Goal: Task Accomplishment & Management: Manage account settings

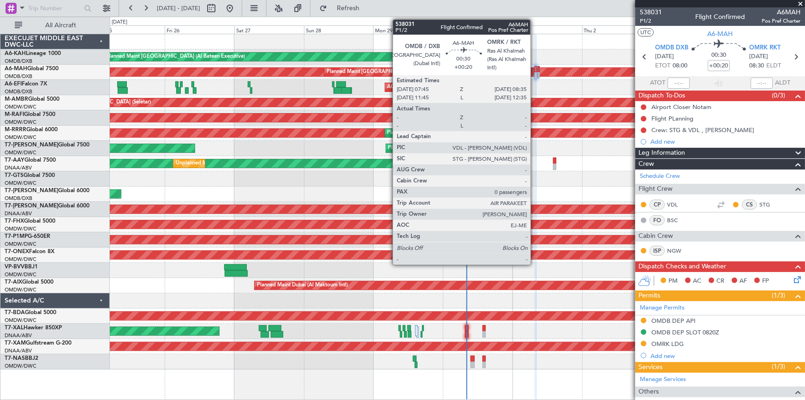
click at [535, 71] on div at bounding box center [536, 69] width 3 height 6
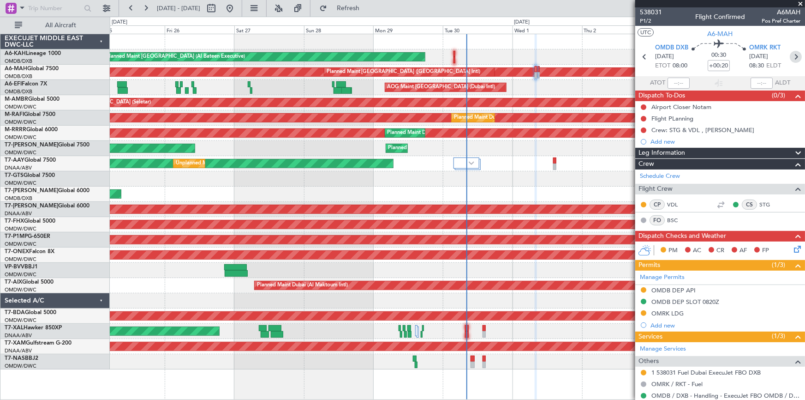
click at [794, 56] on icon at bounding box center [796, 57] width 12 height 12
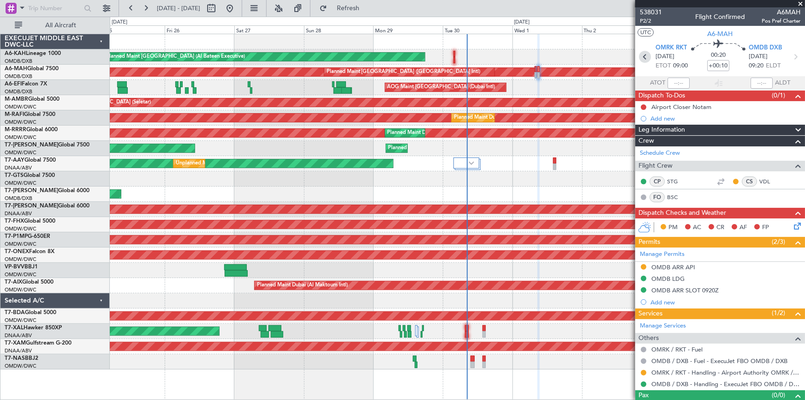
click at [641, 54] on icon at bounding box center [645, 57] width 12 height 12
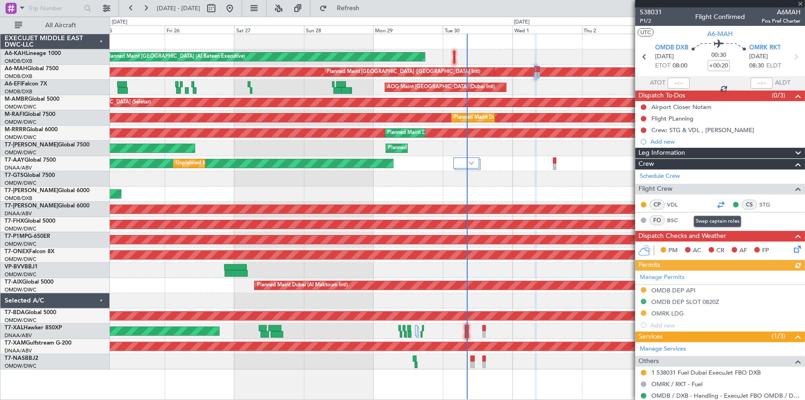
click at [718, 203] on div at bounding box center [720, 204] width 11 height 11
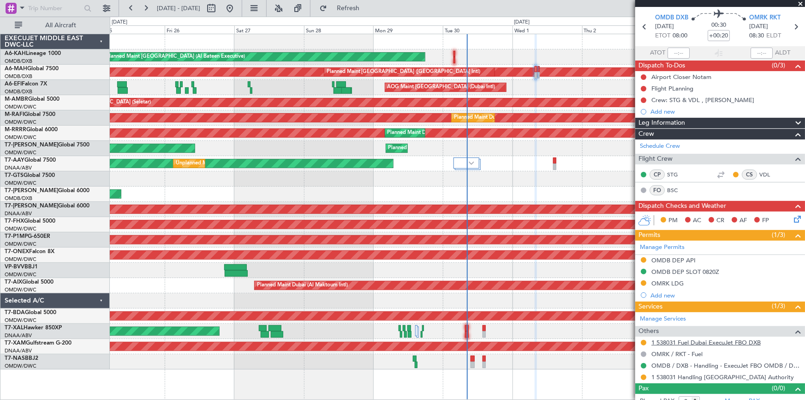
scroll to position [38, 0]
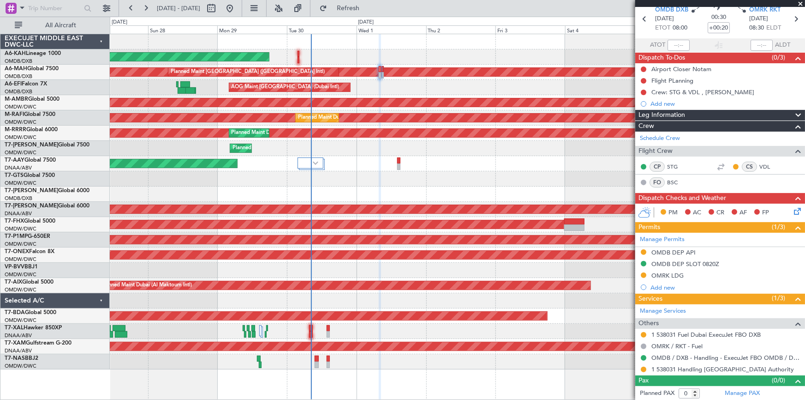
click at [354, 192] on div "Planned Maint [GEOGRAPHIC_DATA] ([GEOGRAPHIC_DATA] Intl)" at bounding box center [457, 193] width 695 height 15
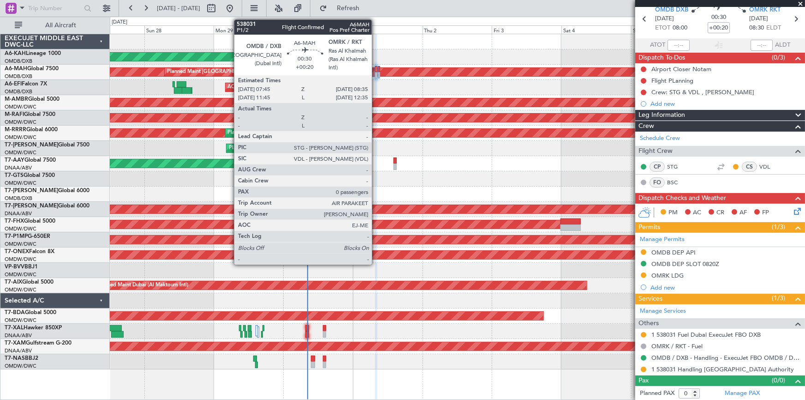
click at [375, 69] on div at bounding box center [376, 69] width 3 height 6
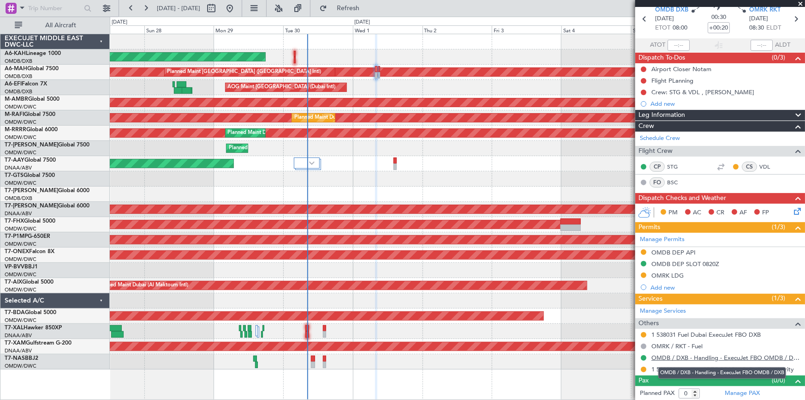
click at [656, 358] on link "OMDB / DXB - Handling - ExecuJet FBO OMDB / DXB" at bounding box center [725, 357] width 149 height 8
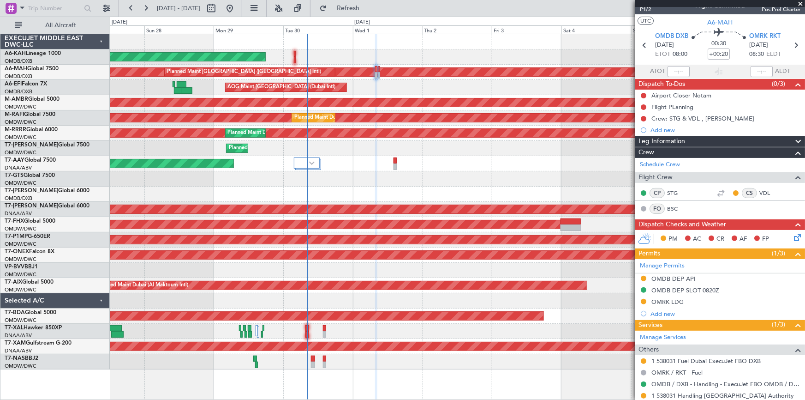
scroll to position [0, 0]
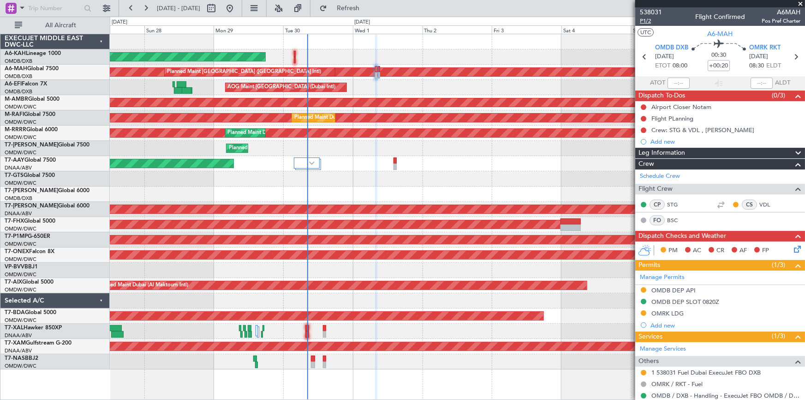
click at [644, 18] on span "P1/2" at bounding box center [651, 21] width 22 height 8
click at [668, 117] on div "Flight PLanning" at bounding box center [672, 118] width 42 height 8
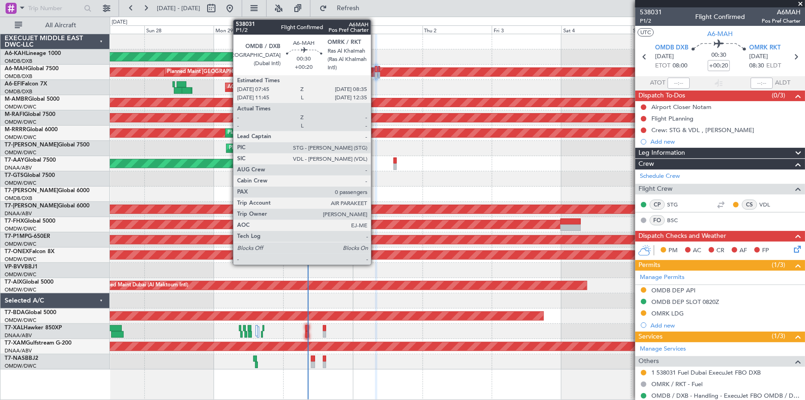
click at [375, 69] on div at bounding box center [376, 69] width 3 height 6
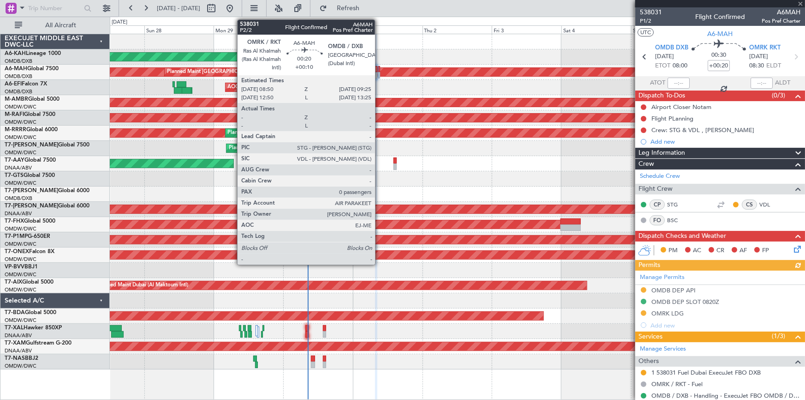
click at [379, 70] on div at bounding box center [379, 69] width 2 height 6
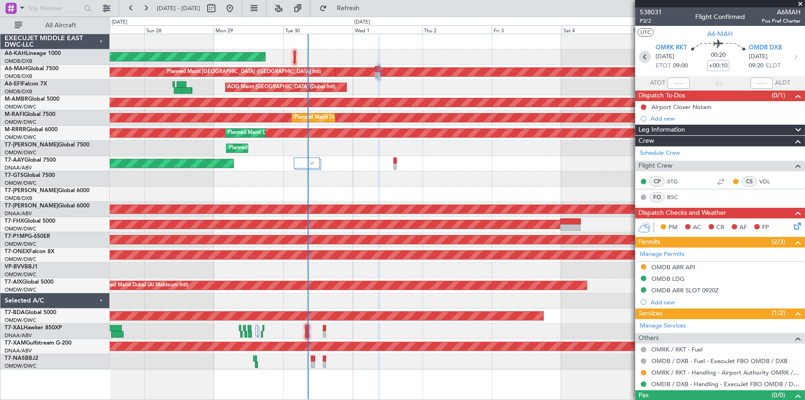
click at [645, 54] on icon at bounding box center [645, 57] width 12 height 12
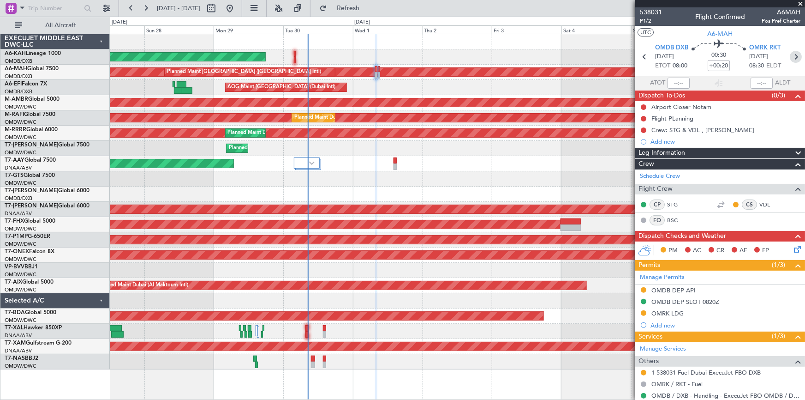
click at [793, 55] on icon at bounding box center [796, 57] width 12 height 12
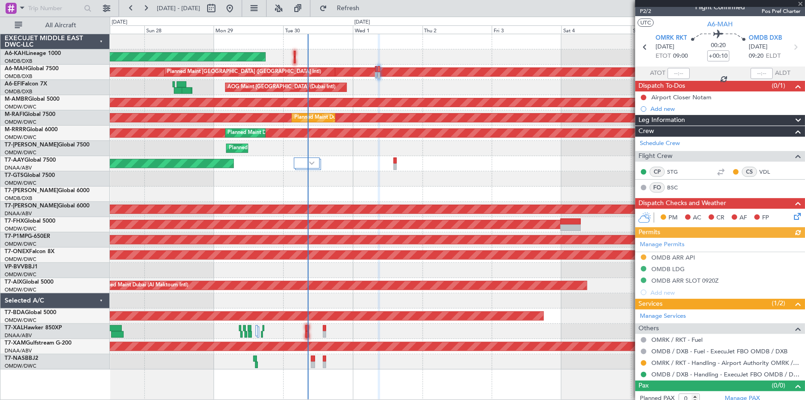
scroll to position [15, 0]
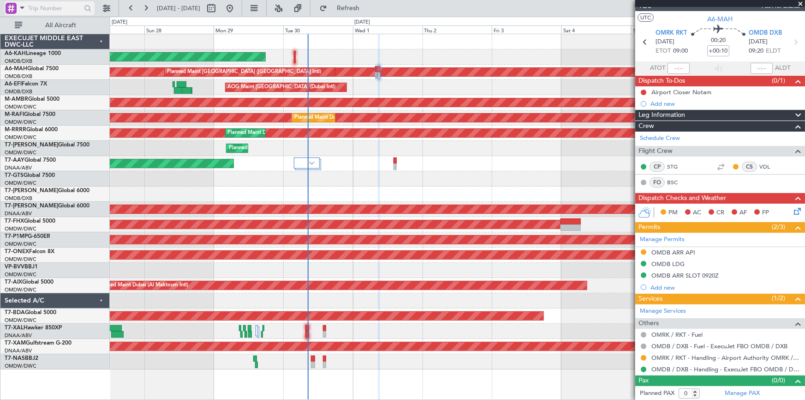
click at [21, 9] on span at bounding box center [22, 8] width 11 height 12
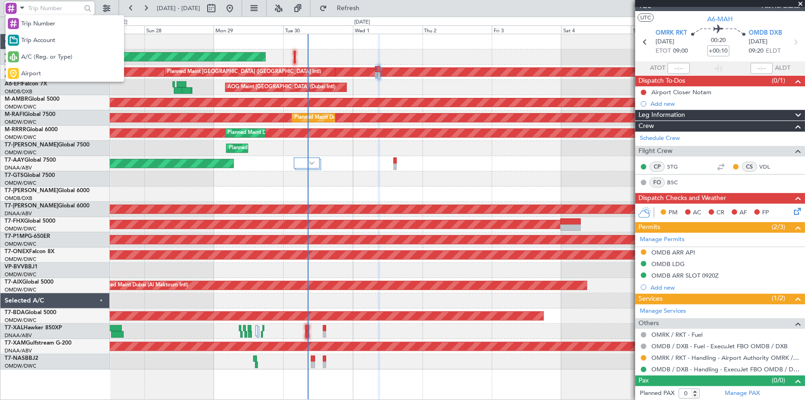
click at [344, 227] on div at bounding box center [402, 200] width 805 height 400
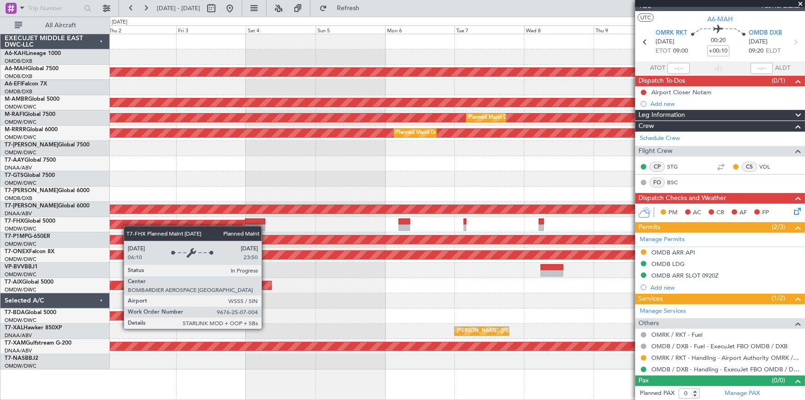
click at [121, 220] on div "Planned Maint [GEOGRAPHIC_DATA] (Al Bateen Executive) Planned Maint [GEOGRAPHIC…" at bounding box center [457, 201] width 695 height 335
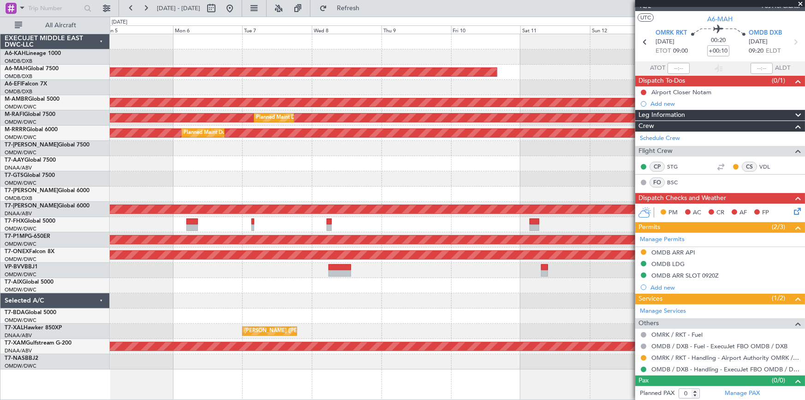
click at [181, 222] on div "Planned Maint [GEOGRAPHIC_DATA] ([GEOGRAPHIC_DATA])" at bounding box center [457, 224] width 695 height 15
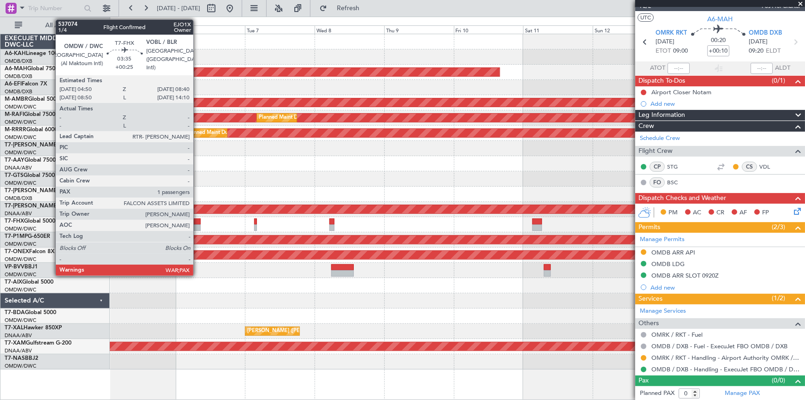
click at [197, 221] on div at bounding box center [195, 221] width 12 height 6
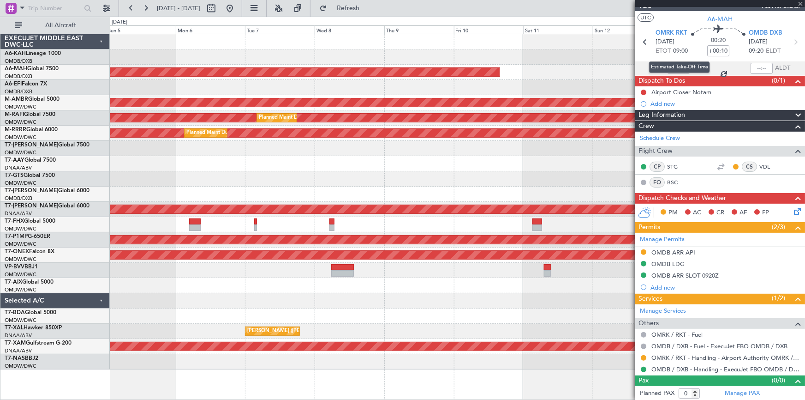
type input "+00:25"
type input "1"
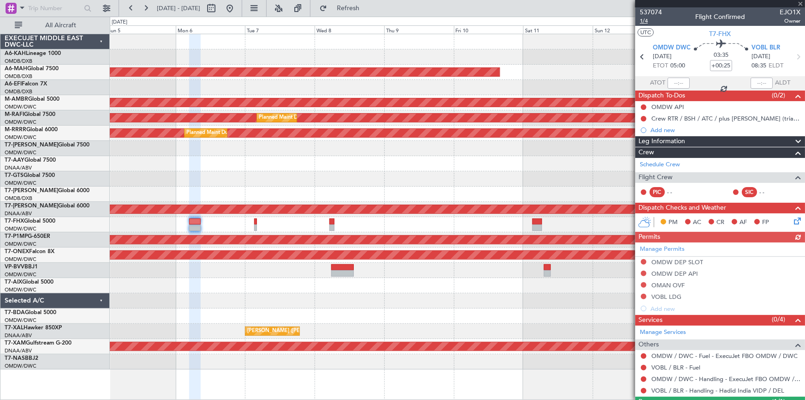
click at [643, 24] on span "1/4" at bounding box center [651, 21] width 22 height 8
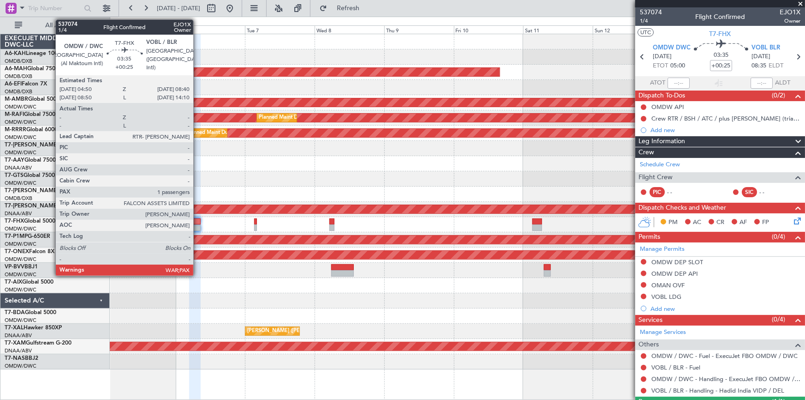
click at [197, 220] on div at bounding box center [195, 221] width 12 height 6
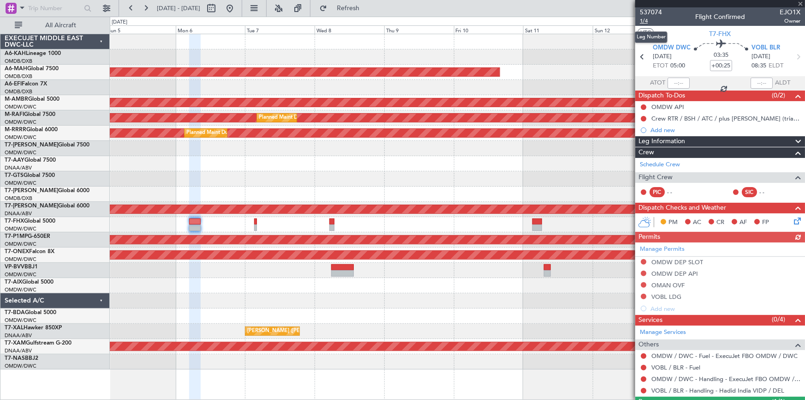
click at [649, 19] on span "1/4" at bounding box center [651, 21] width 22 height 8
drag, startPoint x: 365, startPoint y: 8, endPoint x: 369, endPoint y: 17, distance: 9.1
click at [366, 8] on span "Refresh" at bounding box center [348, 8] width 39 height 6
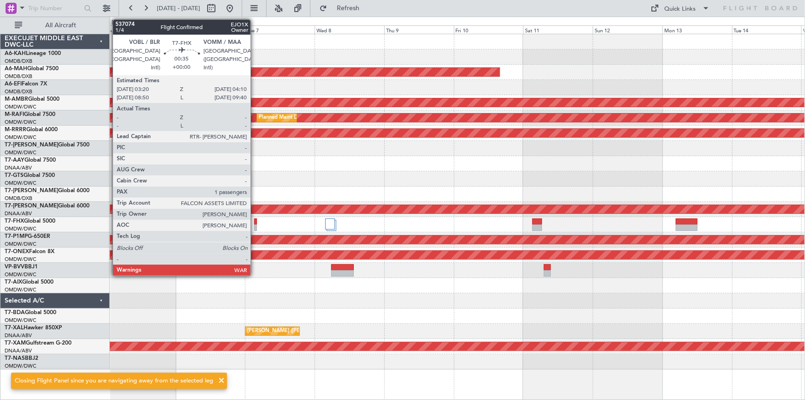
click at [255, 221] on div at bounding box center [255, 221] width 3 height 6
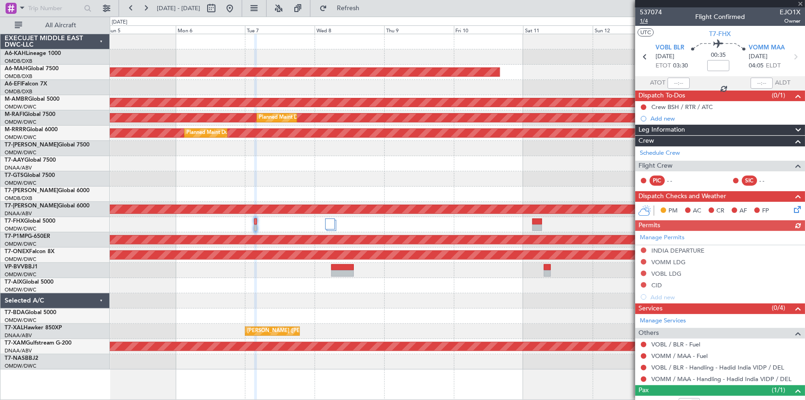
click at [647, 18] on span "1/4" at bounding box center [651, 21] width 22 height 8
click at [358, 9] on span "Refresh" at bounding box center [348, 8] width 39 height 6
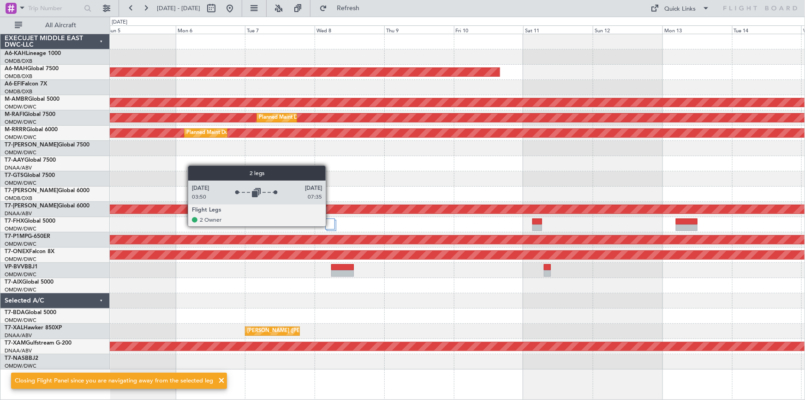
click at [330, 226] on div at bounding box center [330, 223] width 10 height 11
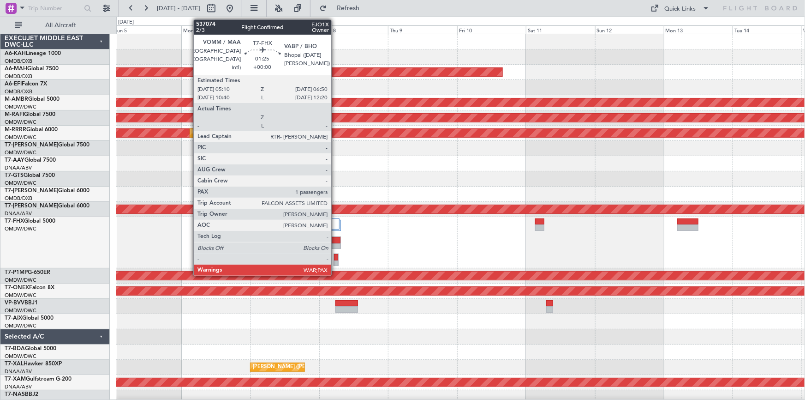
click at [335, 260] on div at bounding box center [336, 263] width 4 height 6
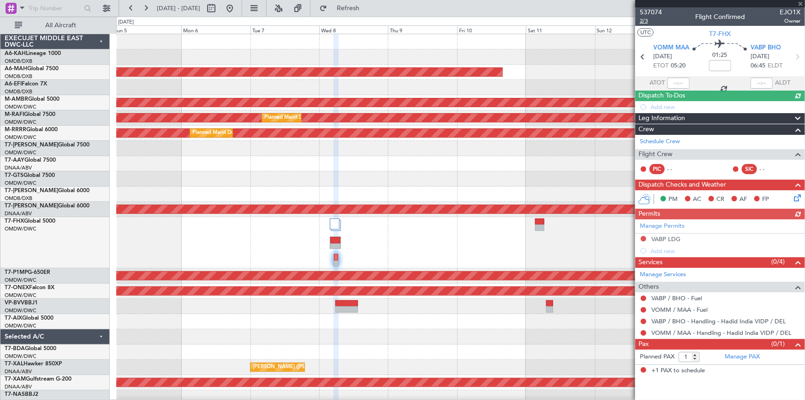
click at [643, 19] on span "2/3" at bounding box center [651, 21] width 22 height 8
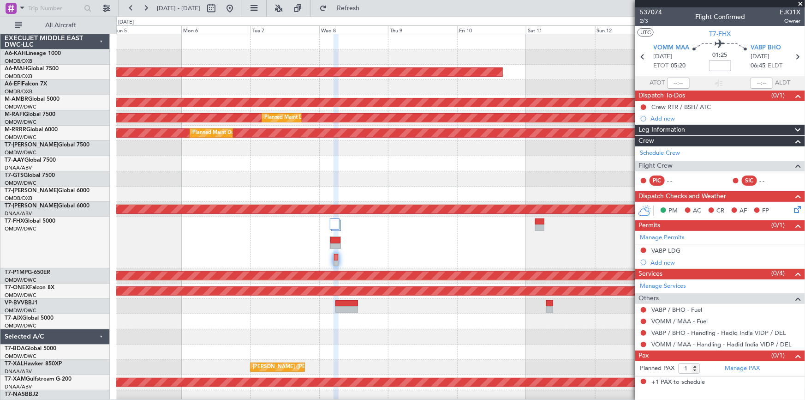
drag, startPoint x: 361, startPoint y: 9, endPoint x: 399, endPoint y: 117, distance: 114.7
click at [362, 9] on span "Refresh" at bounding box center [348, 8] width 39 height 6
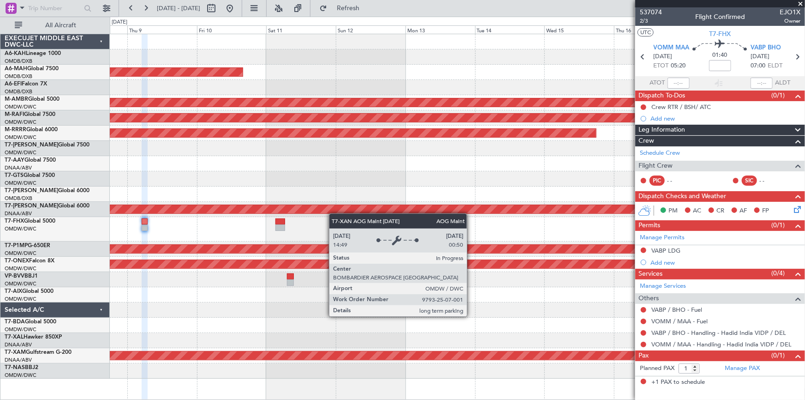
click at [340, 210] on div "Planned Maint [GEOGRAPHIC_DATA] ([GEOGRAPHIC_DATA] Intl) Planned Maint [GEOGRAP…" at bounding box center [457, 206] width 695 height 344
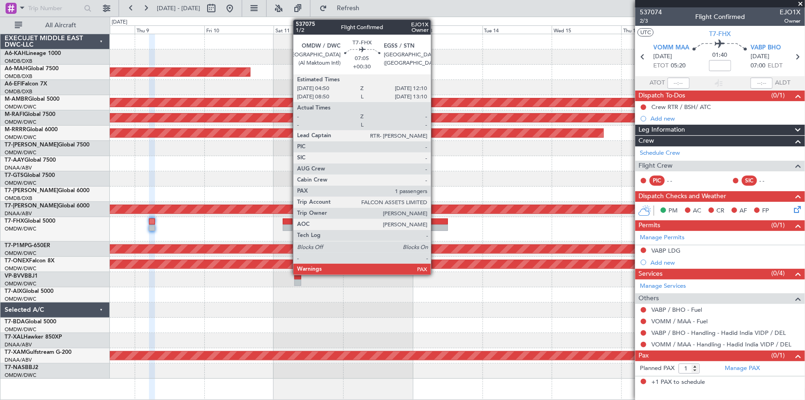
click at [435, 221] on div at bounding box center [437, 221] width 22 height 6
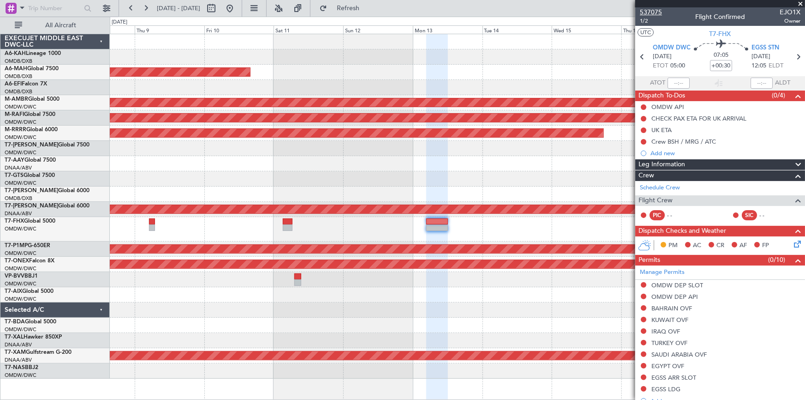
click at [643, 16] on span "537075" at bounding box center [651, 12] width 22 height 10
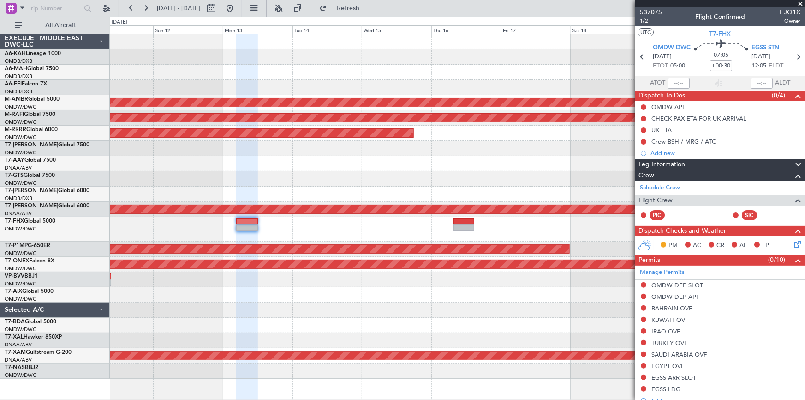
click at [404, 224] on div at bounding box center [457, 229] width 695 height 24
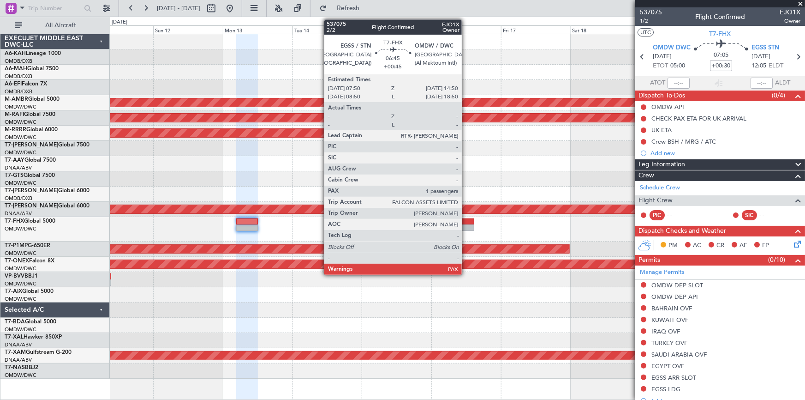
click at [466, 222] on div at bounding box center [463, 221] width 20 height 6
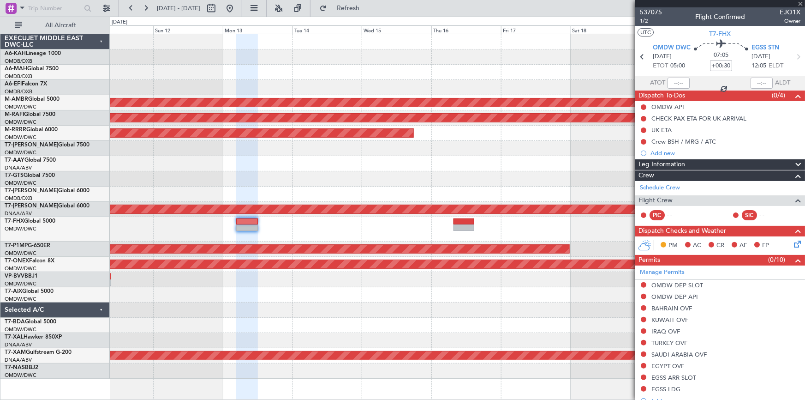
type input "+00:45"
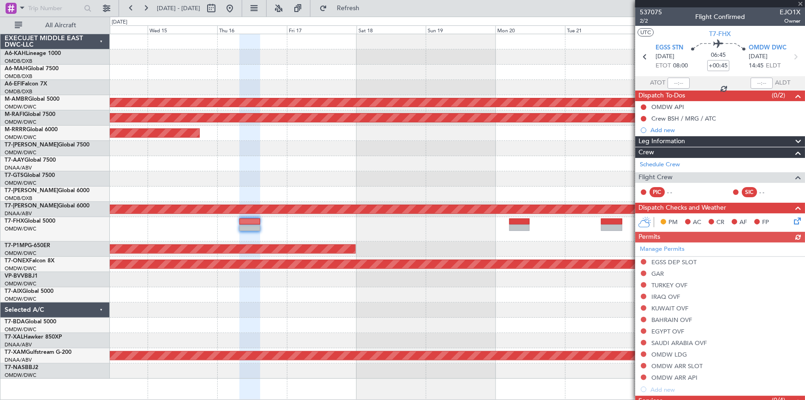
click at [337, 234] on div at bounding box center [457, 229] width 695 height 24
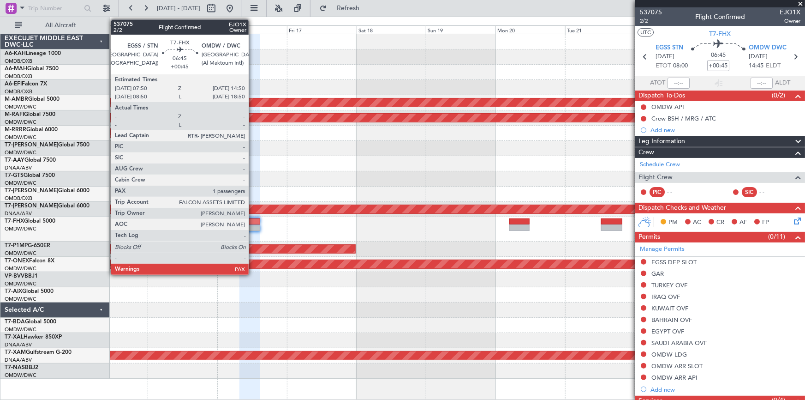
click at [253, 219] on div at bounding box center [249, 221] width 20 height 6
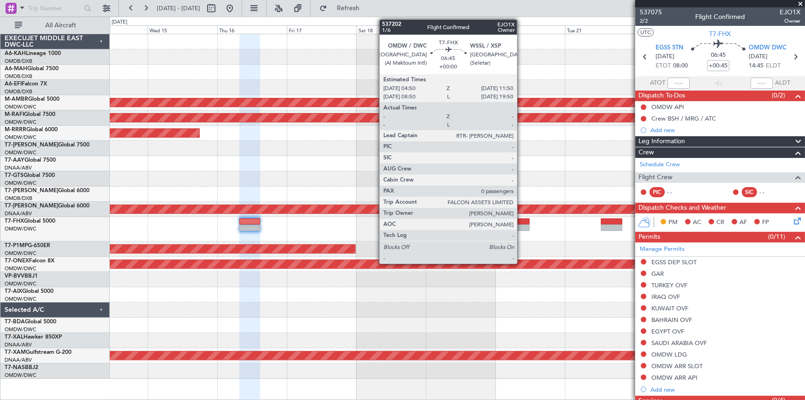
click at [519, 223] on div at bounding box center [519, 221] width 20 height 6
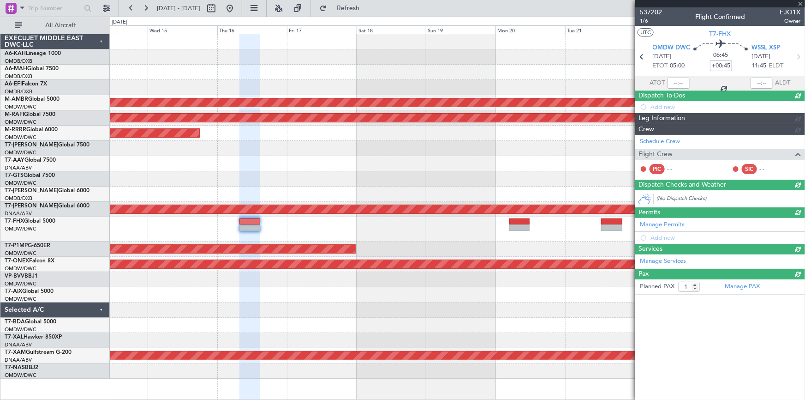
type input "0"
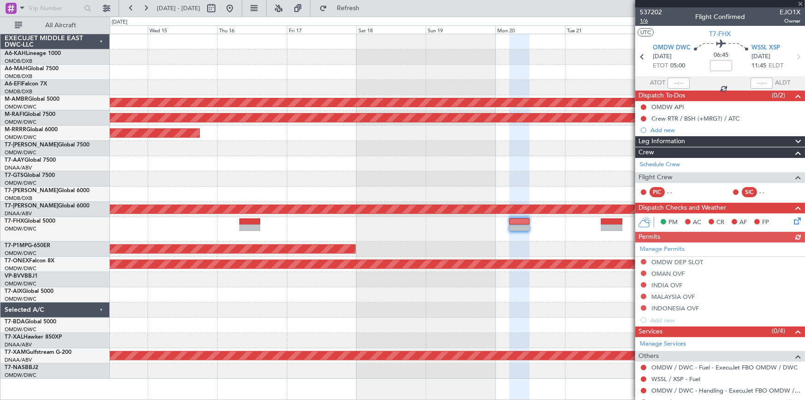
click at [645, 21] on span "1/6" at bounding box center [651, 21] width 22 height 8
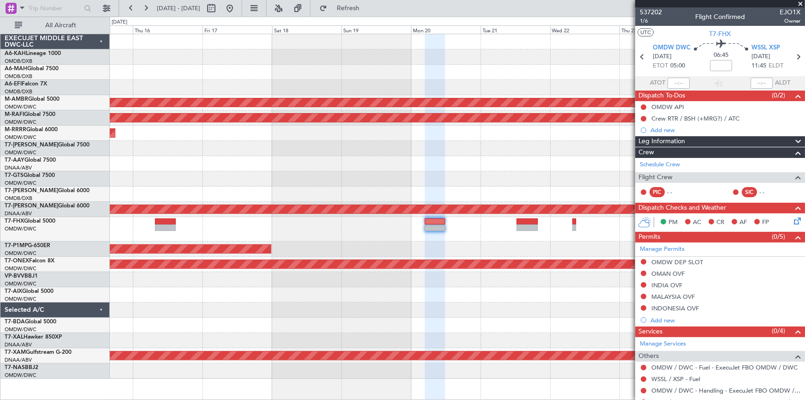
click at [268, 208] on div "Planned Maint [GEOGRAPHIC_DATA] (Seletar) Planned Maint [GEOGRAPHIC_DATA] (Al M…" at bounding box center [457, 206] width 695 height 344
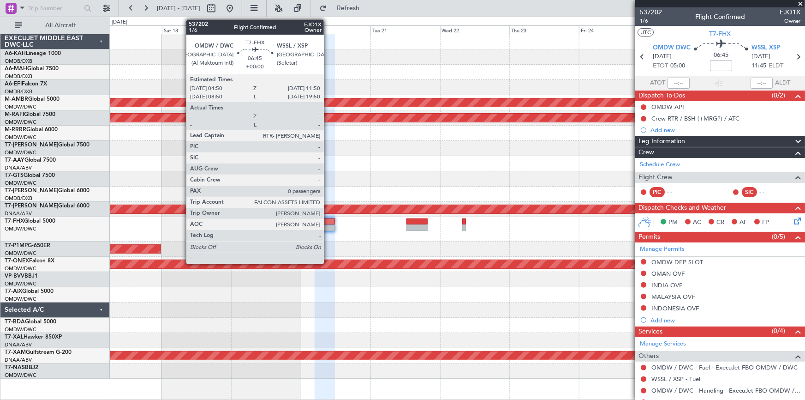
click at [328, 224] on div at bounding box center [325, 221] width 20 height 6
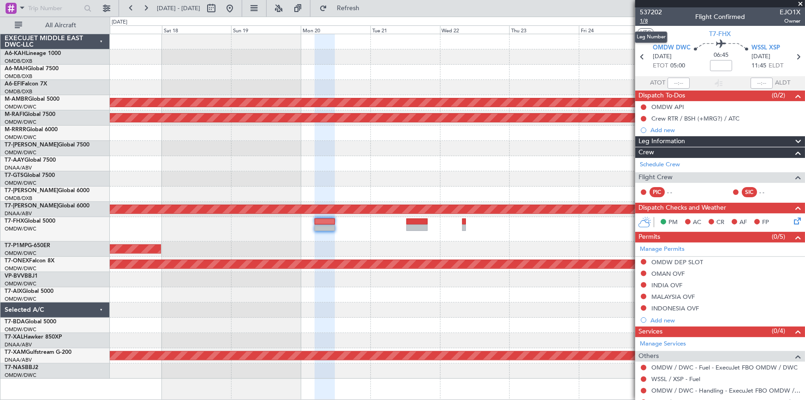
click at [645, 21] on span "1/8" at bounding box center [651, 21] width 22 height 8
click at [368, 5] on span "Refresh" at bounding box center [348, 8] width 39 height 6
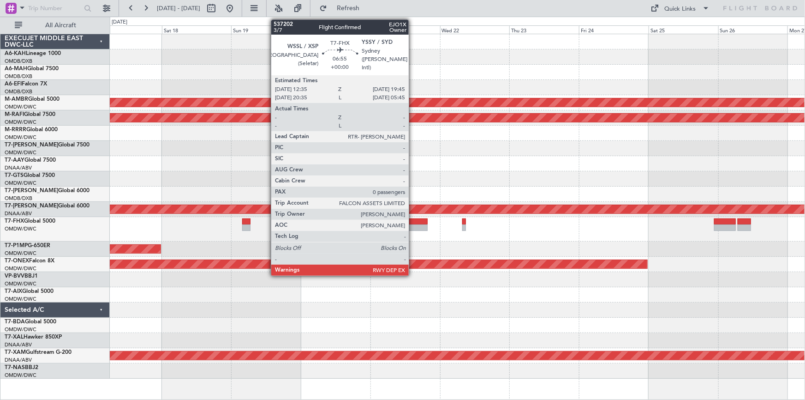
click at [413, 224] on div at bounding box center [416, 227] width 21 height 6
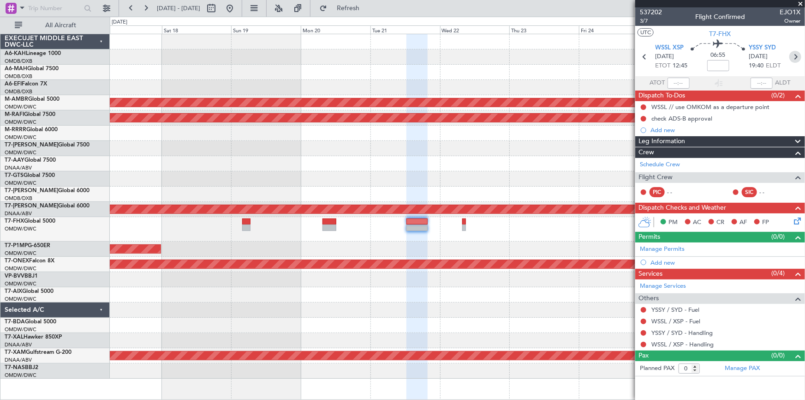
click at [796, 58] on icon at bounding box center [795, 57] width 12 height 12
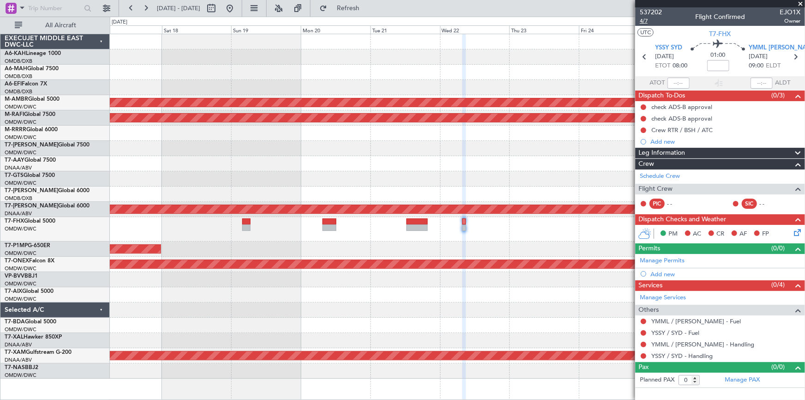
click at [646, 18] on span "4/7" at bounding box center [651, 21] width 22 height 8
click at [360, 9] on span "Refresh" at bounding box center [348, 8] width 39 height 6
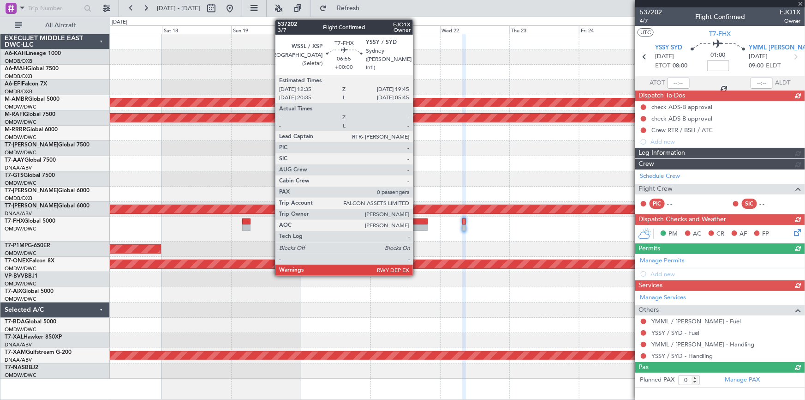
click at [417, 224] on div at bounding box center [416, 227] width 21 height 6
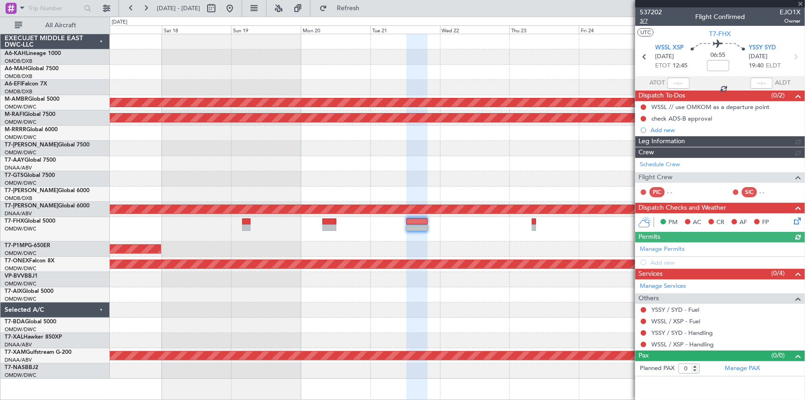
click at [643, 22] on span "3/7" at bounding box center [651, 21] width 22 height 8
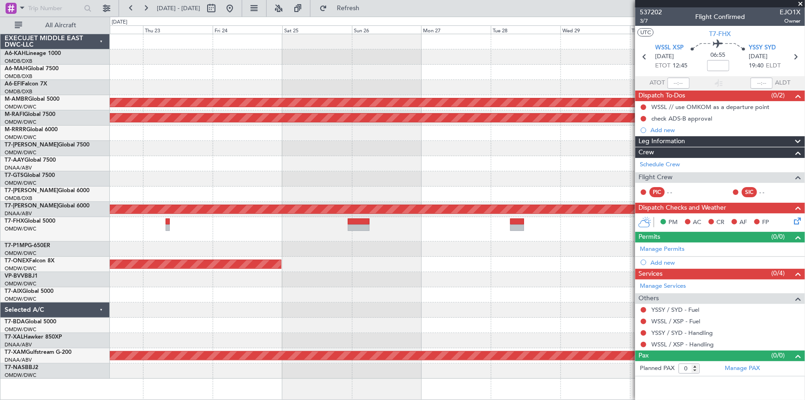
click at [195, 246] on div at bounding box center [457, 248] width 695 height 15
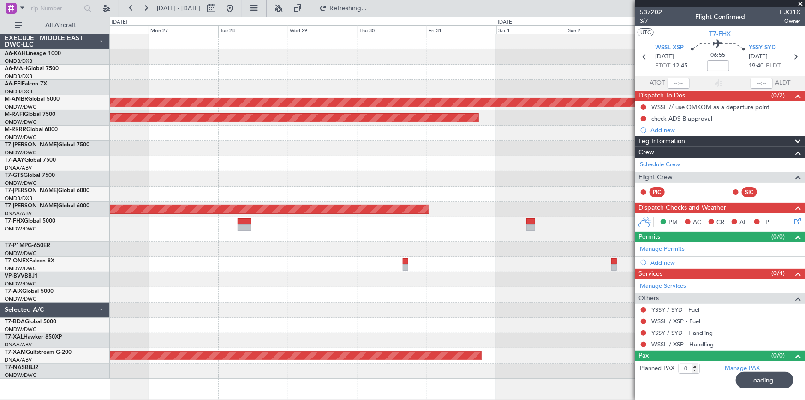
click at [202, 258] on div "Planned Maint [GEOGRAPHIC_DATA] (Seletar) Planned Maint [GEOGRAPHIC_DATA] (Al M…" at bounding box center [457, 206] width 695 height 344
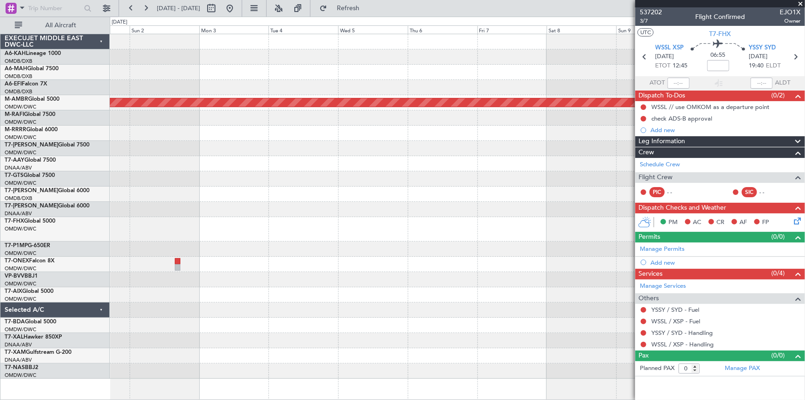
click at [261, 224] on div at bounding box center [457, 229] width 695 height 24
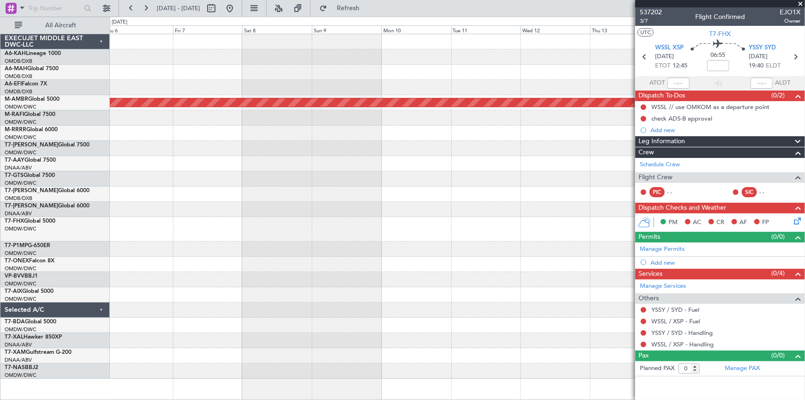
click at [196, 215] on div "Planned Maint [GEOGRAPHIC_DATA] (Seletar)" at bounding box center [457, 206] width 695 height 344
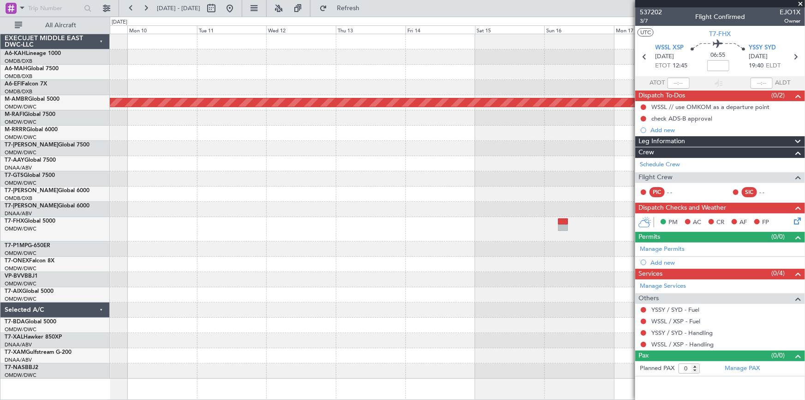
click at [181, 209] on div "Planned Maint [GEOGRAPHIC_DATA] (Seletar)" at bounding box center [457, 206] width 695 height 344
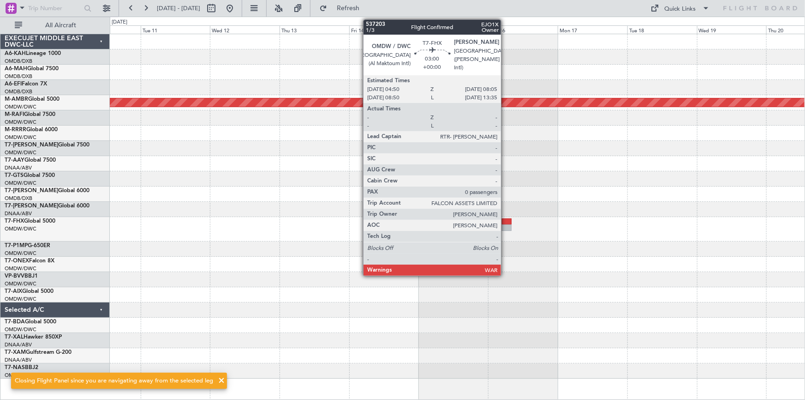
click at [505, 223] on div at bounding box center [507, 221] width 10 height 6
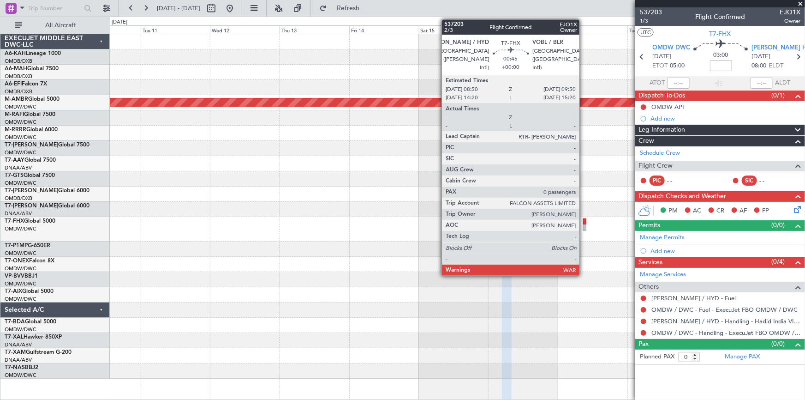
click at [585, 219] on div at bounding box center [584, 221] width 3 height 6
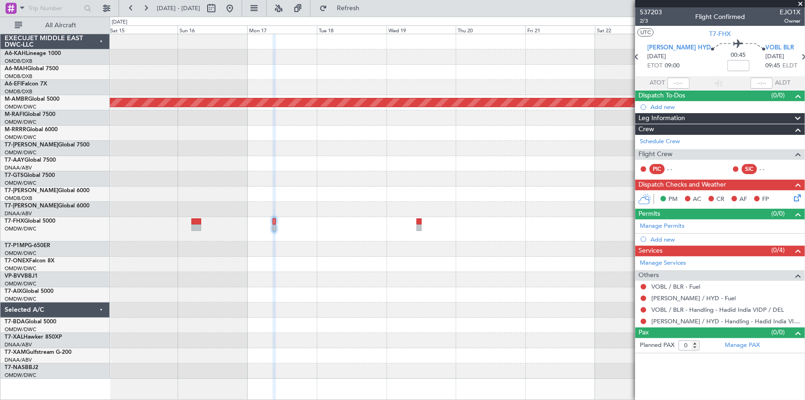
click at [291, 251] on div "Planned Maint [GEOGRAPHIC_DATA] (Seletar)" at bounding box center [457, 206] width 695 height 344
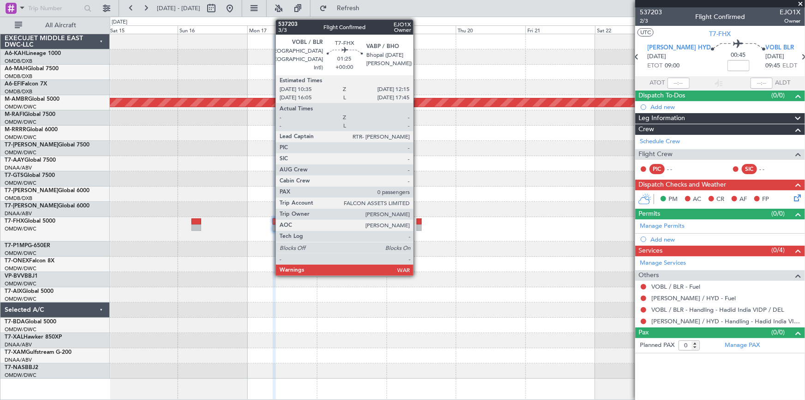
click at [418, 223] on div at bounding box center [419, 221] width 5 height 6
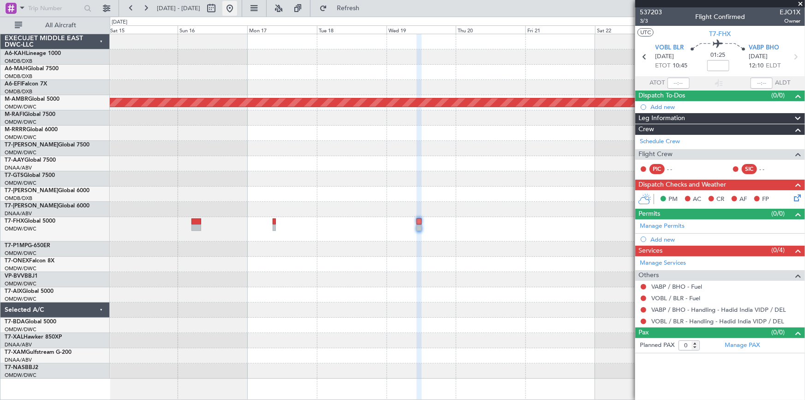
click at [237, 6] on button at bounding box center [229, 8] width 15 height 15
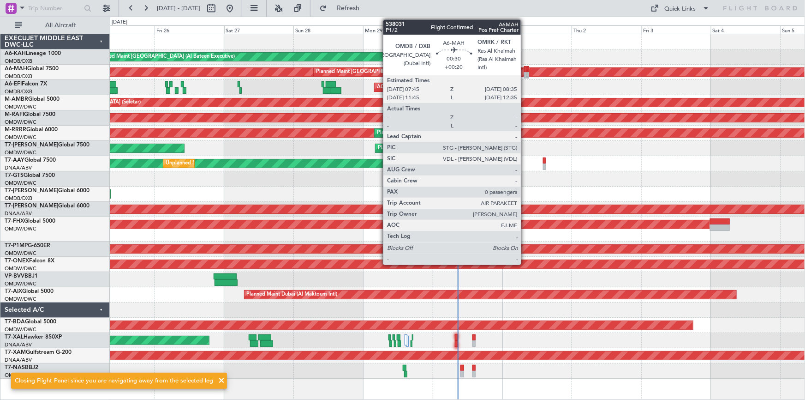
click at [525, 69] on div at bounding box center [525, 69] width 3 height 6
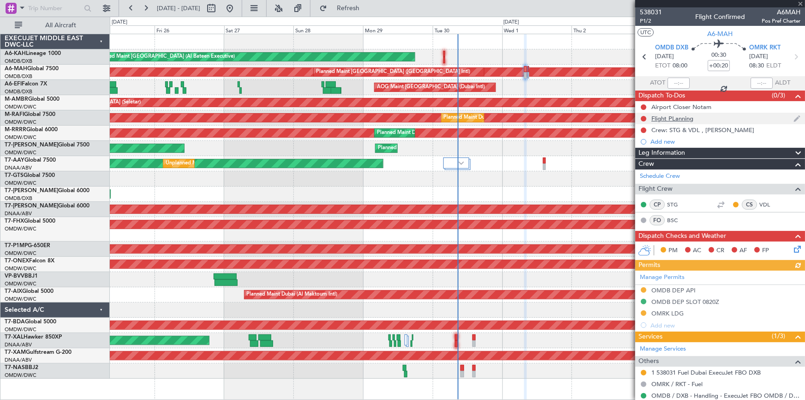
click at [680, 118] on div "Flight PLanning" at bounding box center [672, 118] width 42 height 8
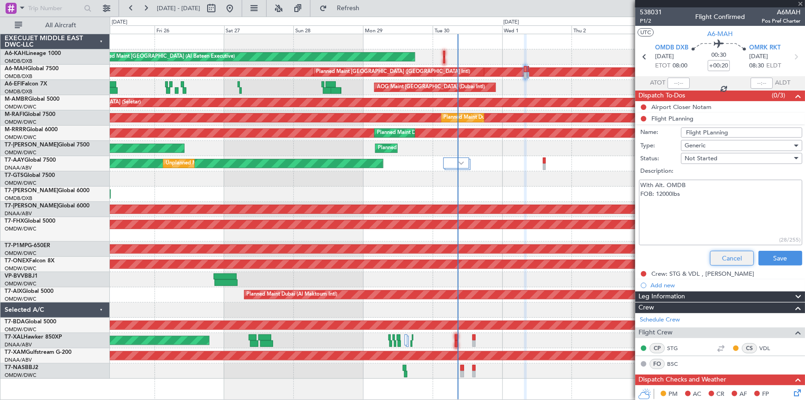
click at [724, 259] on button "Cancel" at bounding box center [732, 258] width 44 height 15
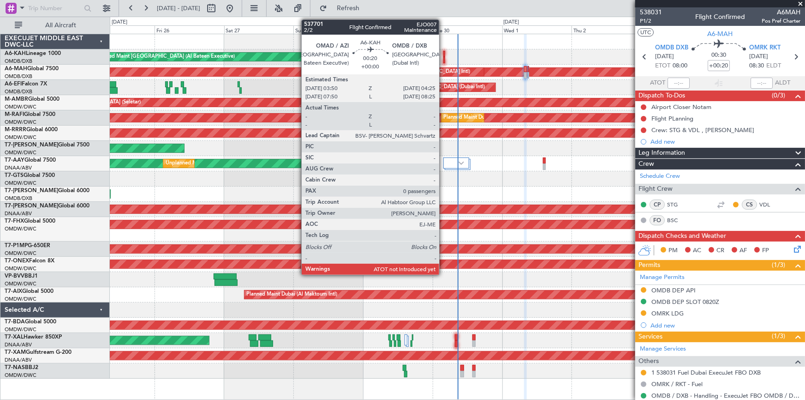
click at [443, 57] on div at bounding box center [444, 60] width 2 height 6
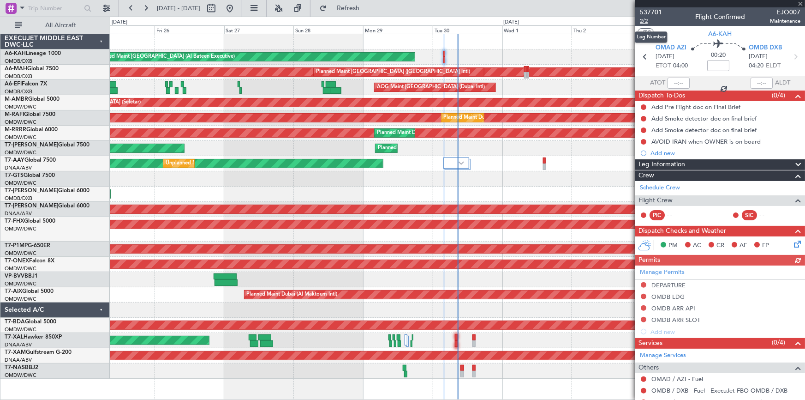
click at [642, 19] on span "2/2" at bounding box center [651, 21] width 22 height 8
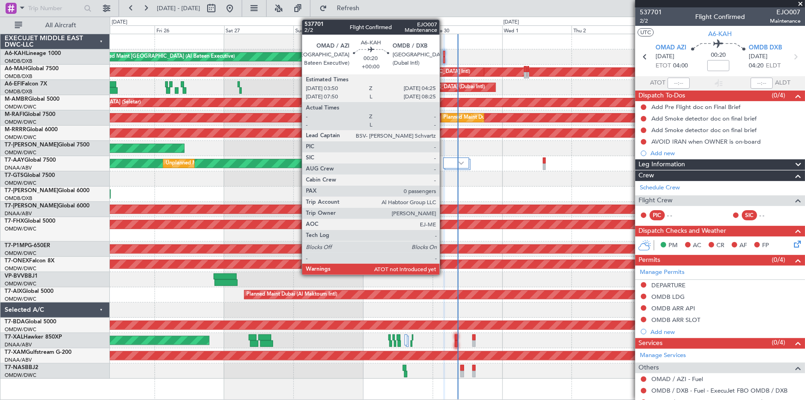
click at [444, 54] on div at bounding box center [444, 54] width 2 height 6
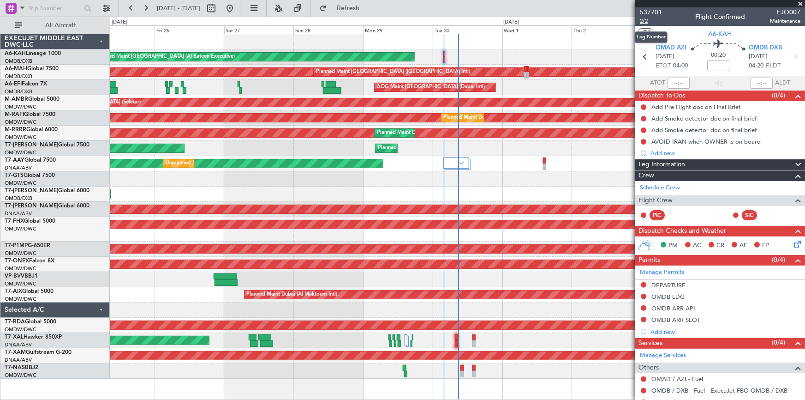
click at [644, 18] on span "2/2" at bounding box center [651, 21] width 22 height 8
click at [370, 1] on button "Refresh" at bounding box center [342, 8] width 55 height 15
click at [646, 19] on span "2/2" at bounding box center [651, 21] width 22 height 8
click at [364, 9] on span "Refresh" at bounding box center [348, 8] width 39 height 6
click at [643, 20] on span "2/2" at bounding box center [651, 21] width 22 height 8
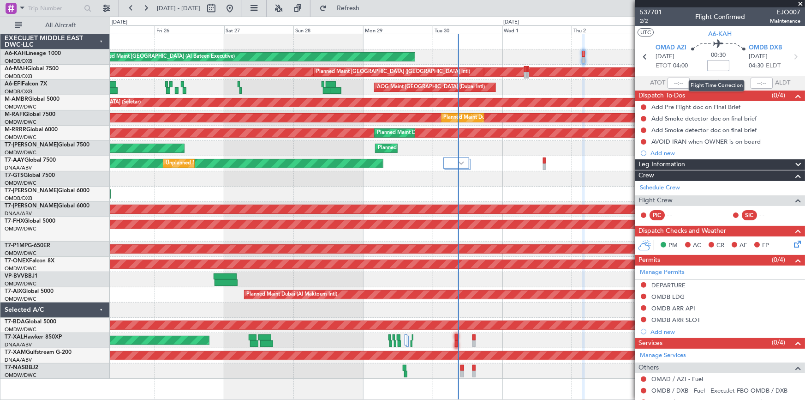
click at [710, 64] on input at bounding box center [718, 65] width 22 height 11
click at [693, 62] on div "00:30 +10" at bounding box center [718, 57] width 61 height 34
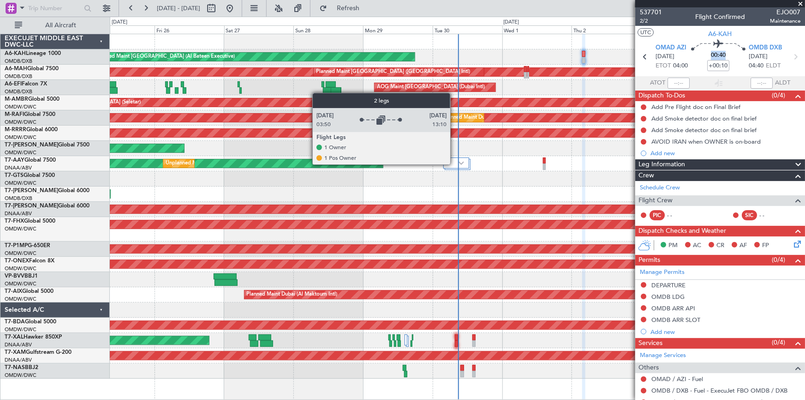
click at [454, 164] on div at bounding box center [456, 162] width 26 height 11
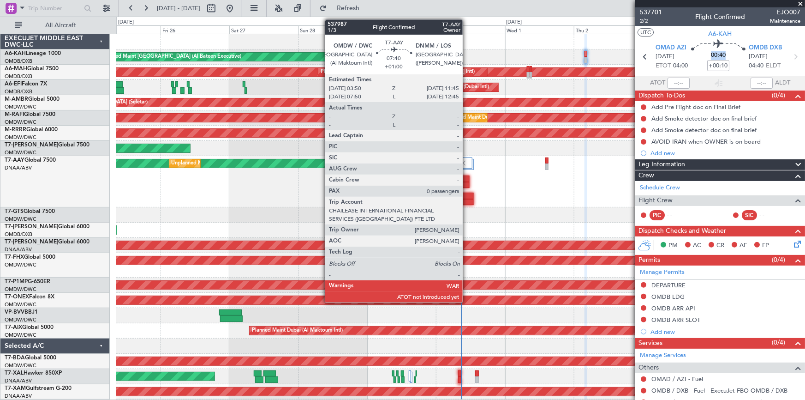
click at [466, 180] on div at bounding box center [458, 178] width 23 height 6
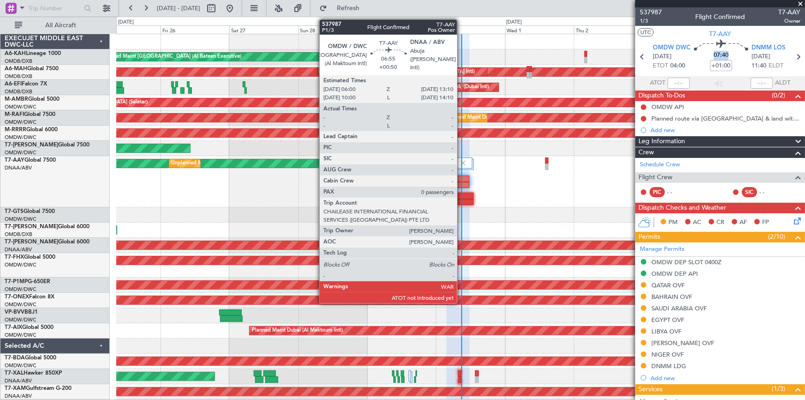
click at [461, 195] on div at bounding box center [463, 195] width 21 height 6
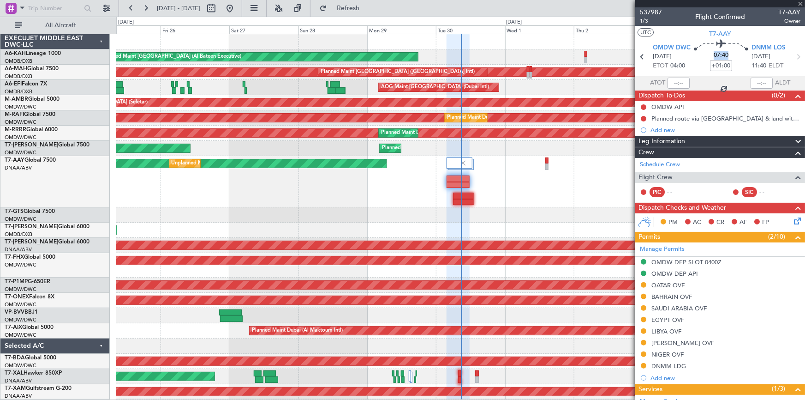
type input "+00:50"
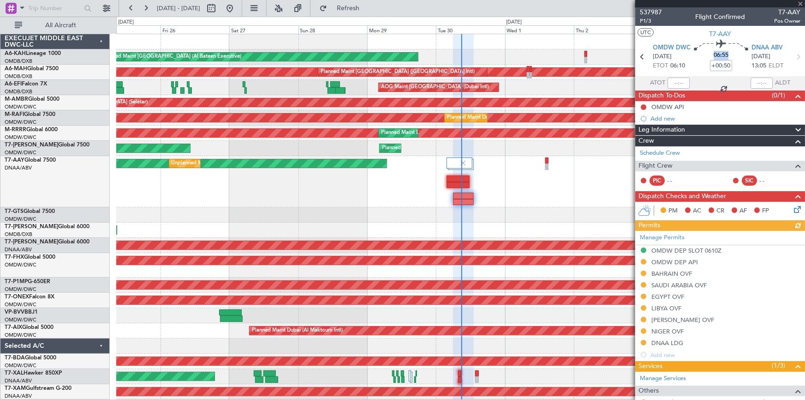
scroll to position [14, 0]
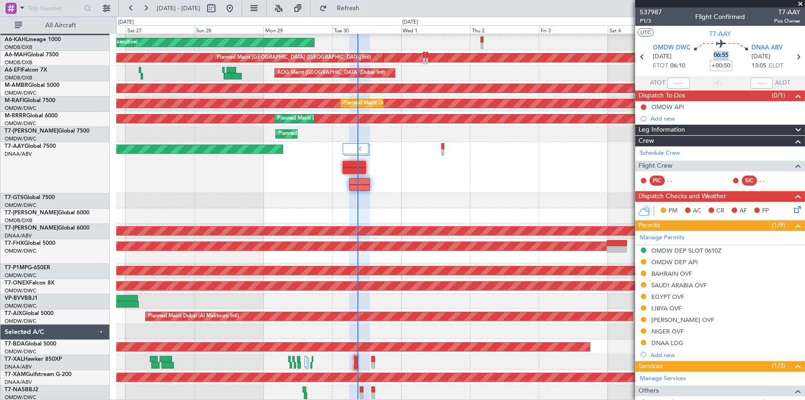
click at [295, 185] on div "Unplanned Maint [GEOGRAPHIC_DATA] (Al Maktoum Intl) Unplanned Maint [GEOGRAPHIC…" at bounding box center [460, 167] width 689 height 51
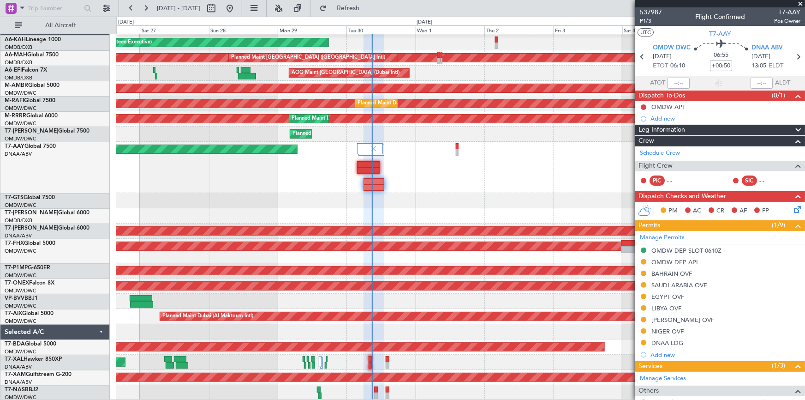
drag, startPoint x: 801, startPoint y: 2, endPoint x: 787, endPoint y: 11, distance: 17.0
click at [801, 2] on span at bounding box center [800, 4] width 9 height 8
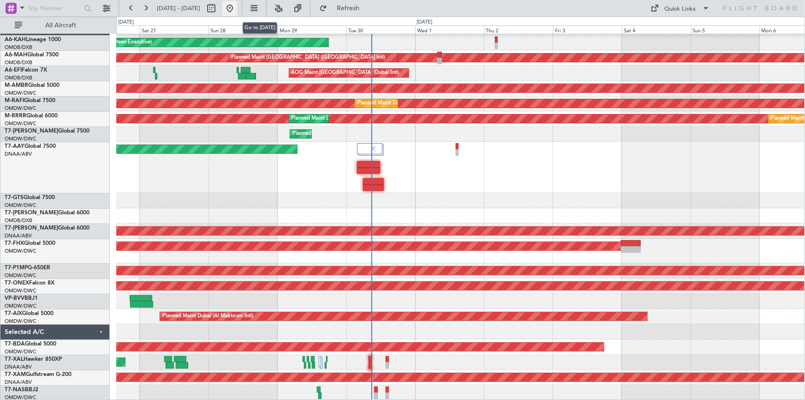
click at [237, 7] on button at bounding box center [229, 8] width 15 height 15
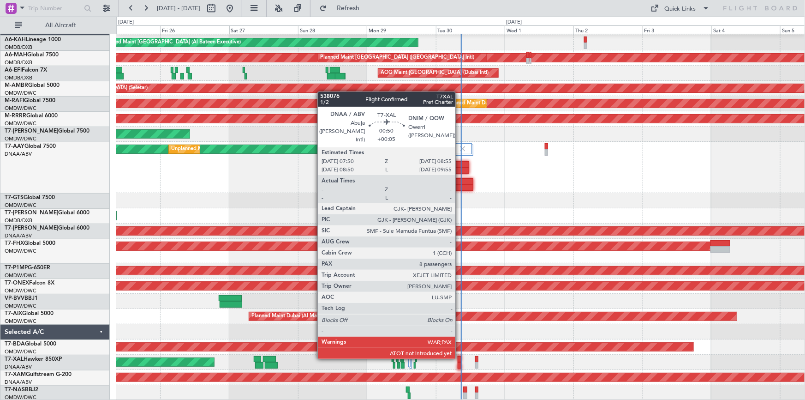
click at [459, 357] on div at bounding box center [459, 359] width 3 height 6
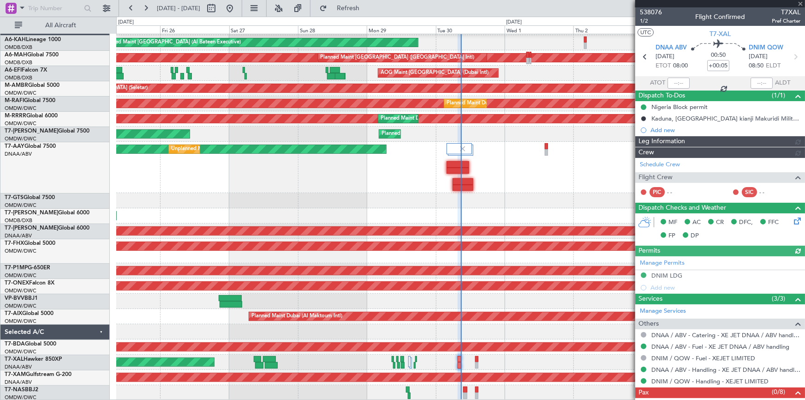
type input "Dherander Fithani (DHF)"
type input "7397"
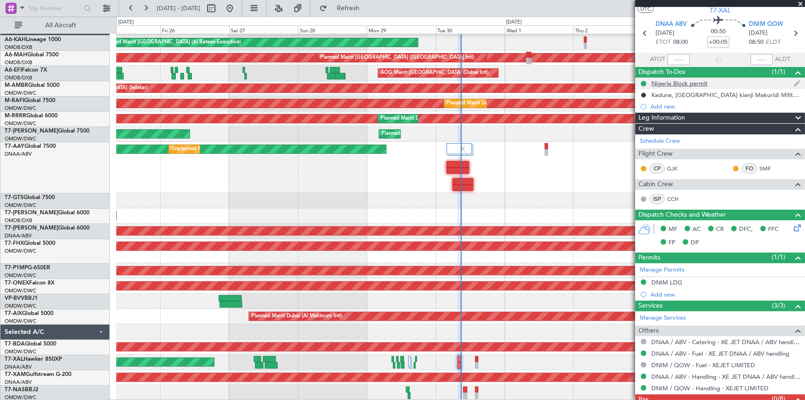
scroll to position [0, 0]
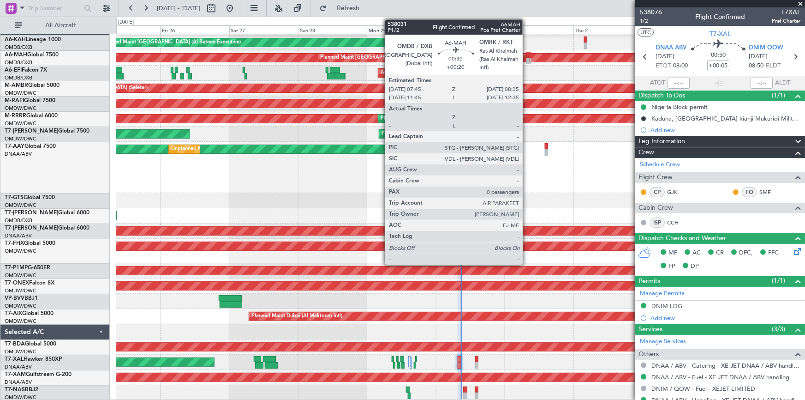
click at [527, 54] on div at bounding box center [527, 55] width 3 height 6
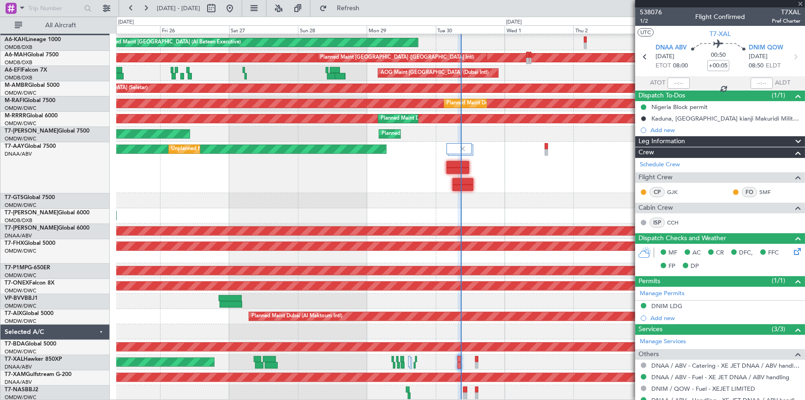
type input "+00:20"
type input "0"
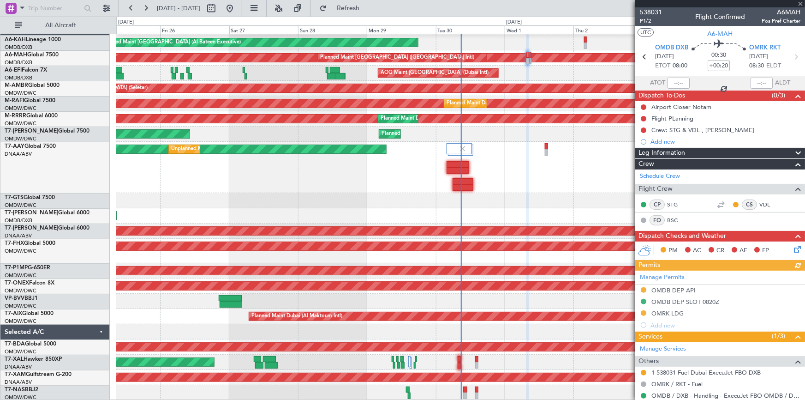
scroll to position [38, 0]
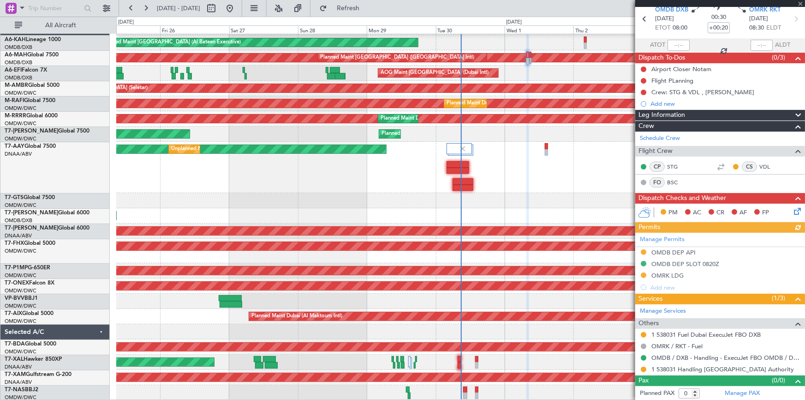
drag, startPoint x: 643, startPoint y: 251, endPoint x: 633, endPoint y: 254, distance: 10.5
click at [643, 251] on div "Manage Permits OMDB DEP API OMDB DEP SLOT 0820Z OMRK LDG Add new" at bounding box center [720, 263] width 170 height 60
click at [643, 251] on button at bounding box center [644, 252] width 6 height 6
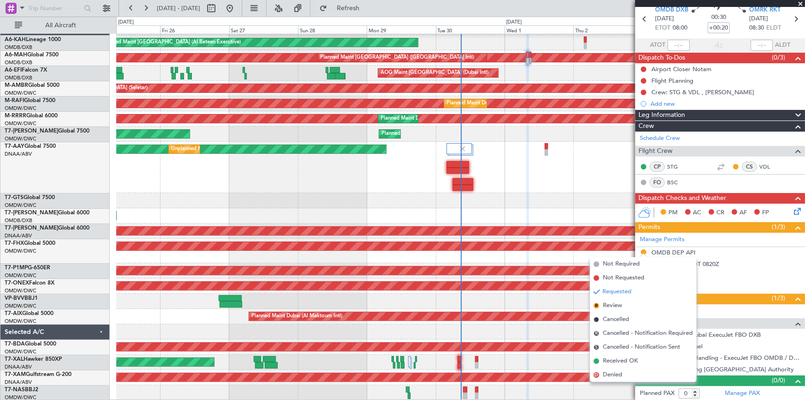
drag, startPoint x: 619, startPoint y: 361, endPoint x: 691, endPoint y: 324, distance: 80.7
click at [620, 361] on span "Received OK" at bounding box center [620, 360] width 35 height 9
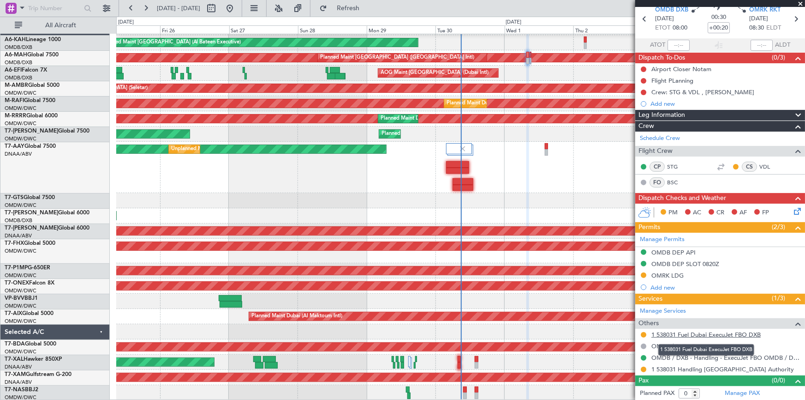
click at [705, 333] on link "1 538031 Fuel Dubai ExecuJet FBO DXB" at bounding box center [705, 334] width 109 height 8
drag, startPoint x: 374, startPoint y: 4, endPoint x: 435, endPoint y: 76, distance: 94.2
click at [368, 5] on span "Refresh" at bounding box center [348, 8] width 39 height 6
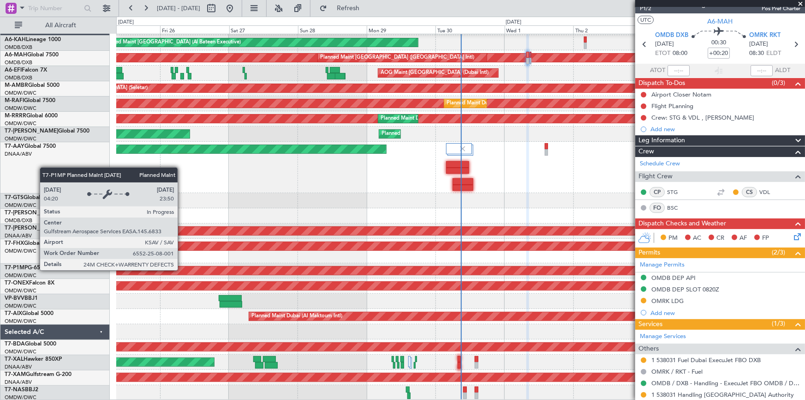
scroll to position [0, 0]
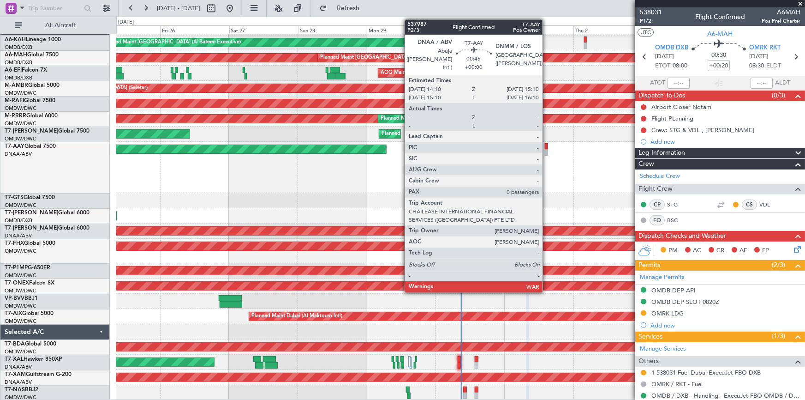
click at [547, 147] on div at bounding box center [546, 146] width 3 height 6
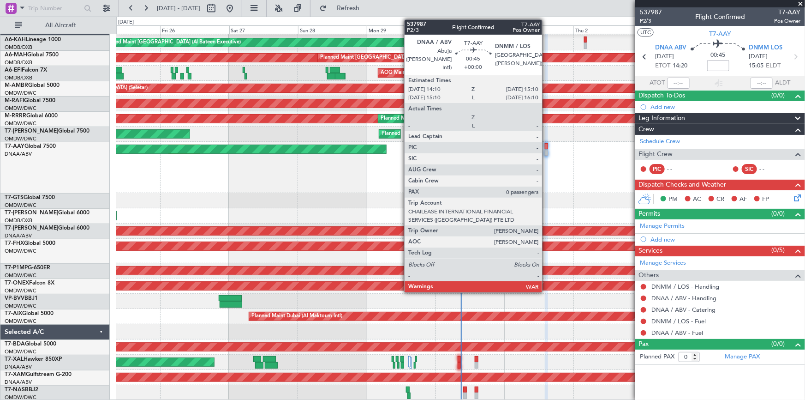
click at [546, 143] on div at bounding box center [546, 146] width 3 height 6
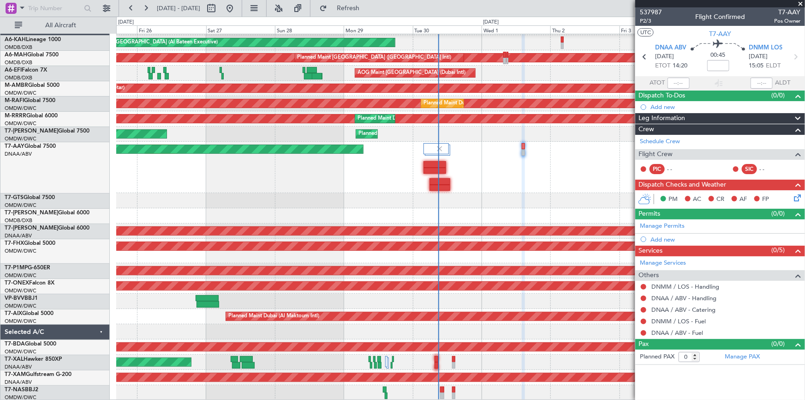
click at [494, 207] on div "Planned Maint [GEOGRAPHIC_DATA] (Al Bateen Executive) Planned Maint [GEOGRAPHIC…" at bounding box center [460, 210] width 689 height 380
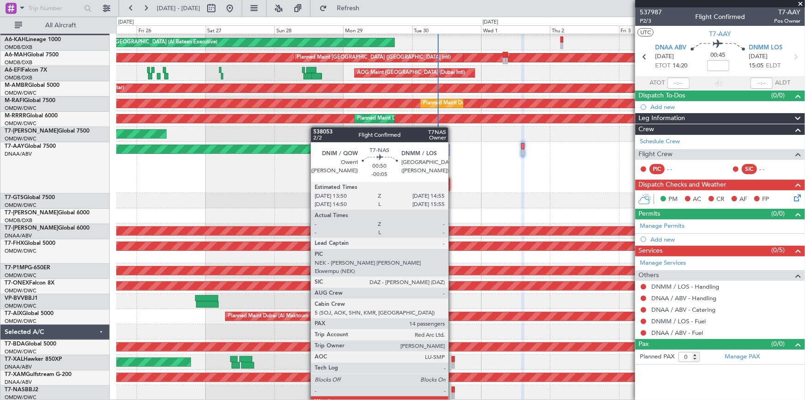
click at [453, 389] on div at bounding box center [453, 389] width 3 height 6
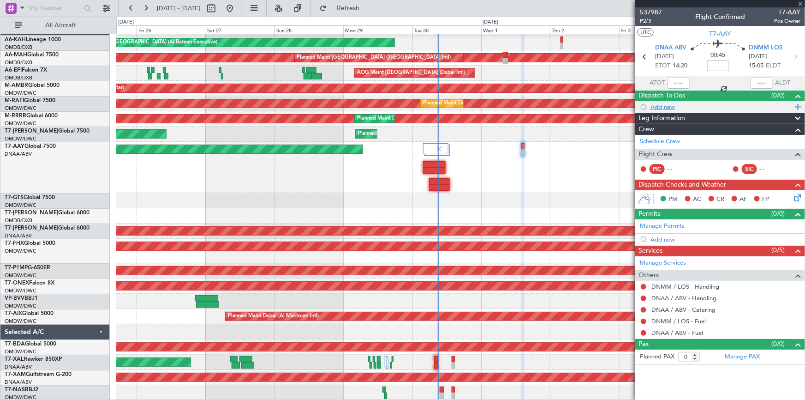
type input "-00:05"
type input "14"
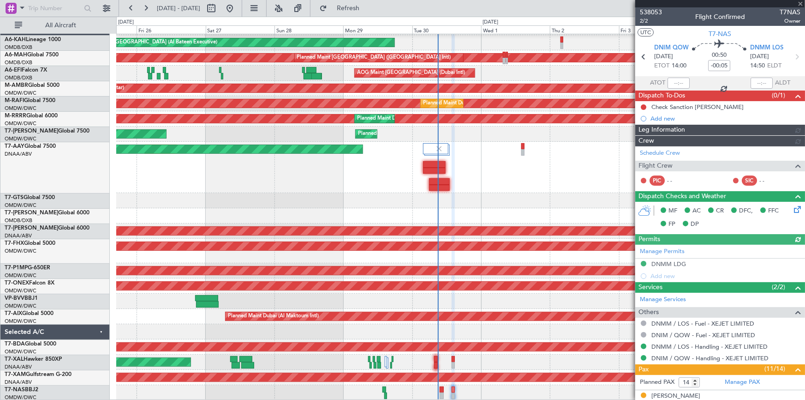
type input "Dherander Fithani (DHF)"
type input "7394"
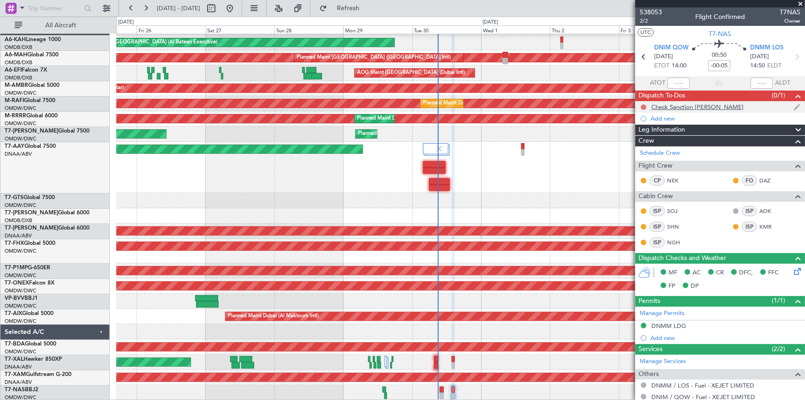
click at [643, 105] on button at bounding box center [644, 107] width 6 height 6
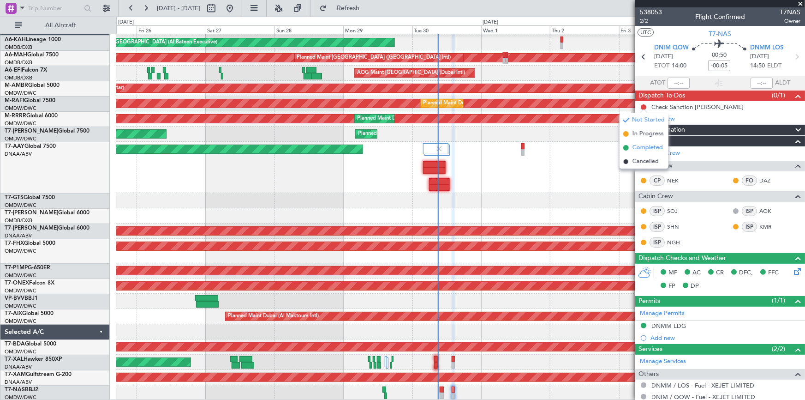
click at [645, 148] on span "Completed" at bounding box center [647, 147] width 30 height 9
click at [642, 57] on icon at bounding box center [644, 57] width 12 height 12
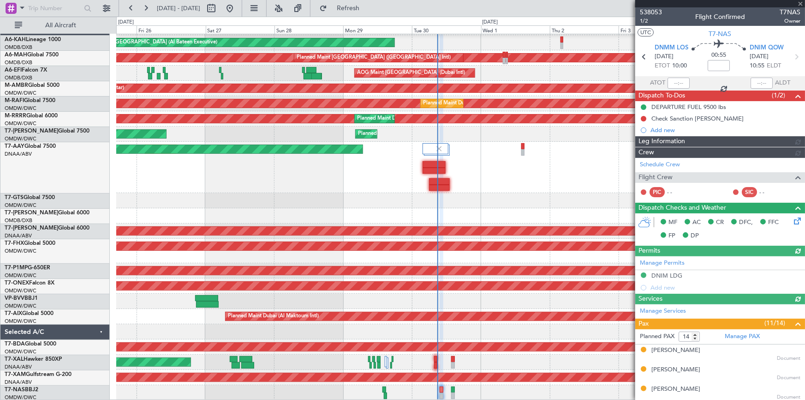
type input "Dherander Fithani (DHF)"
type input "7393"
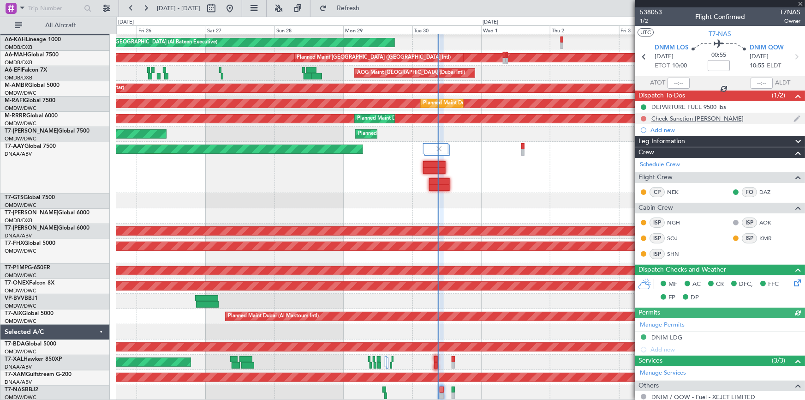
click at [642, 119] on button at bounding box center [644, 119] width 6 height 6
drag, startPoint x: 642, startPoint y: 161, endPoint x: 645, endPoint y: 143, distance: 18.7
click at [642, 161] on span "Completed" at bounding box center [647, 159] width 30 height 9
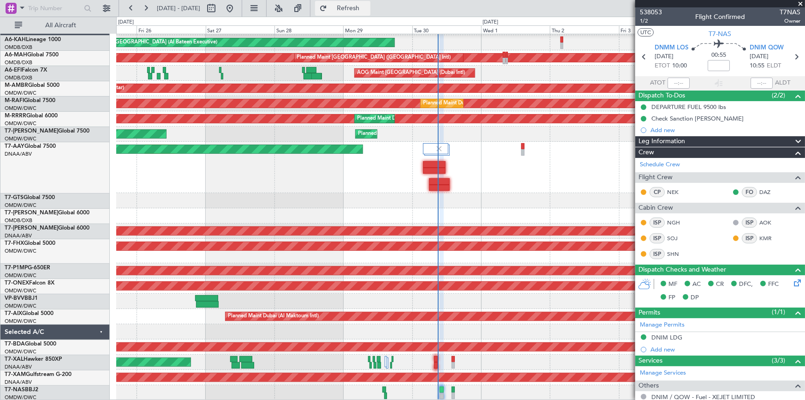
click at [370, 2] on button "Refresh" at bounding box center [342, 8] width 55 height 15
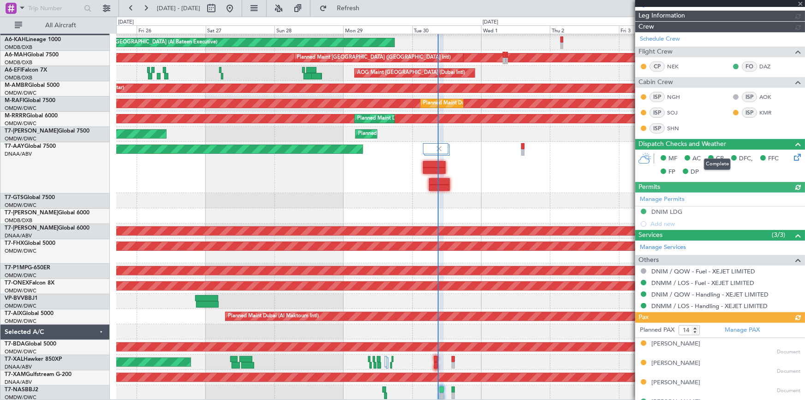
scroll to position [38, 0]
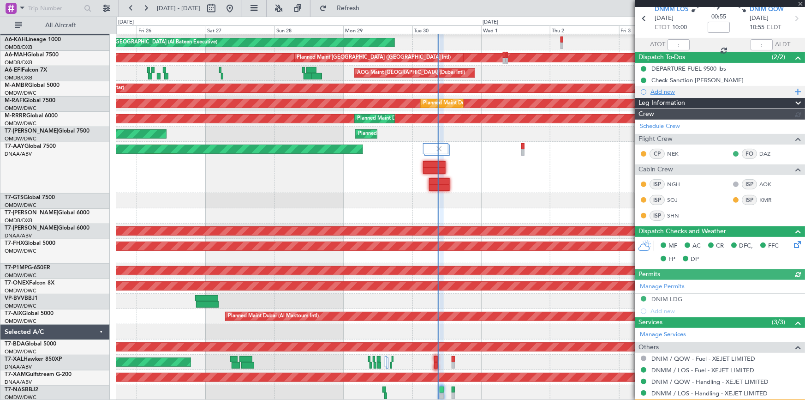
type input "Dherander Fithani (DHF)"
type input "7393"
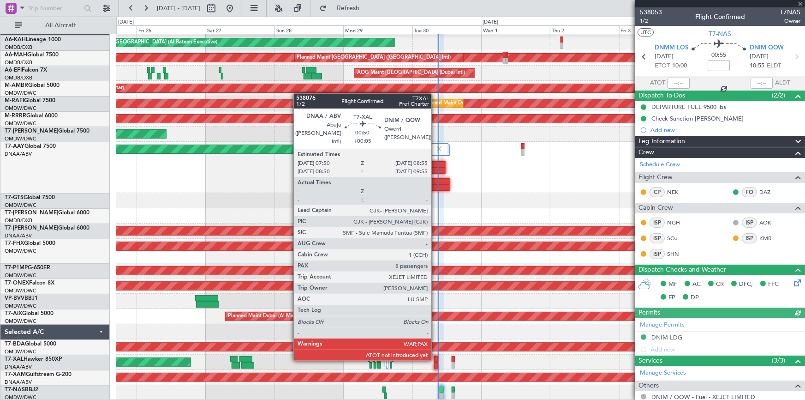
click at [436, 358] on div at bounding box center [435, 359] width 3 height 6
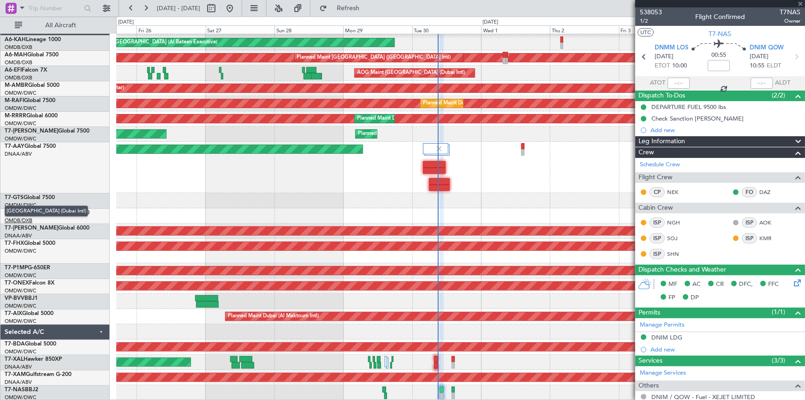
type input "+00:05"
type input "8"
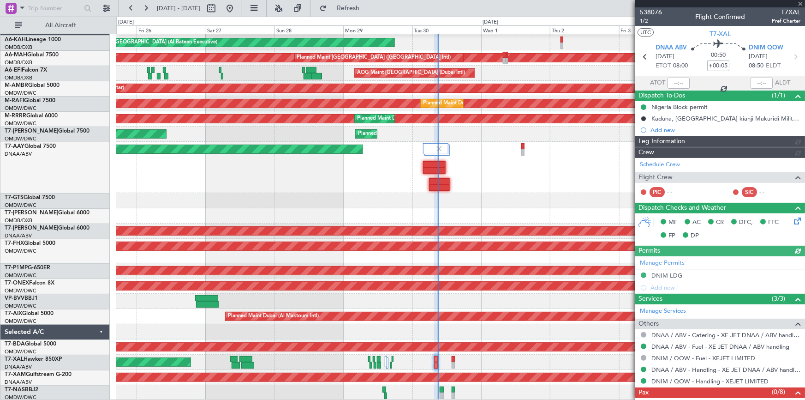
type input "Dherander Fithani (DHF)"
type input "7397"
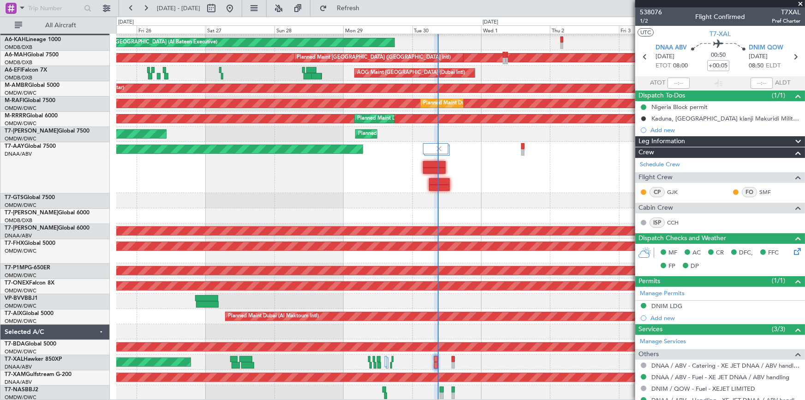
type input "Dherander Fithani (DHF)"
type input "7397"
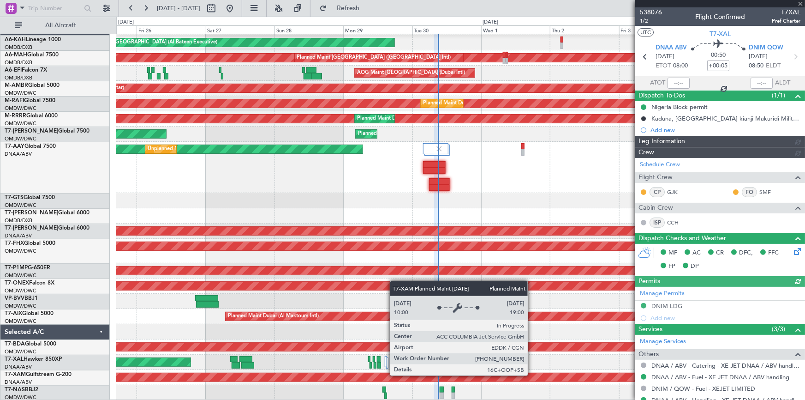
type input "Dherander Fithani (DHF)"
type input "7397"
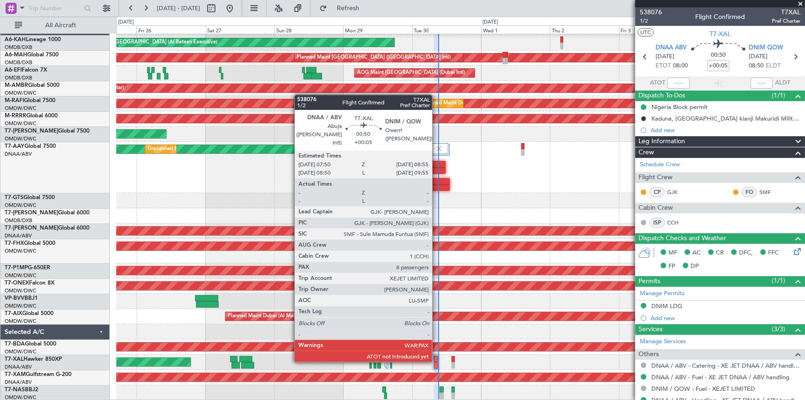
click at [436, 360] on div at bounding box center [435, 359] width 3 height 6
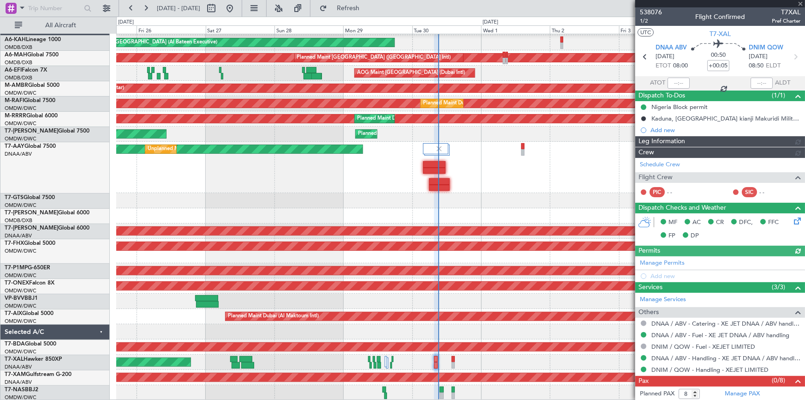
type input "Dherander Fithani (DHF)"
type input "7397"
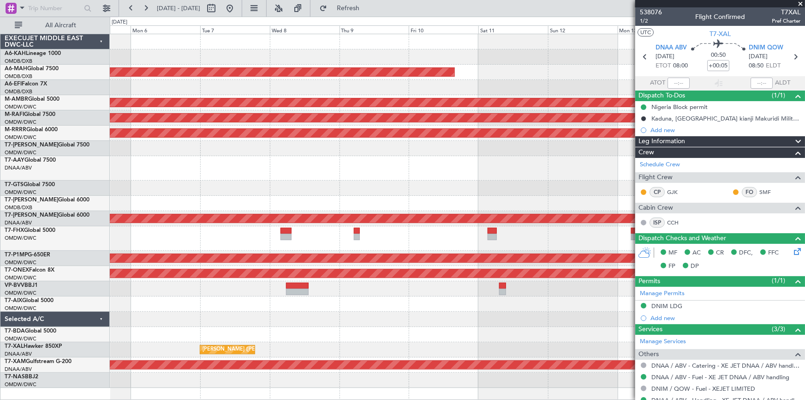
click at [567, 201] on div "Planned Maint [GEOGRAPHIC_DATA] ([GEOGRAPHIC_DATA] Intl) Planned Maint [GEOGRAP…" at bounding box center [457, 210] width 695 height 353
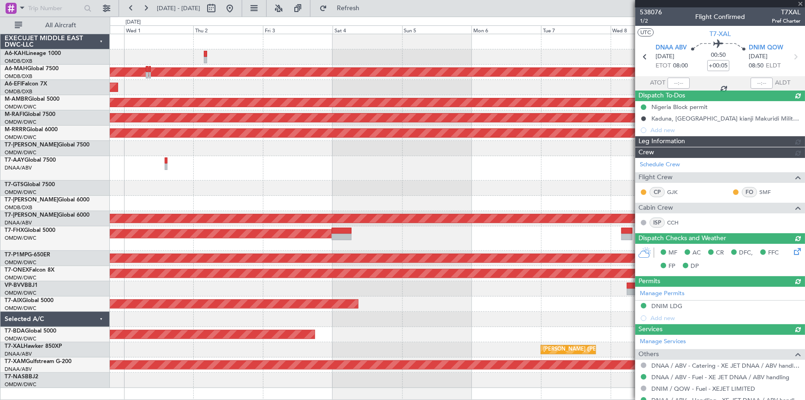
type input "Dherander Fithani (DHF)"
type input "7397"
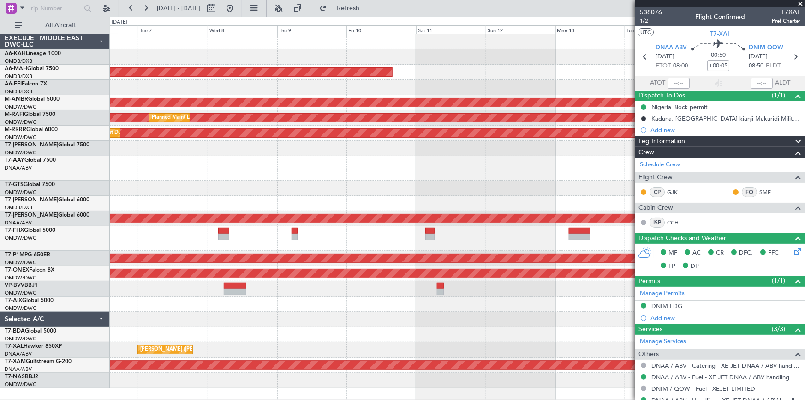
click at [99, 188] on div "Planned Maint [GEOGRAPHIC_DATA] ([GEOGRAPHIC_DATA] Intl) Planned Maint [GEOGRAP…" at bounding box center [402, 208] width 805 height 383
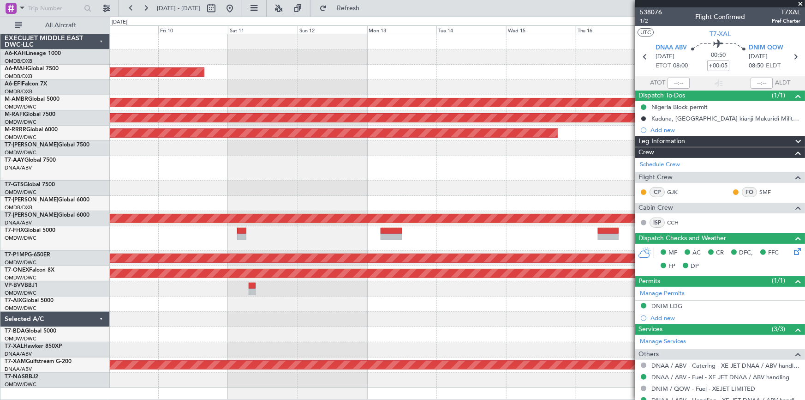
click at [217, 176] on div "Planned Maint [GEOGRAPHIC_DATA] ([GEOGRAPHIC_DATA] Intl) Planned Maint [GEOGRAP…" at bounding box center [457, 210] width 695 height 353
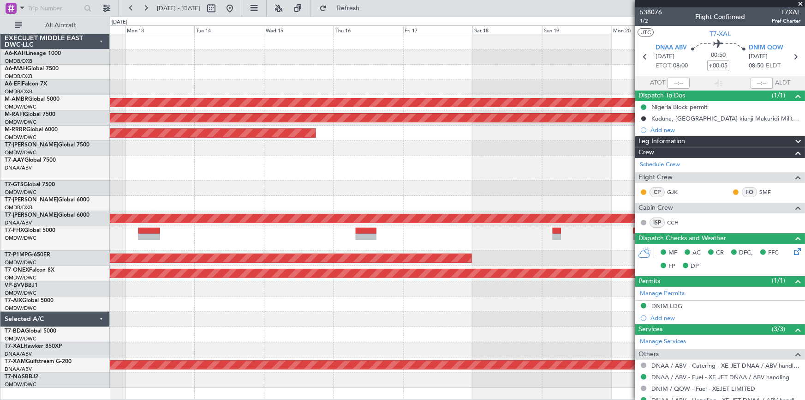
click at [234, 184] on div "Planned Maint [GEOGRAPHIC_DATA] ([GEOGRAPHIC_DATA] Intl) Planned Maint [GEOGRAP…" at bounding box center [457, 210] width 695 height 353
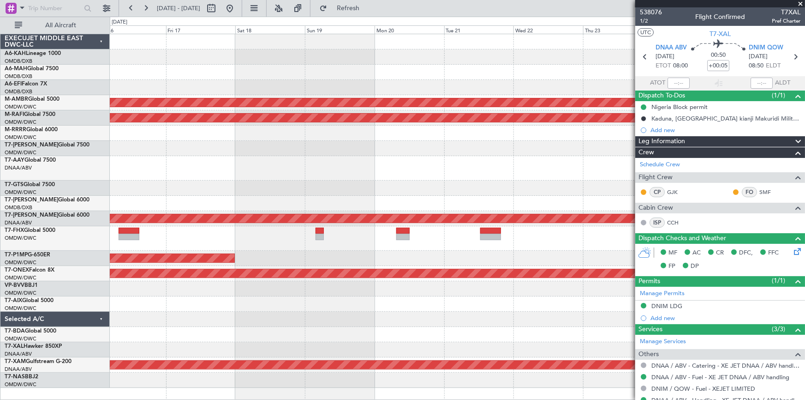
click at [306, 200] on div at bounding box center [457, 203] width 695 height 15
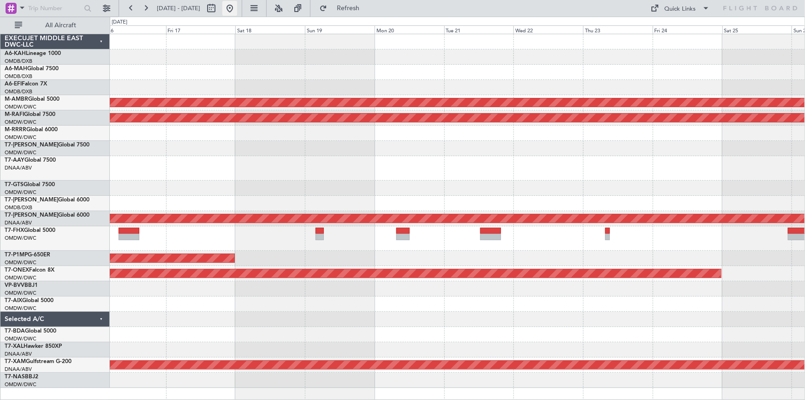
click at [237, 9] on button at bounding box center [229, 8] width 15 height 15
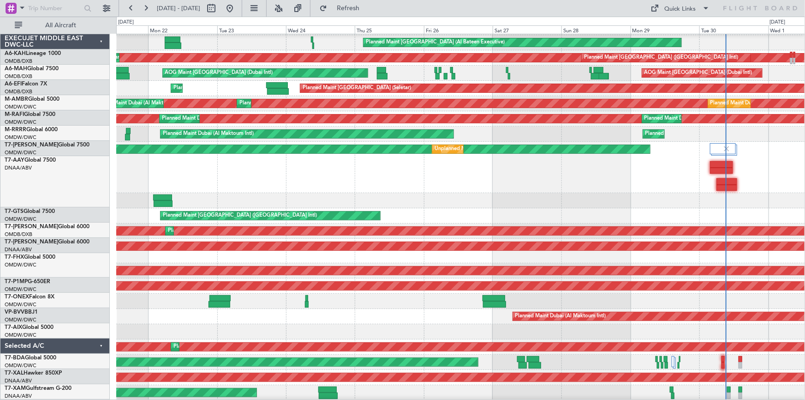
scroll to position [14, 0]
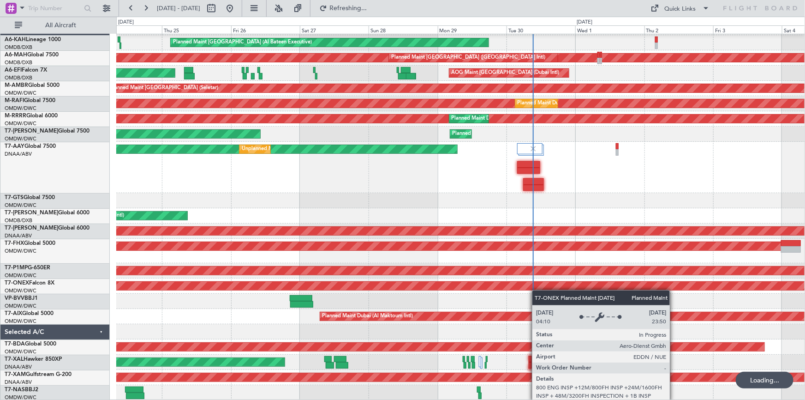
click at [435, 281] on div "Planned Maint [GEOGRAPHIC_DATA] (Al Bateen Executive) Planned Maint [GEOGRAPHIC…" at bounding box center [460, 210] width 689 height 380
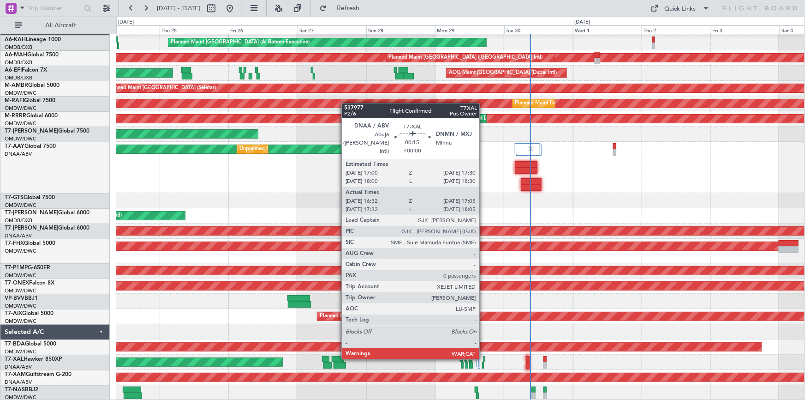
click at [483, 357] on div at bounding box center [484, 359] width 2 height 6
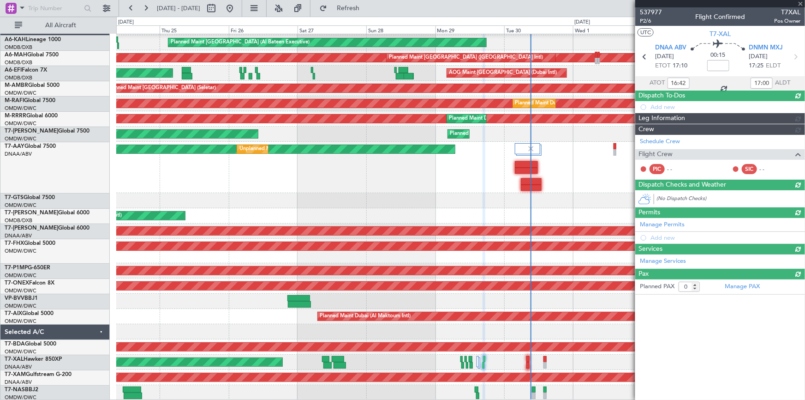
type input "[PERSON_NAME] (ANI)"
type input "7391"
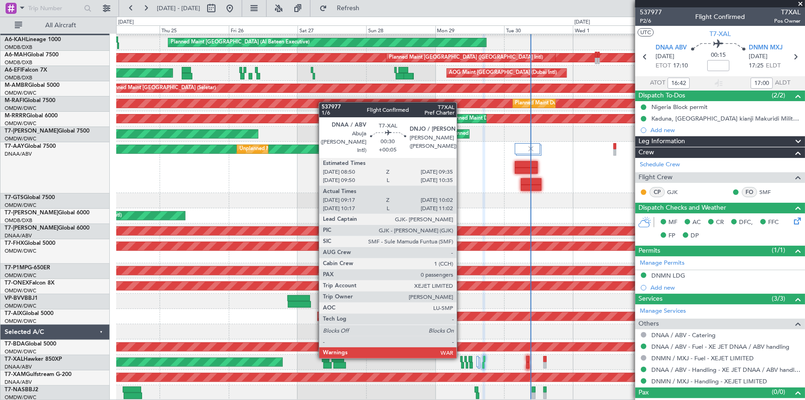
click at [461, 356] on div at bounding box center [461, 359] width 2 height 6
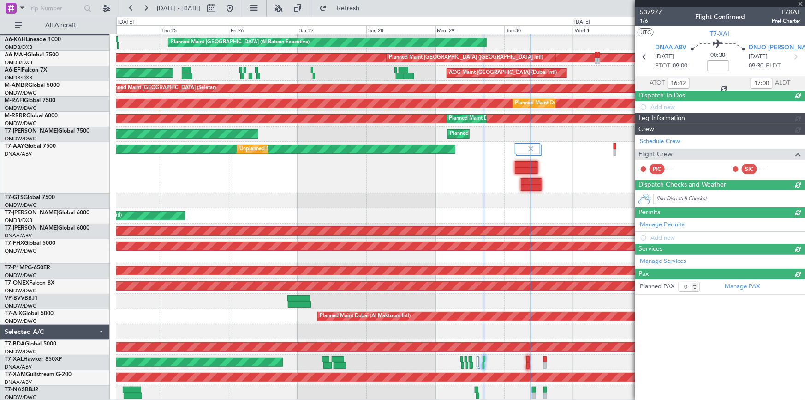
type input "+00:05"
type input "09:27"
type input "09:57"
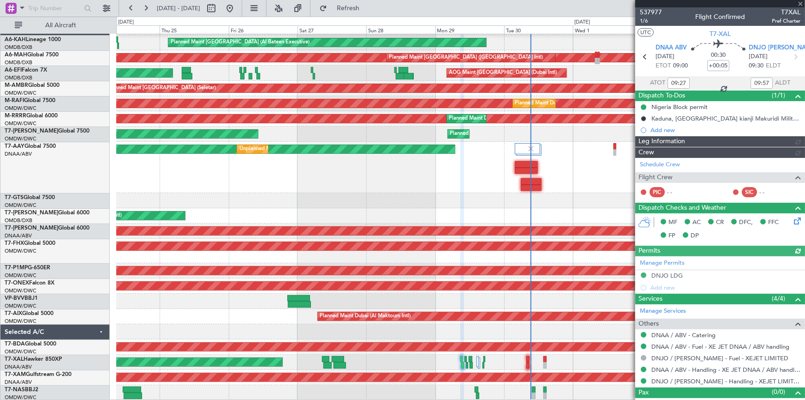
type input "Dherander Fithani (DHF)"
type input "7376"
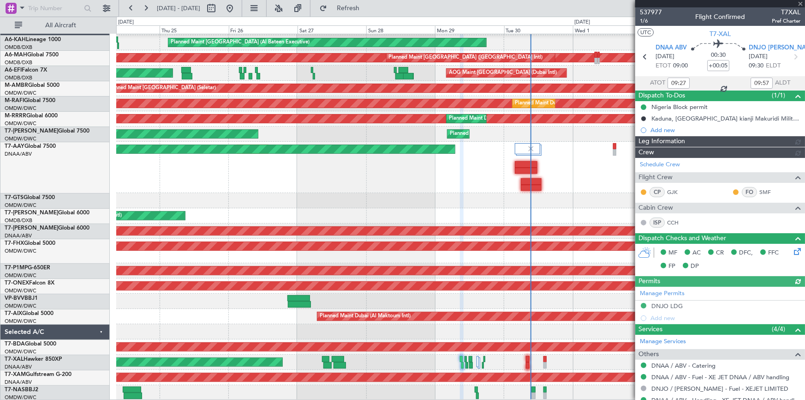
type input "Dherander Fithani (DHF)"
type input "7376"
type input "Dherander Fithani (DHF)"
type input "7376"
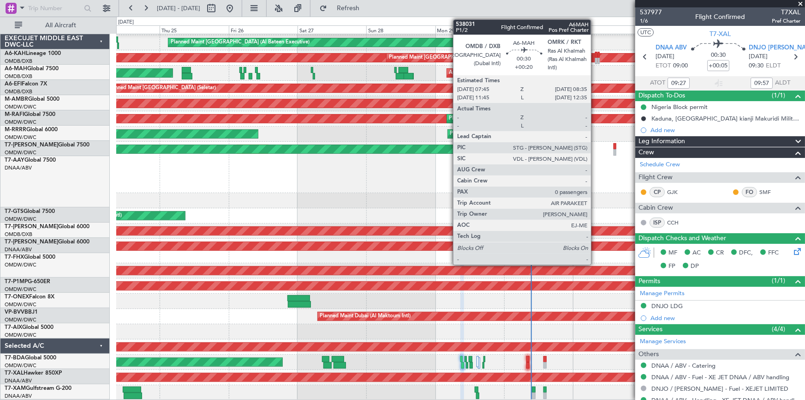
scroll to position [14, 0]
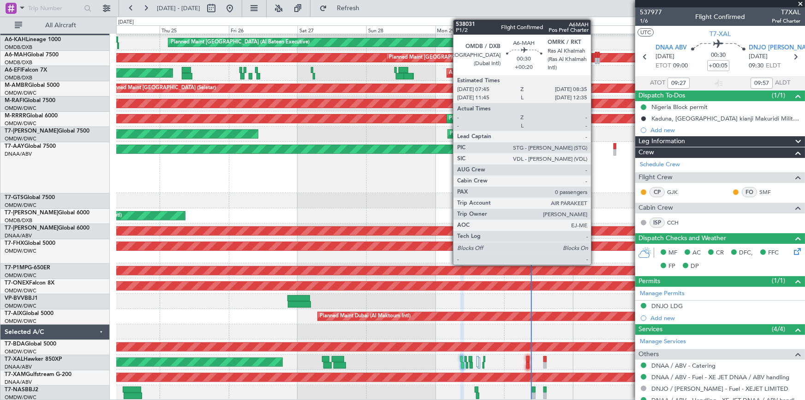
click at [595, 57] on div at bounding box center [596, 55] width 3 height 6
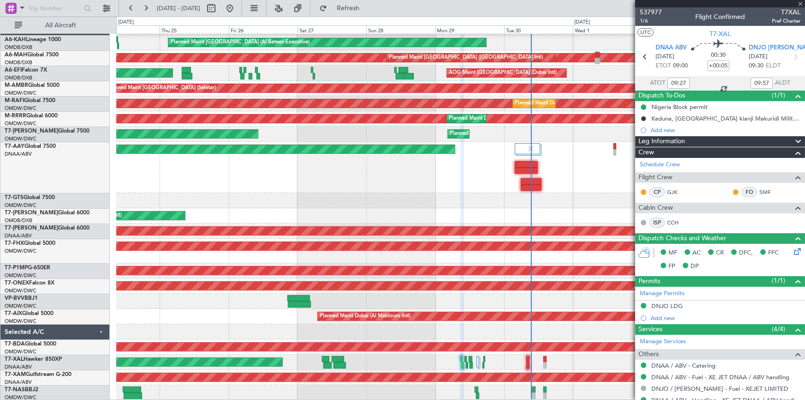
type input "10:27"
type input "10:57"
type input "09:27"
type input "09:57"
type input "+00:20"
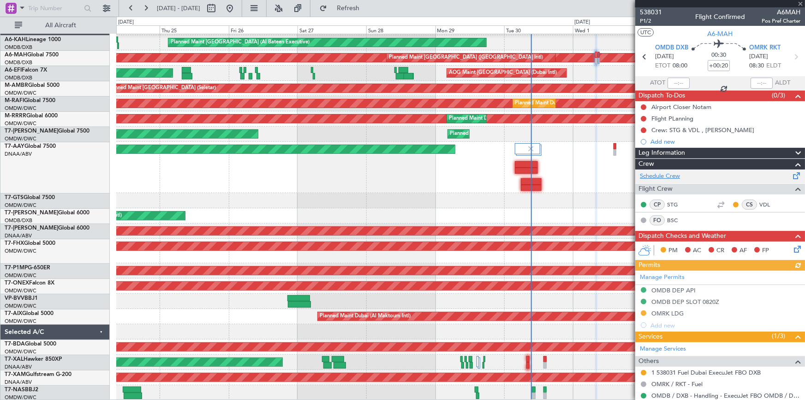
click at [654, 173] on link "Schedule Crew" at bounding box center [660, 176] width 40 height 9
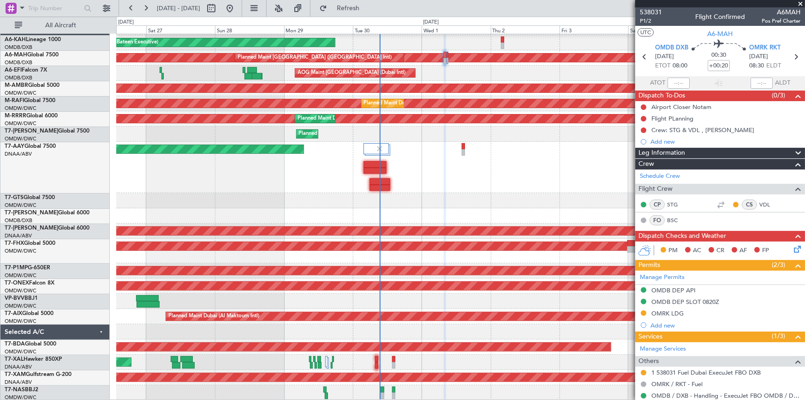
click at [257, 168] on div "Unplanned Maint Dubai (Al Maktoum Intl) Unplanned Maint Dubai (Al Maktoum Intl)" at bounding box center [460, 167] width 689 height 51
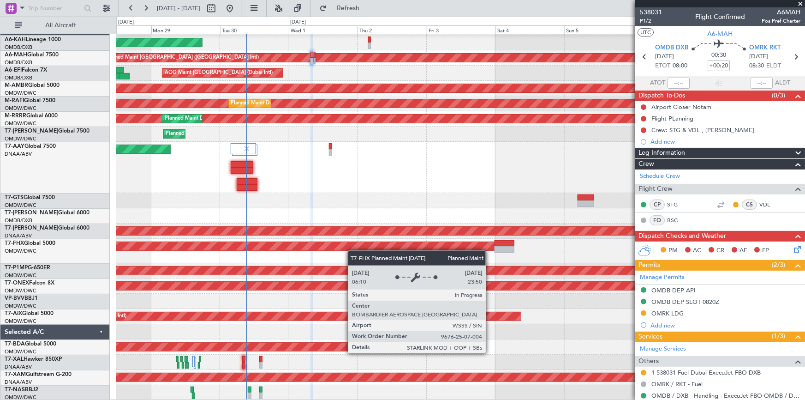
click at [341, 247] on div "Planned Maint Abu Dhabi (Al Bateen Executive) Planned Maint Dubai (Dubai Intl) …" at bounding box center [460, 210] width 688 height 380
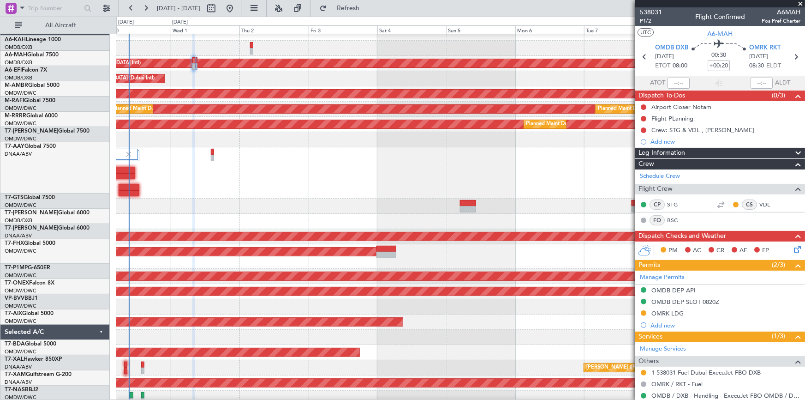
scroll to position [9, 0]
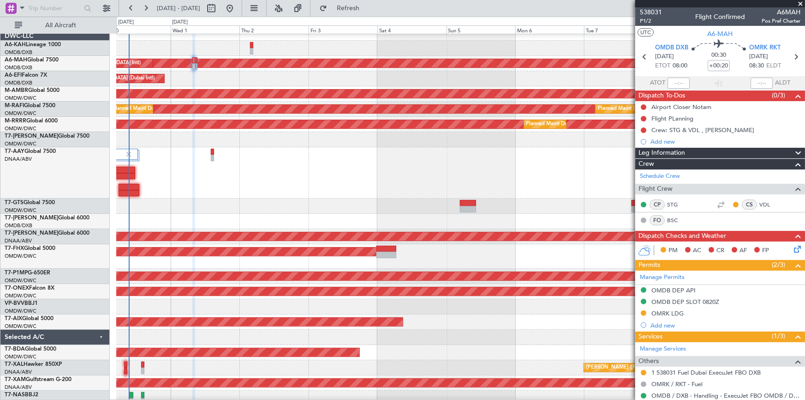
click at [220, 310] on div at bounding box center [460, 306] width 689 height 15
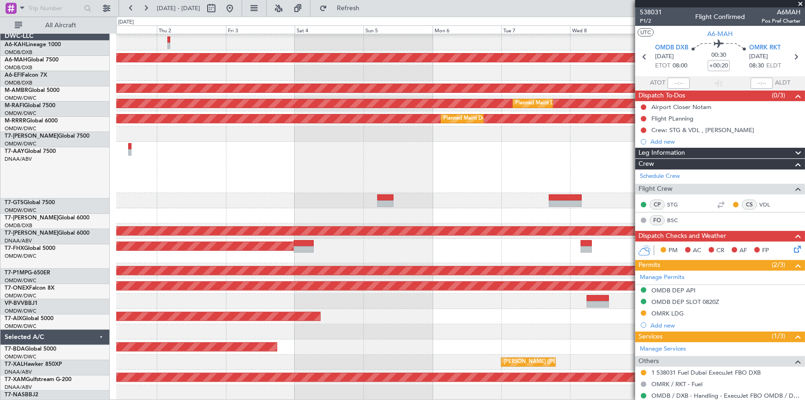
scroll to position [14, 0]
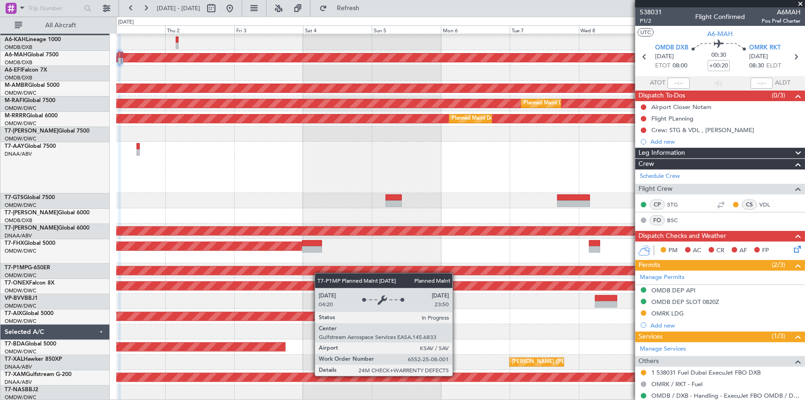
click at [323, 264] on div "Planned Maint Abu Dhabi (Al Bateen Executive) Planned Maint Dubai (Dubai Intl) …" at bounding box center [460, 210] width 689 height 380
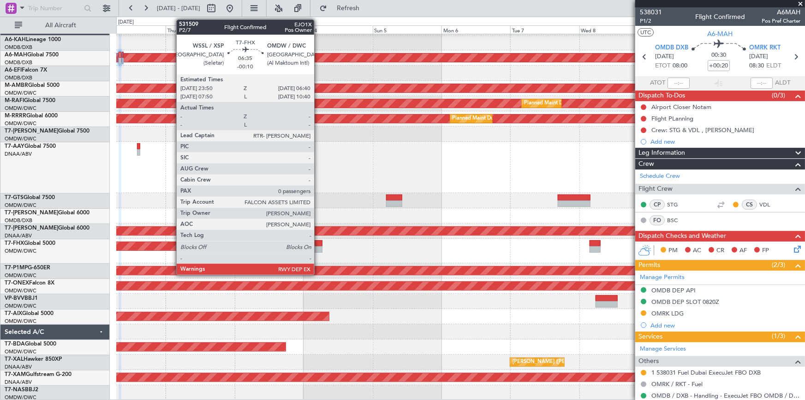
click at [318, 246] on div at bounding box center [313, 249] width 20 height 6
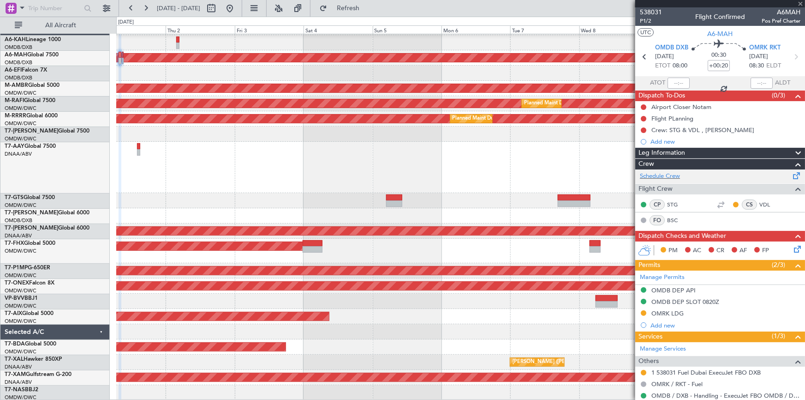
type input "-00:10"
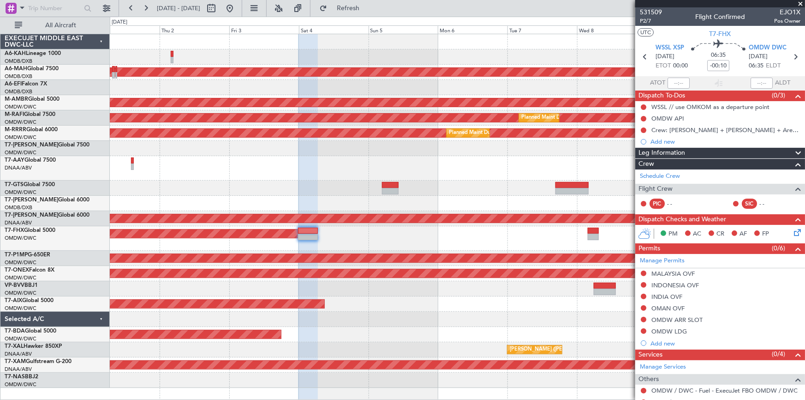
scroll to position [56, 0]
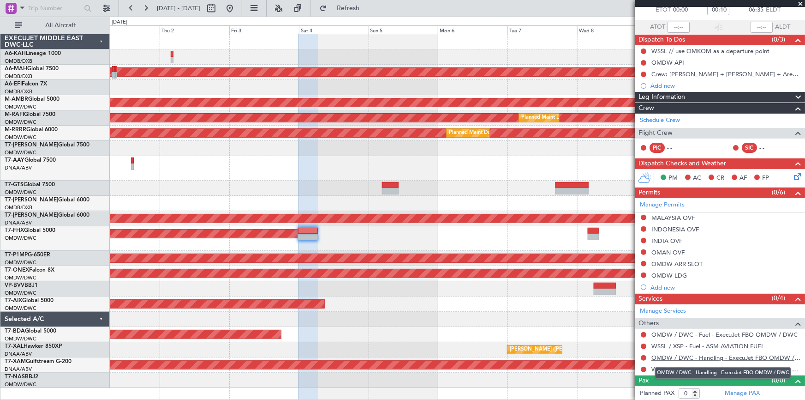
click at [676, 355] on link "OMDW / DWC - Handling - ExecuJet FBO OMDW / DWC" at bounding box center [725, 357] width 149 height 8
click at [690, 368] on link "WSSL / XSP - Handling - Universal Aviation WSSL / XSP" at bounding box center [725, 369] width 149 height 8
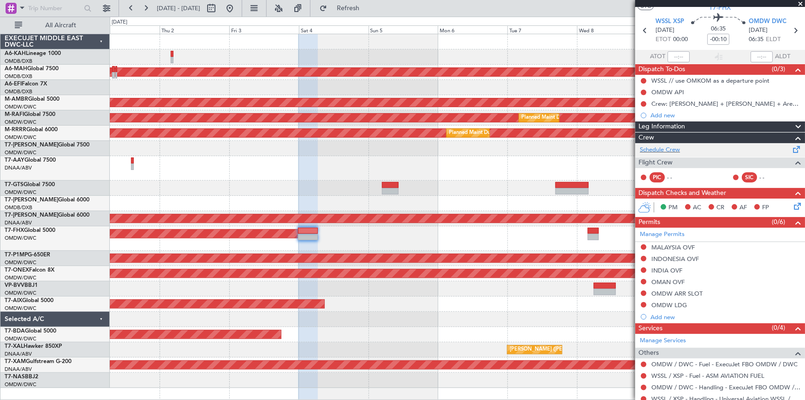
scroll to position [0, 0]
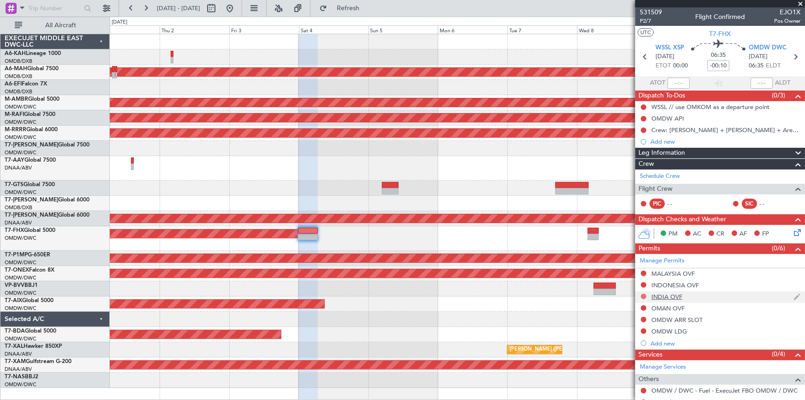
click at [644, 296] on button at bounding box center [644, 296] width 6 height 6
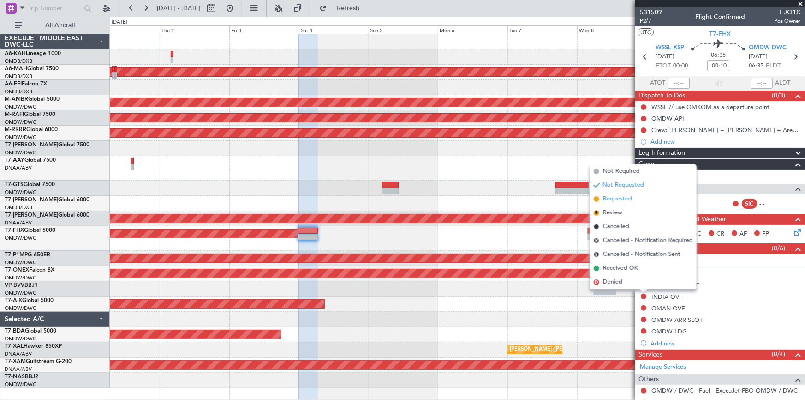
click at [614, 202] on span "Requested" at bounding box center [617, 198] width 29 height 9
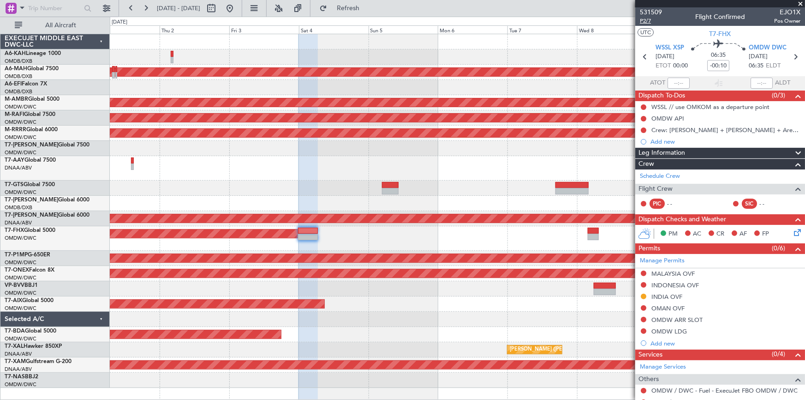
click at [646, 21] on span "P2/7" at bounding box center [651, 21] width 22 height 8
click at [642, 283] on button at bounding box center [644, 285] width 6 height 6
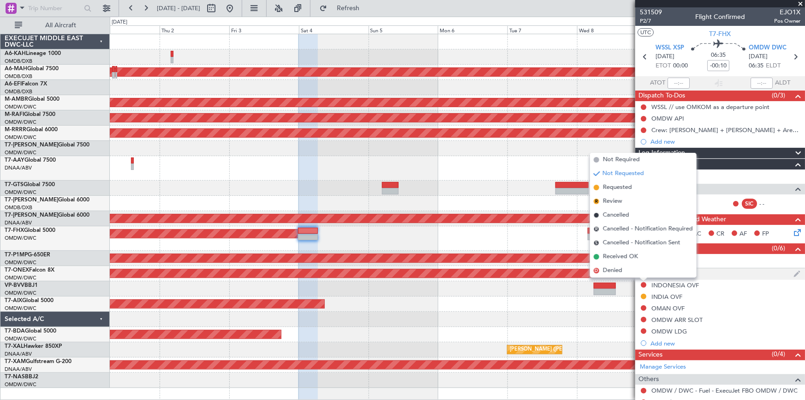
drag, startPoint x: 616, startPoint y: 185, endPoint x: 663, endPoint y: 274, distance: 100.3
click at [618, 188] on span "Requested" at bounding box center [617, 187] width 29 height 9
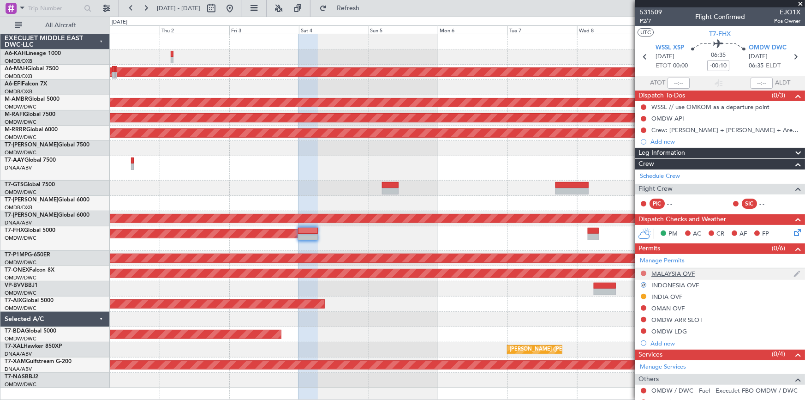
click at [642, 273] on button at bounding box center [644, 273] width 6 height 6
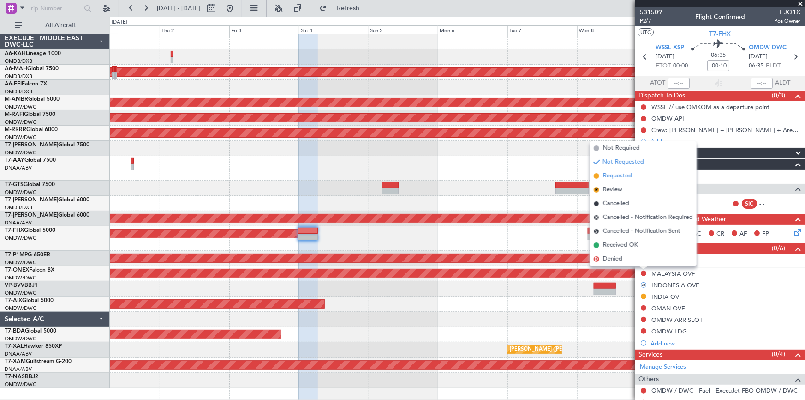
click at [612, 178] on span "Requested" at bounding box center [617, 175] width 29 height 9
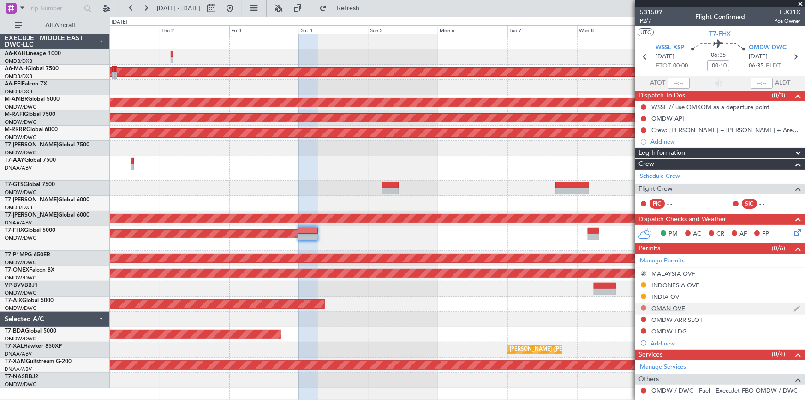
click at [646, 307] on button at bounding box center [644, 308] width 6 height 6
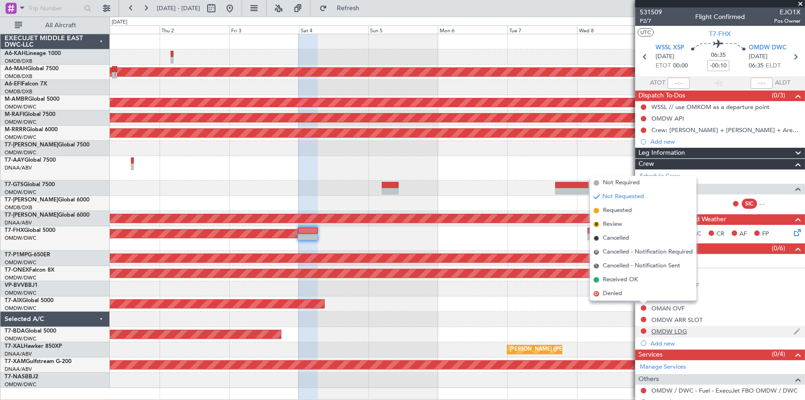
drag, startPoint x: 615, startPoint y: 210, endPoint x: 703, endPoint y: 334, distance: 151.9
click at [616, 210] on span "Requested" at bounding box center [617, 210] width 29 height 9
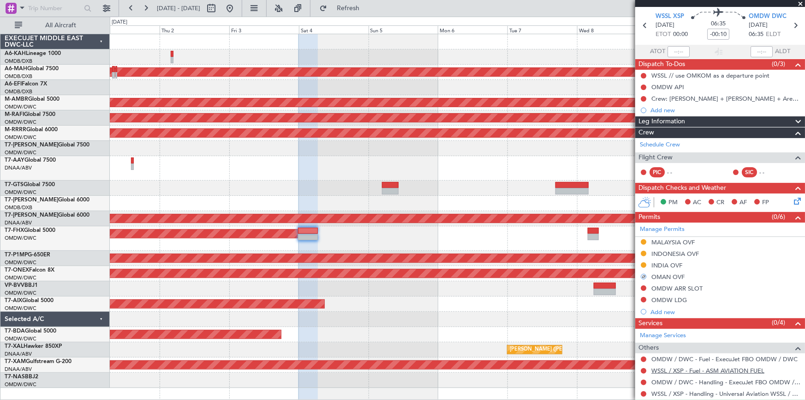
scroll to position [56, 0]
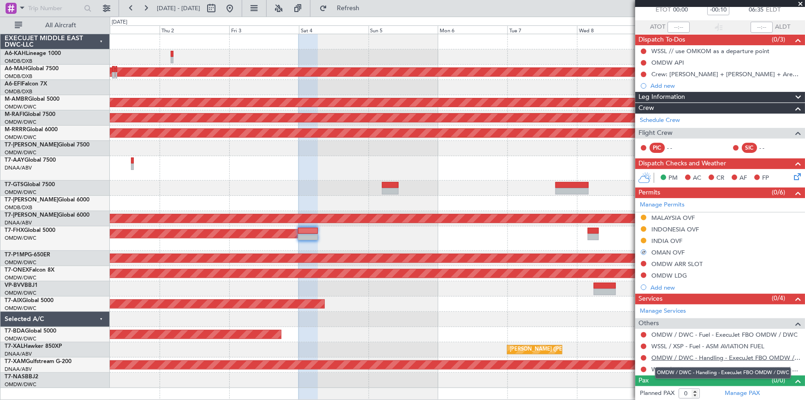
click at [674, 357] on link "OMDW / DWC - Handling - ExecuJet FBO OMDW / DWC" at bounding box center [725, 357] width 149 height 8
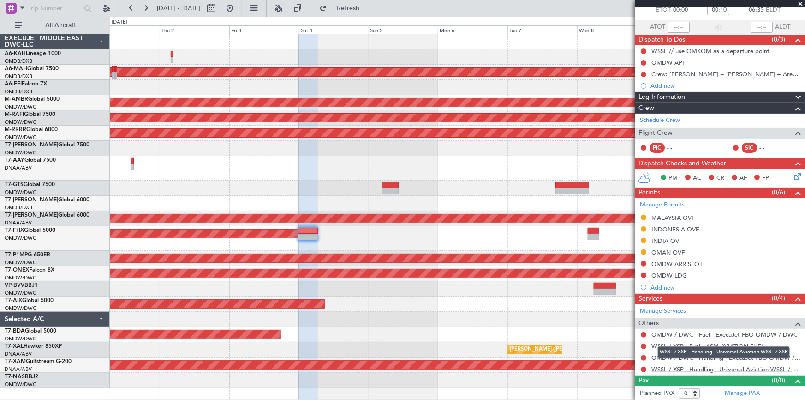
click at [665, 365] on link "WSSL / XSP - Handling - Universal Aviation WSSL / XSP" at bounding box center [725, 369] width 149 height 8
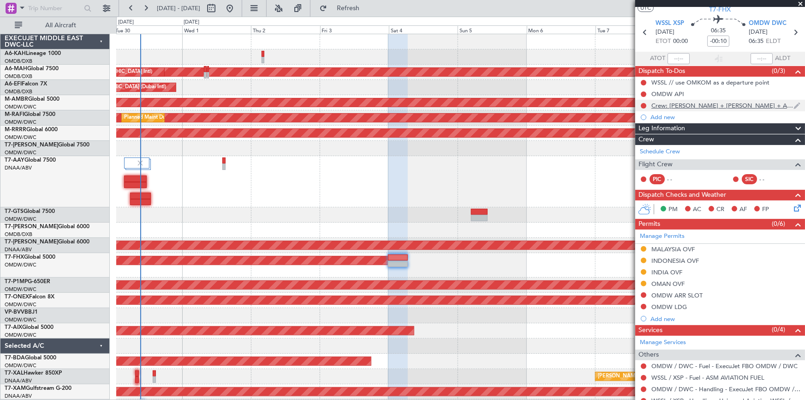
scroll to position [0, 0]
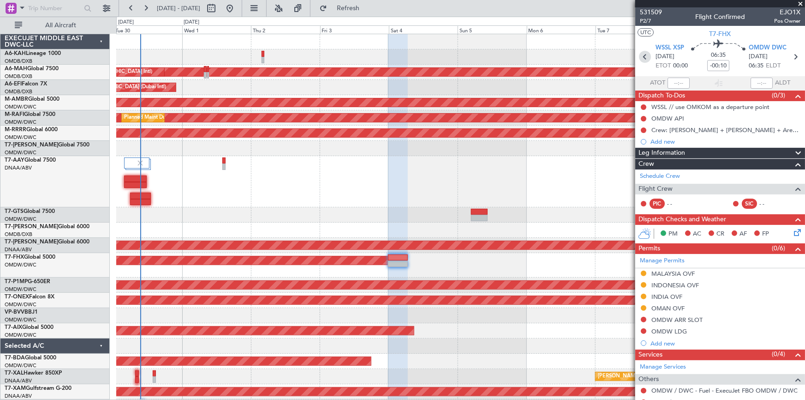
click at [643, 56] on icon at bounding box center [645, 57] width 12 height 12
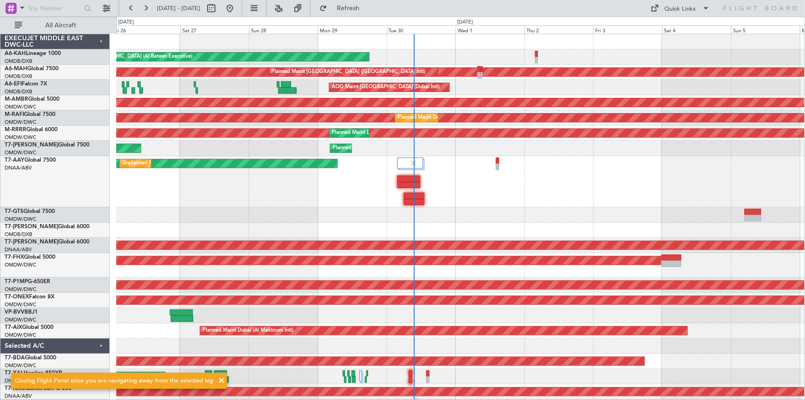
click at [577, 210] on div "Planned Maint Abu Dhabi (Al Bateen Executive) Planned Maint Dubai (Dubai Intl) …" at bounding box center [460, 224] width 688 height 380
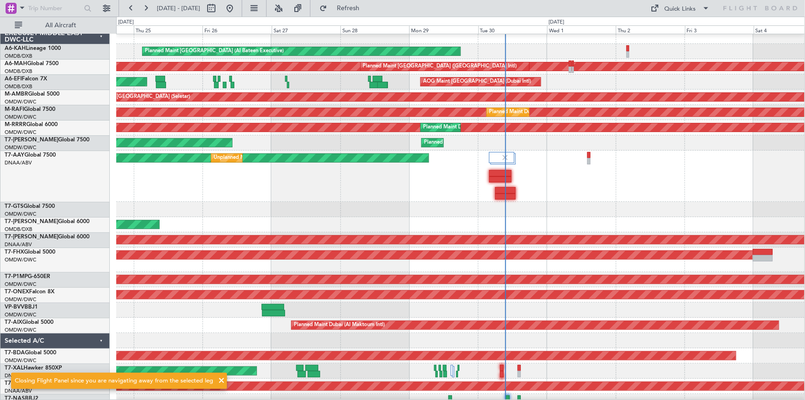
click at [430, 232] on div "AOG Maint Dubai (Al Maktoum Intl) Planned Maint Dubai (Al Maktoum Intl)" at bounding box center [460, 239] width 688 height 15
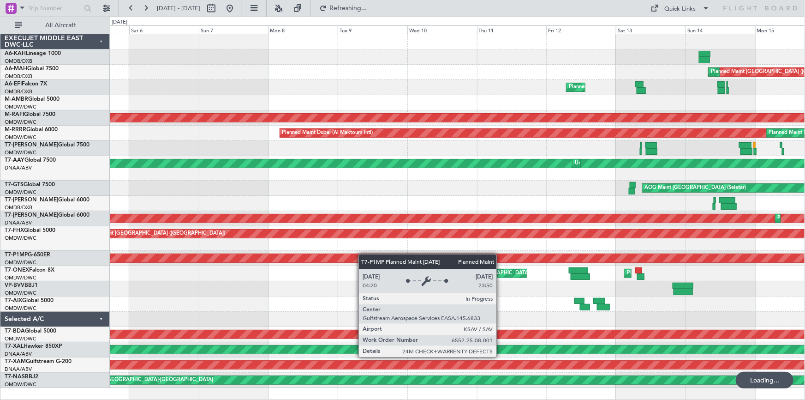
click at [500, 261] on div "Planned Maint Dubai (Al Maktoum Intl) Planned Maint Dubai (Dubai Intl) Planned …" at bounding box center [457, 210] width 695 height 353
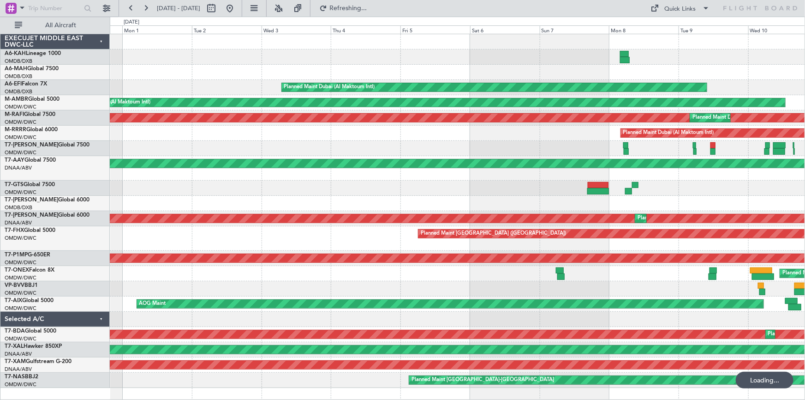
click at [446, 275] on div "Planned Maint Dubai (Al Maktoum Intl) Planned Maint Dubai (Al Maktoum Intl) AOG…" at bounding box center [457, 210] width 695 height 353
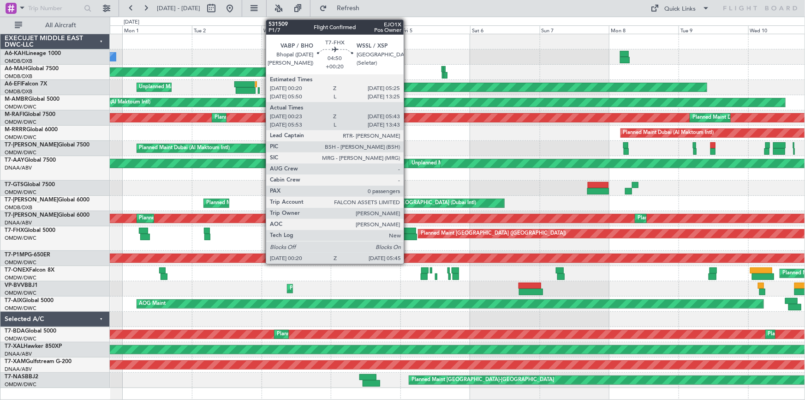
click at [408, 234] on div at bounding box center [409, 236] width 16 height 6
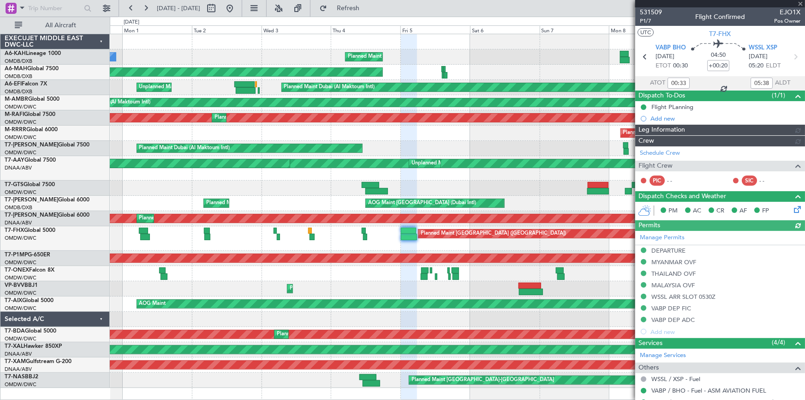
type input "Syed Shakeel (SYS)"
type input "7052"
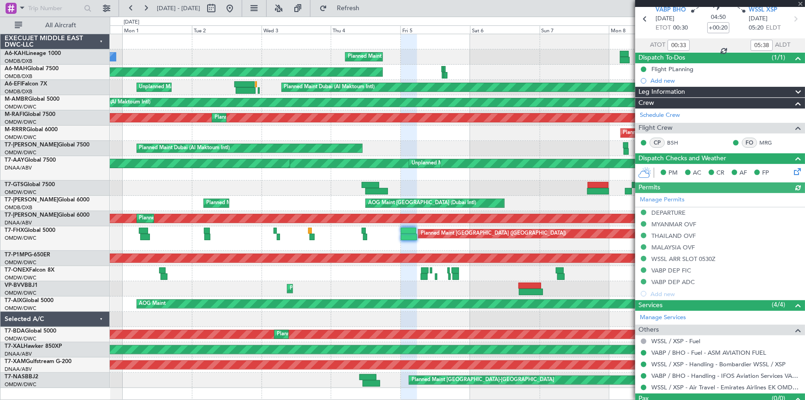
scroll to position [56, 0]
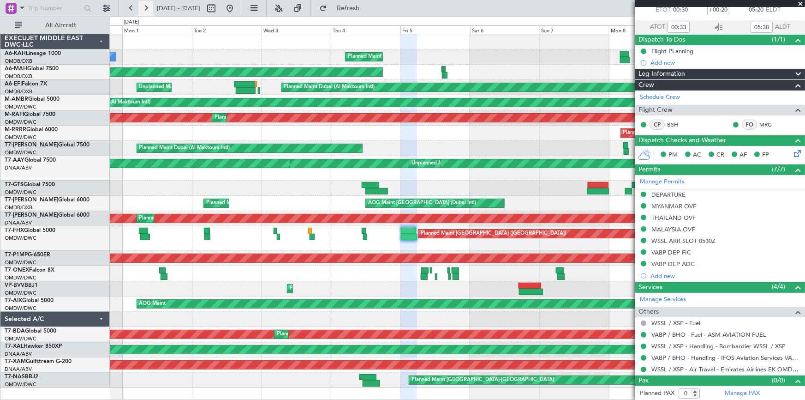
click at [147, 7] on button at bounding box center [145, 8] width 15 height 15
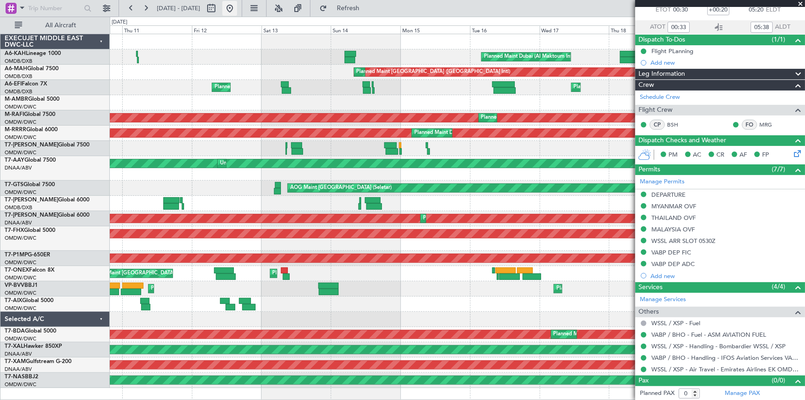
click at [237, 9] on button at bounding box center [229, 8] width 15 height 15
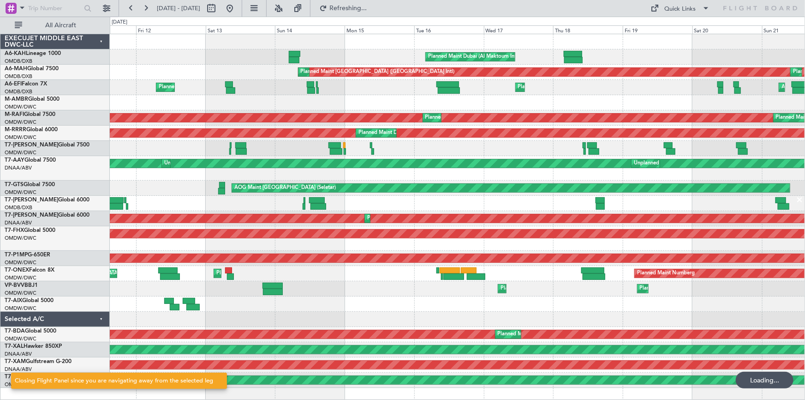
scroll to position [0, 0]
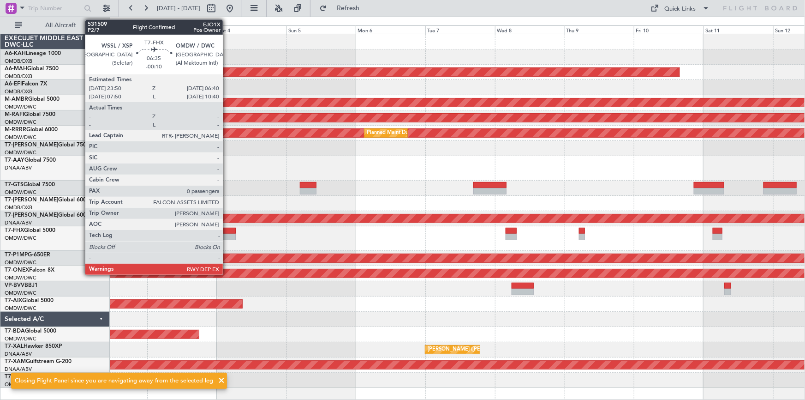
click at [228, 238] on div at bounding box center [226, 236] width 20 height 6
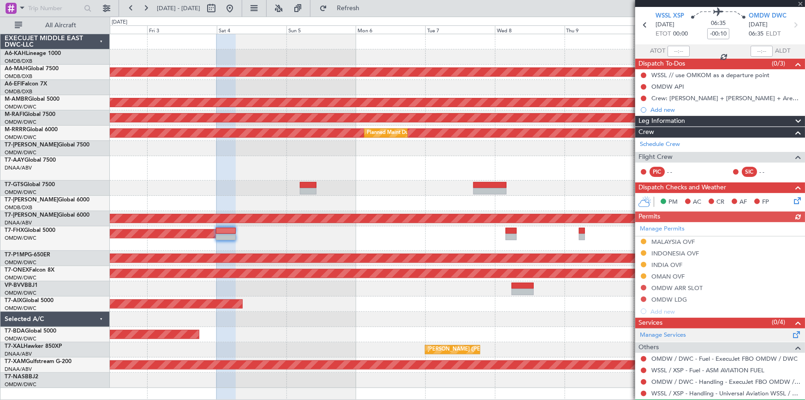
scroll to position [56, 0]
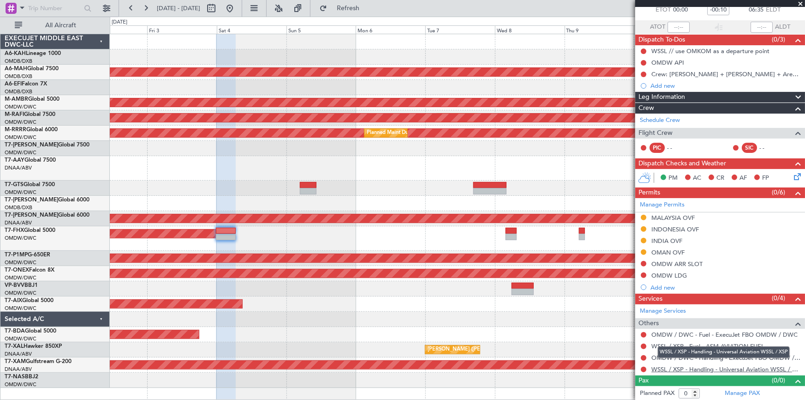
click at [692, 368] on link "WSSL / XSP - Handling - Universal Aviation WSSL / XSP" at bounding box center [725, 369] width 149 height 8
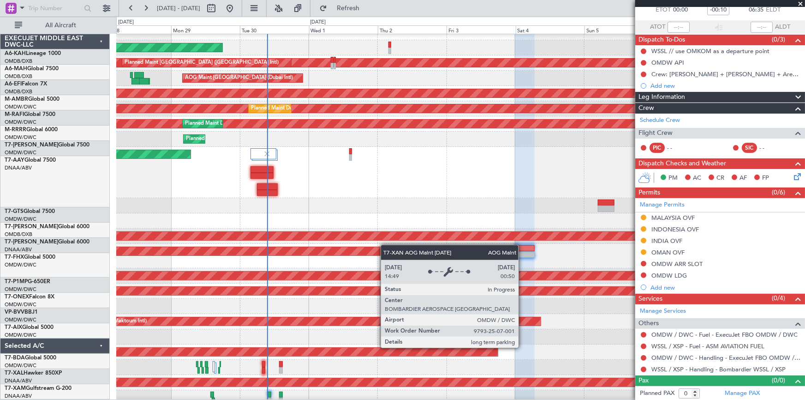
scroll to position [14, 0]
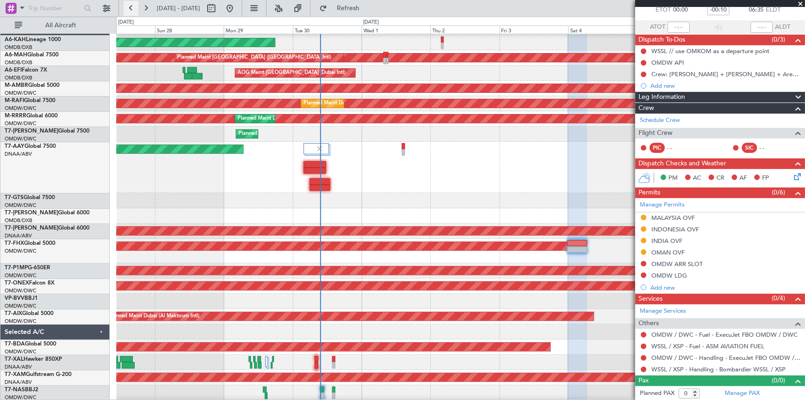
click at [128, 8] on button at bounding box center [131, 8] width 15 height 15
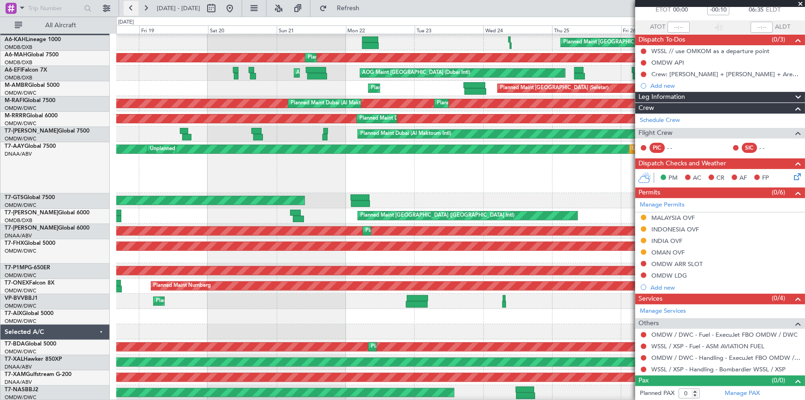
scroll to position [0, 0]
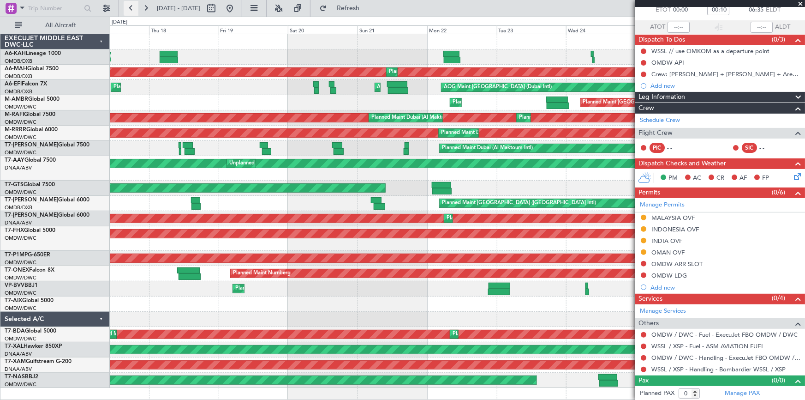
click at [127, 7] on button at bounding box center [131, 8] width 15 height 15
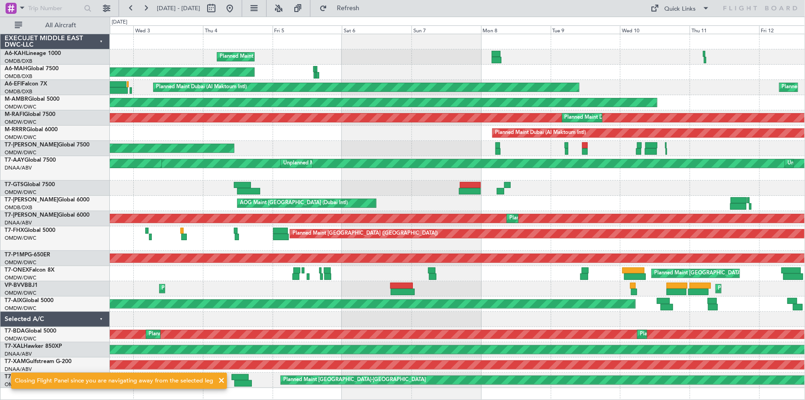
click at [555, 242] on div "Planned Maint [GEOGRAPHIC_DATA] ([GEOGRAPHIC_DATA])" at bounding box center [457, 238] width 695 height 24
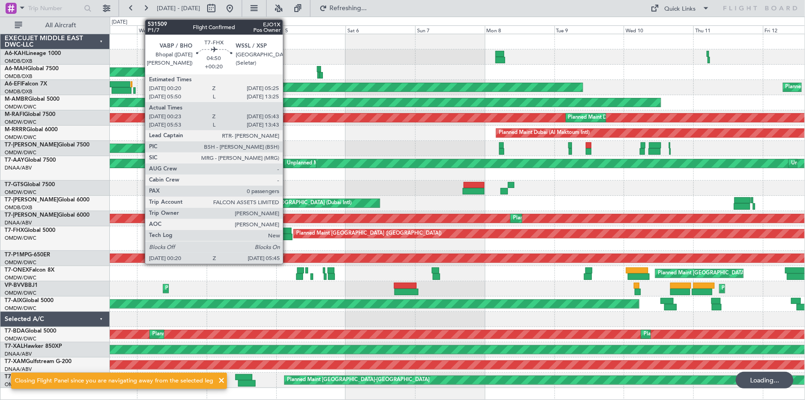
click at [287, 231] on div at bounding box center [284, 230] width 15 height 6
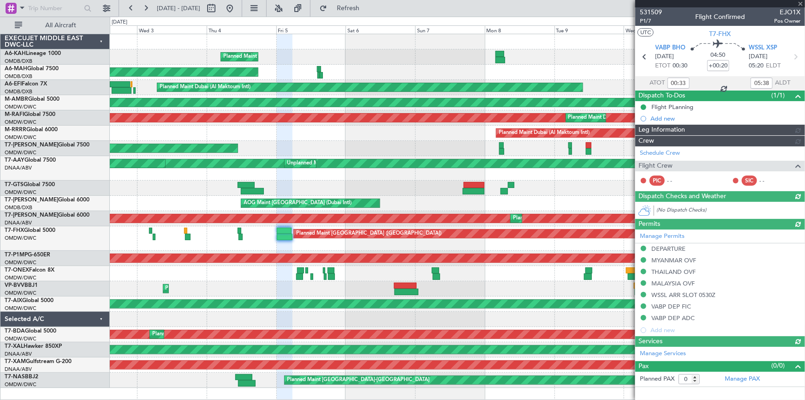
type input "Syed Shakeel (SYS)"
type input "7052"
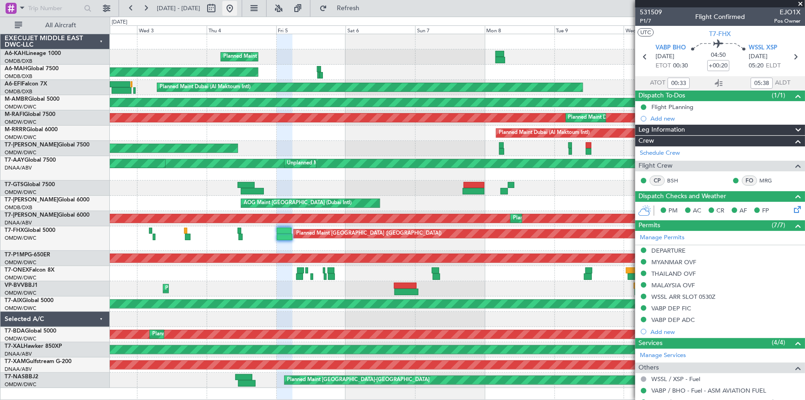
click at [237, 6] on button at bounding box center [229, 8] width 15 height 15
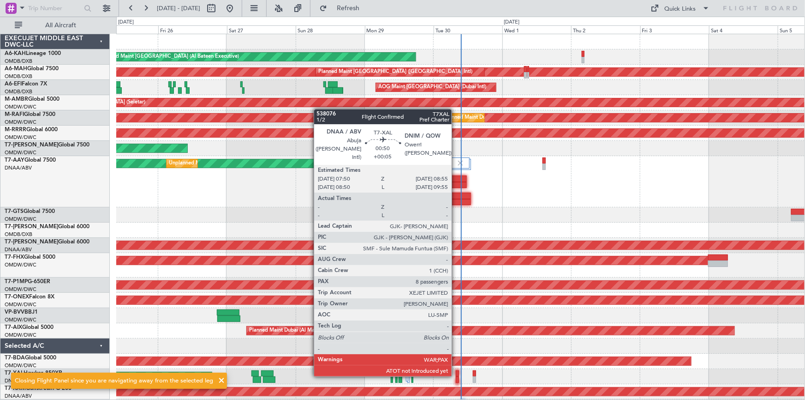
click at [456, 374] on div at bounding box center [457, 373] width 3 height 6
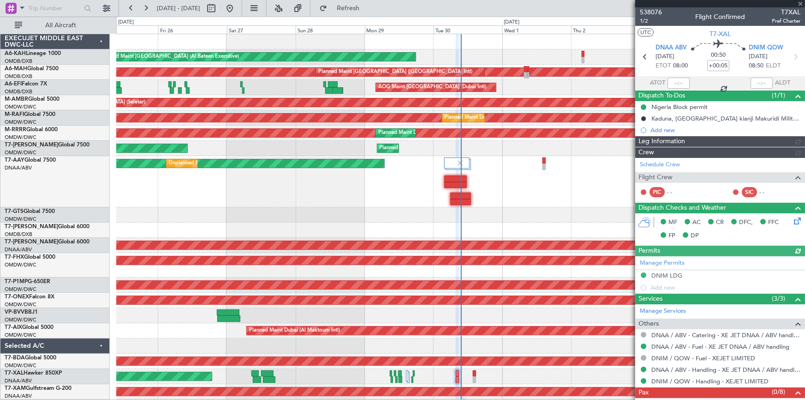
type input "Dherander Fithani (DHF)"
type input "7397"
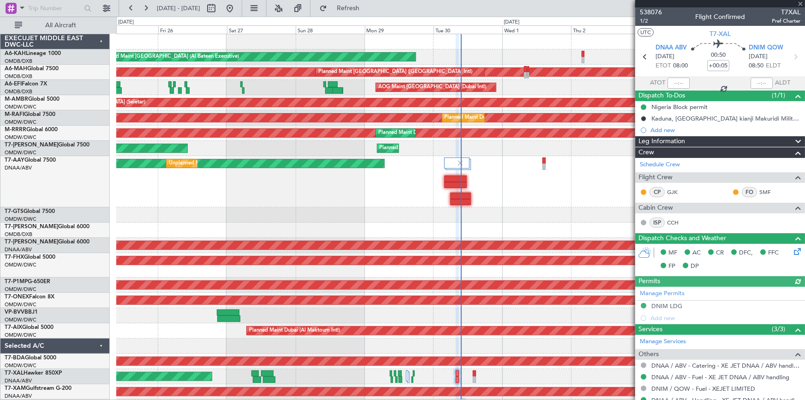
click at [674, 82] on div at bounding box center [679, 83] width 22 height 11
click at [676, 83] on input "text" at bounding box center [679, 83] width 22 height 11
drag, startPoint x: 705, startPoint y: 78, endPoint x: 638, endPoint y: 35, distance: 80.1
click at [704, 78] on section "ATOT 0922 ALDT" at bounding box center [720, 83] width 170 height 14
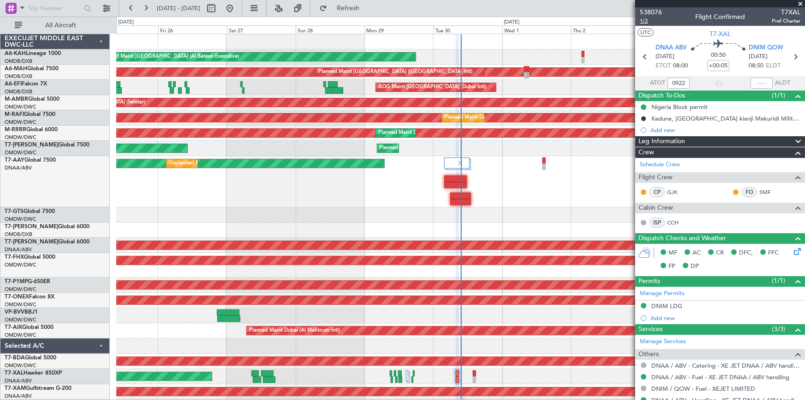
click at [647, 20] on span "1/2" at bounding box center [651, 21] width 22 height 8
type input "09:22"
drag, startPoint x: 378, startPoint y: 6, endPoint x: 443, endPoint y: 63, distance: 86.6
click at [368, 6] on span "Refresh" at bounding box center [348, 8] width 39 height 6
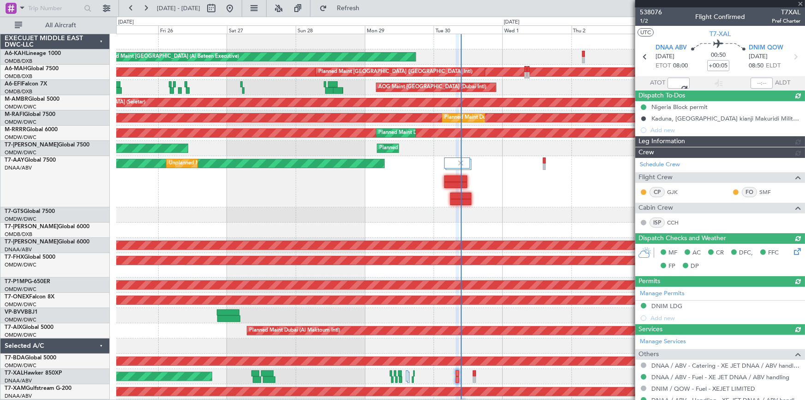
type input "Dherander Fithani (DHF)"
type input "7397"
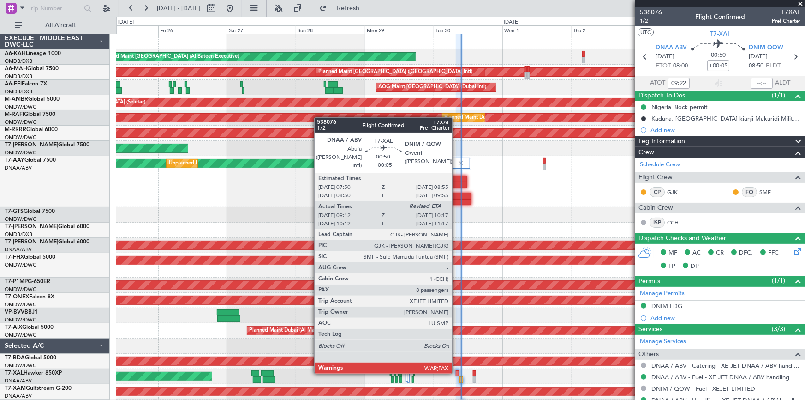
click at [456, 371] on div at bounding box center [457, 373] width 3 height 6
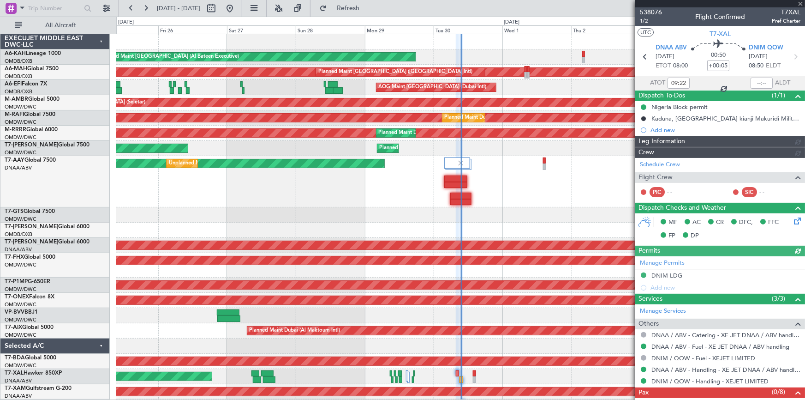
type input "Dherander Fithani (DHF)"
type input "7397"
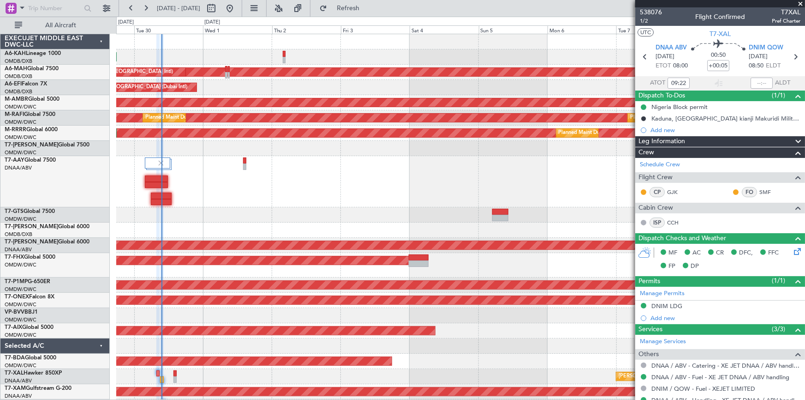
click at [271, 207] on div "Planned Maint Abu Dhabi (Al Bateen Executive) Planned Maint Dubai (Dubai Intl) …" at bounding box center [460, 224] width 688 height 380
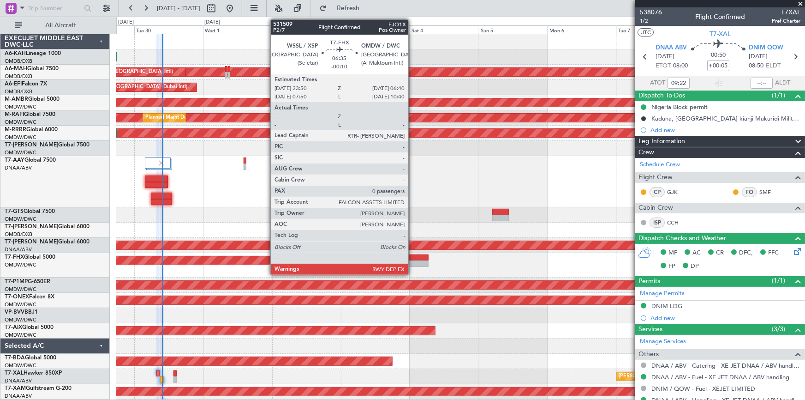
click at [413, 257] on div at bounding box center [419, 257] width 20 height 6
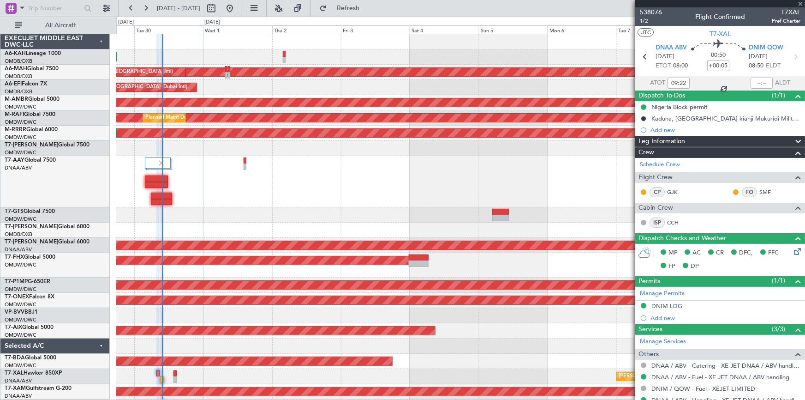
type input "-00:10"
type input "0"
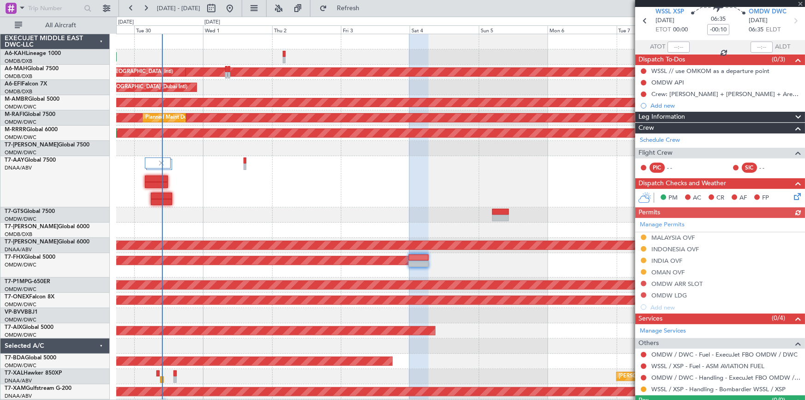
scroll to position [56, 0]
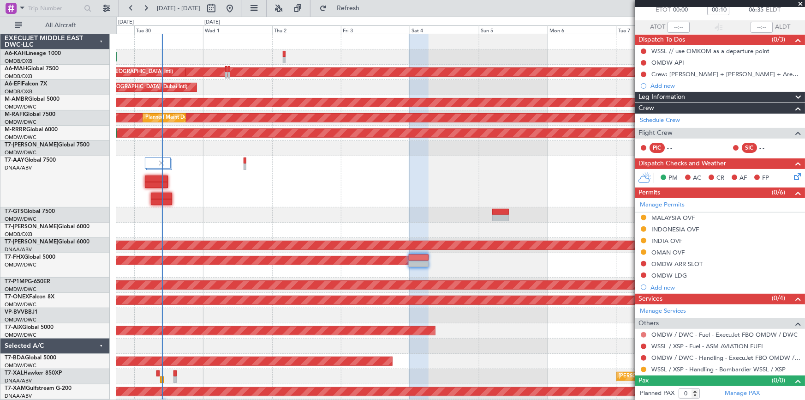
click at [644, 333] on button at bounding box center [644, 335] width 6 height 6
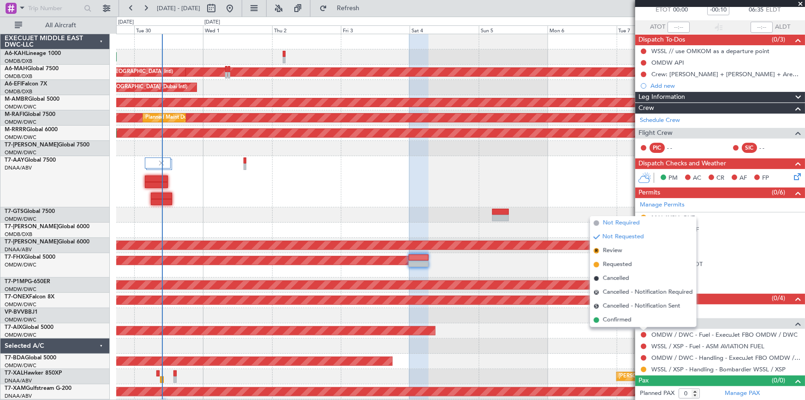
click at [618, 222] on span "Not Required" at bounding box center [621, 222] width 37 height 9
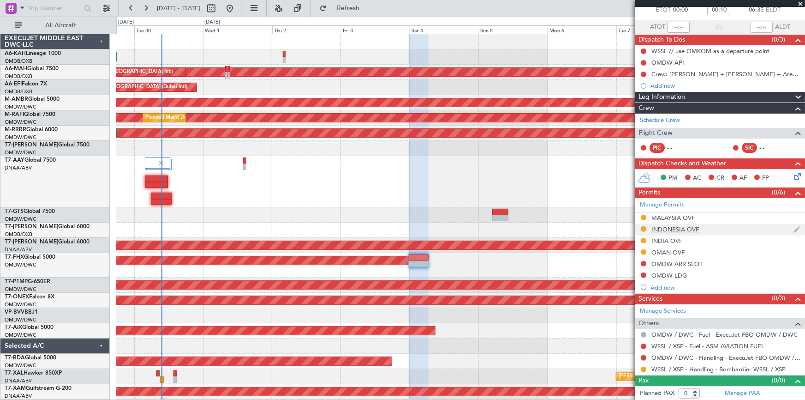
scroll to position [0, 0]
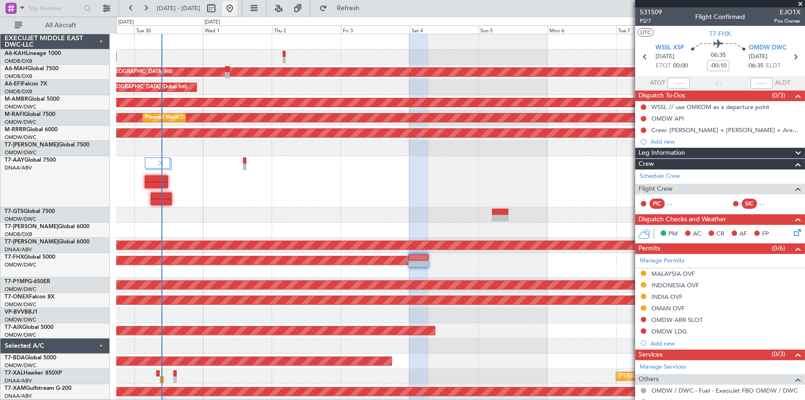
click at [237, 9] on button at bounding box center [229, 8] width 15 height 15
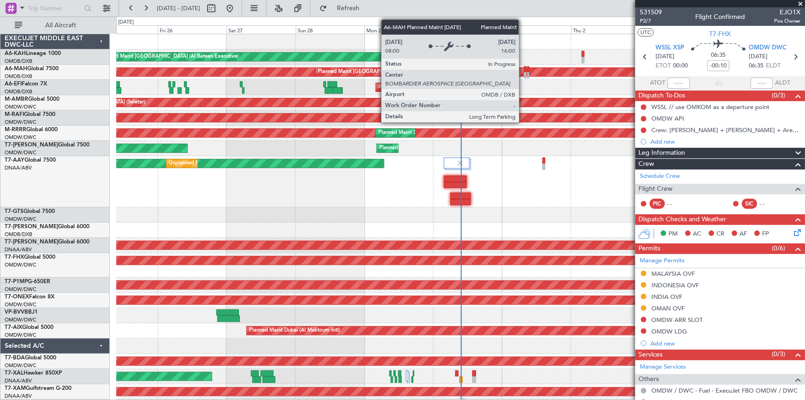
click at [523, 69] on div "Planned Maint [GEOGRAPHIC_DATA] ([GEOGRAPHIC_DATA] Intl)" at bounding box center [297, 72] width 1739 height 8
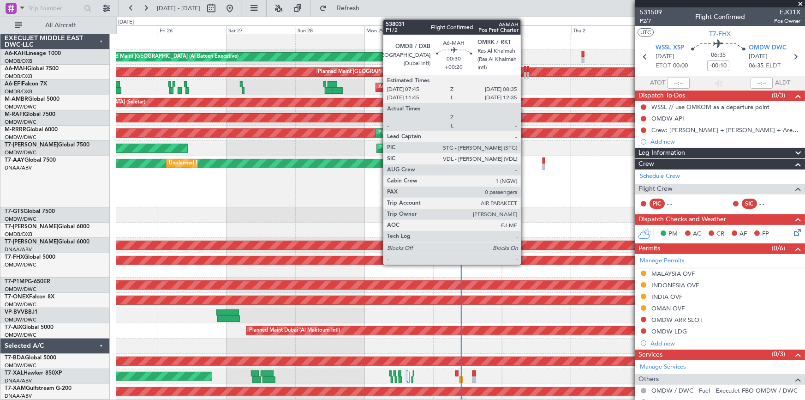
click at [525, 68] on div at bounding box center [525, 69] width 3 height 6
click at [525, 67] on div at bounding box center [525, 69] width 3 height 6
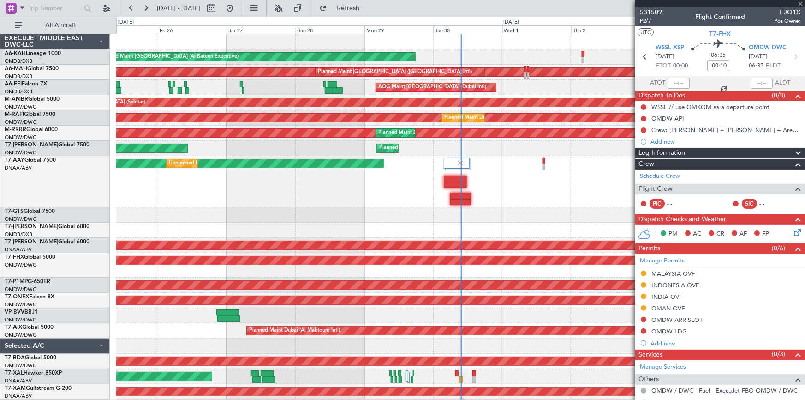
type input "+00:20"
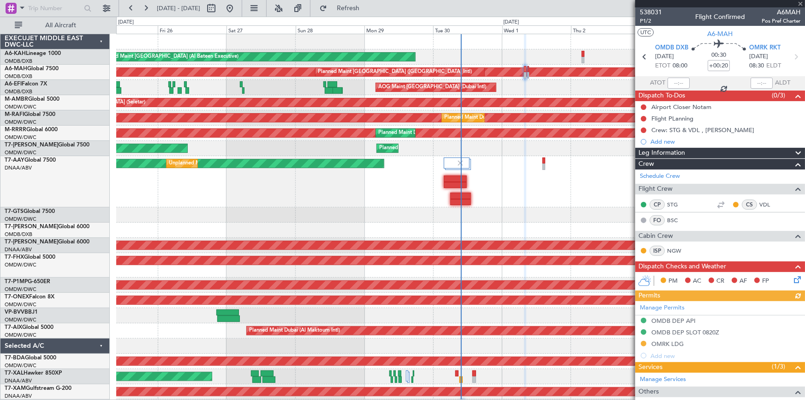
click at [672, 338] on div "Manage Permits OMDB DEP API OMDB DEP SLOT 0820Z OMRK LDG Add new" at bounding box center [720, 331] width 170 height 60
drag, startPoint x: 656, startPoint y: 341, endPoint x: 663, endPoint y: 346, distance: 8.3
click at [656, 342] on div "Manage Permits OMDB DEP API OMDB DEP SLOT 0820Z OMRK LDG Add new" at bounding box center [720, 331] width 170 height 60
click at [662, 346] on div "Manage Permits OMDB DEP API OMDB DEP SLOT 0820Z OMRK LDG Add new" at bounding box center [720, 331] width 170 height 60
drag, startPoint x: 667, startPoint y: 341, endPoint x: 651, endPoint y: 345, distance: 16.1
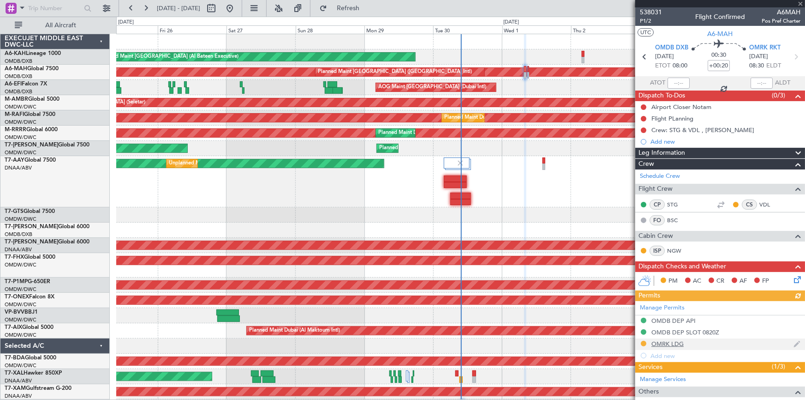
click at [665, 341] on div "OMRK LDG" at bounding box center [667, 344] width 32 height 8
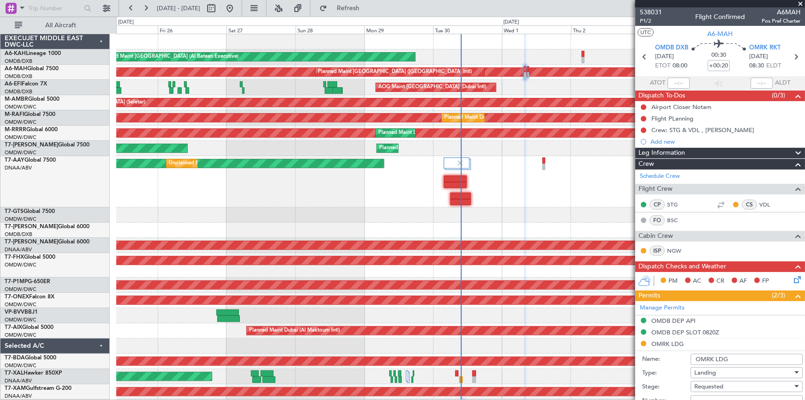
scroll to position [125, 0]
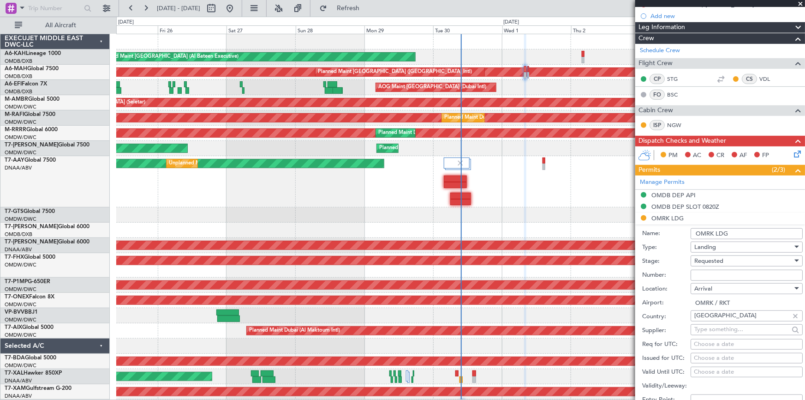
click at [723, 272] on input "Number:" at bounding box center [747, 274] width 112 height 11
paste input "RKT1333/3009/25/093"
type input "RKT1333/3009/25/093"
click at [724, 259] on div "Requested" at bounding box center [743, 261] width 98 height 14
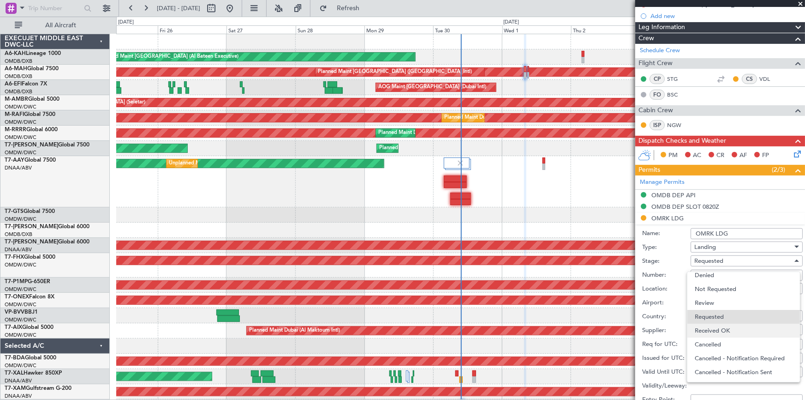
click at [723, 329] on span "Received OK" at bounding box center [744, 330] width 98 height 14
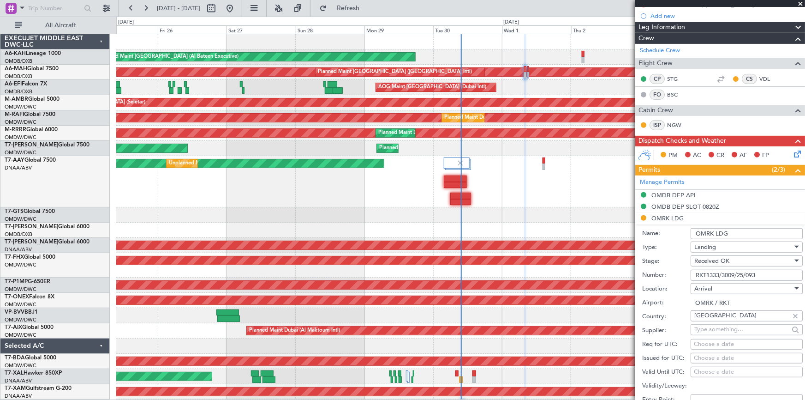
scroll to position [335, 0]
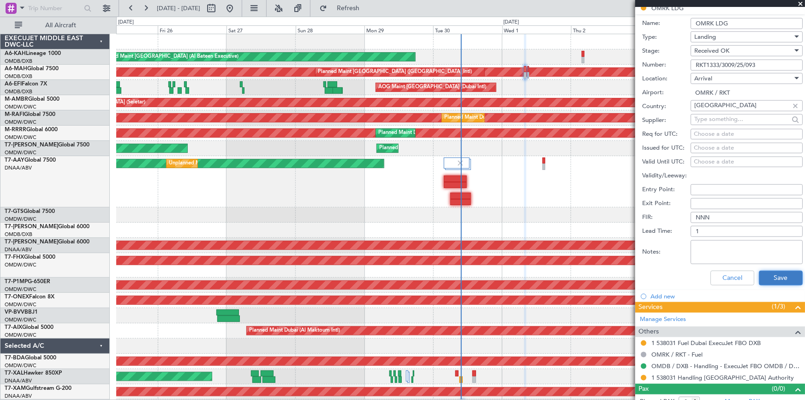
click at [770, 276] on button "Save" at bounding box center [781, 277] width 44 height 15
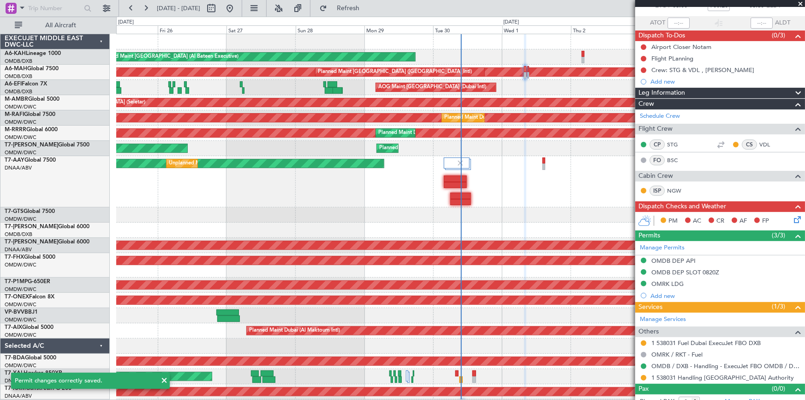
scroll to position [0, 0]
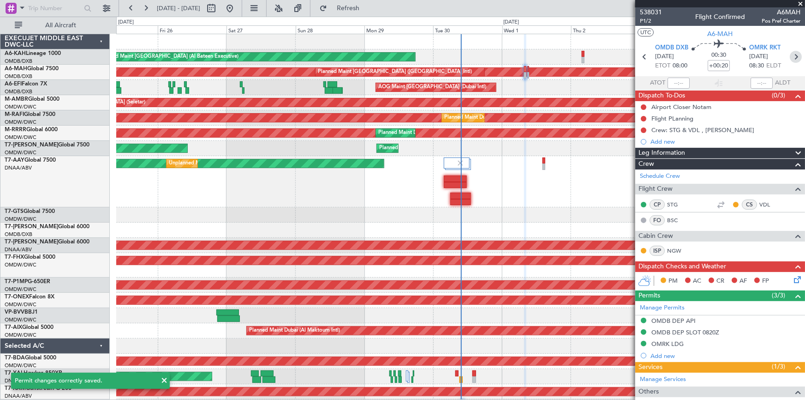
click at [790, 53] on icon at bounding box center [796, 57] width 12 height 12
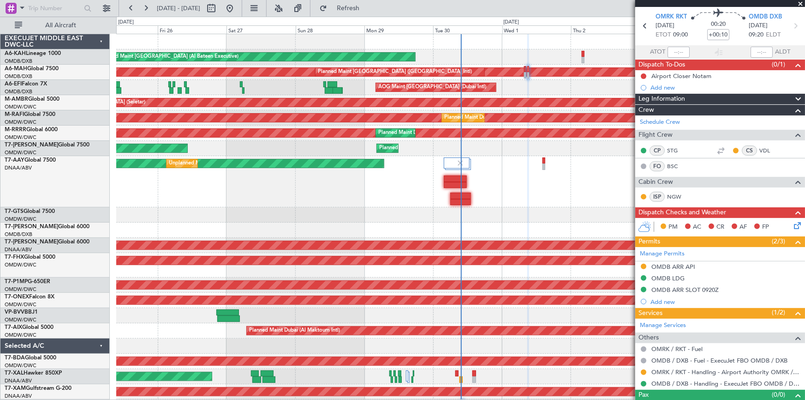
scroll to position [45, 0]
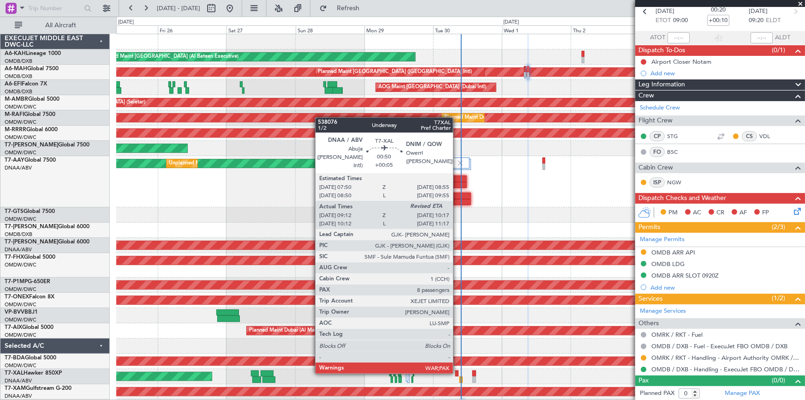
click at [457, 371] on div at bounding box center [456, 373] width 3 height 6
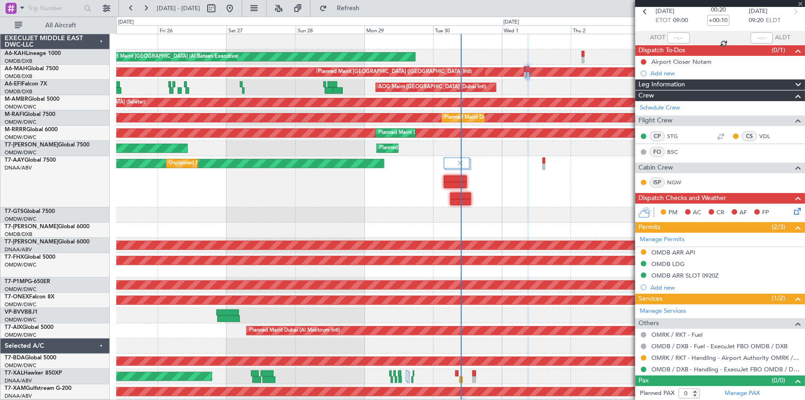
type input "+00:05"
type input "09:22"
type input "8"
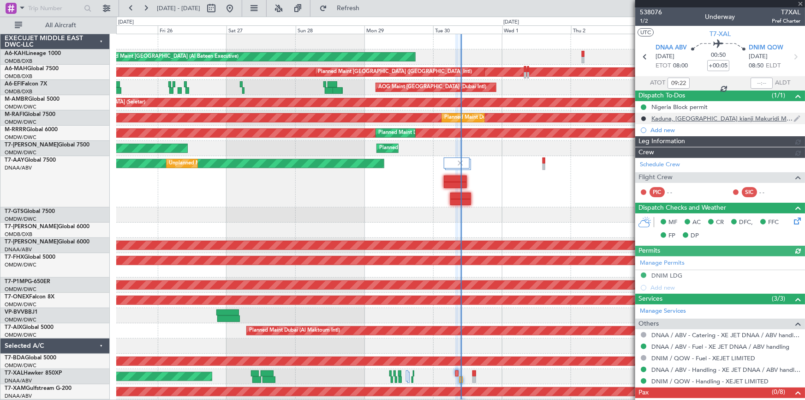
type input "Dherander Fithani (DHF)"
type input "7397"
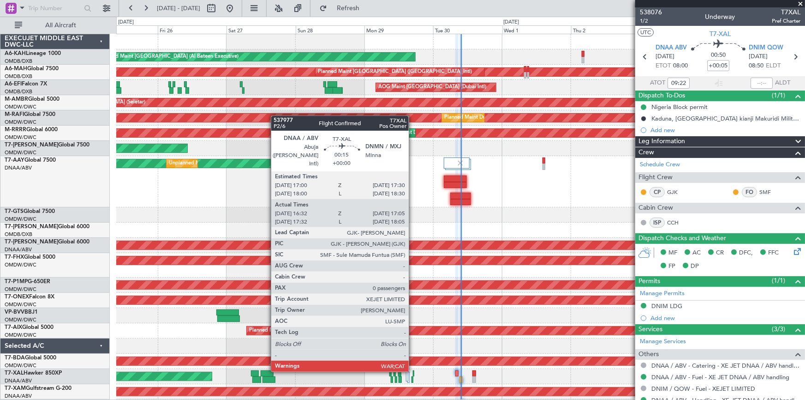
click at [413, 370] on div at bounding box center [414, 373] width 2 height 6
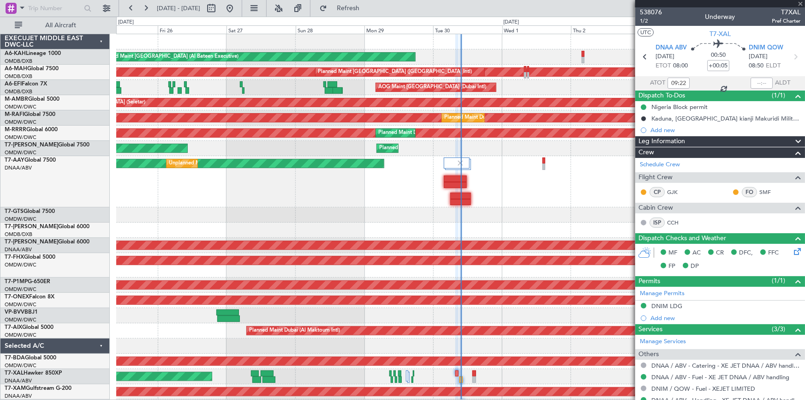
type input "16:42"
type input "17:00"
type input "0"
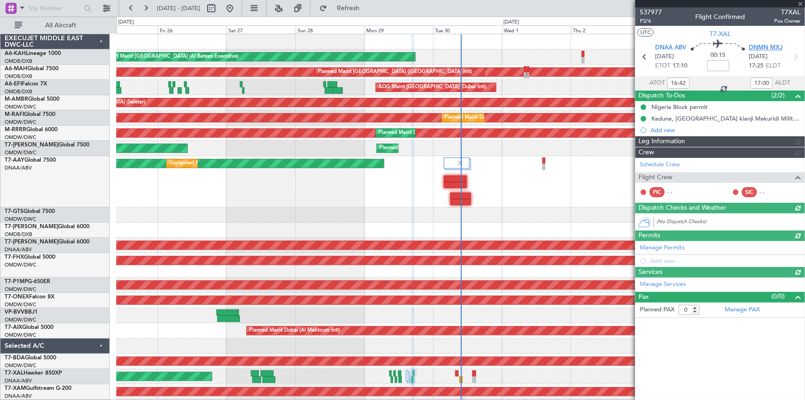
type input "[PERSON_NAME] (ANI)"
type input "7391"
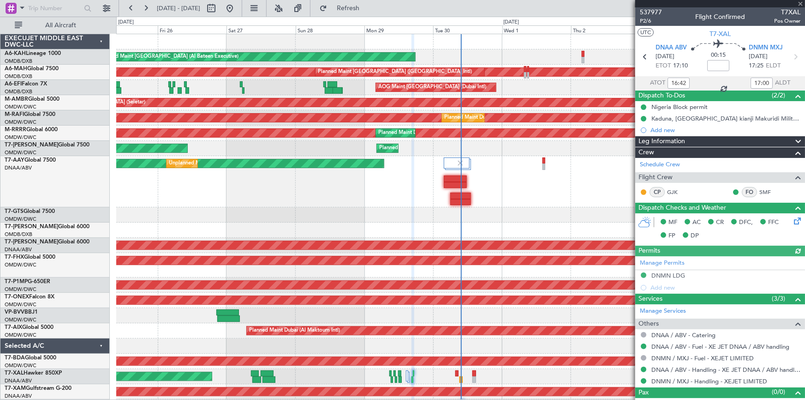
type input "17:42"
type input "18:00"
type input "16:42"
type input "17:00"
click at [644, 18] on span "P2/6" at bounding box center [651, 21] width 22 height 8
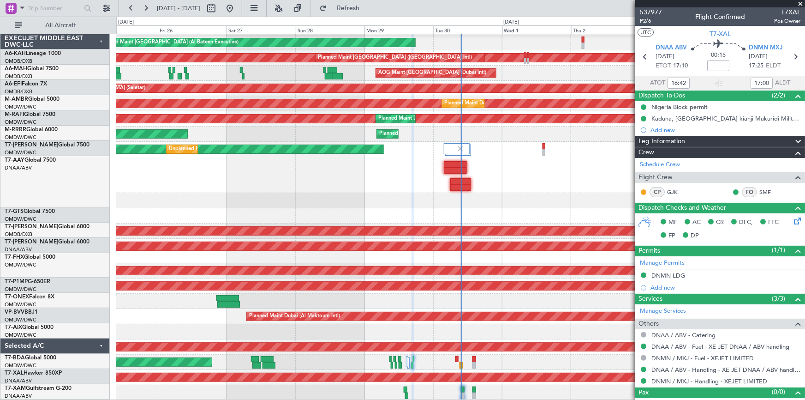
scroll to position [14, 0]
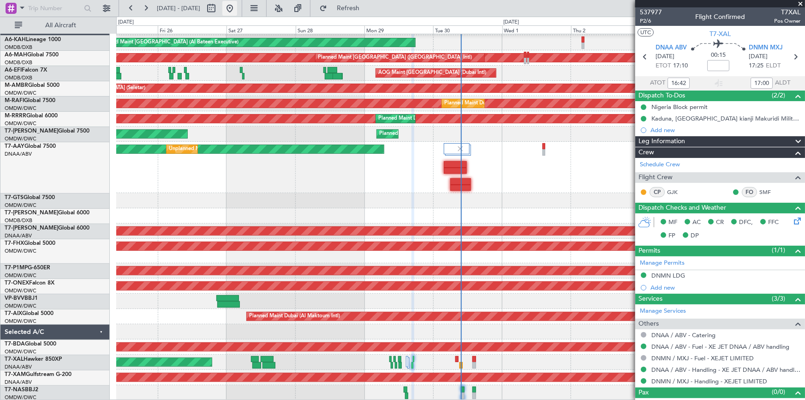
drag, startPoint x: 352, startPoint y: 6, endPoint x: 252, endPoint y: 5, distance: 99.7
click at [352, 6] on button "Refresh" at bounding box center [342, 8] width 55 height 15
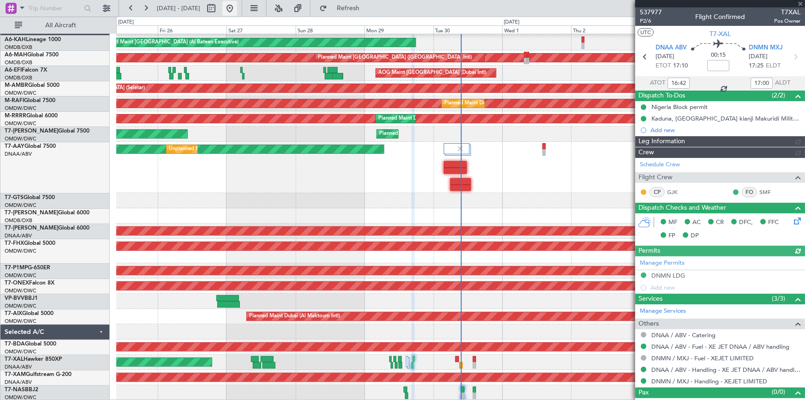
type input "[PERSON_NAME] (ANI)"
type input "7391"
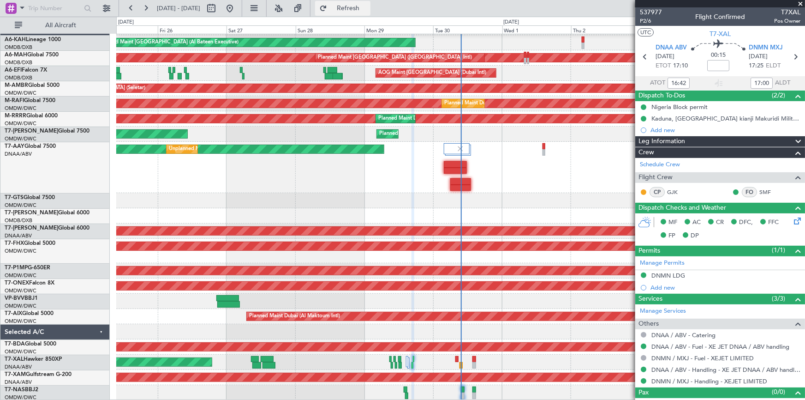
click at [363, 9] on span "Refresh" at bounding box center [348, 8] width 39 height 6
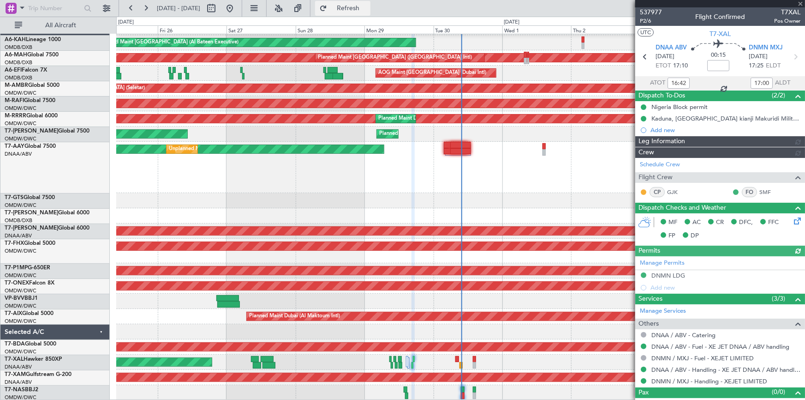
type input "[PERSON_NAME] (ANI)"
type input "7391"
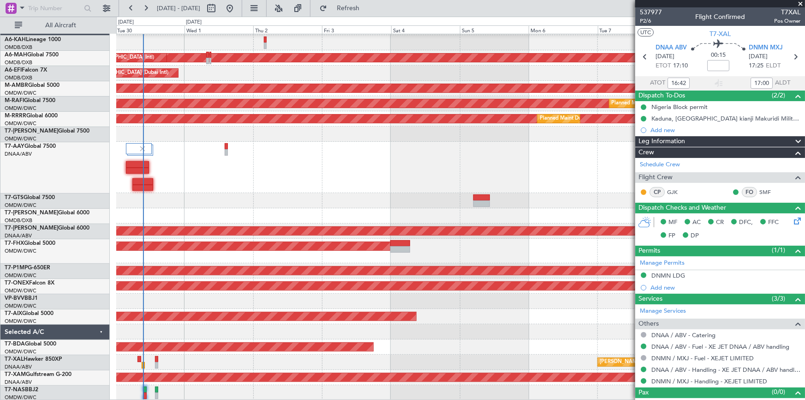
click at [197, 304] on div "Planned Maint Abu Dhabi (Al Bateen Executive) Planned Maint Dubai (Dubai Intl) …" at bounding box center [460, 210] width 688 height 380
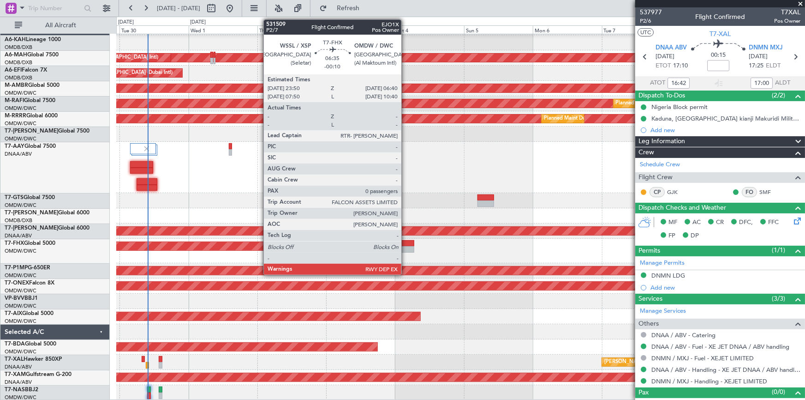
click at [406, 242] on div at bounding box center [404, 243] width 20 height 6
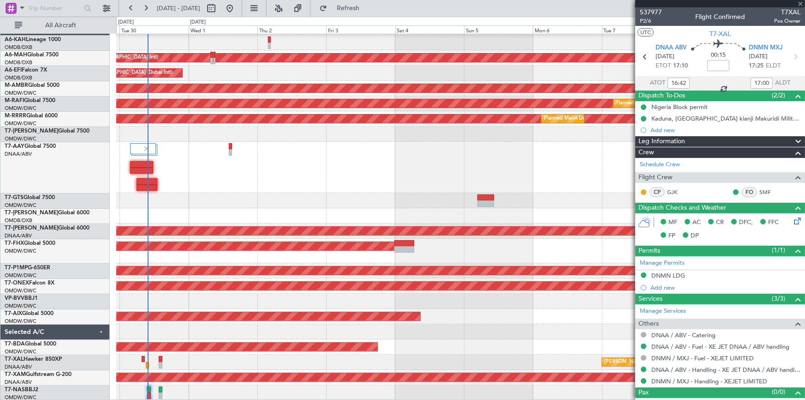
type input "-00:10"
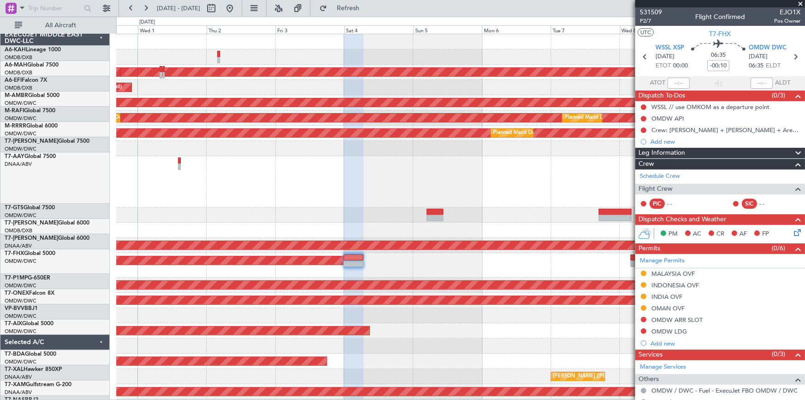
scroll to position [0, 0]
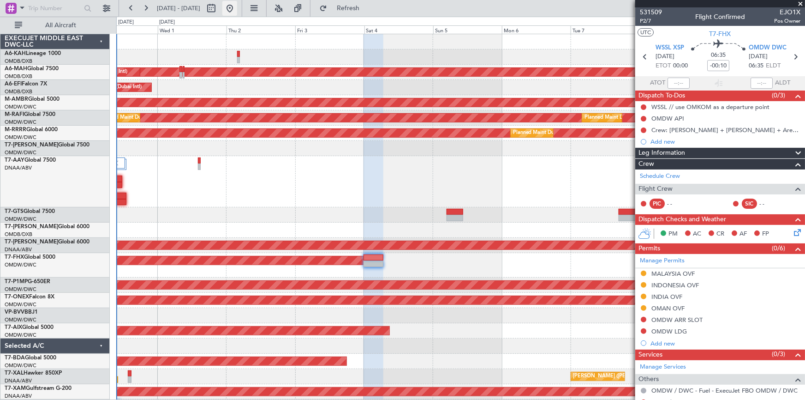
click at [237, 10] on button at bounding box center [229, 8] width 15 height 15
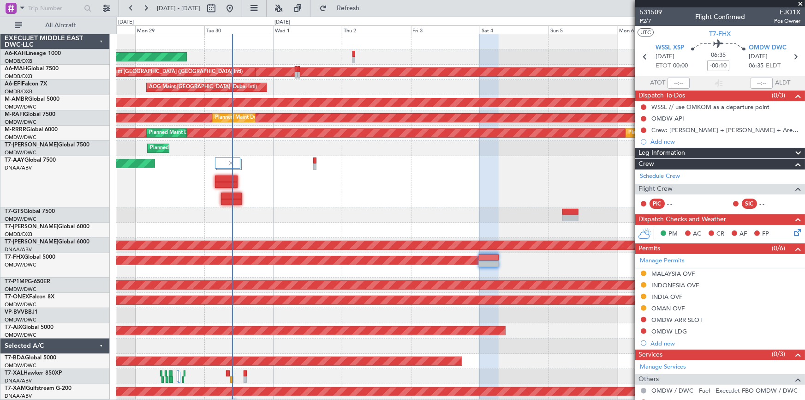
click at [94, 203] on div "Planned Maint Abu Dhabi (Al Bateen Executive) Planned Maint Dubai (Dubai Intl) …" at bounding box center [402, 208] width 805 height 383
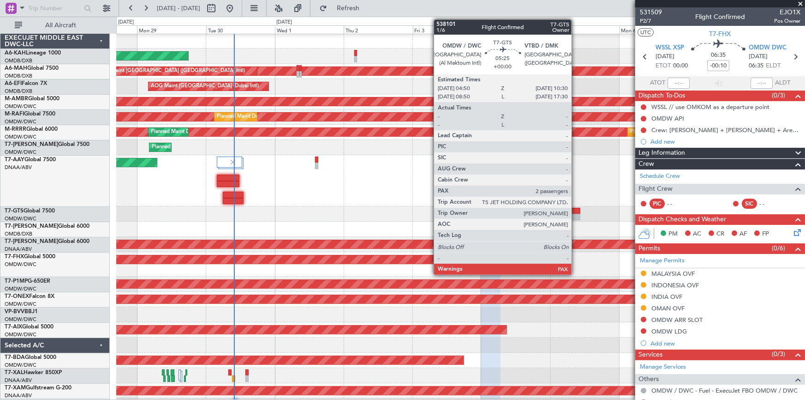
click at [575, 208] on div at bounding box center [572, 211] width 17 height 6
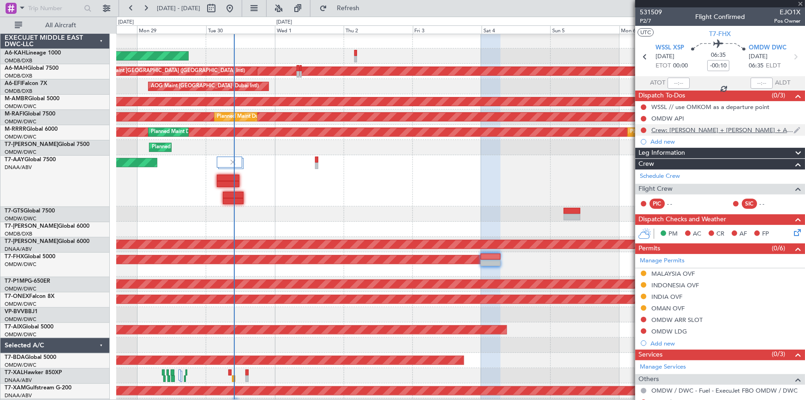
type input "2"
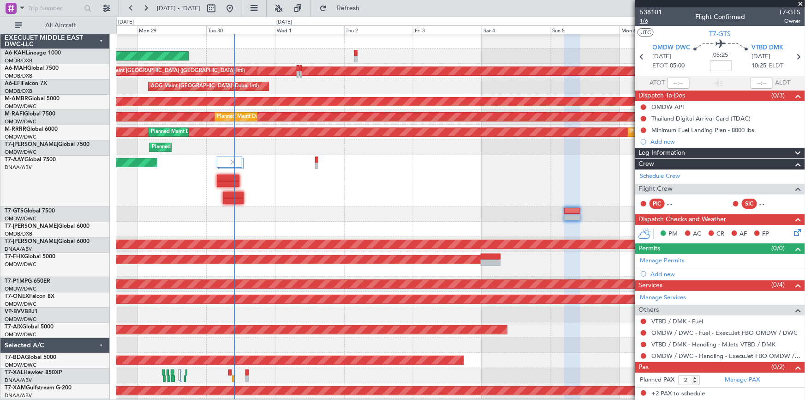
click at [646, 20] on span "1/6" at bounding box center [651, 21] width 22 height 8
click at [721, 65] on mat-tooltip-component "Flight Time" at bounding box center [721, 72] width 42 height 24
click at [717, 65] on input at bounding box center [721, 65] width 22 height 11
type input "+00:20"
click at [662, 262] on link "Manage Permits" at bounding box center [662, 260] width 45 height 9
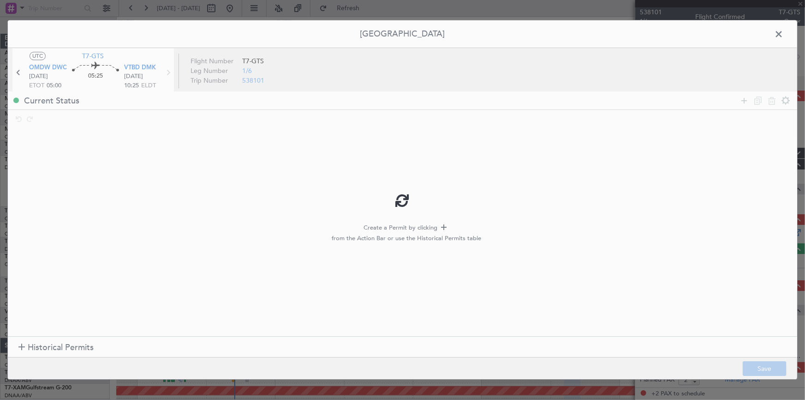
type input "+00:20"
click at [46, 347] on span "Historical Permits" at bounding box center [61, 347] width 66 height 12
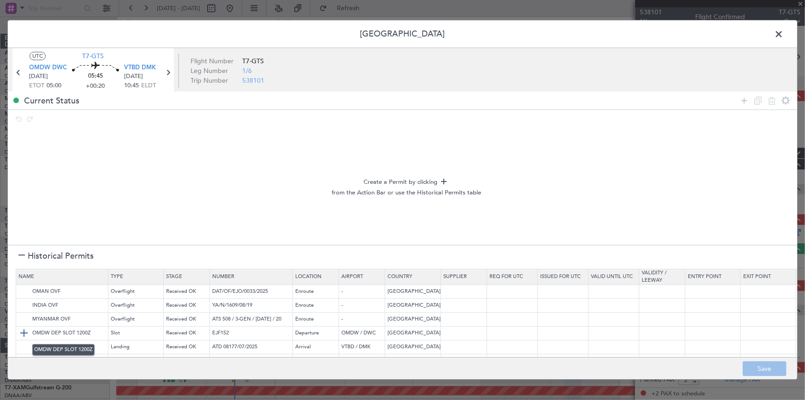
click at [24, 332] on img at bounding box center [23, 332] width 11 height 11
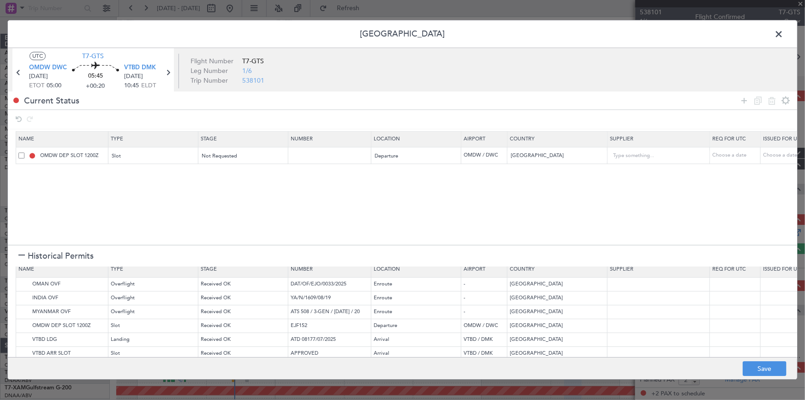
scroll to position [0, 0]
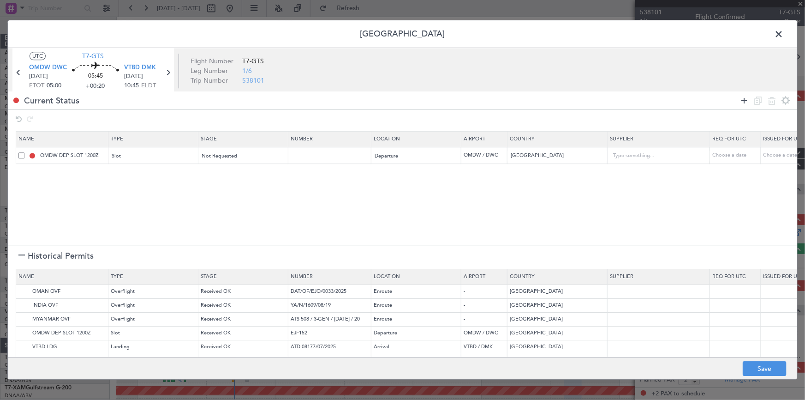
click at [743, 100] on icon at bounding box center [744, 100] width 11 height 11
click at [170, 177] on div "Type" at bounding box center [151, 174] width 77 height 14
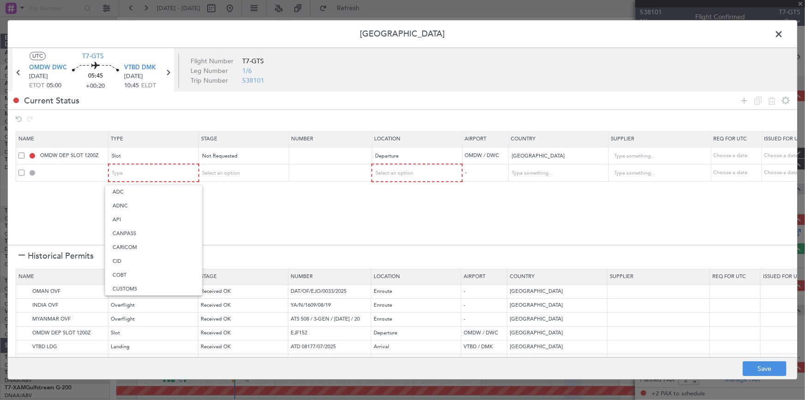
drag, startPoint x: 140, startPoint y: 222, endPoint x: 249, endPoint y: 185, distance: 115.5
click at [140, 221] on span "API" at bounding box center [154, 220] width 82 height 14
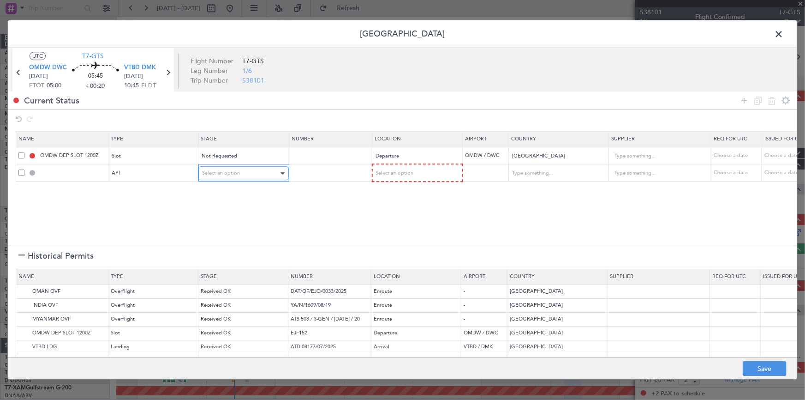
click at [251, 176] on div "Select an option" at bounding box center [240, 174] width 77 height 14
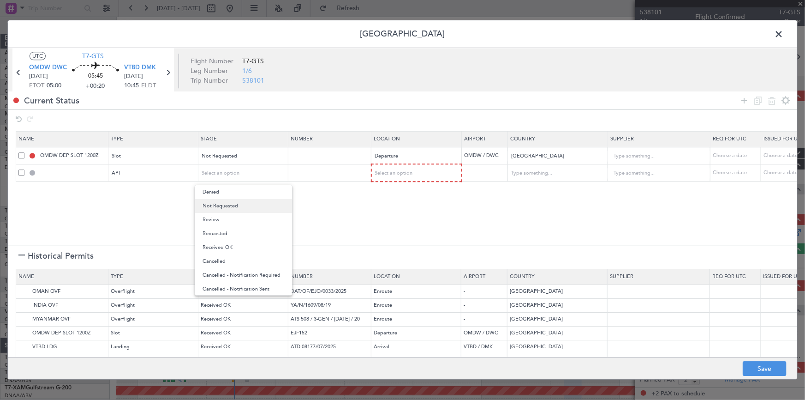
drag, startPoint x: 231, startPoint y: 209, endPoint x: 237, endPoint y: 209, distance: 6.0
click at [232, 209] on span "Not Requested" at bounding box center [244, 206] width 82 height 14
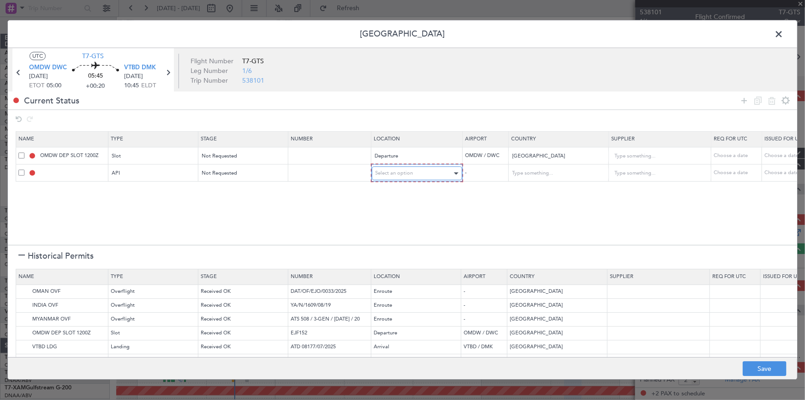
click at [395, 175] on span "Select an option" at bounding box center [395, 173] width 38 height 7
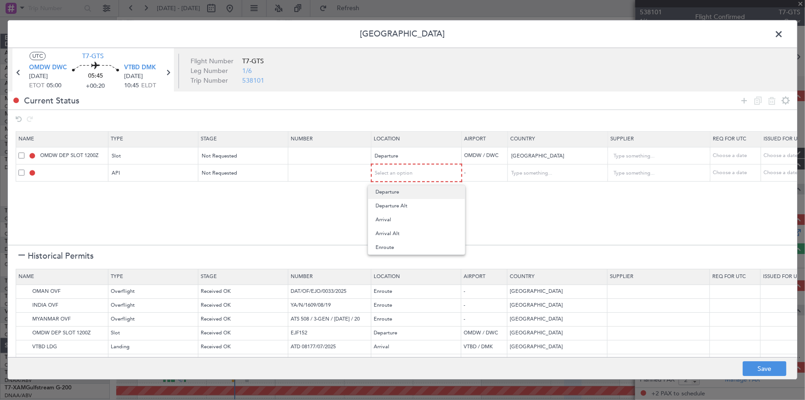
click at [391, 189] on span "Departure" at bounding box center [417, 192] width 82 height 14
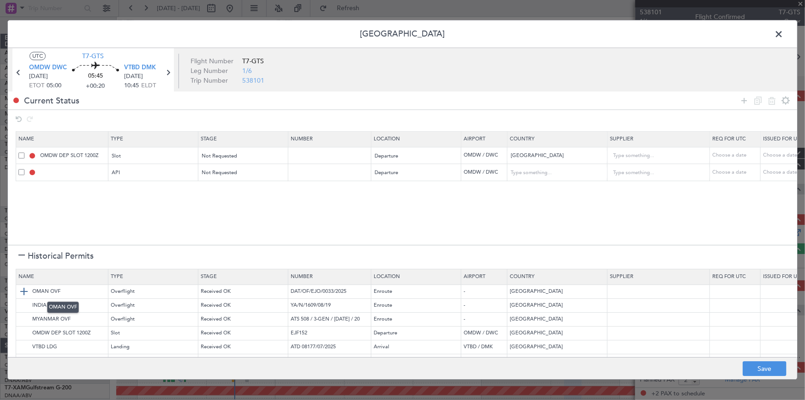
click at [23, 291] on img at bounding box center [23, 291] width 11 height 11
click at [21, 307] on img at bounding box center [23, 304] width 11 height 11
click at [20, 318] on img at bounding box center [23, 318] width 11 height 11
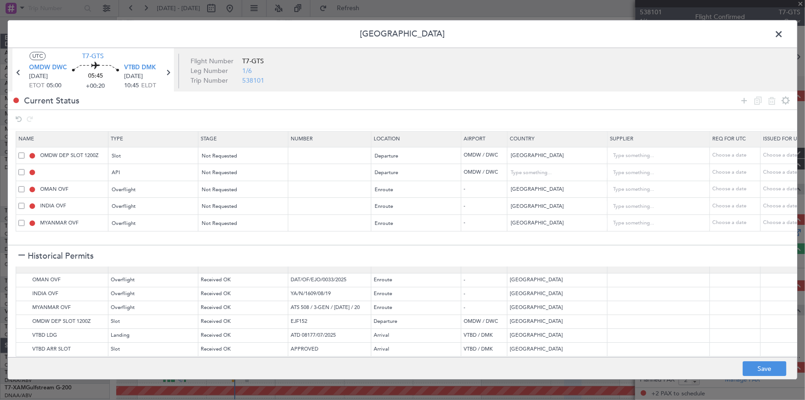
scroll to position [18, 0]
click at [22, 329] on img at bounding box center [23, 334] width 11 height 11
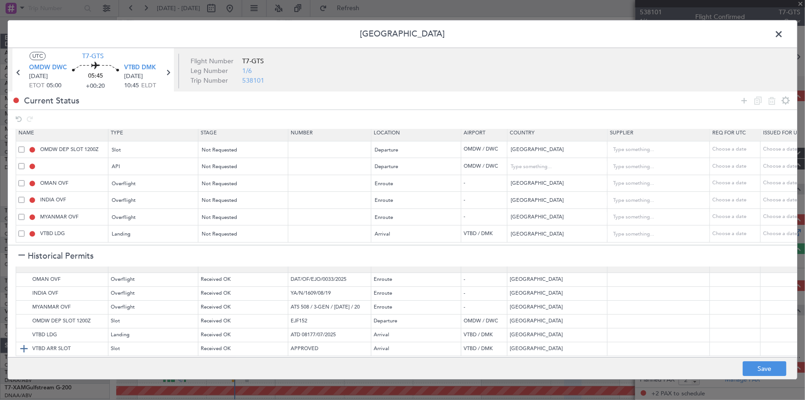
click at [23, 343] on img at bounding box center [23, 348] width 11 height 11
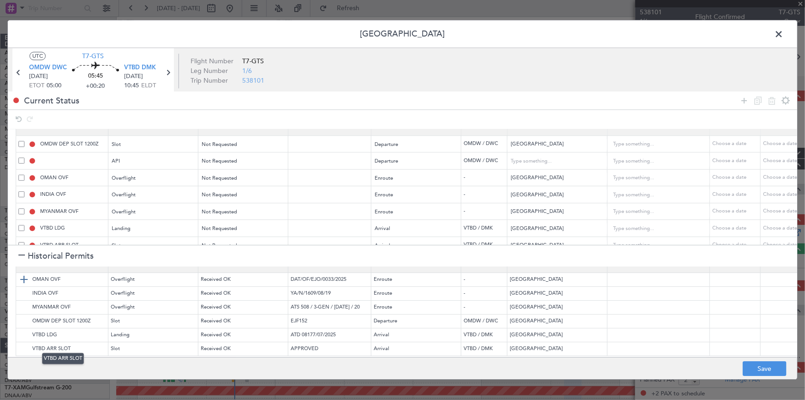
scroll to position [29, 0]
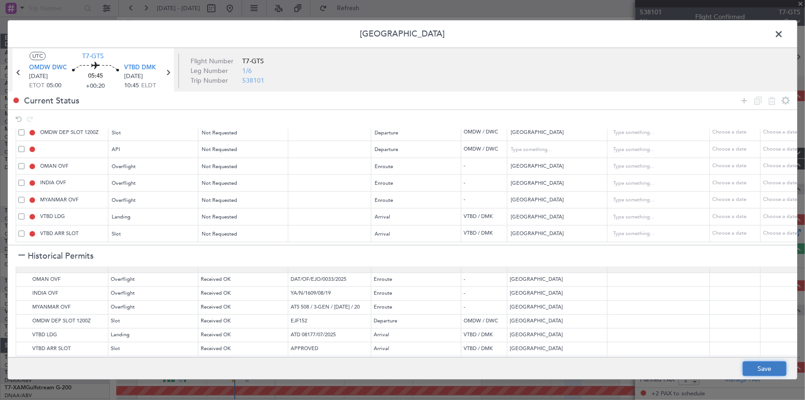
click at [761, 366] on button "Save" at bounding box center [765, 368] width 44 height 15
type input "OMDW DEP SLOT"
type input "NNN"
type input "1"
type input "OMDW DEP API"
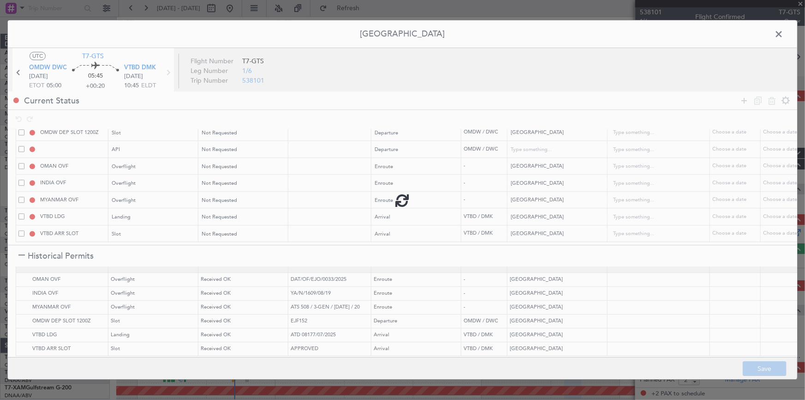
type input "United Arab Emirates"
type input "NNN"
type input "1"
type input "NNN"
type input "2"
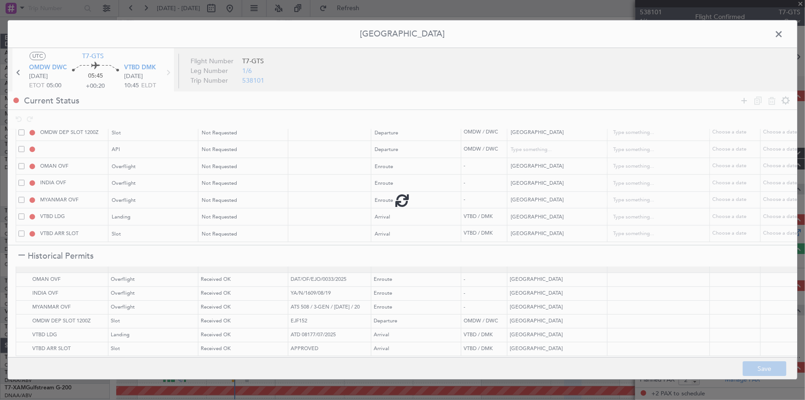
type input "NNN"
type input "3"
type input "NNN"
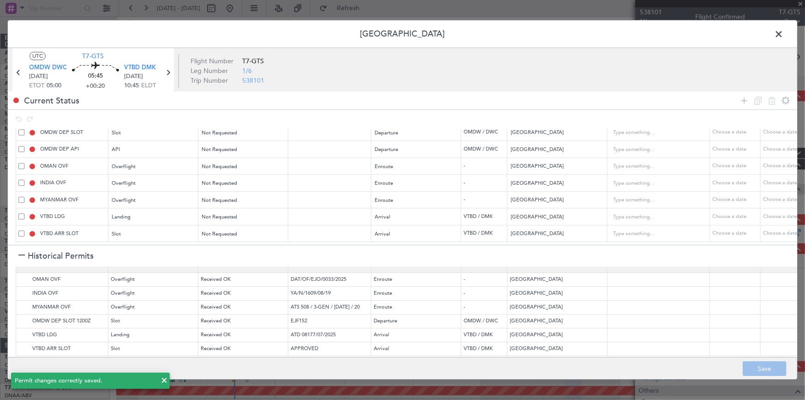
drag, startPoint x: 777, startPoint y: 33, endPoint x: 770, endPoint y: 34, distance: 7.1
click at [783, 32] on span at bounding box center [783, 36] width 0 height 18
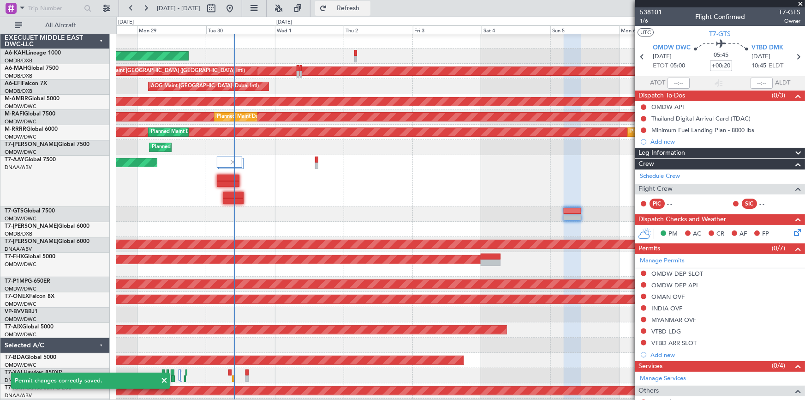
click at [368, 6] on span "Refresh" at bounding box center [348, 8] width 39 height 6
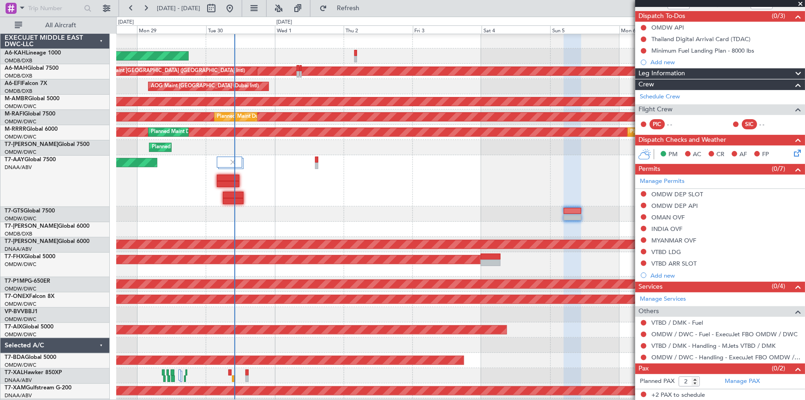
scroll to position [0, 0]
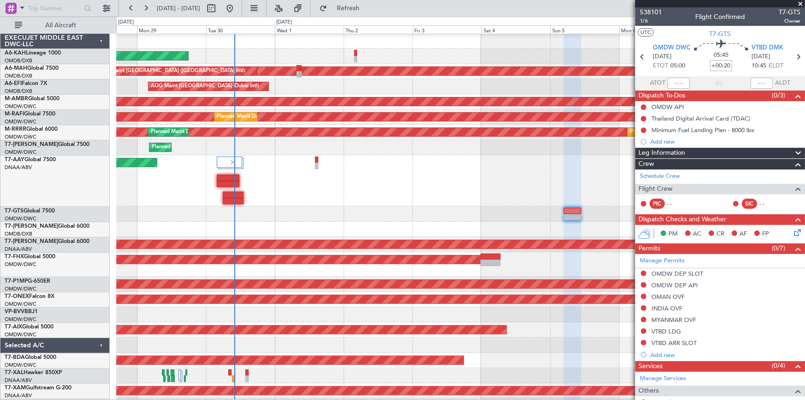
click at [710, 64] on input "+00:20" at bounding box center [721, 65] width 22 height 11
type input "-00"
type input "-00:00"
click at [720, 63] on input at bounding box center [721, 65] width 22 height 11
type input "+30"
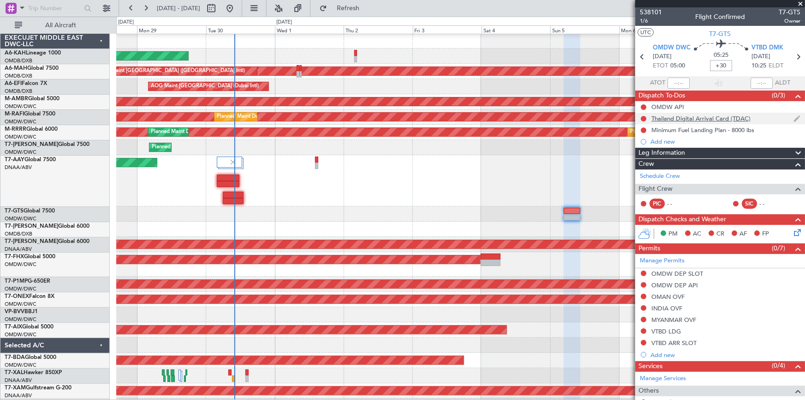
drag, startPoint x: 694, startPoint y: 61, endPoint x: 721, endPoint y: 116, distance: 60.5
click at [700, 61] on div "05:25 +30" at bounding box center [721, 57] width 61 height 34
type input "+00:30"
click at [793, 56] on icon at bounding box center [798, 57] width 12 height 12
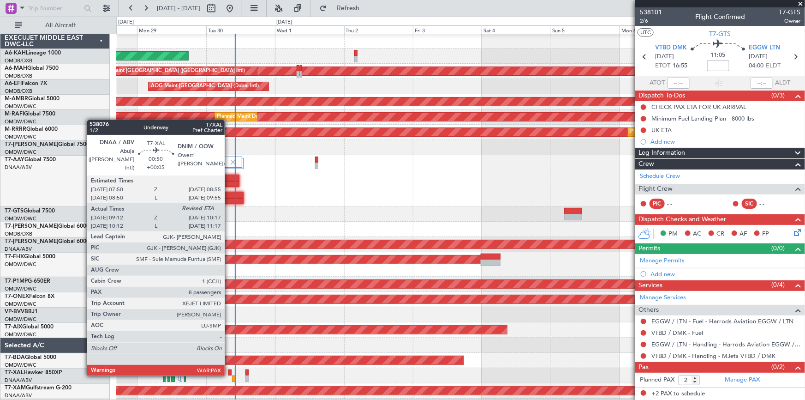
click at [229, 374] on div at bounding box center [229, 372] width 3 height 6
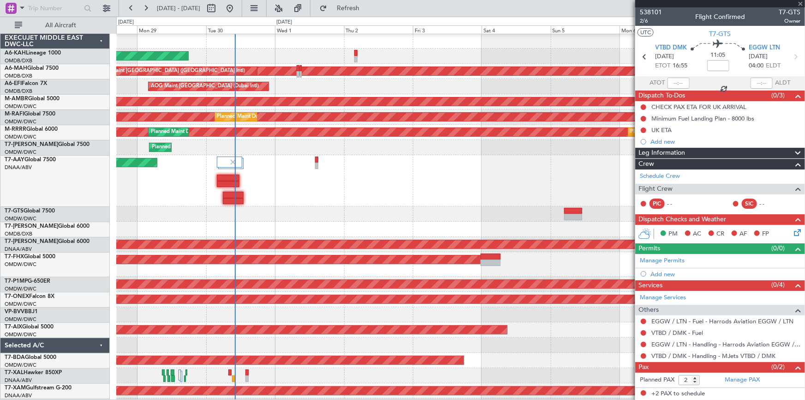
type input "+00:05"
type input "09:22"
type input "8"
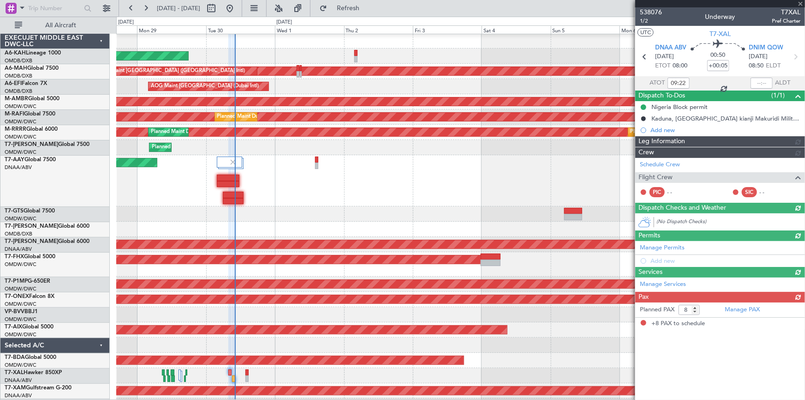
type input "Dherander Fithani (DHF)"
type input "7397"
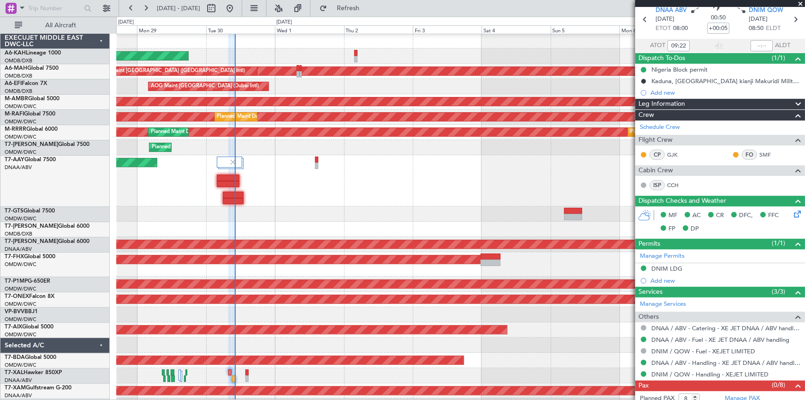
scroll to position [54, 0]
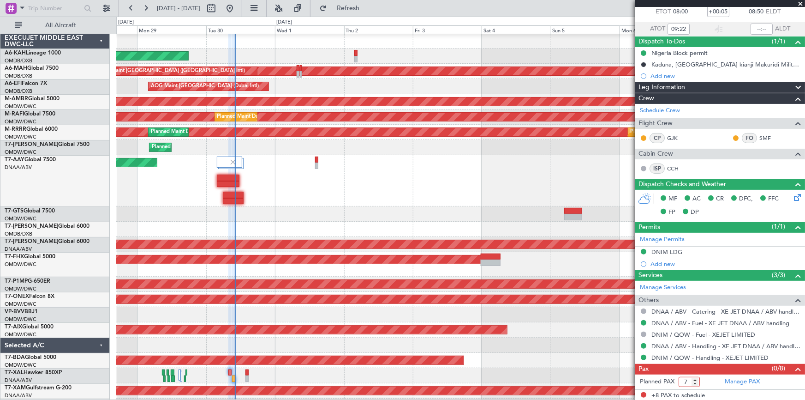
click at [695, 383] on input "7" at bounding box center [689, 381] width 21 height 10
click at [695, 383] on input "6" at bounding box center [689, 381] width 21 height 10
click at [696, 383] on input "5" at bounding box center [689, 381] width 21 height 10
click at [696, 383] on input "4" at bounding box center [689, 381] width 21 height 10
click at [696, 383] on input "3" at bounding box center [689, 381] width 21 height 10
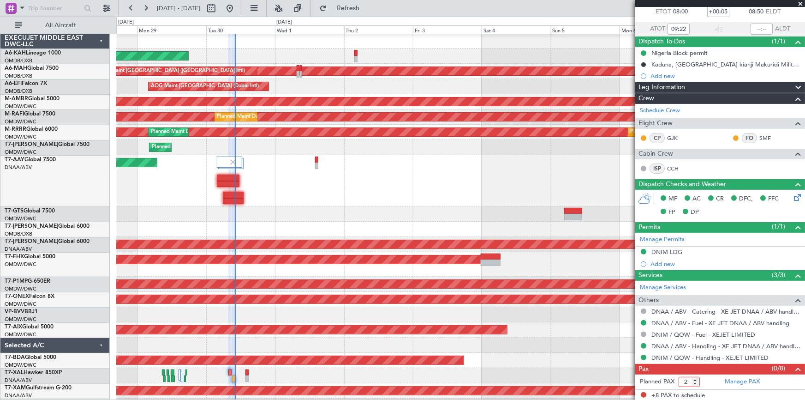
type input "2"
click at [696, 383] on input "2" at bounding box center [689, 381] width 21 height 10
click at [370, 13] on button "Refresh" at bounding box center [342, 8] width 55 height 15
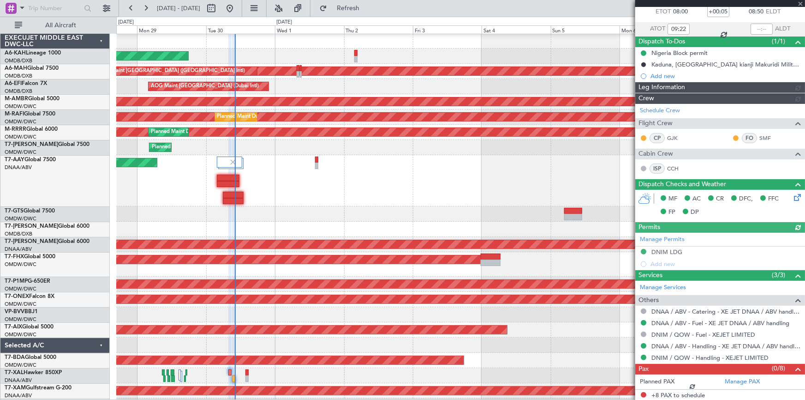
type input "Dherander Fithani (DHF)"
type input "7397"
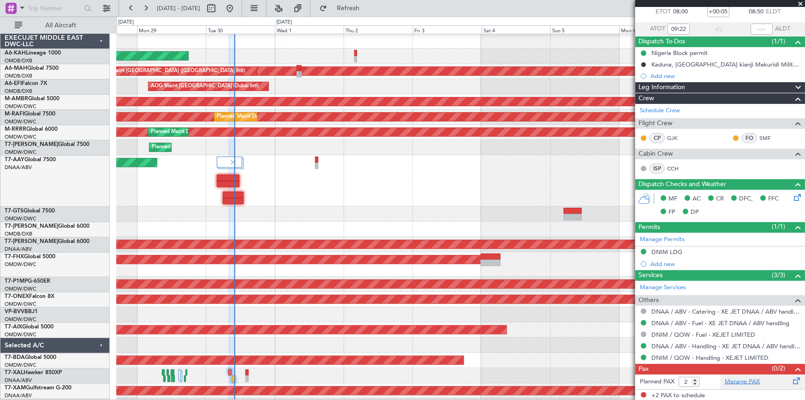
click at [748, 382] on link "Manage PAX" at bounding box center [742, 381] width 35 height 9
click at [368, 9] on span "Refresh" at bounding box center [348, 8] width 39 height 6
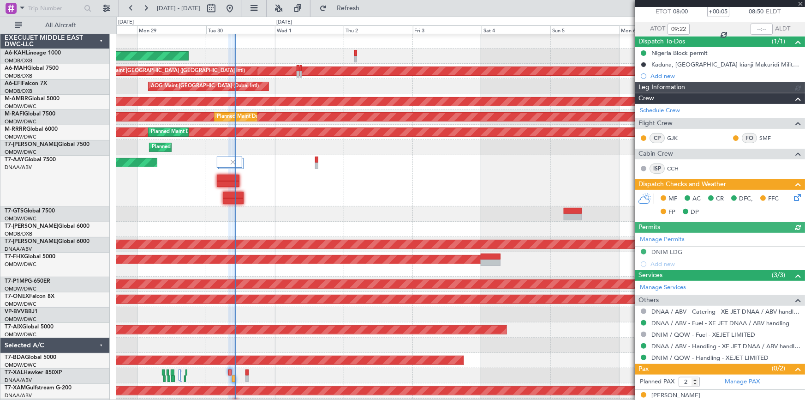
type input "Dherander Fithani (DHF)"
type input "7397"
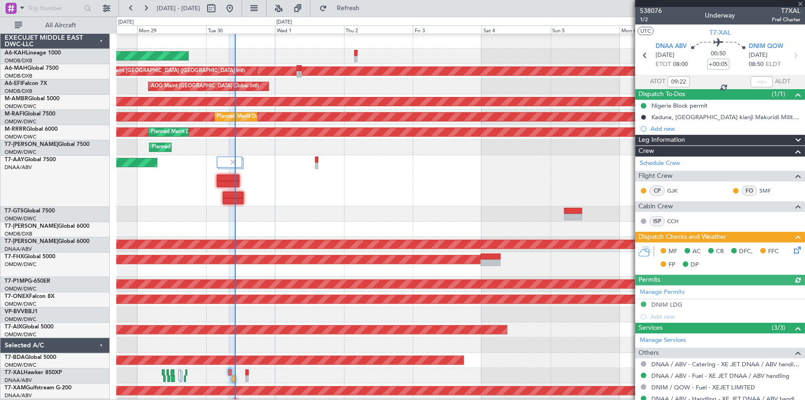
scroll to position [0, 0]
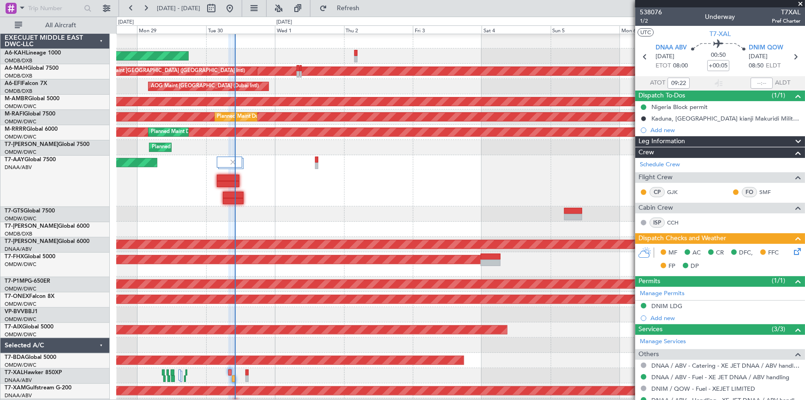
click at [792, 247] on icon at bounding box center [795, 249] width 7 height 7
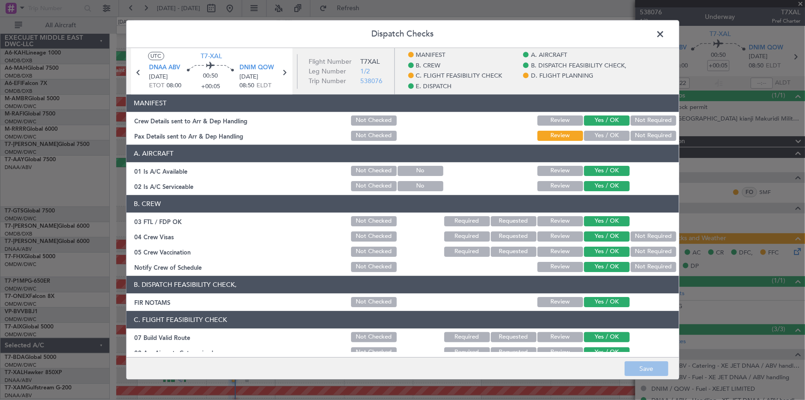
click at [603, 135] on button "Yes / OK" at bounding box center [607, 136] width 46 height 10
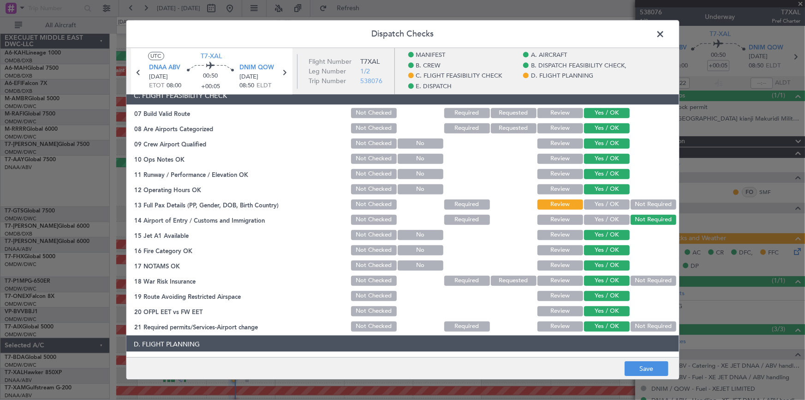
scroll to position [293, 0]
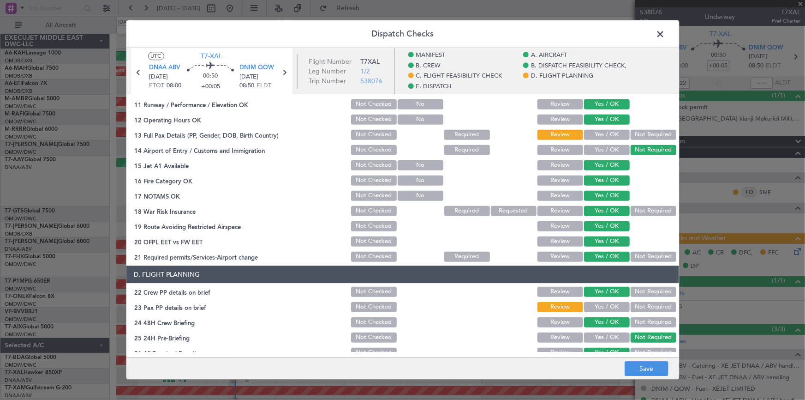
drag, startPoint x: 593, startPoint y: 134, endPoint x: 633, endPoint y: 228, distance: 102.1
click at [595, 135] on button "Yes / OK" at bounding box center [607, 135] width 46 height 10
click at [602, 308] on button "Yes / OK" at bounding box center [607, 307] width 46 height 10
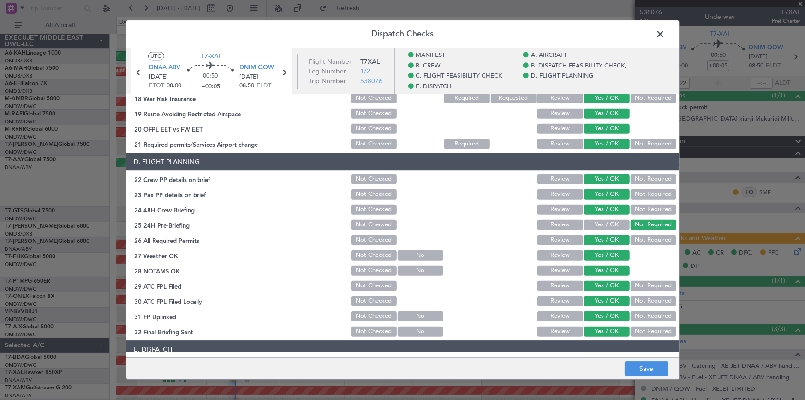
scroll to position [503, 0]
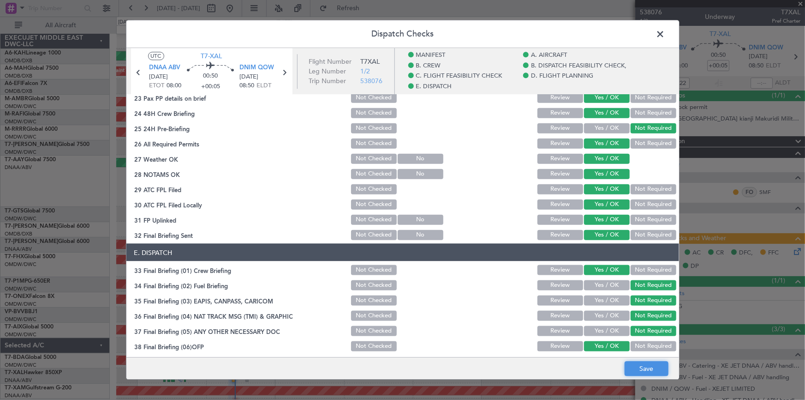
click at [633, 359] on footer "Save" at bounding box center [402, 368] width 553 height 22
click at [649, 371] on button "Save" at bounding box center [647, 368] width 44 height 15
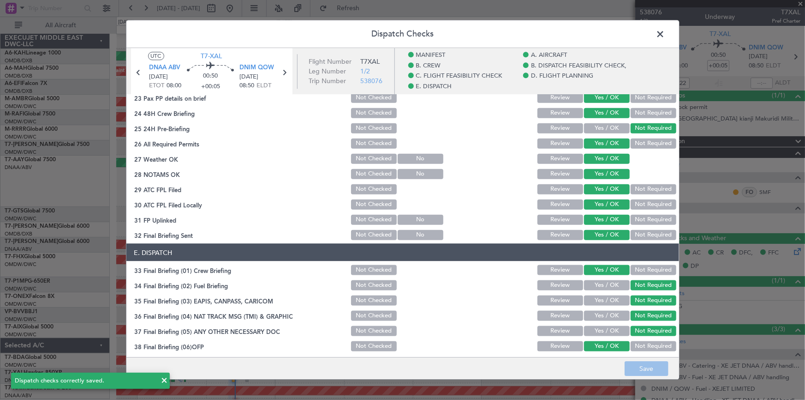
click at [665, 37] on span at bounding box center [665, 36] width 0 height 18
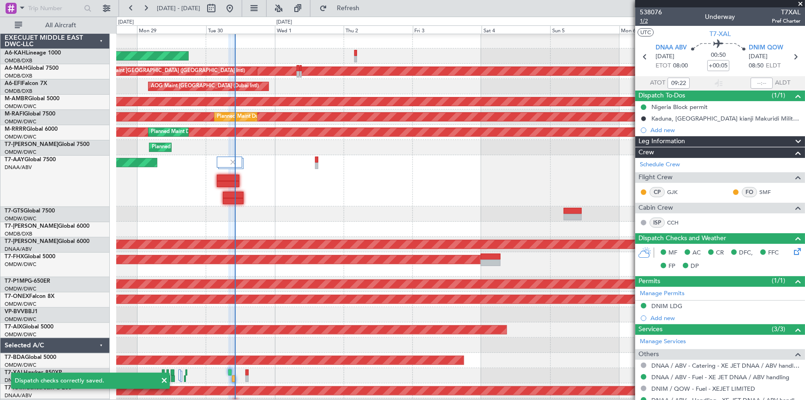
click at [647, 18] on span "1/2" at bounding box center [651, 21] width 22 height 8
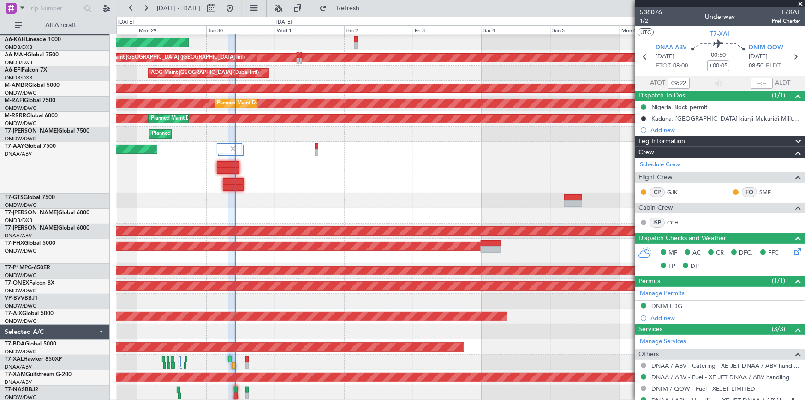
scroll to position [14, 0]
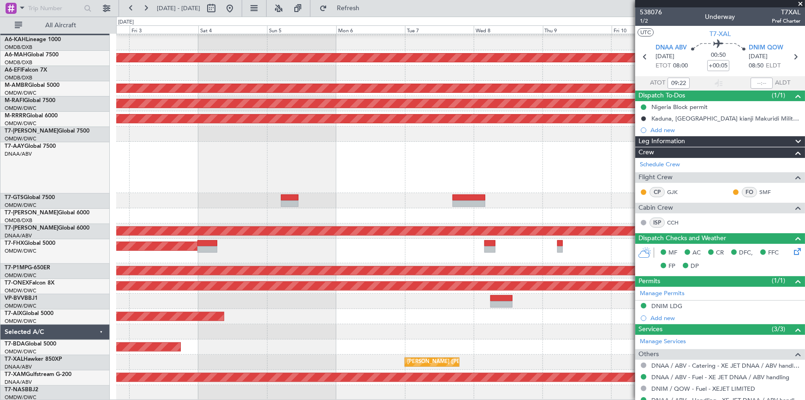
click at [150, 209] on div at bounding box center [460, 215] width 688 height 15
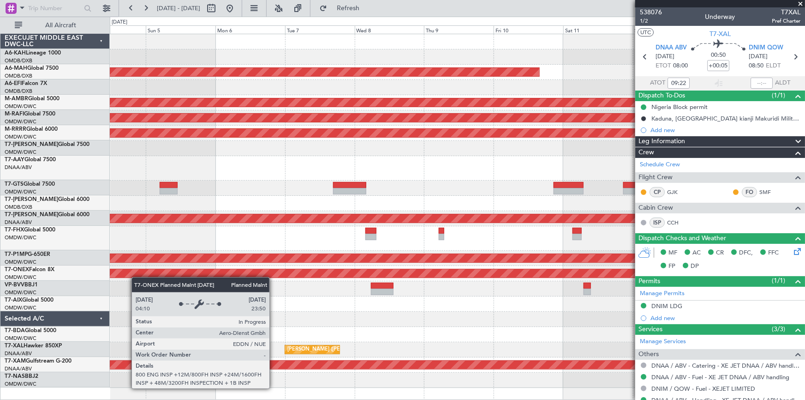
scroll to position [0, 0]
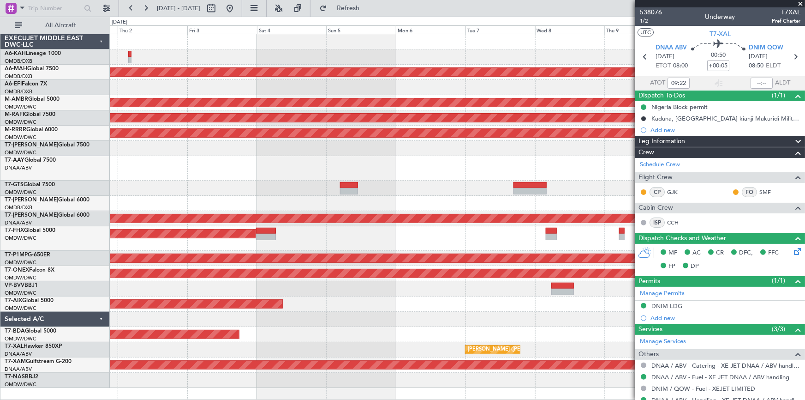
click at [426, 205] on div at bounding box center [457, 203] width 695 height 15
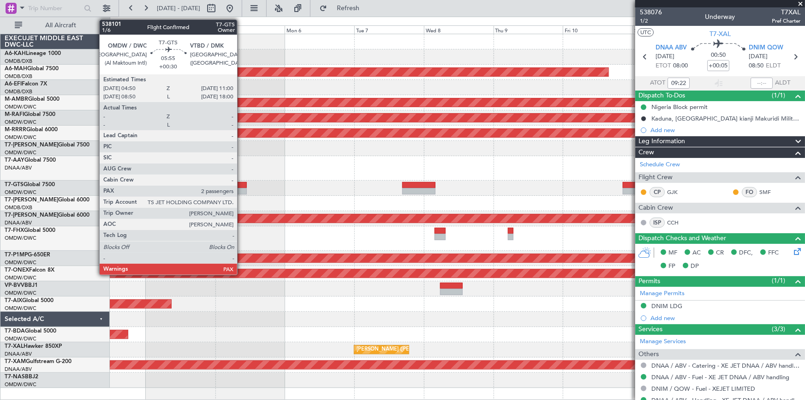
click at [241, 184] on div at bounding box center [238, 185] width 18 height 6
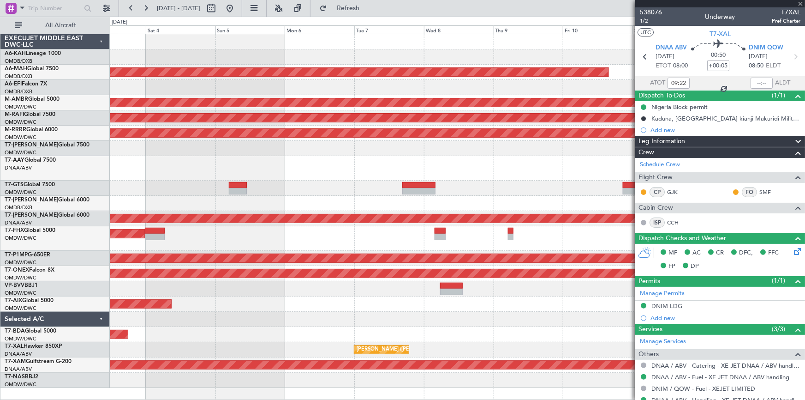
type input "+00:30"
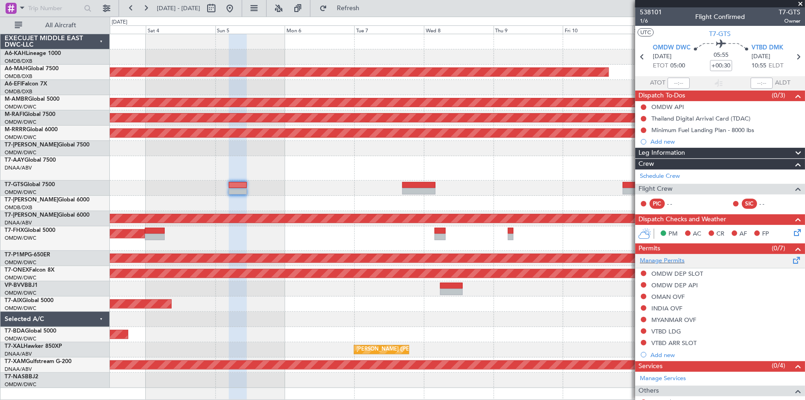
scroll to position [79, 0]
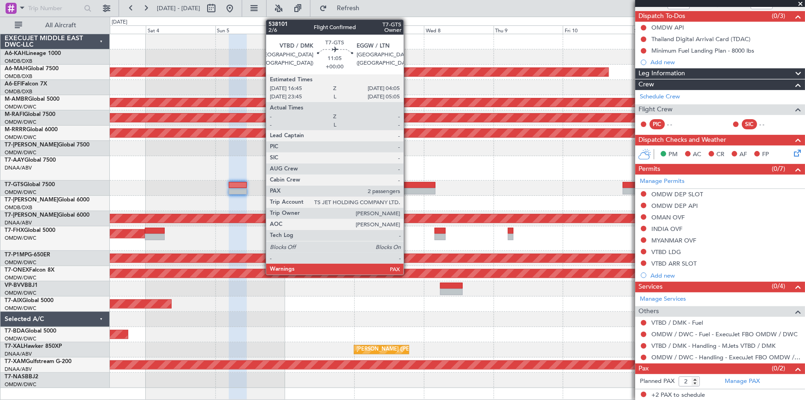
click at [408, 186] on div at bounding box center [418, 185] width 33 height 6
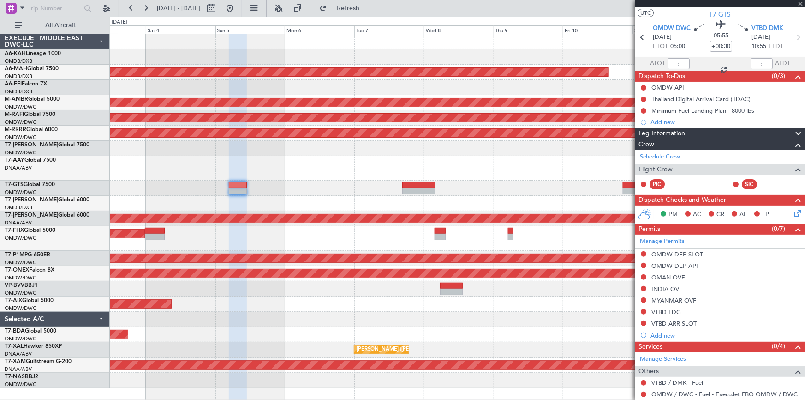
scroll to position [0, 0]
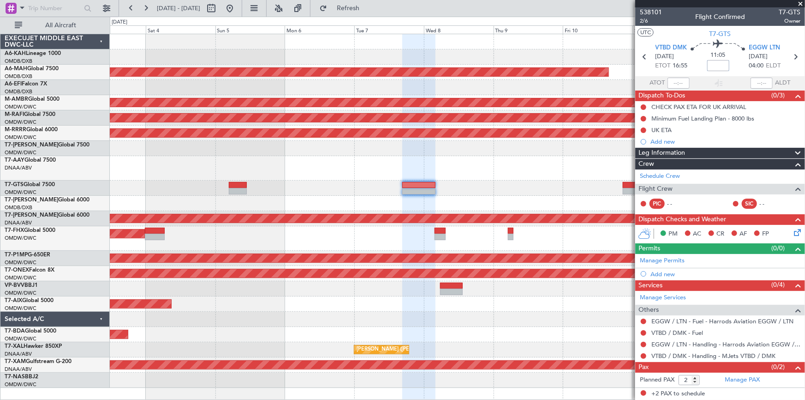
click at [717, 64] on input at bounding box center [718, 65] width 22 height 11
click at [697, 67] on div "11:05 +55" at bounding box center [718, 57] width 61 height 34
type input "+00:55"
click at [663, 258] on link "Manage Permits" at bounding box center [662, 260] width 45 height 9
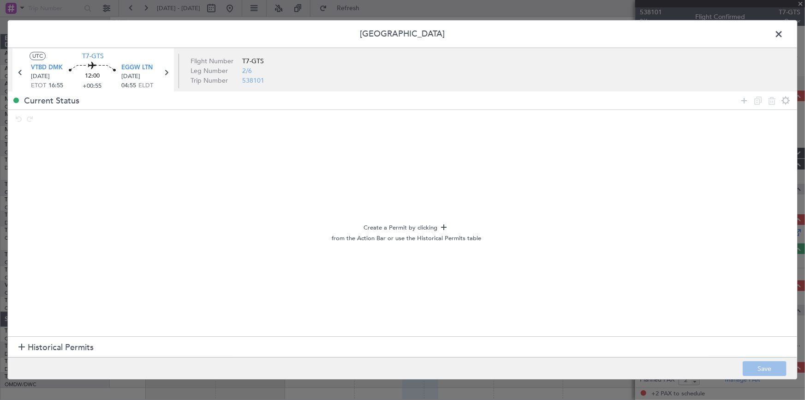
click at [36, 346] on span "Historical Permits" at bounding box center [61, 347] width 66 height 12
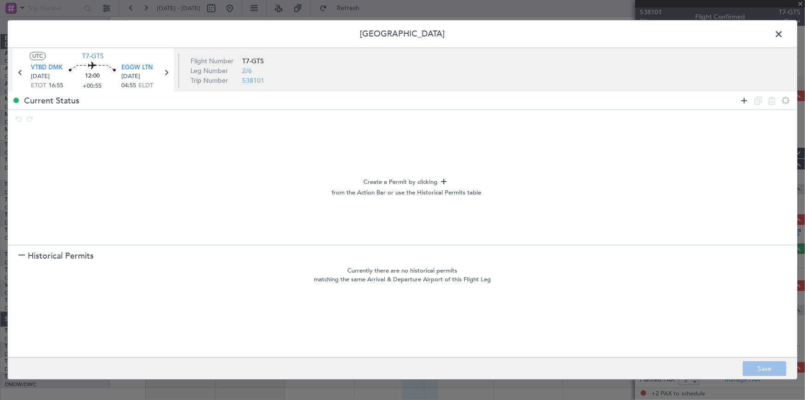
click at [742, 97] on icon at bounding box center [744, 100] width 11 height 11
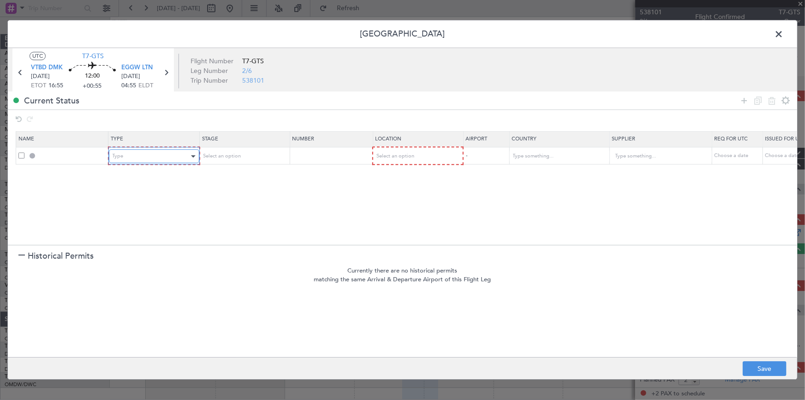
click at [143, 151] on div "Type" at bounding box center [151, 156] width 77 height 14
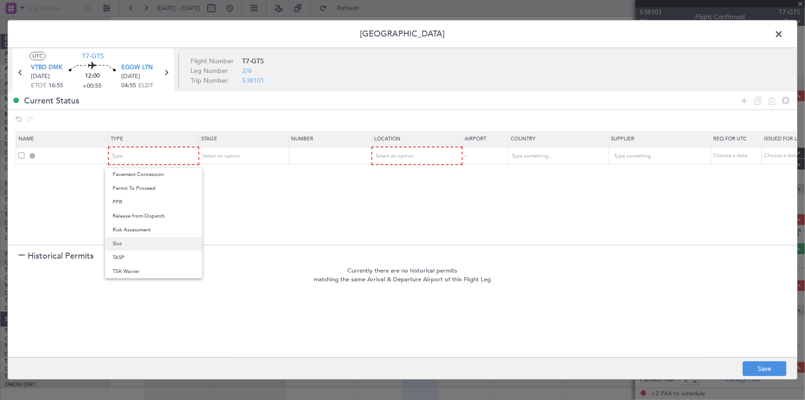
click at [126, 244] on span "Slot" at bounding box center [154, 244] width 82 height 14
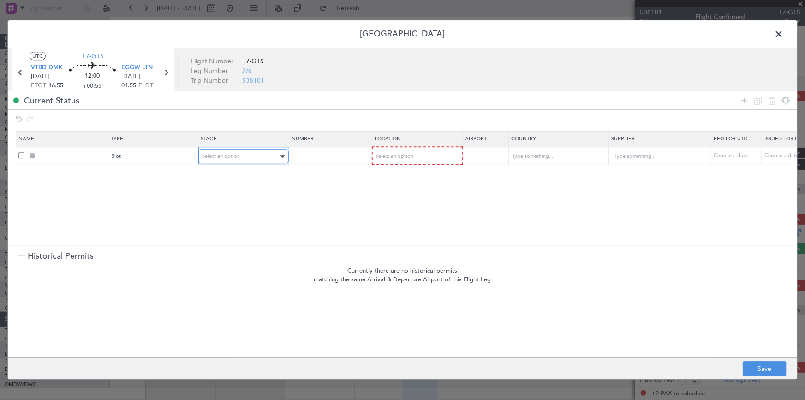
drag, startPoint x: 243, startPoint y: 150, endPoint x: 245, endPoint y: 158, distance: 8.0
click at [243, 156] on div "Select an option" at bounding box center [240, 156] width 77 height 14
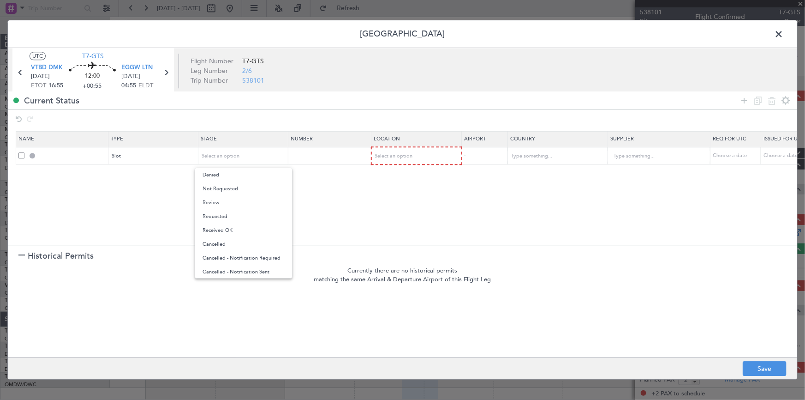
drag, startPoint x: 242, startPoint y: 185, endPoint x: 361, endPoint y: 175, distance: 119.4
click at [250, 186] on span "Not Requested" at bounding box center [244, 189] width 82 height 14
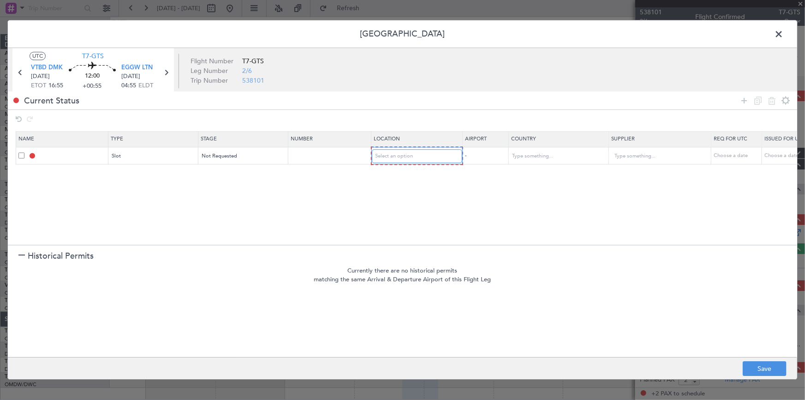
drag, startPoint x: 394, startPoint y: 157, endPoint x: 402, endPoint y: 165, distance: 11.4
click at [394, 157] on span "Select an option" at bounding box center [395, 156] width 38 height 7
drag, startPoint x: 396, startPoint y: 176, endPoint x: 463, endPoint y: 169, distance: 66.8
click at [406, 177] on span "Departure" at bounding box center [417, 175] width 82 height 14
drag, startPoint x: 744, startPoint y: 97, endPoint x: 707, endPoint y: 107, distance: 38.3
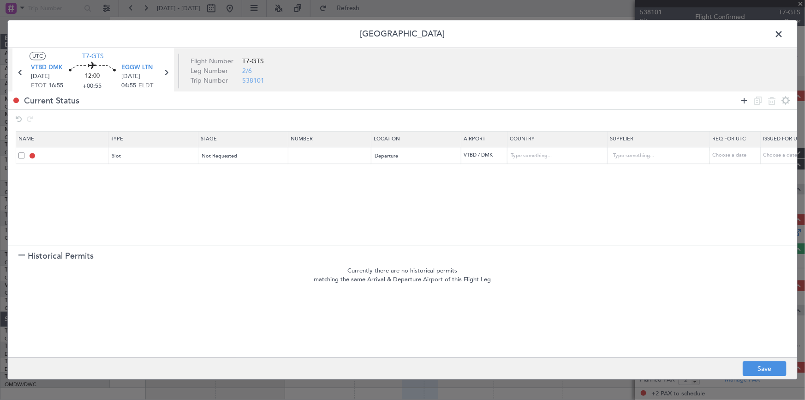
click at [742, 97] on icon at bounding box center [744, 100] width 11 height 11
click at [152, 167] on div "Type" at bounding box center [151, 174] width 77 height 14
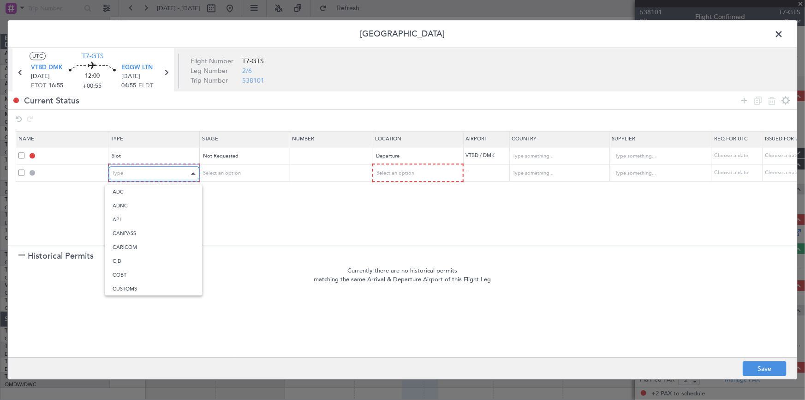
scroll to position [18, 0]
drag, startPoint x: 127, startPoint y: 285, endPoint x: 245, endPoint y: 191, distance: 150.1
click at [129, 284] on span "Departure" at bounding box center [154, 284] width 82 height 14
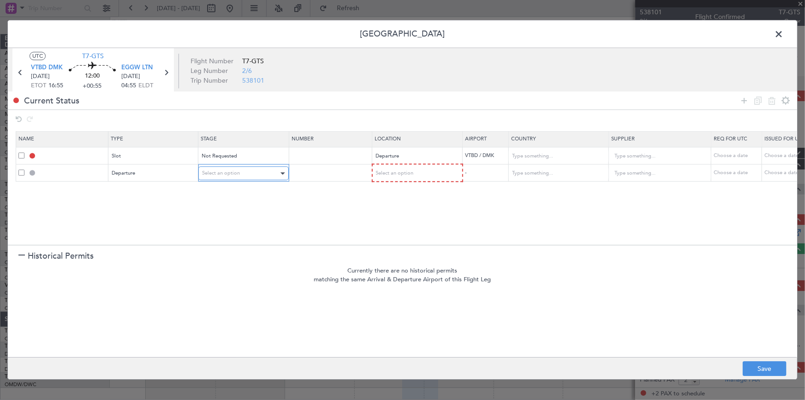
click at [250, 175] on div "Select an option" at bounding box center [240, 174] width 77 height 14
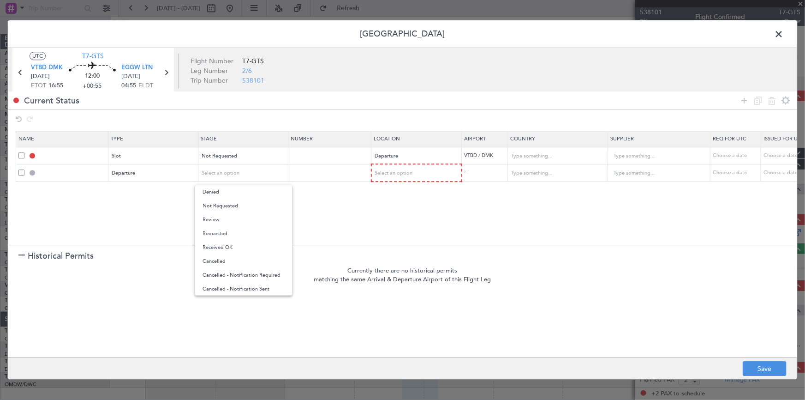
drag, startPoint x: 238, startPoint y: 203, endPoint x: 334, endPoint y: 192, distance: 96.6
click at [240, 203] on span "Not Requested" at bounding box center [244, 206] width 82 height 14
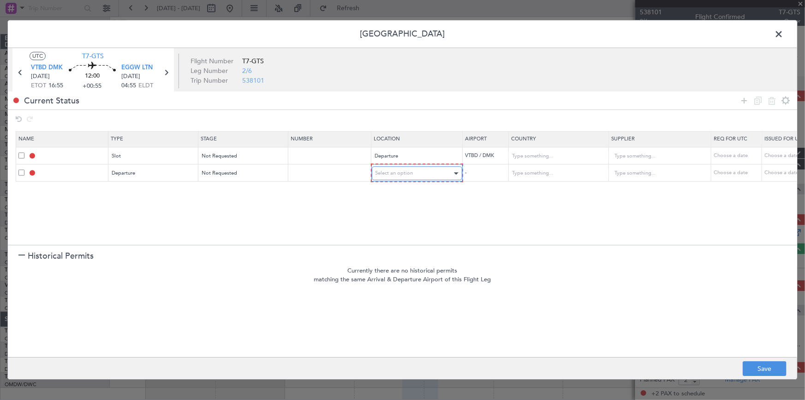
click at [382, 173] on span "Select an option" at bounding box center [395, 173] width 38 height 7
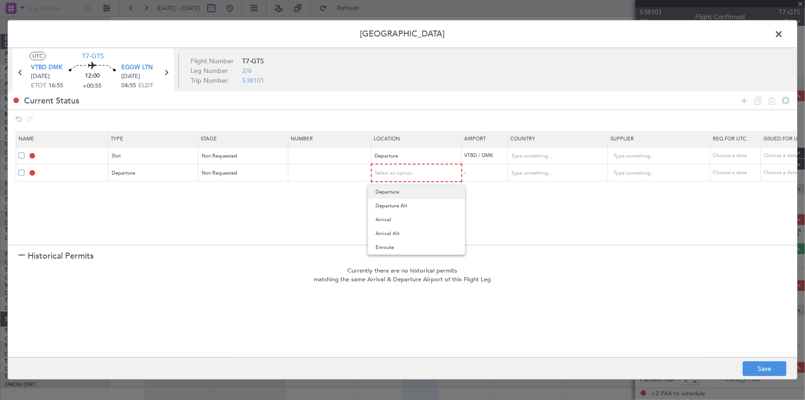
click at [391, 192] on span "Departure" at bounding box center [417, 192] width 82 height 14
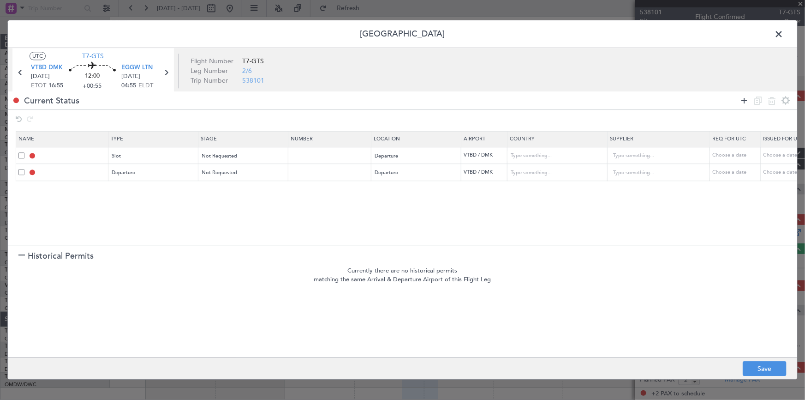
click at [741, 96] on icon at bounding box center [744, 100] width 11 height 11
click at [400, 190] on span "Select an option" at bounding box center [395, 189] width 38 height 7
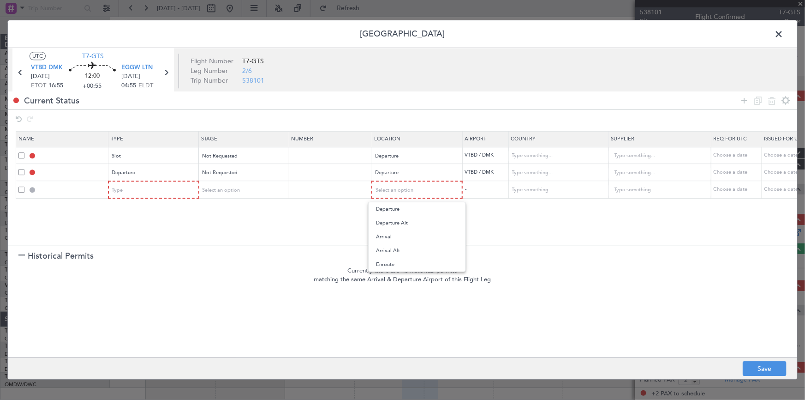
drag, startPoint x: 392, startPoint y: 263, endPoint x: 525, endPoint y: 204, distance: 145.9
click at [406, 258] on span "Enroute" at bounding box center [417, 264] width 82 height 14
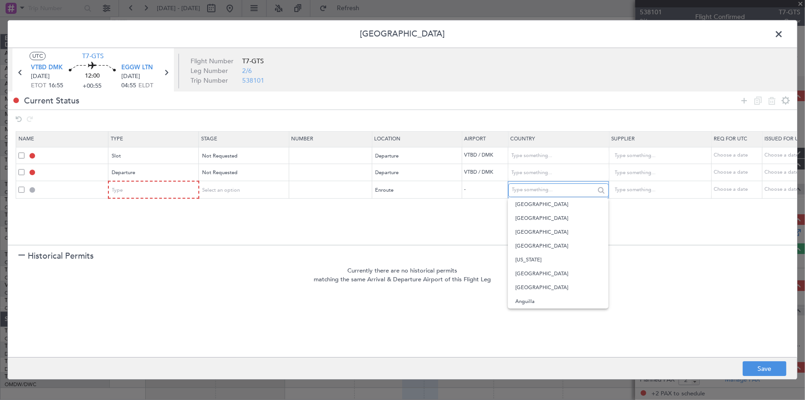
click at [532, 190] on input "text" at bounding box center [553, 190] width 83 height 14
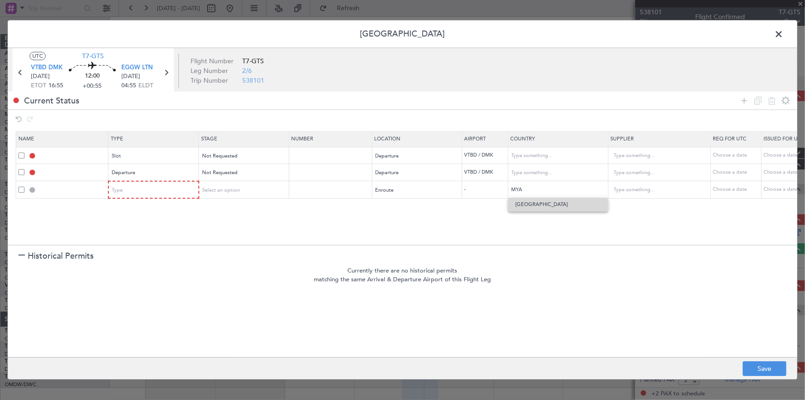
click at [531, 204] on span "Myanmar" at bounding box center [558, 204] width 86 height 14
type input "Myanmar"
click at [746, 98] on icon at bounding box center [744, 100] width 11 height 11
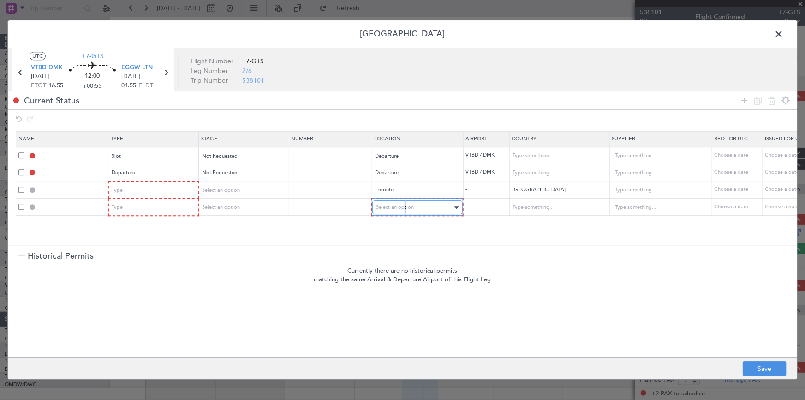
click at [405, 204] on span "Select an option" at bounding box center [395, 207] width 38 height 7
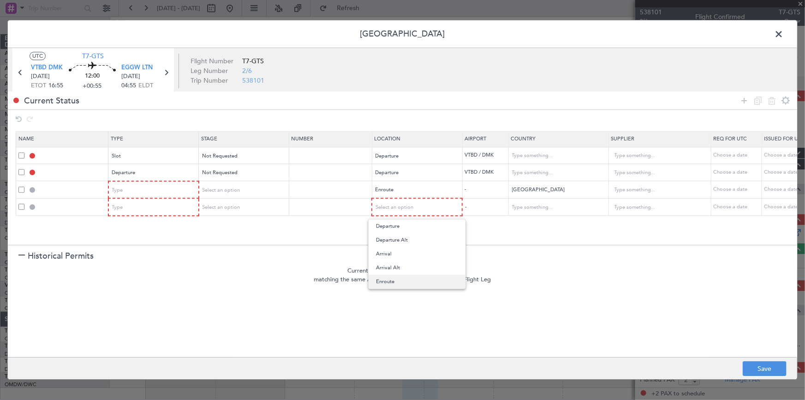
click at [388, 279] on span "Enroute" at bounding box center [417, 281] width 82 height 14
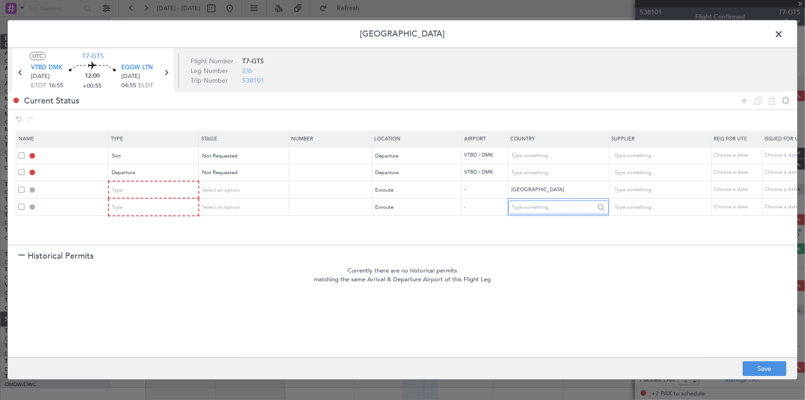
click at [536, 209] on input "text" at bounding box center [553, 207] width 83 height 14
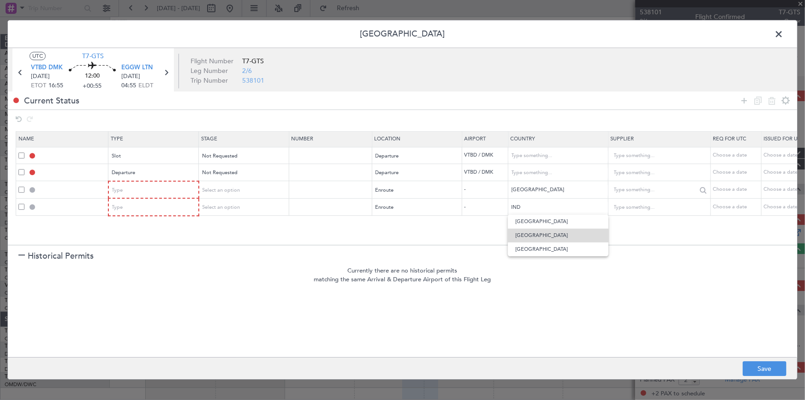
drag, startPoint x: 526, startPoint y: 238, endPoint x: 626, endPoint y: 186, distance: 113.1
click at [532, 236] on span "India" at bounding box center [558, 235] width 86 height 14
type input "India"
click at [745, 100] on icon at bounding box center [744, 100] width 11 height 11
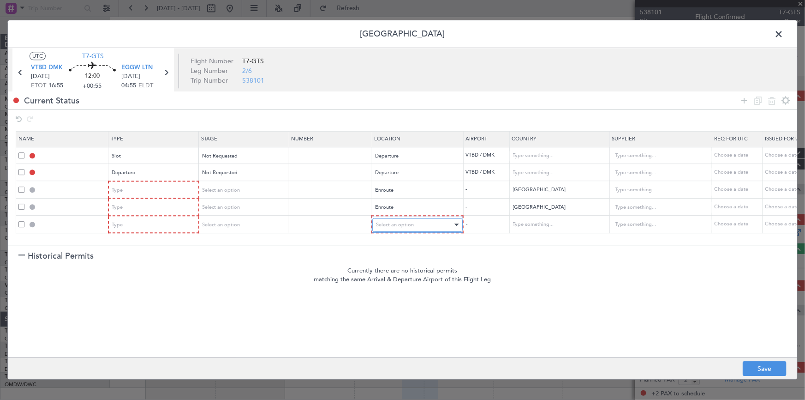
click at [426, 227] on div "Select an option" at bounding box center [414, 225] width 77 height 14
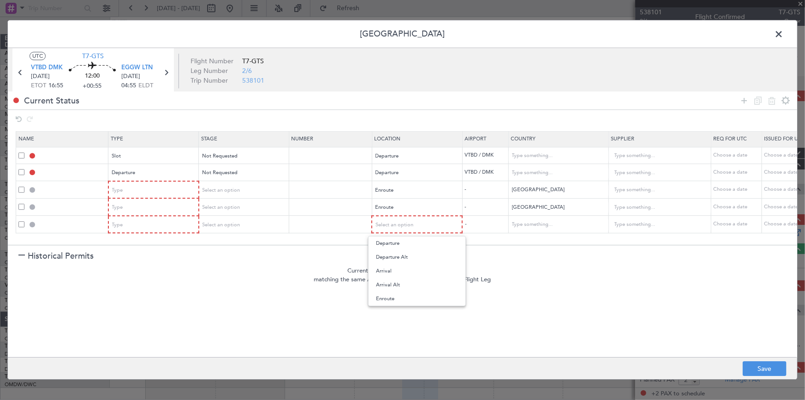
click at [557, 225] on div at bounding box center [402, 200] width 805 height 400
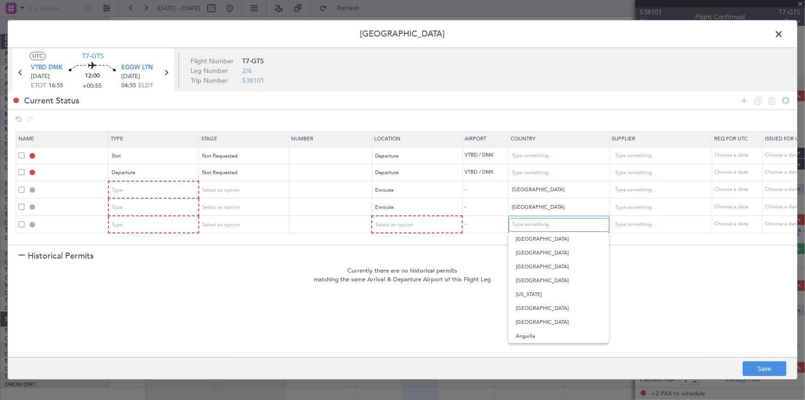
click at [557, 225] on input "text" at bounding box center [554, 225] width 83 height 14
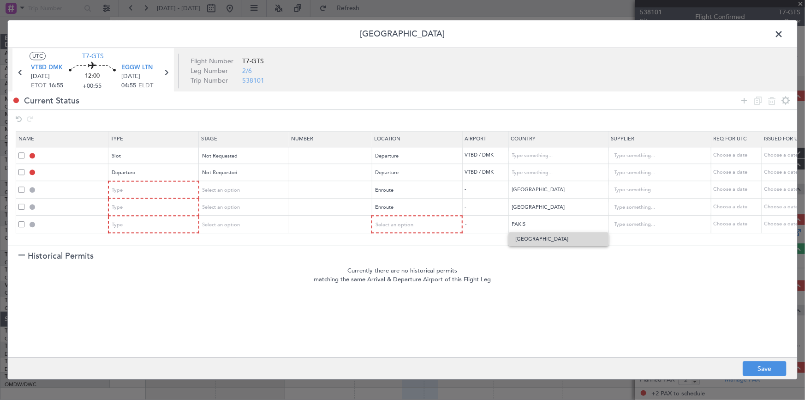
click at [543, 242] on span "Pakistan" at bounding box center [559, 239] width 86 height 14
type input "Pakistan"
drag, startPoint x: 743, startPoint y: 101, endPoint x: 691, endPoint y: 150, distance: 71.5
click at [740, 103] on icon at bounding box center [744, 100] width 11 height 11
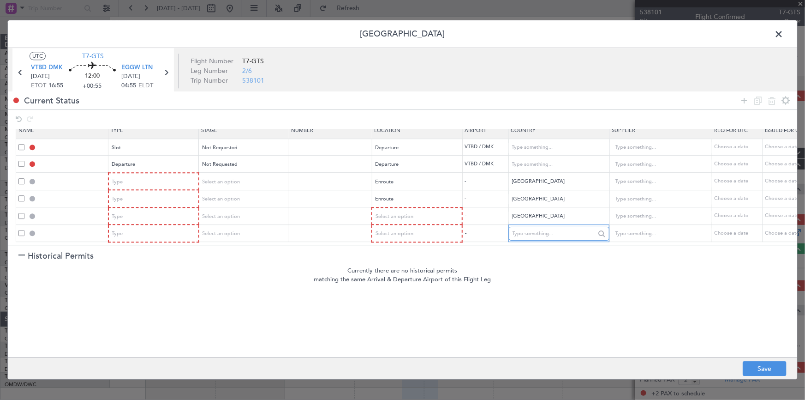
click at [537, 228] on input "text" at bounding box center [554, 234] width 83 height 14
click at [529, 241] on span "Iran" at bounding box center [559, 242] width 86 height 14
type input "Iran"
drag, startPoint x: 745, startPoint y: 99, endPoint x: 564, endPoint y: 198, distance: 206.3
click at [745, 99] on icon at bounding box center [744, 100] width 11 height 11
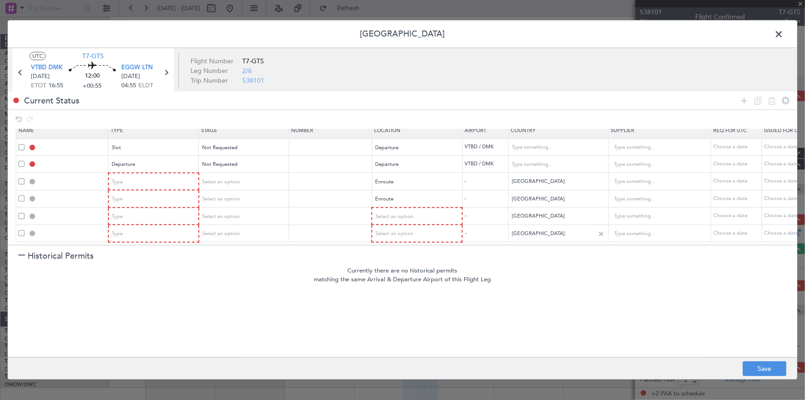
scroll to position [31, 0]
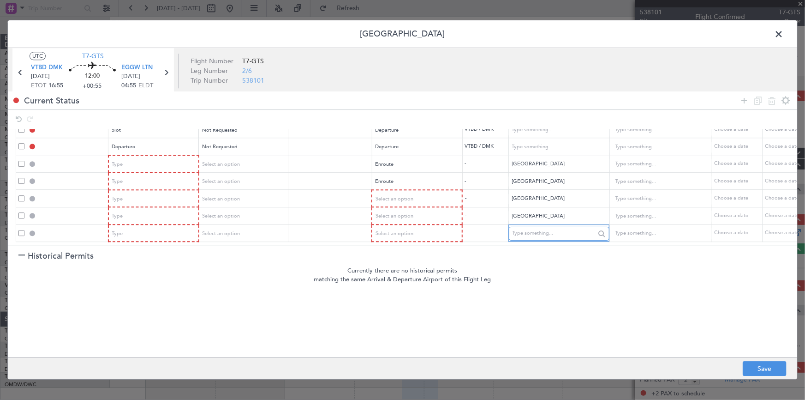
click at [523, 227] on input "text" at bounding box center [554, 234] width 83 height 14
click at [517, 239] on span "Turkey" at bounding box center [559, 242] width 86 height 14
type input "Turkey"
drag, startPoint x: 743, startPoint y: 99, endPoint x: 748, endPoint y: 103, distance: 6.9
click at [743, 98] on icon at bounding box center [744, 100] width 11 height 11
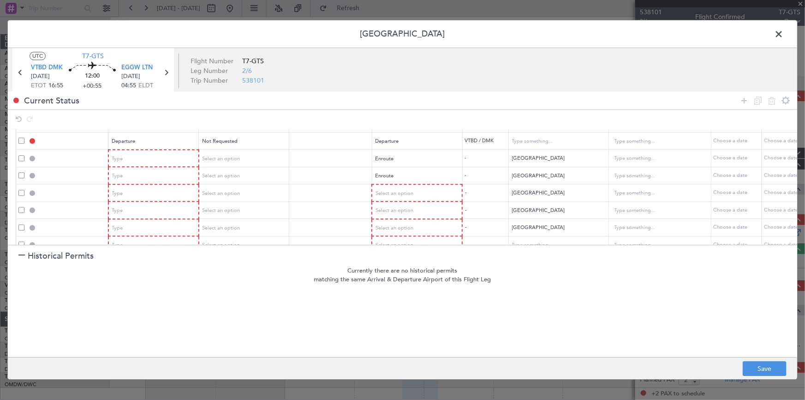
scroll to position [48, 0]
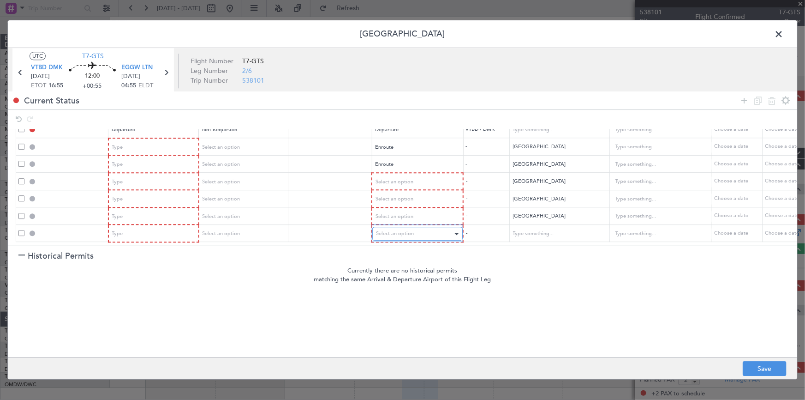
click at [420, 227] on div "Select an option" at bounding box center [414, 234] width 77 height 14
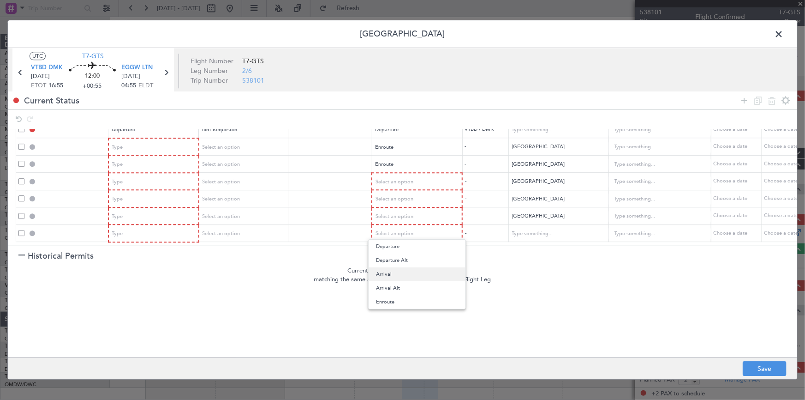
click at [396, 276] on span "Arrival" at bounding box center [417, 274] width 82 height 14
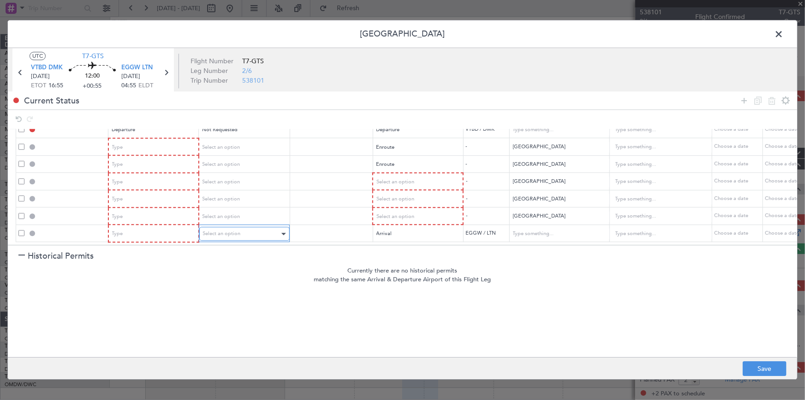
click at [260, 227] on div "Select an option" at bounding box center [241, 234] width 77 height 14
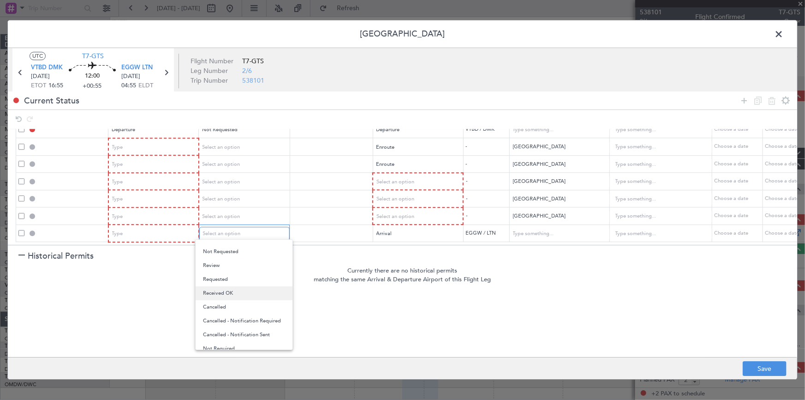
scroll to position [0, 0]
click at [227, 261] on span "Not Requested" at bounding box center [244, 260] width 82 height 14
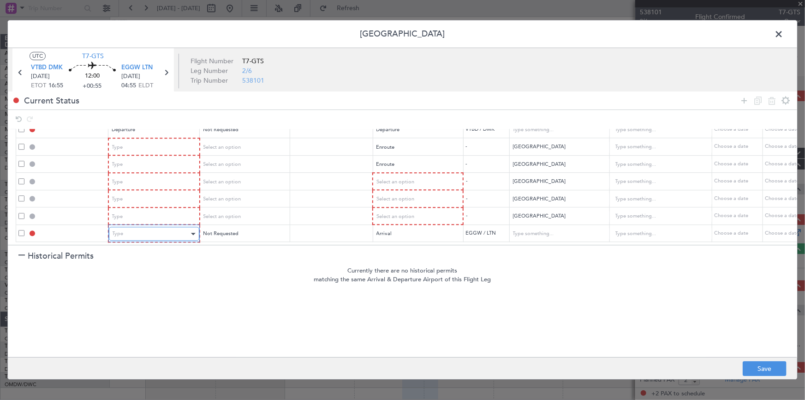
click at [150, 228] on div "Type" at bounding box center [151, 234] width 77 height 14
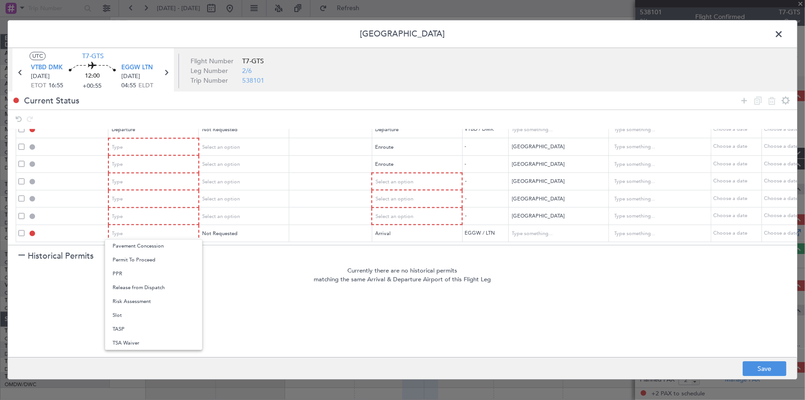
drag, startPoint x: 129, startPoint y: 313, endPoint x: 137, endPoint y: 305, distance: 11.1
click at [129, 312] on span "Slot" at bounding box center [154, 315] width 82 height 14
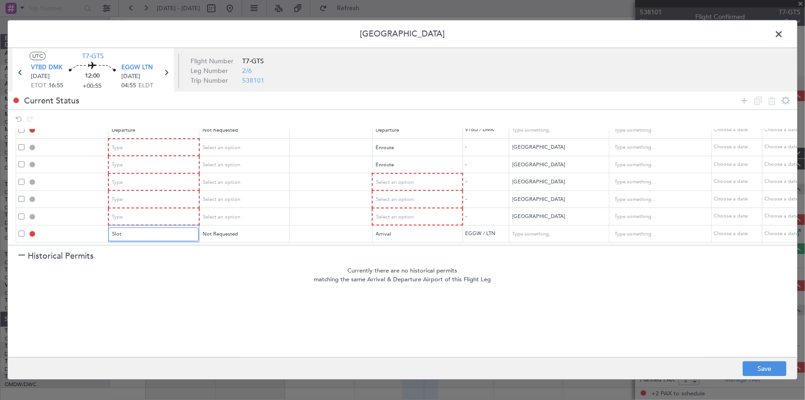
scroll to position [48, 0]
click at [165, 210] on div "Type" at bounding box center [151, 217] width 77 height 14
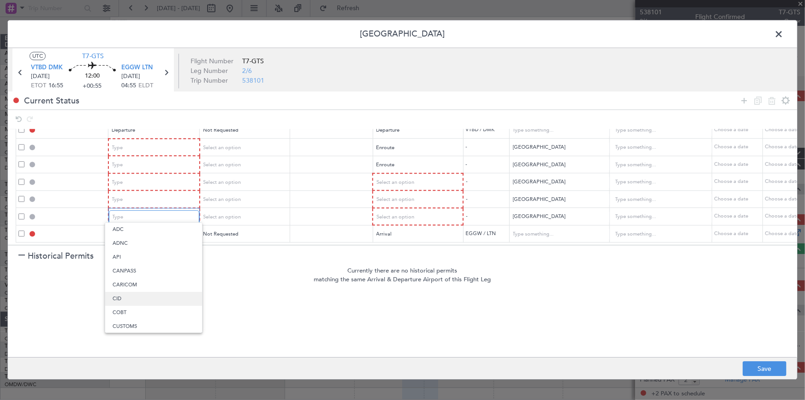
scroll to position [171, 0]
click at [134, 304] on span "Overflight" at bounding box center [154, 308] width 82 height 14
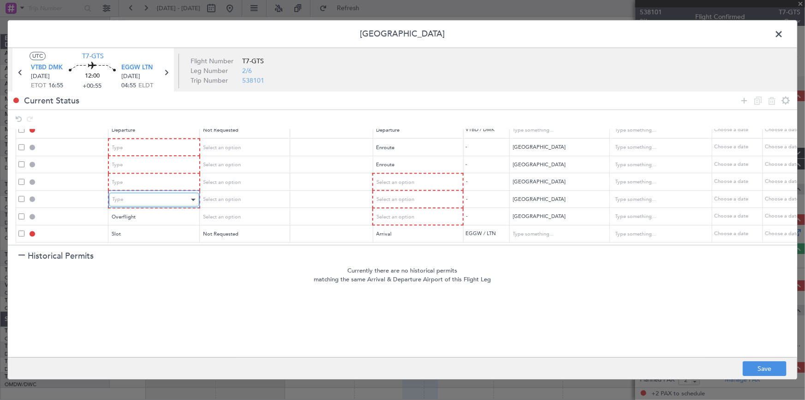
click at [152, 193] on div "Type" at bounding box center [151, 200] width 77 height 14
click at [146, 191] on div at bounding box center [402, 200] width 805 height 400
click at [146, 193] on div "Type" at bounding box center [151, 200] width 77 height 14
drag, startPoint x: 135, startPoint y: 290, endPoint x: 143, endPoint y: 251, distance: 39.2
click at [137, 291] on span "Overflight" at bounding box center [154, 291] width 82 height 14
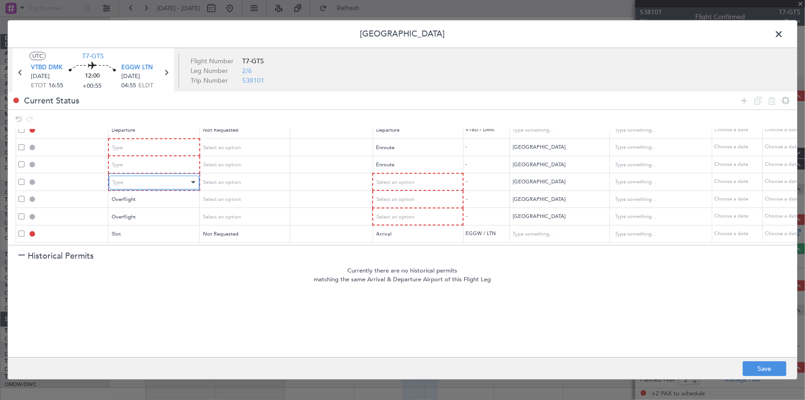
click at [155, 179] on div "Type" at bounding box center [151, 182] width 77 height 14
drag, startPoint x: 132, startPoint y: 272, endPoint x: 131, endPoint y: 263, distance: 9.3
click at [131, 272] on span "Overflight" at bounding box center [154, 274] width 82 height 14
click at [144, 158] on div "Type" at bounding box center [151, 165] width 77 height 14
drag, startPoint x: 142, startPoint y: 255, endPoint x: 166, endPoint y: 202, distance: 58.2
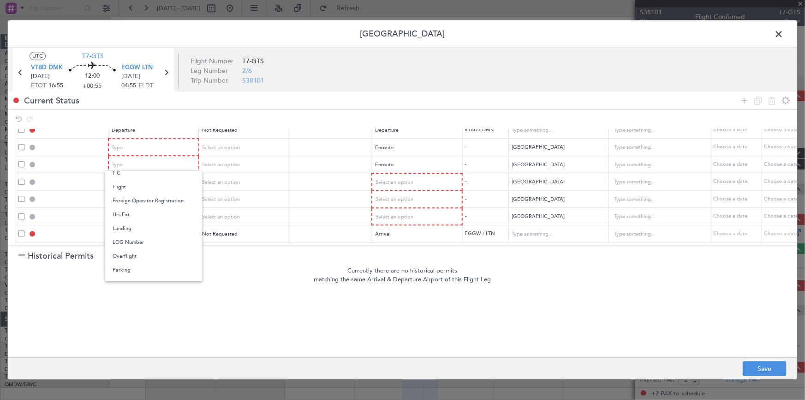
click at [143, 256] on span "Overflight" at bounding box center [154, 256] width 82 height 14
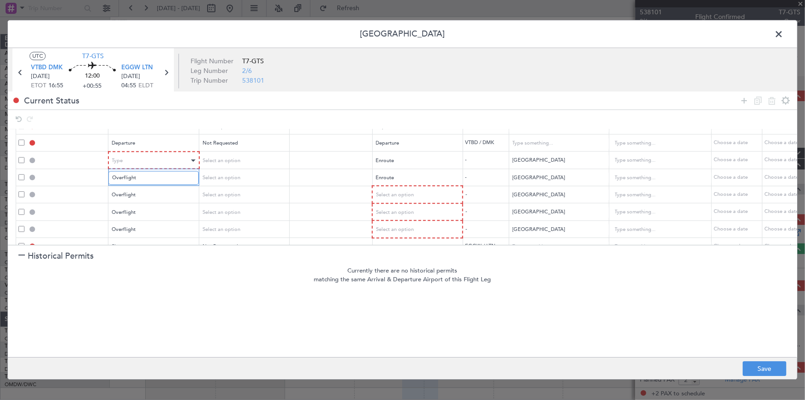
scroll to position [0, 0]
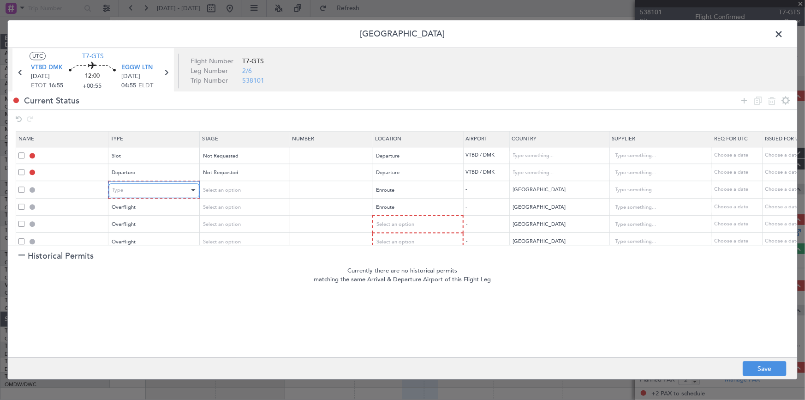
click at [155, 185] on div "Type" at bounding box center [151, 190] width 77 height 14
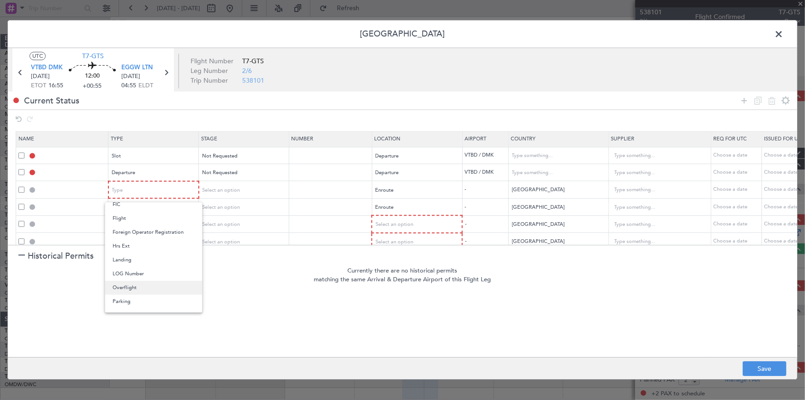
click at [131, 287] on span "Overflight" at bounding box center [154, 287] width 82 height 14
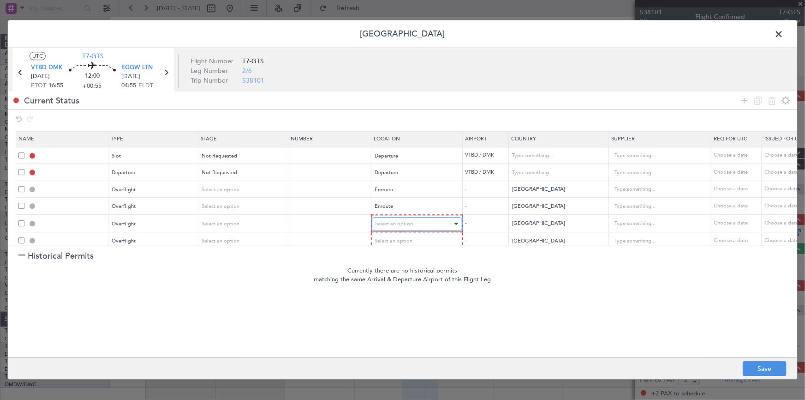
click at [401, 217] on div "Select an option" at bounding box center [414, 224] width 77 height 14
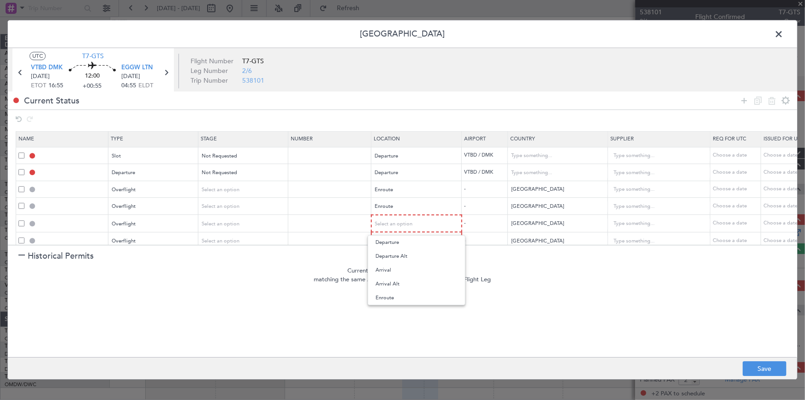
drag, startPoint x: 382, startPoint y: 295, endPoint x: 397, endPoint y: 263, distance: 35.7
click at [382, 295] on span "Enroute" at bounding box center [417, 298] width 82 height 14
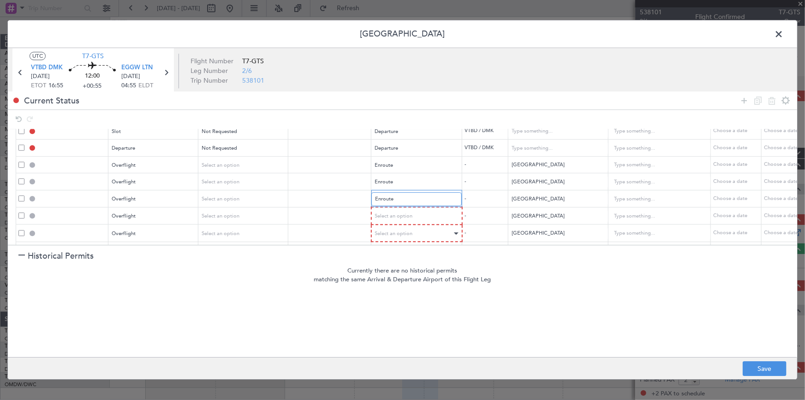
scroll to position [47, 0]
click at [406, 196] on span "Select an option" at bounding box center [395, 199] width 38 height 7
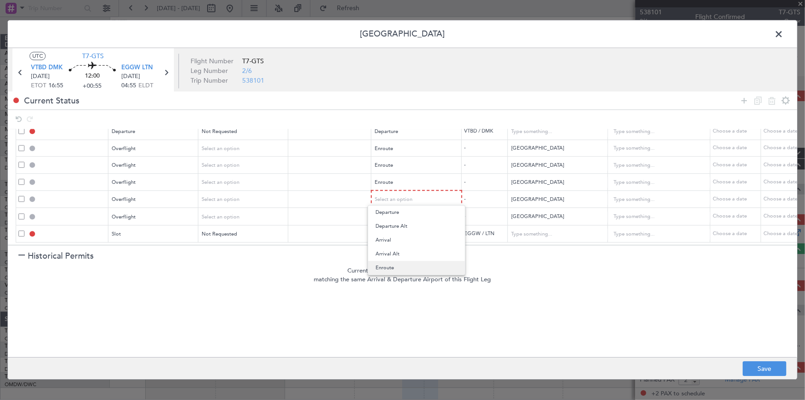
click at [392, 263] on span "Enroute" at bounding box center [417, 268] width 82 height 14
click at [413, 210] on div "Select an option" at bounding box center [414, 217] width 77 height 14
click at [398, 280] on span "Enroute" at bounding box center [417, 285] width 82 height 14
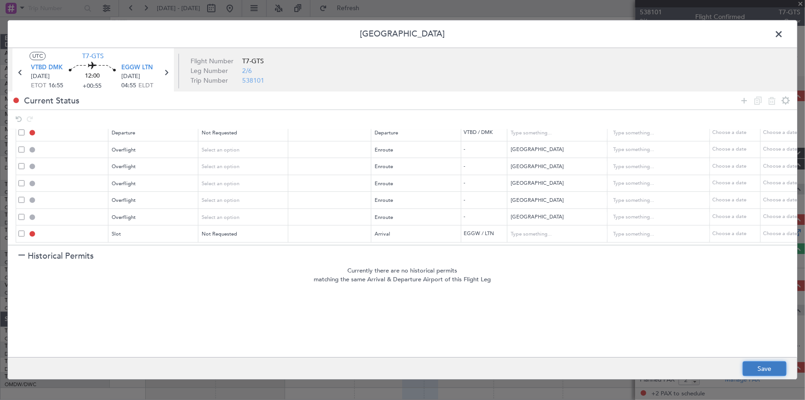
click at [764, 364] on button "Save" at bounding box center [765, 368] width 44 height 15
type input "VTBD DEP SLOT"
type input "Thailand"
type input "NNN"
type input "DEPARTURE"
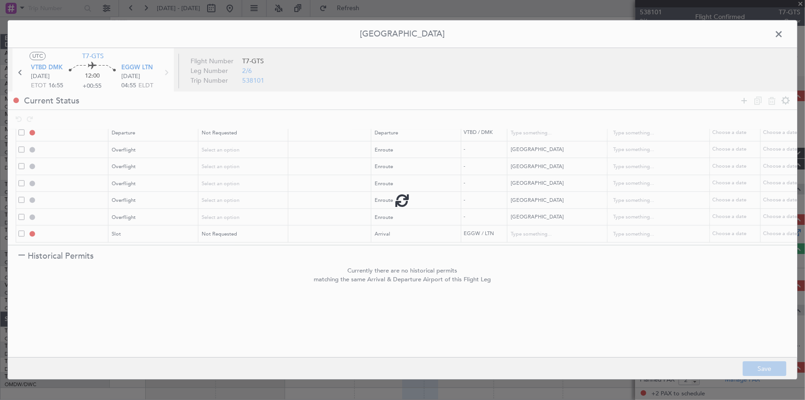
type input "Thailand"
type input "NNN"
type input "MYANMAR OVF"
type input "NNN"
type input "INDIA OVF"
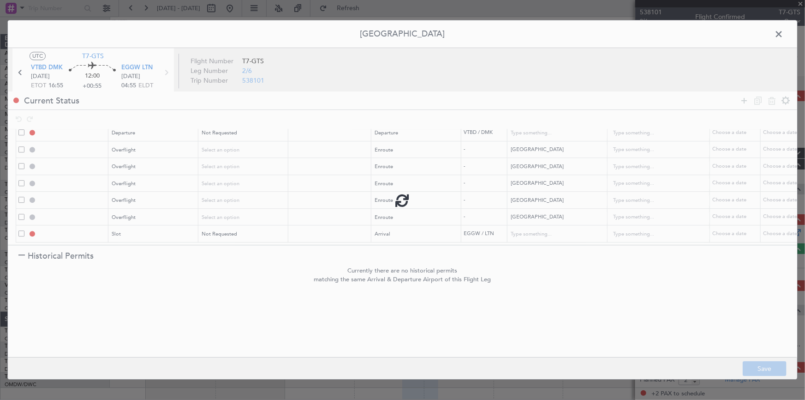
type input "NNN"
type input "3"
type input "PAKISTAN OVF"
type input "NNN"
type input "IRAN OVF"
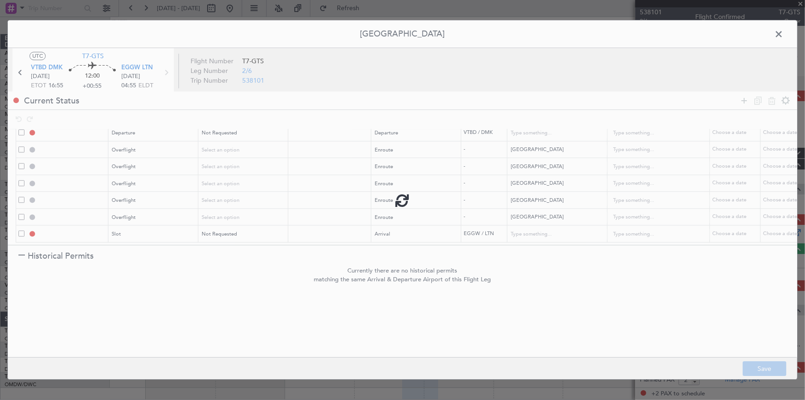
type input "NNN"
type input "2"
type input "TURKEY OVF"
type input "NNN"
type input "EGGW ARR SLOT"
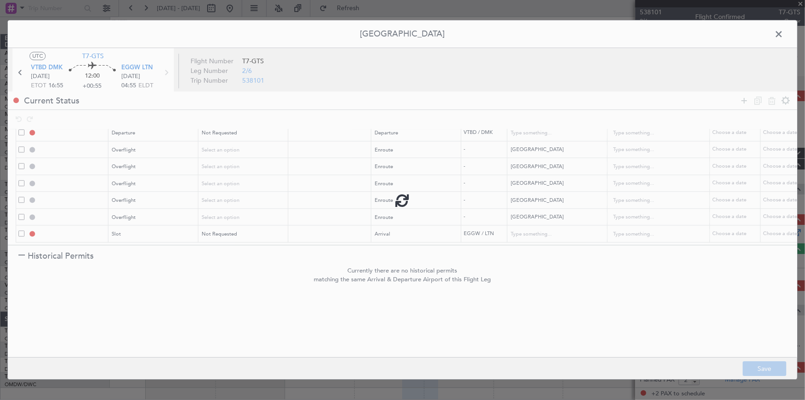
type input "United Kingdom"
type input "NNN"
type input "2"
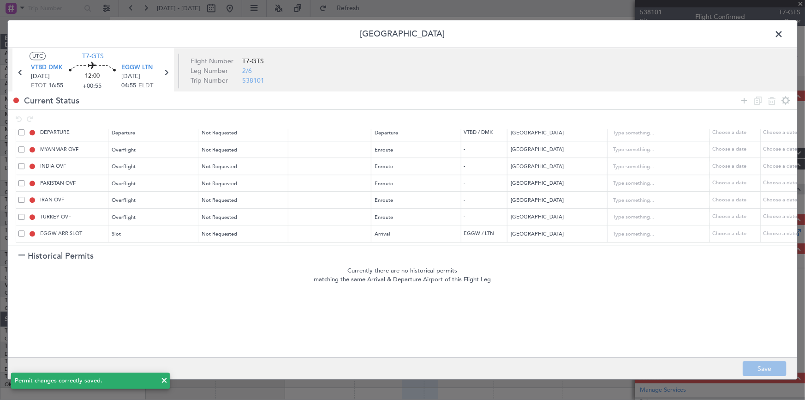
drag, startPoint x: 779, startPoint y: 35, endPoint x: 765, endPoint y: 40, distance: 14.6
click at [783, 36] on span at bounding box center [783, 36] width 0 height 18
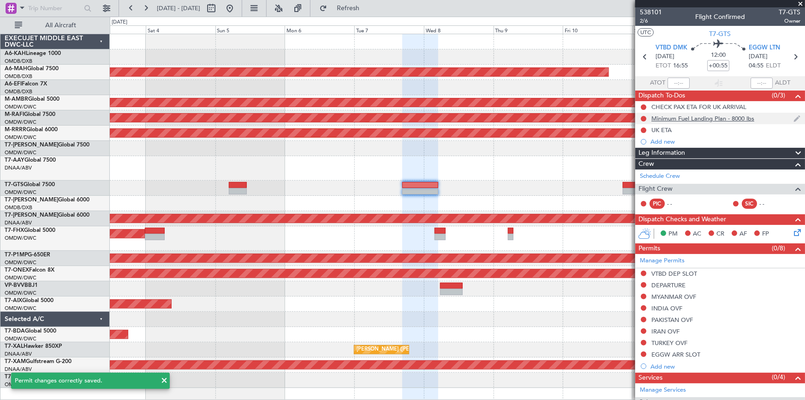
drag, startPoint x: 370, startPoint y: 6, endPoint x: 732, endPoint y: 123, distance: 379.9
click at [368, 10] on span "Refresh" at bounding box center [348, 8] width 39 height 6
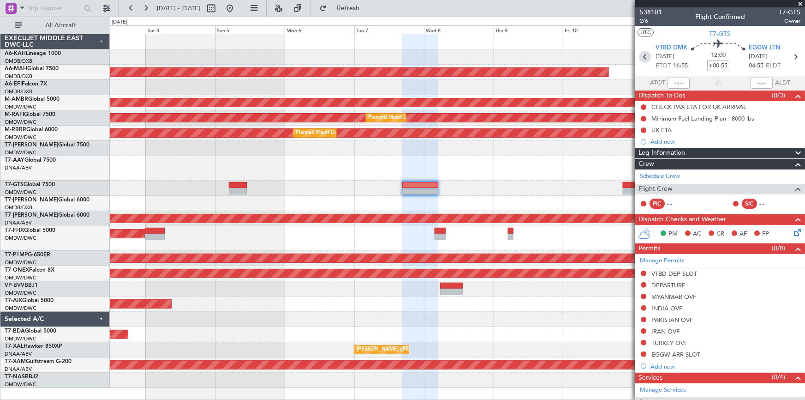
click at [644, 56] on icon at bounding box center [645, 57] width 12 height 12
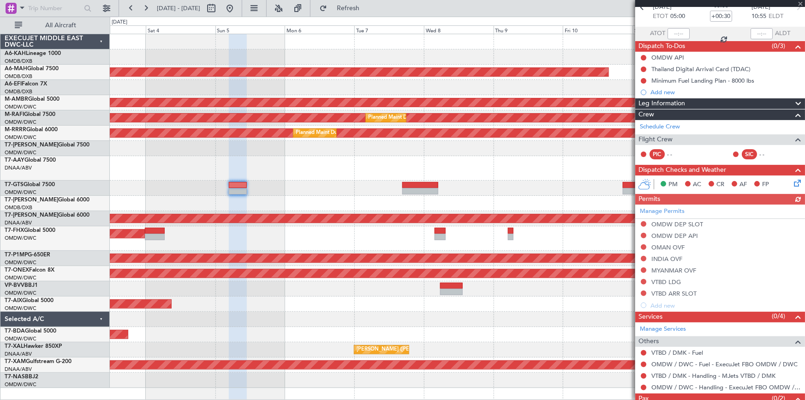
scroll to position [79, 0]
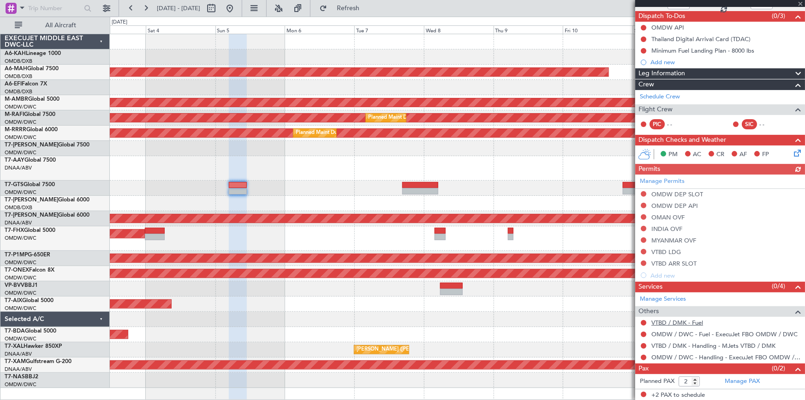
click at [688, 319] on link "VTBD / DMK - Fuel" at bounding box center [677, 322] width 52 height 8
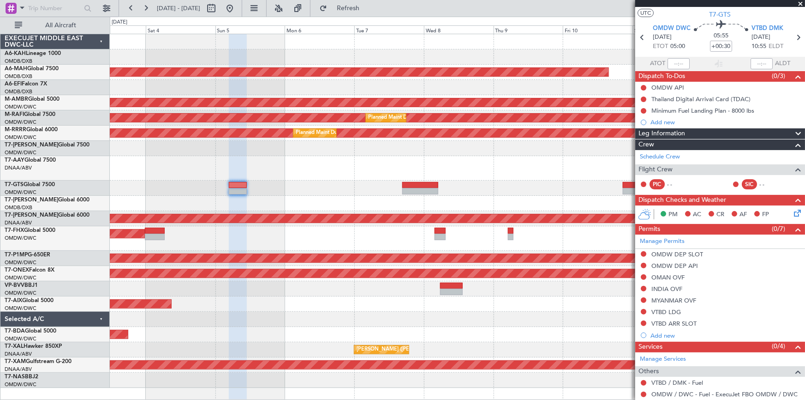
scroll to position [0, 0]
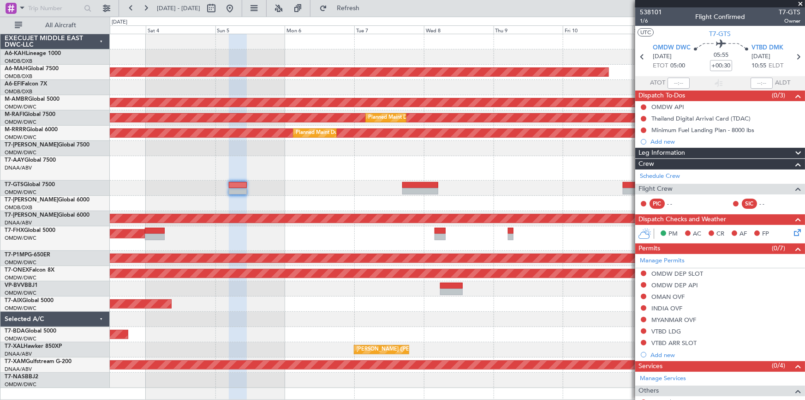
drag, startPoint x: 370, startPoint y: 5, endPoint x: 581, endPoint y: 101, distance: 231.2
click at [368, 6] on span "Refresh" at bounding box center [348, 8] width 39 height 6
click at [793, 56] on icon at bounding box center [798, 57] width 12 height 12
type input "+00:55"
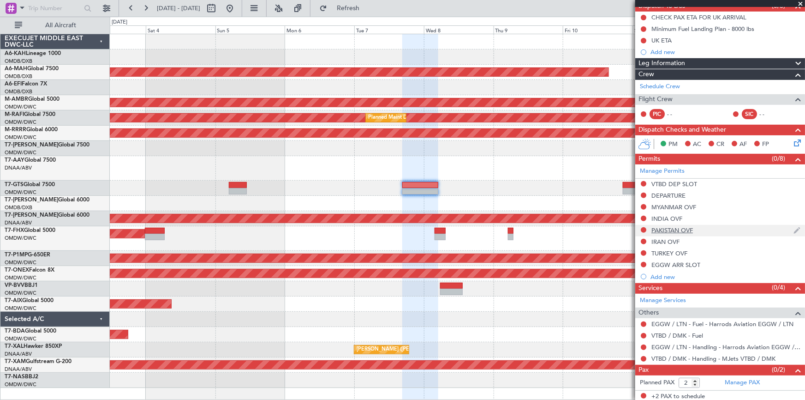
scroll to position [91, 0]
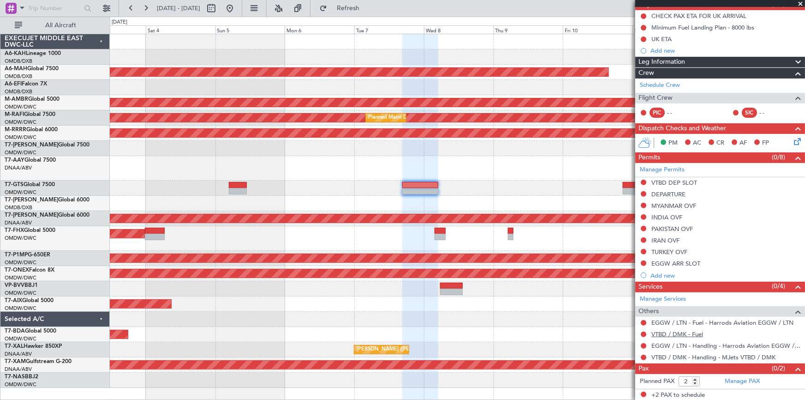
click at [674, 332] on link "VTBD / DMK - Fuel" at bounding box center [677, 334] width 52 height 8
drag, startPoint x: 352, startPoint y: 9, endPoint x: 653, endPoint y: 123, distance: 321.7
click at [364, 12] on button "Refresh" at bounding box center [342, 8] width 55 height 15
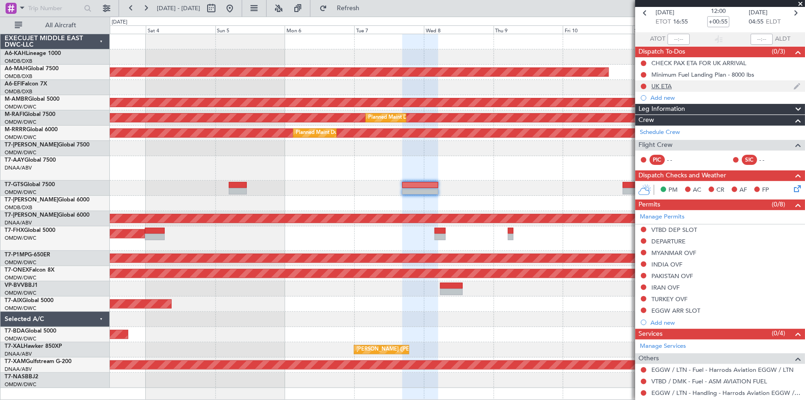
scroll to position [0, 0]
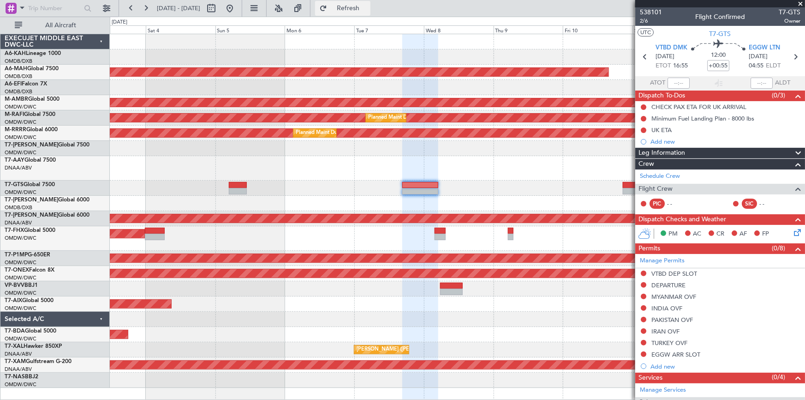
click at [368, 11] on span "Refresh" at bounding box center [348, 8] width 39 height 6
click at [790, 59] on icon at bounding box center [795, 57] width 12 height 12
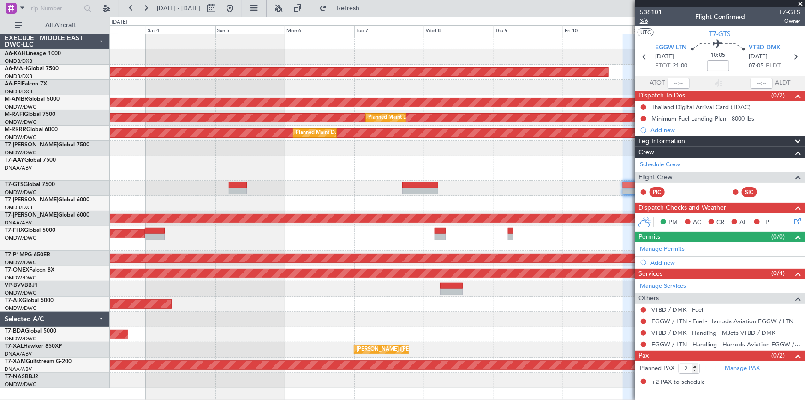
click at [644, 19] on span "3/6" at bounding box center [651, 21] width 22 height 8
click at [716, 65] on input at bounding box center [718, 65] width 22 height 11
click at [699, 81] on section "ATOT ALDT" at bounding box center [720, 83] width 170 height 14
click at [708, 65] on input "+01:10" at bounding box center [718, 65] width 22 height 11
drag, startPoint x: 692, startPoint y: 68, endPoint x: 802, endPoint y: 78, distance: 109.8
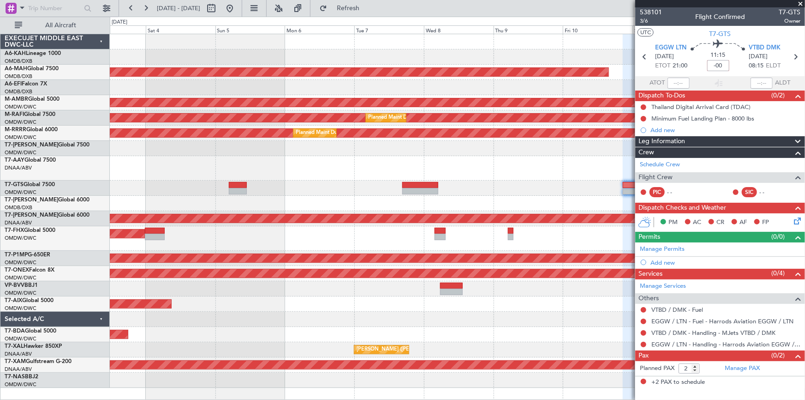
click at [697, 69] on div "11:15 -00" at bounding box center [718, 57] width 61 height 34
type input "-00:00"
click at [671, 245] on link "Manage Permits" at bounding box center [662, 249] width 45 height 9
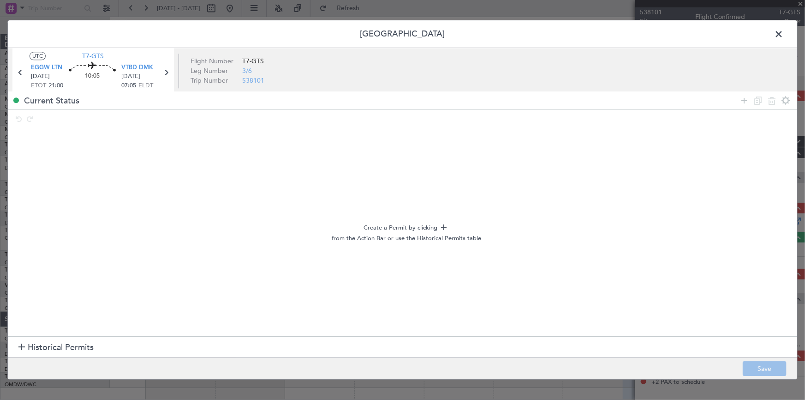
click at [61, 348] on span "Historical Permits" at bounding box center [61, 347] width 66 height 12
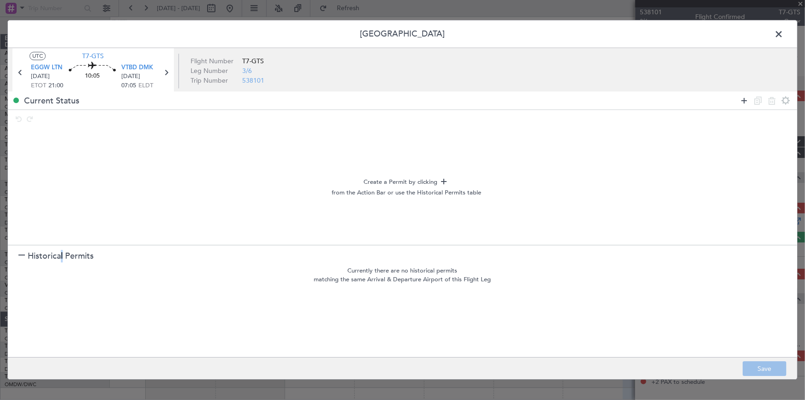
click at [746, 98] on icon at bounding box center [744, 100] width 11 height 11
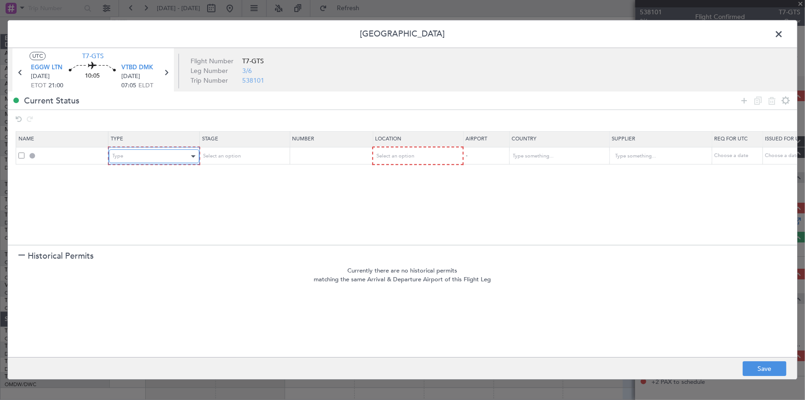
click at [150, 161] on div "Type" at bounding box center [151, 156] width 77 height 14
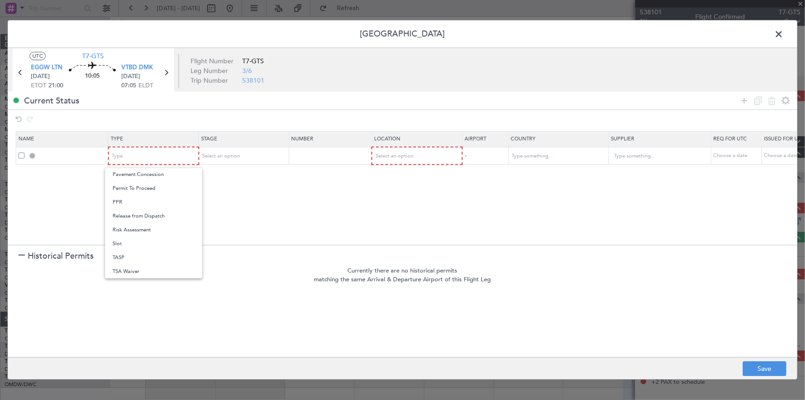
drag, startPoint x: 122, startPoint y: 242, endPoint x: 249, endPoint y: 181, distance: 140.9
click at [127, 240] on span "Slot" at bounding box center [154, 244] width 82 height 14
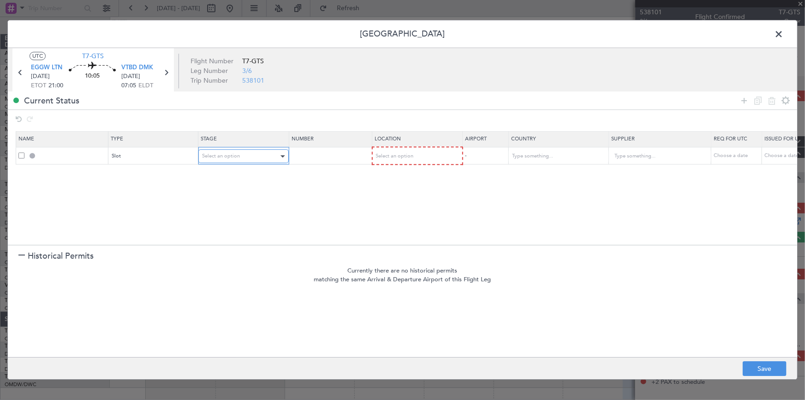
click at [252, 155] on div "Select an option" at bounding box center [240, 156] width 77 height 14
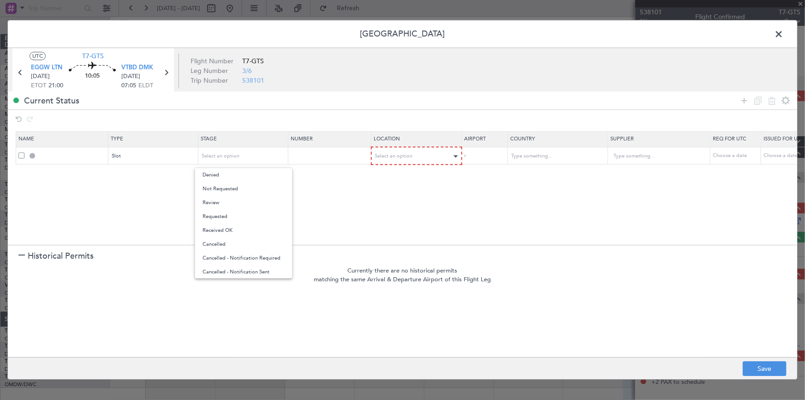
drag, startPoint x: 247, startPoint y: 186, endPoint x: 406, endPoint y: 162, distance: 160.0
click at [253, 187] on span "Not Requested" at bounding box center [244, 189] width 82 height 14
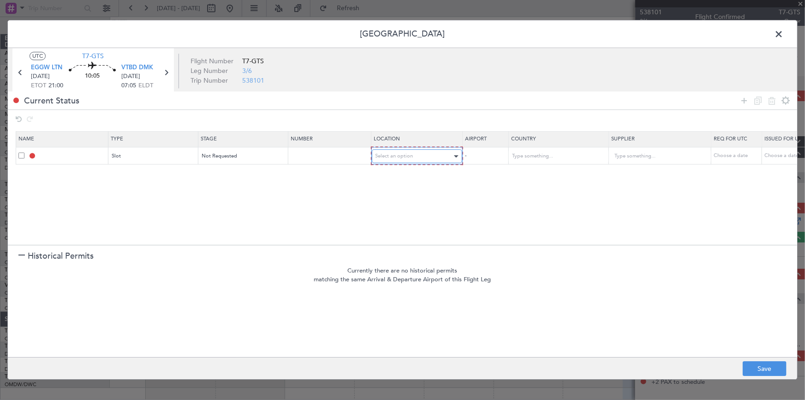
drag, startPoint x: 407, startPoint y: 156, endPoint x: 410, endPoint y: 161, distance: 5.0
click at [408, 157] on span "Select an option" at bounding box center [395, 156] width 38 height 7
drag, startPoint x: 398, startPoint y: 175, endPoint x: 781, endPoint y: 198, distance: 383.1
click at [412, 175] on span "Departure" at bounding box center [417, 175] width 82 height 14
click at [744, 99] on icon at bounding box center [744, 100] width 11 height 11
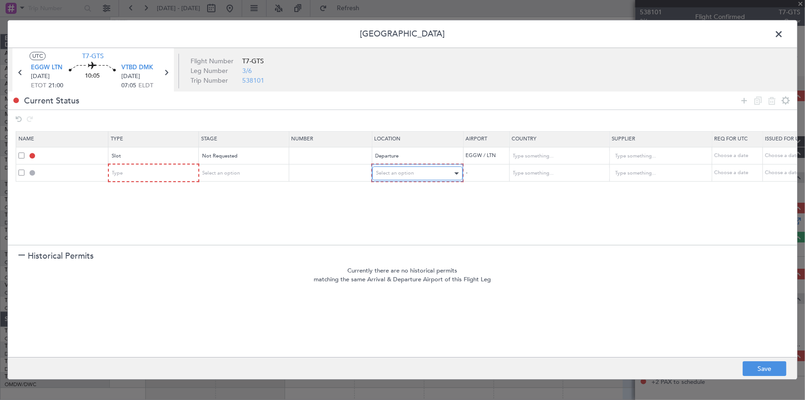
click at [418, 173] on div "Select an option" at bounding box center [414, 174] width 77 height 14
drag, startPoint x: 394, startPoint y: 250, endPoint x: 532, endPoint y: 208, distance: 144.6
click at [398, 249] on span "Enroute" at bounding box center [417, 247] width 82 height 14
drag, startPoint x: 541, startPoint y: 180, endPoint x: 542, endPoint y: 174, distance: 5.6
click at [540, 176] on mat-form-field at bounding box center [558, 173] width 100 height 17
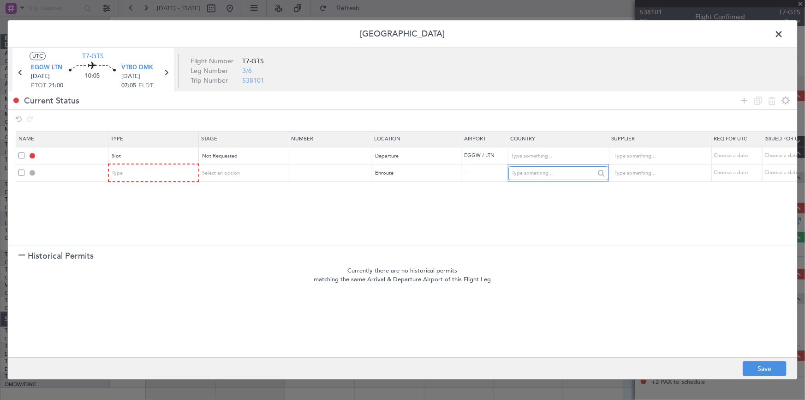
click at [544, 171] on input "text" at bounding box center [553, 173] width 83 height 14
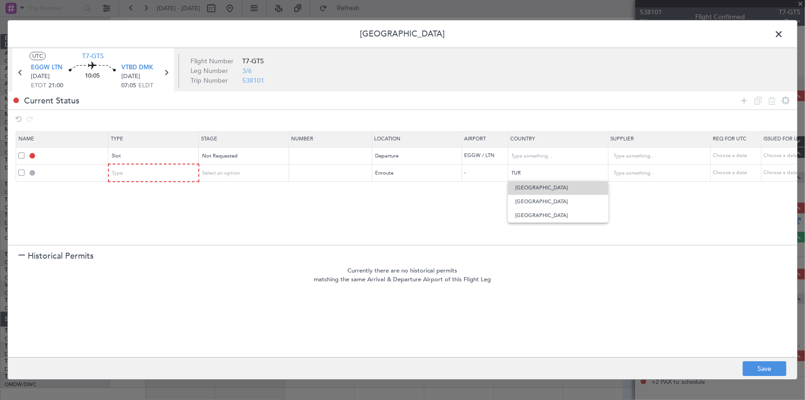
click at [519, 186] on span "Turkey" at bounding box center [558, 188] width 86 height 14
type input "Turkey"
click at [742, 96] on icon at bounding box center [744, 100] width 11 height 11
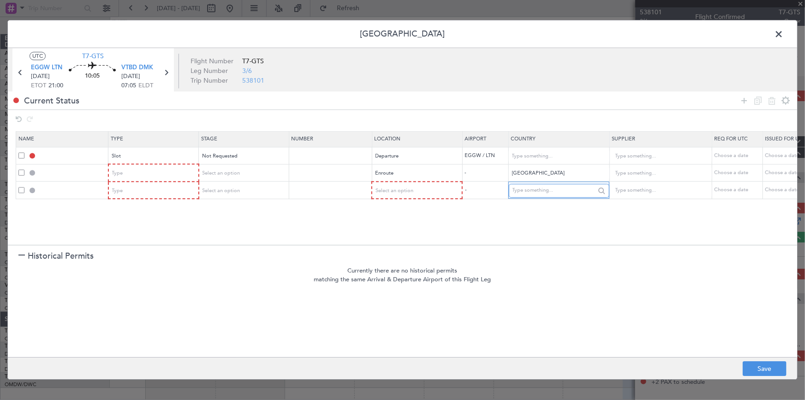
click at [539, 192] on input "text" at bounding box center [554, 191] width 83 height 14
click at [524, 202] on span "Armenia" at bounding box center [559, 205] width 86 height 14
type input "Armenia"
click at [743, 97] on icon at bounding box center [744, 100] width 11 height 11
click at [525, 204] on input "text" at bounding box center [554, 208] width 83 height 14
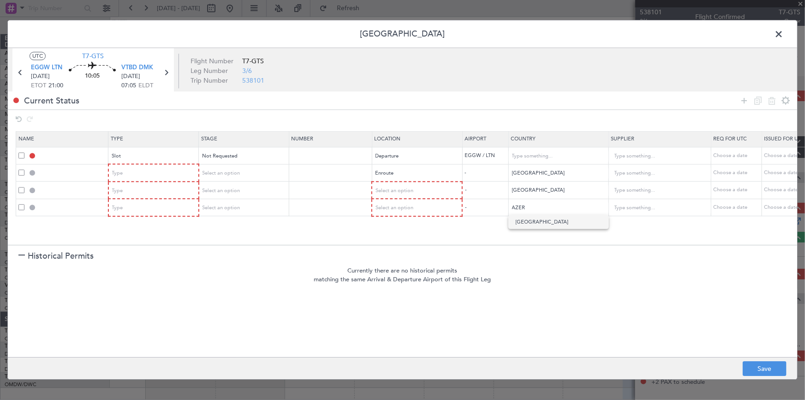
click at [531, 228] on span "Azerbaijan" at bounding box center [559, 222] width 86 height 14
type input "Azerbaijan"
click at [744, 98] on icon at bounding box center [744, 100] width 11 height 11
click at [19, 224] on span at bounding box center [21, 224] width 6 height 6
click at [25, 221] on input "checkbox" at bounding box center [25, 221] width 0 height 0
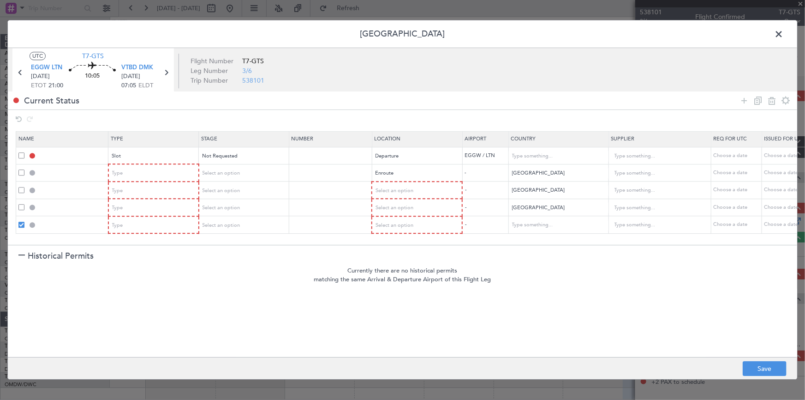
click at [23, 206] on span at bounding box center [21, 207] width 6 height 6
click at [25, 204] on input "checkbox" at bounding box center [25, 204] width 0 height 0
click at [19, 188] on span at bounding box center [21, 190] width 6 height 6
click at [25, 187] on input "checkbox" at bounding box center [25, 187] width 0 height 0
click at [771, 99] on icon at bounding box center [771, 100] width 11 height 11
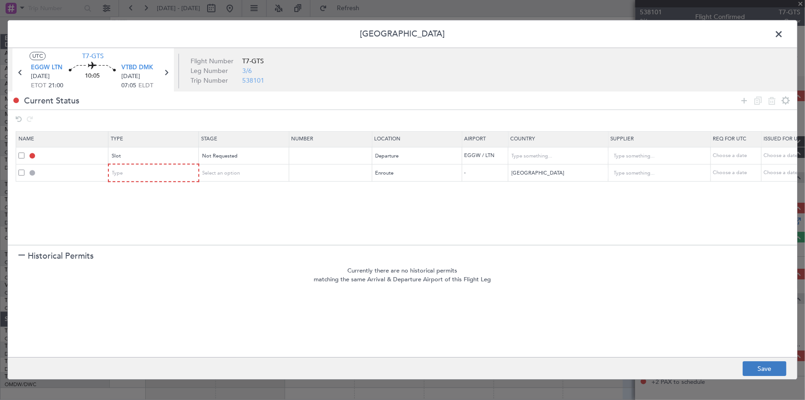
click at [764, 360] on footer "Save" at bounding box center [402, 368] width 789 height 22
click at [760, 365] on button "Save" at bounding box center [765, 368] width 44 height 15
click at [783, 32] on span at bounding box center [783, 36] width 0 height 18
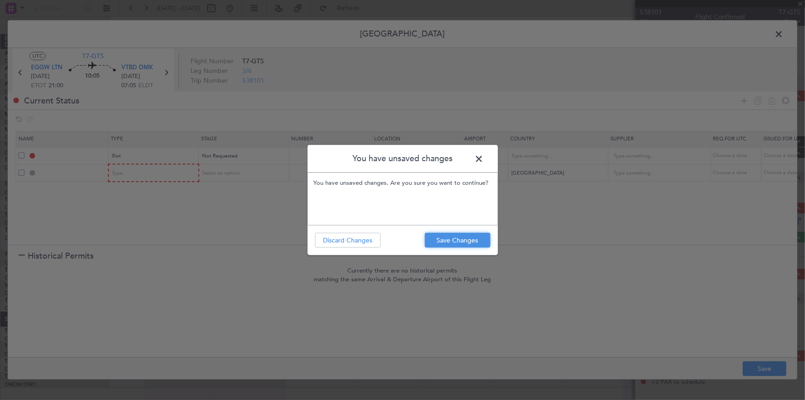
click at [469, 237] on button "Save Changes" at bounding box center [458, 240] width 66 height 15
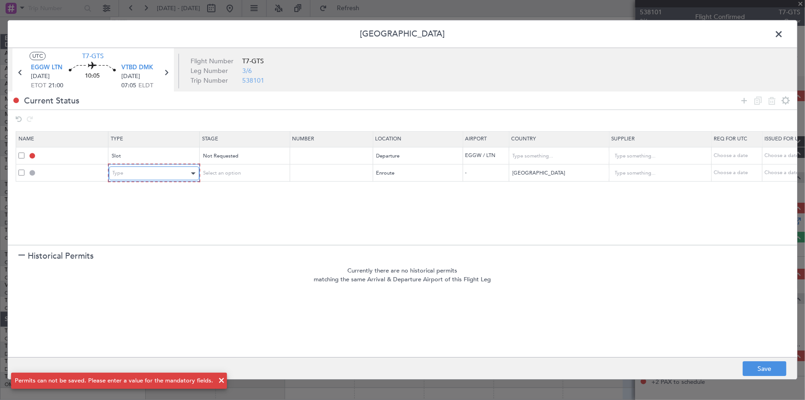
click at [159, 173] on div "Type" at bounding box center [151, 174] width 77 height 14
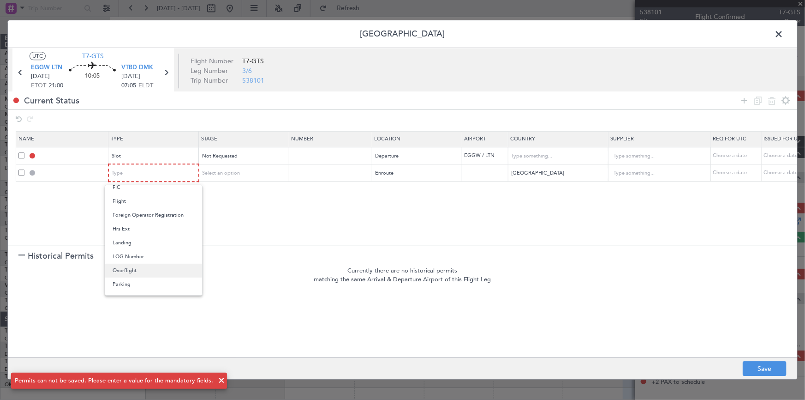
click at [139, 269] on span "Overflight" at bounding box center [154, 270] width 82 height 14
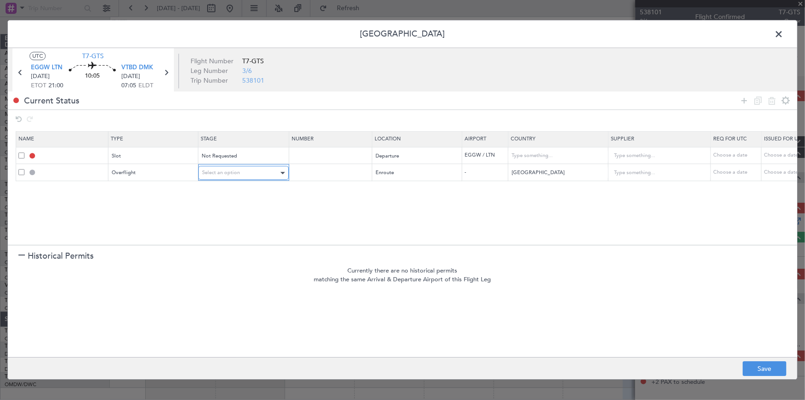
click at [249, 173] on div "Select an option" at bounding box center [240, 173] width 77 height 14
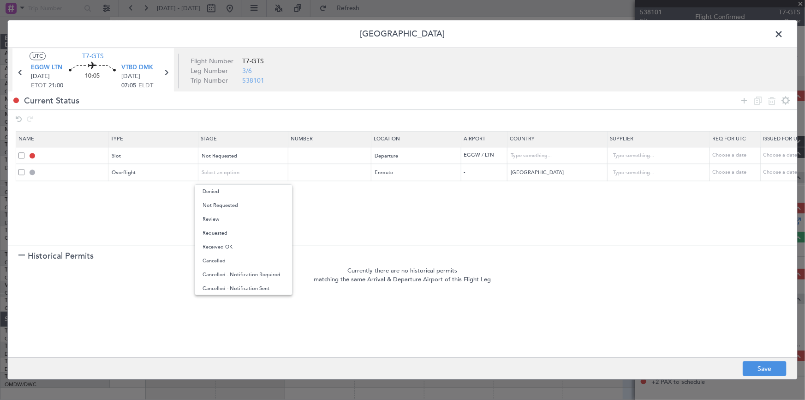
drag, startPoint x: 251, startPoint y: 204, endPoint x: 624, endPoint y: 271, distance: 378.8
click at [255, 204] on span "Not Requested" at bounding box center [244, 205] width 82 height 14
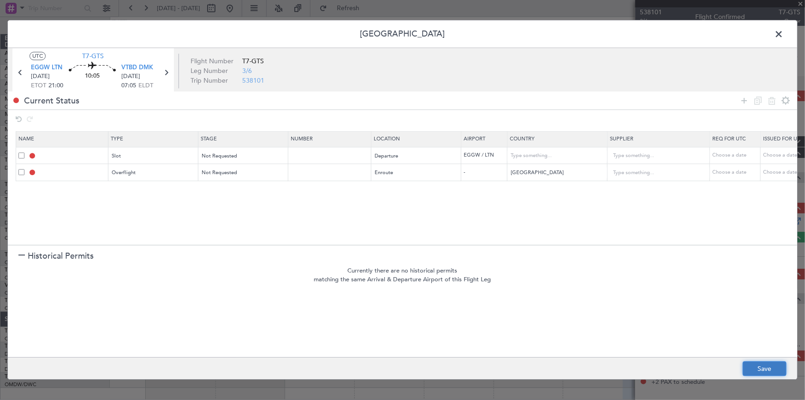
click at [757, 363] on button "Save" at bounding box center [765, 368] width 44 height 15
type input "EGGW DEP SLOT"
type input "United Kingdom"
type input "NNN"
type input "2"
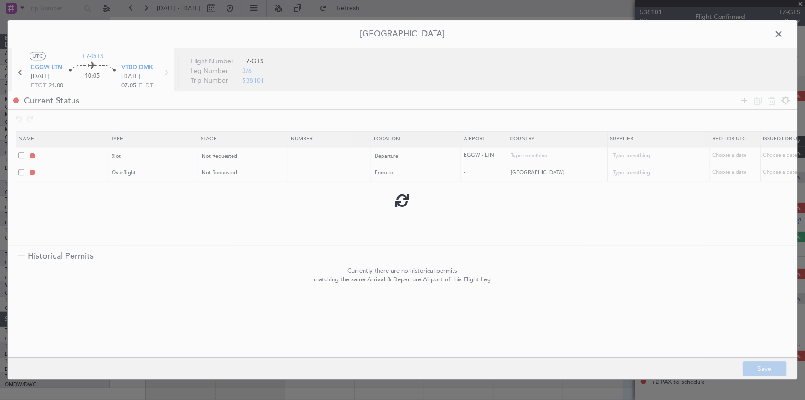
type input "TURKEY OVF"
type input "NNN"
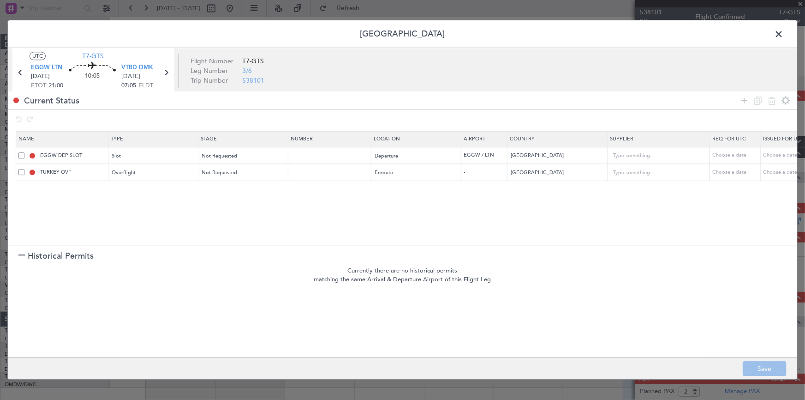
click at [783, 33] on span at bounding box center [783, 36] width 0 height 18
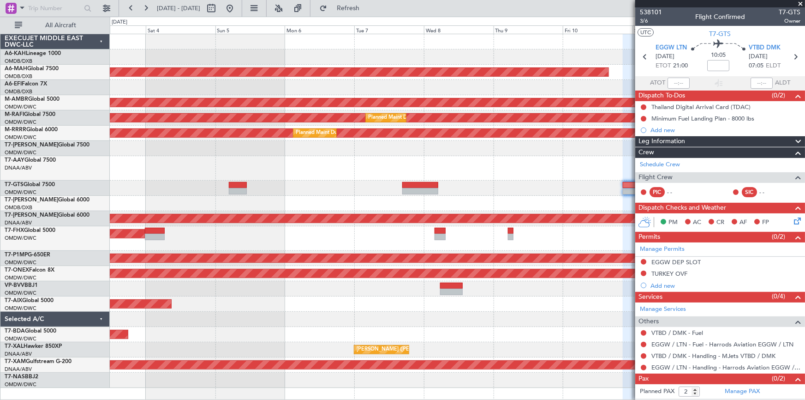
drag, startPoint x: 378, startPoint y: 3, endPoint x: 674, endPoint y: 78, distance: 305.1
click at [370, 5] on button "Refresh" at bounding box center [342, 8] width 55 height 15
click at [715, 64] on input at bounding box center [718, 65] width 22 height 11
type input "+00:30"
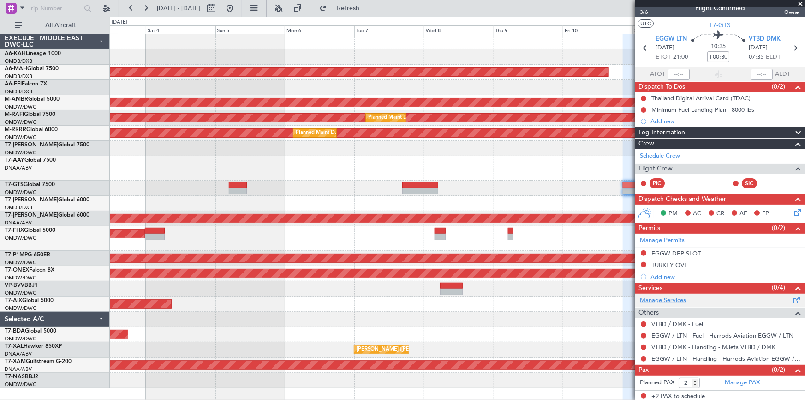
scroll to position [10, 0]
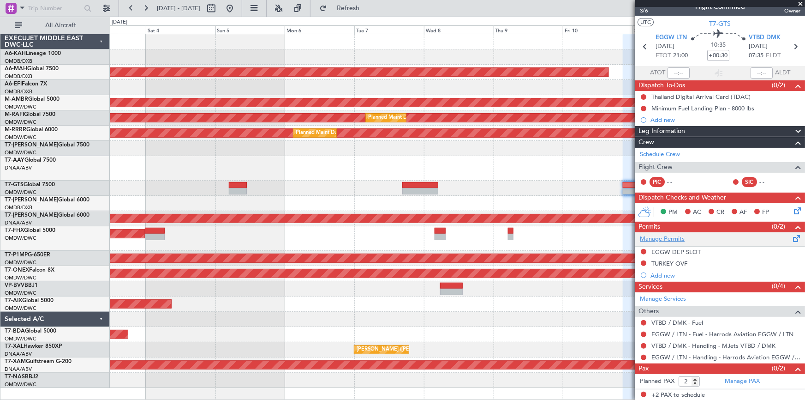
click at [672, 238] on link "Manage Permits" at bounding box center [662, 238] width 45 height 9
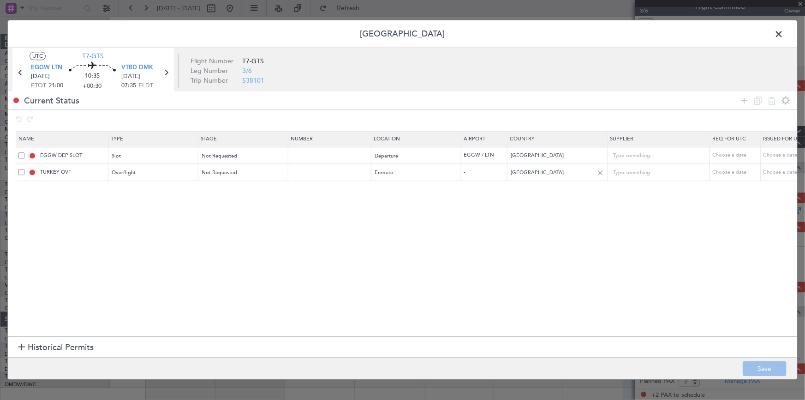
drag, startPoint x: 742, startPoint y: 100, endPoint x: 556, endPoint y: 173, distance: 200.1
click at [741, 99] on icon at bounding box center [744, 100] width 11 height 11
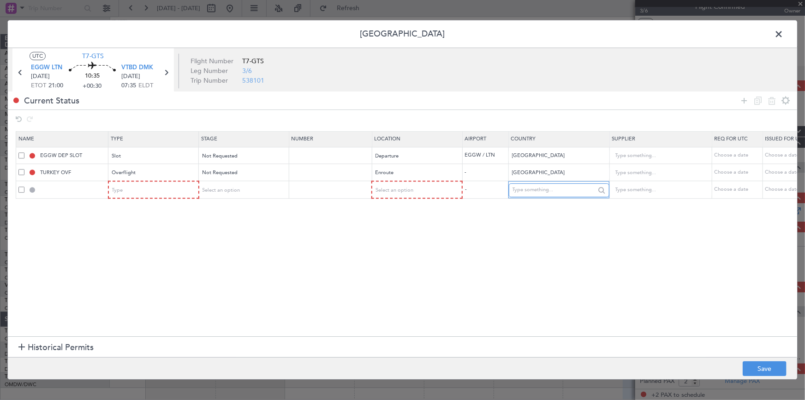
click at [531, 189] on input "text" at bounding box center [554, 190] width 83 height 14
drag, startPoint x: 524, startPoint y: 205, endPoint x: 405, endPoint y: 195, distance: 119.5
click at [520, 206] on span "Iran" at bounding box center [559, 204] width 86 height 14
type input "Iran"
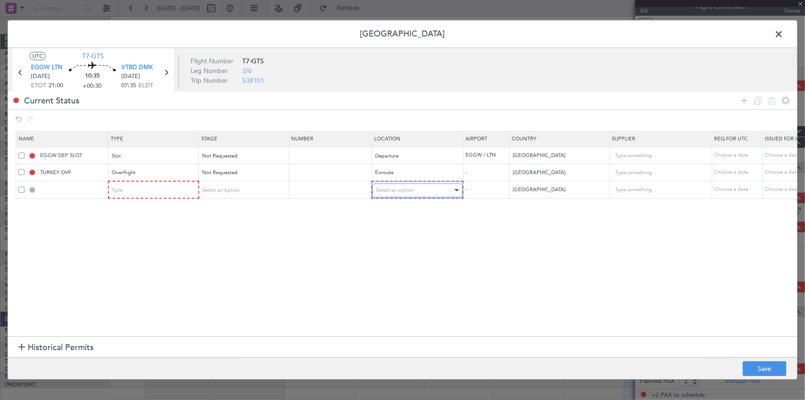
click at [397, 189] on span "Select an option" at bounding box center [395, 189] width 38 height 7
drag, startPoint x: 385, startPoint y: 263, endPoint x: 557, endPoint y: 202, distance: 182.3
click at [385, 263] on span "Enroute" at bounding box center [417, 264] width 82 height 14
click at [743, 101] on icon at bounding box center [744, 100] width 11 height 11
click at [415, 205] on div "Select an option" at bounding box center [414, 208] width 77 height 14
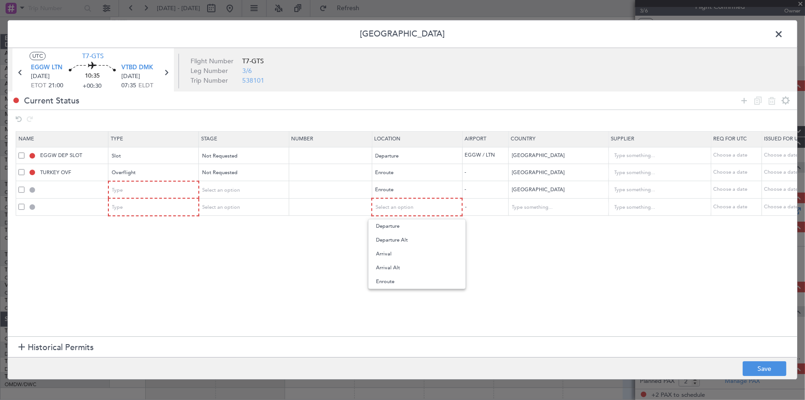
click at [396, 279] on span "Enroute" at bounding box center [417, 281] width 82 height 14
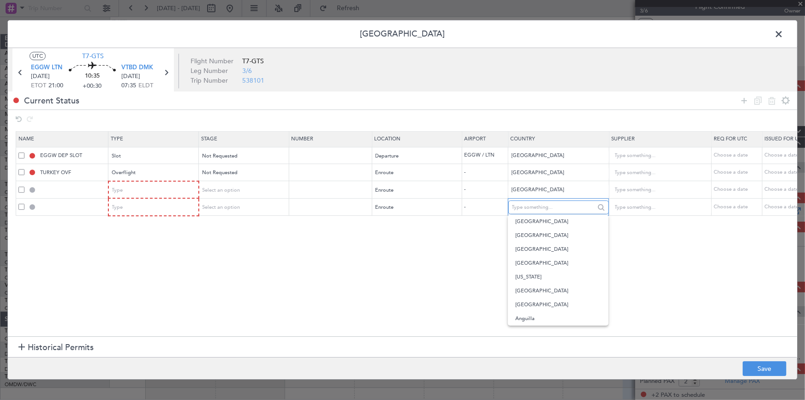
click at [554, 205] on input "text" at bounding box center [553, 207] width 83 height 14
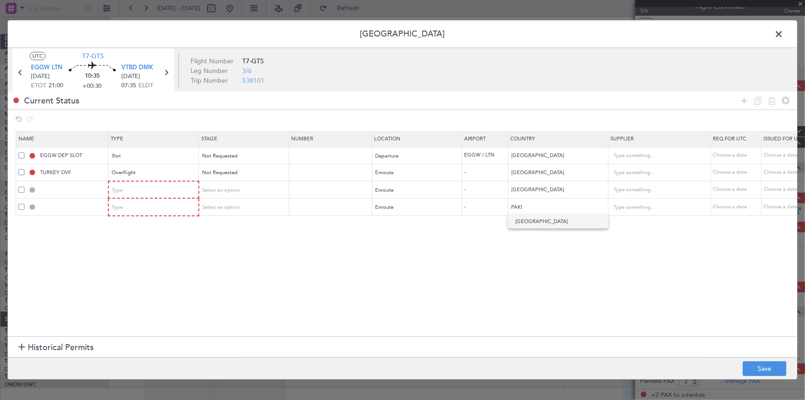
click at [537, 222] on span "Pakistan" at bounding box center [558, 222] width 86 height 14
type input "Pakistan"
click at [743, 100] on icon at bounding box center [744, 100] width 11 height 11
click at [417, 231] on td "Select an option" at bounding box center [417, 224] width 90 height 18
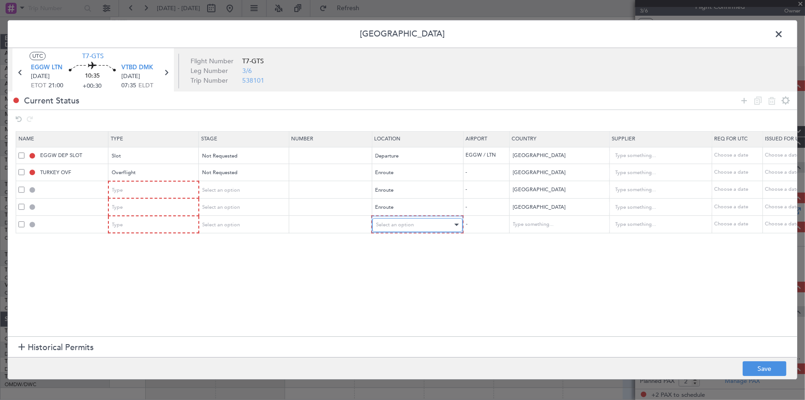
click at [417, 226] on div "Select an option" at bounding box center [414, 225] width 77 height 14
drag, startPoint x: 396, startPoint y: 298, endPoint x: 411, endPoint y: 293, distance: 15.9
click at [404, 295] on span "Enroute" at bounding box center [417, 299] width 82 height 14
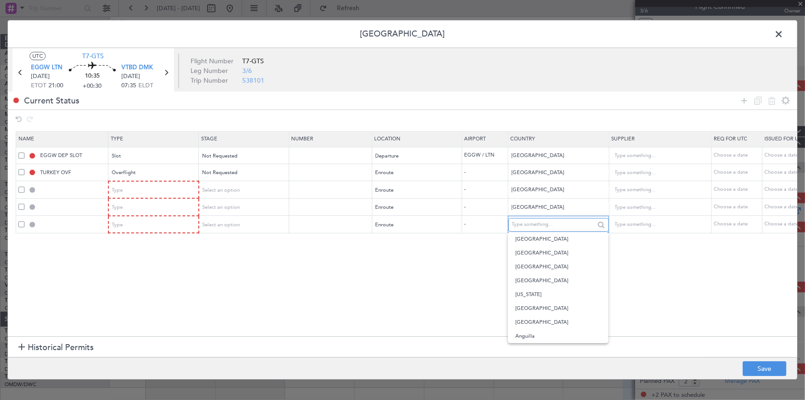
click at [528, 229] on input "text" at bounding box center [553, 225] width 83 height 14
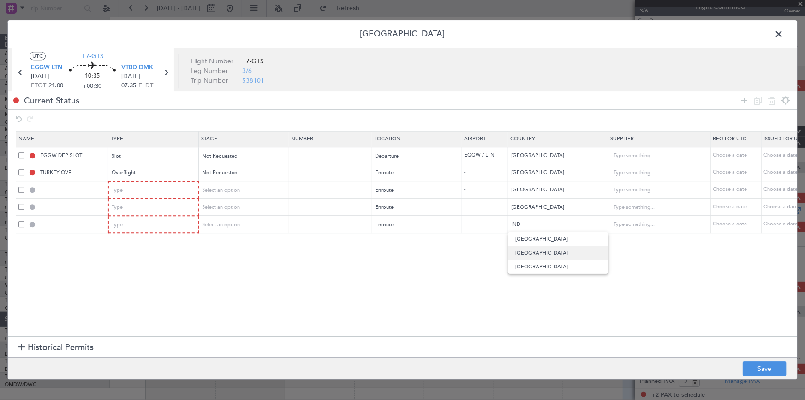
click at [528, 250] on span "India" at bounding box center [558, 253] width 86 height 14
type input "India"
click at [743, 97] on icon at bounding box center [744, 100] width 11 height 11
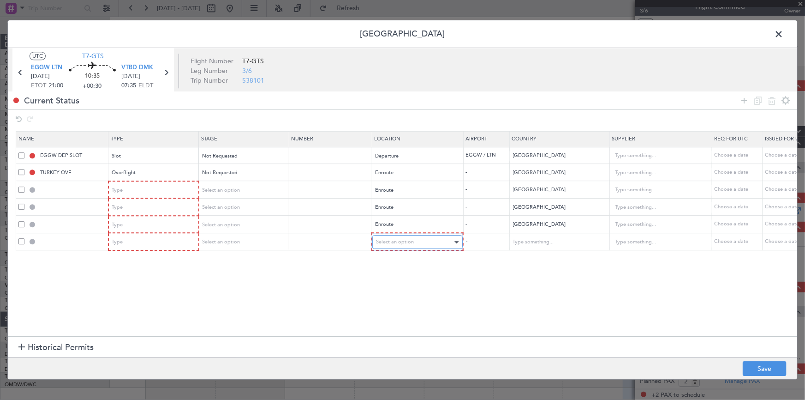
click at [402, 241] on span "Select an option" at bounding box center [395, 242] width 38 height 7
drag, startPoint x: 391, startPoint y: 316, endPoint x: 532, endPoint y: 269, distance: 148.8
click at [394, 315] on span "Enroute" at bounding box center [417, 316] width 82 height 14
click at [543, 241] on input "text" at bounding box center [553, 242] width 83 height 14
click at [529, 257] on span "Myanmar" at bounding box center [558, 256] width 86 height 14
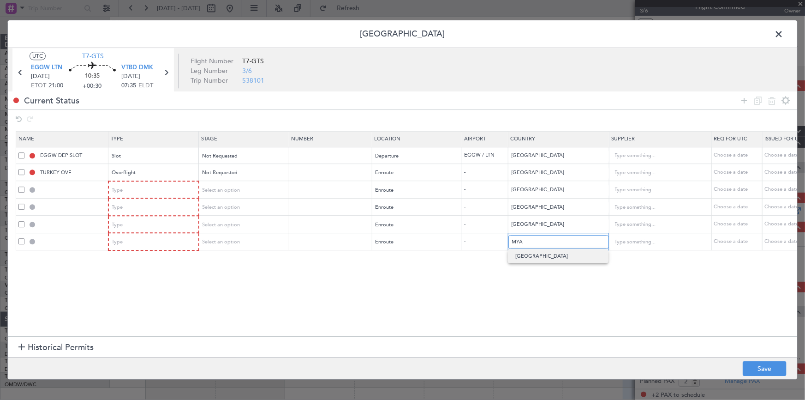
type input "Myanmar"
drag, startPoint x: 743, startPoint y: 101, endPoint x: 794, endPoint y: 128, distance: 58.2
click at [745, 102] on icon at bounding box center [744, 100] width 11 height 11
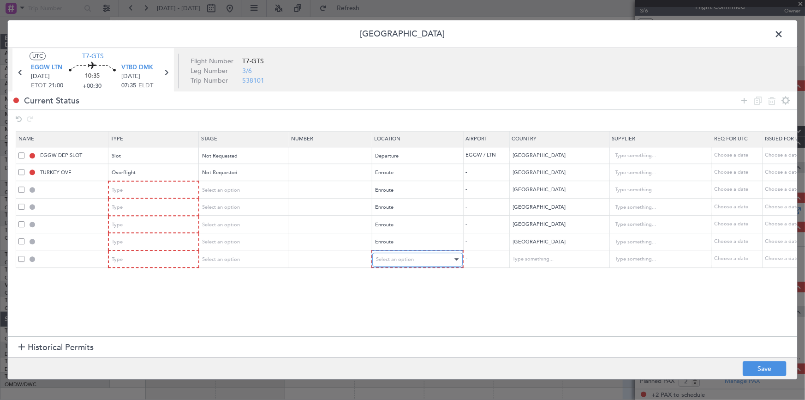
click at [385, 263] on div "Select an option" at bounding box center [414, 259] width 77 height 14
click at [391, 304] on span "Arrival" at bounding box center [417, 305] width 82 height 14
click at [742, 100] on icon at bounding box center [744, 100] width 11 height 11
click at [417, 277] on div "Select an option" at bounding box center [414, 277] width 77 height 14
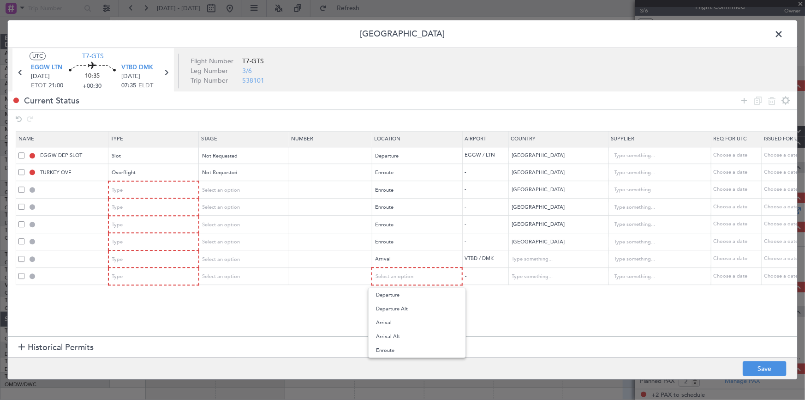
drag, startPoint x: 408, startPoint y: 324, endPoint x: 414, endPoint y: 323, distance: 6.5
click at [410, 324] on span "Arrival" at bounding box center [417, 323] width 82 height 14
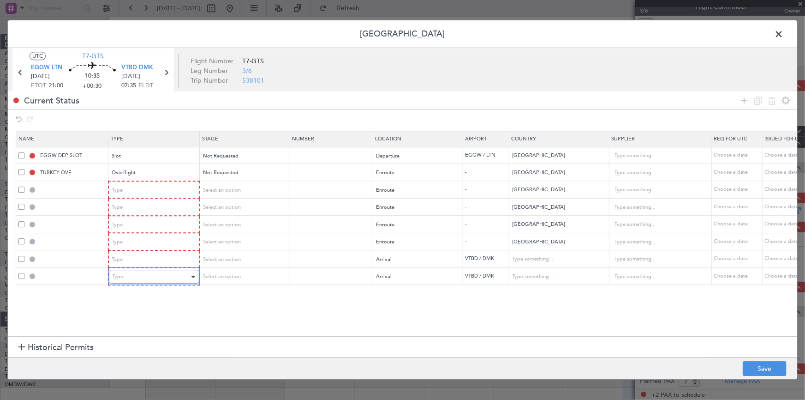
click at [173, 273] on div "Type" at bounding box center [151, 277] width 77 height 14
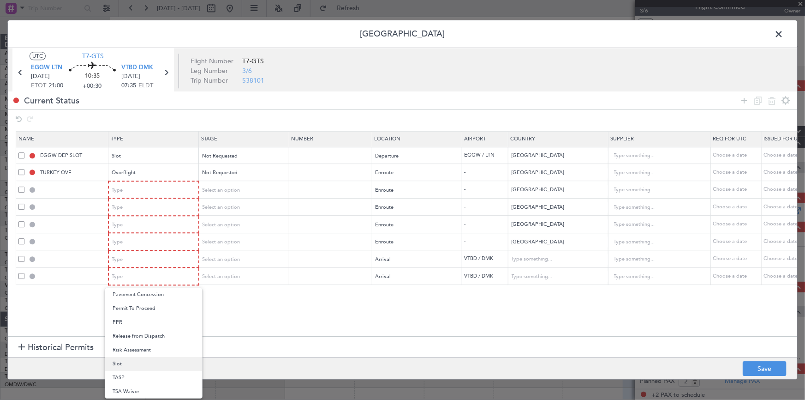
click at [127, 365] on span "Slot" at bounding box center [154, 364] width 82 height 14
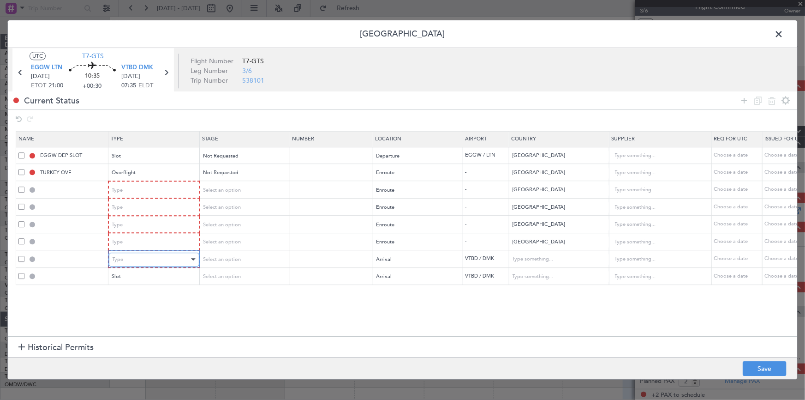
click at [155, 254] on div "Type" at bounding box center [151, 259] width 77 height 14
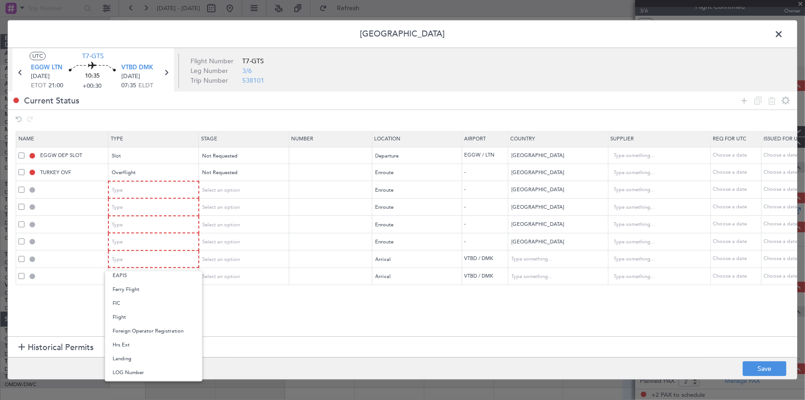
click at [129, 355] on span "Landing" at bounding box center [154, 359] width 82 height 14
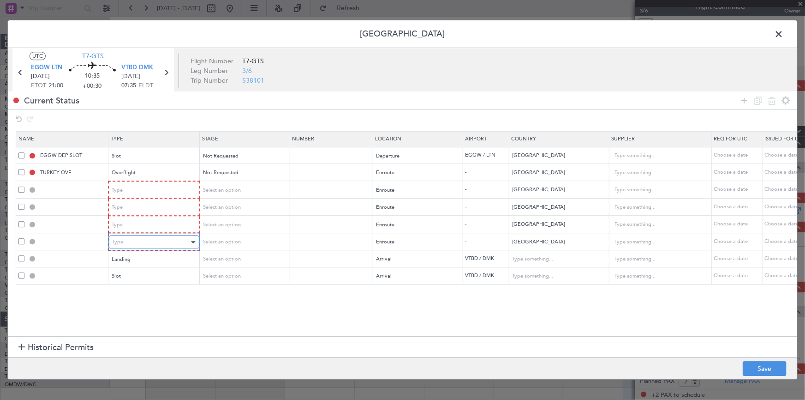
click at [148, 240] on div "Type" at bounding box center [151, 242] width 77 height 14
click at [130, 341] on span "Overflight" at bounding box center [154, 339] width 82 height 14
click at [150, 222] on div "Type" at bounding box center [151, 225] width 77 height 14
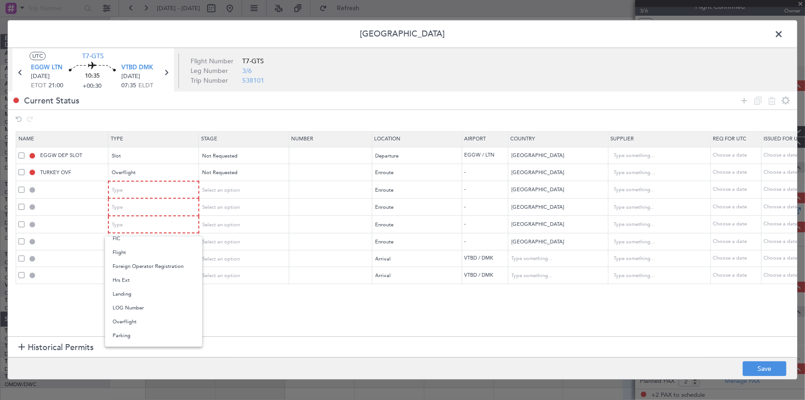
click at [138, 320] on span "Overflight" at bounding box center [154, 322] width 82 height 14
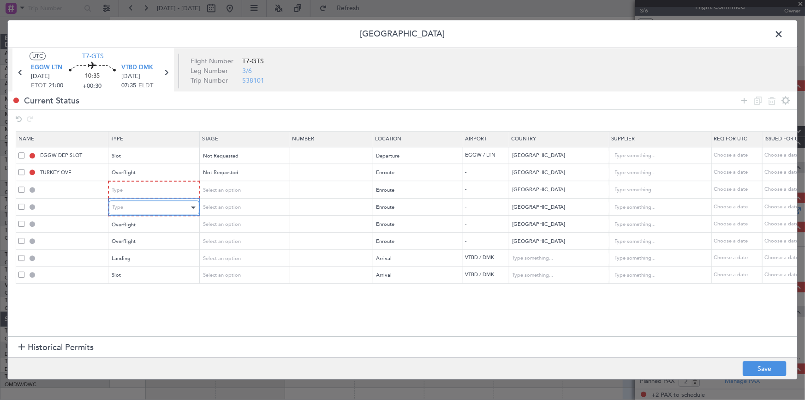
click at [157, 201] on div "Type" at bounding box center [151, 208] width 77 height 14
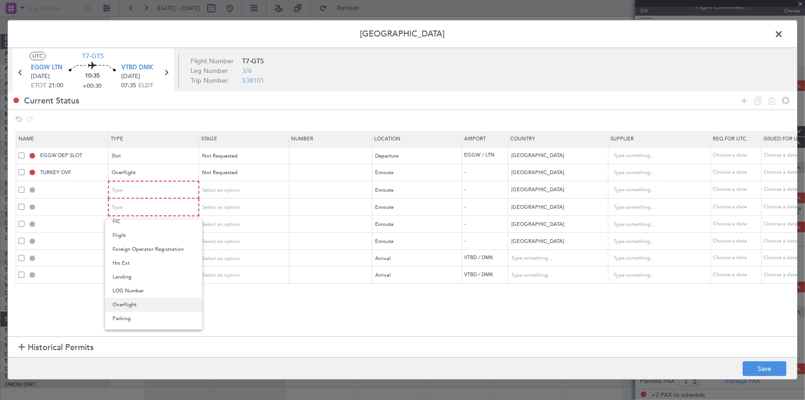
click at [125, 301] on span "Overflight" at bounding box center [154, 305] width 82 height 14
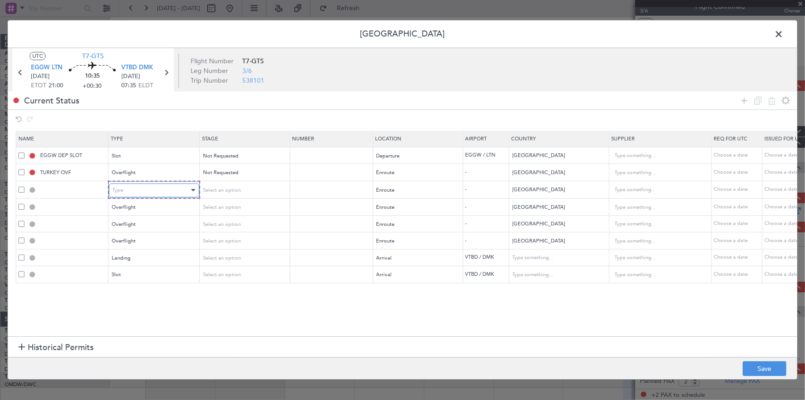
click at [160, 185] on div "Type" at bounding box center [151, 190] width 77 height 14
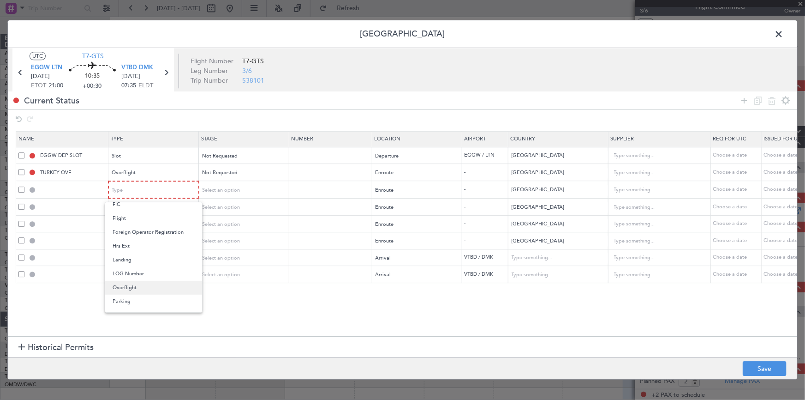
click at [136, 286] on span "Overflight" at bounding box center [154, 287] width 82 height 14
drag, startPoint x: 757, startPoint y: 363, endPoint x: 797, endPoint y: 368, distance: 40.5
click at [759, 360] on footer "Save" at bounding box center [402, 368] width 789 height 22
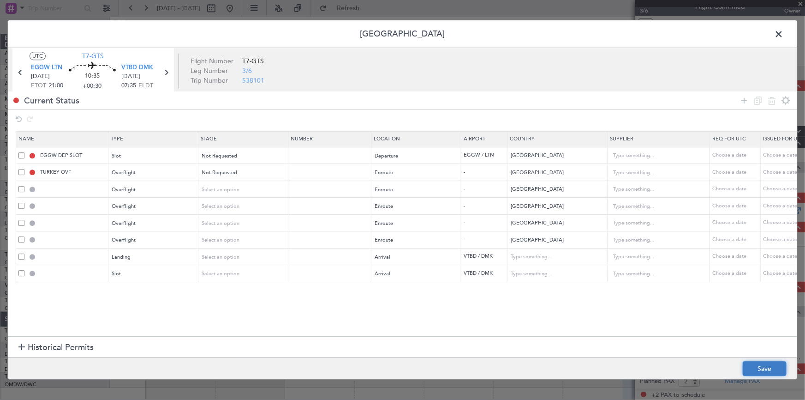
click at [752, 369] on button "Save" at bounding box center [765, 368] width 44 height 15
type input "IRAN OVF"
type input "NNN"
type input "2"
type input "PAKISTAN OVF"
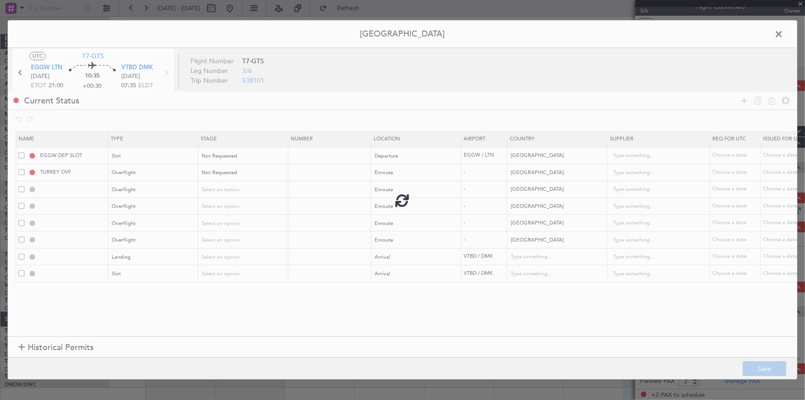
type input "NNN"
type input "INDIA OVF"
type input "NNN"
type input "3"
type input "MYANMAR OVF"
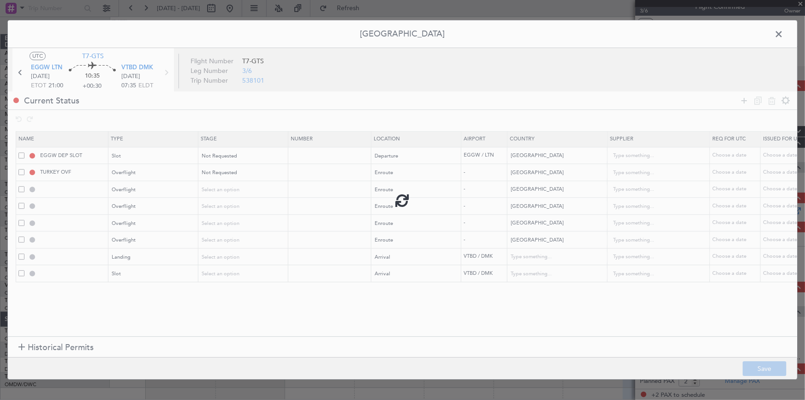
type input "NNN"
type input "VTBD LDG"
type input "Thailand"
type input "NNN"
type input "VTBD ARR SLOT"
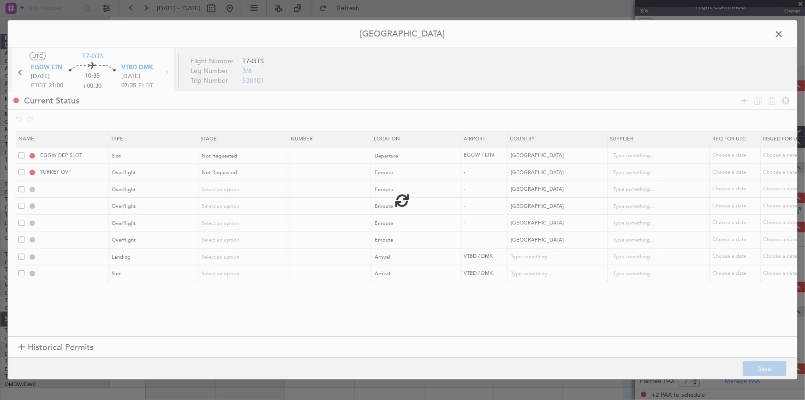
type input "Thailand"
type input "NNN"
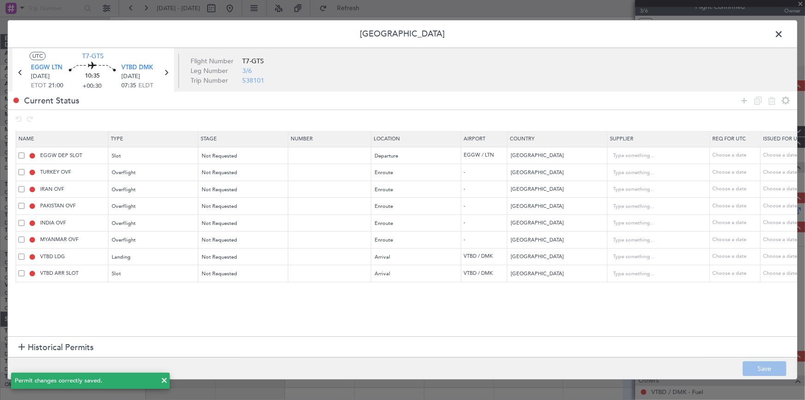
click at [783, 34] on span at bounding box center [783, 36] width 0 height 18
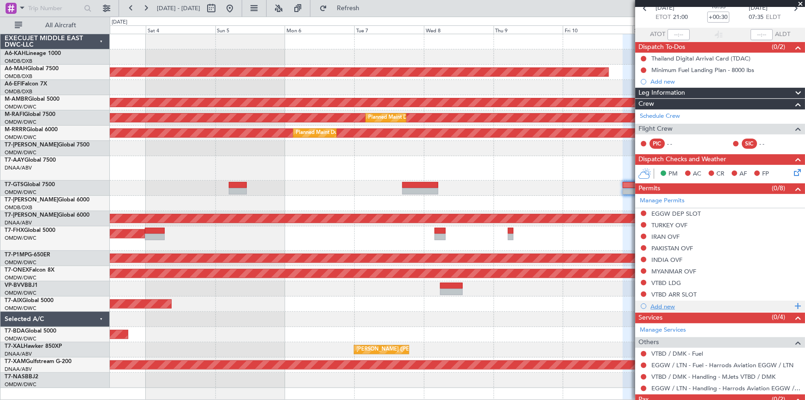
scroll to position [79, 0]
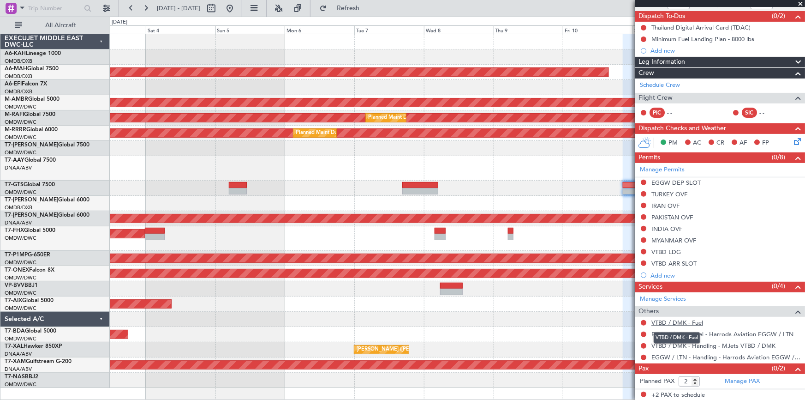
click at [669, 321] on link "VTBD / DMK - Fuel" at bounding box center [677, 322] width 52 height 8
click at [364, 8] on span "Refresh" at bounding box center [348, 8] width 39 height 6
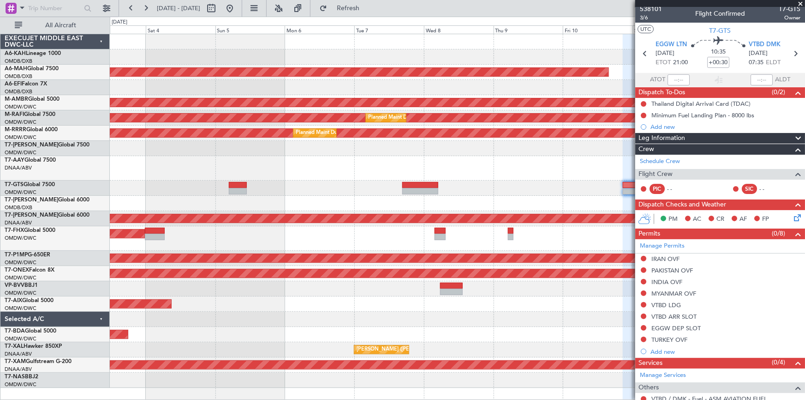
scroll to position [0, 0]
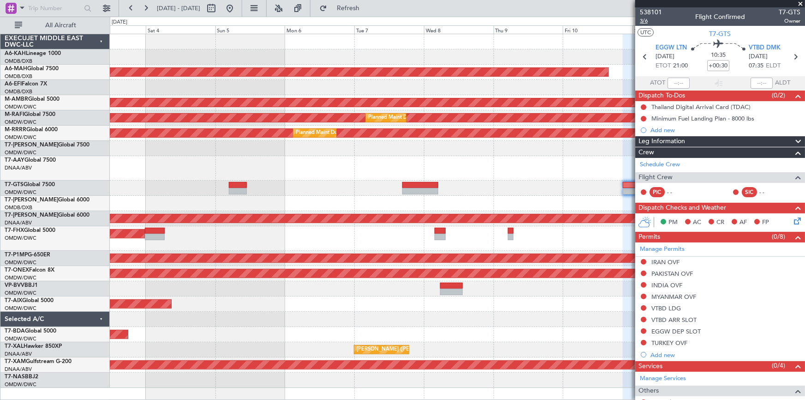
click at [644, 18] on span "3/6" at bounding box center [651, 21] width 22 height 8
click at [707, 65] on input "+00:30" at bounding box center [718, 65] width 22 height 11
click at [688, 69] on div "10:35 +35" at bounding box center [718, 57] width 61 height 34
type input "+00:35"
click at [789, 55] on icon at bounding box center [795, 57] width 12 height 12
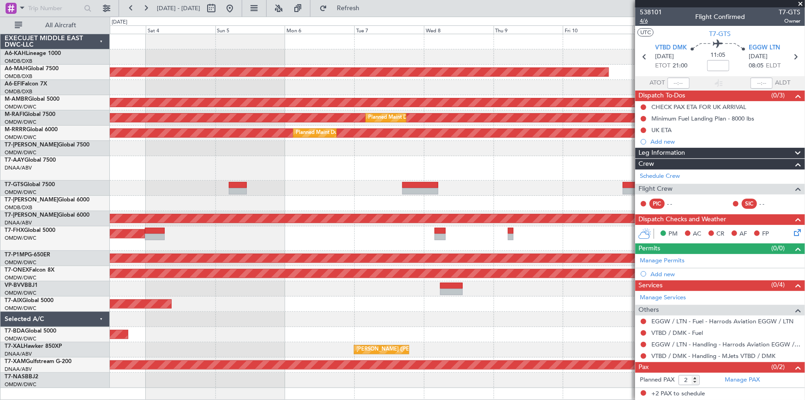
click at [645, 20] on span "4/6" at bounding box center [651, 21] width 22 height 8
click at [644, 21] on span "4/6" at bounding box center [651, 21] width 22 height 8
click at [710, 65] on input at bounding box center [718, 65] width 22 height 11
type input "+00:55"
click at [678, 332] on link "VTBD / DMK - Fuel" at bounding box center [677, 332] width 52 height 8
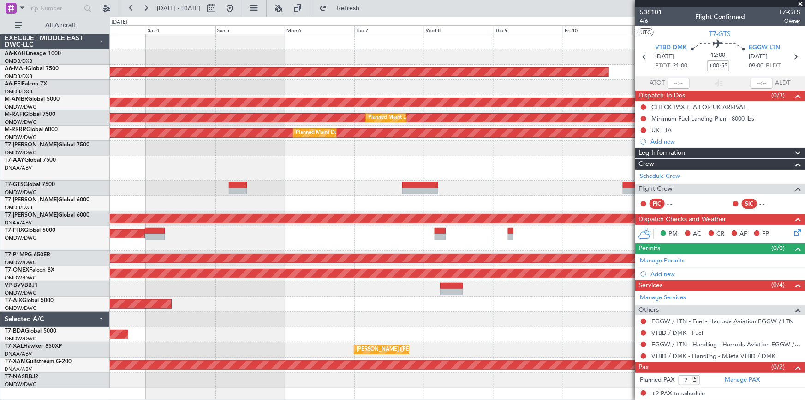
drag, startPoint x: 371, startPoint y: 9, endPoint x: 433, endPoint y: 68, distance: 85.2
click at [368, 10] on span "Refresh" at bounding box center [348, 8] width 39 height 6
click at [662, 259] on link "Manage Permits" at bounding box center [662, 260] width 45 height 9
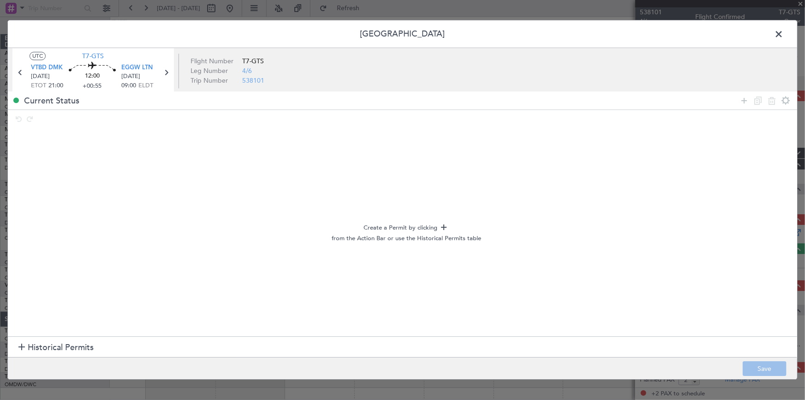
click at [42, 347] on span "Historical Permits" at bounding box center [61, 347] width 66 height 12
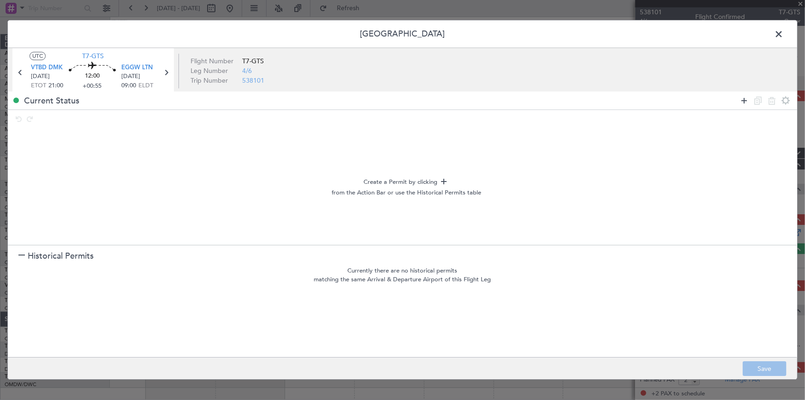
click at [742, 99] on icon at bounding box center [744, 100] width 11 height 11
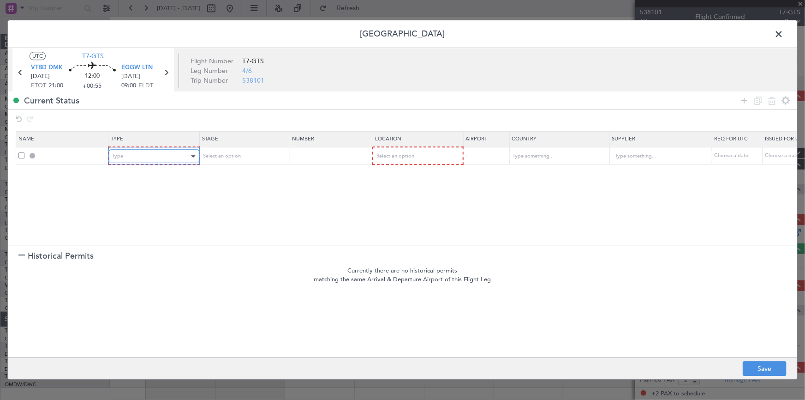
click at [127, 154] on div "Type" at bounding box center [151, 156] width 77 height 14
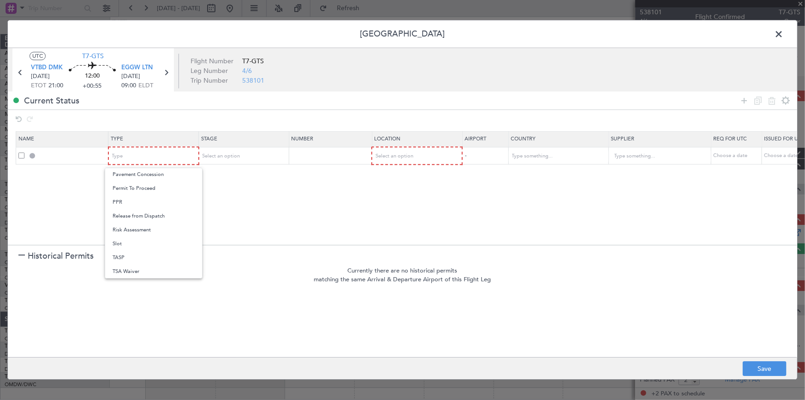
click at [124, 240] on span "Slot" at bounding box center [154, 244] width 82 height 14
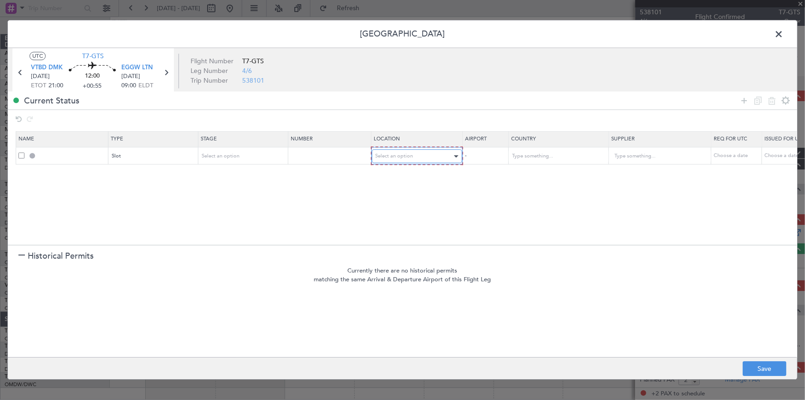
click at [394, 155] on span "Select an option" at bounding box center [395, 156] width 38 height 7
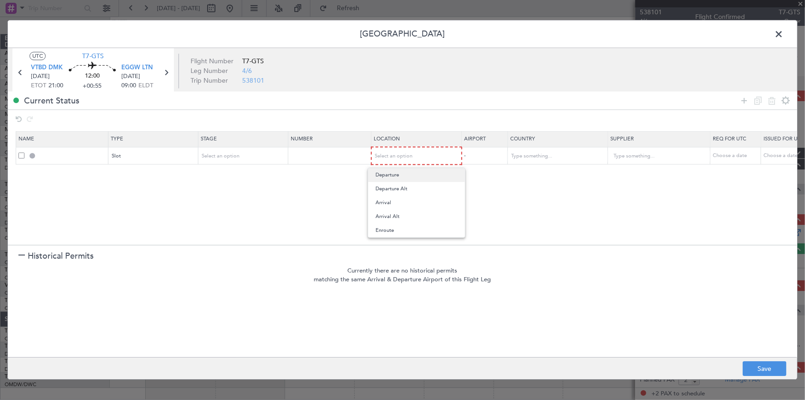
click at [396, 173] on span "Departure" at bounding box center [417, 175] width 82 height 14
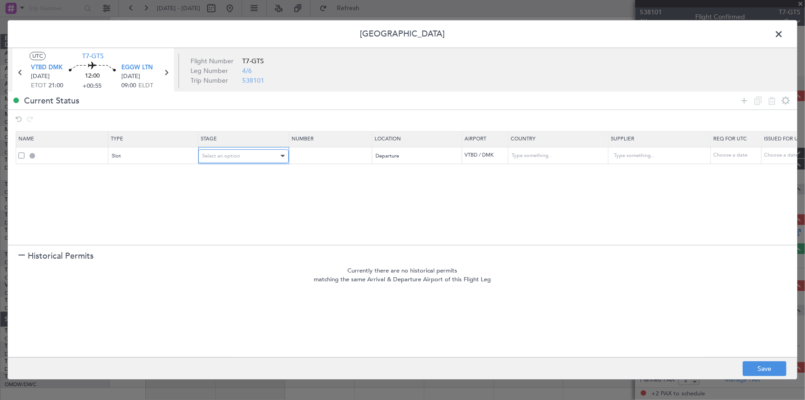
click at [257, 154] on div "Select an option" at bounding box center [240, 156] width 77 height 14
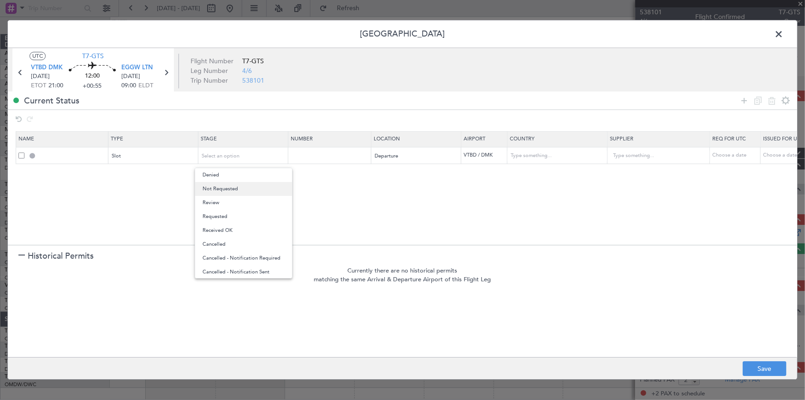
click at [251, 185] on span "Not Requested" at bounding box center [244, 189] width 82 height 14
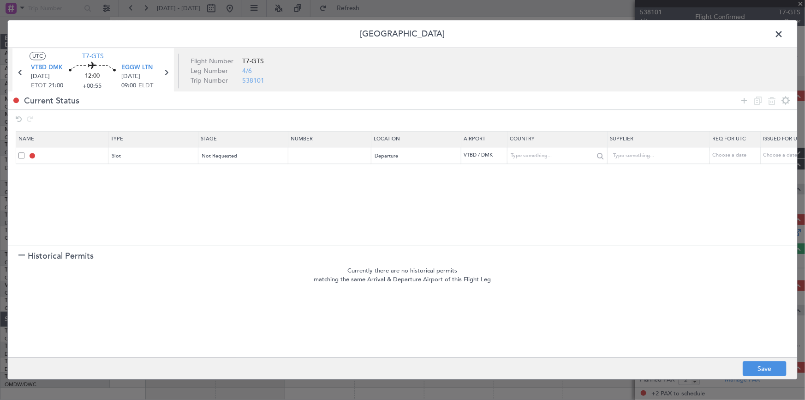
drag, startPoint x: 744, startPoint y: 100, endPoint x: 572, endPoint y: 152, distance: 179.8
click at [743, 101] on icon at bounding box center [744, 100] width 11 height 11
click at [138, 179] on div "Type" at bounding box center [151, 174] width 77 height 14
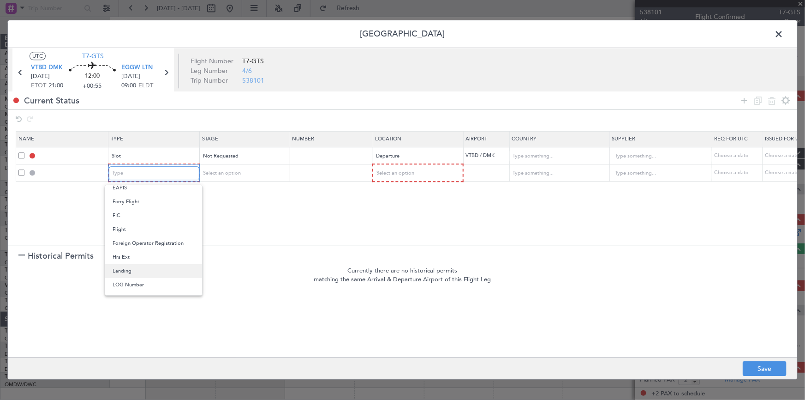
scroll to position [102, 0]
drag, startPoint x: 139, startPoint y: 200, endPoint x: 233, endPoint y: 186, distance: 94.2
click at [139, 200] on span "Departure" at bounding box center [154, 201] width 82 height 14
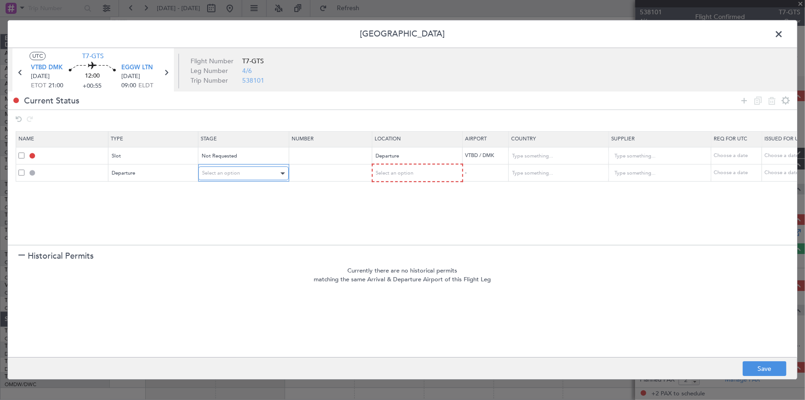
click at [240, 172] on div "Select an option" at bounding box center [240, 174] width 77 height 14
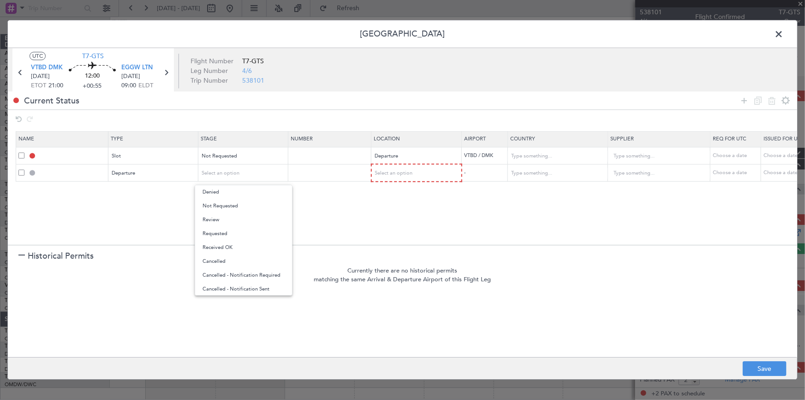
drag, startPoint x: 235, startPoint y: 203, endPoint x: 280, endPoint y: 200, distance: 44.9
click at [242, 204] on span "Not Requested" at bounding box center [244, 206] width 82 height 14
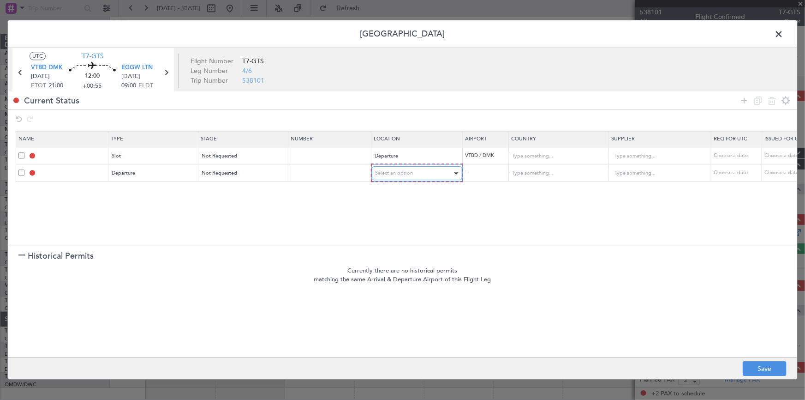
click at [412, 175] on span "Select an option" at bounding box center [395, 173] width 38 height 7
drag, startPoint x: 395, startPoint y: 192, endPoint x: 571, endPoint y: 185, distance: 175.9
click at [398, 193] on span "Departure" at bounding box center [417, 192] width 82 height 14
click at [740, 98] on icon at bounding box center [744, 100] width 11 height 11
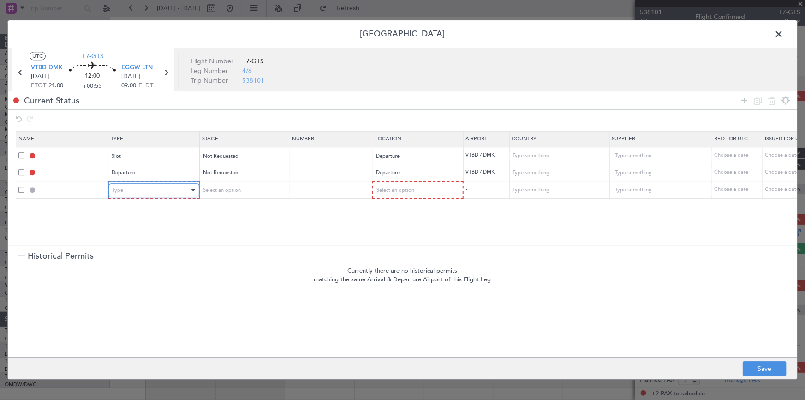
click at [148, 190] on div "Type" at bounding box center [151, 190] width 77 height 14
click at [383, 186] on div at bounding box center [402, 200] width 805 height 400
click at [392, 192] on span "Select an option" at bounding box center [395, 189] width 38 height 7
drag, startPoint x: 394, startPoint y: 265, endPoint x: 548, endPoint y: 203, distance: 166.2
click at [397, 264] on span "Enroute" at bounding box center [417, 264] width 82 height 14
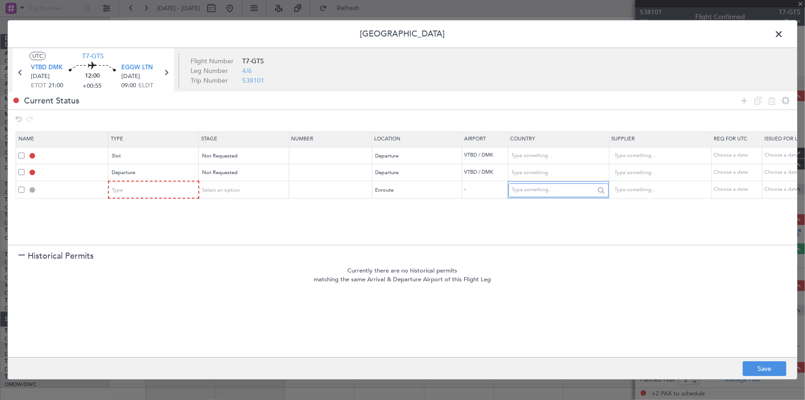
click at [555, 193] on input "text" at bounding box center [553, 190] width 83 height 14
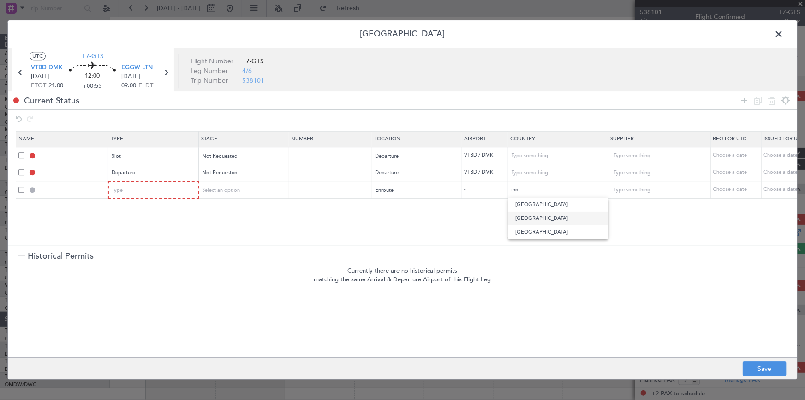
click at [532, 221] on span "India" at bounding box center [558, 218] width 86 height 14
type input "India"
click at [743, 101] on icon at bounding box center [744, 100] width 11 height 11
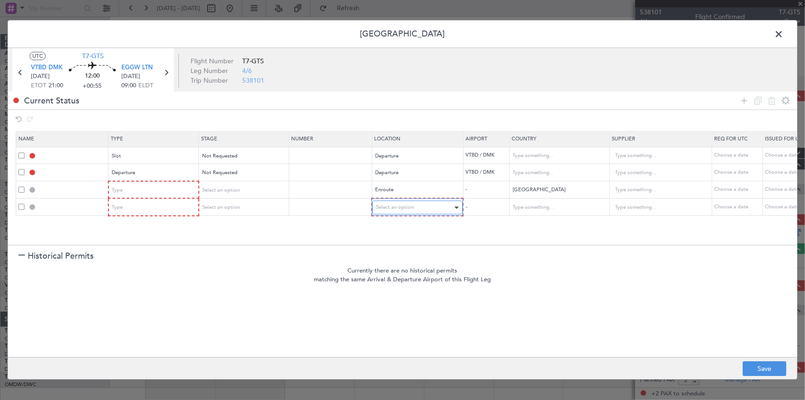
click at [415, 209] on div "Select an option" at bounding box center [414, 208] width 77 height 14
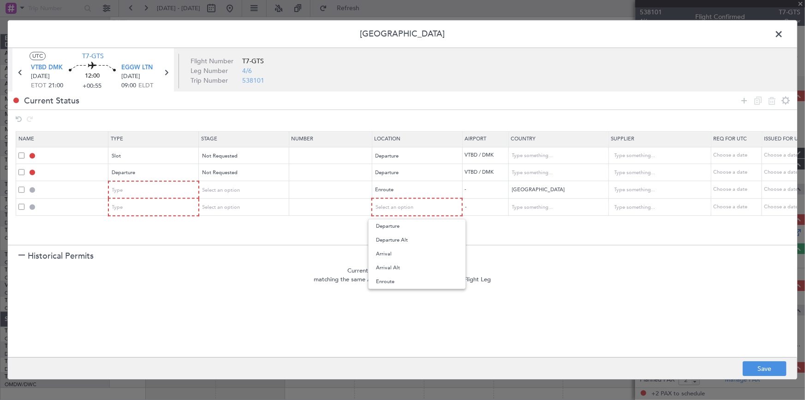
drag, startPoint x: 392, startPoint y: 280, endPoint x: 523, endPoint y: 226, distance: 142.1
click at [392, 280] on span "Enroute" at bounding box center [417, 281] width 82 height 14
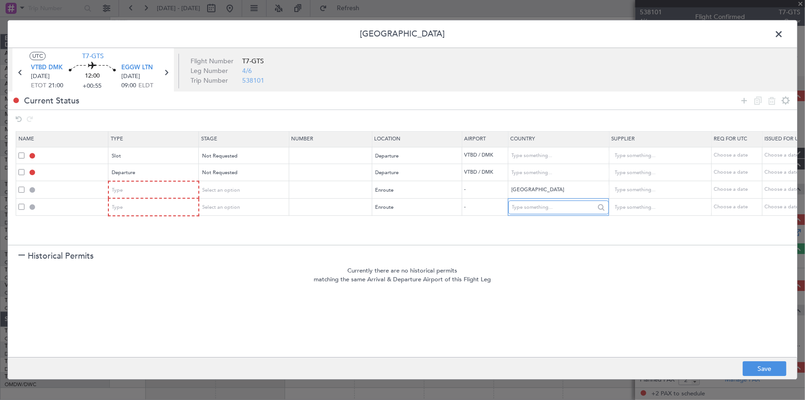
click at [533, 208] on input "text" at bounding box center [553, 207] width 83 height 14
click at [528, 221] on span "Pakistan" at bounding box center [558, 222] width 86 height 14
type input "Pakistan"
drag, startPoint x: 747, startPoint y: 97, endPoint x: 737, endPoint y: 103, distance: 11.6
click at [746, 97] on icon at bounding box center [744, 100] width 11 height 11
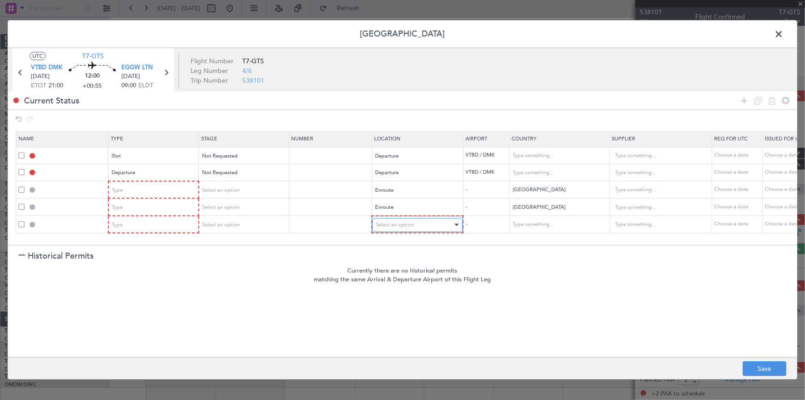
click at [406, 223] on span "Select an option" at bounding box center [395, 224] width 38 height 7
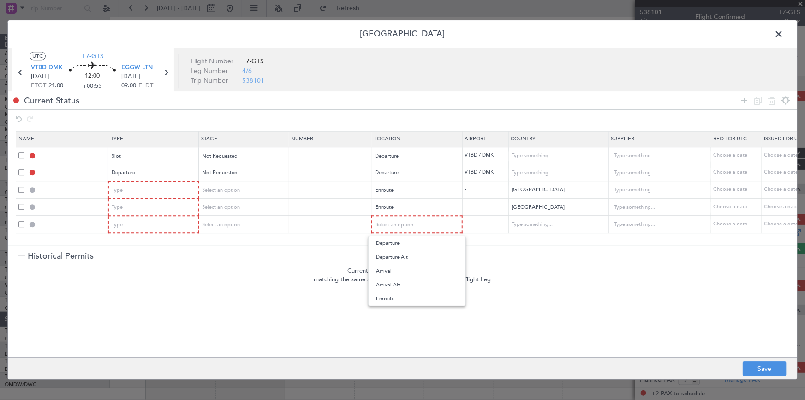
click at [392, 296] on span "Enroute" at bounding box center [417, 299] width 82 height 14
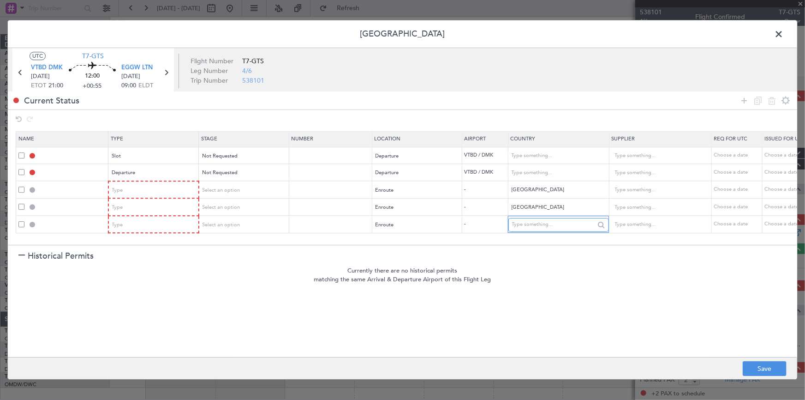
click at [537, 222] on input "text" at bounding box center [553, 225] width 83 height 14
click at [523, 240] on span "Iran" at bounding box center [558, 239] width 86 height 14
type input "Iran"
click at [746, 98] on icon at bounding box center [744, 100] width 11 height 11
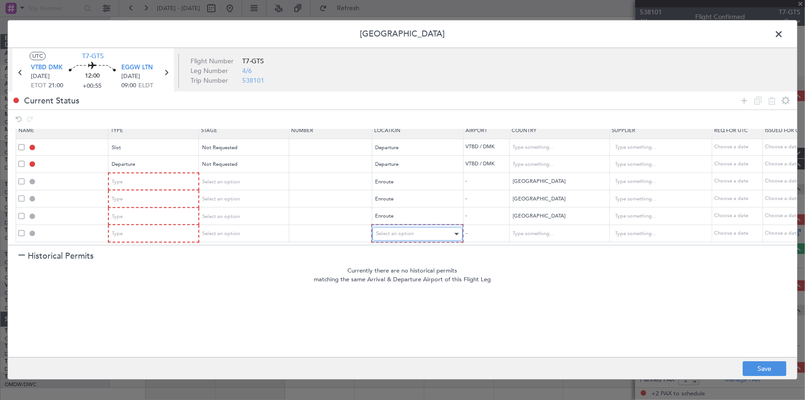
click at [406, 230] on span "Select an option" at bounding box center [395, 233] width 38 height 7
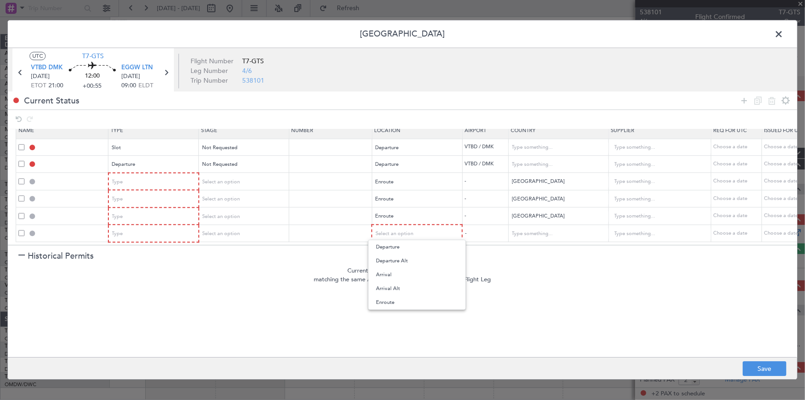
drag, startPoint x: 391, startPoint y: 300, endPoint x: 488, endPoint y: 257, distance: 106.1
click at [392, 299] on span "Enroute" at bounding box center [417, 302] width 82 height 14
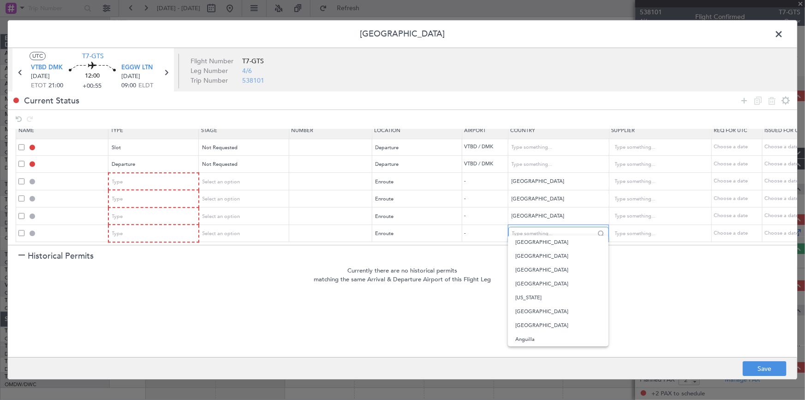
click at [535, 229] on input "text" at bounding box center [553, 234] width 83 height 14
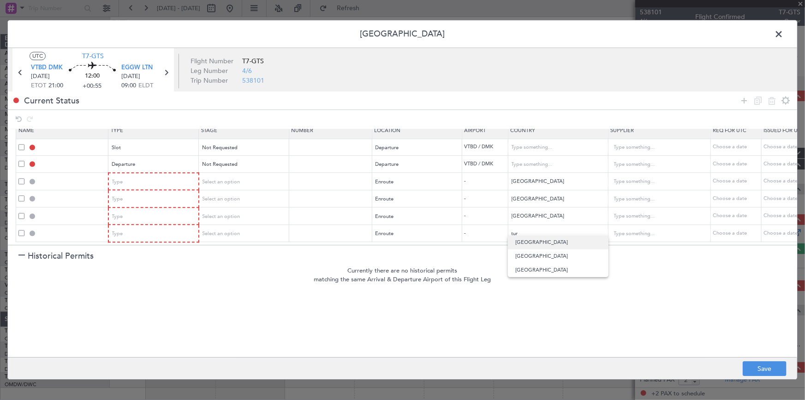
click at [538, 243] on span "Turkey" at bounding box center [558, 242] width 86 height 14
type input "Turkey"
click at [744, 98] on icon at bounding box center [744, 100] width 11 height 11
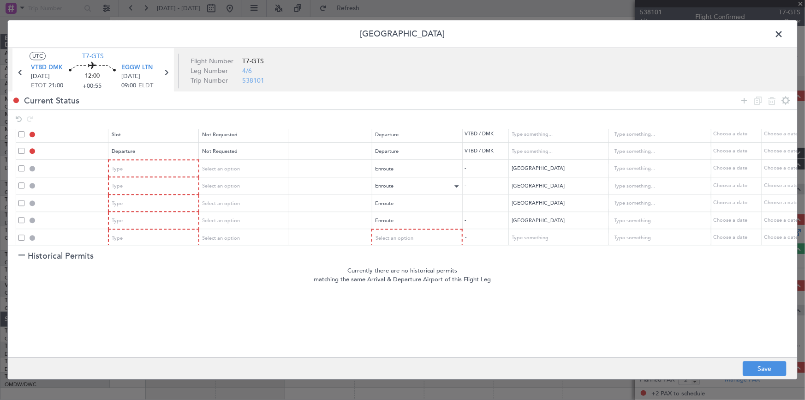
scroll to position [31, 0]
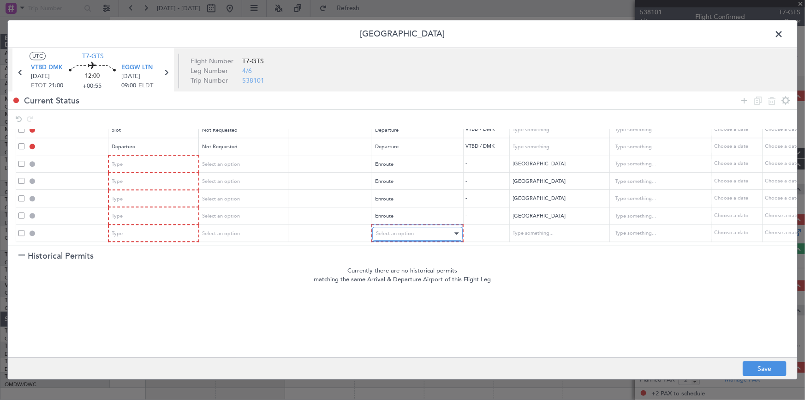
click at [417, 229] on div "Select an option" at bounding box center [414, 234] width 77 height 14
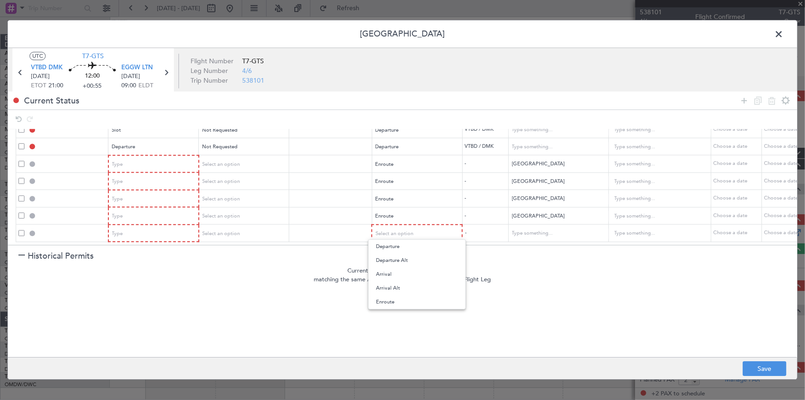
drag, startPoint x: 394, startPoint y: 299, endPoint x: 563, endPoint y: 241, distance: 178.7
click at [398, 298] on span "Enroute" at bounding box center [417, 302] width 82 height 14
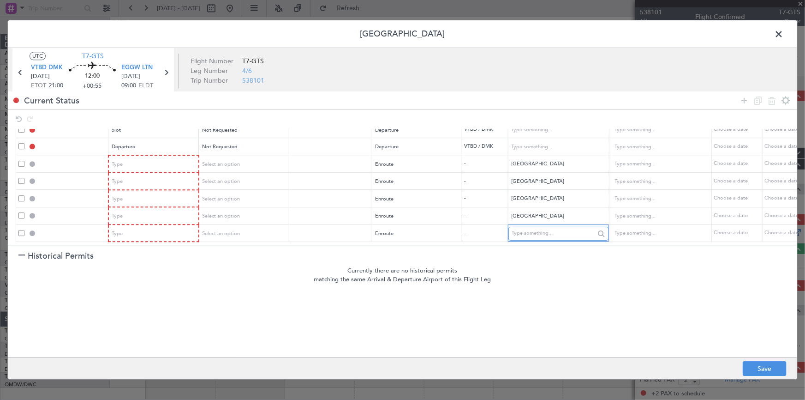
click at [561, 231] on input "text" at bounding box center [553, 234] width 83 height 14
click at [533, 243] on span "Myanmar" at bounding box center [558, 242] width 86 height 14
type input "Myanmar"
click at [746, 97] on icon at bounding box center [744, 100] width 11 height 11
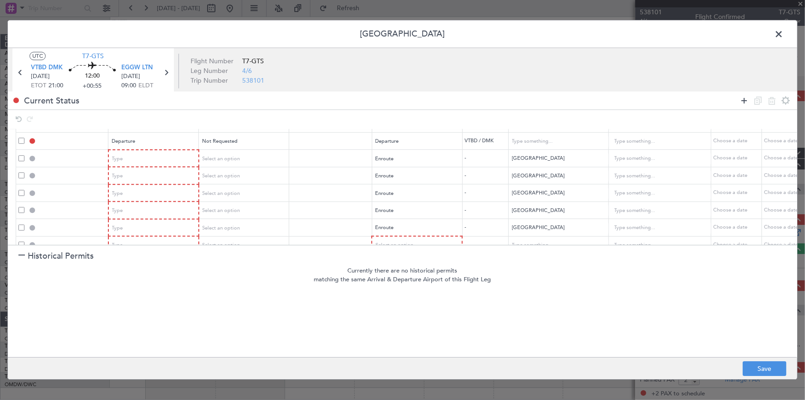
scroll to position [48, 0]
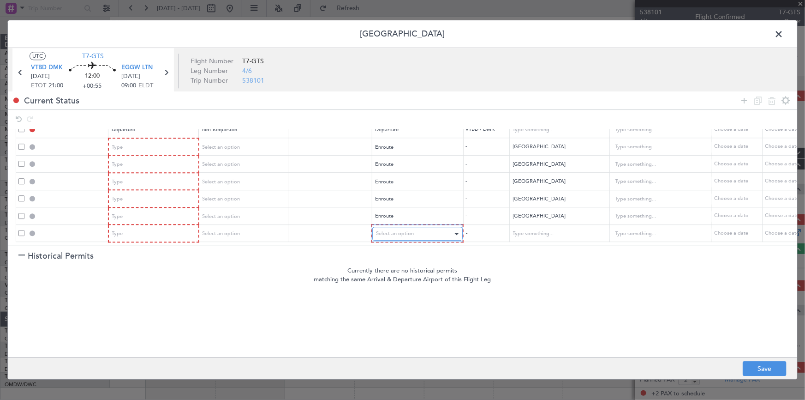
click at [419, 227] on div "Select an option" at bounding box center [414, 234] width 77 height 14
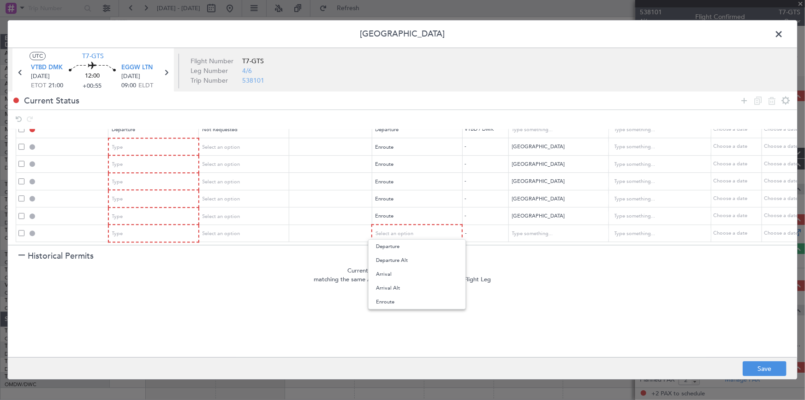
drag, startPoint x: 395, startPoint y: 277, endPoint x: 547, endPoint y: 247, distance: 154.6
click at [396, 276] on span "Arrival" at bounding box center [417, 274] width 82 height 14
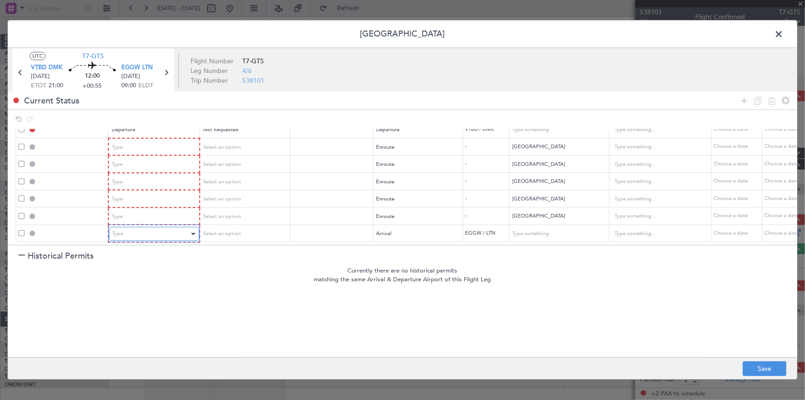
click at [161, 227] on div "Type" at bounding box center [151, 234] width 77 height 14
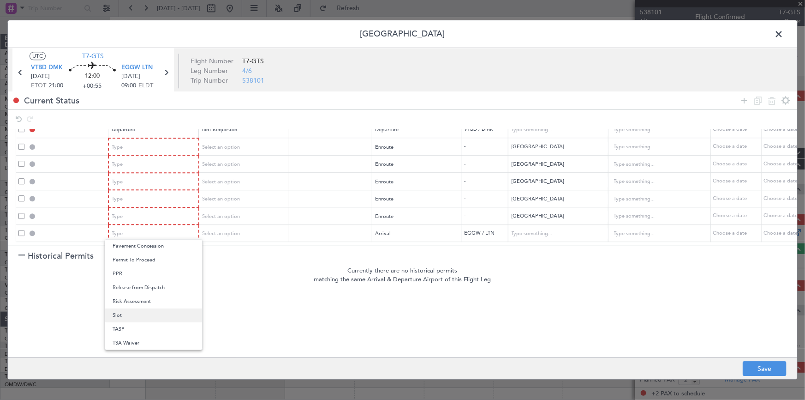
click at [126, 310] on span "Slot" at bounding box center [154, 315] width 82 height 14
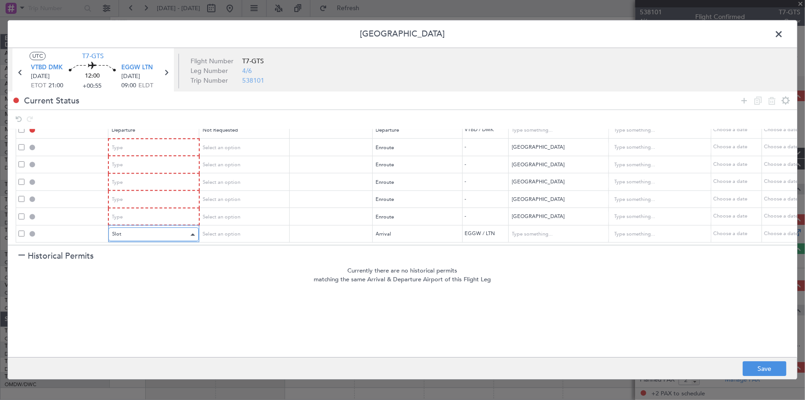
scroll to position [48, 0]
click at [146, 215] on div "Type" at bounding box center [151, 217] width 77 height 14
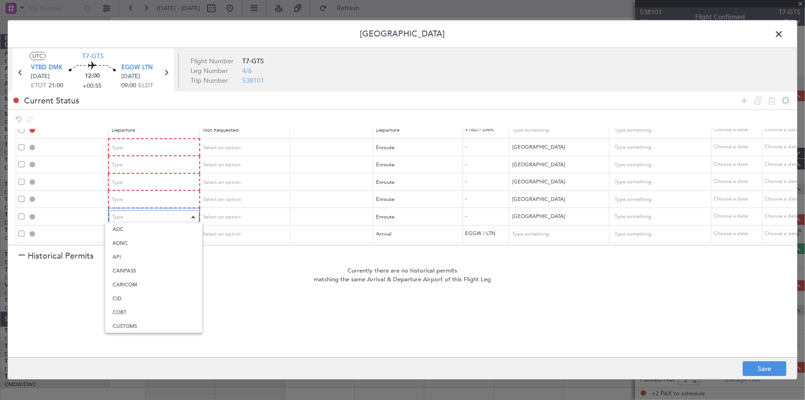
scroll to position [171, 0]
click at [127, 303] on span "Overflight" at bounding box center [154, 308] width 82 height 14
click at [139, 193] on div "Type" at bounding box center [151, 200] width 77 height 14
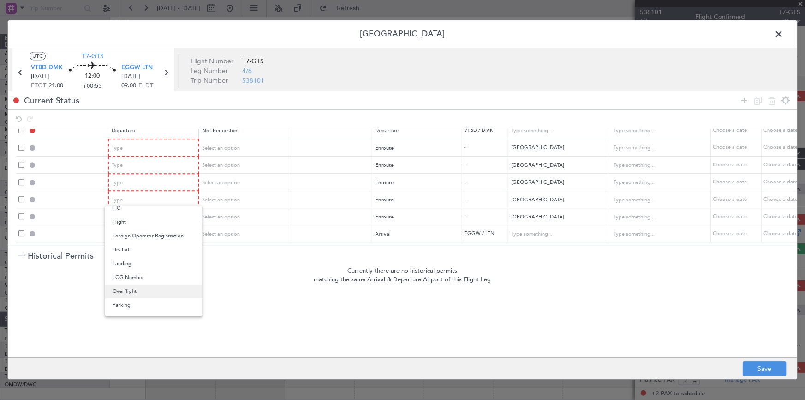
click at [128, 290] on span "Overflight" at bounding box center [154, 291] width 82 height 14
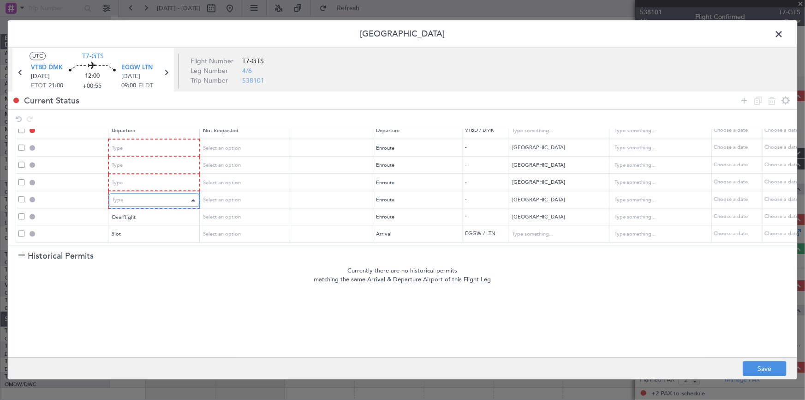
scroll to position [47, 0]
click at [146, 178] on div "Type" at bounding box center [151, 183] width 77 height 14
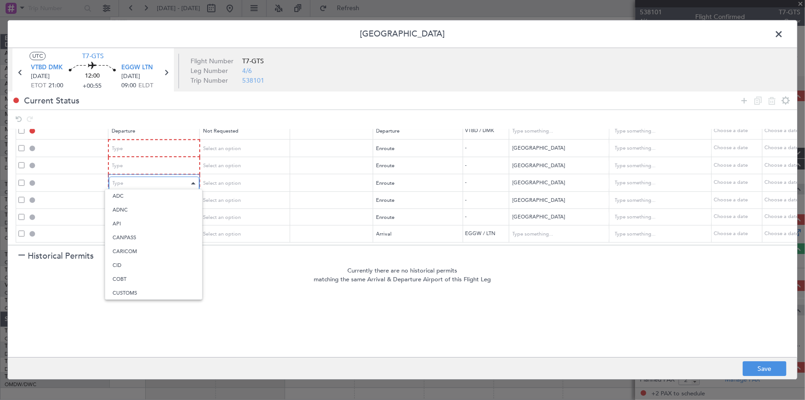
scroll to position [171, 0]
click at [145, 274] on span "Overflight" at bounding box center [154, 275] width 82 height 14
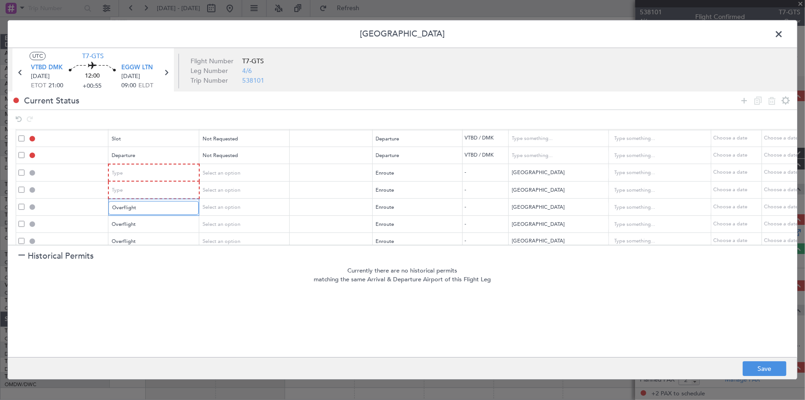
scroll to position [5, 0]
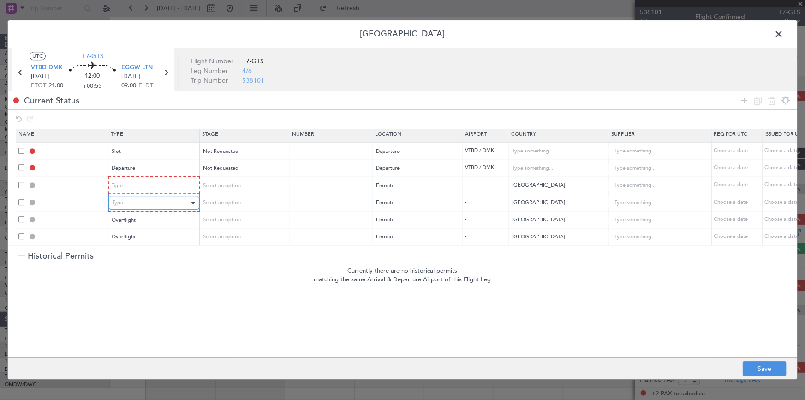
click at [151, 197] on div "Type" at bounding box center [151, 203] width 77 height 14
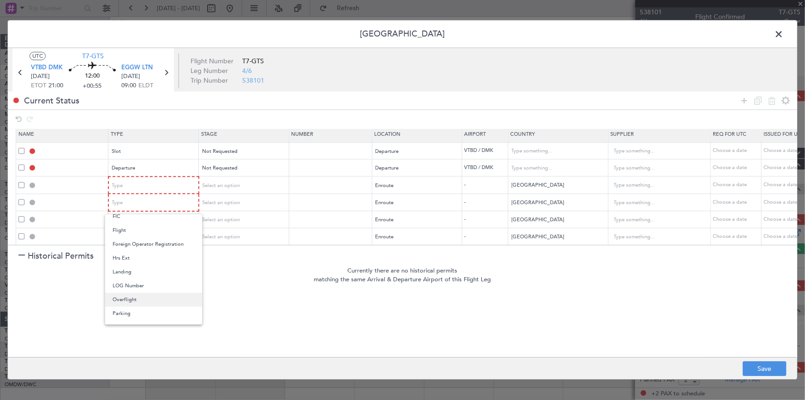
click at [131, 294] on span "Overflight" at bounding box center [154, 299] width 82 height 14
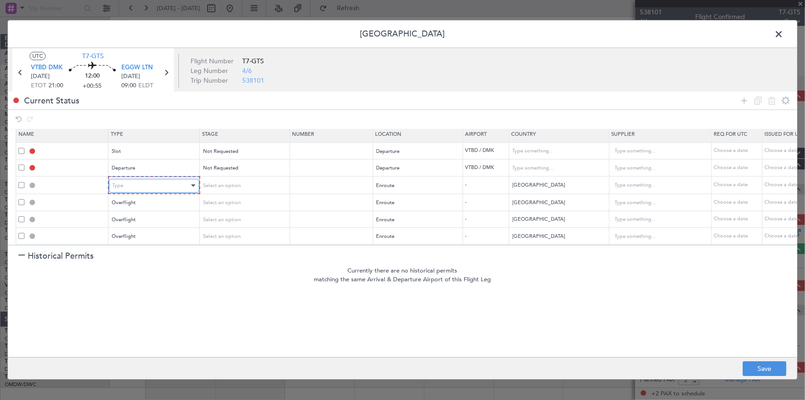
click at [159, 185] on div "Type" at bounding box center [151, 186] width 77 height 14
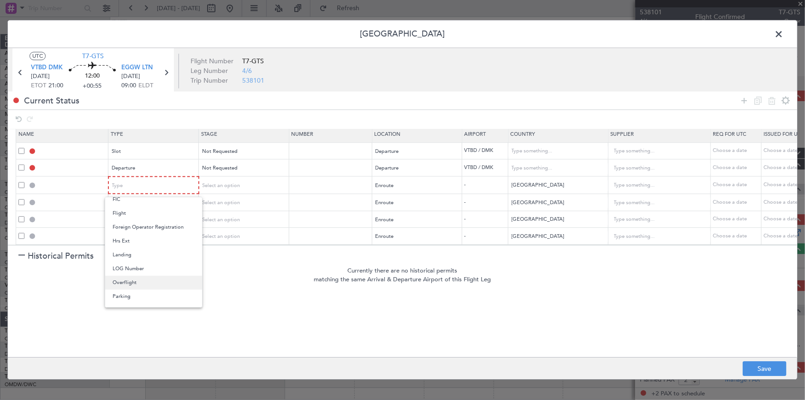
click at [125, 276] on span "Overflight" at bounding box center [154, 282] width 82 height 14
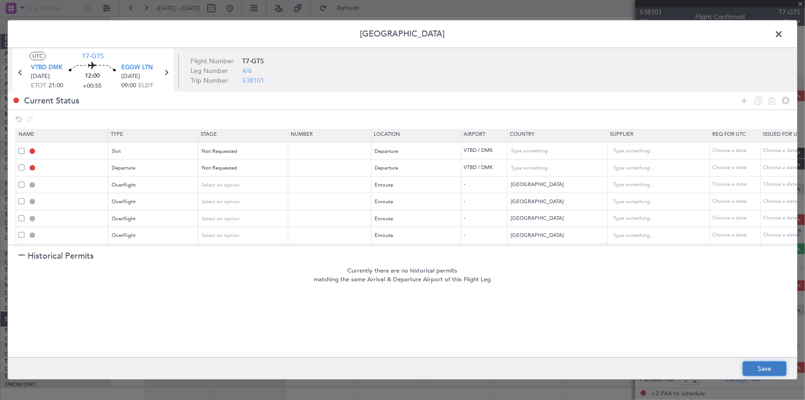
click at [771, 368] on button "Save" at bounding box center [765, 368] width 44 height 15
type input "VTBD DEP SLOT"
type input "Thailand"
type input "NNN"
type input "DEPARTURE"
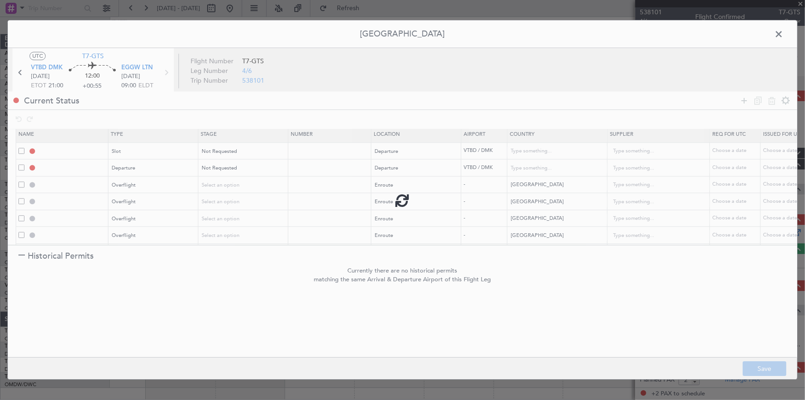
type input "Thailand"
type input "NNN"
type input "INDIA OVF"
type input "NNN"
type input "3"
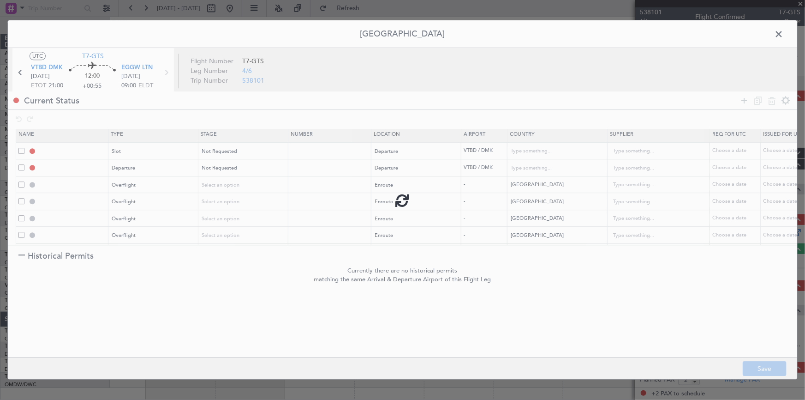
type input "PAKISTAN OVF"
type input "NNN"
type input "IRAN OVF"
type input "NNN"
type input "2"
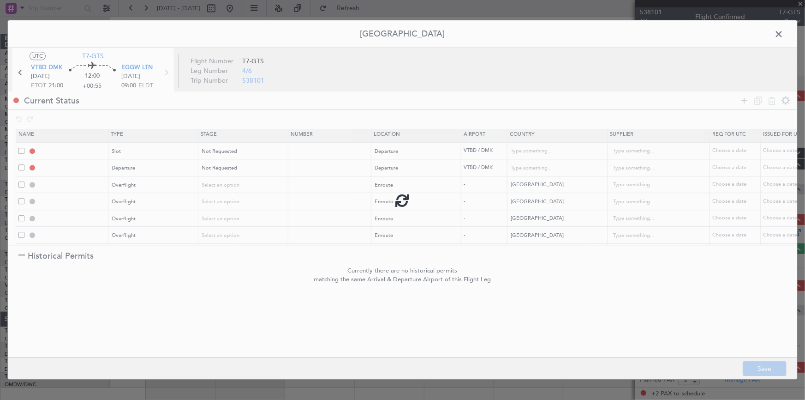
type input "TURKEY OVF"
type input "NNN"
type input "MYANMAR OVF"
type input "NNN"
type input "EGGW ARR SLOT"
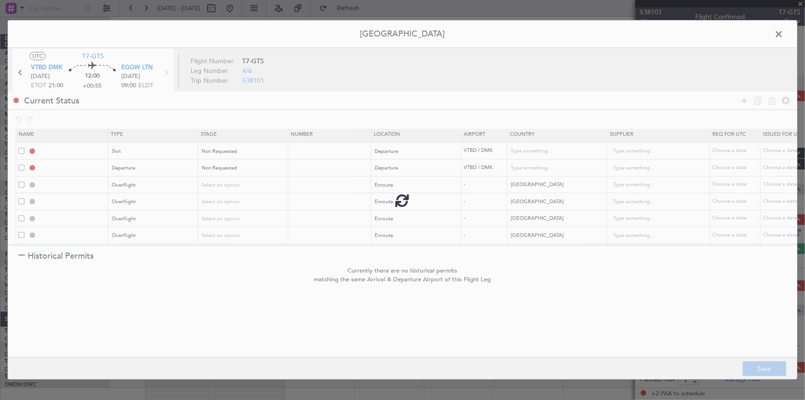
type input "United Kingdom"
type input "NNN"
type input "2"
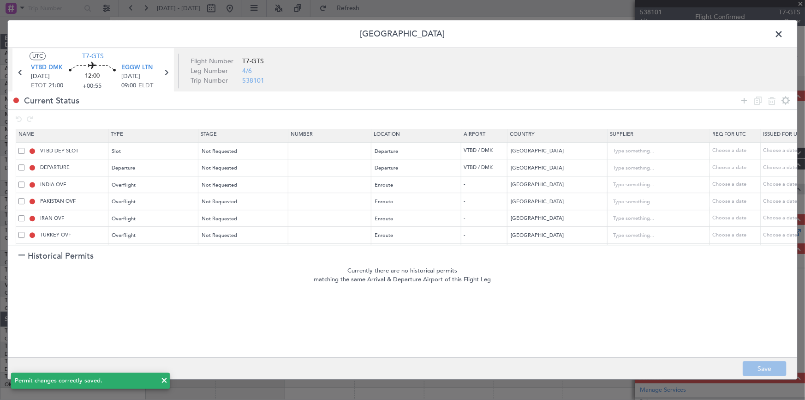
click at [783, 32] on span at bounding box center [783, 36] width 0 height 18
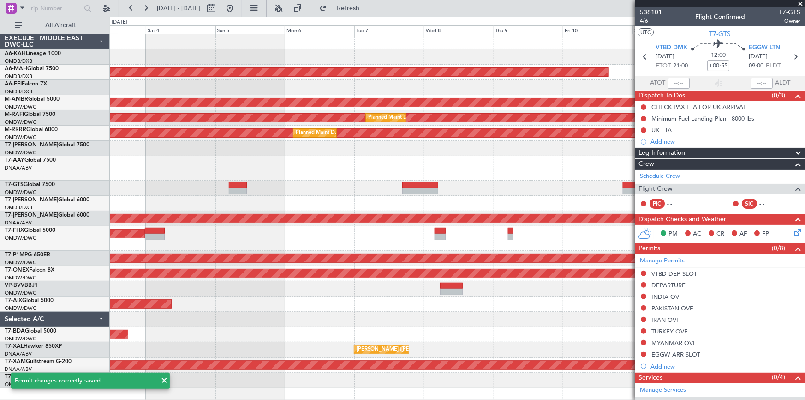
drag, startPoint x: 371, startPoint y: 6, endPoint x: 669, endPoint y: 82, distance: 307.7
click at [368, 11] on span "Refresh" at bounding box center [348, 8] width 39 height 6
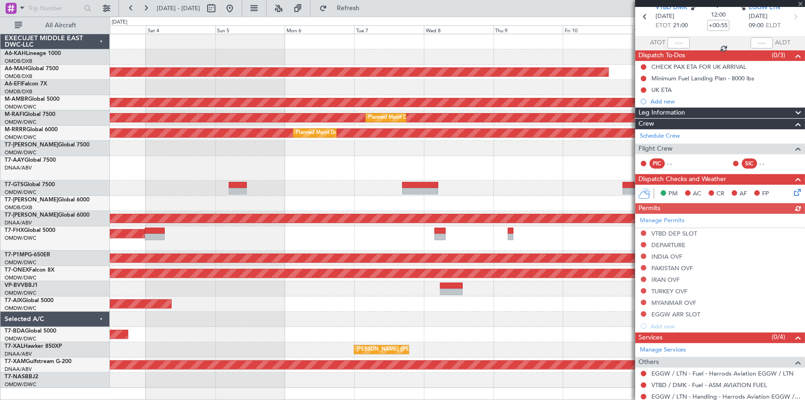
scroll to position [0, 0]
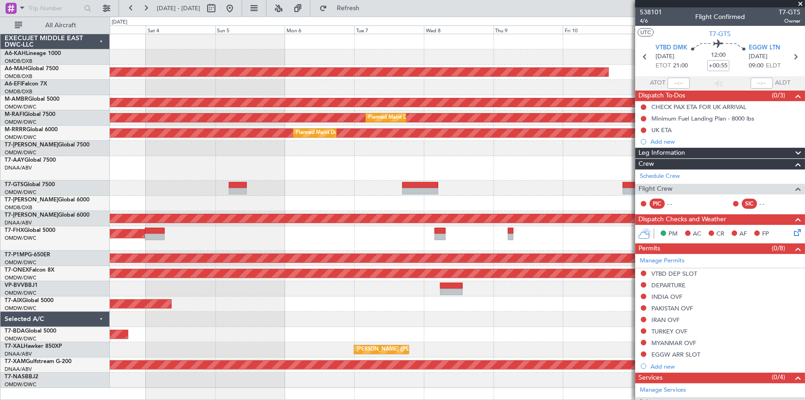
drag, startPoint x: 377, startPoint y: 7, endPoint x: 405, endPoint y: 58, distance: 57.6
click at [368, 8] on span "Refresh" at bounding box center [348, 8] width 39 height 6
click at [237, 9] on button at bounding box center [229, 8] width 15 height 15
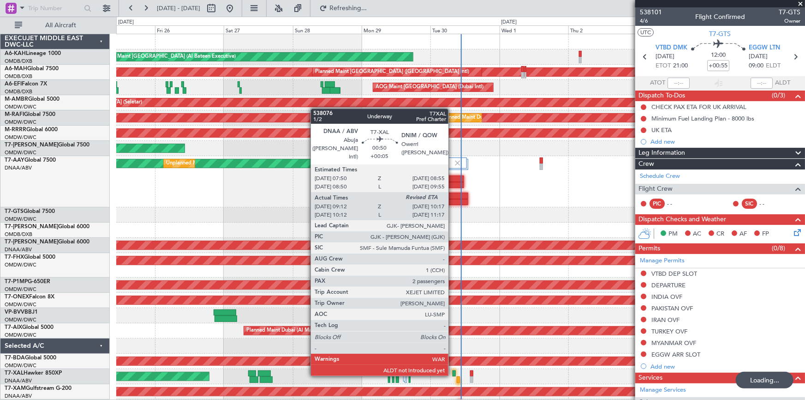
click at [453, 374] on div at bounding box center [454, 373] width 3 height 6
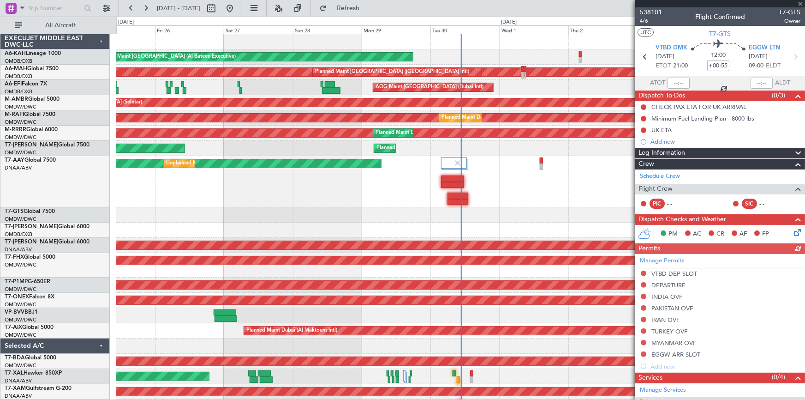
type input "+00:05"
type input "09:22"
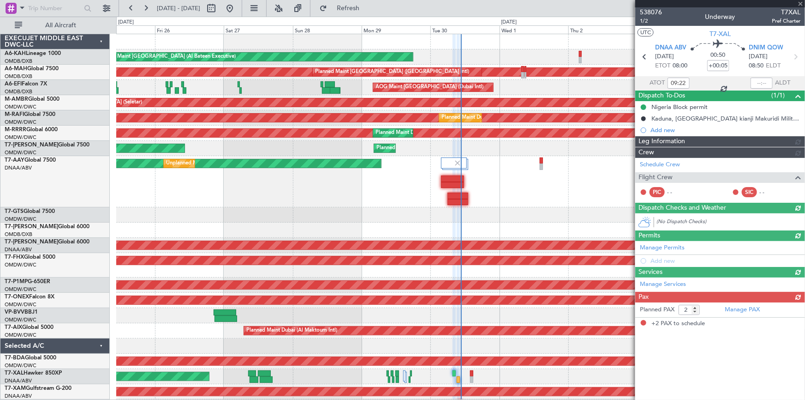
type input "Dherander Fithani (DHF)"
type input "7397"
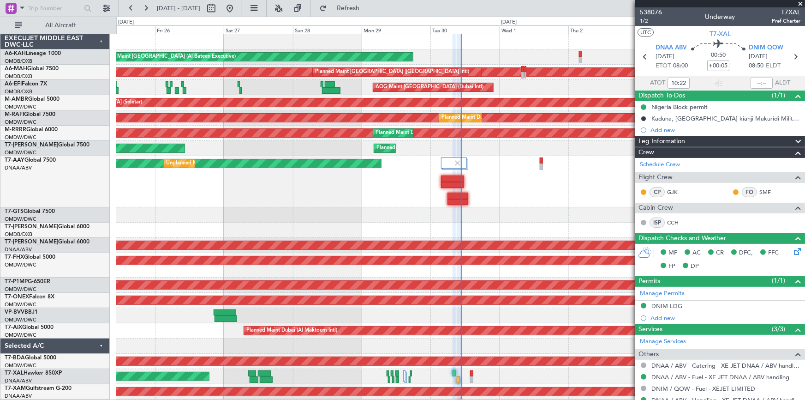
type input "09:22"
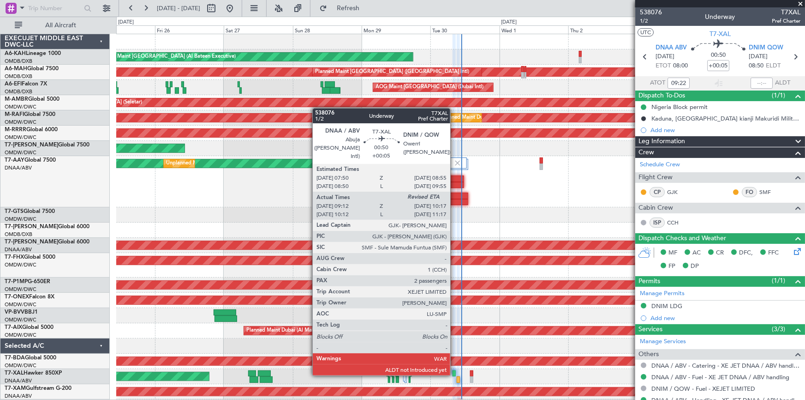
click at [454, 373] on div at bounding box center [454, 373] width 3 height 6
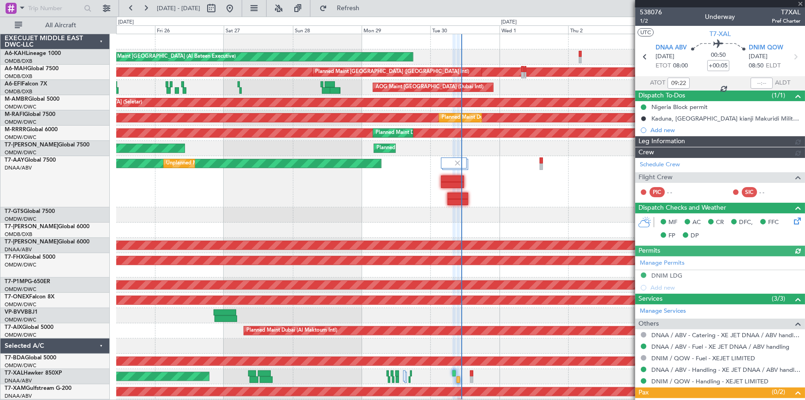
type input "Dherander Fithani (DHF)"
type input "7397"
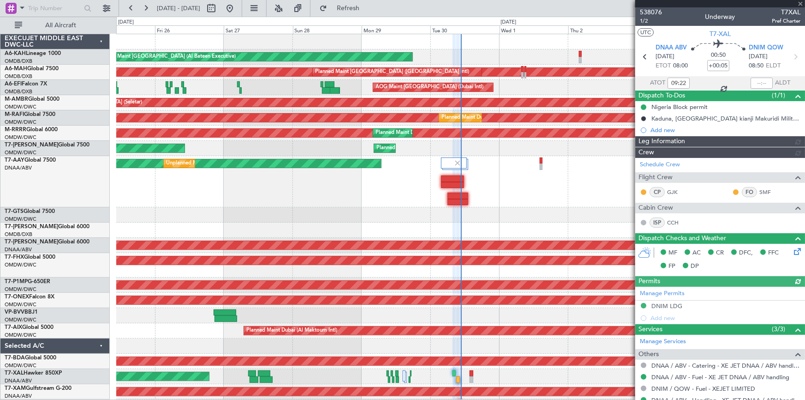
type input "Dherander Fithani (DHF)"
type input "7397"
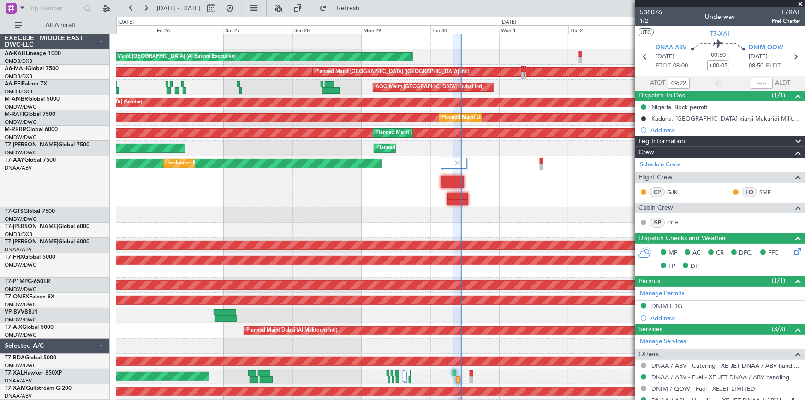
click at [662, 305] on div "DNIM LDG" at bounding box center [666, 306] width 31 height 8
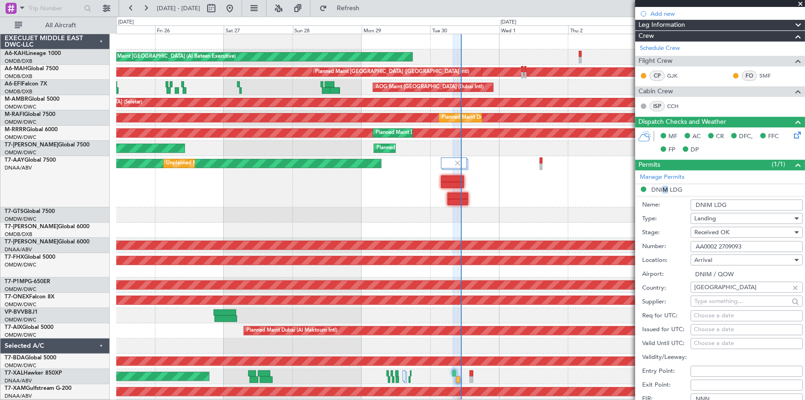
scroll to position [125, 0]
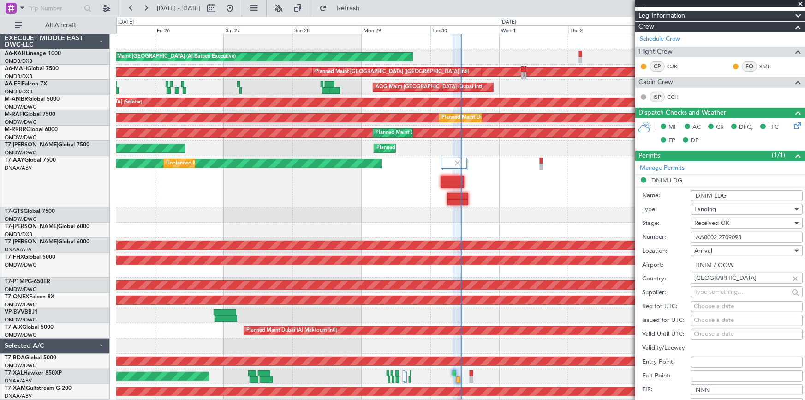
drag, startPoint x: 746, startPoint y: 235, endPoint x: 613, endPoint y: 221, distance: 134.1
click at [613, 221] on fb-app "25 Sep 2025 - 05 Oct 2025 Refresh Quick Links All Aircraft Planned Maint Abu Dh…" at bounding box center [402, 203] width 805 height 393
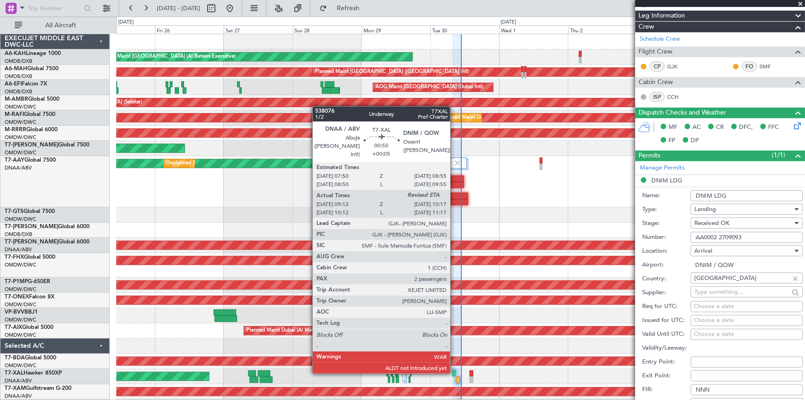
click at [454, 371] on div at bounding box center [454, 373] width 3 height 6
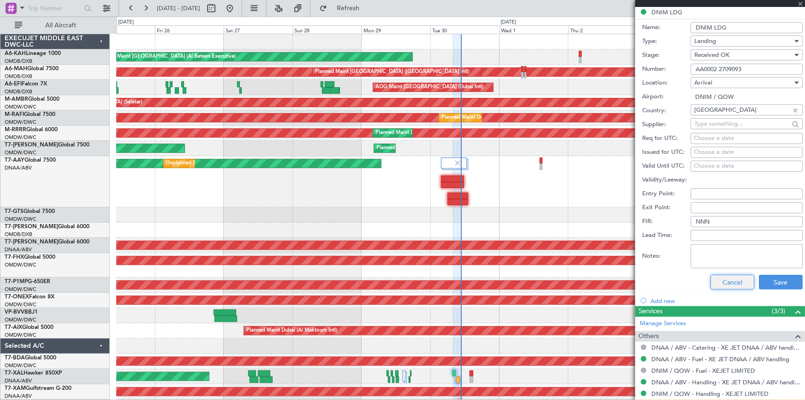
click at [722, 279] on button "Cancel" at bounding box center [732, 281] width 44 height 15
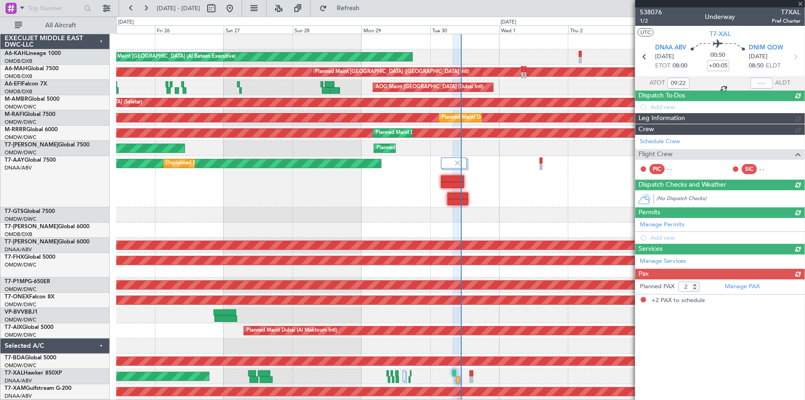
scroll to position [0, 0]
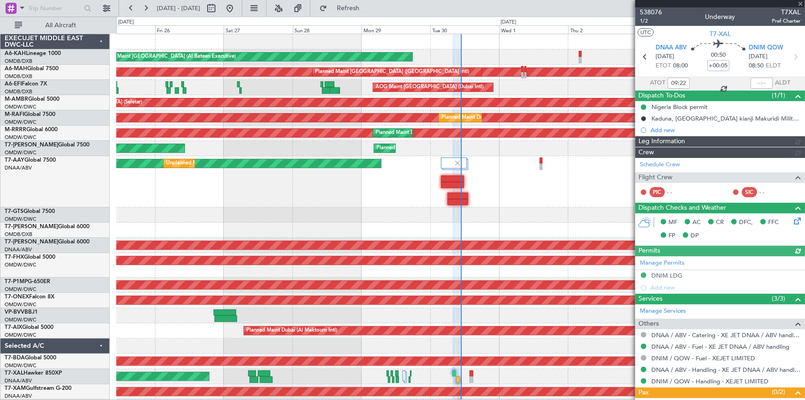
type input "Dherander Fithani (DHF)"
type input "7397"
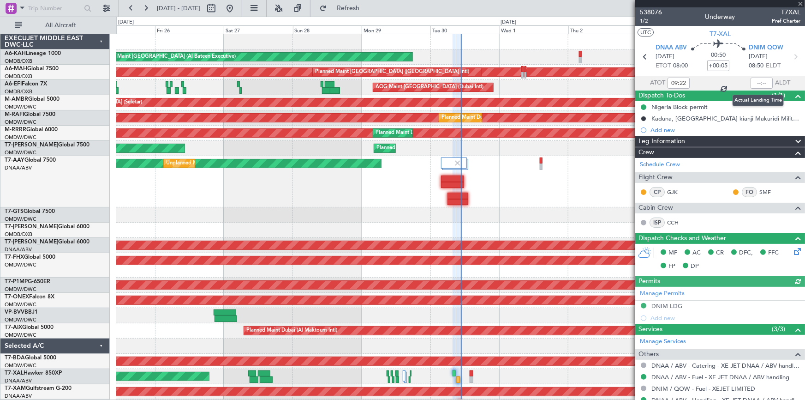
click at [754, 82] on div at bounding box center [762, 83] width 22 height 11
click at [754, 82] on input "text" at bounding box center [762, 83] width 22 height 11
click at [751, 84] on input "text" at bounding box center [762, 83] width 22 height 11
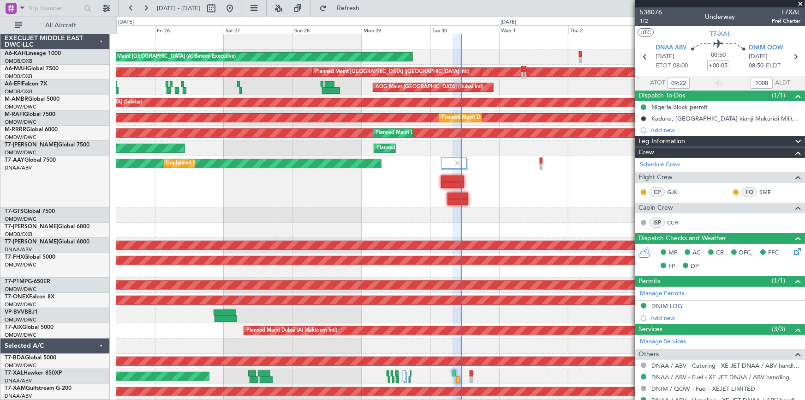
click at [703, 76] on section "ATOT 09:22 1008 ALDT" at bounding box center [720, 83] width 170 height 14
type input "10:08"
click at [645, 18] on span "1/2" at bounding box center [651, 21] width 22 height 8
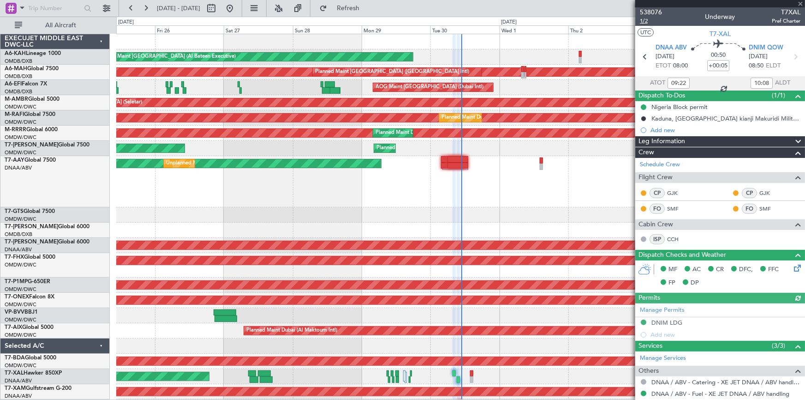
type input "Dherander Fithani (DHF)"
type input "7397"
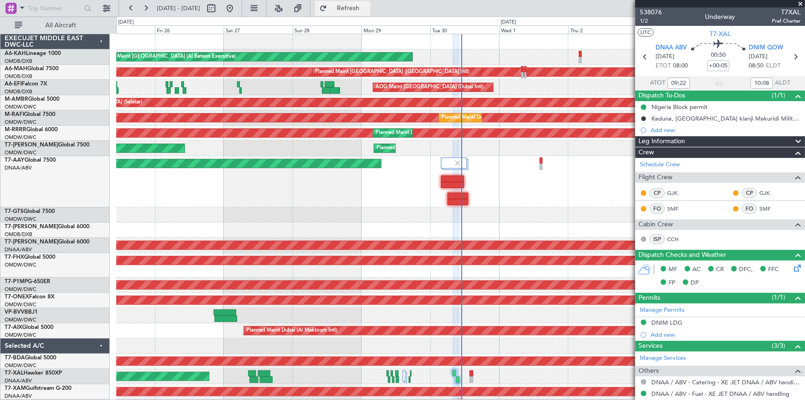
click at [369, 2] on button "Refresh" at bounding box center [342, 8] width 55 height 15
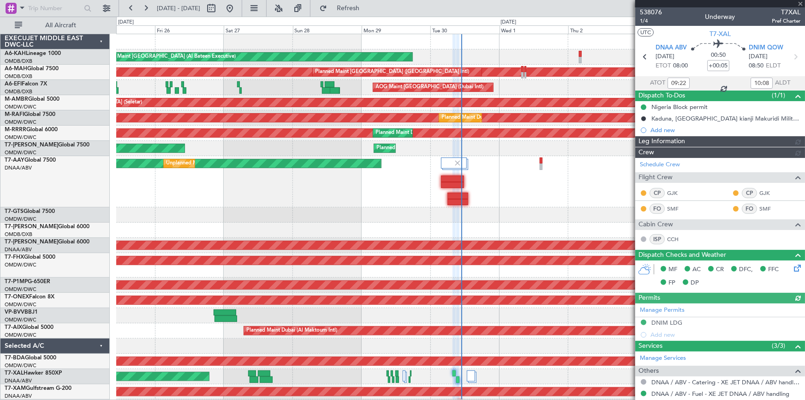
type input "Dherander Fithani (DHF)"
type input "7397"
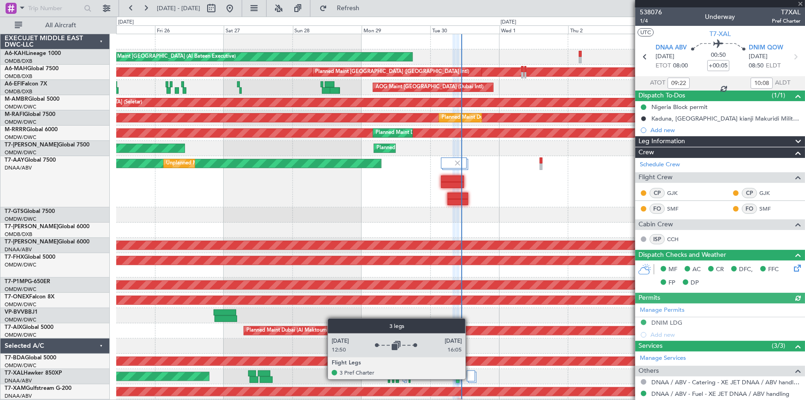
click at [470, 378] on div at bounding box center [471, 375] width 8 height 11
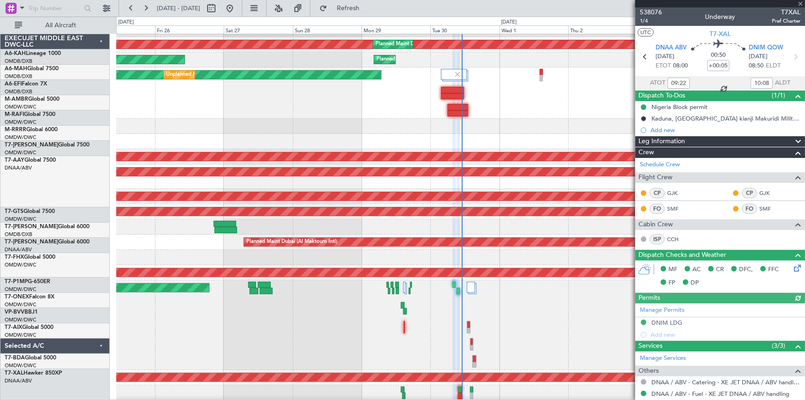
scroll to position [88, 0]
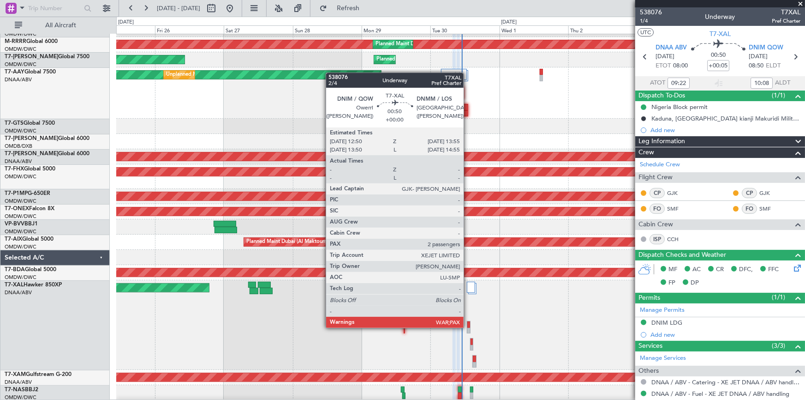
click at [468, 327] on div at bounding box center [468, 324] width 2 height 6
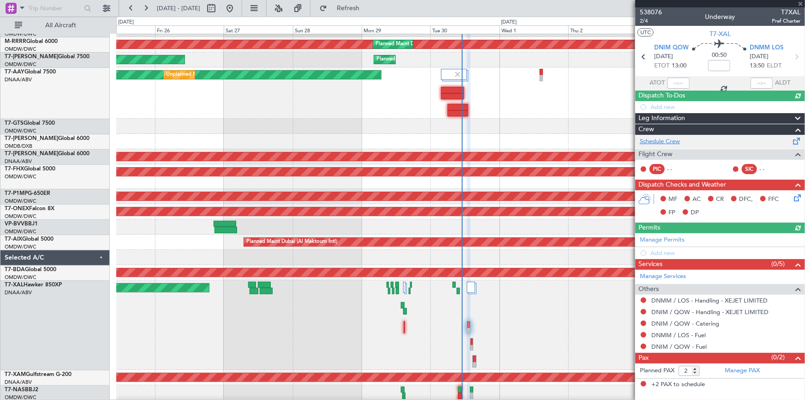
click at [668, 142] on link "Schedule Crew" at bounding box center [660, 141] width 40 height 9
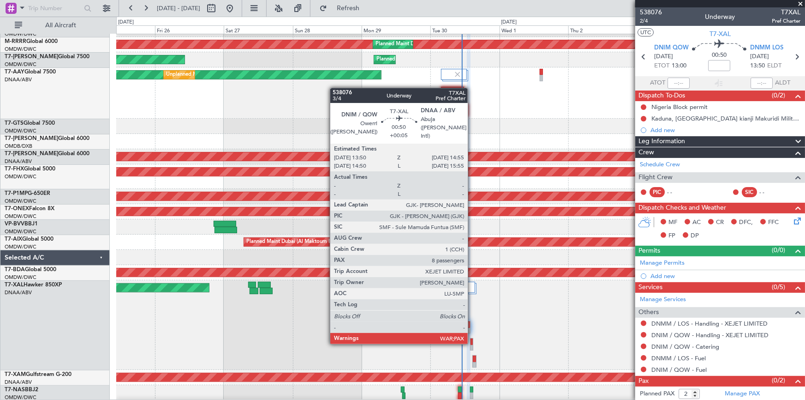
click at [472, 342] on div at bounding box center [472, 341] width 2 height 6
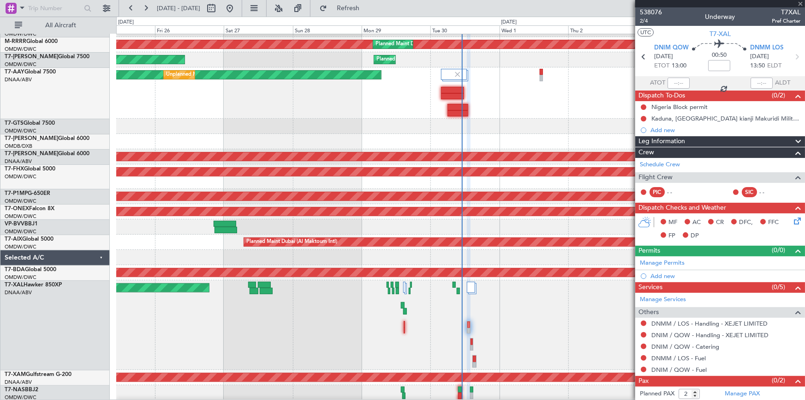
type input "+00:05"
type input "8"
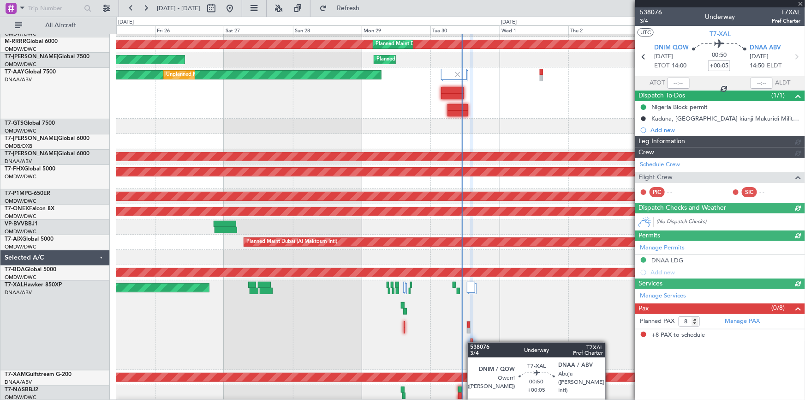
type input "Dherander Fithani (DHF)"
type input "7398"
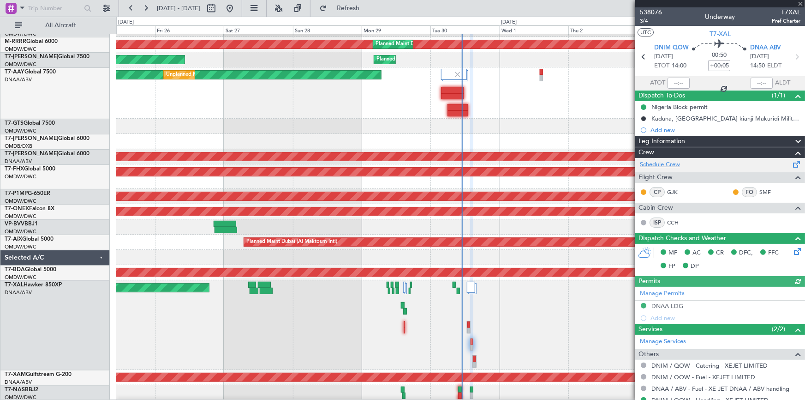
click at [668, 165] on link "Schedule Crew" at bounding box center [660, 164] width 40 height 9
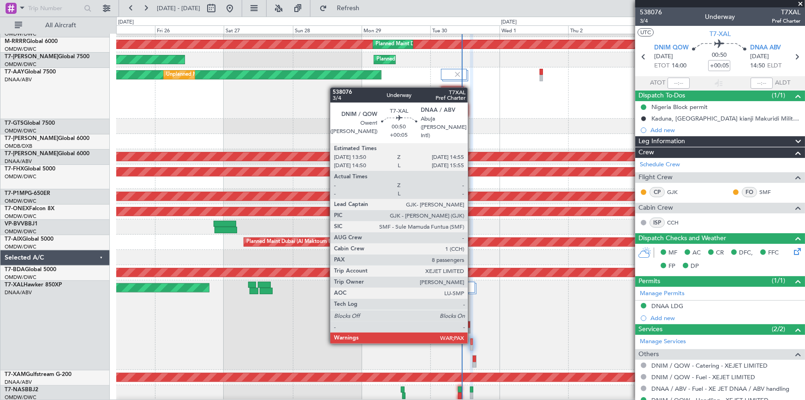
click at [472, 341] on div at bounding box center [472, 341] width 2 height 6
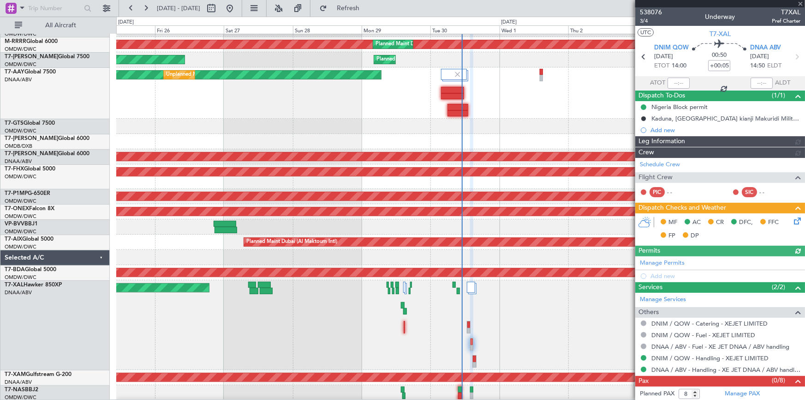
type input "Dherander Fithani (DHF)"
type input "7398"
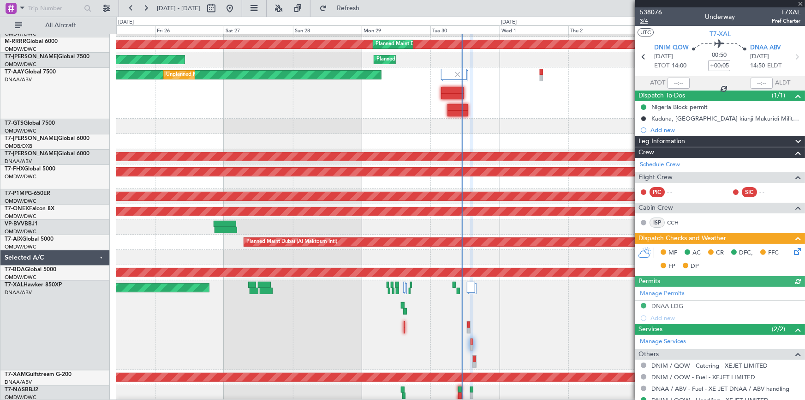
click at [646, 18] on span "3/4" at bounding box center [651, 21] width 22 height 8
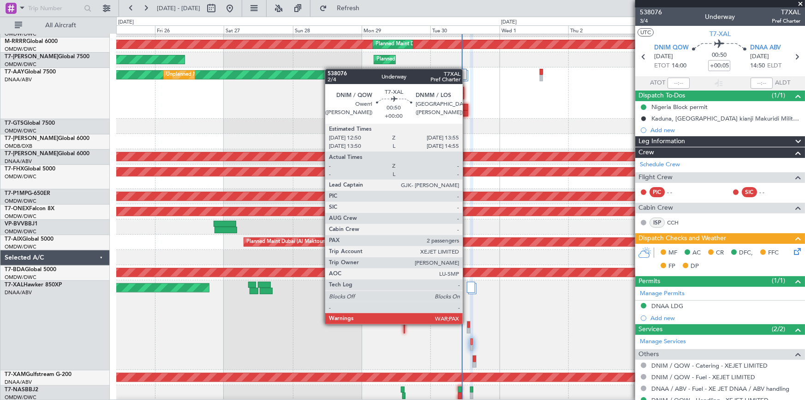
click at [467, 323] on div at bounding box center [468, 324] width 2 height 6
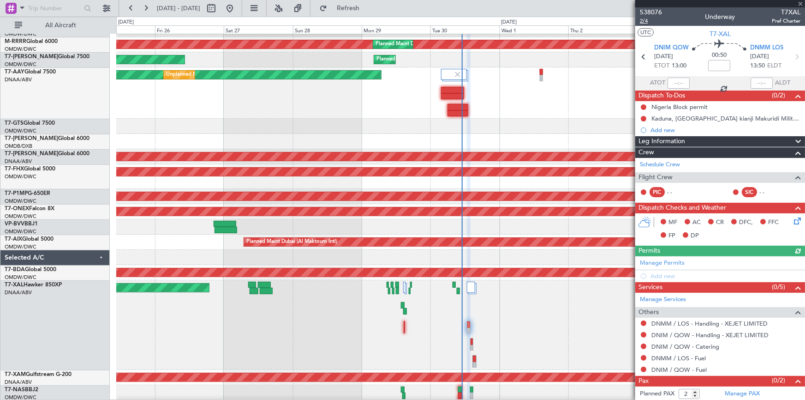
click at [644, 20] on span "2/4" at bounding box center [651, 21] width 22 height 8
click at [719, 31] on mat-tooltip-component "Trip Stage" at bounding box center [717, 34] width 40 height 24
click at [722, 32] on span "T7-XAL" at bounding box center [720, 34] width 21 height 10
click at [793, 52] on icon at bounding box center [797, 57] width 12 height 12
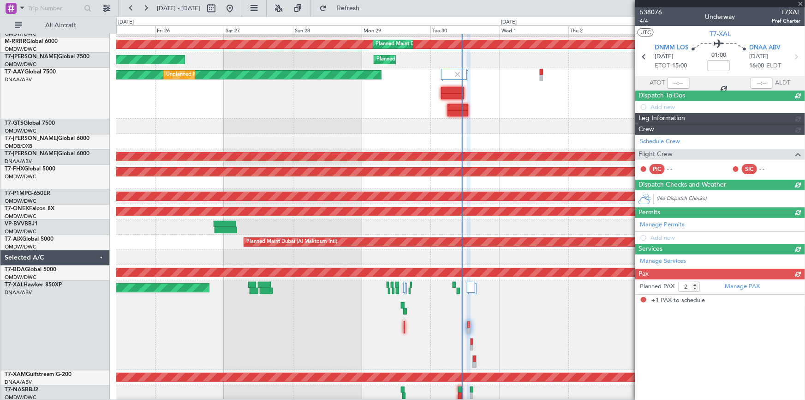
type input "1"
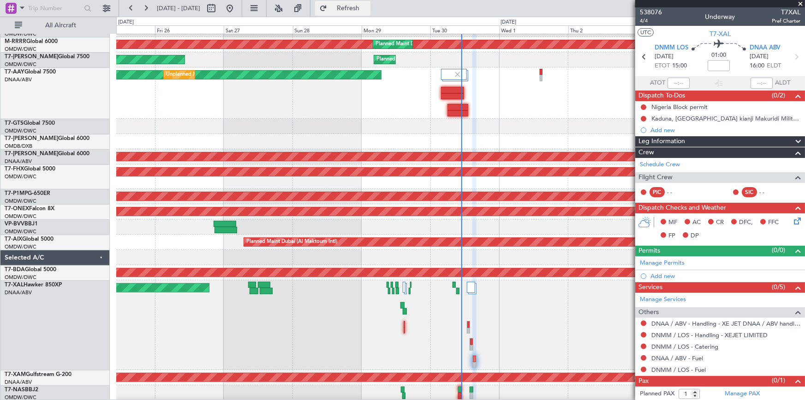
click at [355, 3] on button "Refresh" at bounding box center [342, 8] width 55 height 15
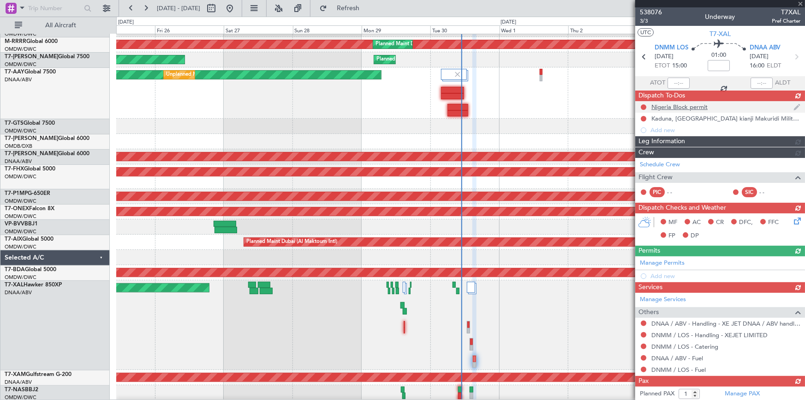
scroll to position [54, 0]
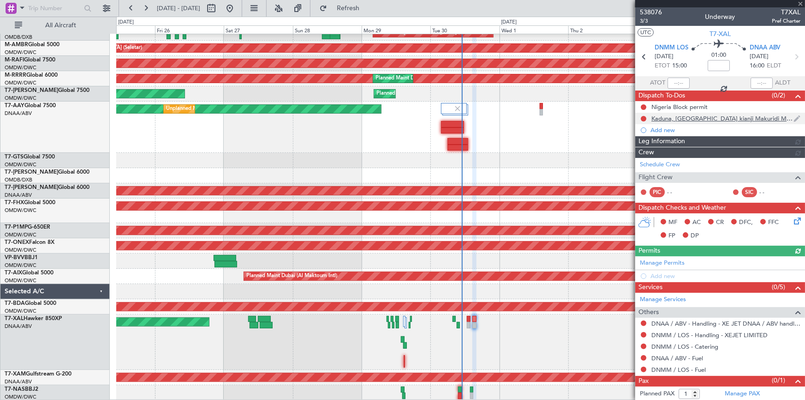
type input "Dherander Fithani (DHF)"
type input "7406"
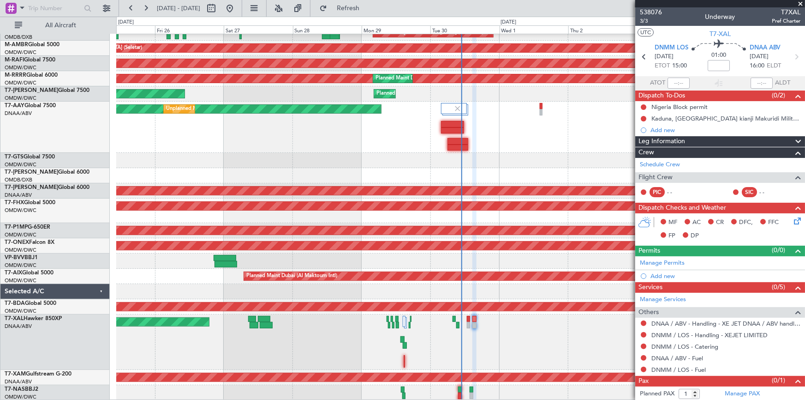
scroll to position [0, 0]
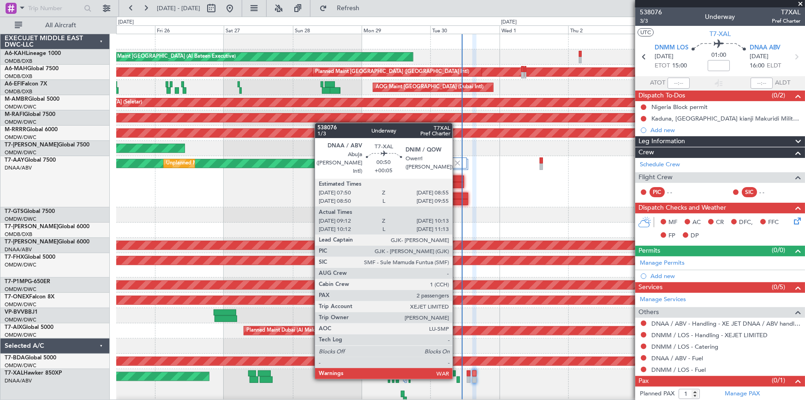
click at [457, 377] on div at bounding box center [458, 379] width 3 height 6
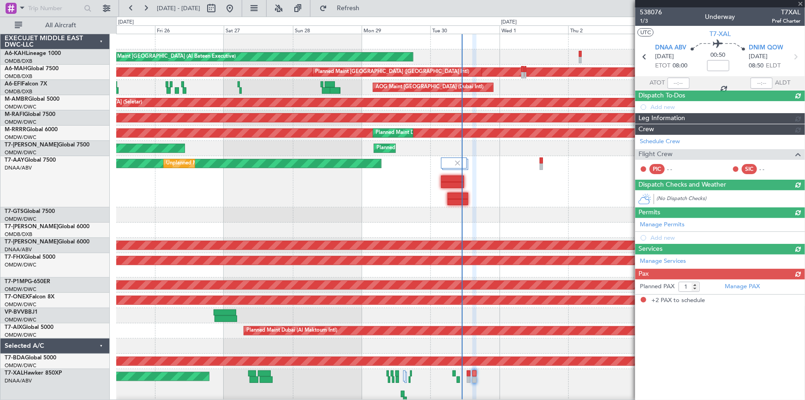
type input "+00:05"
type input "09:22"
type input "10:08"
type input "2"
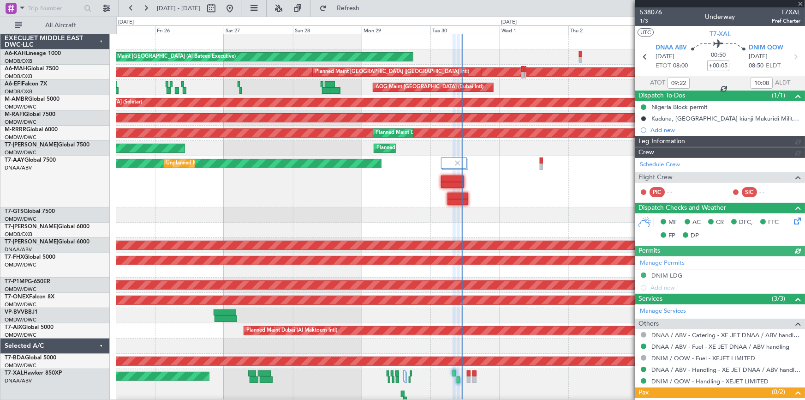
type input "Dherander Fithani (DHF)"
type input "7397"
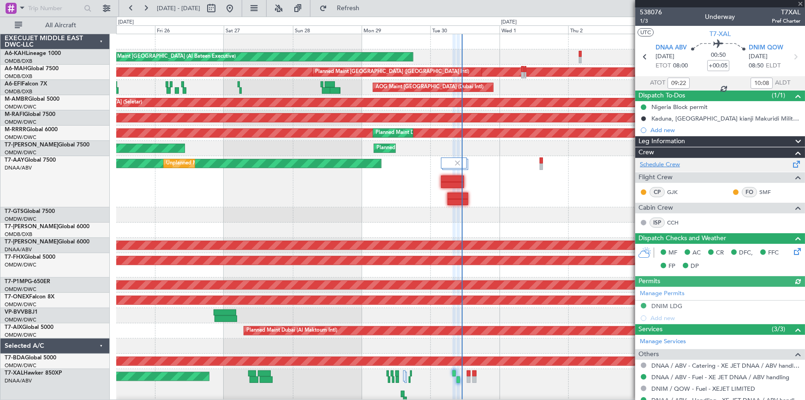
click at [674, 162] on link "Schedule Crew" at bounding box center [660, 164] width 40 height 9
click at [363, 2] on button "Refresh" at bounding box center [342, 8] width 55 height 15
type input "Dherander Fithani (DHF)"
type input "7397"
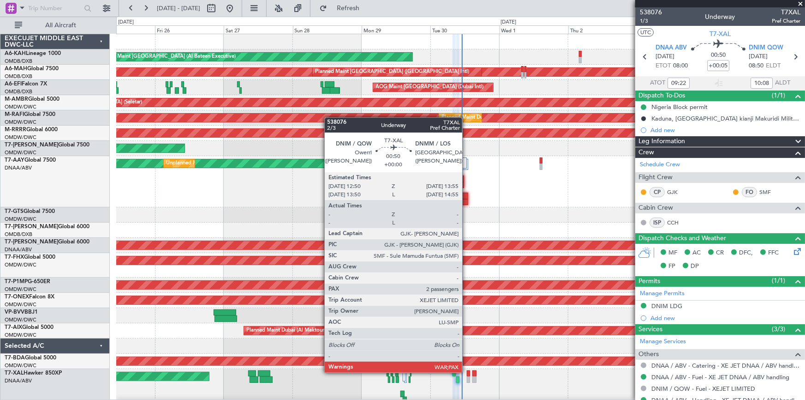
click at [467, 371] on div at bounding box center [468, 373] width 3 height 6
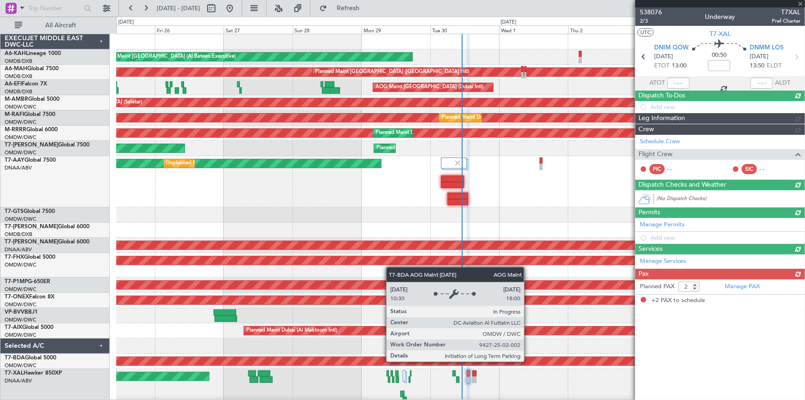
type input "Dherander Fithani (DHF)"
type input "7405"
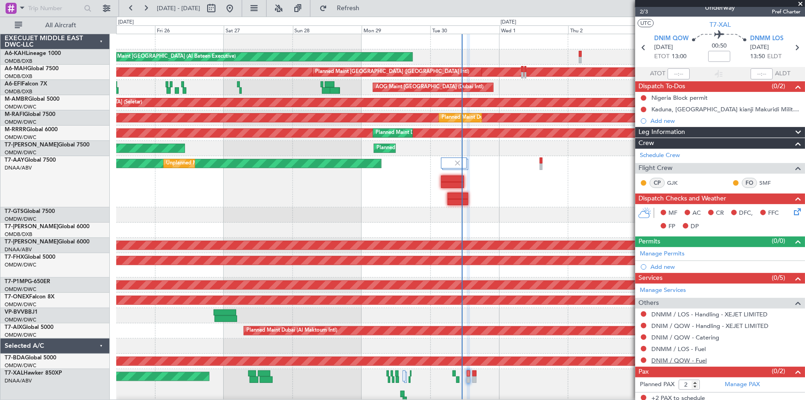
scroll to position [12, 0]
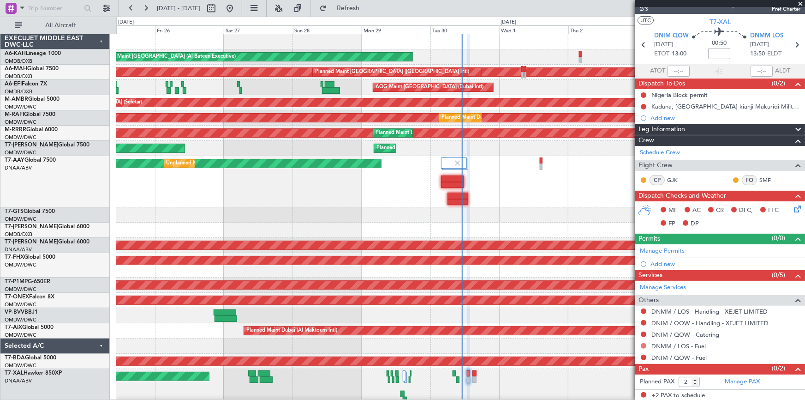
click at [645, 346] on button at bounding box center [644, 346] width 6 height 6
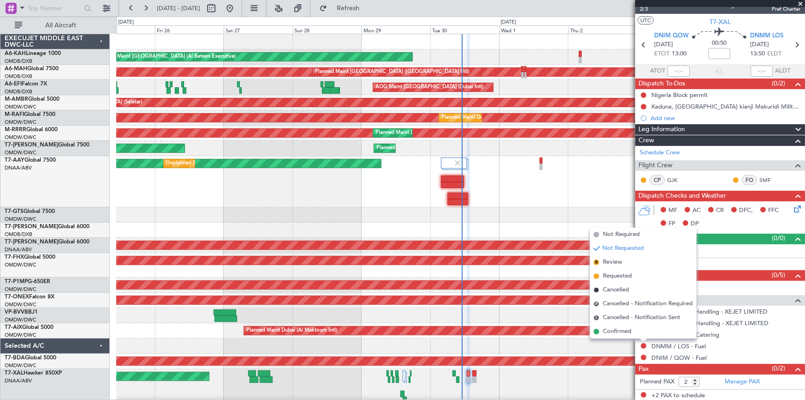
click at [618, 232] on span "Not Required" at bounding box center [621, 234] width 37 height 9
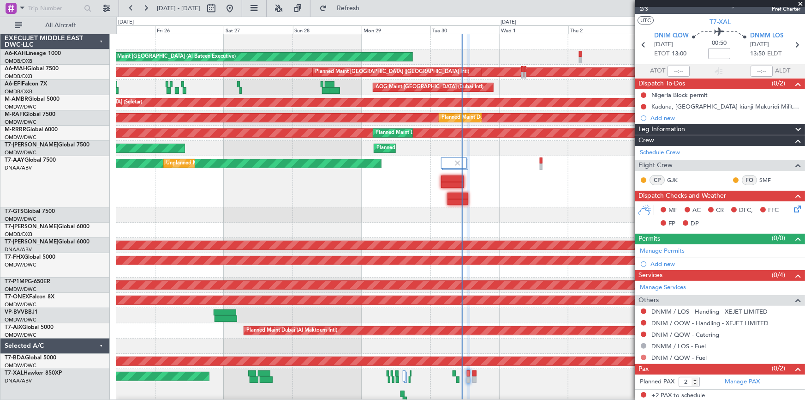
click at [644, 355] on button at bounding box center [644, 357] width 6 height 6
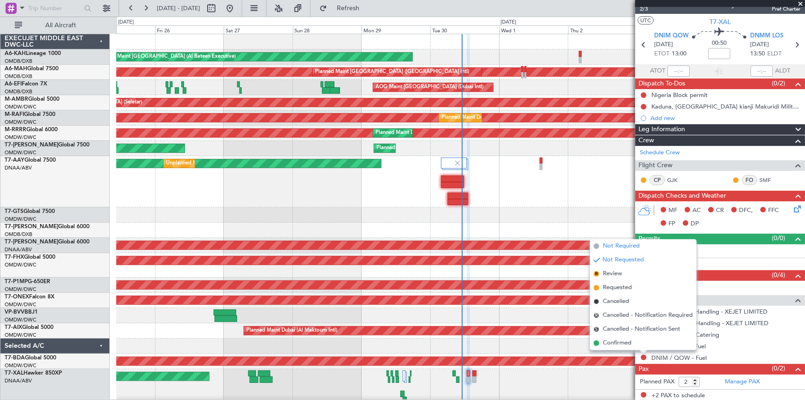
click at [629, 246] on span "Not Required" at bounding box center [621, 245] width 37 height 9
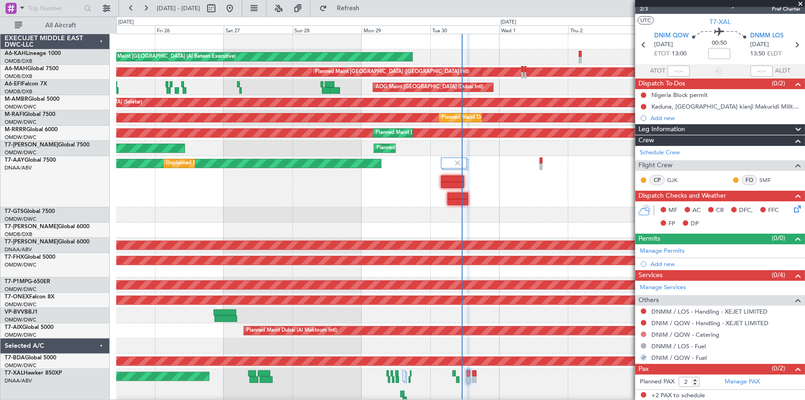
click at [644, 334] on button at bounding box center [644, 334] width 6 height 6
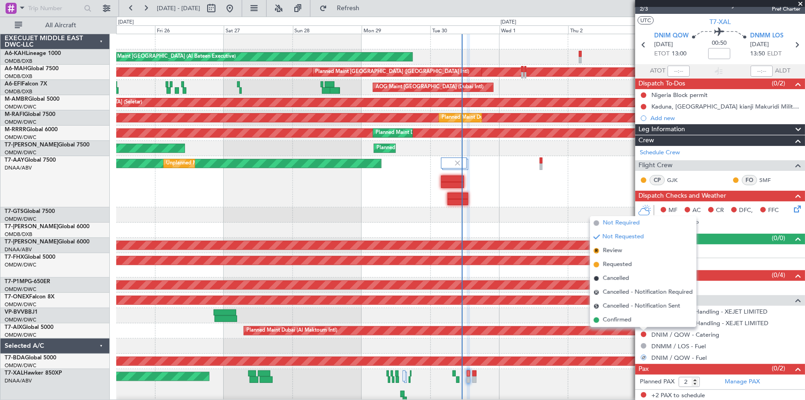
click at [620, 223] on span "Not Required" at bounding box center [621, 222] width 37 height 9
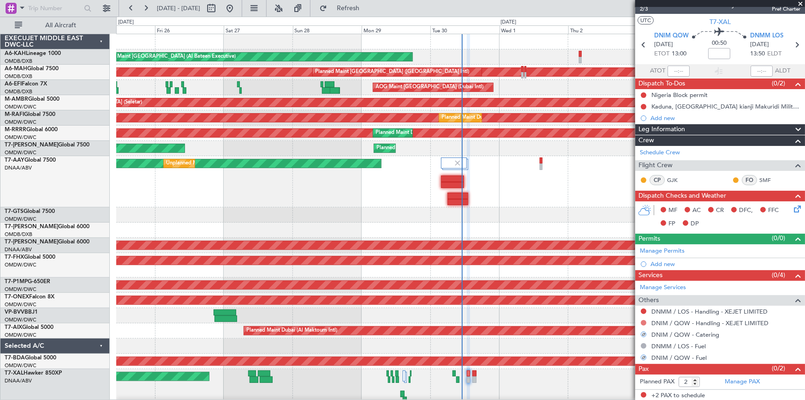
click at [644, 321] on button at bounding box center [644, 323] width 6 height 6
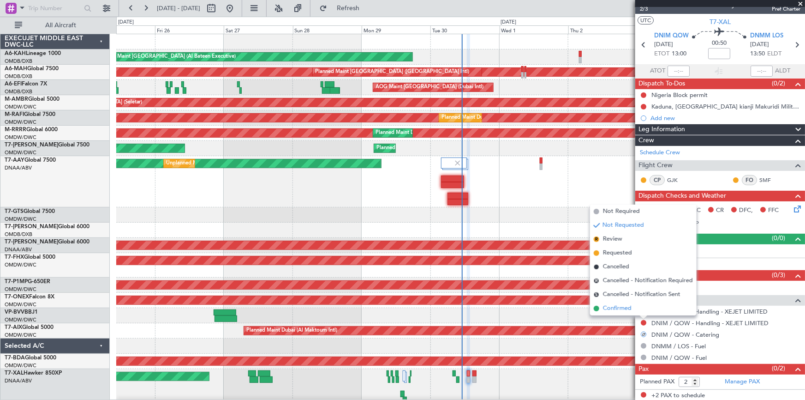
click at [618, 310] on span "Confirmed" at bounding box center [617, 308] width 29 height 9
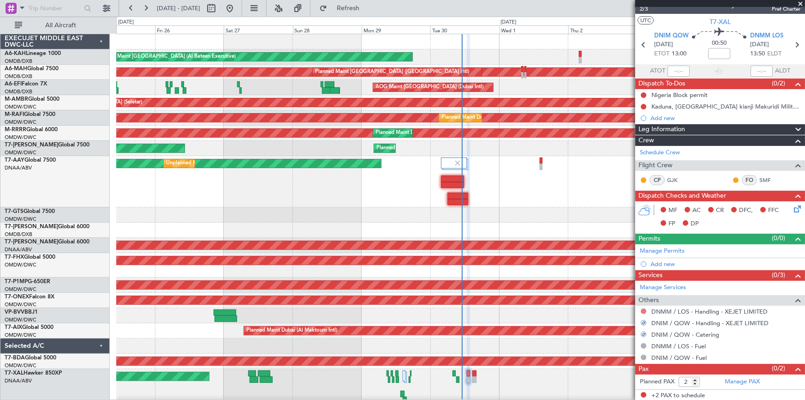
click at [644, 309] on button at bounding box center [644, 311] width 6 height 6
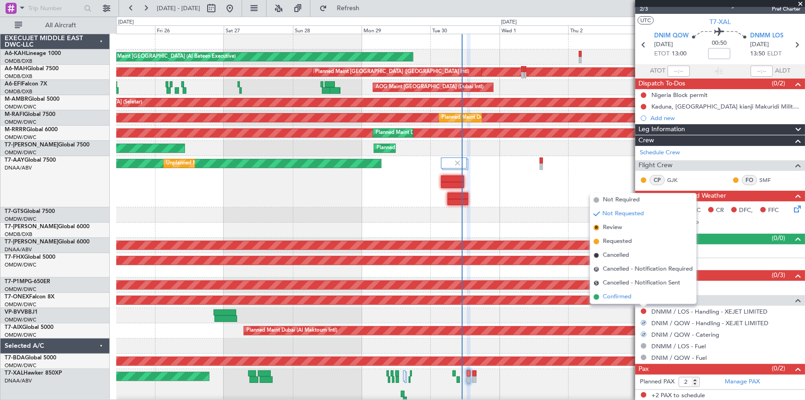
click at [619, 295] on span "Confirmed" at bounding box center [617, 296] width 29 height 9
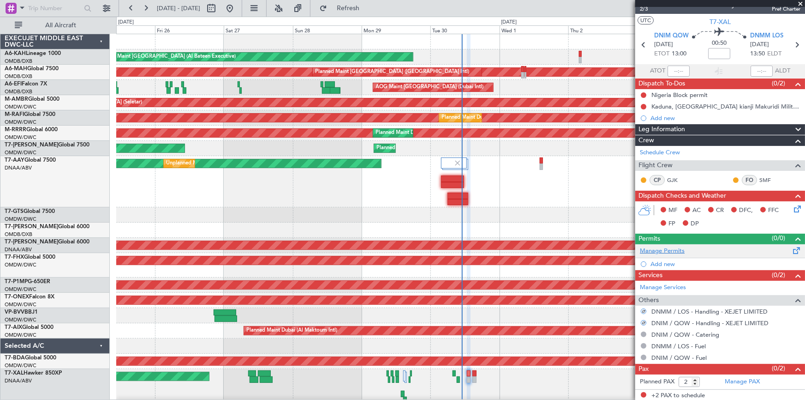
click at [666, 248] on link "Manage Permits" at bounding box center [662, 250] width 45 height 9
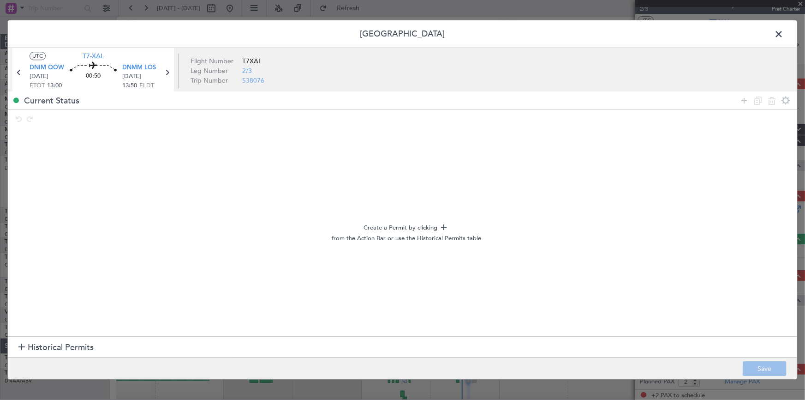
click at [85, 347] on span "Historical Permits" at bounding box center [61, 347] width 66 height 12
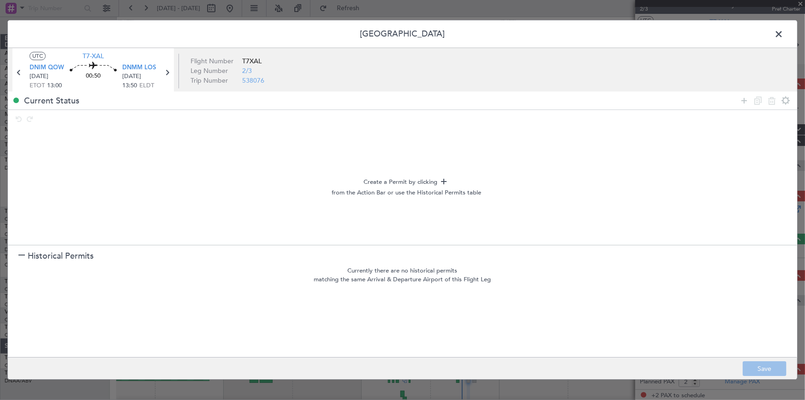
click at [743, 97] on icon at bounding box center [744, 100] width 11 height 11
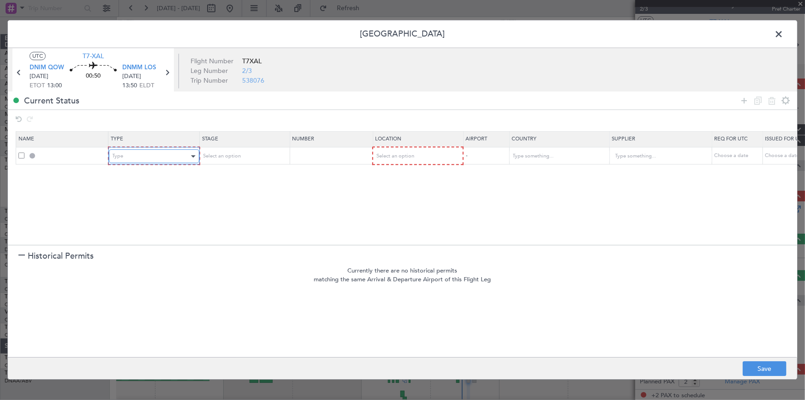
click at [140, 156] on div "Type" at bounding box center [151, 156] width 77 height 14
drag, startPoint x: 132, startPoint y: 251, endPoint x: 253, endPoint y: 202, distance: 130.2
click at [133, 252] on span "Landing" at bounding box center [154, 256] width 82 height 14
click at [324, 157] on input "text" at bounding box center [331, 156] width 80 height 8
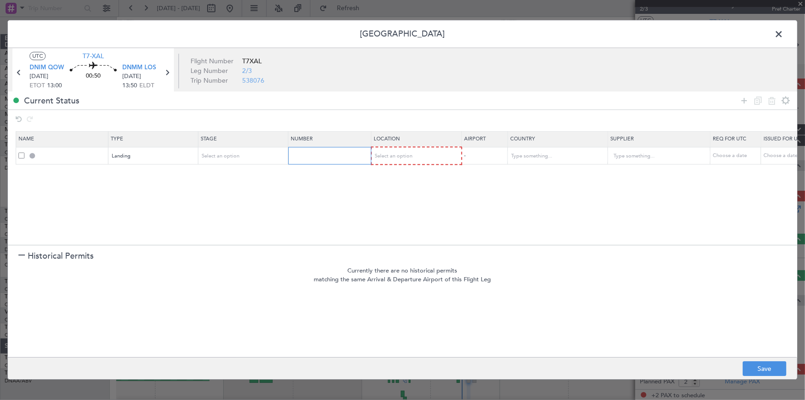
paste input "FF DNMMZPZX DNKKZQZX DNAAZTZX KDCAEJOX 301051 EKODFFLX (FPL-T7XAL-IG -H25B/M-SD…"
click at [329, 155] on input "FF DNMMZPZX DNKKZQZX DNAAZTZX KDCAEJOX 301051 EKODFFLX (FPL-T7XAL-IG -H25B/M-SD…" at bounding box center [331, 156] width 80 height 8
drag, startPoint x: 329, startPoint y: 154, endPoint x: 194, endPoint y: 137, distance: 136.2
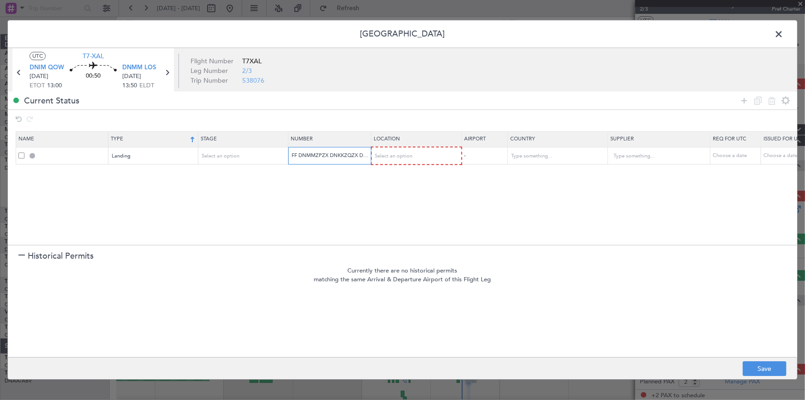
click at [194, 137] on table "Name Type Stage Number Location Airport Country Supplier Req For Utc Issued For…" at bounding box center [605, 148] width 1178 height 34
click at [349, 155] on input "AA0002 2709093)" at bounding box center [331, 156] width 80 height 8
type input "AA0002 2709093"
drag, startPoint x: 346, startPoint y: 187, endPoint x: 342, endPoint y: 180, distance: 8.5
click at [346, 187] on section "Name Type Stage Number Location Airport Country Supplier Req For Utc Issued For…" at bounding box center [402, 187] width 789 height 116
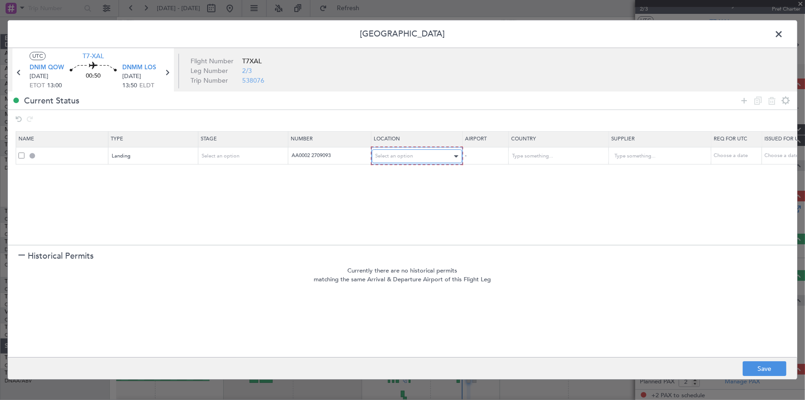
click at [427, 155] on div "Select an option" at bounding box center [414, 156] width 77 height 14
drag, startPoint x: 388, startPoint y: 202, endPoint x: 456, endPoint y: 193, distance: 68.3
click at [388, 201] on span "Arrival" at bounding box center [417, 203] width 82 height 14
click at [219, 155] on span "Select an option" at bounding box center [221, 155] width 38 height 7
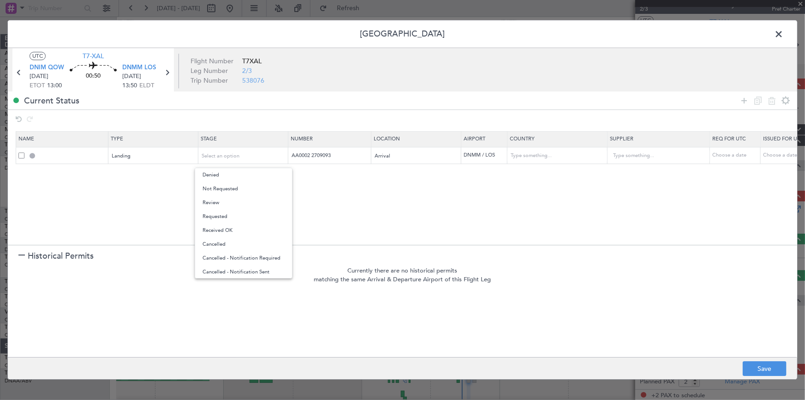
click at [224, 215] on span "Requested" at bounding box center [244, 216] width 82 height 14
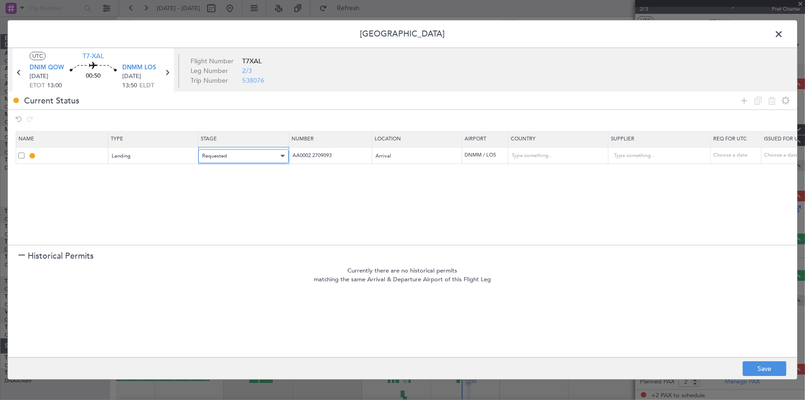
click at [265, 155] on div "Requested" at bounding box center [240, 156] width 77 height 14
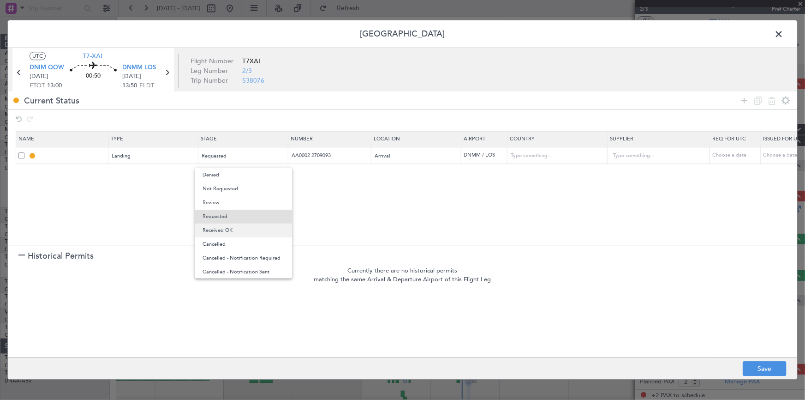
click at [249, 230] on span "Received OK" at bounding box center [244, 230] width 82 height 14
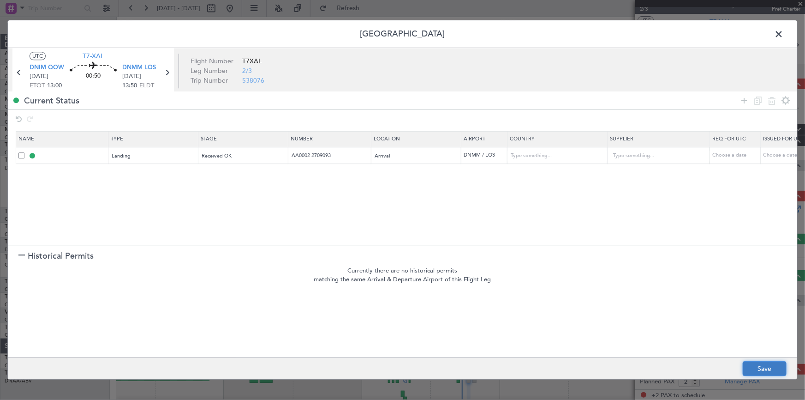
click at [754, 365] on button "Save" at bounding box center [765, 368] width 44 height 15
type input "DNMM LDG"
type input "Nigeria"
type input "NNN"
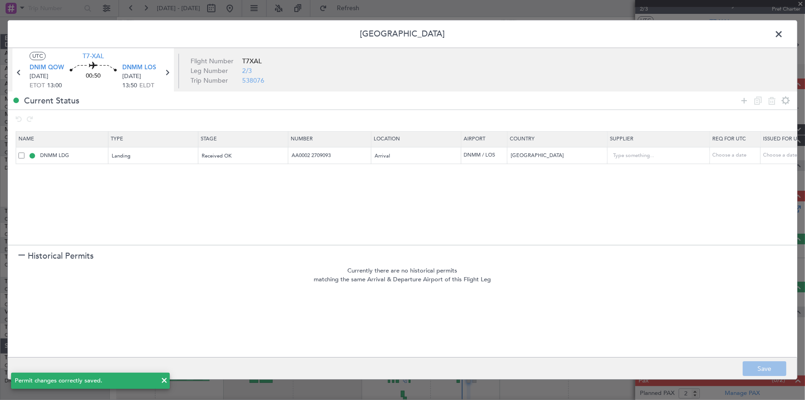
click at [783, 33] on span at bounding box center [783, 36] width 0 height 18
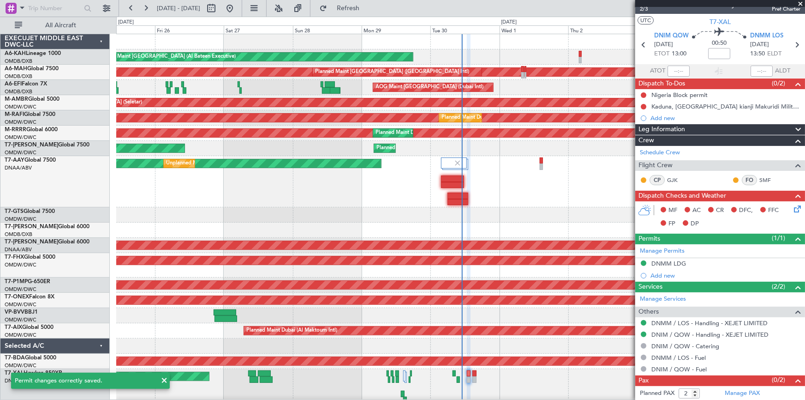
drag, startPoint x: 376, startPoint y: 9, endPoint x: 387, endPoint y: 274, distance: 265.5
click at [370, 13] on button "Refresh" at bounding box center [342, 8] width 55 height 15
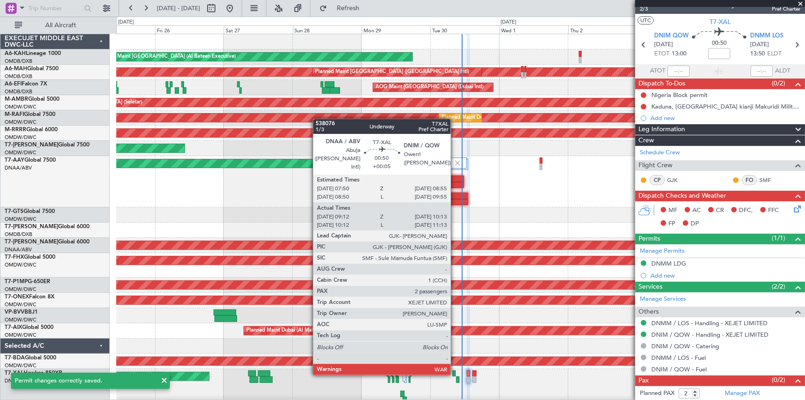
click at [455, 373] on div at bounding box center [454, 373] width 3 height 6
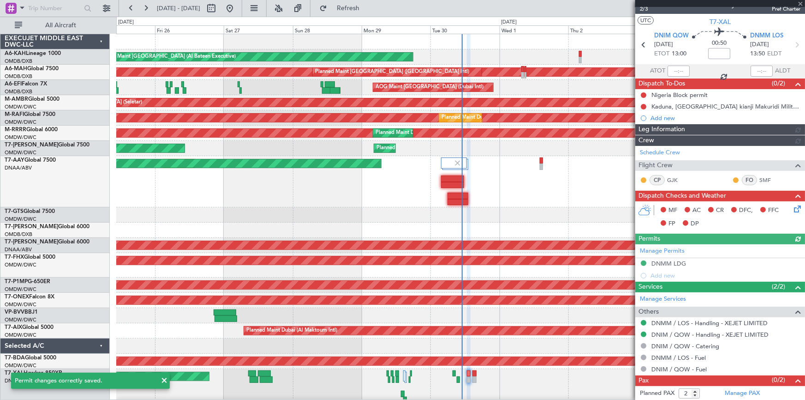
type input "Dherander Fithani (DHF)"
type input "7405"
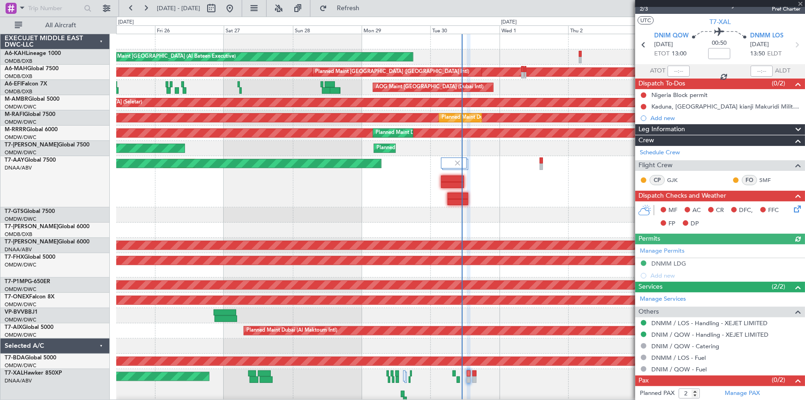
type input "+00:05"
type input "09:22"
type input "10:08"
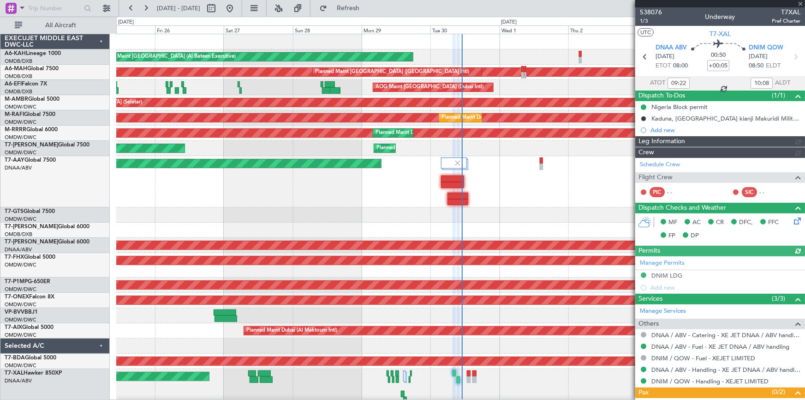
type input "Dherander Fithani (DHF)"
type input "7397"
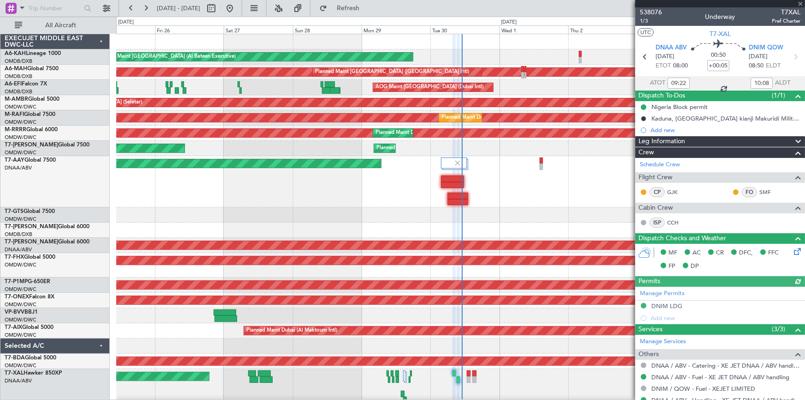
click at [665, 302] on div "Manage Permits DNIM LDG Add new" at bounding box center [720, 304] width 170 height 37
drag, startPoint x: 666, startPoint y: 304, endPoint x: 648, endPoint y: 309, distance: 19.0
click at [667, 304] on div "Manage Permits DNIM LDG Add new" at bounding box center [720, 304] width 170 height 37
click at [666, 306] on div "Manage Permits DNIM LDG Add new" at bounding box center [720, 304] width 170 height 37
click at [671, 303] on div "DNIM LDG" at bounding box center [666, 306] width 31 height 8
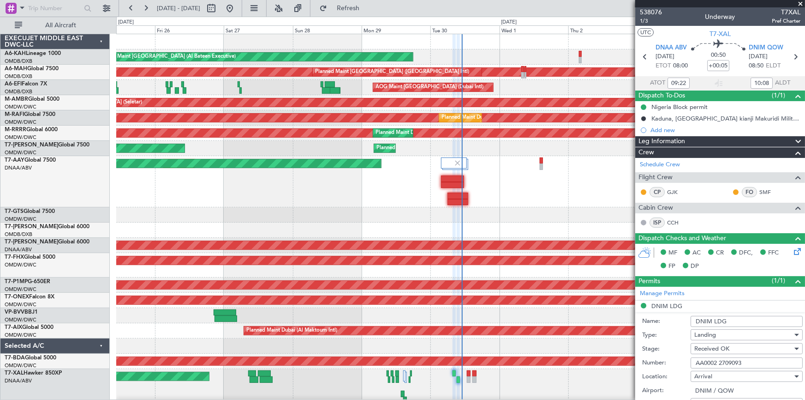
drag, startPoint x: 750, startPoint y: 364, endPoint x: 629, endPoint y: 351, distance: 121.5
click at [629, 351] on fb-app "25 Sep 2025 - 05 Oct 2025 Refresh Quick Links All Aircraft Planned Maint Abu Dh…" at bounding box center [402, 203] width 805 height 393
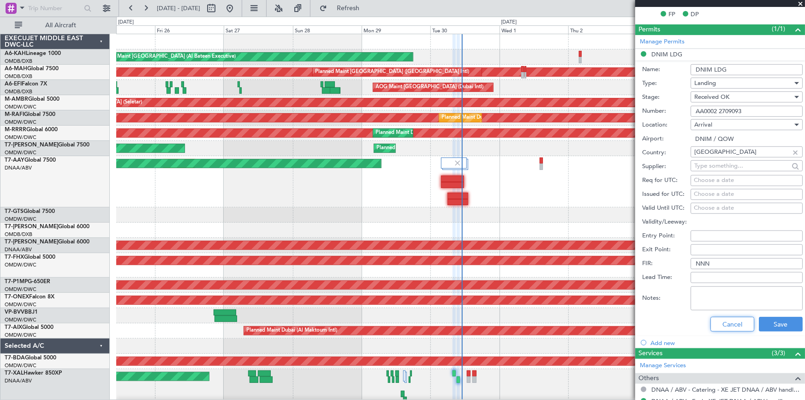
drag, startPoint x: 728, startPoint y: 322, endPoint x: 616, endPoint y: 319, distance: 112.6
click at [728, 320] on button "Cancel" at bounding box center [732, 323] width 44 height 15
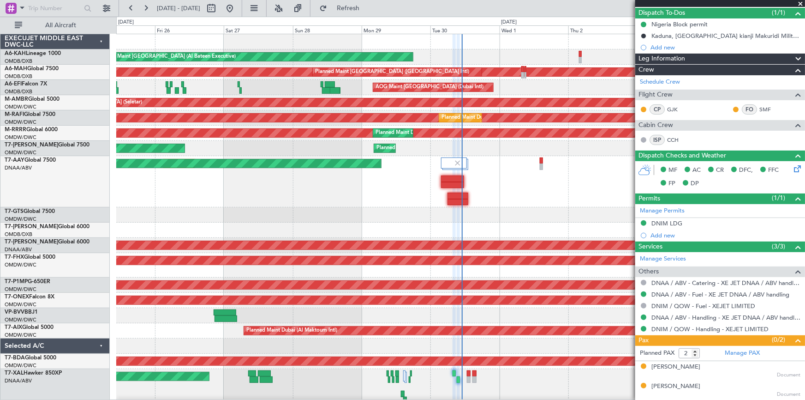
scroll to position [81, 0]
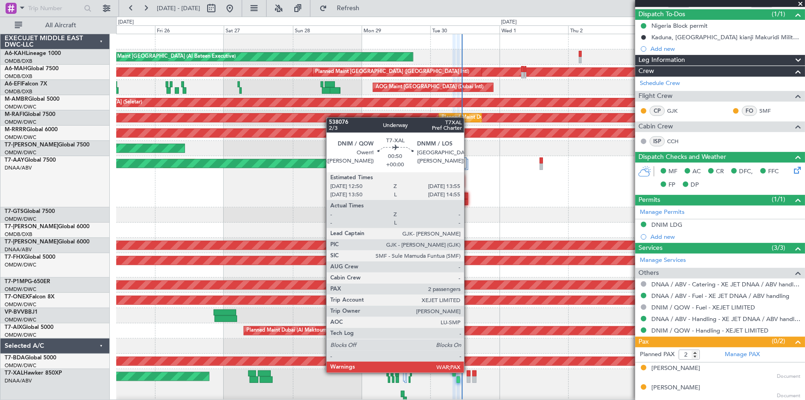
click at [468, 371] on div at bounding box center [468, 373] width 3 height 6
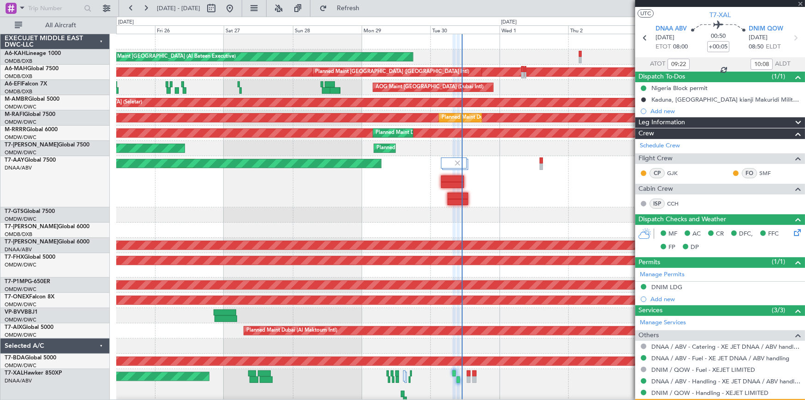
scroll to position [0, 0]
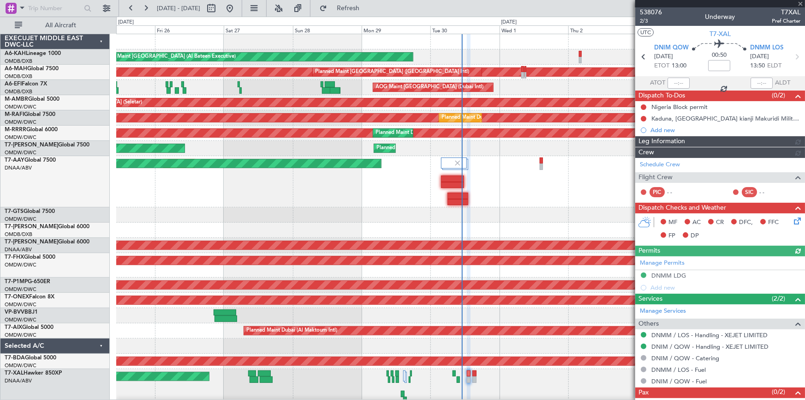
type input "Dherander Fithani (DHF)"
type input "7405"
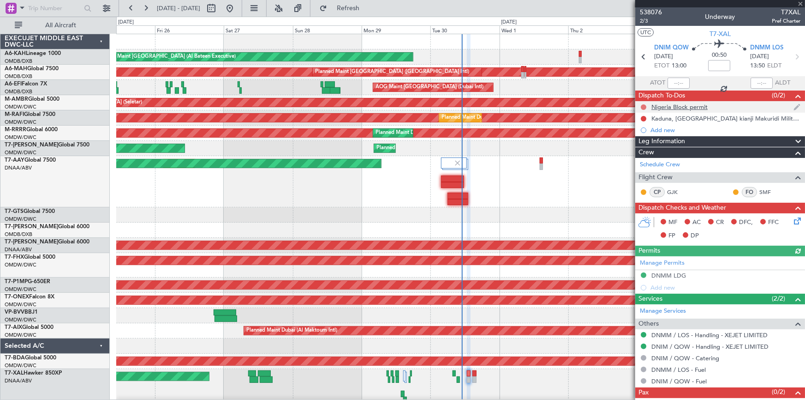
click at [645, 104] on button at bounding box center [644, 107] width 6 height 6
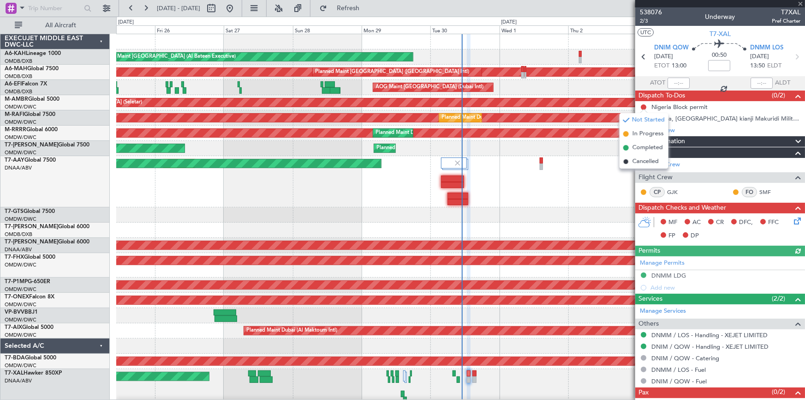
drag, startPoint x: 640, startPoint y: 148, endPoint x: 649, endPoint y: 141, distance: 11.2
click at [641, 148] on span "Completed" at bounding box center [647, 147] width 30 height 9
click at [643, 118] on button at bounding box center [644, 119] width 6 height 6
click at [643, 173] on span "Cancelled" at bounding box center [645, 172] width 26 height 9
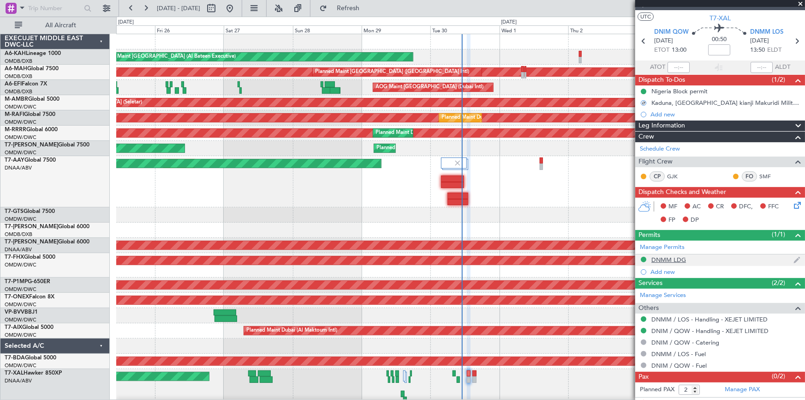
scroll to position [24, 0]
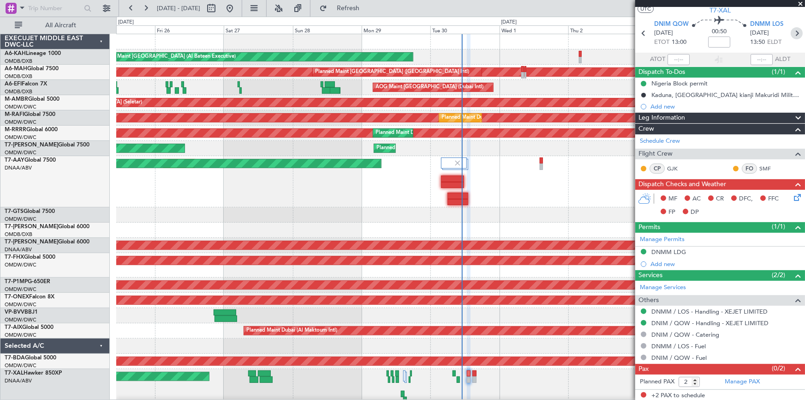
click at [792, 32] on icon at bounding box center [797, 33] width 12 height 12
type input "1"
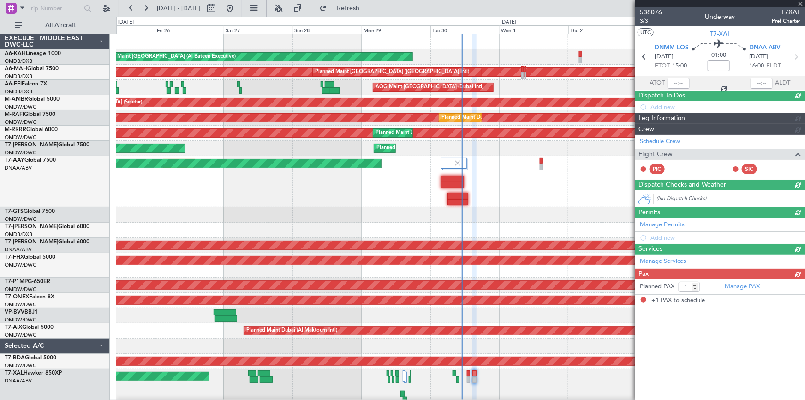
scroll to position [0, 0]
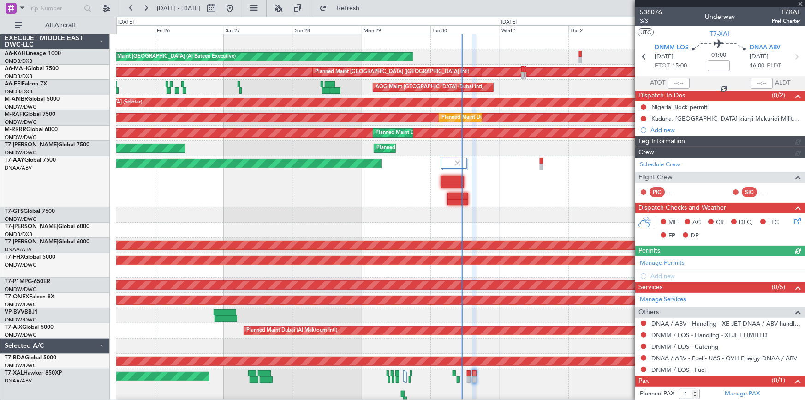
type input "Dherander Fithani (DHF)"
type input "7406"
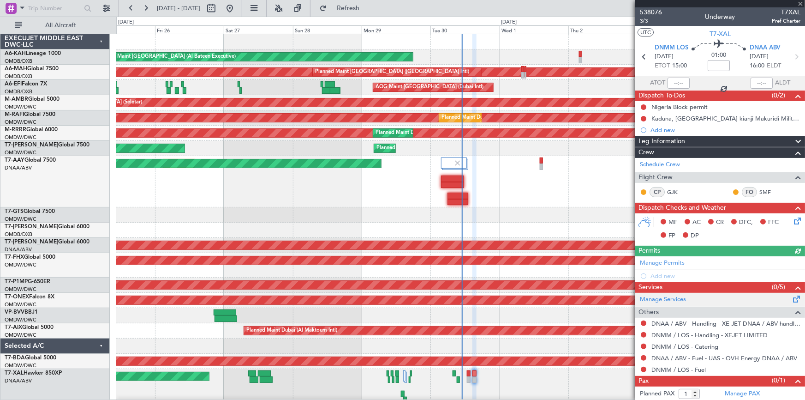
scroll to position [12, 0]
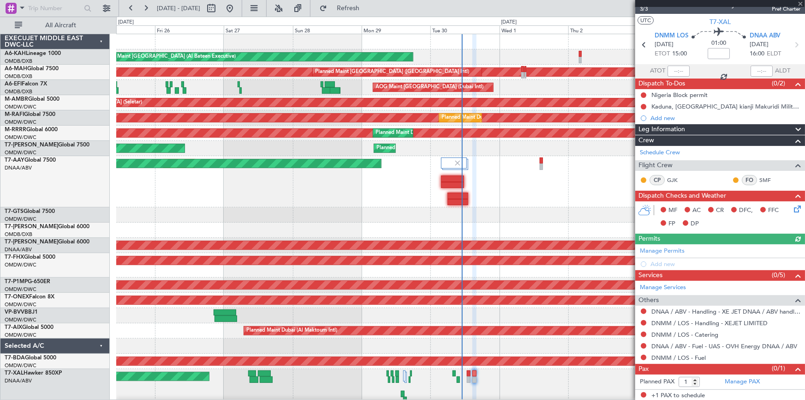
click at [661, 249] on div "Manage Permits Add new" at bounding box center [720, 257] width 170 height 26
click at [654, 249] on link "Manage Permits" at bounding box center [662, 250] width 45 height 9
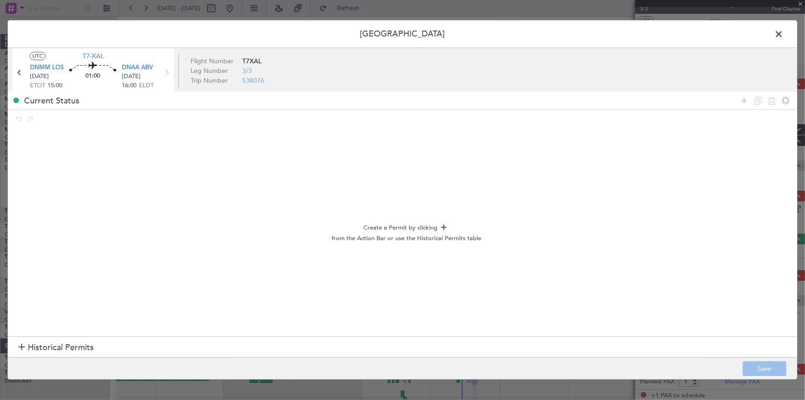
click at [74, 346] on span "Historical Permits" at bounding box center [61, 347] width 66 height 12
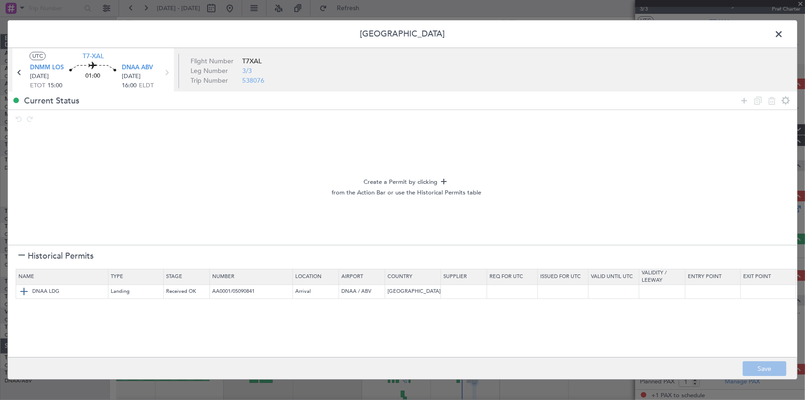
click at [22, 290] on img at bounding box center [23, 291] width 11 height 11
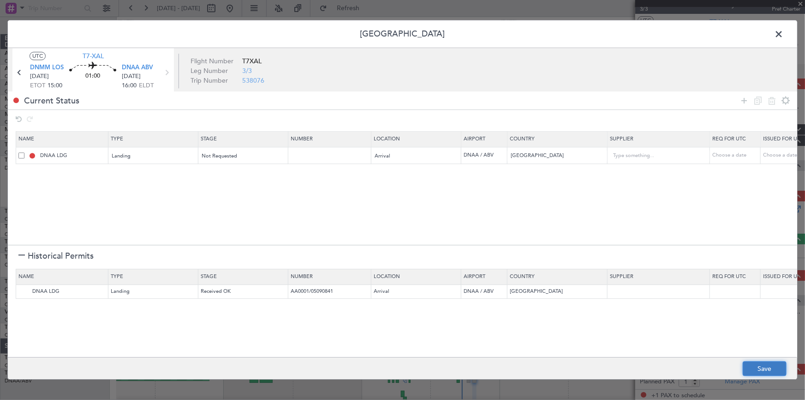
click at [762, 366] on button "Save" at bounding box center [765, 368] width 44 height 15
click at [235, 151] on div at bounding box center [402, 199] width 789 height 358
type input "NNN"
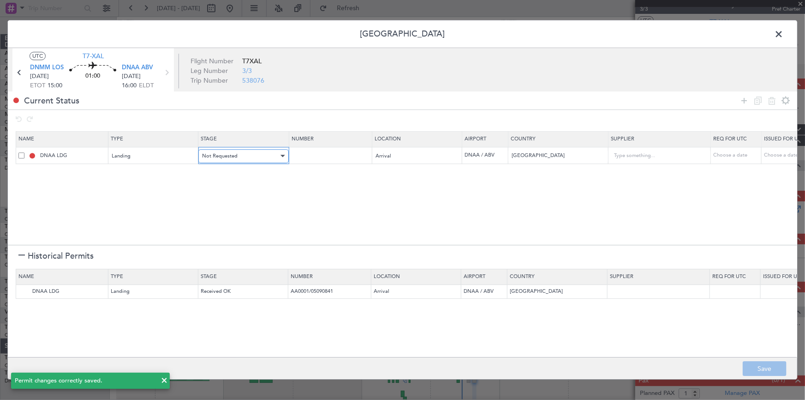
click at [242, 155] on div "Not Requested" at bounding box center [240, 156] width 77 height 14
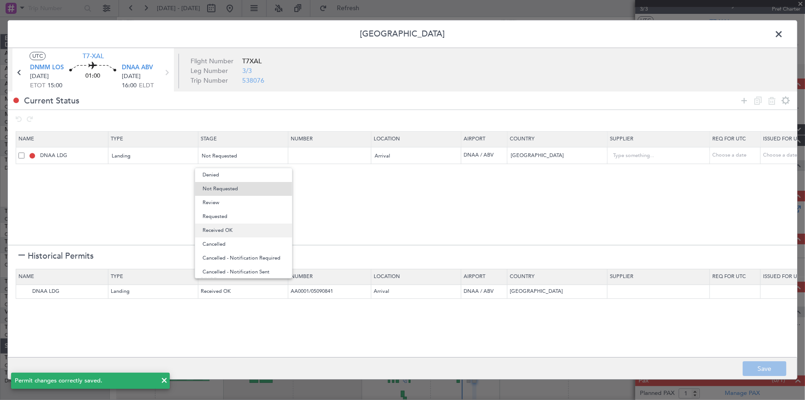
drag, startPoint x: 233, startPoint y: 230, endPoint x: 357, endPoint y: 171, distance: 137.6
click at [237, 228] on span "Received OK" at bounding box center [244, 230] width 82 height 14
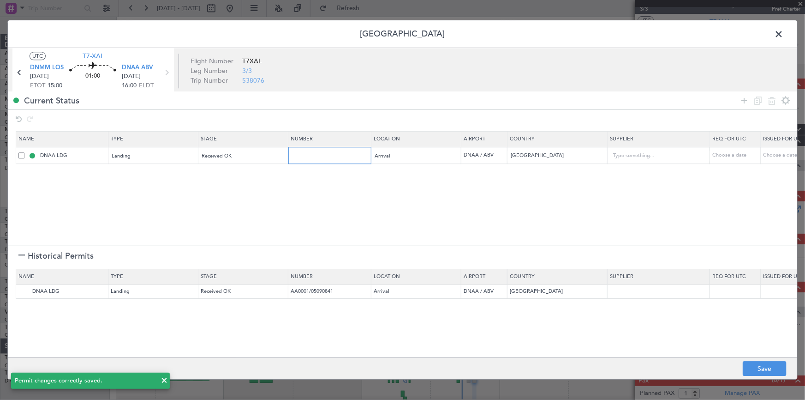
click at [346, 154] on input "text" at bounding box center [331, 155] width 80 height 8
paste input "AA0002 2709093"
type input "AA0002 2709093"
click at [763, 364] on button "Save" at bounding box center [765, 368] width 44 height 15
click at [783, 36] on span at bounding box center [783, 36] width 0 height 18
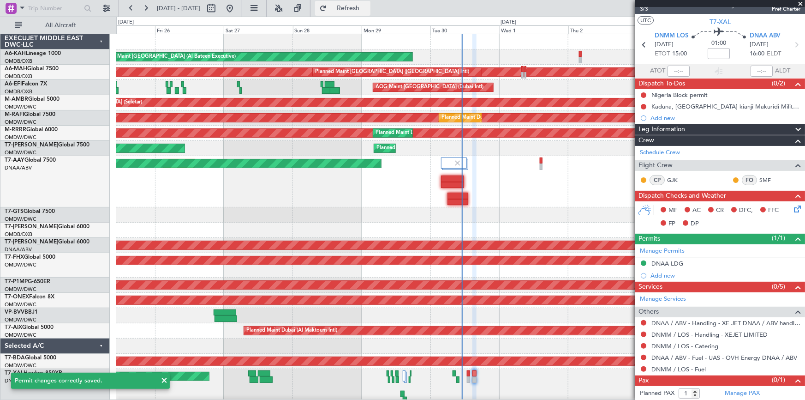
click at [364, 8] on span "Refresh" at bounding box center [348, 8] width 39 height 6
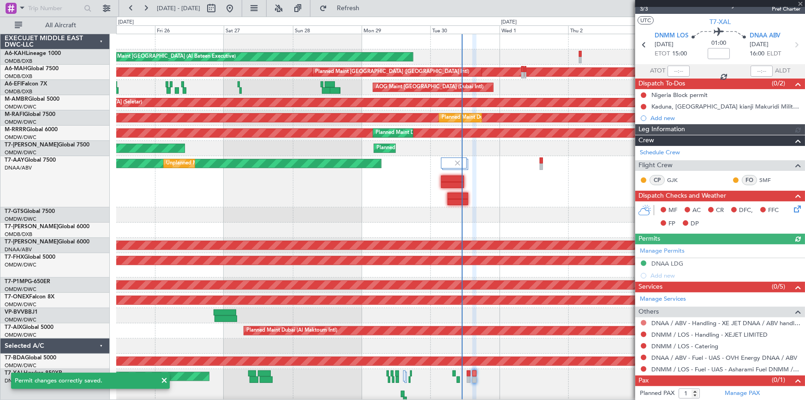
type input "Dherander Fithani (DHF)"
type input "7406"
click at [644, 323] on button at bounding box center [644, 323] width 6 height 6
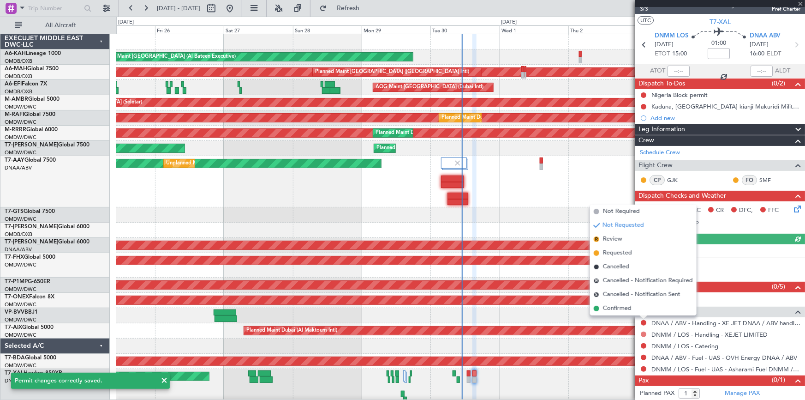
drag, startPoint x: 616, startPoint y: 306, endPoint x: 641, endPoint y: 332, distance: 35.9
click at [618, 308] on span "Confirmed" at bounding box center [617, 308] width 29 height 9
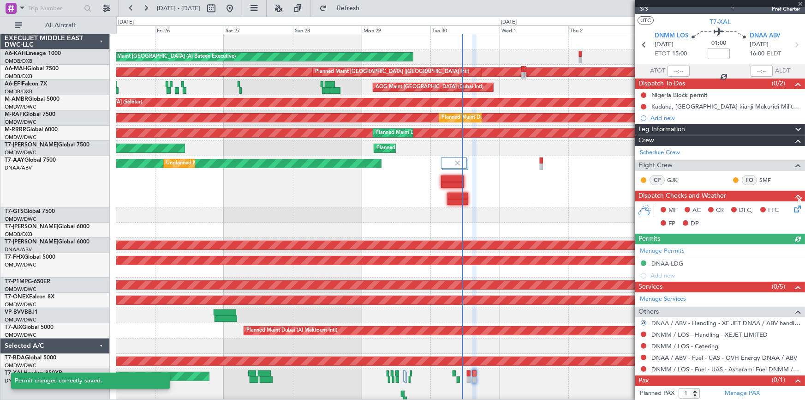
drag, startPoint x: 644, startPoint y: 332, endPoint x: 629, endPoint y: 328, distance: 15.9
click at [643, 332] on button at bounding box center [644, 334] width 6 height 6
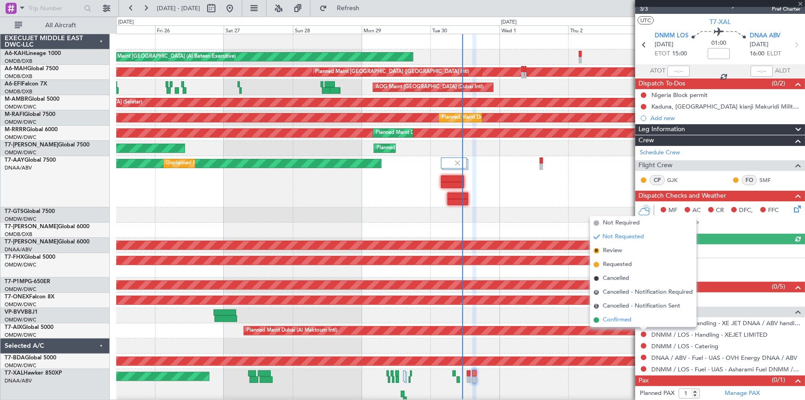
click at [617, 321] on span "Confirmed" at bounding box center [617, 319] width 29 height 9
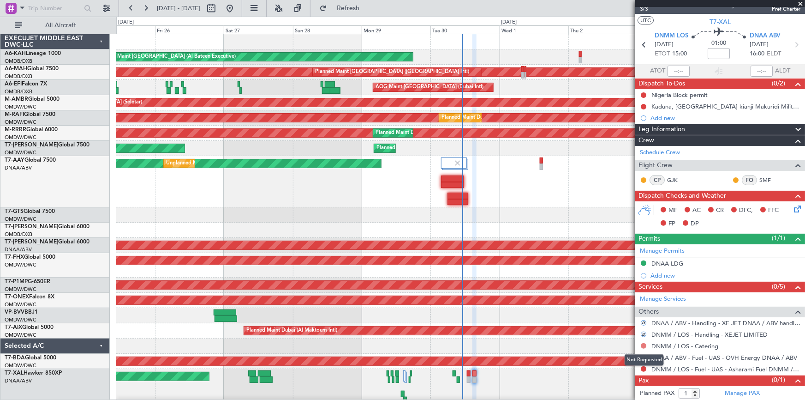
click at [645, 343] on button at bounding box center [644, 346] width 6 height 6
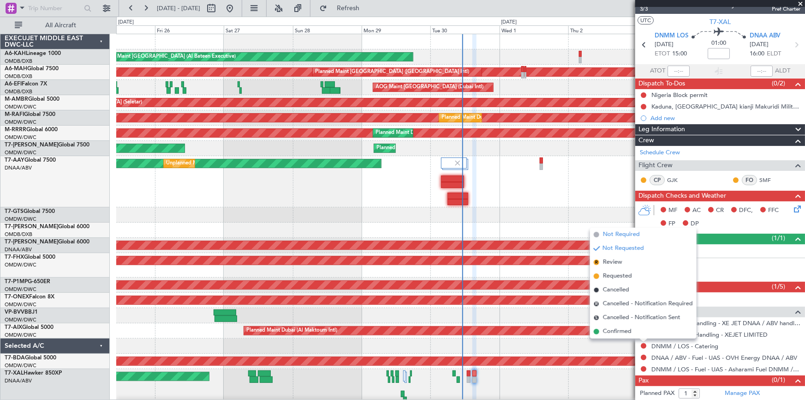
click at [623, 237] on span "Not Required" at bounding box center [621, 234] width 37 height 9
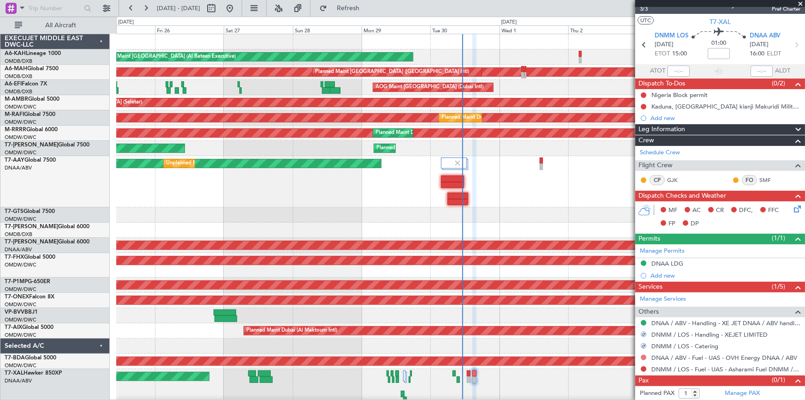
click at [644, 358] on button at bounding box center [644, 357] width 6 height 6
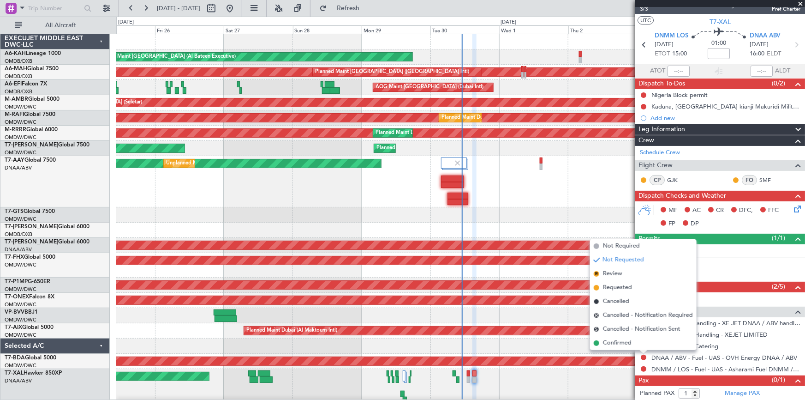
drag, startPoint x: 621, startPoint y: 246, endPoint x: 632, endPoint y: 278, distance: 34.0
click at [621, 247] on span "Not Required" at bounding box center [621, 245] width 37 height 9
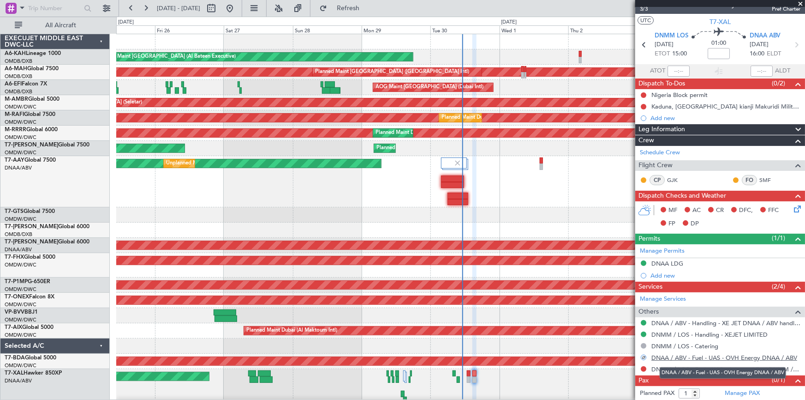
click at [701, 356] on link "DNAA / ABV - Fuel - UAS - OVH Energy DNAA / ABV" at bounding box center [724, 357] width 146 height 8
click at [368, 8] on span "Refresh" at bounding box center [348, 8] width 39 height 6
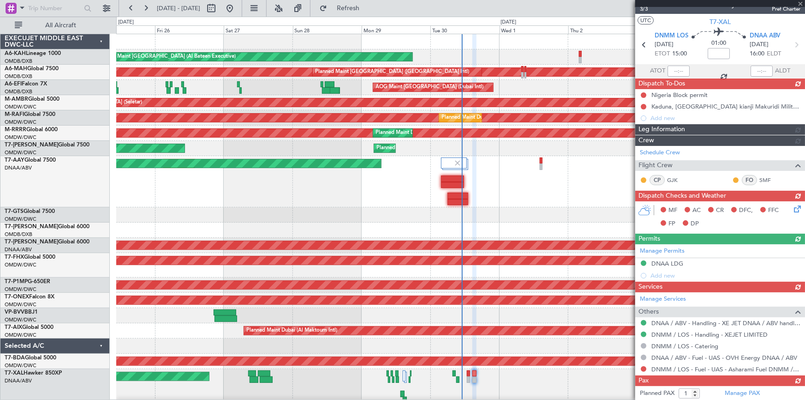
type input "Dherander Fithani (DHF)"
type input "7406"
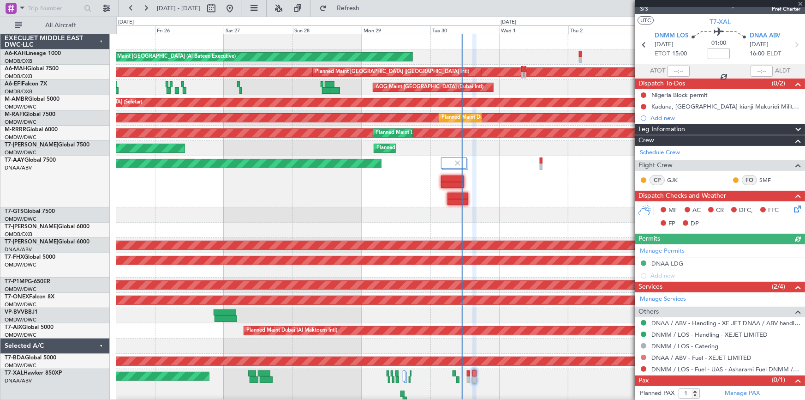
click at [643, 358] on button at bounding box center [644, 357] width 6 height 6
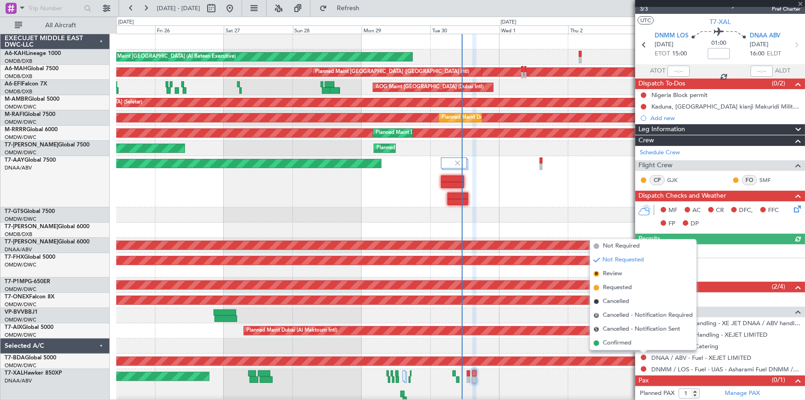
drag, startPoint x: 618, startPoint y: 246, endPoint x: 621, endPoint y: 250, distance: 4.9
click at [619, 248] on span "Not Required" at bounding box center [621, 245] width 37 height 9
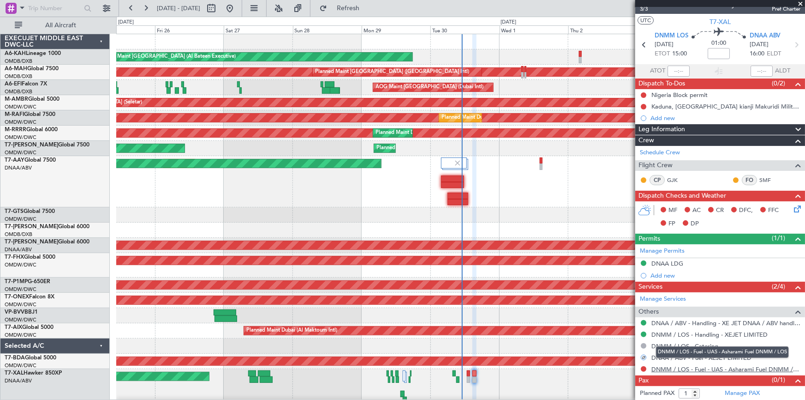
click at [669, 368] on link "DNMM / LOS - Fuel - UAS - Asharami Fuel DNMM / LOS" at bounding box center [725, 369] width 149 height 8
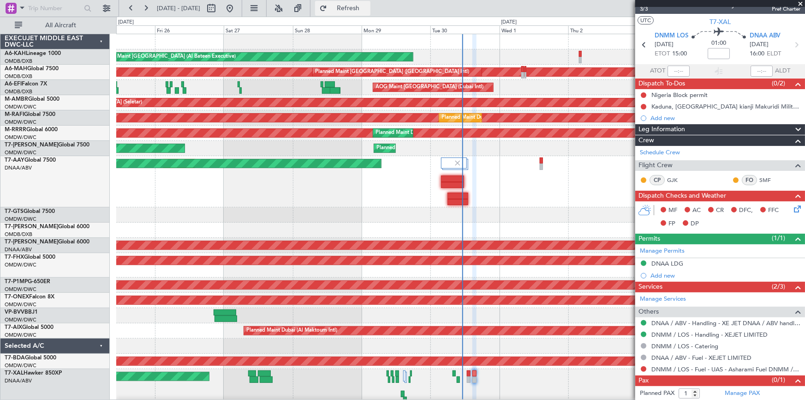
click at [368, 7] on span "Refresh" at bounding box center [348, 8] width 39 height 6
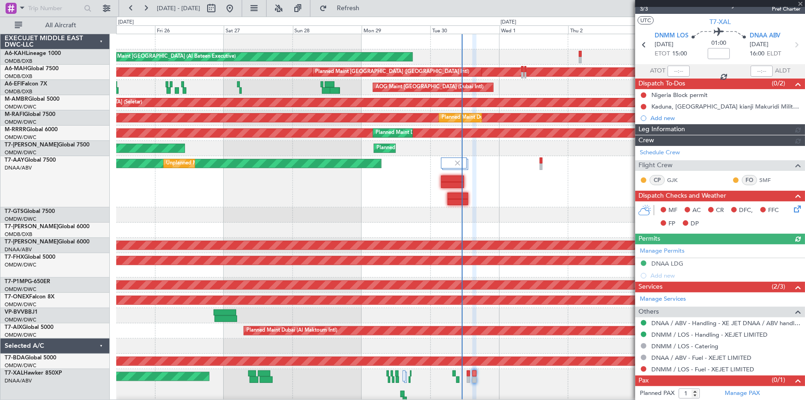
type input "Dherander Fithani (DHF)"
type input "7406"
click at [642, 368] on button at bounding box center [644, 369] width 6 height 6
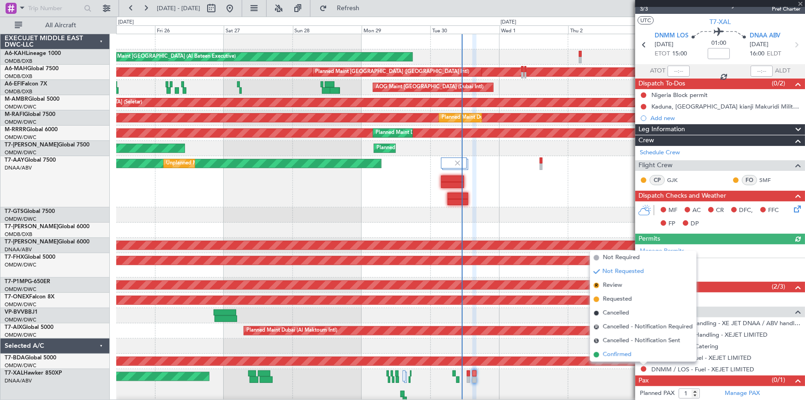
click at [610, 355] on span "Confirmed" at bounding box center [617, 354] width 29 height 9
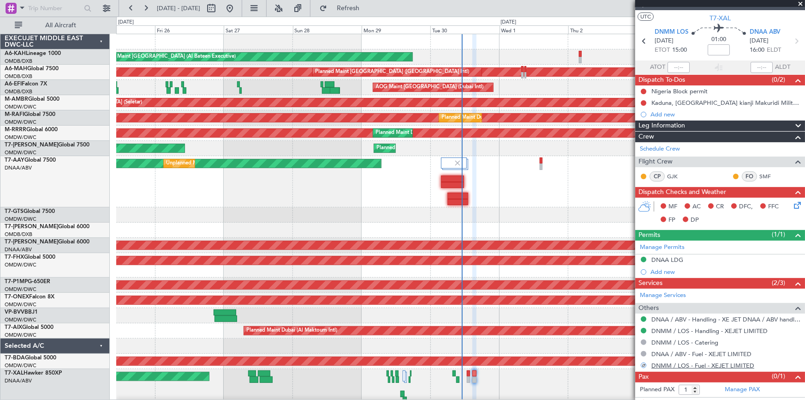
scroll to position [24, 0]
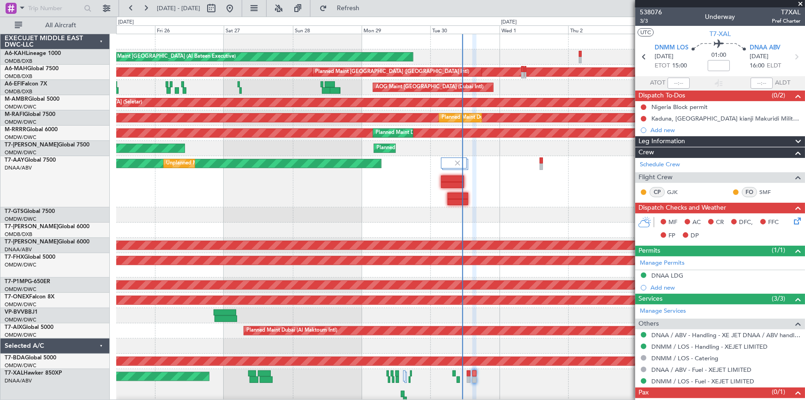
scroll to position [24, 0]
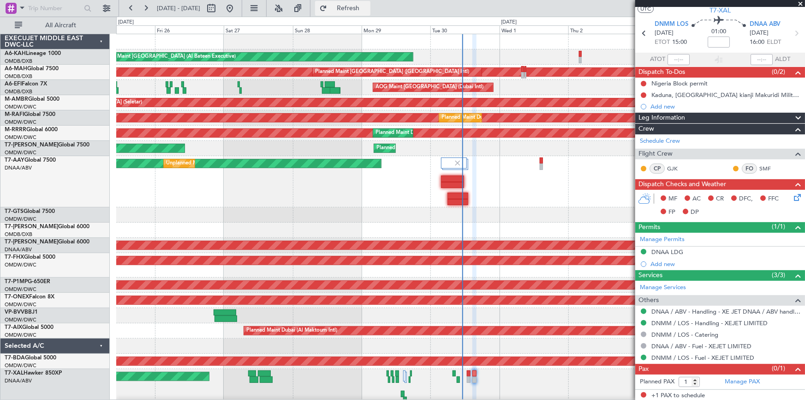
click at [368, 9] on span "Refresh" at bounding box center [348, 8] width 39 height 6
click at [368, 6] on span "Refresh" at bounding box center [348, 8] width 39 height 6
click at [368, 5] on span "Refresh" at bounding box center [348, 8] width 39 height 6
click at [368, 5] on span "Refreshing..." at bounding box center [348, 8] width 39 height 6
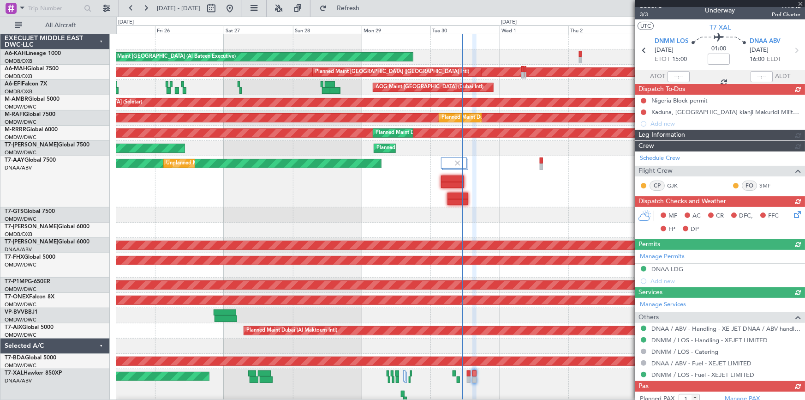
scroll to position [0, 0]
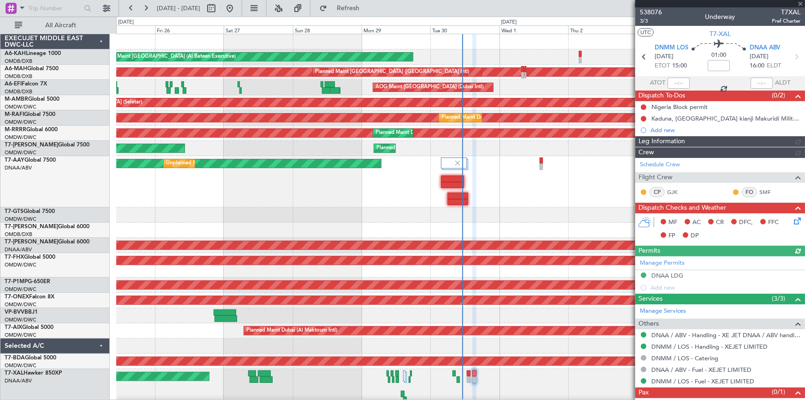
type input "Dherander Fithani (DHF)"
type input "7406"
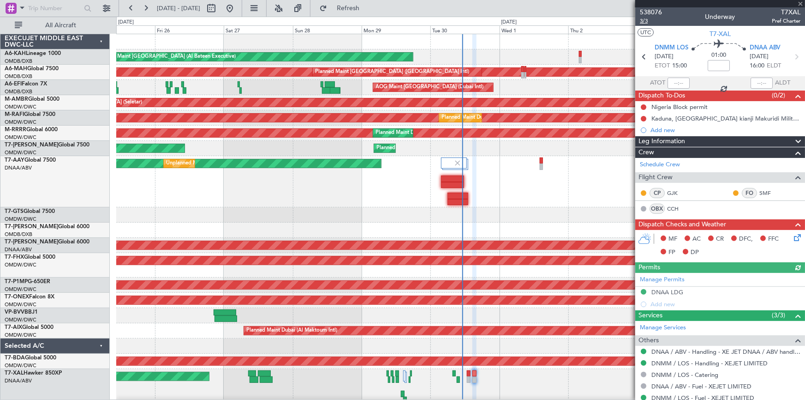
click at [646, 20] on span "3/3" at bounding box center [651, 21] width 22 height 8
type input "Dherander Fithani (DHF)"
type input "7406"
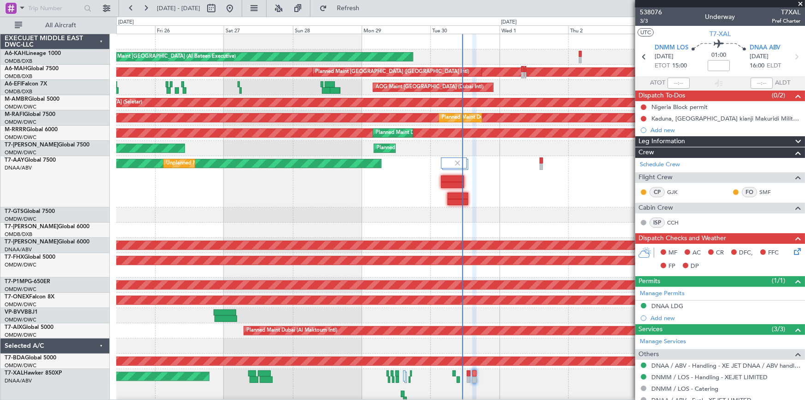
scroll to position [54, 0]
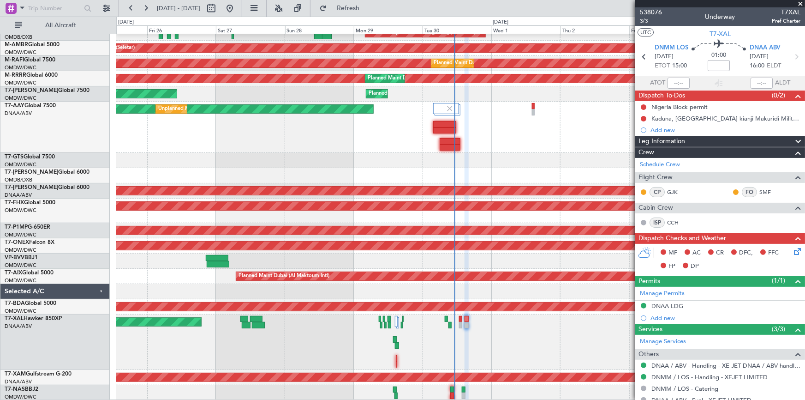
click at [492, 302] on div "Planned Maint Dubai (Dubai Intl) Planned Maint Dubai (Dubai Intl) AOG Maint Dub…" at bounding box center [460, 190] width 688 height 420
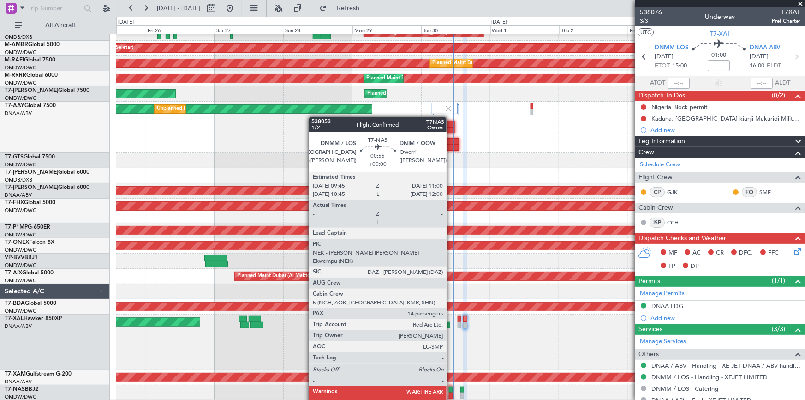
click at [451, 390] on div at bounding box center [451, 389] width 4 height 6
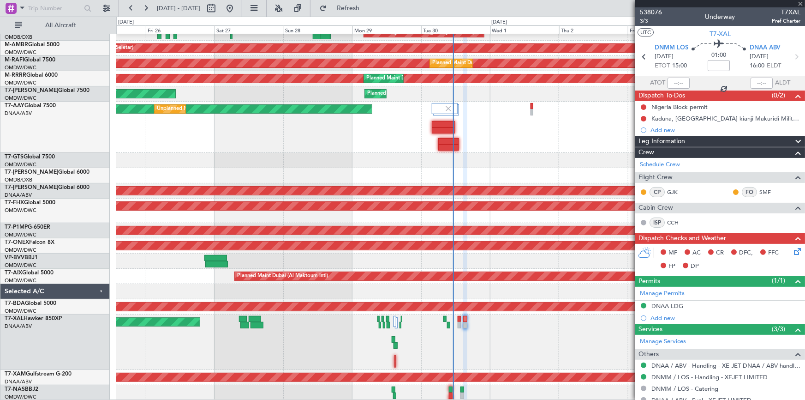
type input "14"
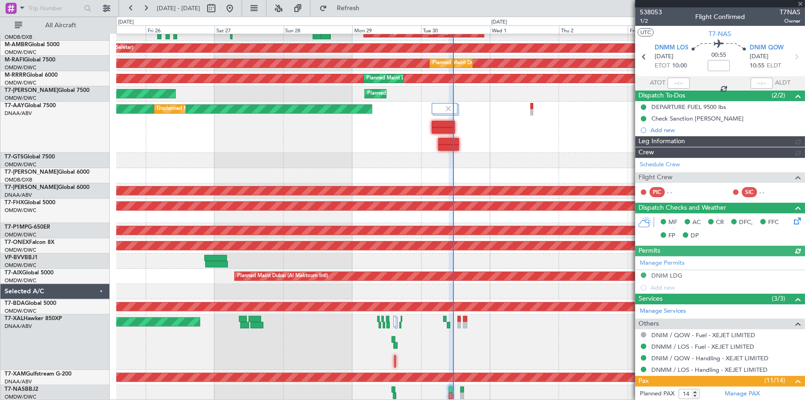
type input "Dherander Fithani (DHF)"
type input "7393"
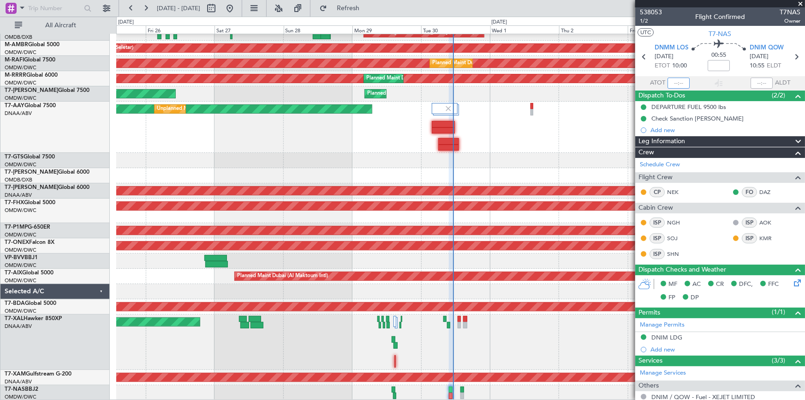
click at [668, 81] on input "text" at bounding box center [679, 83] width 22 height 11
click at [648, 21] on span "1/2" at bounding box center [651, 21] width 22 height 8
type input "11:04"
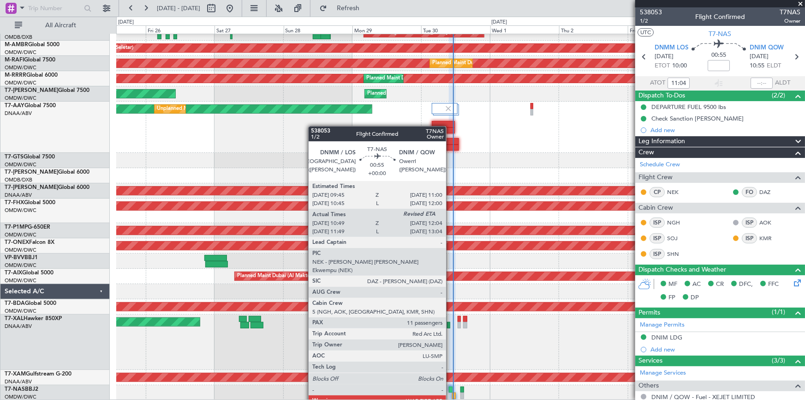
click at [449, 388] on div at bounding box center [451, 389] width 4 height 6
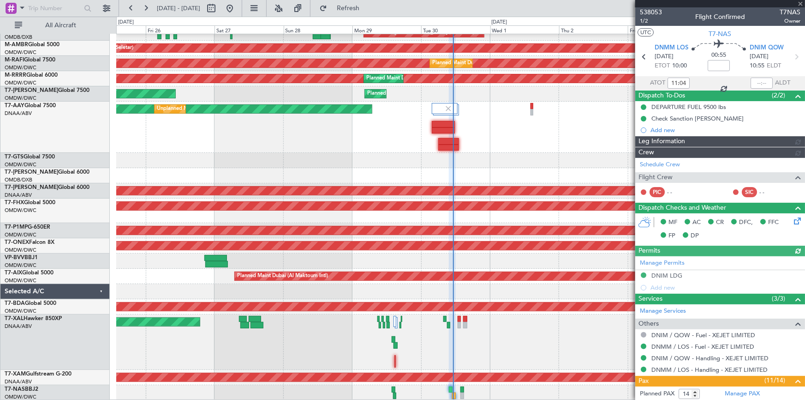
type input "Dherander Fithani (DHF)"
type input "7393"
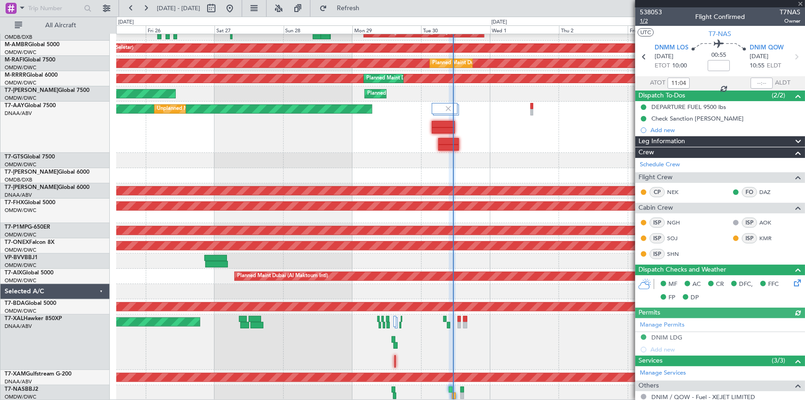
click at [645, 19] on span "1/2" at bounding box center [651, 21] width 22 height 8
click at [364, 12] on button "Refresh" at bounding box center [342, 8] width 55 height 15
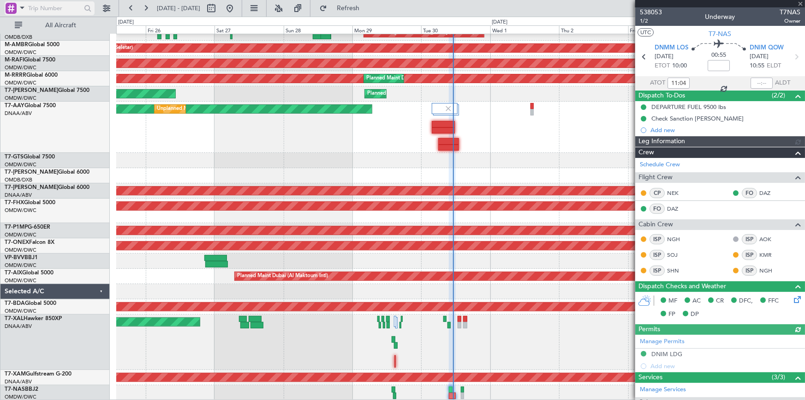
type input "Dherander Fithani (DHF)"
type input "7393"
type input "Dherander Fithani (DHF)"
type input "7393"
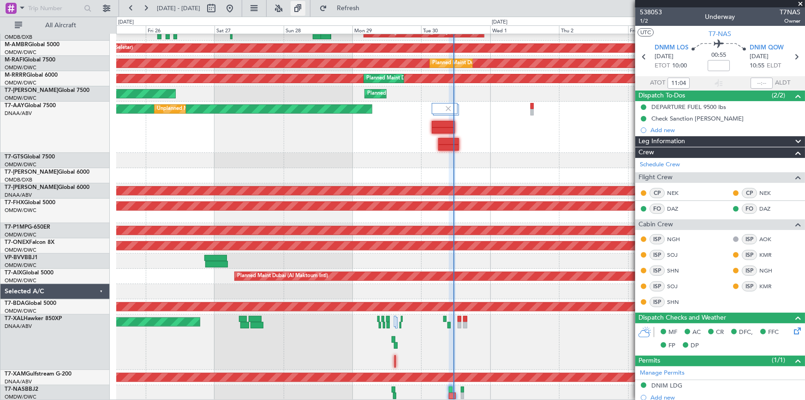
type input "Dherander Fithani (DHF)"
type input "7393"
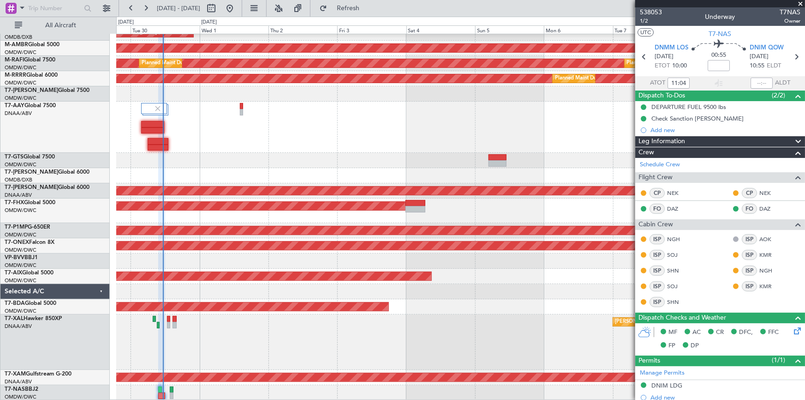
click at [91, 152] on div "Planned Maint Dubai (Dubai Intl) Planned Maint Dubai (Dubai Intl) AOG Maint Dub…" at bounding box center [402, 208] width 805 height 383
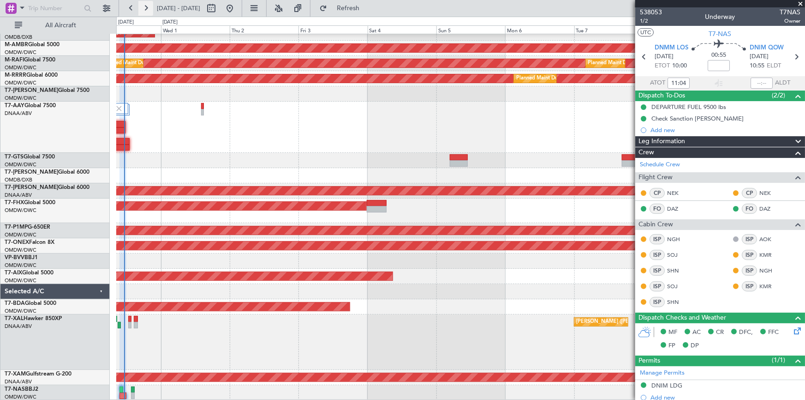
click at [147, 10] on button at bounding box center [145, 8] width 15 height 15
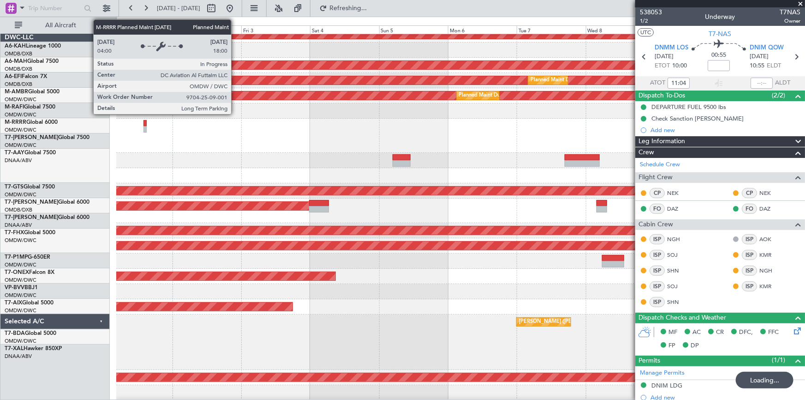
scroll to position [0, 0]
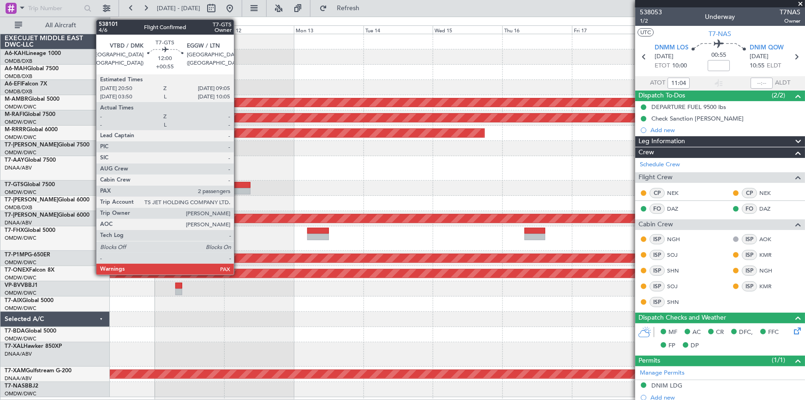
click at [238, 183] on div at bounding box center [233, 185] width 36 height 6
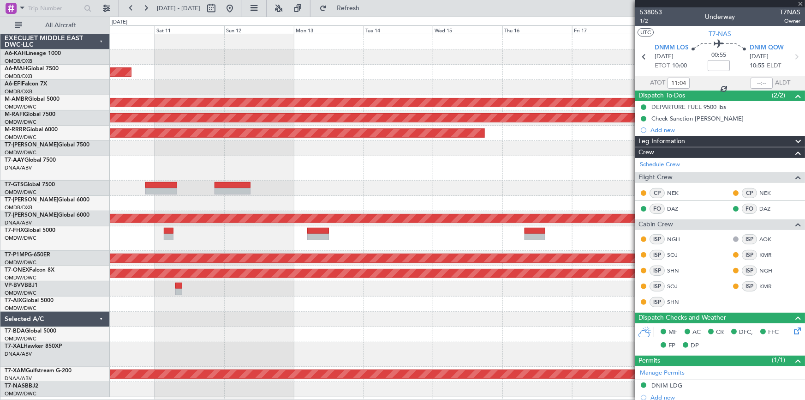
type input "+00:55"
type input "2"
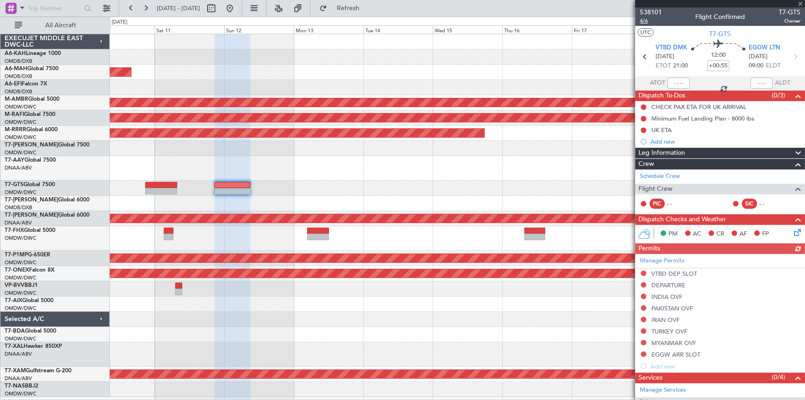
click at [646, 20] on span "4/6" at bounding box center [651, 21] width 22 height 8
click at [792, 56] on icon at bounding box center [795, 57] width 12 height 12
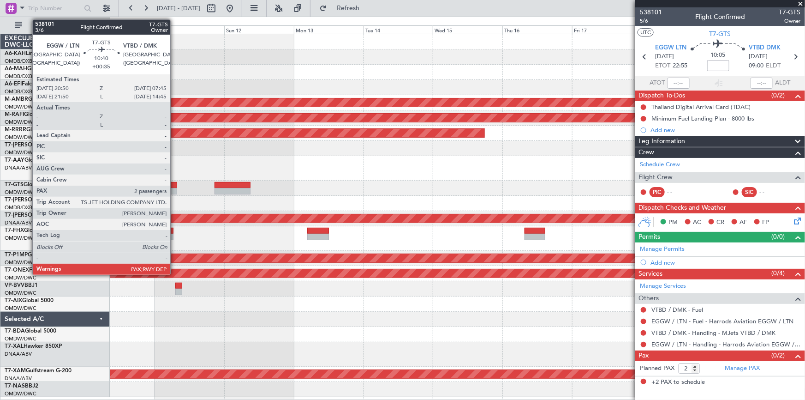
click at [174, 184] on div at bounding box center [161, 185] width 32 height 6
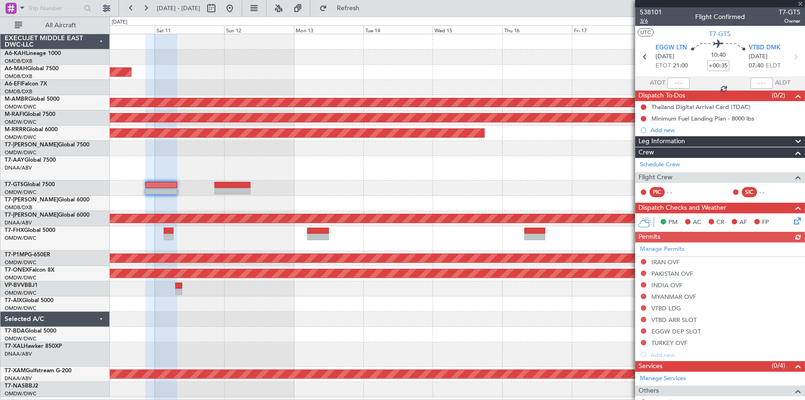
click at [643, 21] on span "3/6" at bounding box center [651, 21] width 22 height 8
click at [648, 21] on span "3/6" at bounding box center [651, 21] width 22 height 8
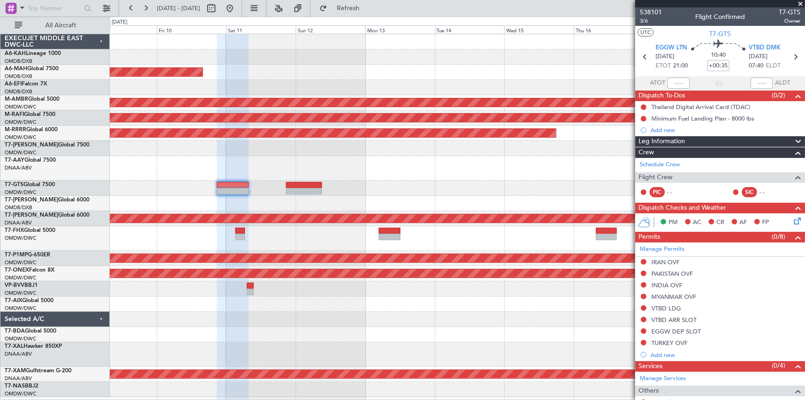
click at [504, 202] on div "Planned Maint [GEOGRAPHIC_DATA] ([GEOGRAPHIC_DATA] Intl) Planned Maint [GEOGRAP…" at bounding box center [457, 215] width 695 height 363
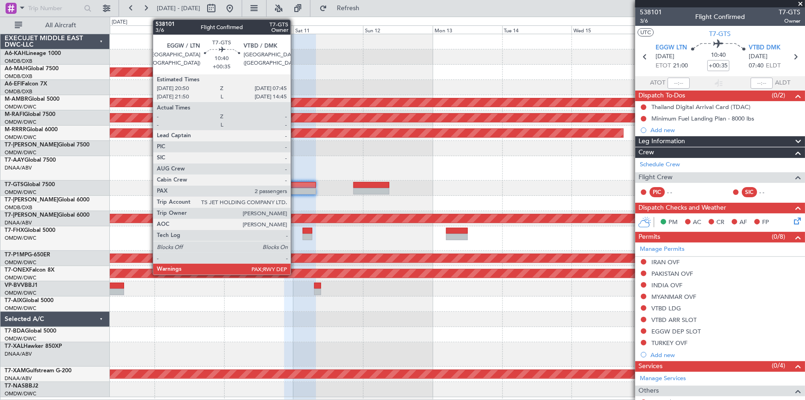
click at [295, 185] on div at bounding box center [300, 185] width 32 height 6
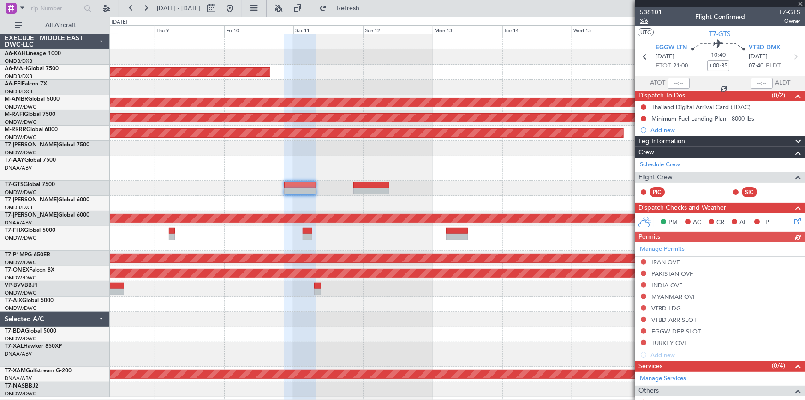
click at [644, 19] on span "3/6" at bounding box center [651, 21] width 22 height 8
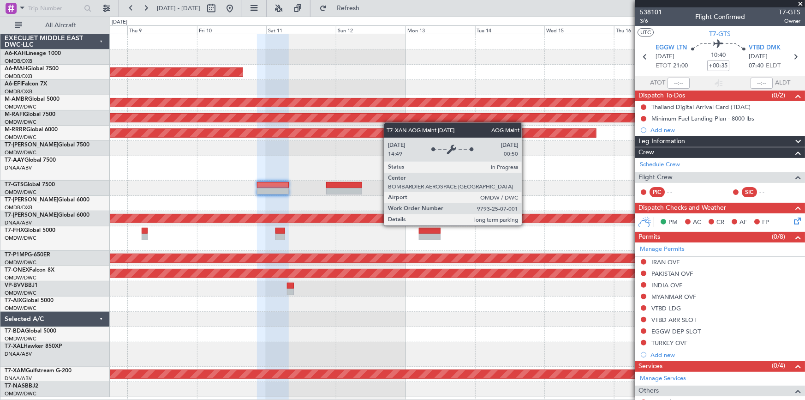
click at [276, 220] on div "AOG Maint Dubai (Al Maktoum Intl)" at bounding box center [457, 218] width 2085 height 8
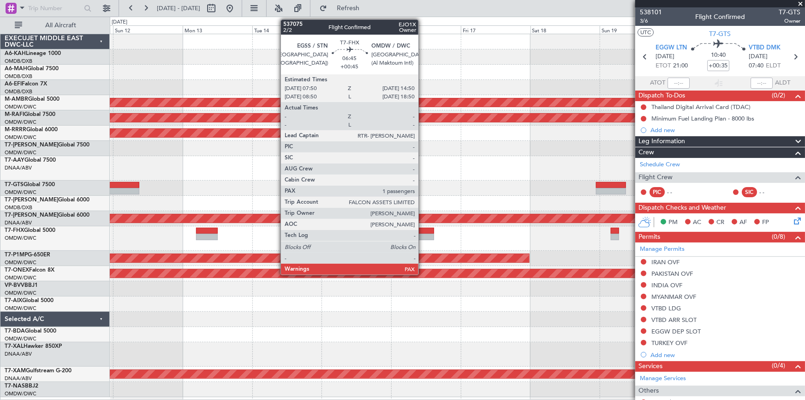
click at [423, 230] on div at bounding box center [423, 230] width 20 height 6
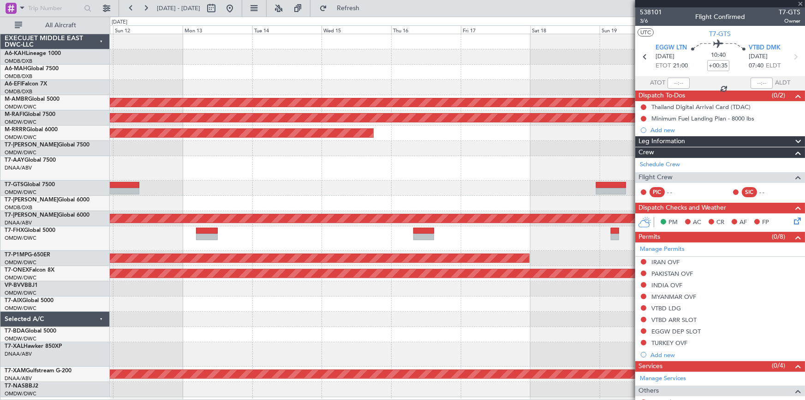
type input "+00:45"
type input "1"
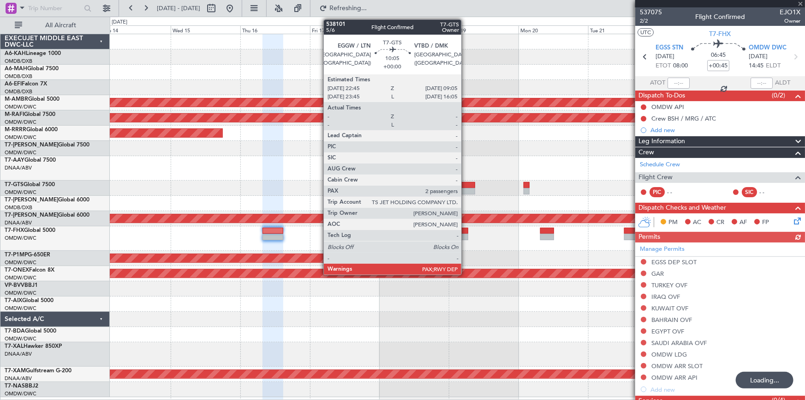
click at [466, 184] on div at bounding box center [460, 185] width 30 height 6
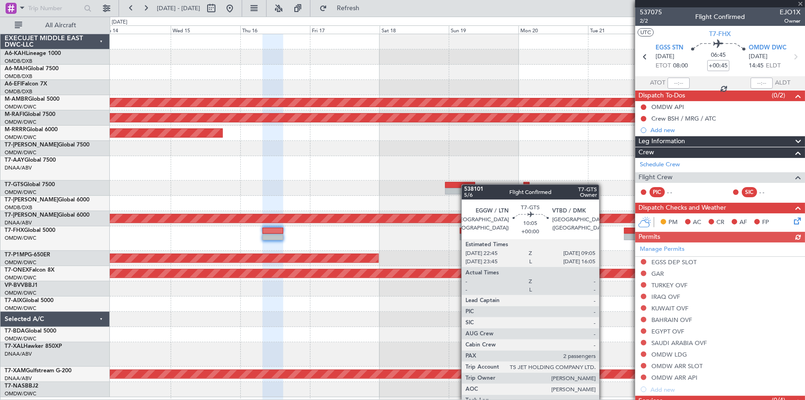
type input "2"
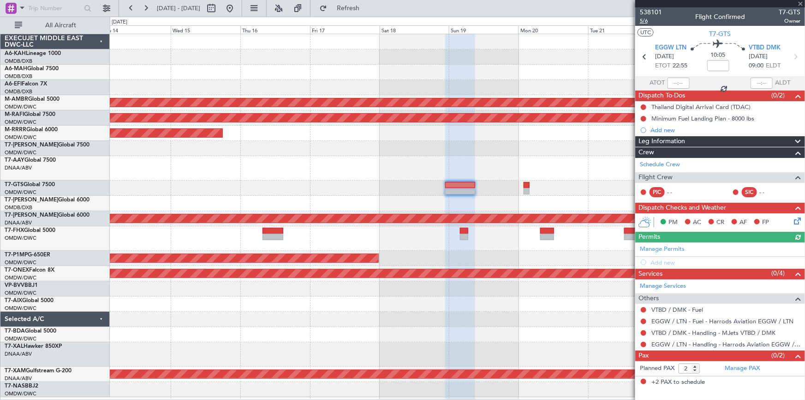
click at [648, 19] on span "5/6" at bounding box center [651, 21] width 22 height 8
click at [645, 21] on span "5/6" at bounding box center [651, 21] width 22 height 8
click at [666, 249] on link "Manage Permits" at bounding box center [662, 249] width 45 height 9
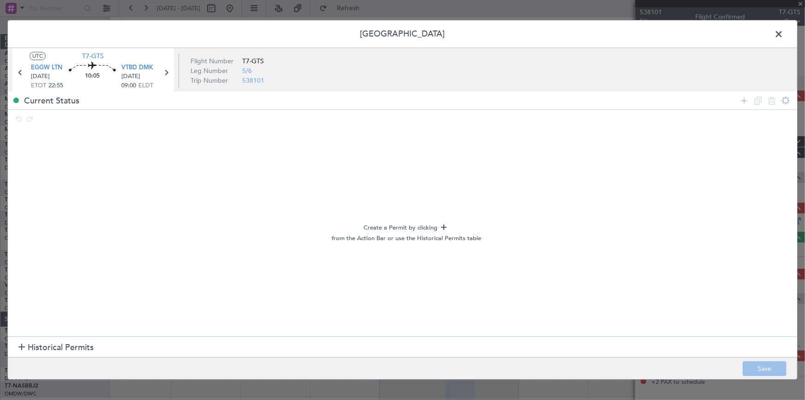
click at [68, 345] on span "Historical Permits" at bounding box center [61, 347] width 66 height 12
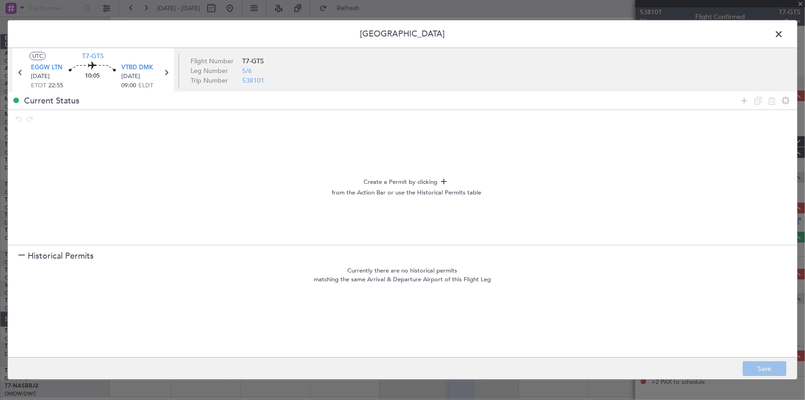
click at [752, 98] on div at bounding box center [764, 100] width 55 height 13
click at [744, 97] on icon at bounding box center [744, 100] width 11 height 11
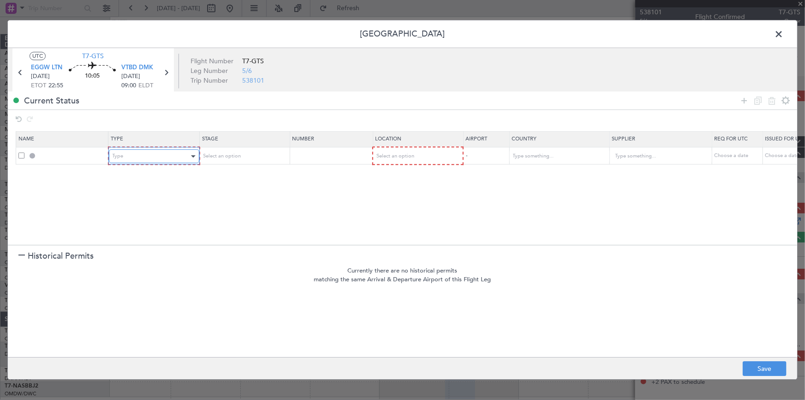
click at [181, 157] on div "Type" at bounding box center [151, 156] width 77 height 14
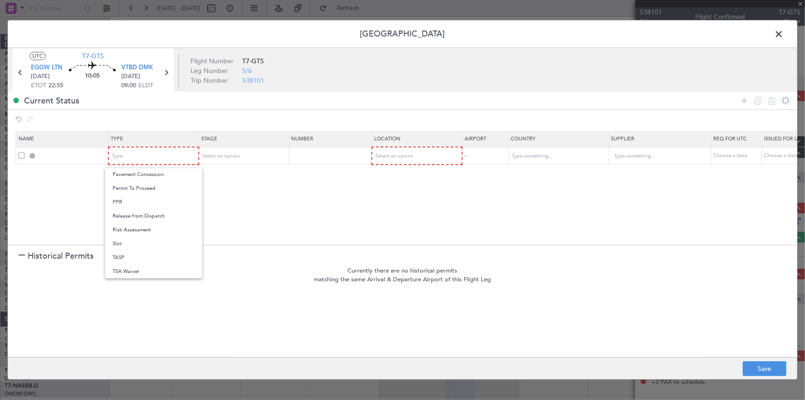
drag, startPoint x: 124, startPoint y: 244, endPoint x: 159, endPoint y: 235, distance: 35.7
click at [141, 240] on span "Slot" at bounding box center [154, 244] width 82 height 14
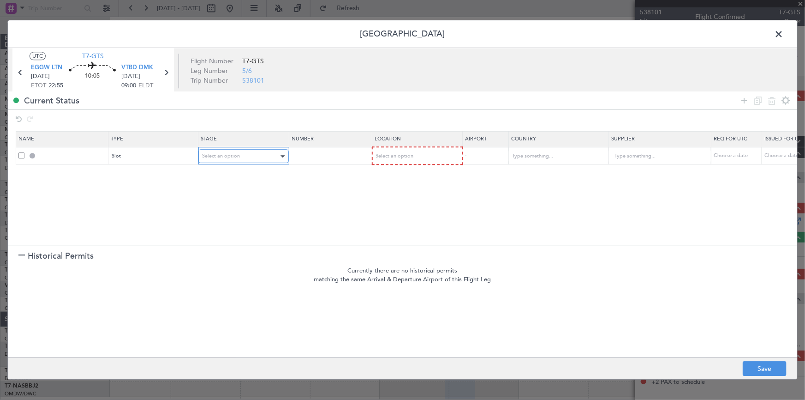
click at [258, 152] on div "Select an option" at bounding box center [240, 156] width 77 height 14
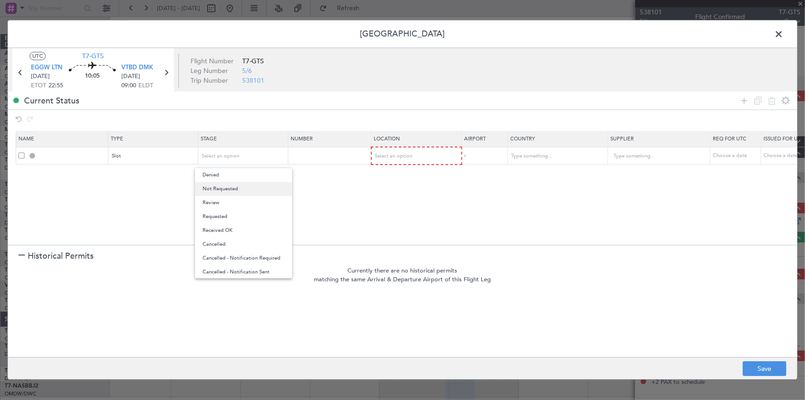
drag, startPoint x: 237, startPoint y: 185, endPoint x: 342, endPoint y: 163, distance: 107.5
click at [240, 185] on span "Not Requested" at bounding box center [244, 189] width 82 height 14
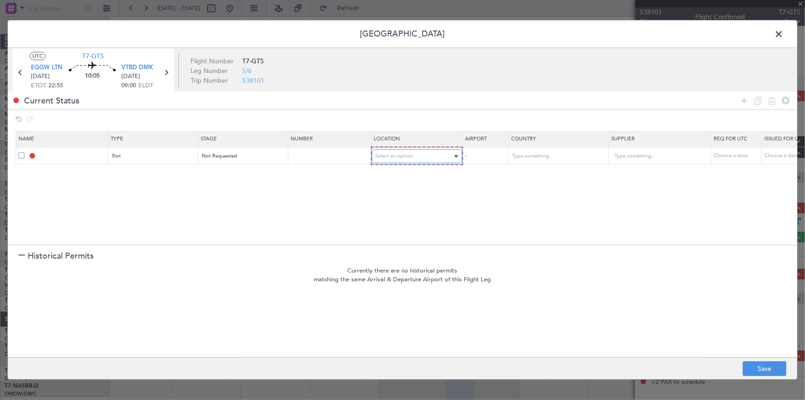
drag, startPoint x: 388, startPoint y: 156, endPoint x: 394, endPoint y: 159, distance: 5.6
click at [390, 157] on span "Select an option" at bounding box center [395, 156] width 38 height 7
drag, startPoint x: 392, startPoint y: 174, endPoint x: 587, endPoint y: 164, distance: 195.4
click at [400, 175] on span "Departure" at bounding box center [417, 175] width 82 height 14
click at [743, 98] on icon at bounding box center [744, 100] width 11 height 11
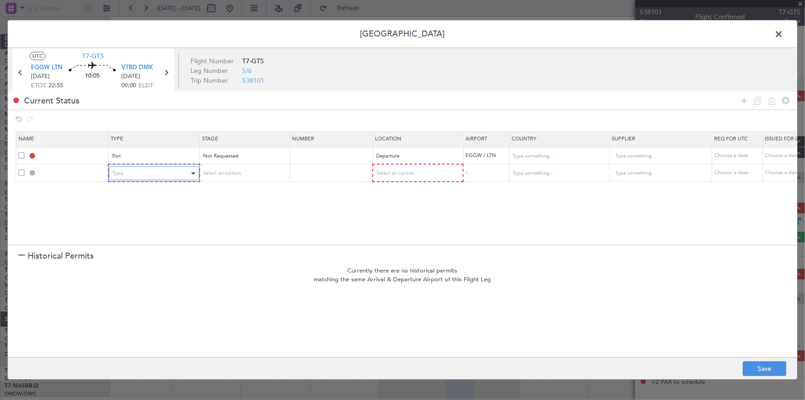
click at [149, 171] on div "Type" at bounding box center [151, 174] width 77 height 14
click at [406, 172] on div at bounding box center [402, 200] width 805 height 400
click at [406, 172] on span "Select an option" at bounding box center [395, 173] width 38 height 7
drag, startPoint x: 394, startPoint y: 245, endPoint x: 406, endPoint y: 244, distance: 12.1
click at [398, 245] on span "Enroute" at bounding box center [417, 247] width 82 height 14
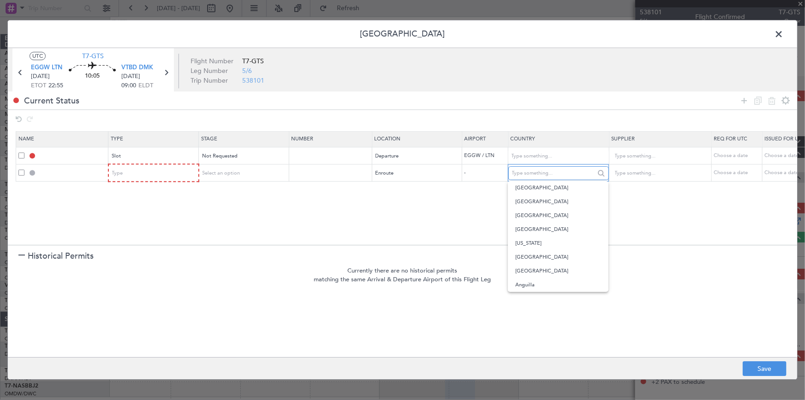
click at [528, 171] on input "text" at bounding box center [553, 173] width 83 height 14
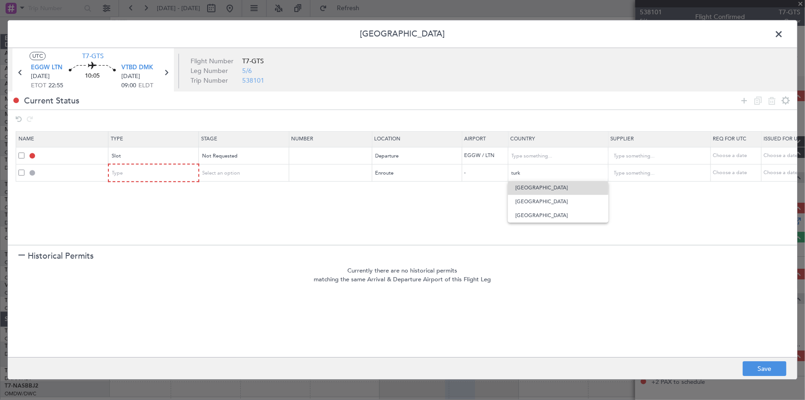
click at [521, 187] on span "Turkey" at bounding box center [558, 188] width 86 height 14
type input "Turkey"
click at [744, 97] on icon at bounding box center [744, 100] width 11 height 11
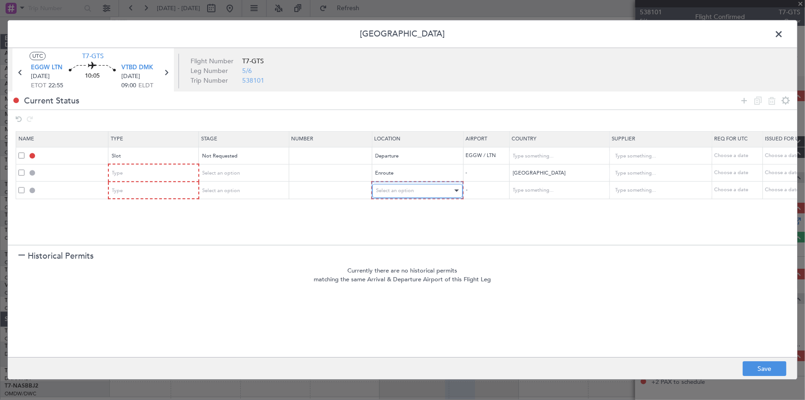
click at [396, 184] on div "Select an option" at bounding box center [414, 191] width 77 height 14
drag, startPoint x: 383, startPoint y: 262, endPoint x: 520, endPoint y: 214, distance: 145.2
click at [384, 263] on span "Enroute" at bounding box center [417, 265] width 82 height 14
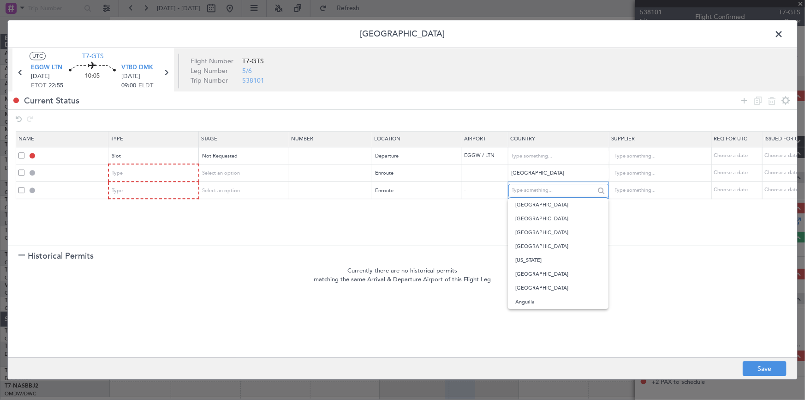
click at [531, 192] on input "text" at bounding box center [553, 191] width 83 height 14
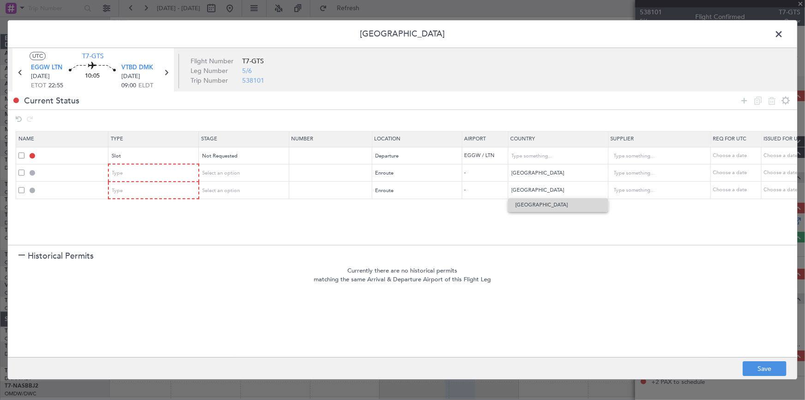
click at [520, 205] on span "Iran" at bounding box center [558, 205] width 86 height 14
type input "Iran"
click at [747, 96] on icon at bounding box center [744, 100] width 11 height 11
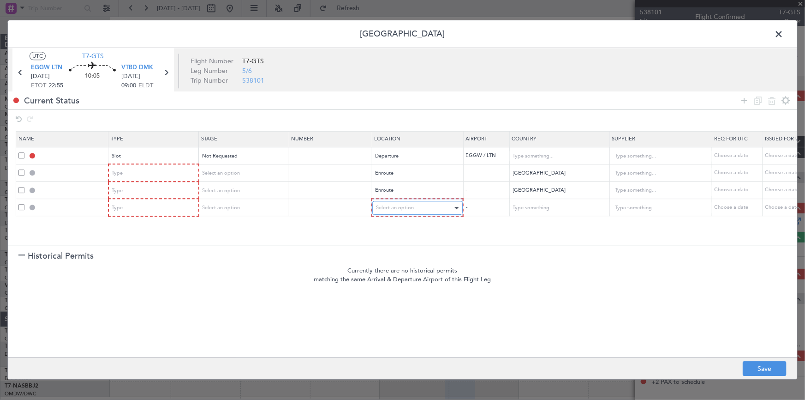
click at [394, 207] on span "Select an option" at bounding box center [395, 207] width 38 height 7
drag, startPoint x: 388, startPoint y: 283, endPoint x: 525, endPoint y: 211, distance: 154.1
click at [394, 283] on span "Enroute" at bounding box center [417, 282] width 82 height 14
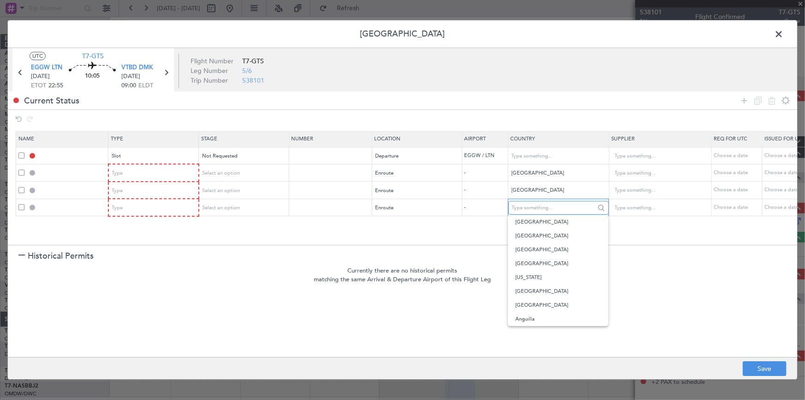
click at [527, 206] on input "text" at bounding box center [553, 208] width 83 height 14
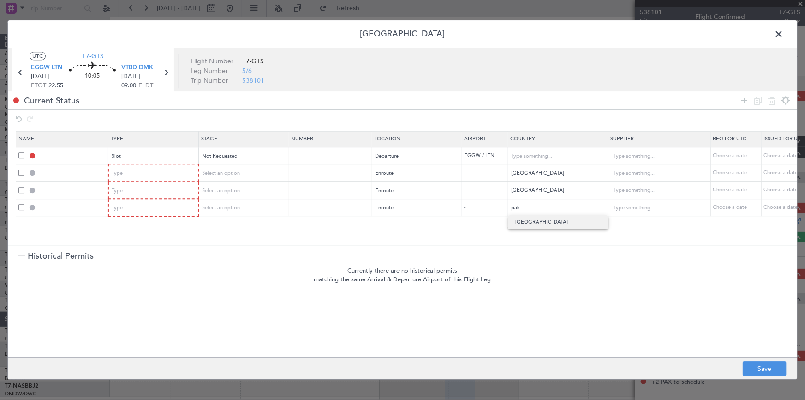
click at [530, 220] on span "Pakistan" at bounding box center [558, 222] width 86 height 14
type input "Pakistan"
click at [743, 98] on icon at bounding box center [744, 100] width 11 height 11
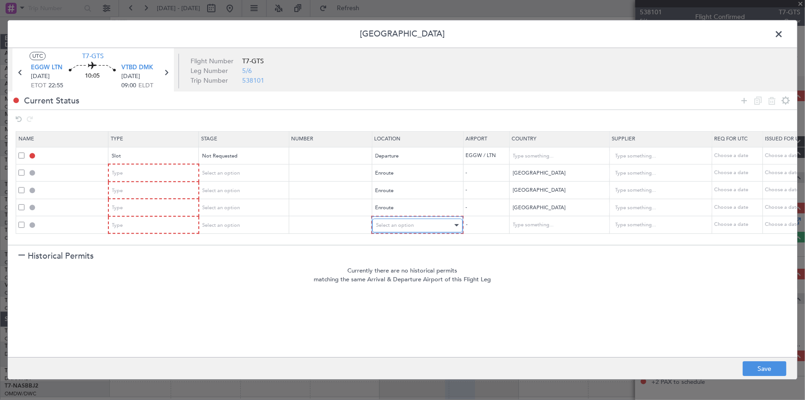
click at [415, 228] on div "Select an option" at bounding box center [414, 225] width 77 height 14
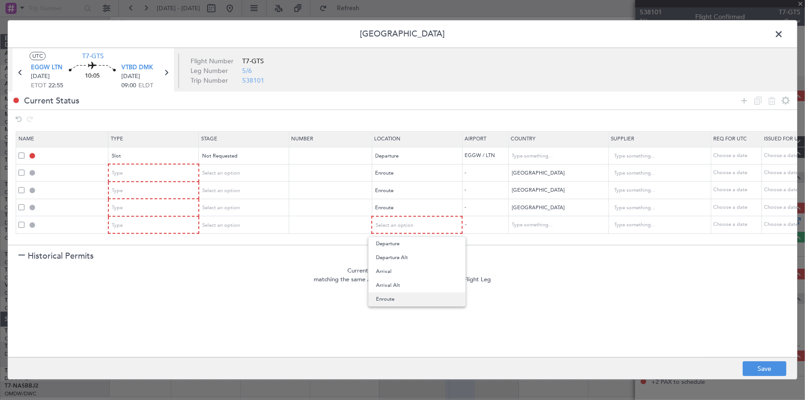
click at [403, 298] on span "Enroute" at bounding box center [417, 299] width 82 height 14
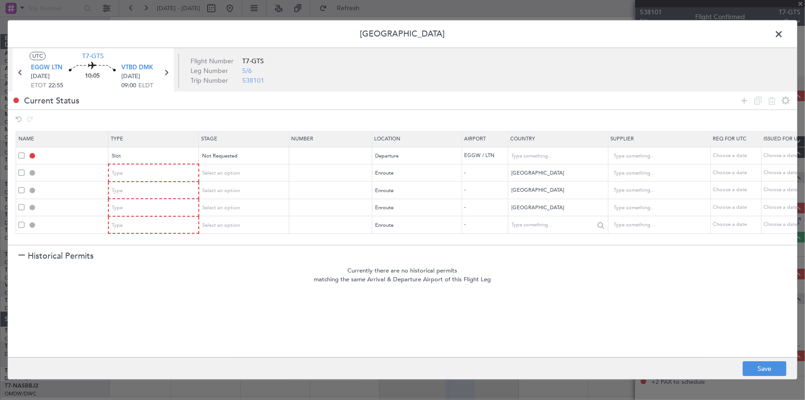
click at [549, 227] on mat-form-field at bounding box center [558, 224] width 100 height 17
click at [550, 225] on input "text" at bounding box center [553, 225] width 83 height 14
click at [517, 253] on span "India" at bounding box center [558, 253] width 86 height 14
type input "India"
click at [743, 98] on icon at bounding box center [744, 100] width 11 height 11
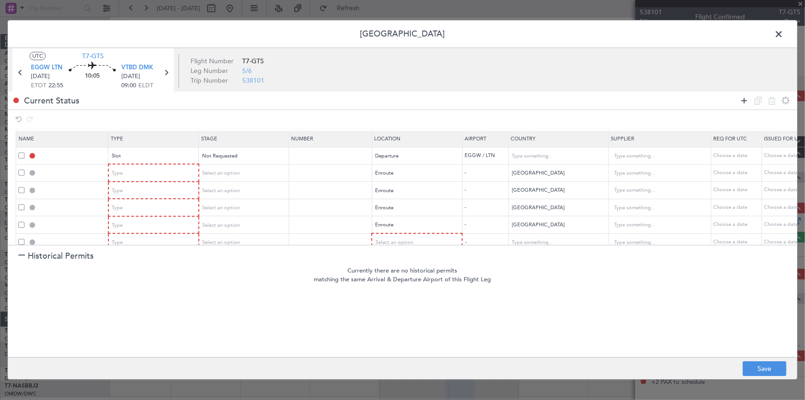
scroll to position [14, 0]
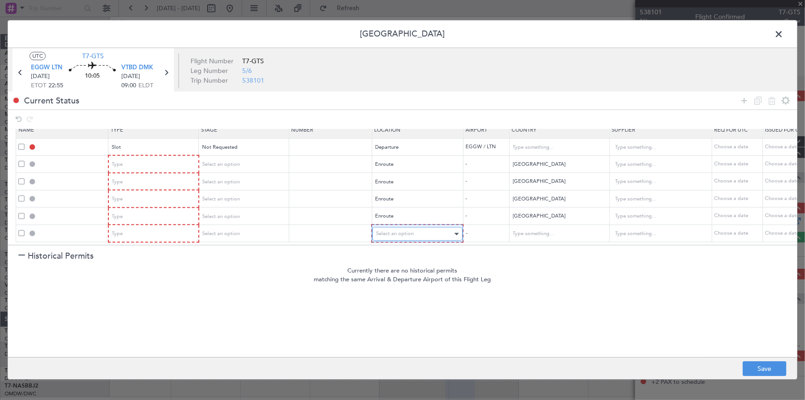
click at [400, 230] on span "Select an option" at bounding box center [395, 233] width 38 height 7
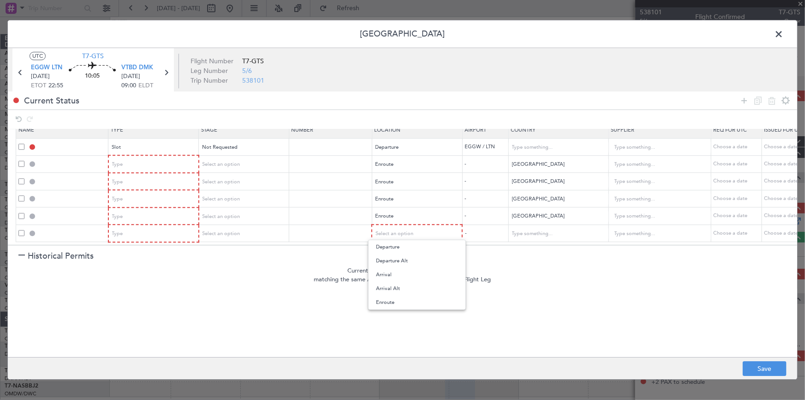
drag, startPoint x: 388, startPoint y: 301, endPoint x: 521, endPoint y: 252, distance: 142.0
click at [390, 301] on span "Enroute" at bounding box center [417, 302] width 82 height 14
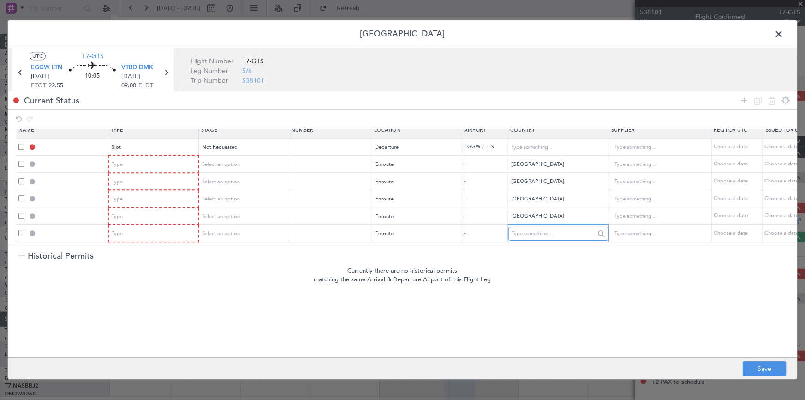
click at [534, 227] on input "text" at bounding box center [553, 234] width 83 height 14
drag, startPoint x: 531, startPoint y: 240, endPoint x: 537, endPoint y: 241, distance: 5.6
click at [535, 241] on span "Myanmar" at bounding box center [558, 242] width 86 height 14
type input "Myanmar"
click at [747, 97] on icon at bounding box center [744, 100] width 11 height 11
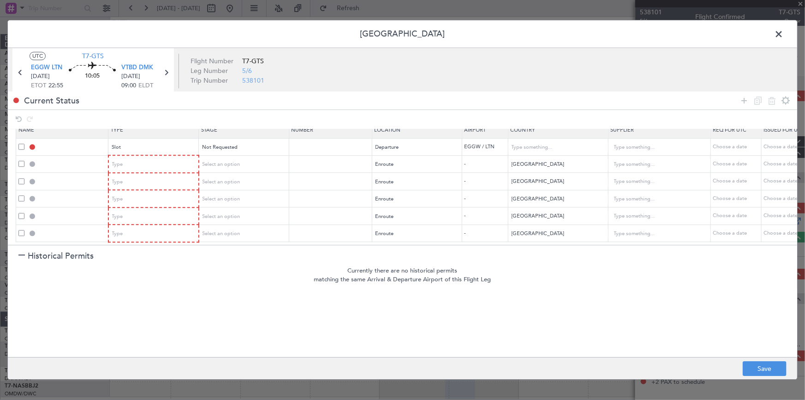
scroll to position [32, 0]
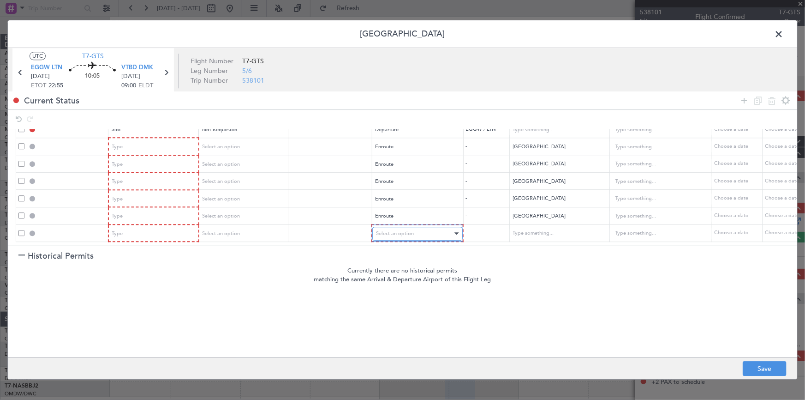
click at [436, 227] on div "Select an option" at bounding box center [414, 234] width 77 height 14
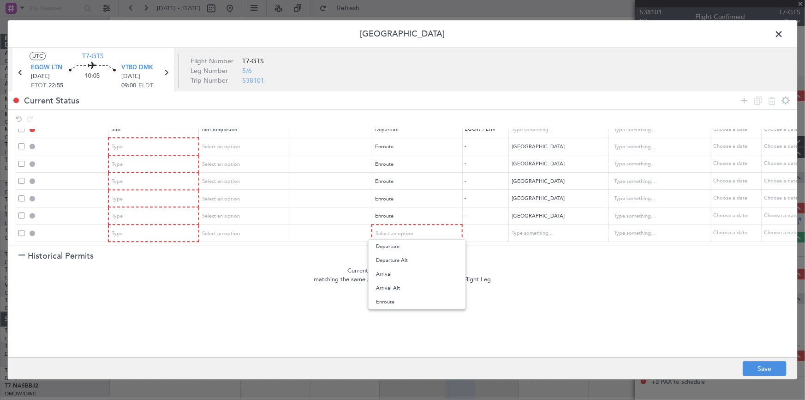
drag, startPoint x: 397, startPoint y: 273, endPoint x: 433, endPoint y: 269, distance: 36.7
click at [397, 273] on span "Arrival" at bounding box center [417, 274] width 82 height 14
drag, startPoint x: 746, startPoint y: 97, endPoint x: 597, endPoint y: 186, distance: 174.0
click at [746, 97] on icon at bounding box center [744, 100] width 11 height 11
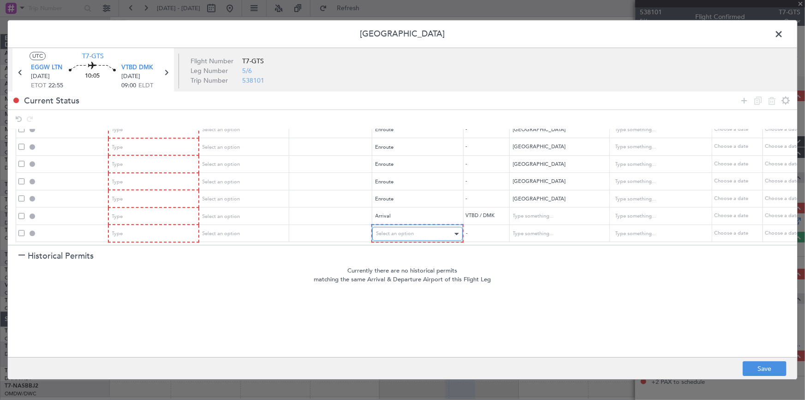
click at [422, 227] on div "Select an option" at bounding box center [414, 234] width 77 height 14
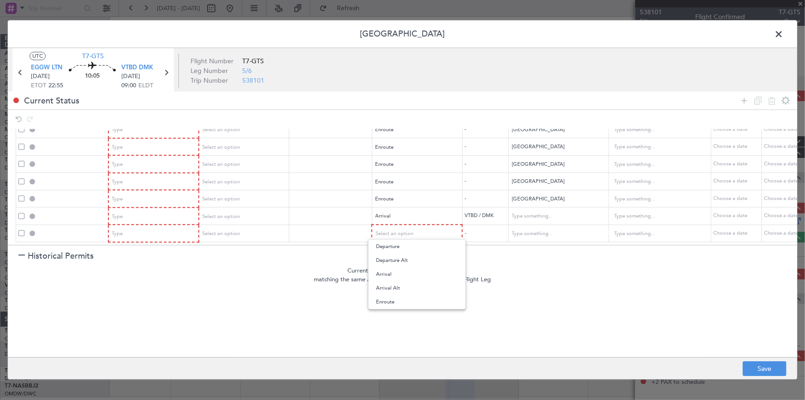
drag, startPoint x: 391, startPoint y: 276, endPoint x: 459, endPoint y: 262, distance: 69.2
click at [393, 275] on span "Arrival" at bounding box center [417, 274] width 82 height 14
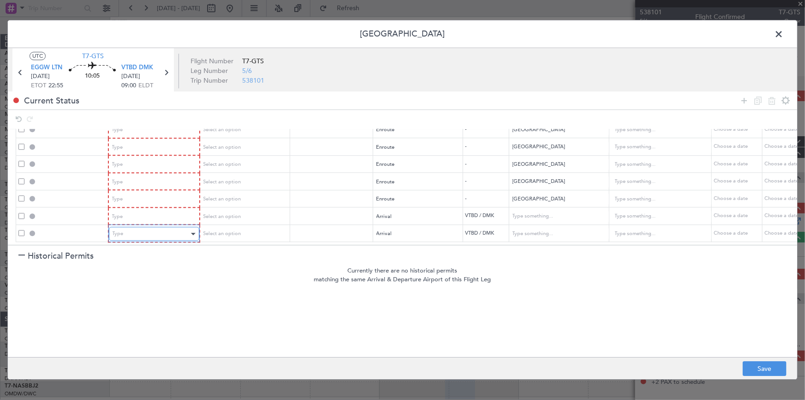
click at [161, 227] on div "Type" at bounding box center [151, 234] width 77 height 14
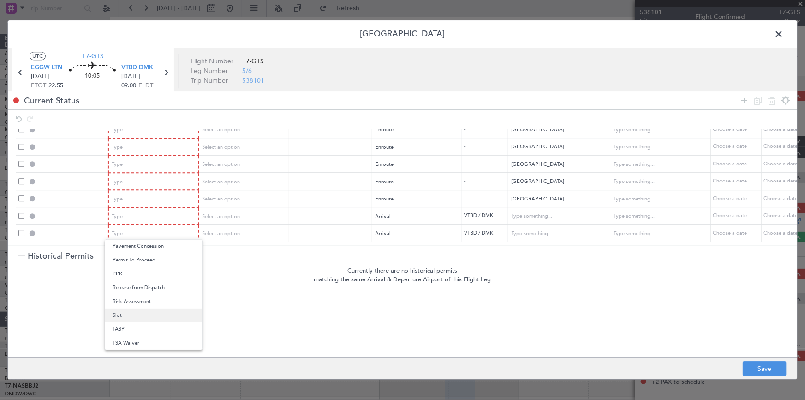
click at [126, 318] on span "Slot" at bounding box center [154, 315] width 82 height 14
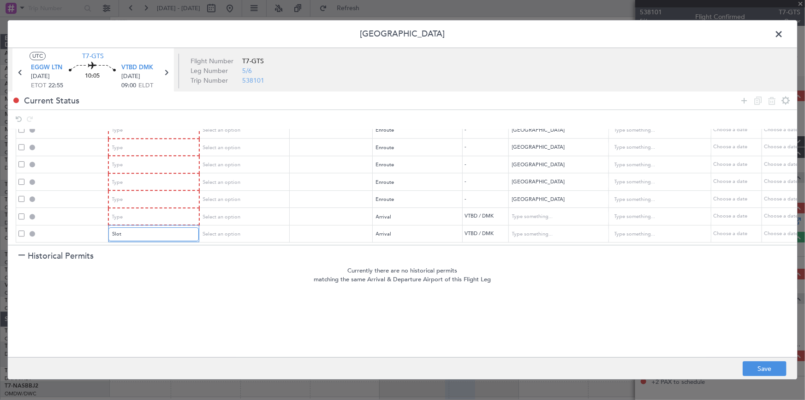
scroll to position [48, 0]
click at [152, 210] on div "Type" at bounding box center [151, 217] width 77 height 14
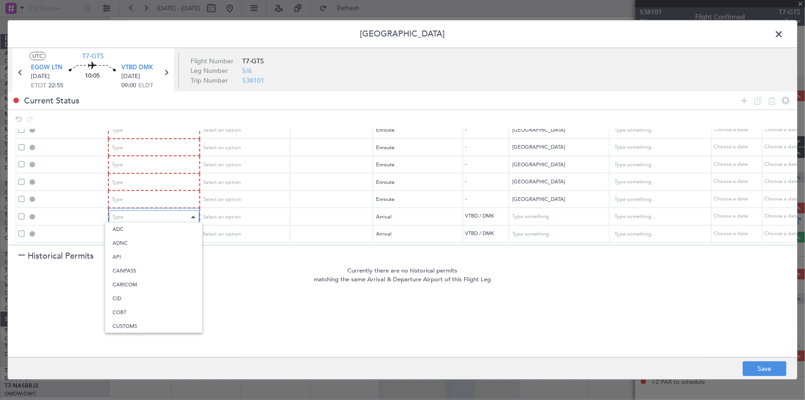
scroll to position [141, 0]
click at [132, 307] on span "Landing" at bounding box center [154, 310] width 82 height 14
click at [156, 193] on div "Type" at bounding box center [151, 200] width 77 height 14
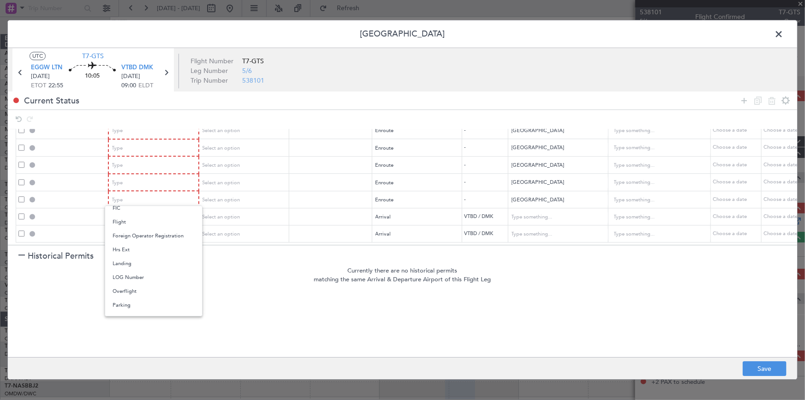
drag, startPoint x: 137, startPoint y: 289, endPoint x: 142, endPoint y: 249, distance: 40.5
click at [136, 288] on span "Overflight" at bounding box center [154, 291] width 82 height 14
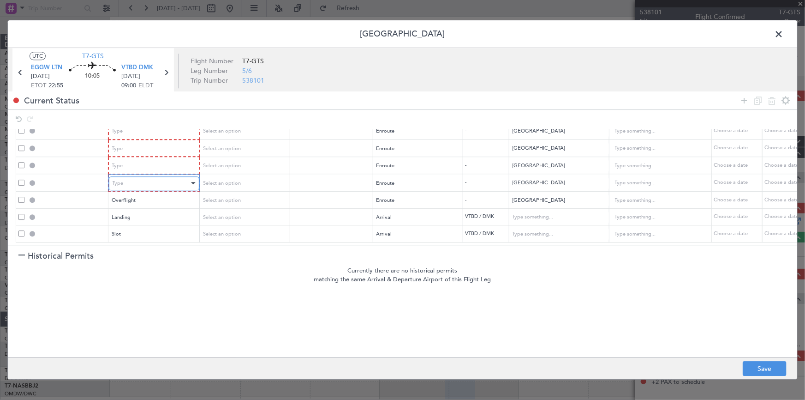
click at [149, 176] on div "Type" at bounding box center [151, 183] width 77 height 14
drag, startPoint x: 134, startPoint y: 277, endPoint x: 132, endPoint y: 271, distance: 5.8
click at [134, 276] on span "Overflight" at bounding box center [154, 275] width 82 height 14
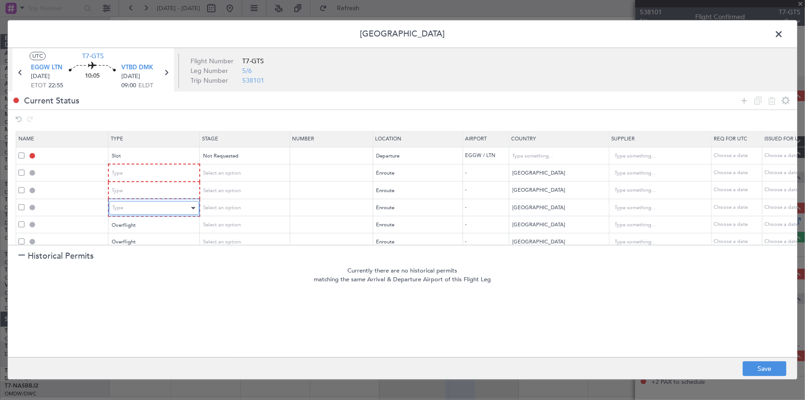
click at [143, 208] on div "Type" at bounding box center [151, 208] width 77 height 14
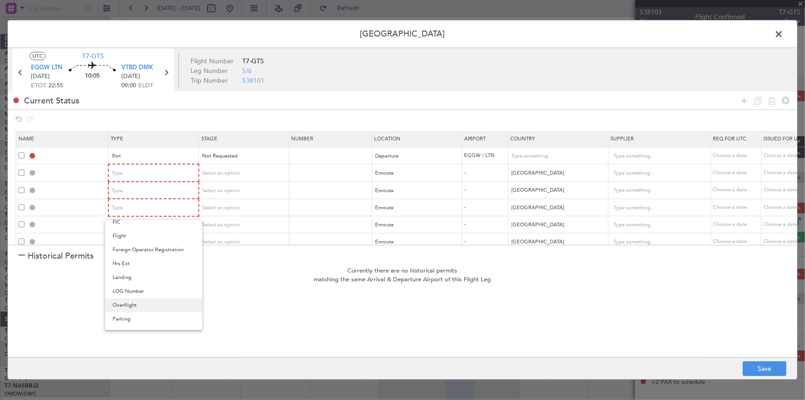
click at [124, 304] on span "Overflight" at bounding box center [154, 305] width 82 height 14
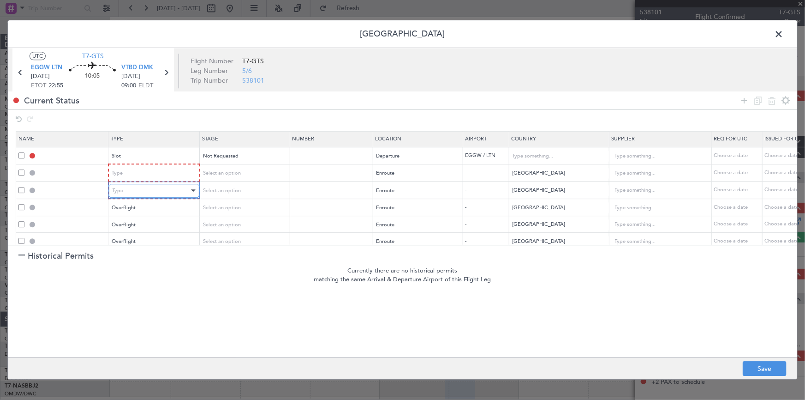
click at [133, 190] on div "Type" at bounding box center [151, 191] width 77 height 14
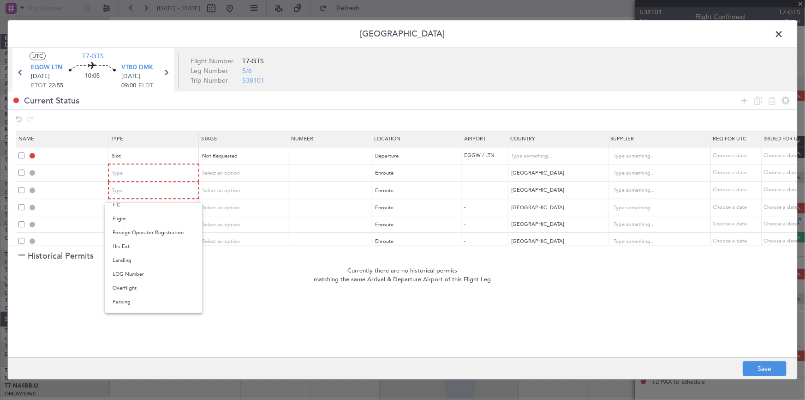
click at [125, 291] on span "Overflight" at bounding box center [154, 288] width 82 height 14
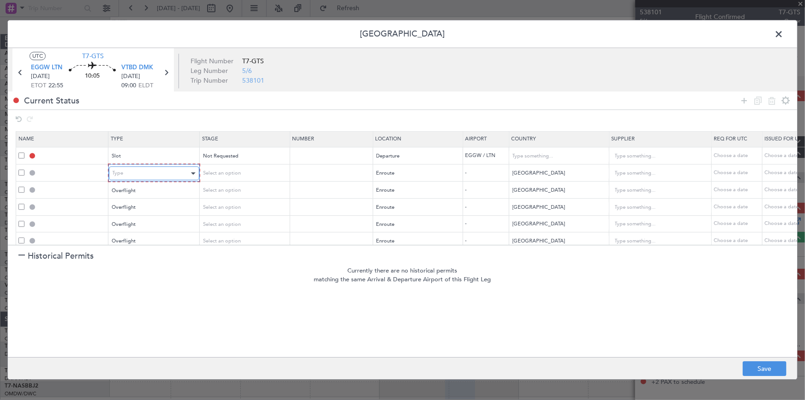
click at [148, 170] on div "Type" at bounding box center [151, 174] width 77 height 14
drag, startPoint x: 120, startPoint y: 272, endPoint x: 192, endPoint y: 245, distance: 77.5
click at [121, 272] on span "Overflight" at bounding box center [154, 270] width 82 height 14
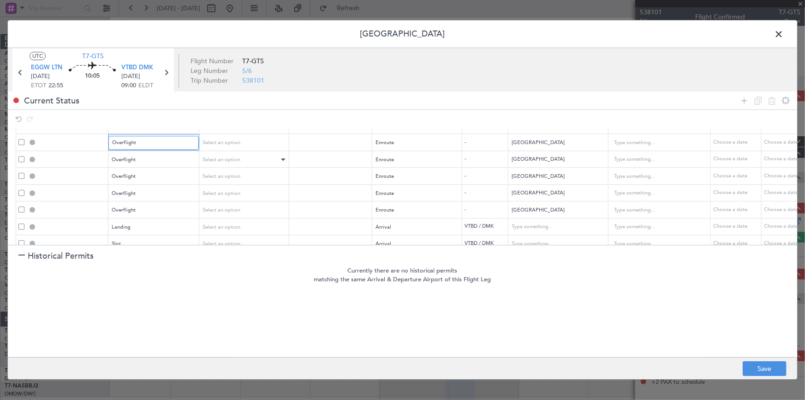
scroll to position [46, 0]
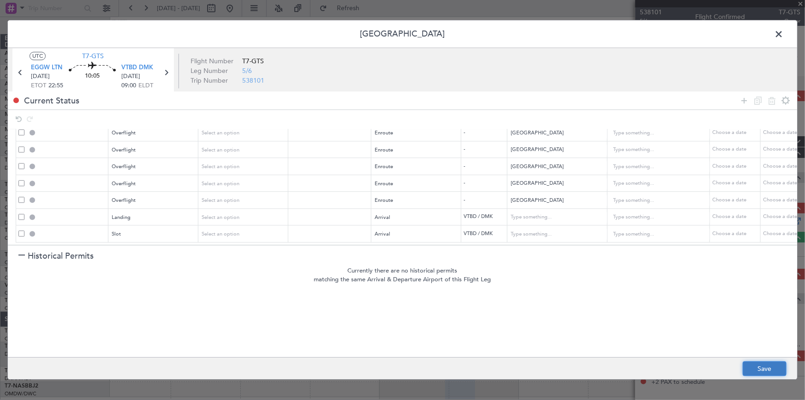
click at [762, 368] on button "Save" at bounding box center [765, 368] width 44 height 15
type input "EGGW DEP SLOT"
type input "United Kingdom"
type input "NNN"
type input "2"
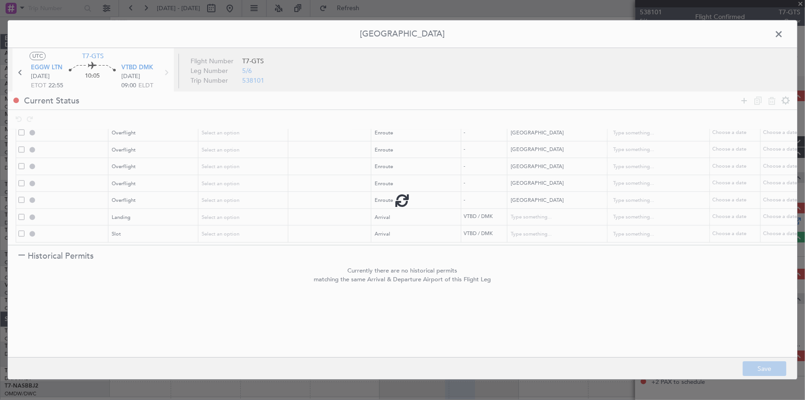
type input "TURKEY OVF"
type input "NNN"
type input "IRAN OVF"
type input "NNN"
type input "2"
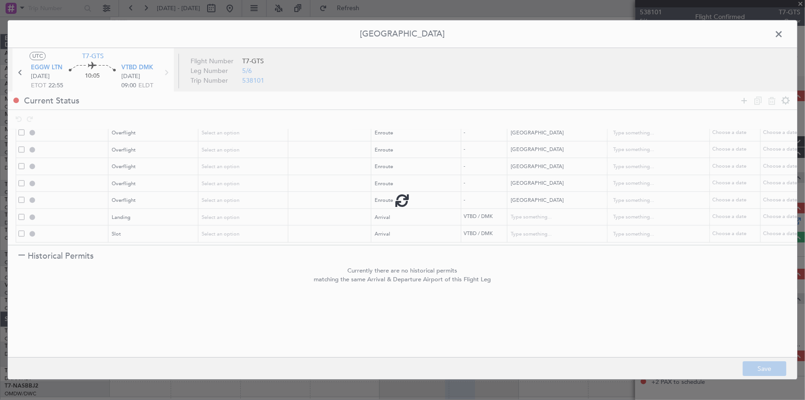
type input "PAKISTAN OVF"
type input "NNN"
type input "INDIA OVF"
type input "NNN"
type input "3"
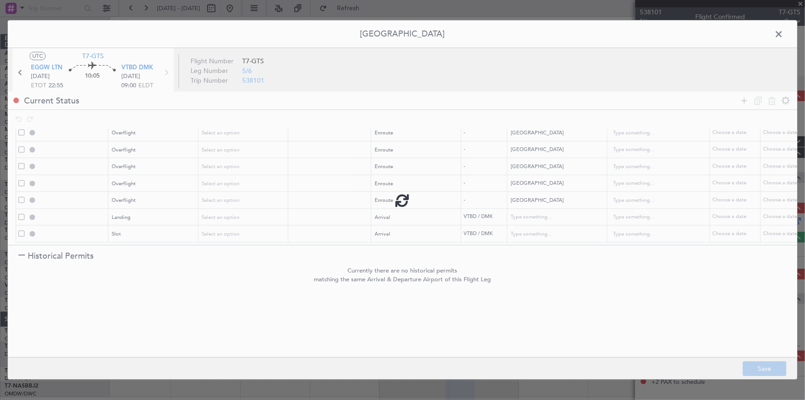
type input "MYANMAR OVF"
type input "NNN"
type input "VTBD LDG"
type input "Thailand"
type input "NNN"
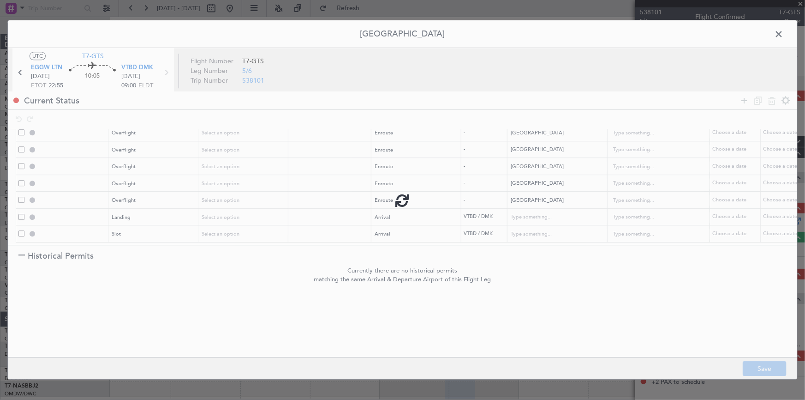
type input "VTBD ARR SLOT"
type input "Thailand"
type input "NNN"
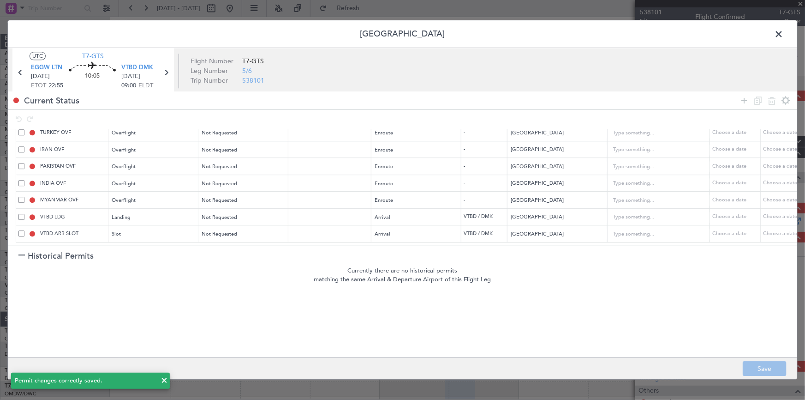
click at [783, 33] on span at bounding box center [783, 36] width 0 height 18
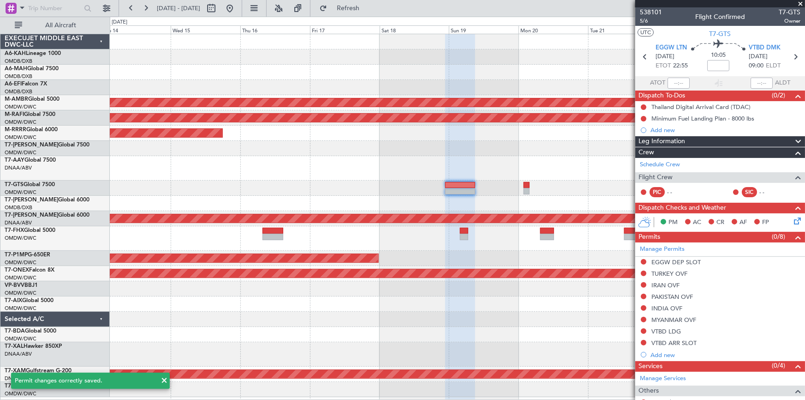
drag, startPoint x: 378, startPoint y: 4, endPoint x: 516, endPoint y: 105, distance: 170.9
click at [370, 3] on button "Refresh" at bounding box center [342, 8] width 55 height 15
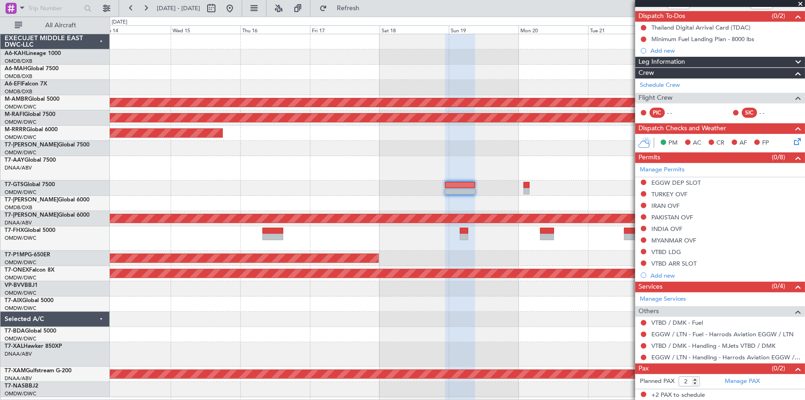
scroll to position [0, 0]
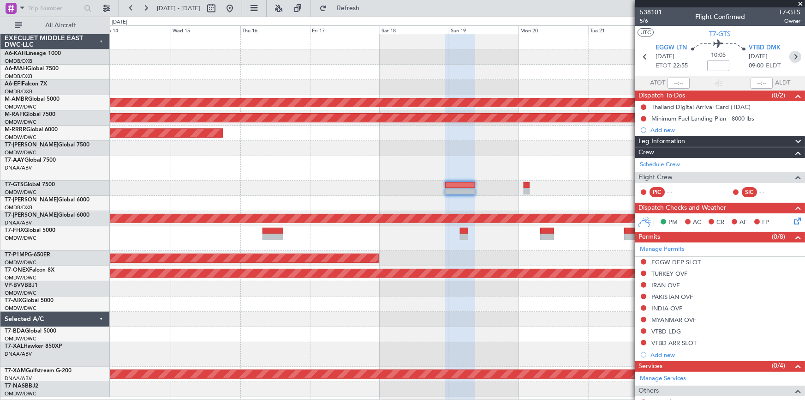
click at [792, 55] on icon at bounding box center [795, 57] width 12 height 12
type input "0"
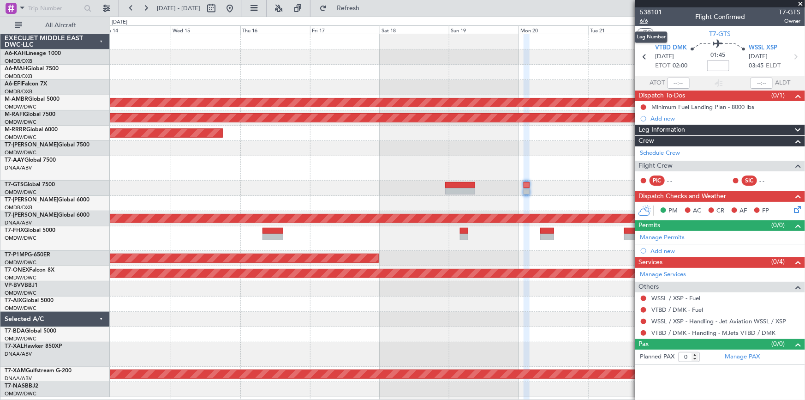
click at [648, 23] on span "6/6" at bounding box center [651, 21] width 22 height 8
click at [660, 235] on link "Manage Permits" at bounding box center [662, 237] width 45 height 9
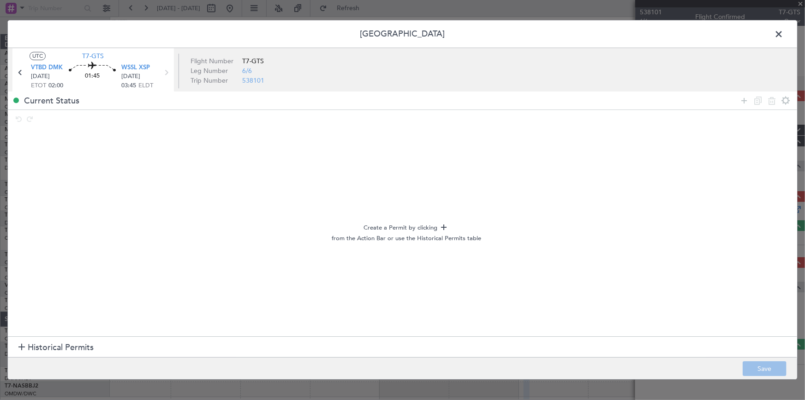
click at [783, 32] on span at bounding box center [783, 36] width 0 height 18
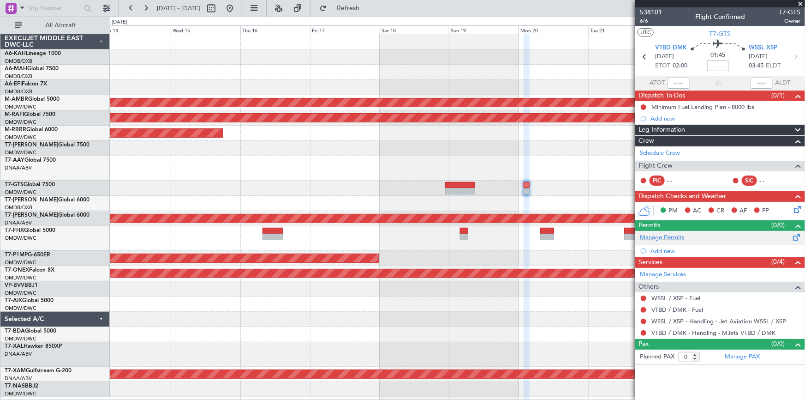
click at [662, 234] on link "Manage Permits" at bounding box center [662, 237] width 45 height 9
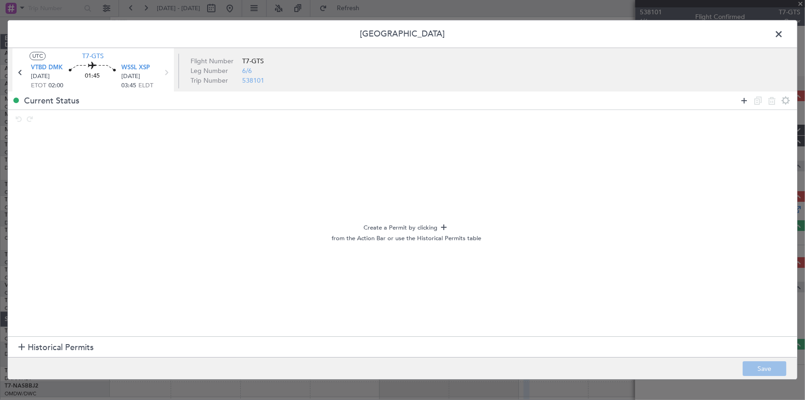
click at [742, 102] on icon at bounding box center [744, 100] width 11 height 11
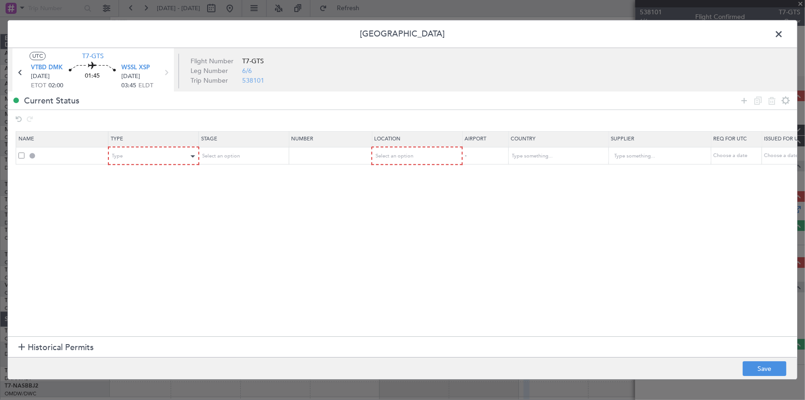
click at [156, 162] on div "Type" at bounding box center [153, 156] width 89 height 14
click at [156, 160] on div "Type" at bounding box center [151, 156] width 77 height 14
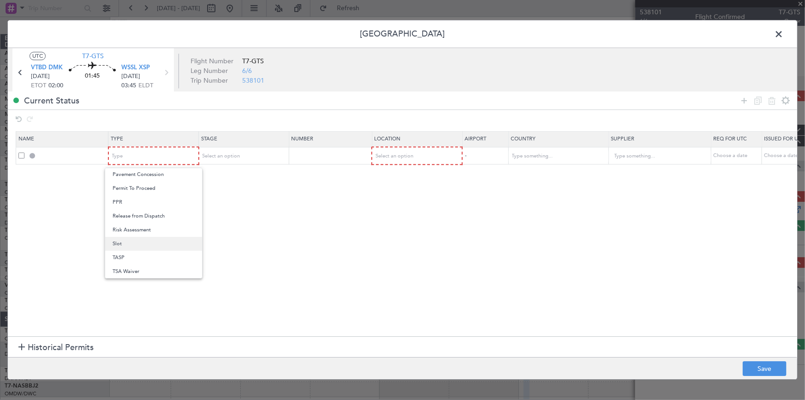
click at [115, 242] on span "Slot" at bounding box center [154, 244] width 82 height 14
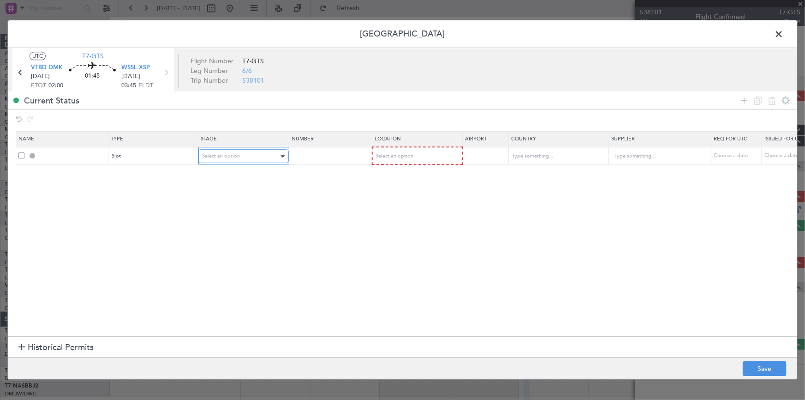
click at [231, 158] on span "Select an option" at bounding box center [221, 156] width 38 height 7
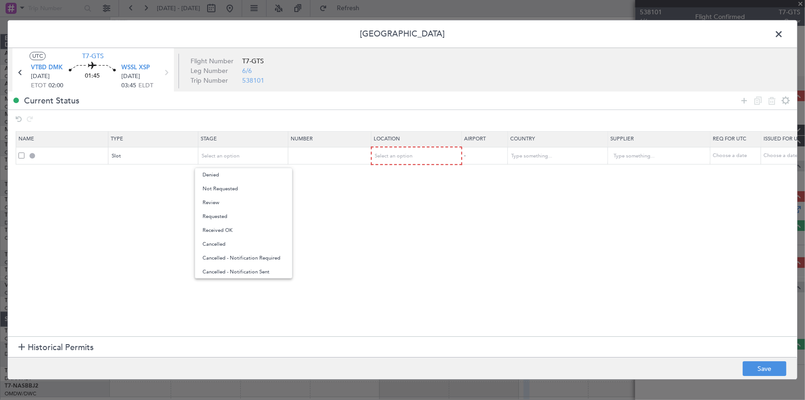
click at [424, 148] on div at bounding box center [402, 200] width 805 height 400
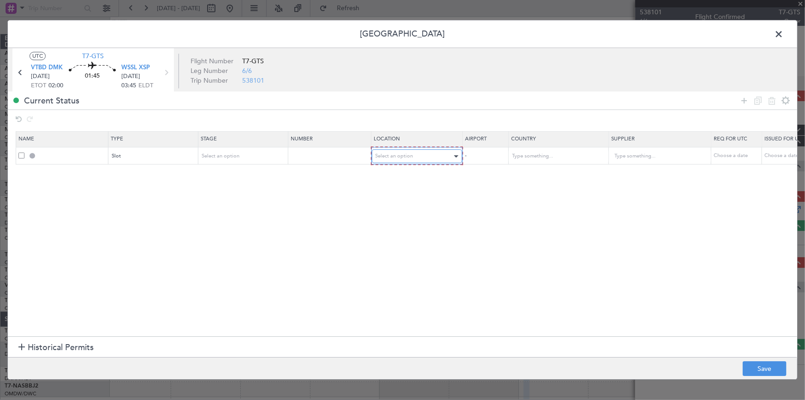
click at [410, 153] on span "Select an option" at bounding box center [395, 156] width 38 height 7
click at [396, 176] on span "Departure" at bounding box center [417, 175] width 82 height 14
click at [747, 97] on icon at bounding box center [744, 100] width 11 height 11
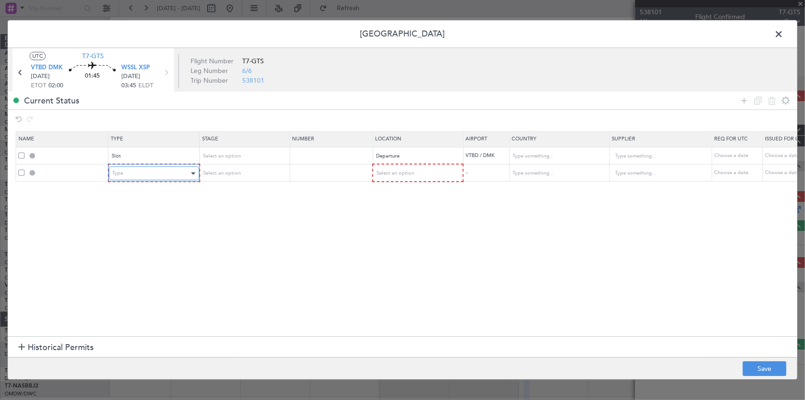
click at [160, 172] on div "Type" at bounding box center [151, 174] width 77 height 14
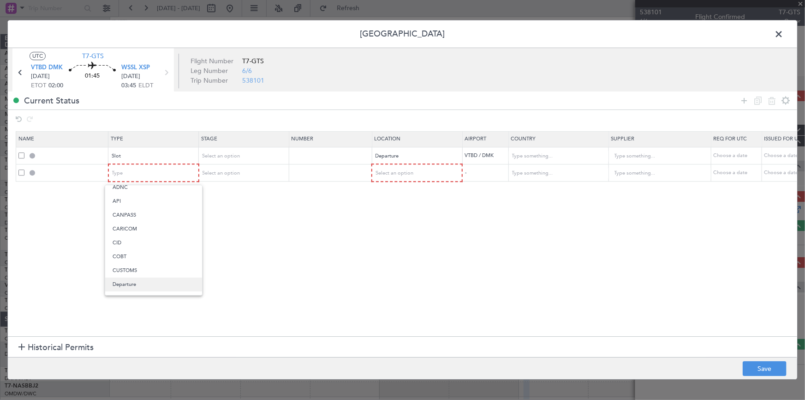
click at [131, 278] on span "Departure" at bounding box center [154, 284] width 82 height 14
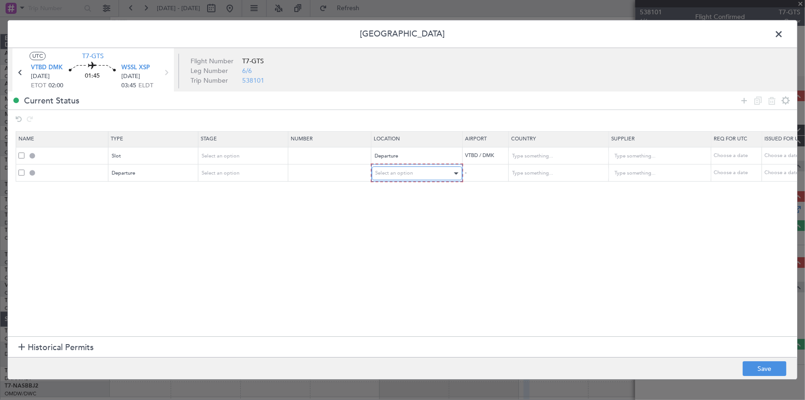
click at [401, 170] on span "Select an option" at bounding box center [395, 173] width 38 height 7
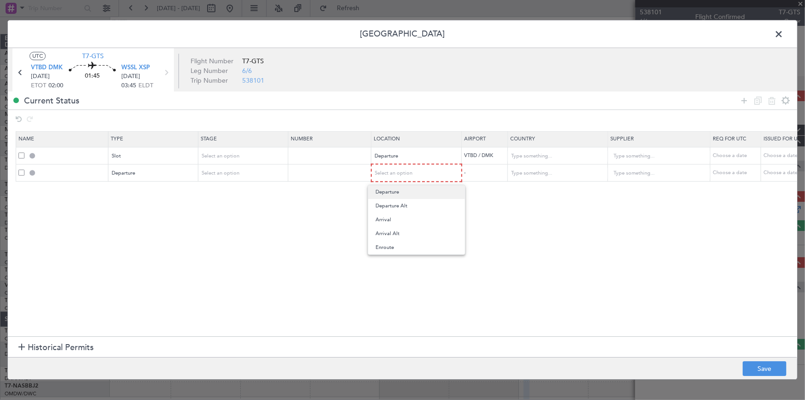
click at [386, 190] on span "Departure" at bounding box center [417, 192] width 82 height 14
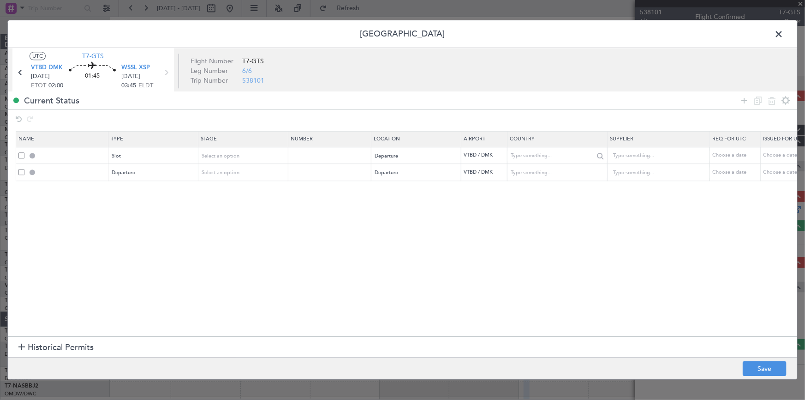
drag, startPoint x: 745, startPoint y: 97, endPoint x: 565, endPoint y: 147, distance: 186.7
click at [744, 99] on icon at bounding box center [744, 100] width 11 height 11
click at [425, 187] on div "Select an option" at bounding box center [414, 190] width 77 height 14
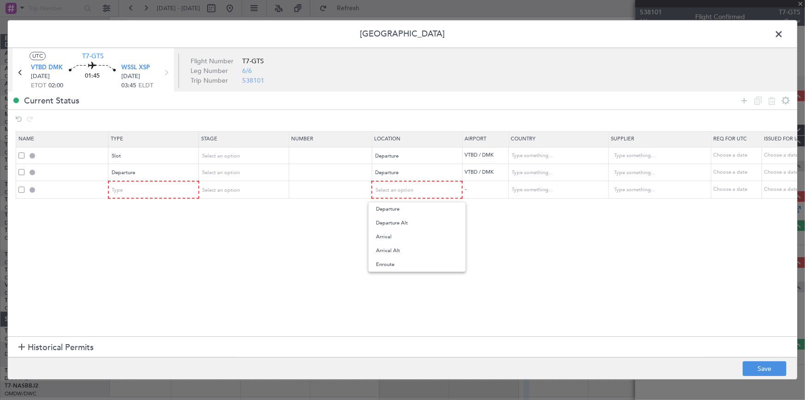
drag, startPoint x: 397, startPoint y: 267, endPoint x: 538, endPoint y: 224, distance: 147.4
click at [401, 268] on span "Enroute" at bounding box center [417, 264] width 82 height 14
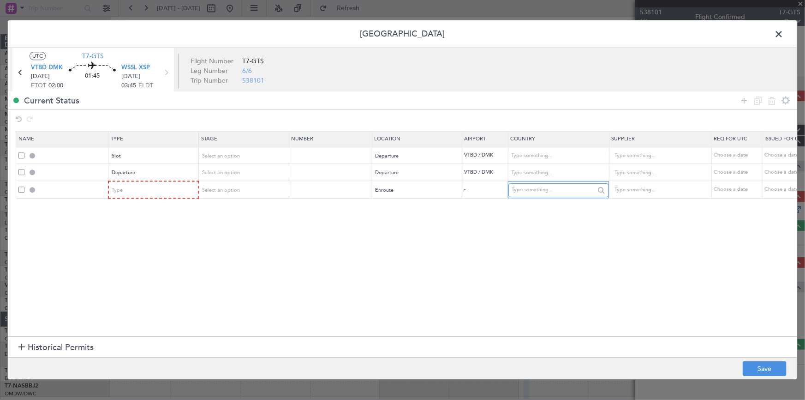
click at [542, 189] on input "text" at bounding box center [553, 190] width 83 height 14
click at [526, 202] on span "Malaysia" at bounding box center [558, 204] width 86 height 14
type input "Malaysia"
click at [745, 98] on icon at bounding box center [744, 100] width 11 height 11
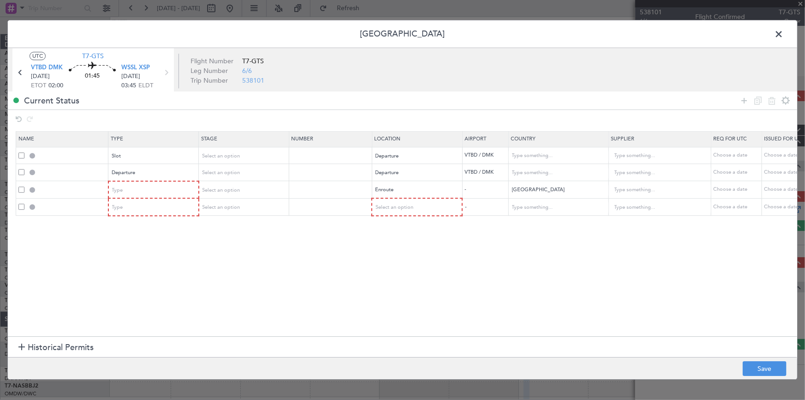
click at [20, 206] on span at bounding box center [21, 206] width 6 height 6
click at [25, 203] on input "checkbox" at bounding box center [25, 203] width 0 height 0
click at [774, 97] on icon at bounding box center [771, 100] width 11 height 11
click at [770, 364] on button "Save" at bounding box center [765, 368] width 44 height 15
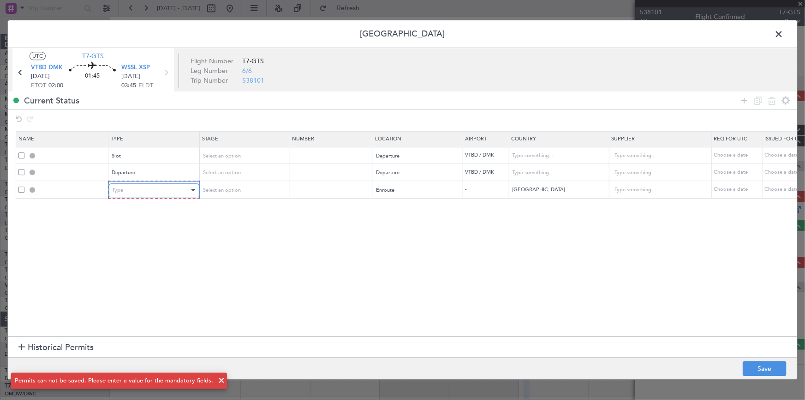
click at [174, 189] on div "Type" at bounding box center [151, 190] width 77 height 14
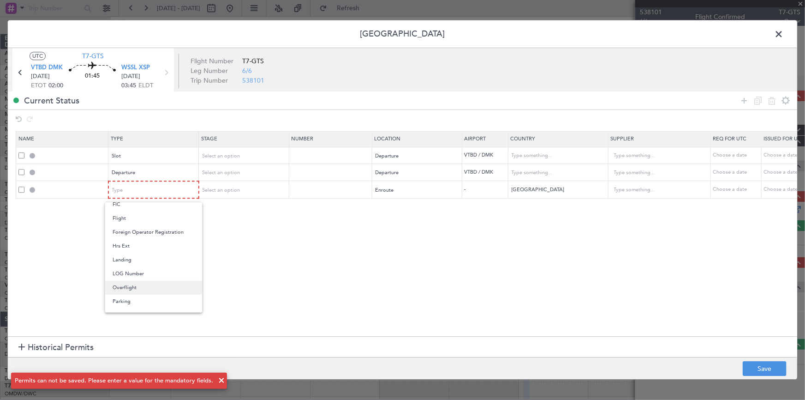
click at [125, 289] on span "Overflight" at bounding box center [154, 287] width 82 height 14
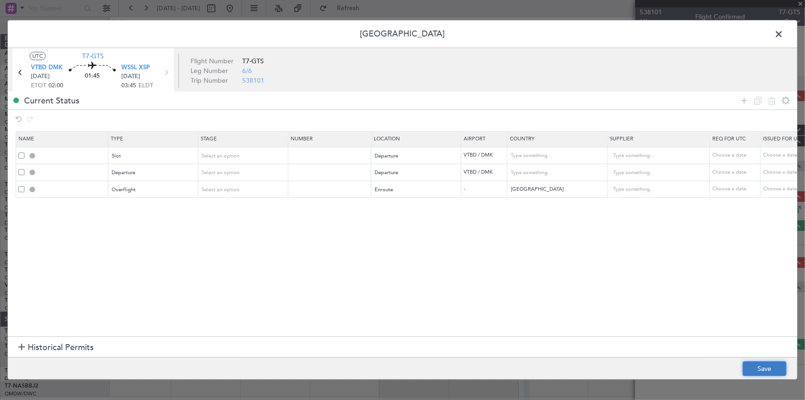
click at [762, 368] on button "Save" at bounding box center [765, 368] width 44 height 15
type input "VTBD DEP SLOT"
type input "Thailand"
type input "NNN"
type input "DEPARTURE"
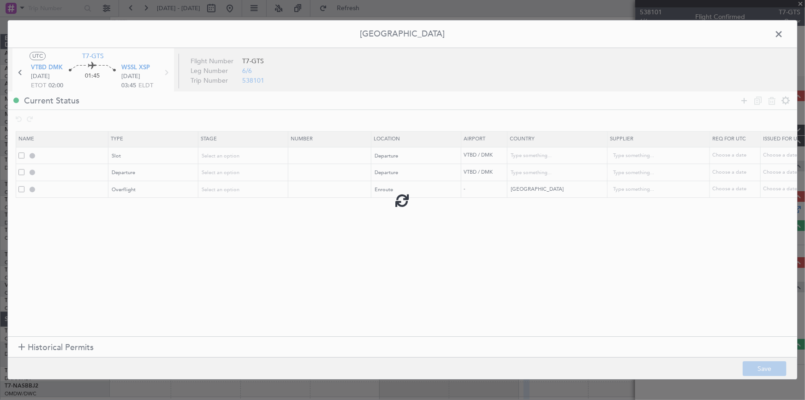
type input "Thailand"
type input "NNN"
type input "MALAYSIA OVF"
type input "NNN"
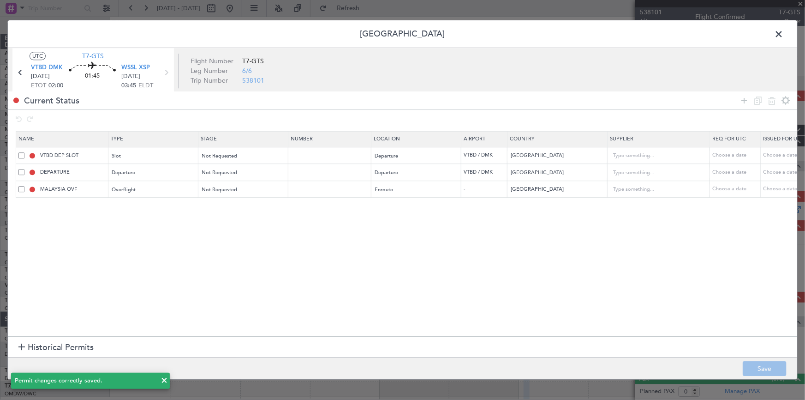
click at [783, 35] on span at bounding box center [783, 36] width 0 height 18
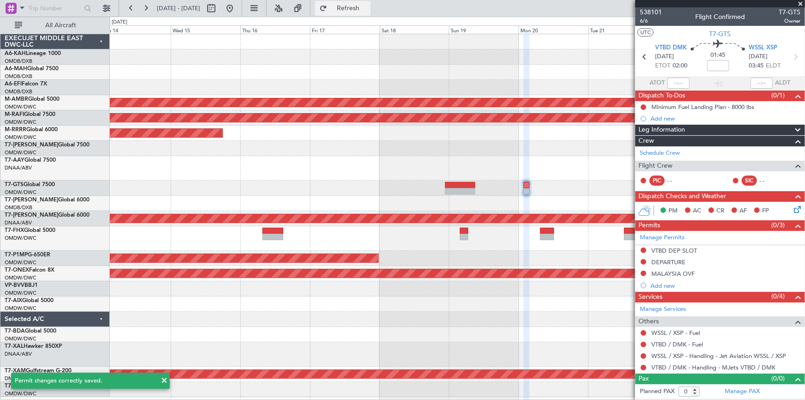
click at [370, 13] on button "Refresh" at bounding box center [342, 8] width 55 height 15
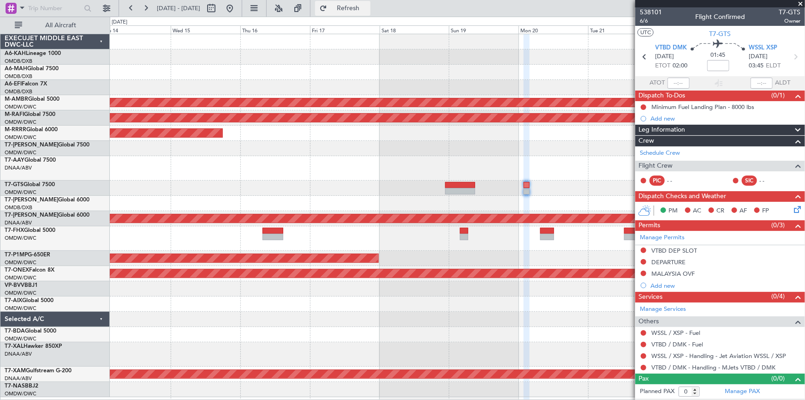
click at [368, 5] on span "Refresh" at bounding box center [348, 8] width 39 height 6
click at [356, 7] on button "Refresh" at bounding box center [342, 8] width 55 height 15
click at [796, 57] on icon at bounding box center [795, 57] width 12 height 12
click at [797, 54] on icon at bounding box center [795, 57] width 12 height 12
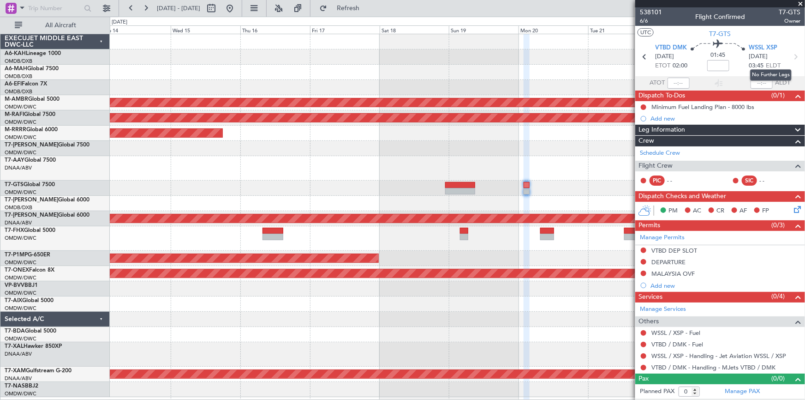
click at [797, 54] on icon at bounding box center [795, 57] width 12 height 12
click at [237, 9] on button at bounding box center [229, 8] width 15 height 15
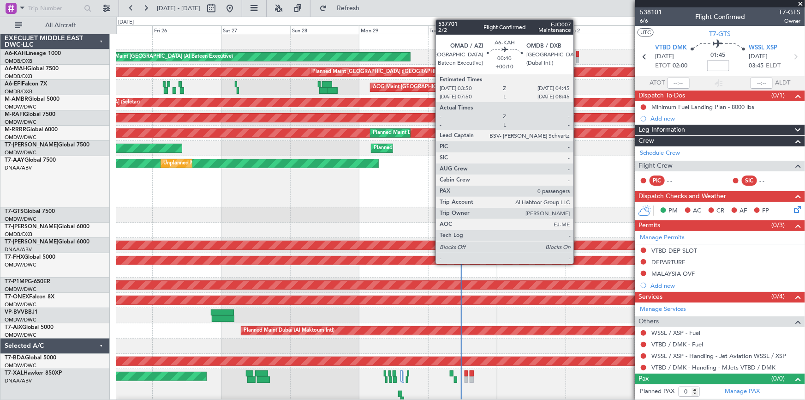
click at [578, 53] on div at bounding box center [577, 54] width 3 height 6
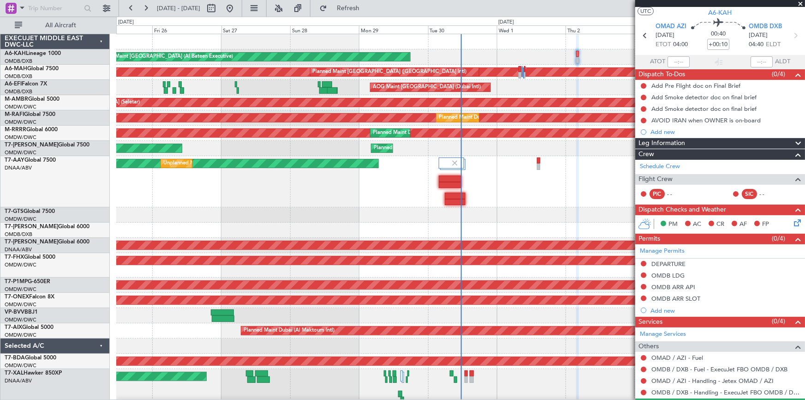
scroll to position [0, 0]
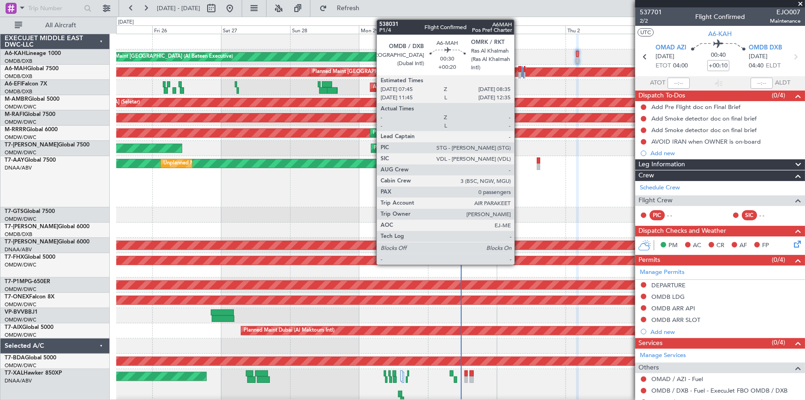
click at [519, 68] on div at bounding box center [520, 69] width 3 height 6
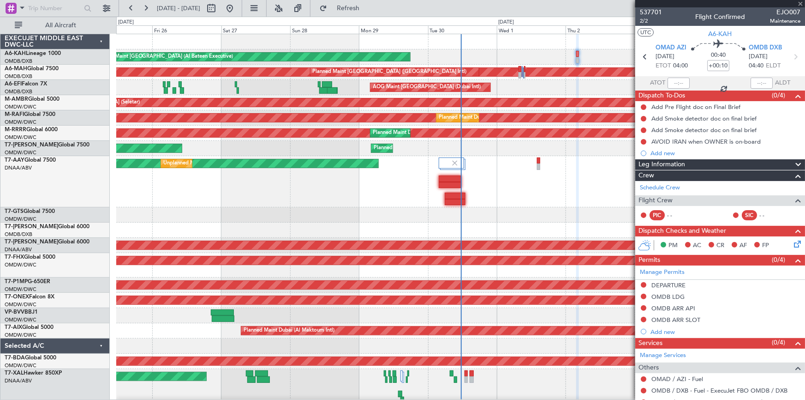
type input "+00:20"
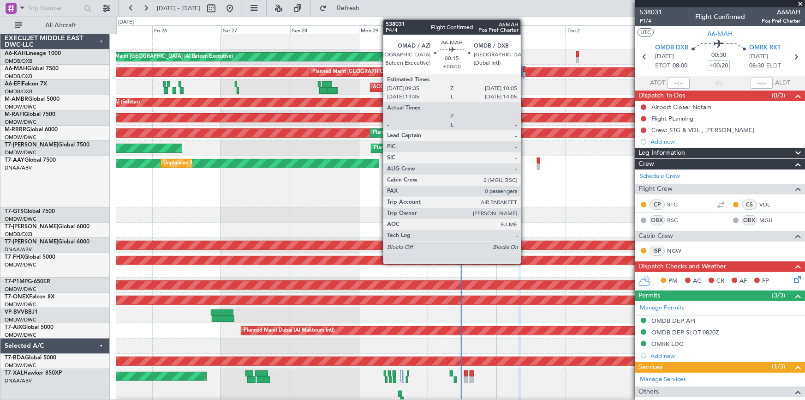
click at [525, 69] on div at bounding box center [525, 69] width 2 height 6
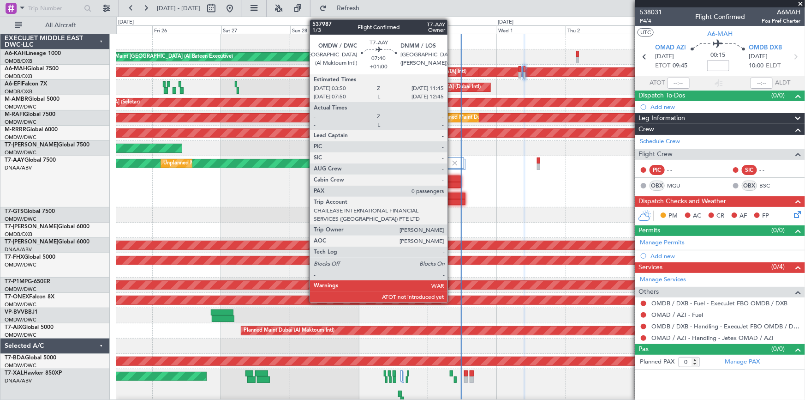
click at [452, 182] on div at bounding box center [449, 185] width 23 height 6
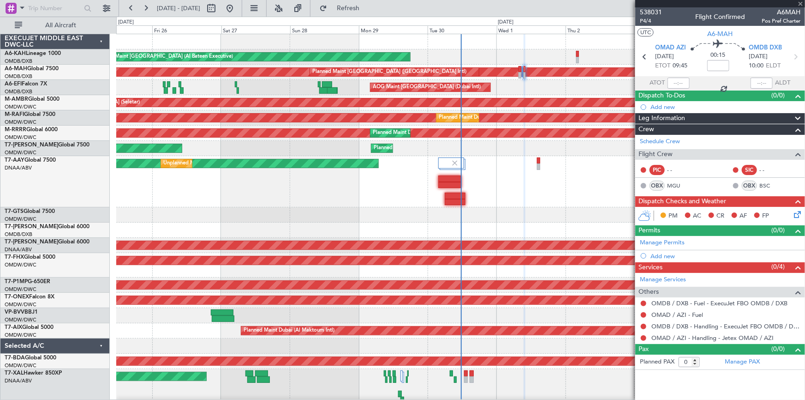
type input "+01:00"
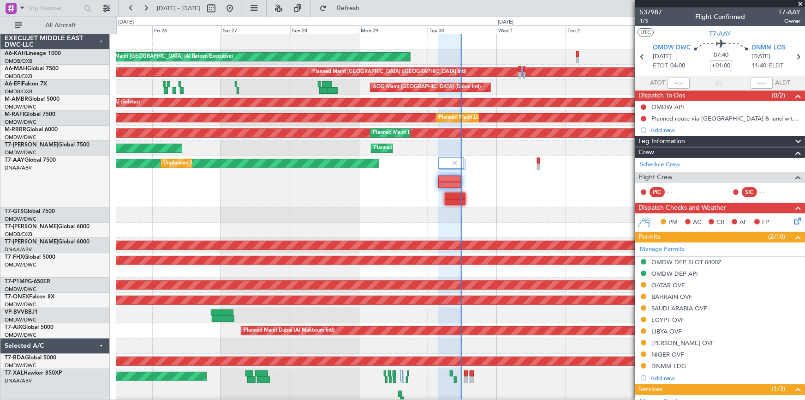
drag, startPoint x: 802, startPoint y: 3, endPoint x: 789, endPoint y: 9, distance: 14.4
click at [802, 3] on span at bounding box center [800, 4] width 9 height 8
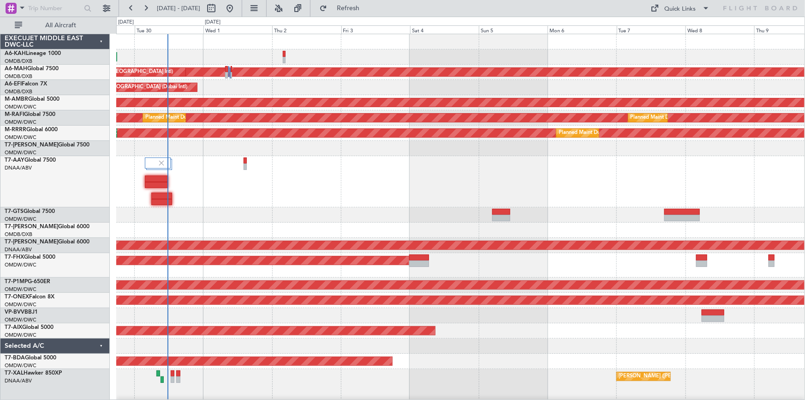
click at [114, 221] on div "Planned Maint Abu Dhabi (Al Bateen Executive) Planned Maint Dubai (Dubai Intl) …" at bounding box center [402, 208] width 805 height 383
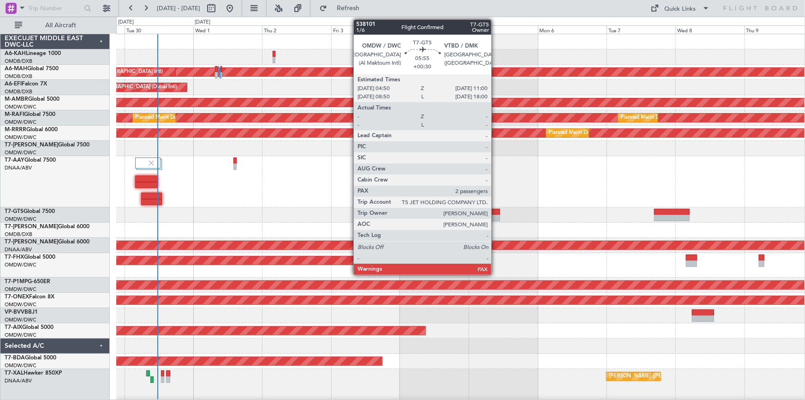
click at [495, 211] on div at bounding box center [491, 212] width 18 height 6
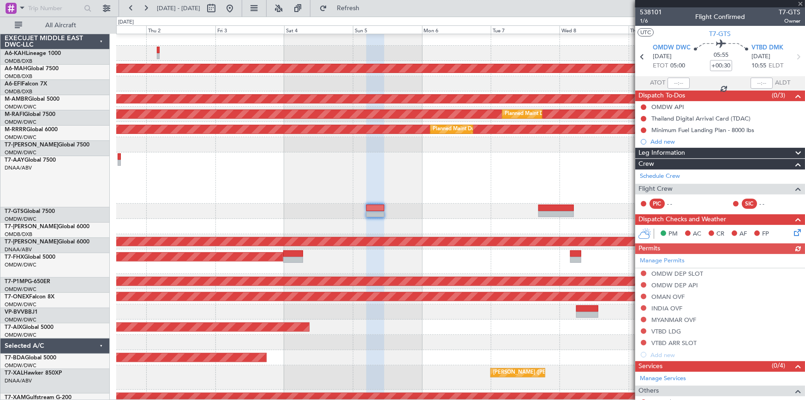
scroll to position [1, 0]
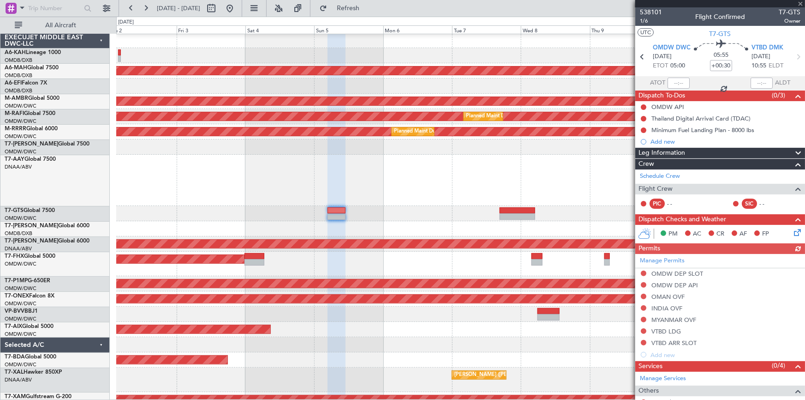
click at [421, 197] on div at bounding box center [460, 180] width 689 height 51
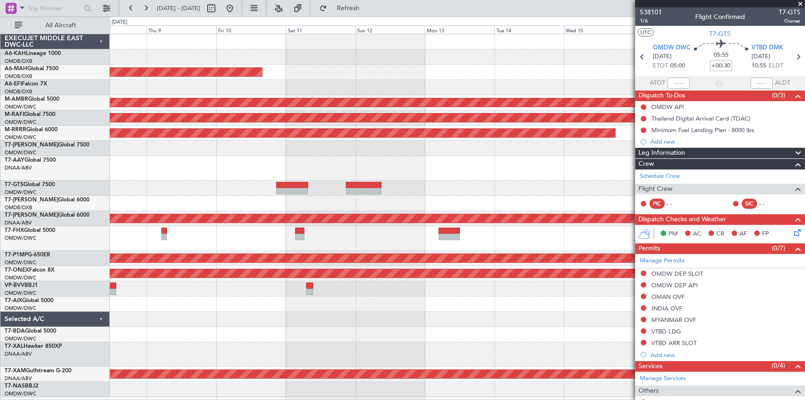
click at [354, 210] on div at bounding box center [457, 203] width 695 height 15
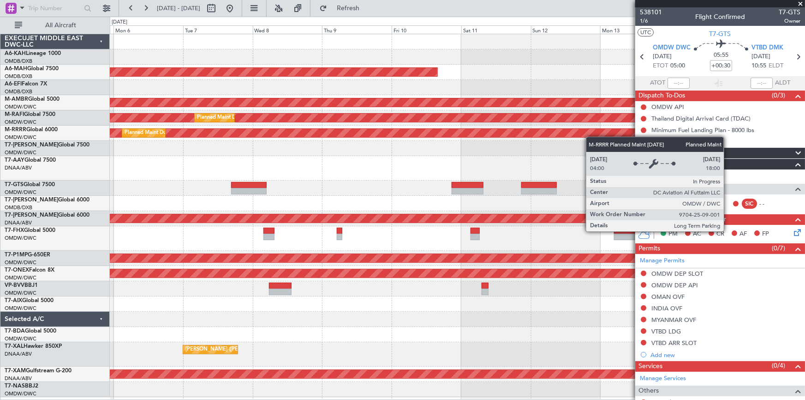
click at [585, 138] on div "Planned Maint Dubai (Dubai Intl) Planned Maint Singapore (Seletar) Planned Main…" at bounding box center [457, 215] width 695 height 363
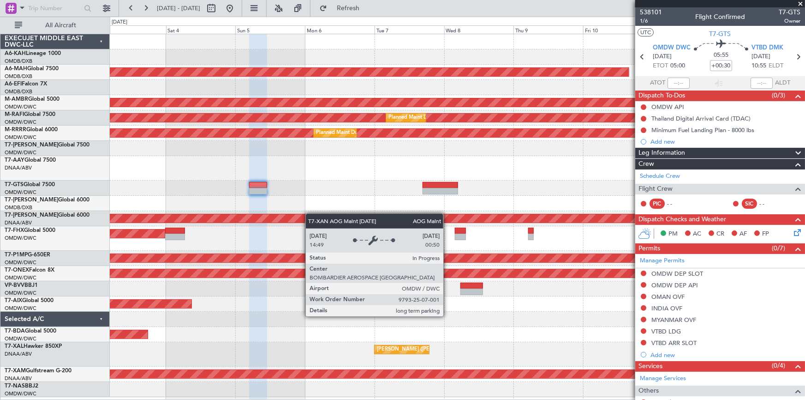
click at [431, 221] on div "Planned Maint Dubai (Dubai Intl) Planned Maint Dubai (Dubai Intl) AOG Maint Dub…" at bounding box center [457, 215] width 695 height 363
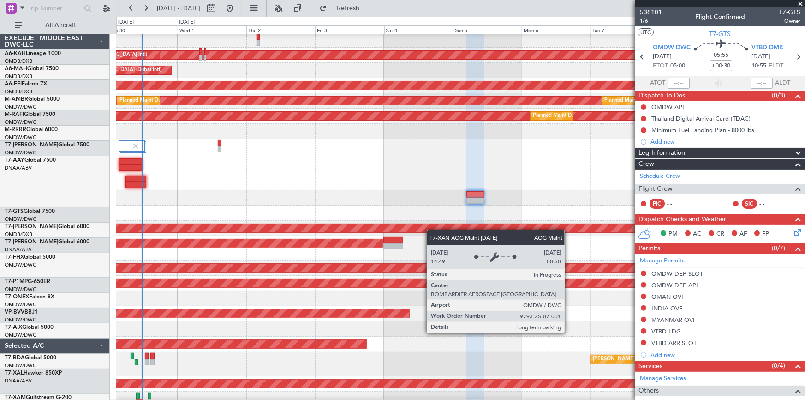
scroll to position [17, 0]
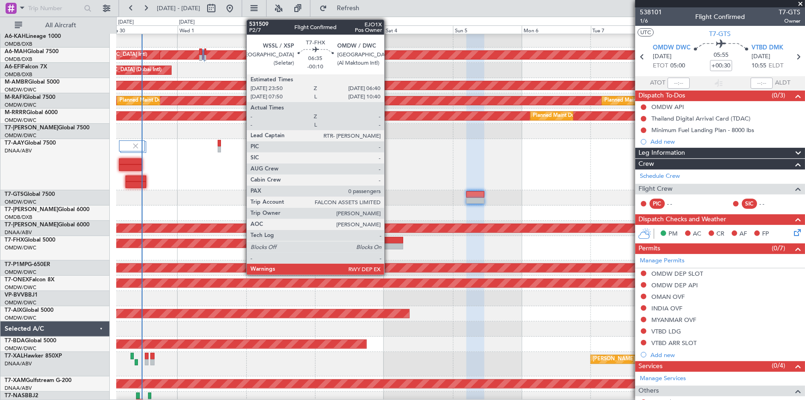
click at [388, 240] on div at bounding box center [393, 240] width 20 height 6
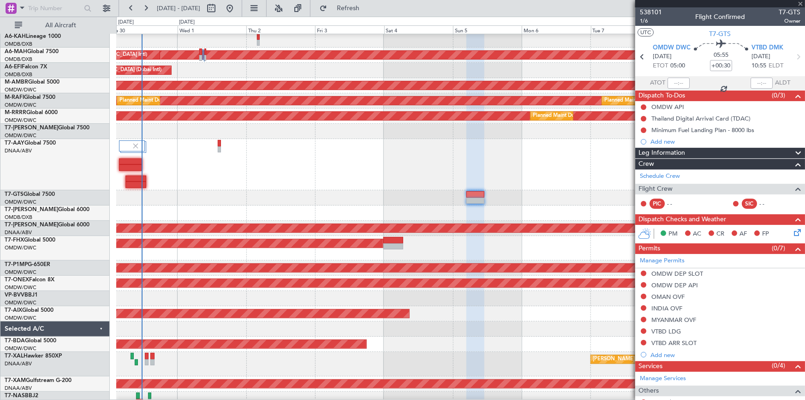
type input "-00:10"
type input "0"
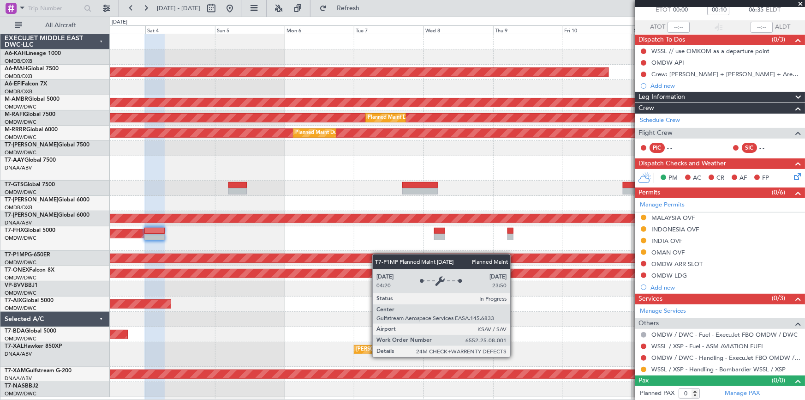
scroll to position [0, 0]
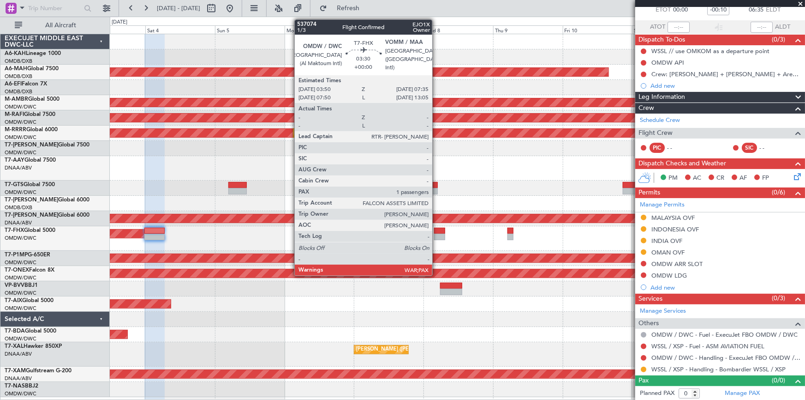
click at [436, 231] on div at bounding box center [439, 230] width 11 height 6
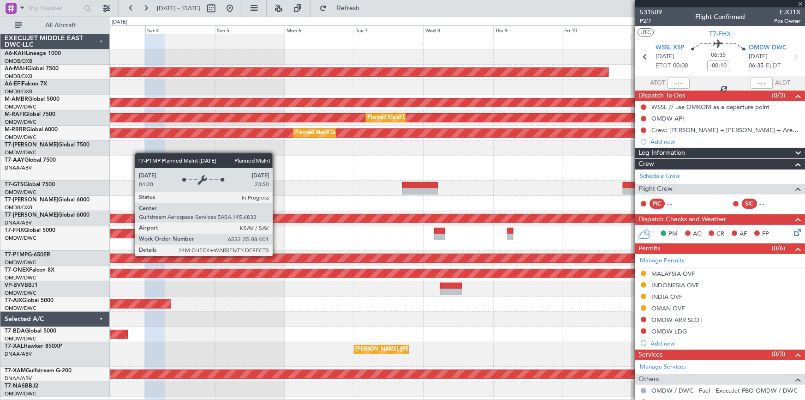
type input "1"
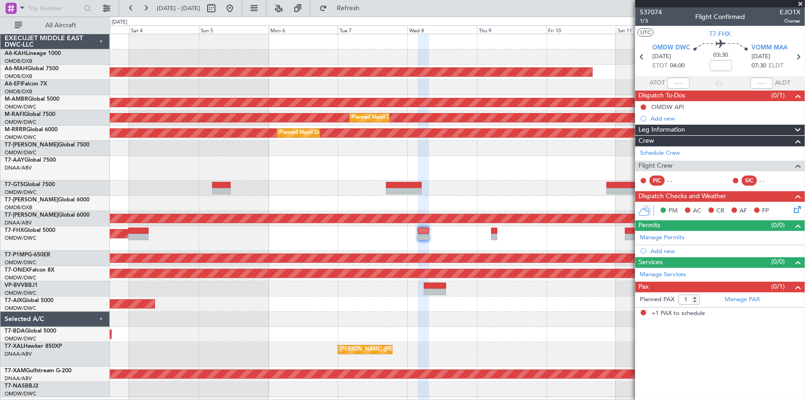
click at [301, 280] on div "Planned Maint Dubai (Dubai Intl) Planned Maint Singapore (Seletar) Planned Main…" at bounding box center [457, 215] width 695 height 363
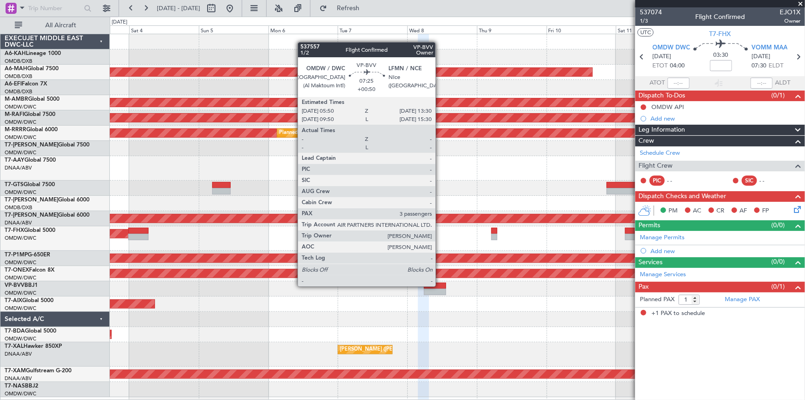
click at [439, 285] on div at bounding box center [435, 285] width 23 height 6
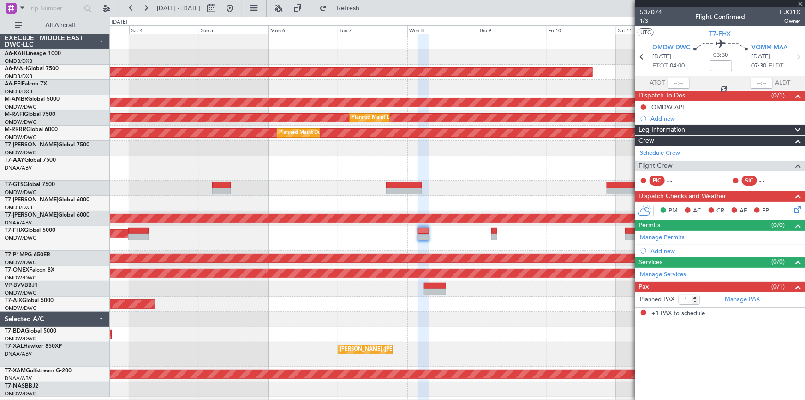
type input "+00:50"
type input "3"
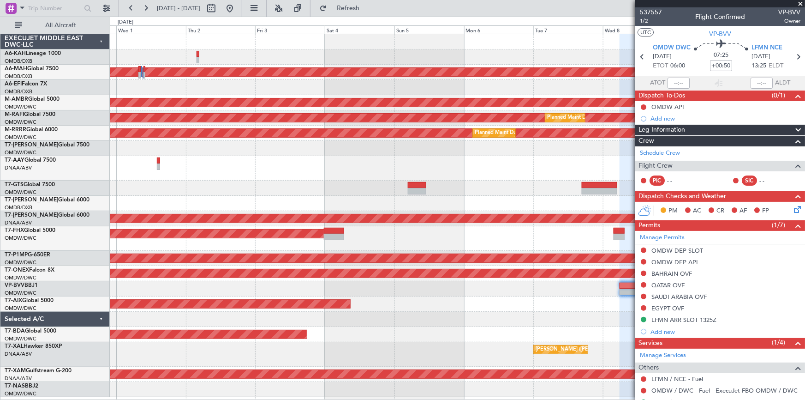
click at [472, 292] on div at bounding box center [457, 288] width 695 height 15
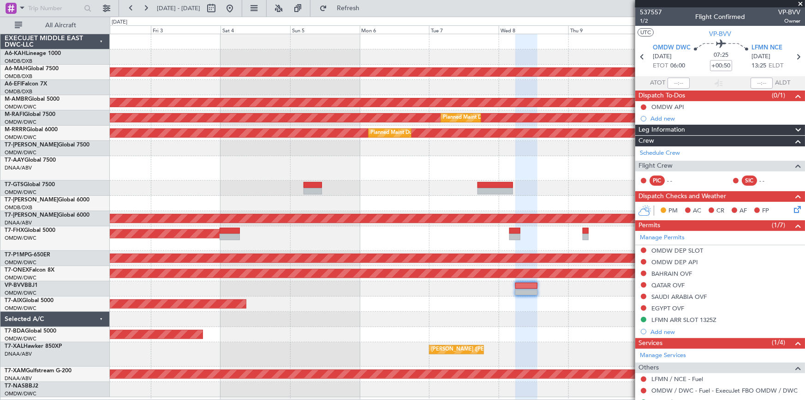
click at [277, 335] on div "Planned Maint Dubai (Dubai Intl) Planned Maint Dubai (Dubai Intl) AOG Maint Dub…" at bounding box center [457, 215] width 695 height 363
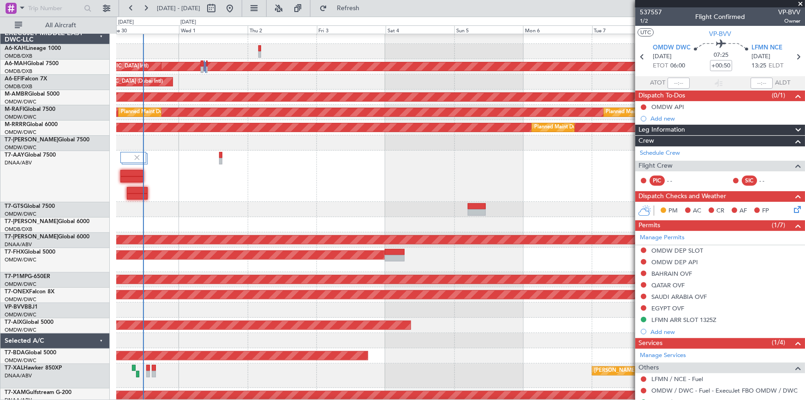
scroll to position [23, 0]
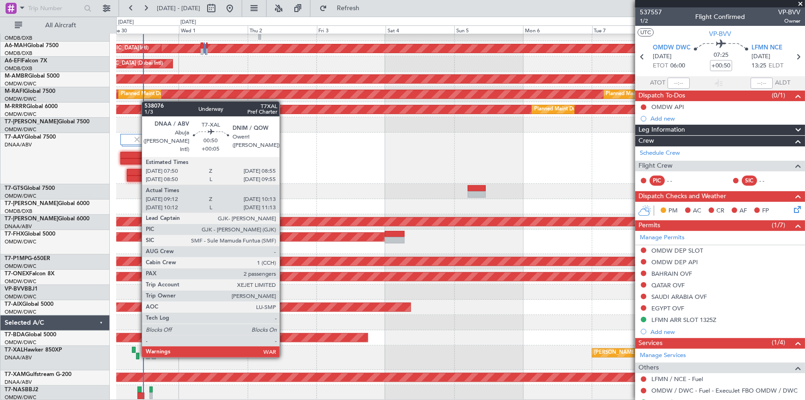
click at [137, 355] on div at bounding box center [137, 355] width 3 height 6
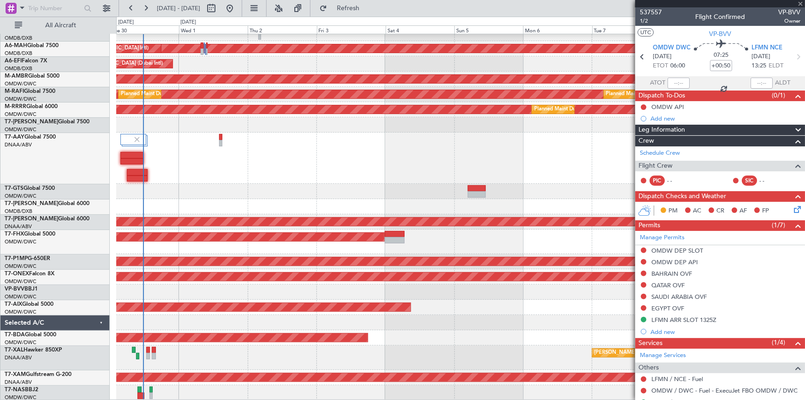
type input "+00:05"
type input "09:22"
type input "10:08"
type input "2"
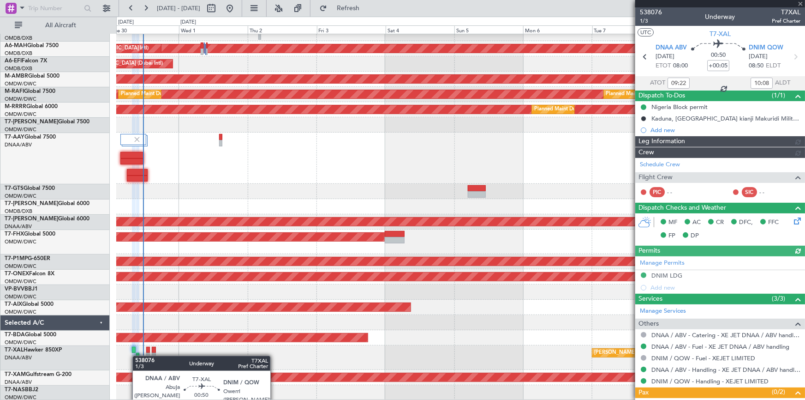
type input "Dherander Fithani (DHF)"
type input "7397"
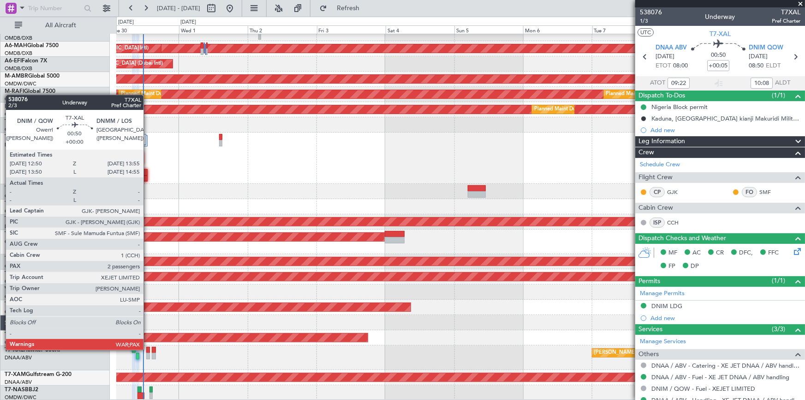
click at [148, 349] on div at bounding box center [147, 349] width 3 height 6
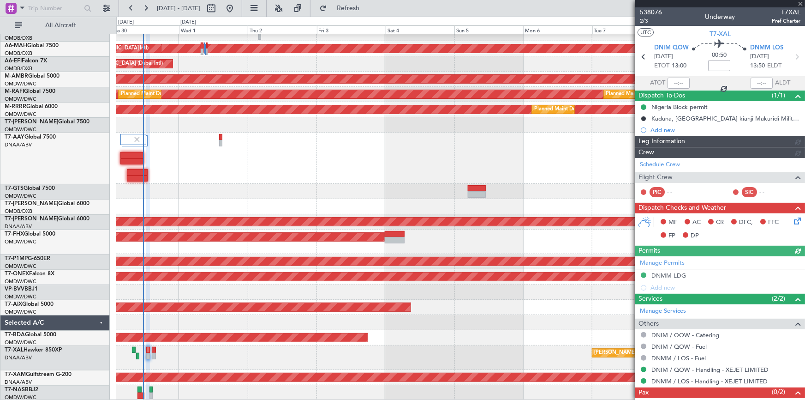
type input "Dherander Fithani (DHF)"
type input "7405"
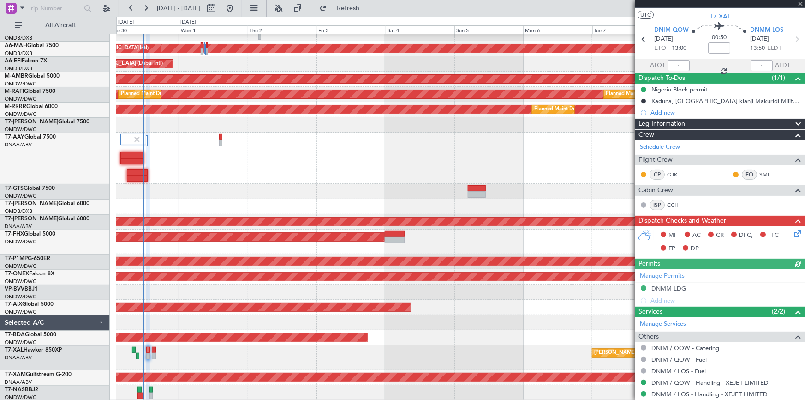
scroll to position [0, 0]
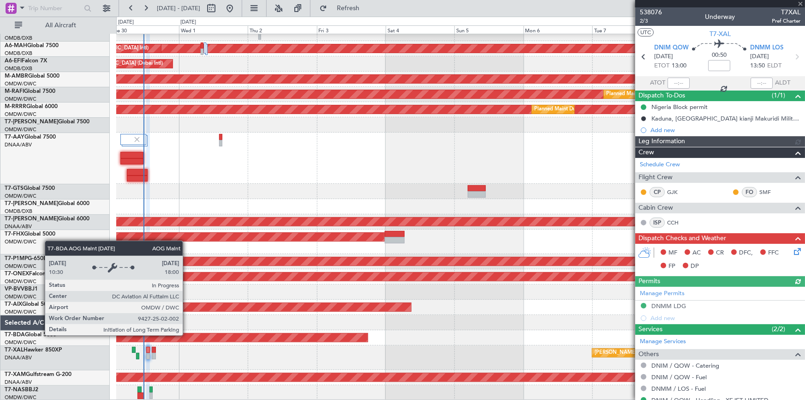
type input "Dherander Fithani (DHF)"
type input "7405"
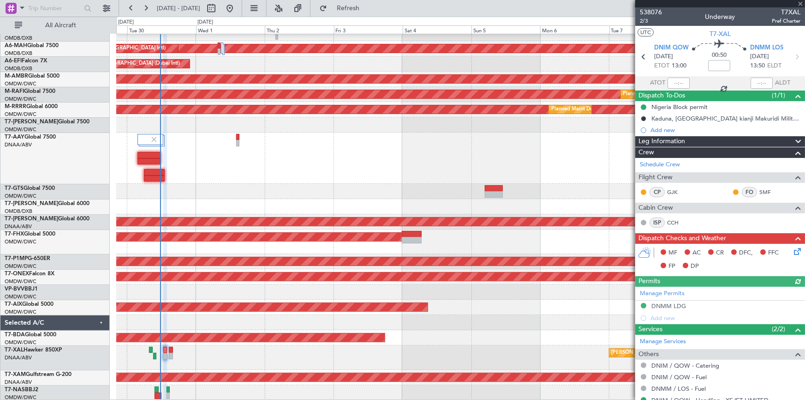
click at [215, 318] on div "Planned Maint Abu Dhabi (Al Bateen Executive) Planned Maint Dubai (Dubai Intl) …" at bounding box center [460, 205] width 688 height 389
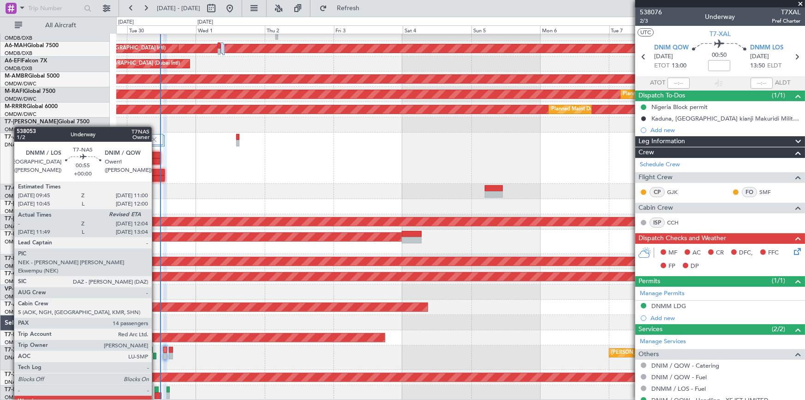
click at [156, 389] on div at bounding box center [157, 389] width 4 height 6
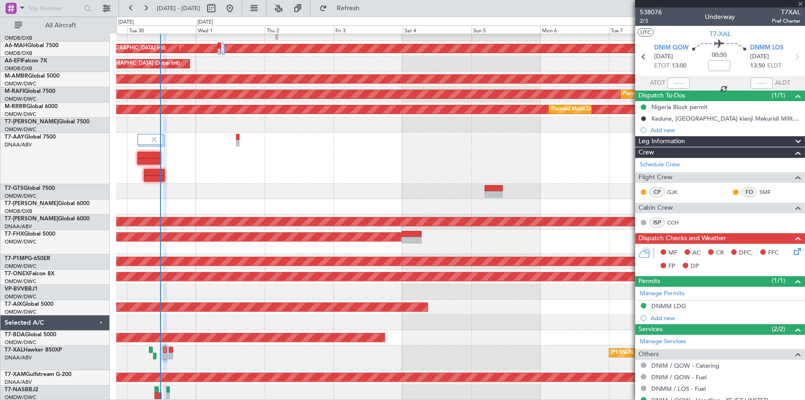
type input "11:04"
type input "14"
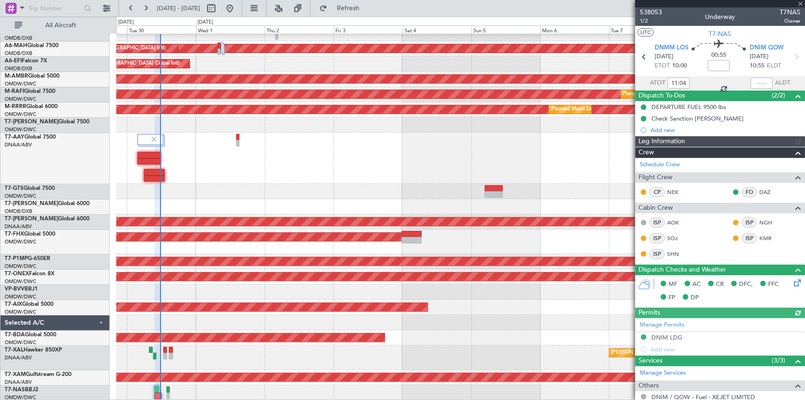
type input "Dherander Fithani (DHF)"
type input "7393"
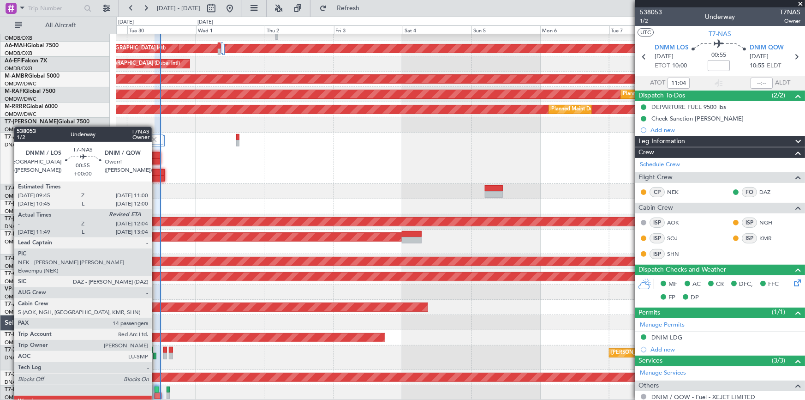
click at [156, 389] on div at bounding box center [157, 389] width 4 height 6
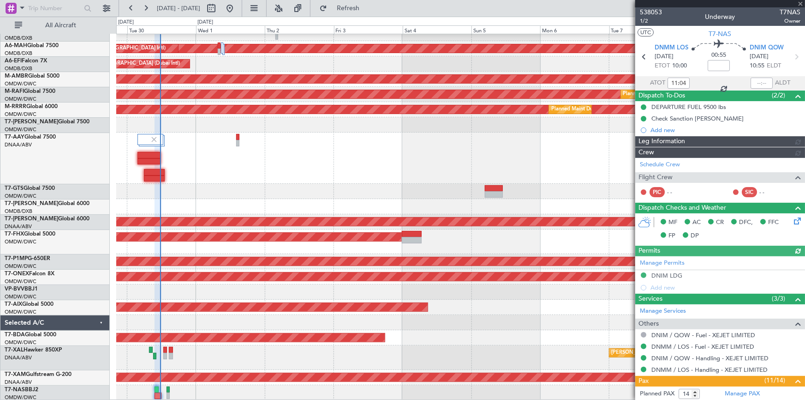
type input "Dherander Fithani (DHF)"
type input "7393"
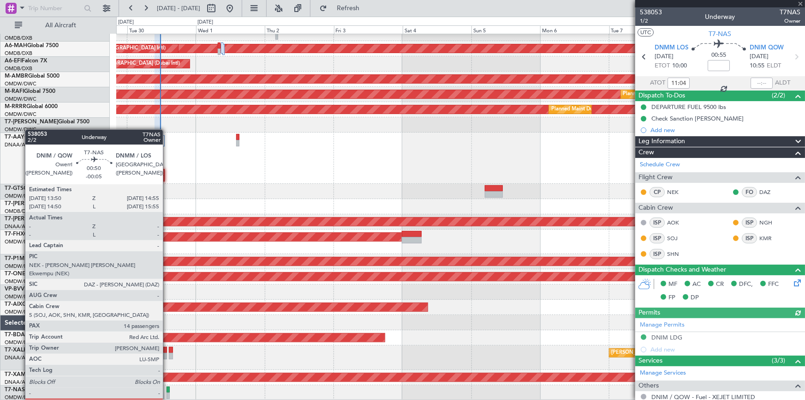
click at [167, 392] on div at bounding box center [168, 395] width 3 height 6
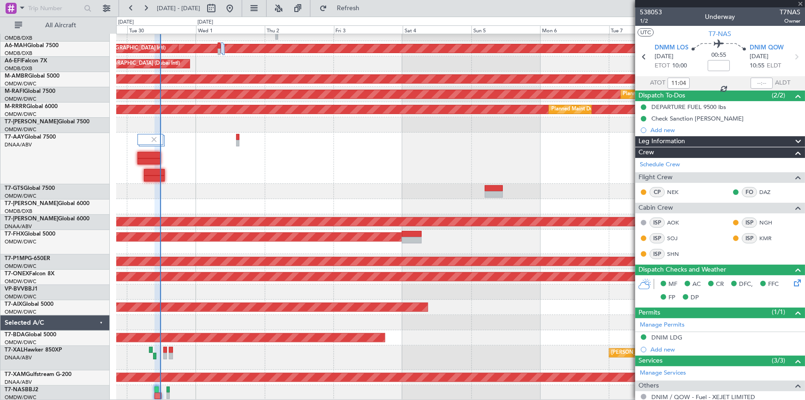
type input "-00:05"
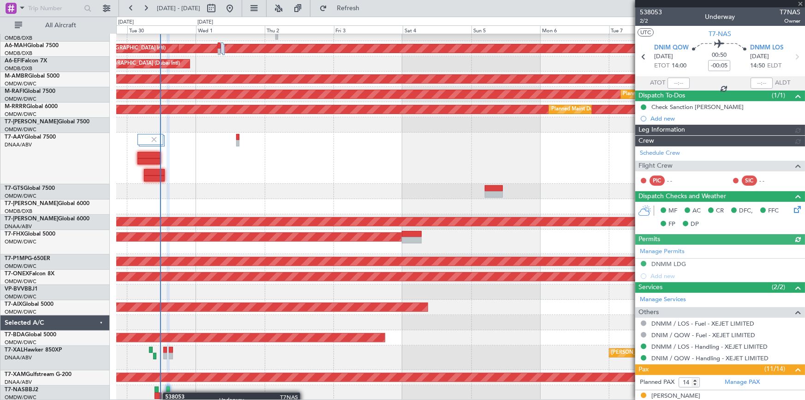
type input "Dherander Fithani (DHF)"
type input "7394"
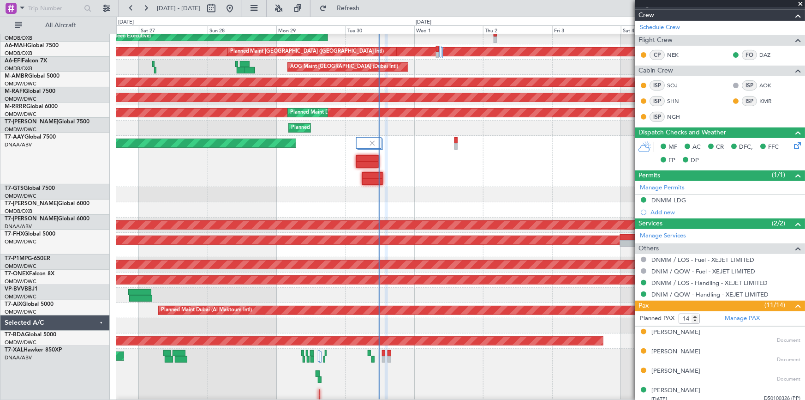
scroll to position [19, 0]
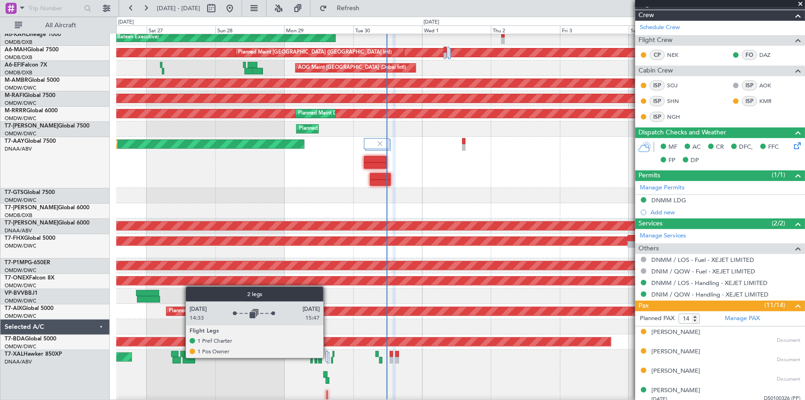
click at [328, 357] on div at bounding box center [327, 356] width 2 height 11
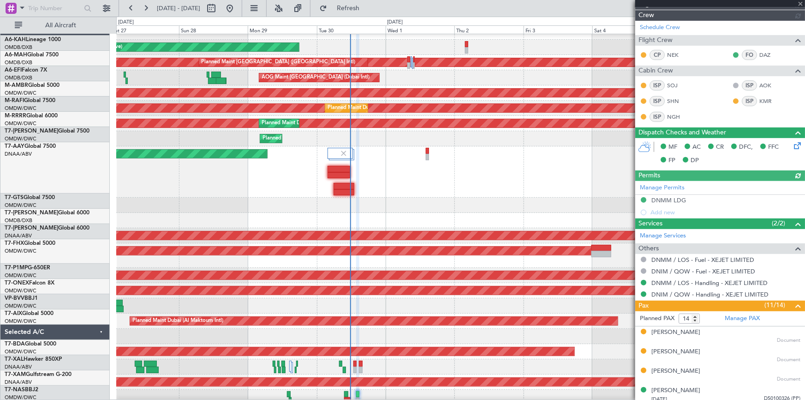
scroll to position [0, 0]
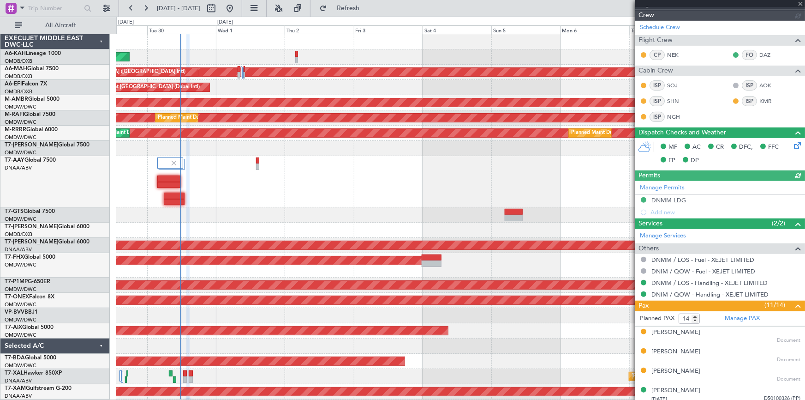
type input "Dherander Fithani (DHF)"
type input "7394"
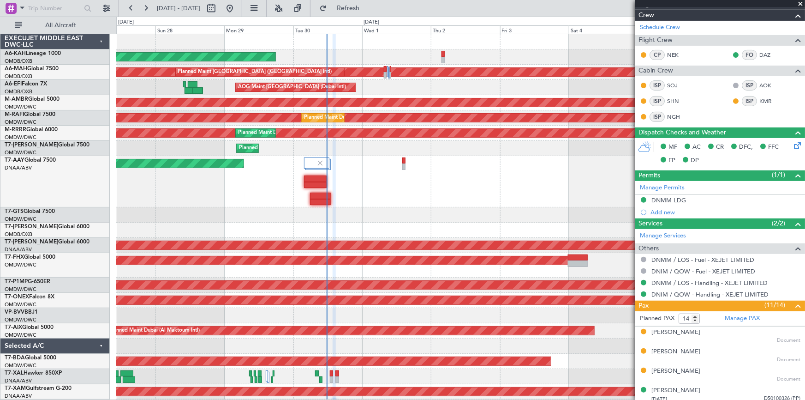
scroll to position [4, 0]
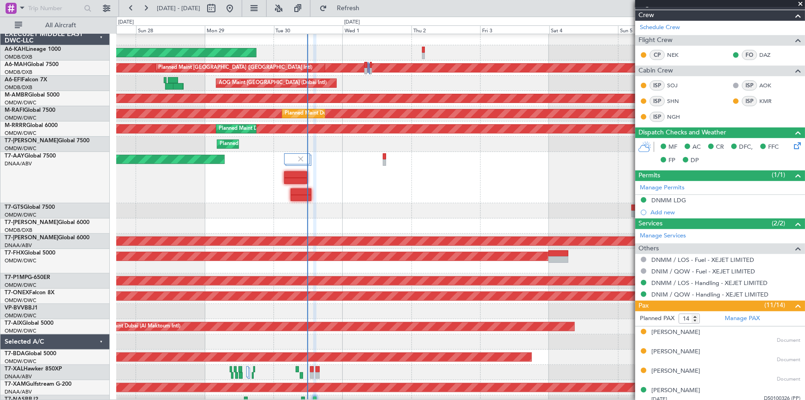
click at [405, 213] on div at bounding box center [460, 210] width 688 height 15
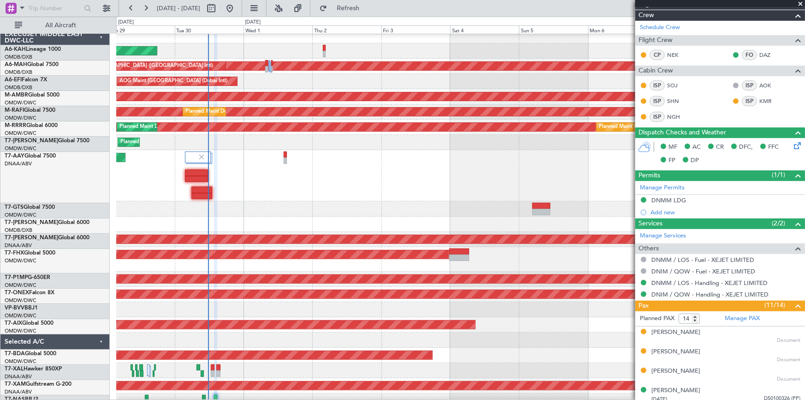
scroll to position [8, 0]
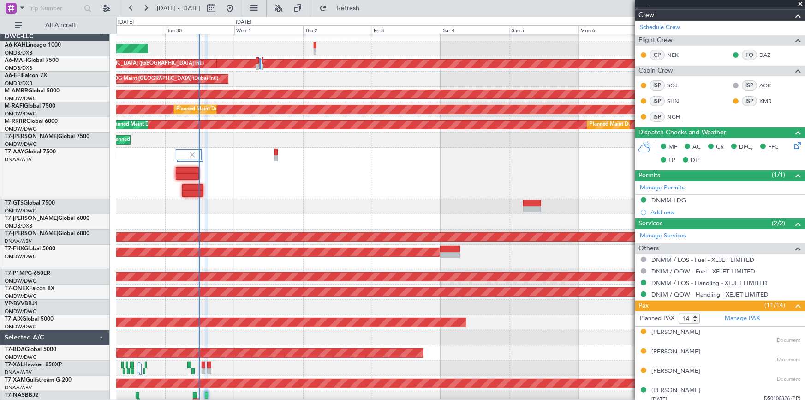
click at [383, 192] on div "Unplanned Maint [GEOGRAPHIC_DATA] (Al Maktoum Intl)" at bounding box center [460, 173] width 688 height 51
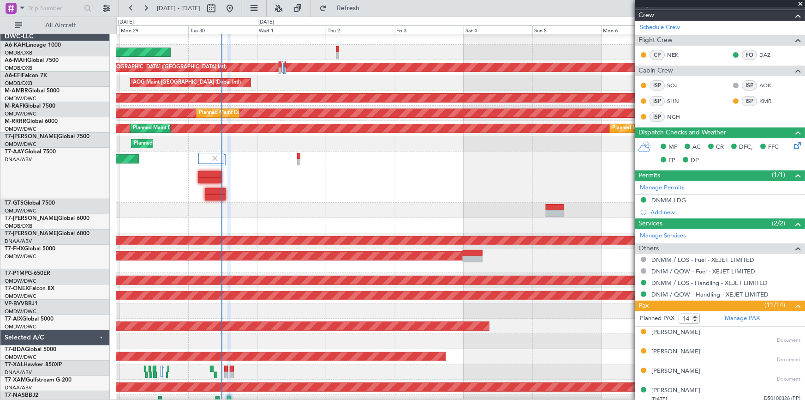
scroll to position [2, 0]
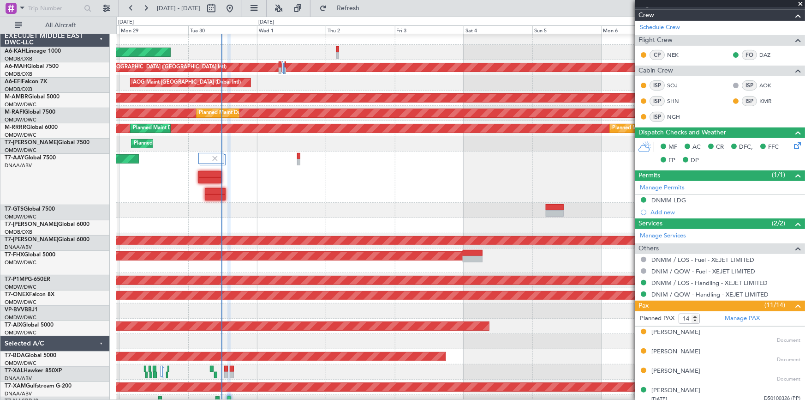
click at [461, 221] on div "Planned Maint Abu Dhabi (Al Bateen Executive) Planned Maint Dubai (Dubai Intl) …" at bounding box center [460, 220] width 689 height 380
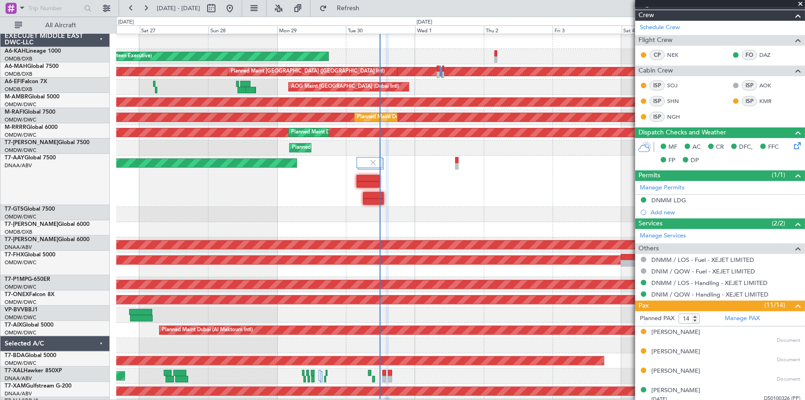
scroll to position [0, 0]
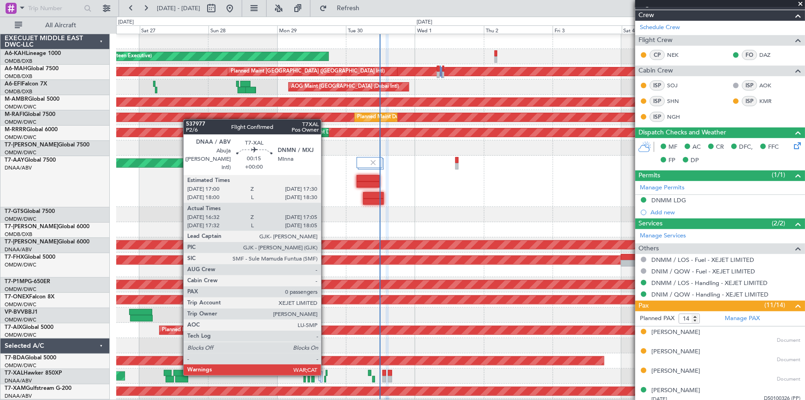
click at [326, 373] on div at bounding box center [327, 373] width 2 height 6
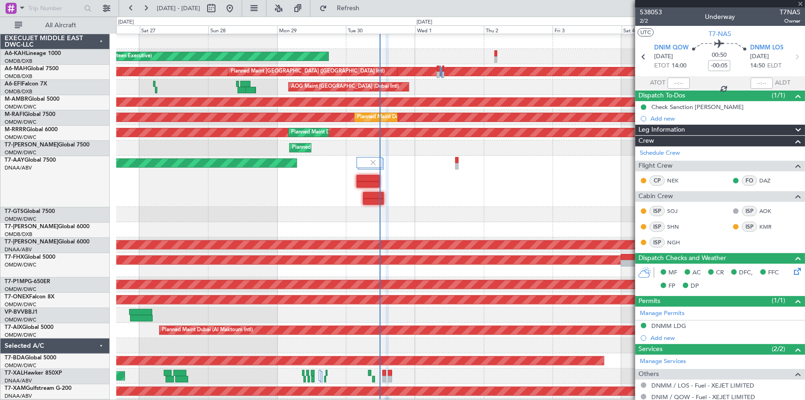
type input "16:42"
type input "17:00"
type input "0"
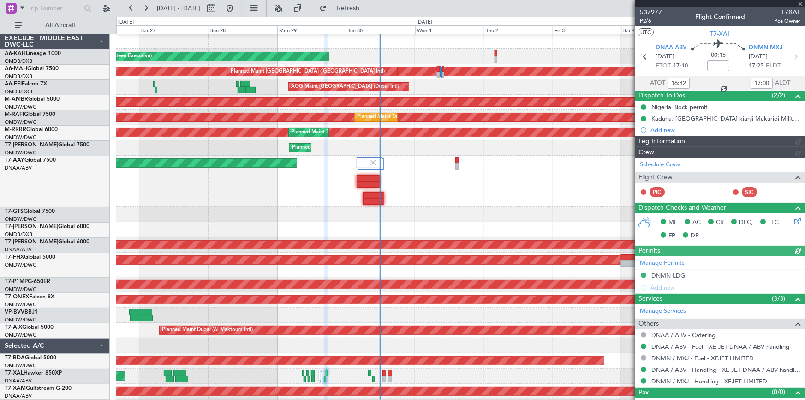
type input "[PERSON_NAME] (ANI)"
type input "7391"
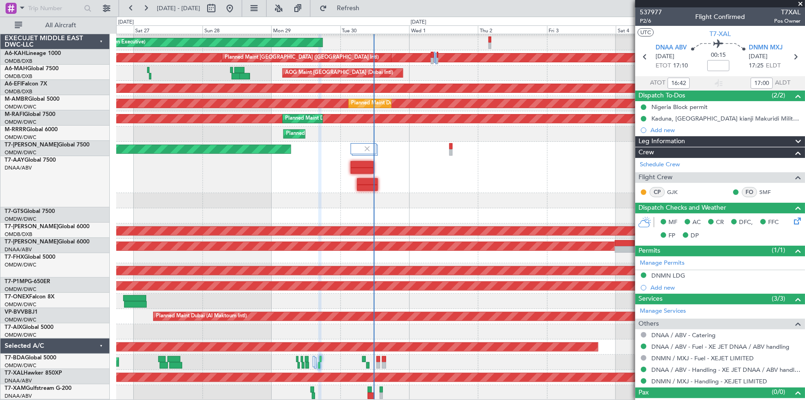
scroll to position [14, 0]
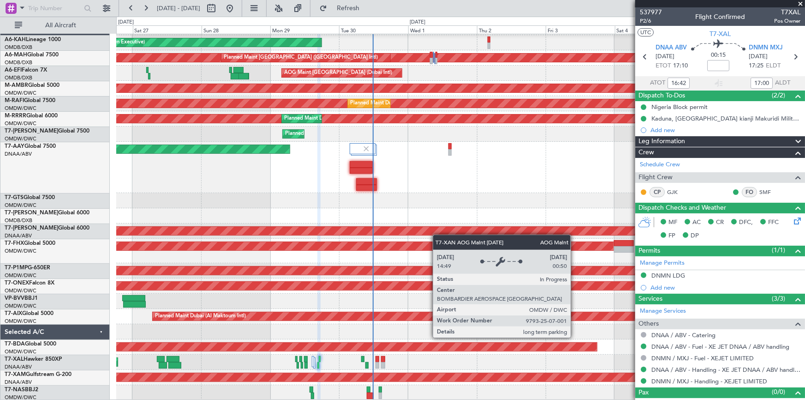
click at [433, 230] on div "Planned Maint Abu Dhabi (Al Bateen Executive) Planned Maint Dubai (Dubai Intl) …" at bounding box center [460, 210] width 688 height 380
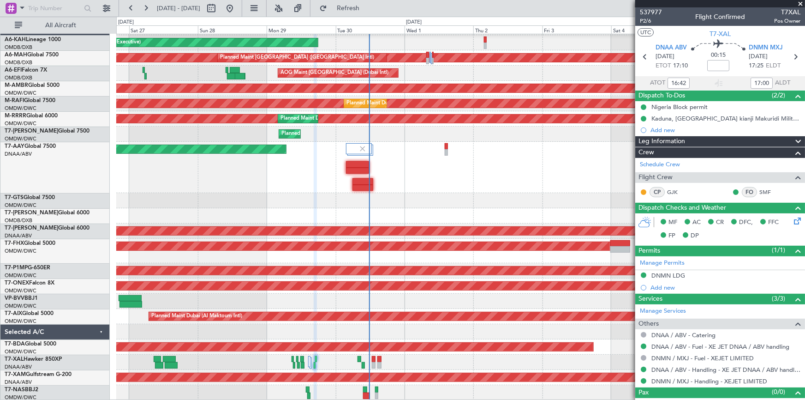
scroll to position [0, 0]
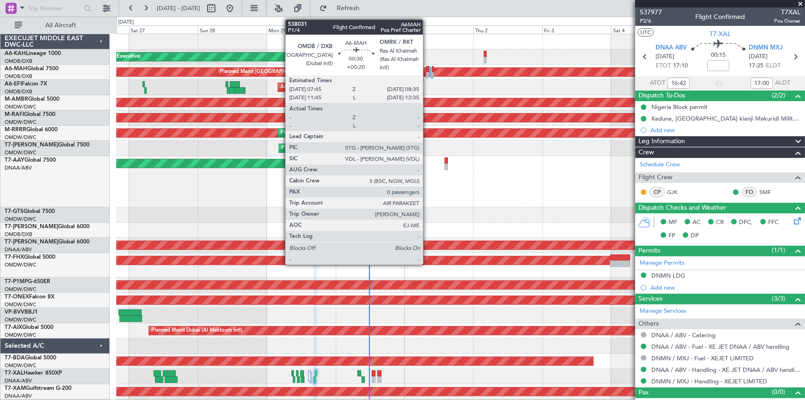
click at [427, 69] on div at bounding box center [427, 69] width 3 height 6
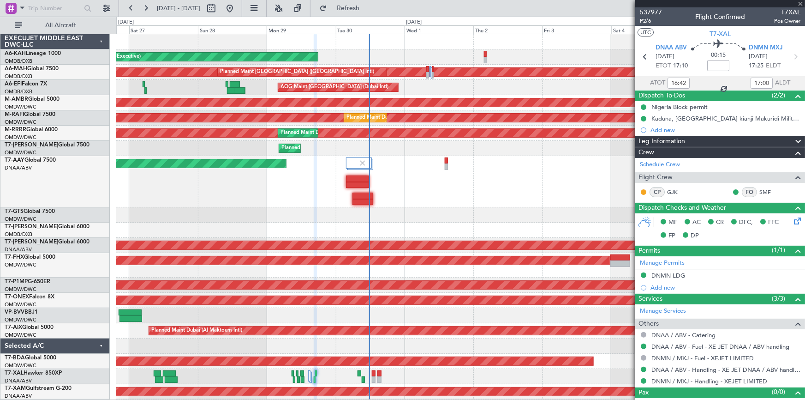
type input "+00:20"
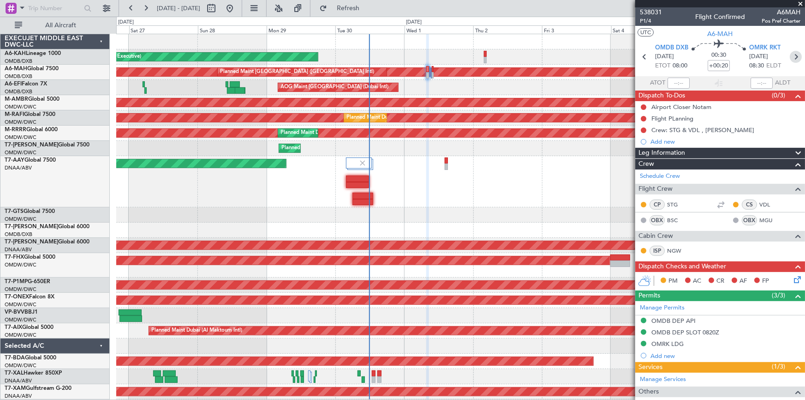
click at [790, 54] on icon at bounding box center [796, 57] width 12 height 12
type input "+00:10"
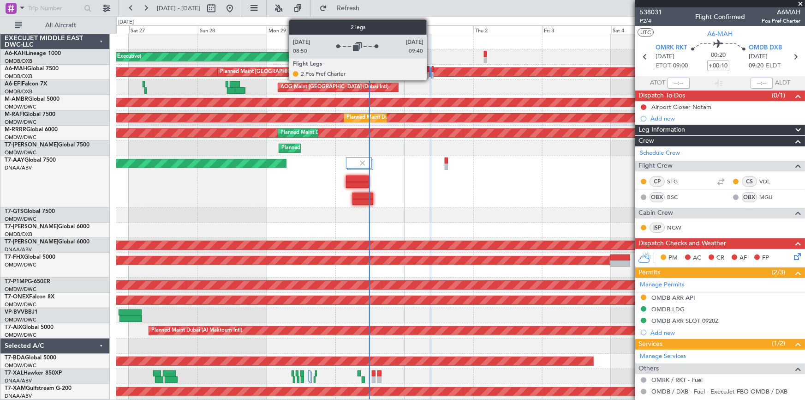
click at [431, 70] on div at bounding box center [431, 72] width 1 height 11
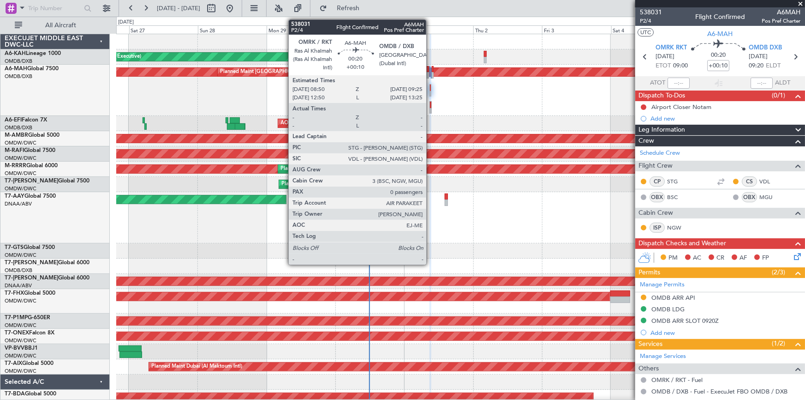
click at [430, 89] on div at bounding box center [430, 87] width 1 height 6
click at [430, 106] on div at bounding box center [431, 104] width 2 height 6
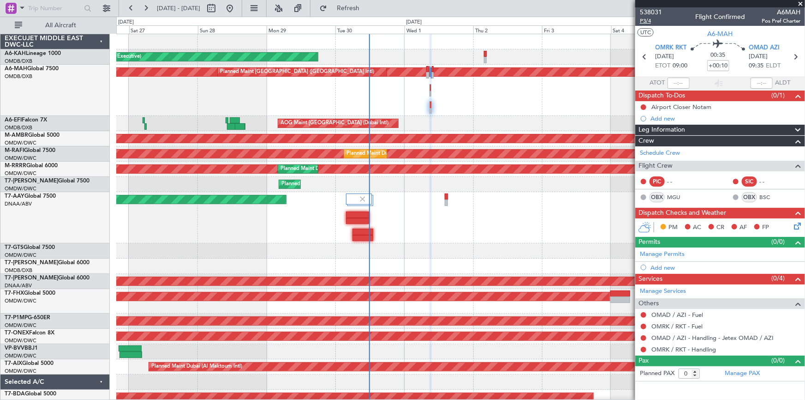
click at [644, 19] on span "P3/4" at bounding box center [651, 21] width 22 height 8
click at [368, 11] on span "Refresh" at bounding box center [348, 8] width 39 height 6
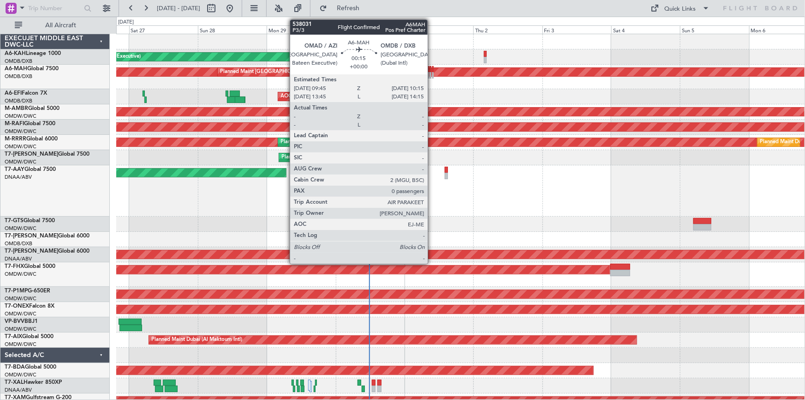
click at [432, 69] on div at bounding box center [433, 69] width 2 height 6
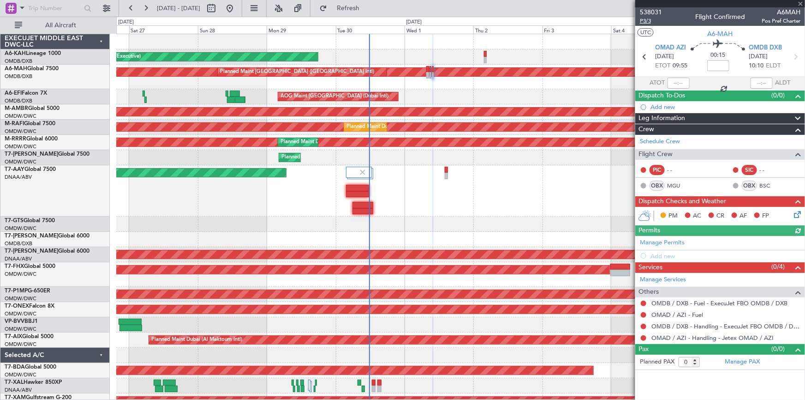
click at [646, 18] on span "P3/3" at bounding box center [651, 21] width 22 height 8
drag, startPoint x: 364, startPoint y: 9, endPoint x: 375, endPoint y: 16, distance: 12.8
click at [366, 9] on span "Refresh" at bounding box center [348, 8] width 39 height 6
click at [368, 5] on span "Refresh" at bounding box center [348, 8] width 39 height 6
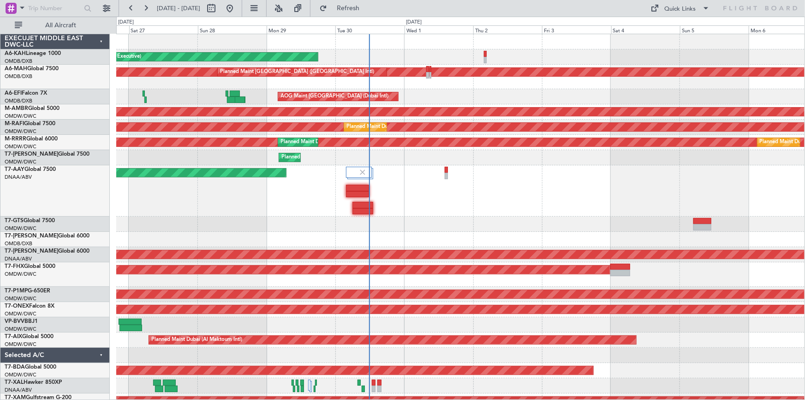
scroll to position [23, 0]
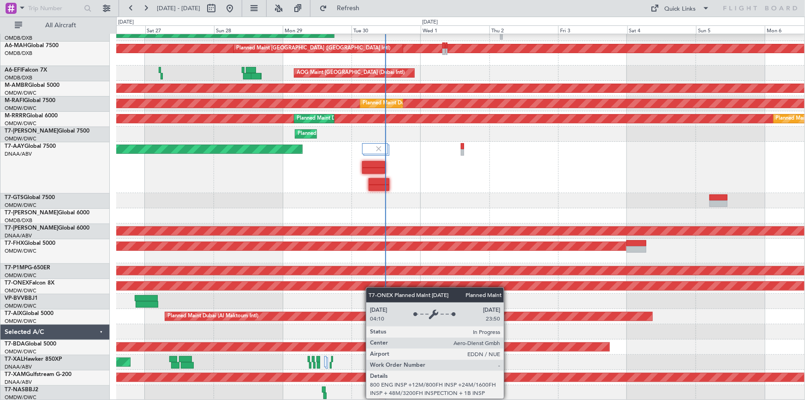
click at [370, 285] on div "Planned Maint Abu Dhabi (Al Bateen Executive) Planned Maint Dubai (Dubai Intl) …" at bounding box center [460, 205] width 688 height 389
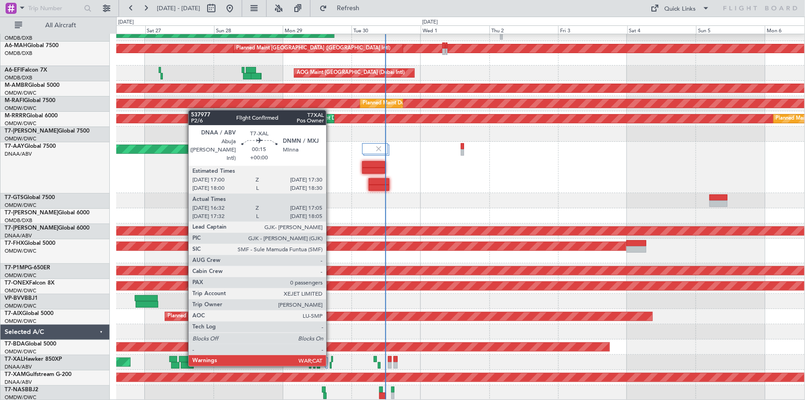
click at [330, 364] on div at bounding box center [331, 365] width 2 height 6
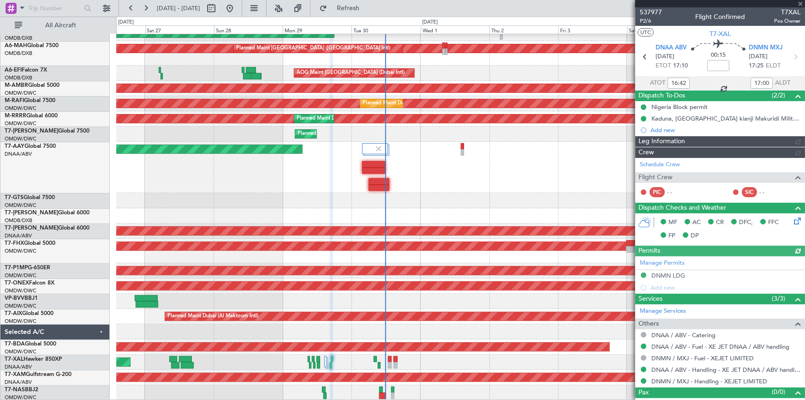
type input "[PERSON_NAME] (ANI)"
type input "7391"
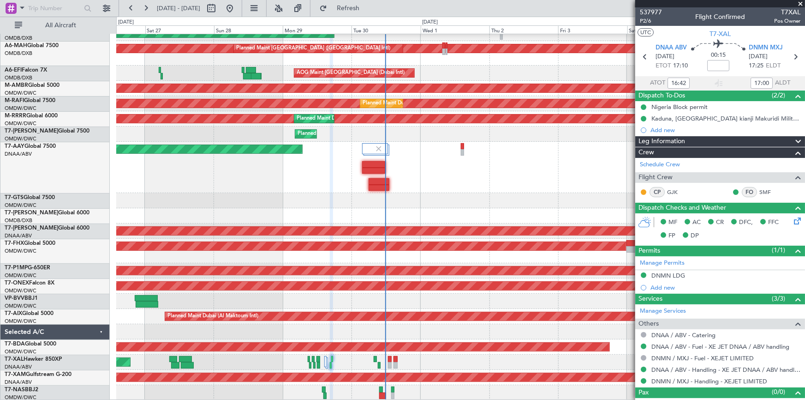
type input "17:42"
type input "18:00"
type input "16:42"
type input "17:00"
type input "17:42"
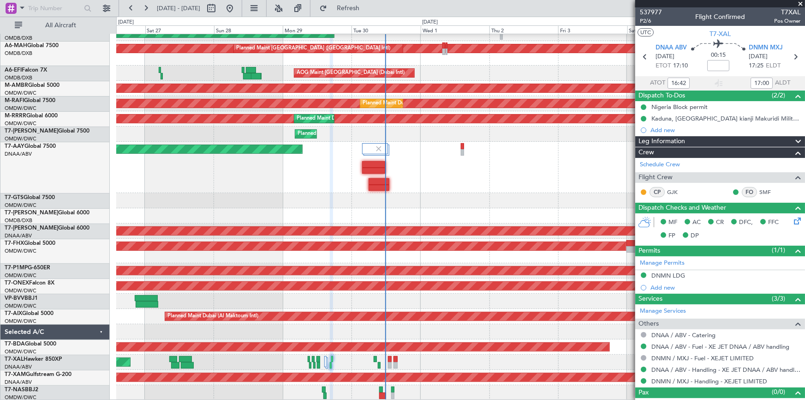
type input "18:00"
type input "16:42"
type input "17:00"
type input "17:42"
type input "18:00"
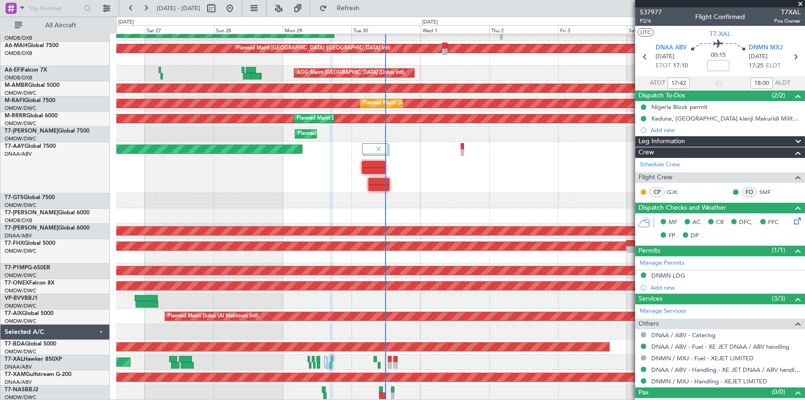
type input "16:42"
type input "17:00"
type input "17:42"
type input "18:00"
type input "16:42"
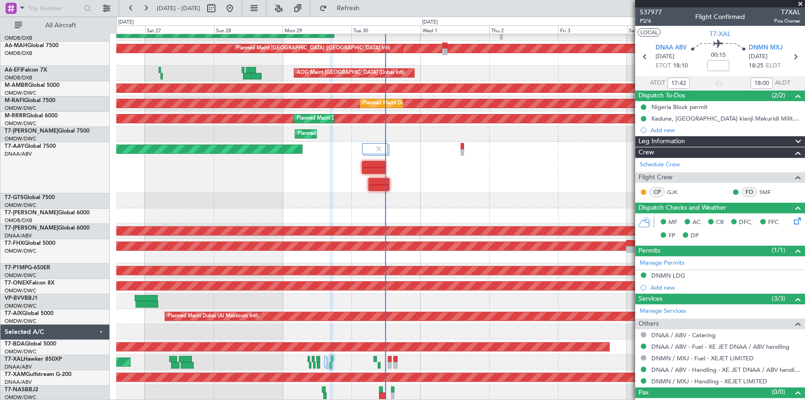
type input "17:00"
click at [644, 20] on span "P2/6" at bounding box center [651, 21] width 22 height 8
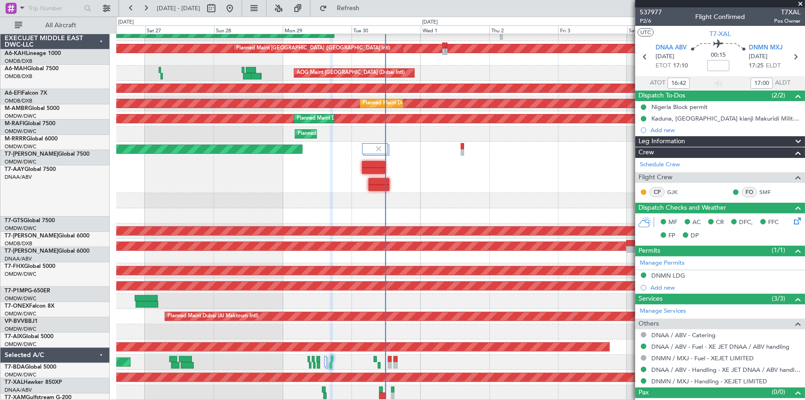
scroll to position [23, 0]
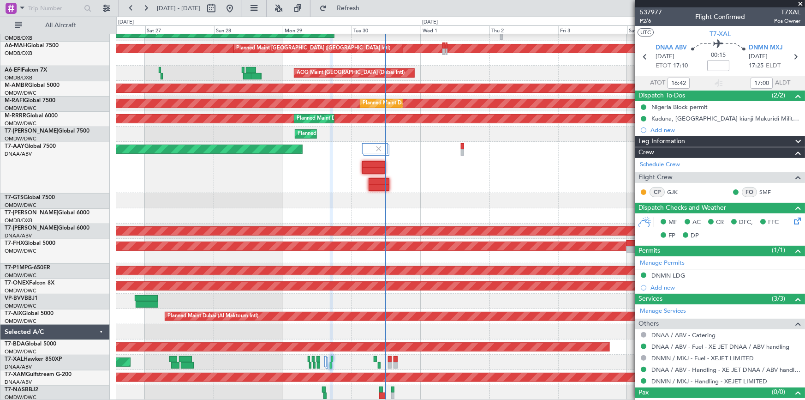
type input "17:42"
type input "18:00"
type input "16:42"
type input "17:00"
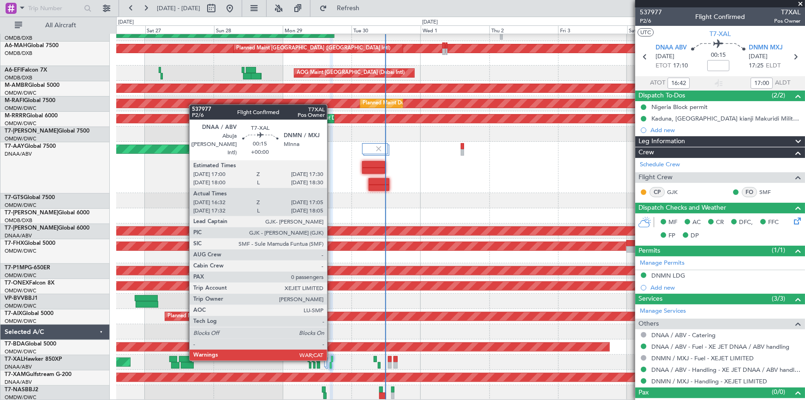
click at [331, 358] on div at bounding box center [332, 359] width 2 height 6
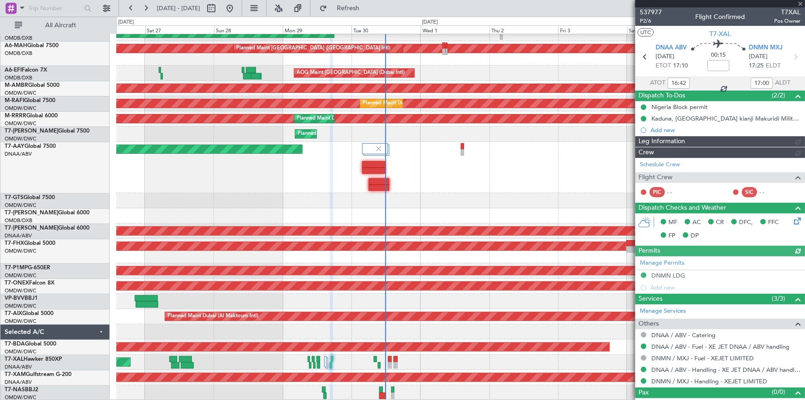
type input "[PERSON_NAME] (ANI)"
type input "7391"
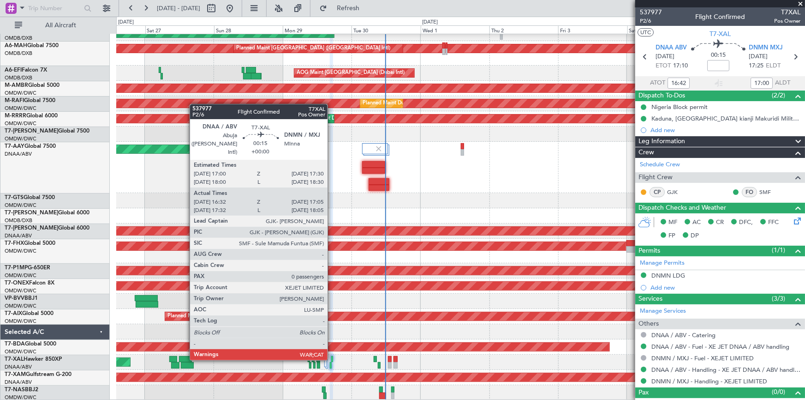
click at [332, 358] on div at bounding box center [332, 359] width 2 height 6
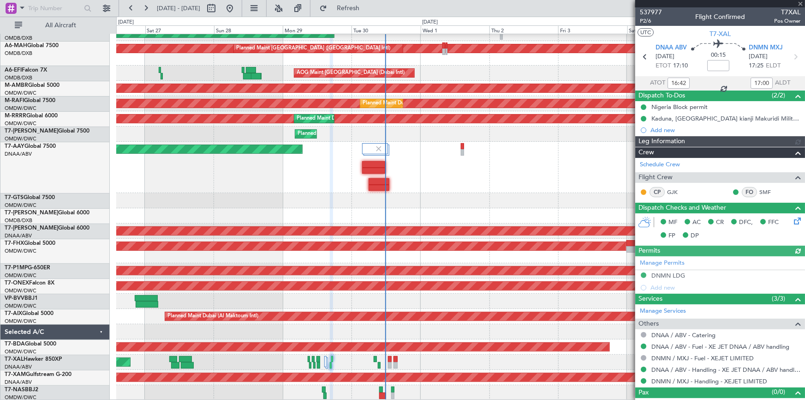
type input "[PERSON_NAME] (ANI)"
type input "7391"
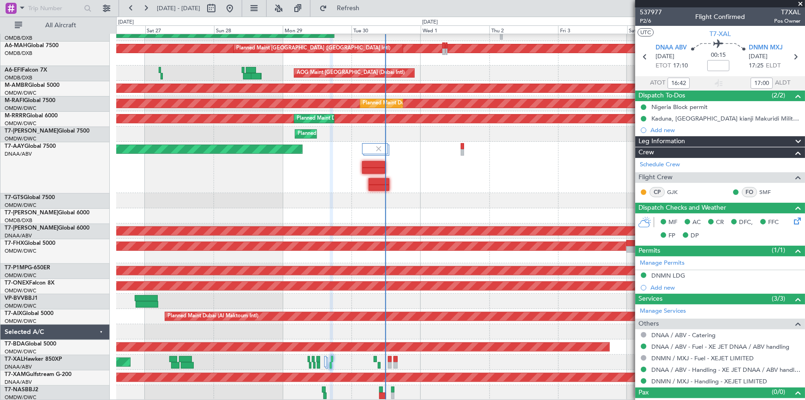
type input "17:42"
type input "18:00"
type input "16:42"
type input "17:00"
click at [646, 18] on span "P2/6" at bounding box center [651, 21] width 22 height 8
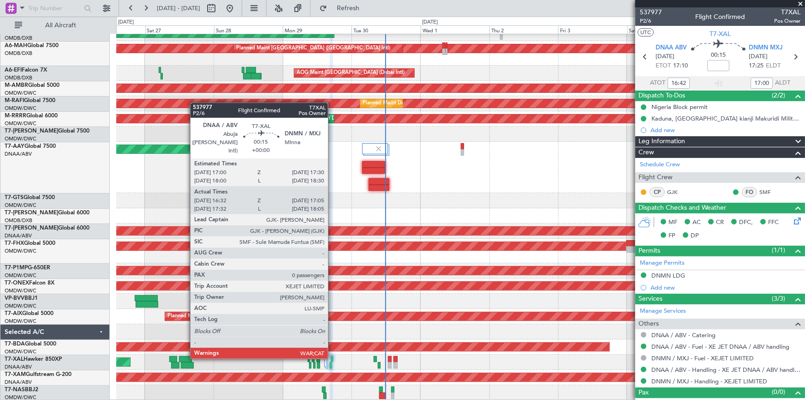
click at [332, 357] on div at bounding box center [332, 359] width 2 height 6
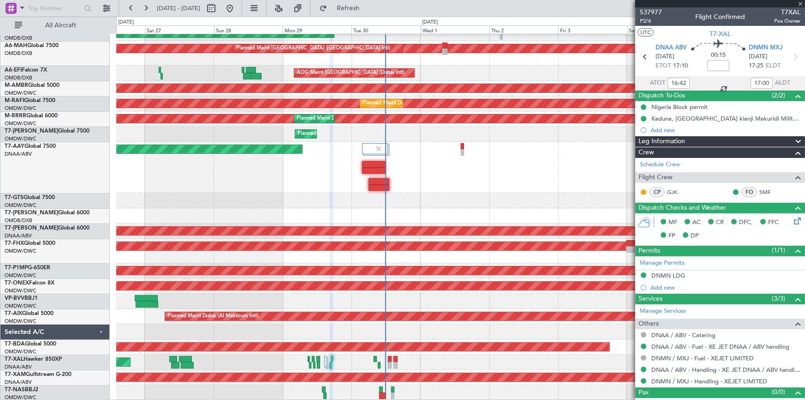
type input "17:42"
type input "18:00"
type input "16:42"
type input "17:00"
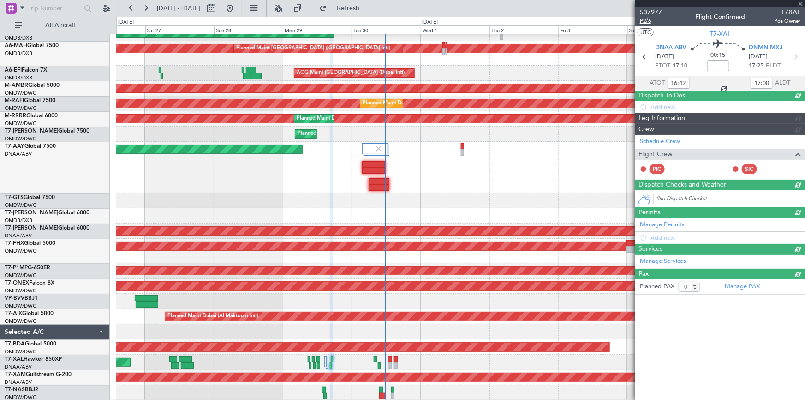
click at [642, 19] on span "P2/6" at bounding box center [651, 21] width 22 height 8
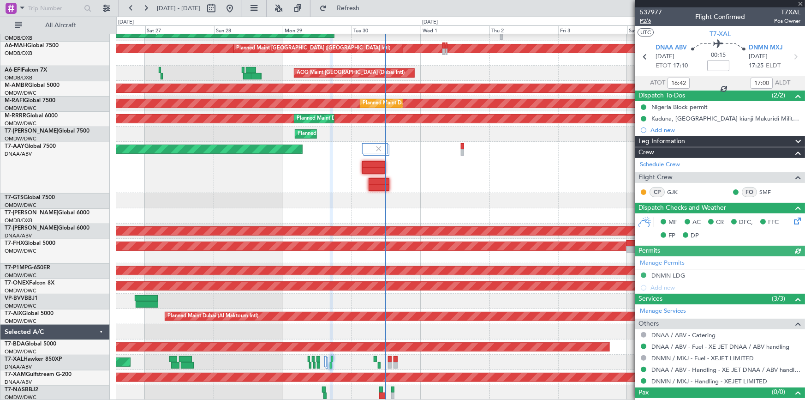
type input "[PERSON_NAME] (ANI)"
type input "7391"
type input "[PERSON_NAME] (ANI)"
type input "7391"
click at [368, 9] on span "Refresh" at bounding box center [348, 8] width 39 height 6
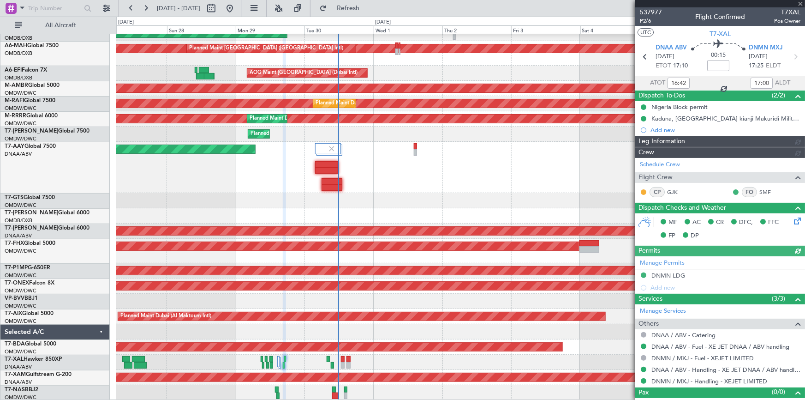
type input "[PERSON_NAME] (ANI)"
type input "7391"
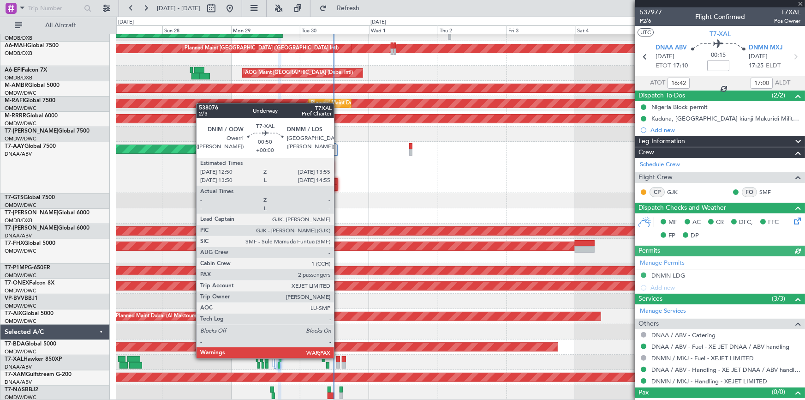
click at [338, 357] on div at bounding box center [337, 359] width 3 height 6
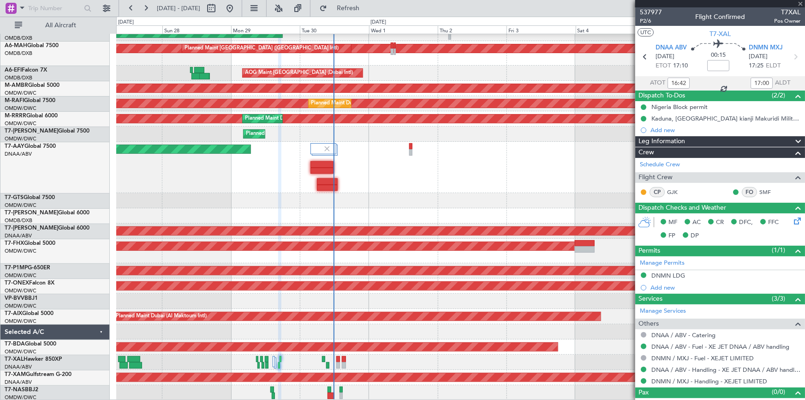
type input "2"
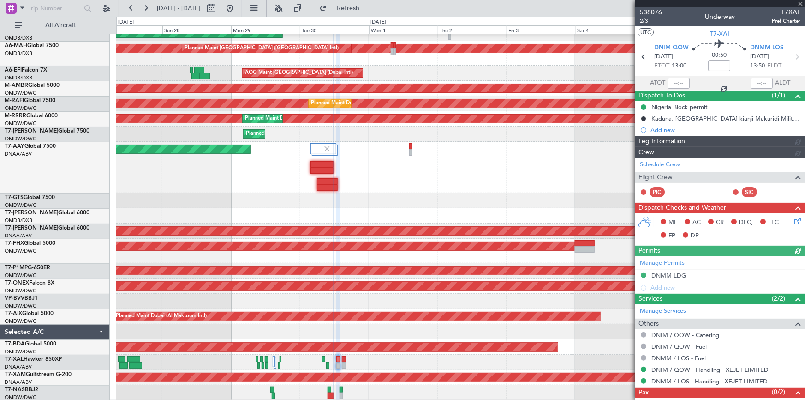
type input "Dherander Fithani (DHF)"
type input "7405"
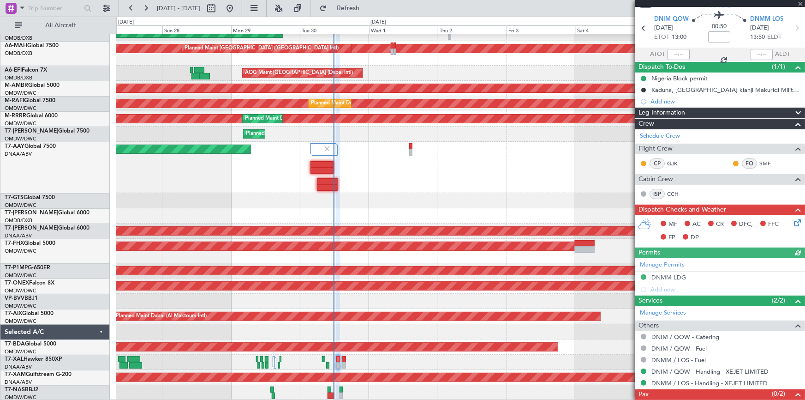
scroll to position [54, 0]
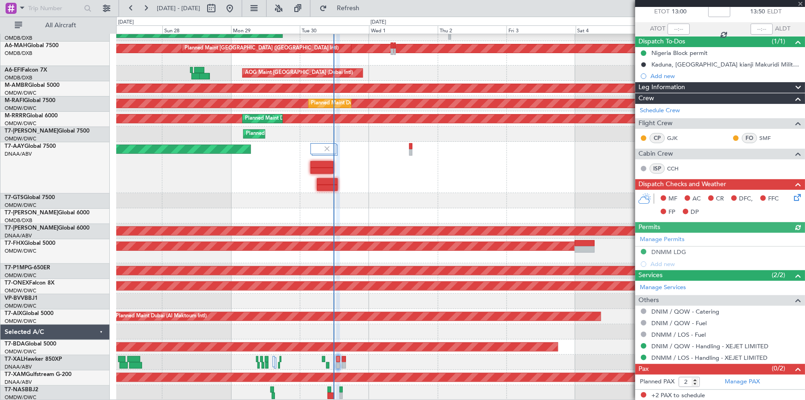
click at [792, 195] on icon at bounding box center [795, 195] width 7 height 7
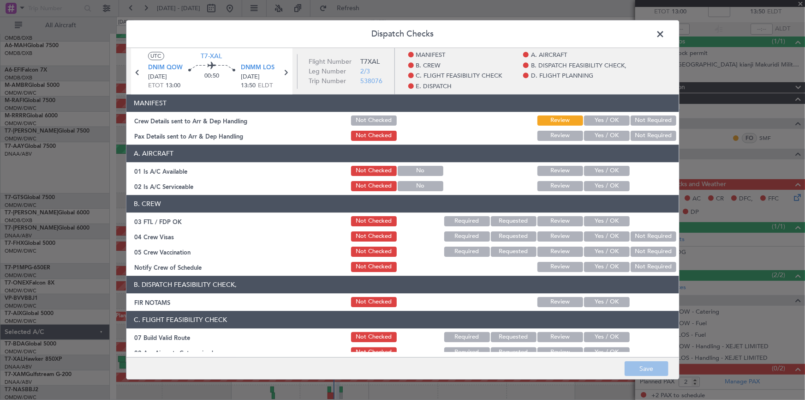
click at [597, 120] on button "Yes / OK" at bounding box center [607, 120] width 46 height 10
click at [611, 134] on button "Yes / OK" at bounding box center [607, 136] width 46 height 10
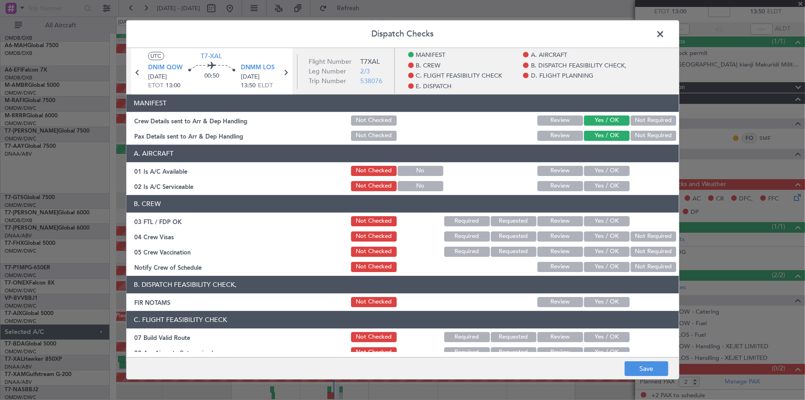
click at [602, 169] on button "Yes / OK" at bounding box center [607, 171] width 46 height 10
click at [598, 183] on button "Yes / OK" at bounding box center [607, 186] width 46 height 10
click at [600, 216] on button "Yes / OK" at bounding box center [607, 221] width 46 height 10
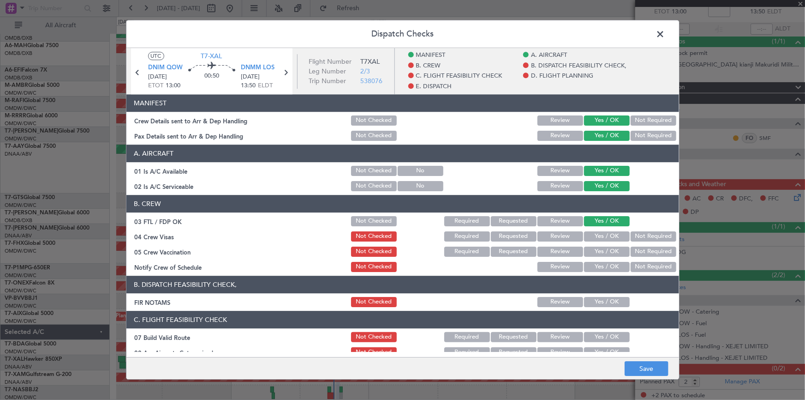
click at [594, 240] on button "Yes / OK" at bounding box center [607, 236] width 46 height 10
drag, startPoint x: 599, startPoint y: 253, endPoint x: 603, endPoint y: 265, distance: 13.3
click at [601, 255] on button "Yes / OK" at bounding box center [607, 251] width 46 height 10
click at [602, 268] on button "Yes / OK" at bounding box center [607, 267] width 46 height 10
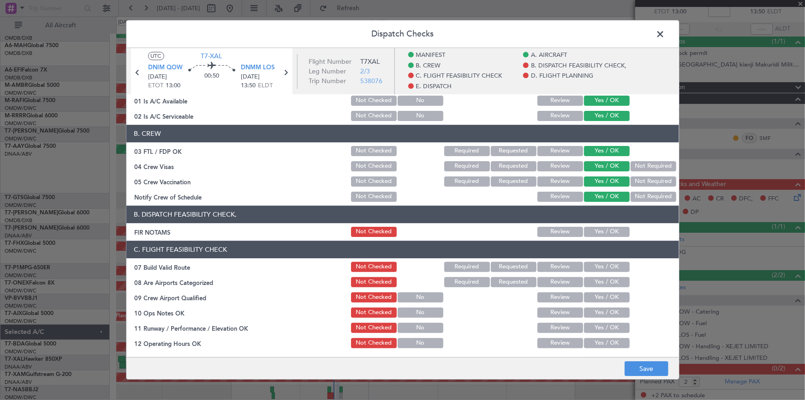
scroll to position [125, 0]
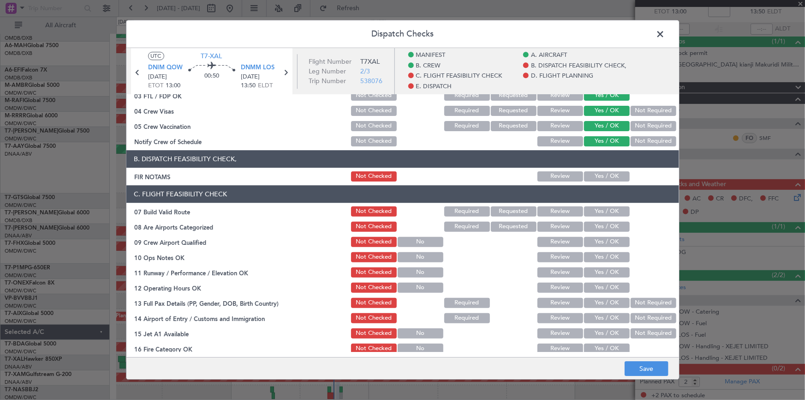
click at [598, 176] on button "Yes / OK" at bounding box center [607, 176] width 46 height 10
click at [596, 209] on button "Yes / OK" at bounding box center [607, 211] width 46 height 10
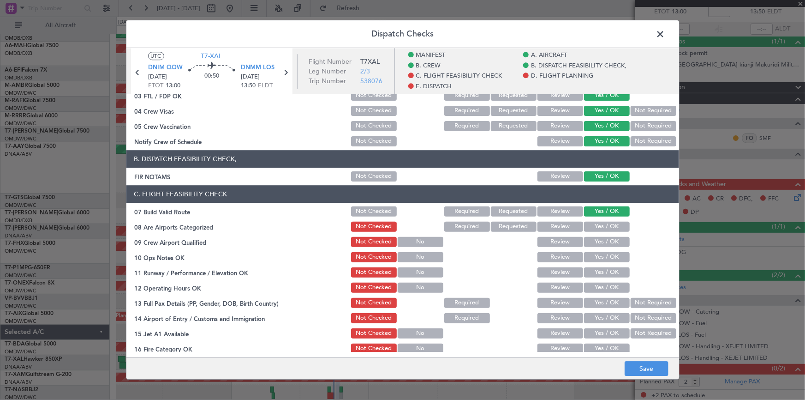
click at [596, 227] on button "Yes / OK" at bounding box center [607, 226] width 46 height 10
click at [595, 245] on button "Yes / OK" at bounding box center [607, 242] width 46 height 10
click at [593, 262] on div "Yes / OK" at bounding box center [606, 257] width 47 height 13
click at [598, 258] on button "Yes / OK" at bounding box center [607, 257] width 46 height 10
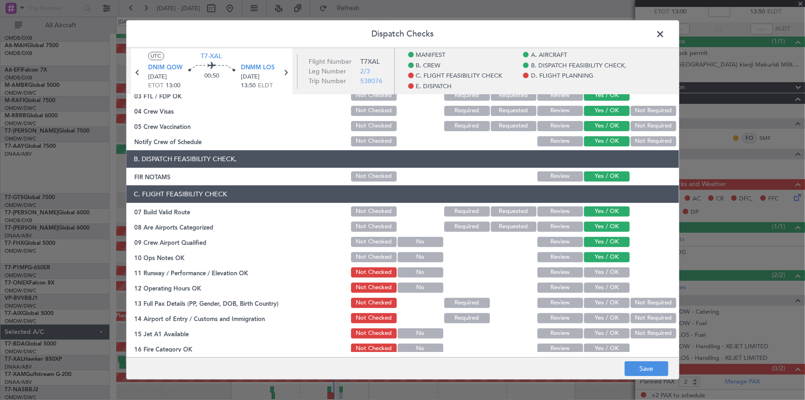
drag, startPoint x: 597, startPoint y: 268, endPoint x: 604, endPoint y: 281, distance: 14.7
click at [599, 268] on button "Yes / OK" at bounding box center [607, 272] width 46 height 10
click at [600, 284] on button "Yes / OK" at bounding box center [607, 287] width 46 height 10
click at [597, 301] on button "Yes / OK" at bounding box center [607, 303] width 46 height 10
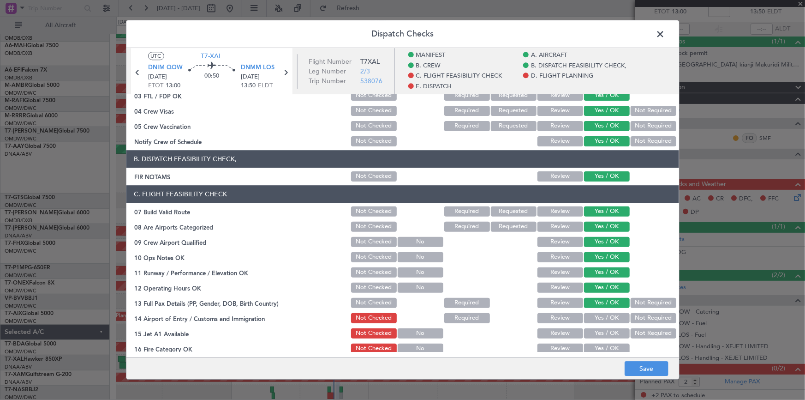
click at [640, 321] on button "Not Required" at bounding box center [654, 318] width 46 height 10
drag, startPoint x: 607, startPoint y: 335, endPoint x: 610, endPoint y: 326, distance: 9.2
click at [608, 336] on button "Yes / OK" at bounding box center [607, 333] width 46 height 10
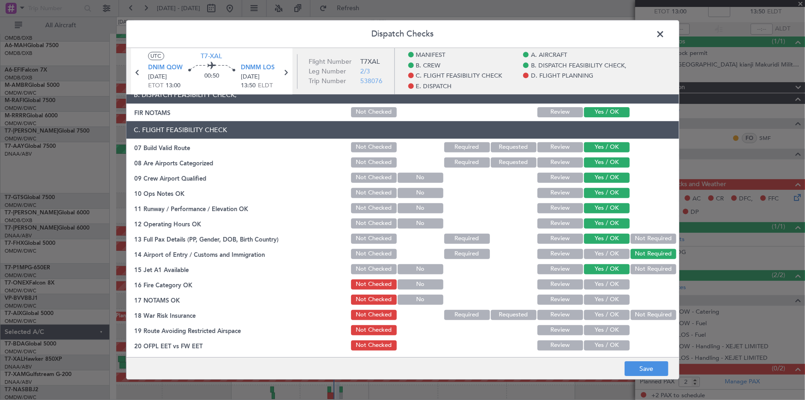
scroll to position [251, 0]
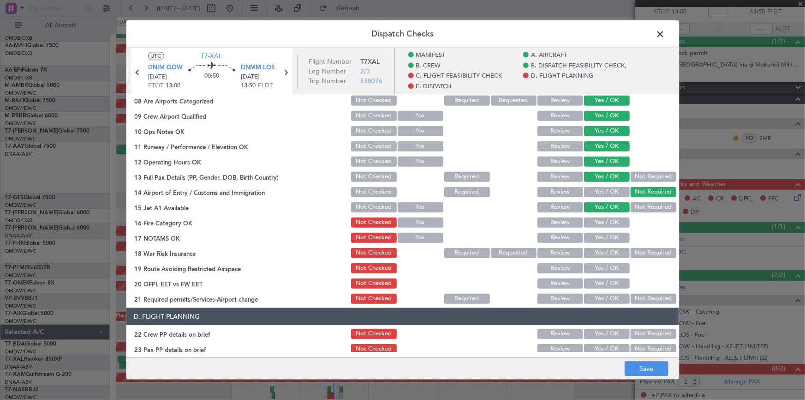
click at [596, 205] on button "Yes / OK" at bounding box center [607, 207] width 46 height 10
click at [597, 222] on button "Yes / OK" at bounding box center [607, 222] width 46 height 10
click at [601, 233] on button "Yes / OK" at bounding box center [607, 238] width 46 height 10
click at [603, 248] on button "Yes / OK" at bounding box center [607, 253] width 46 height 10
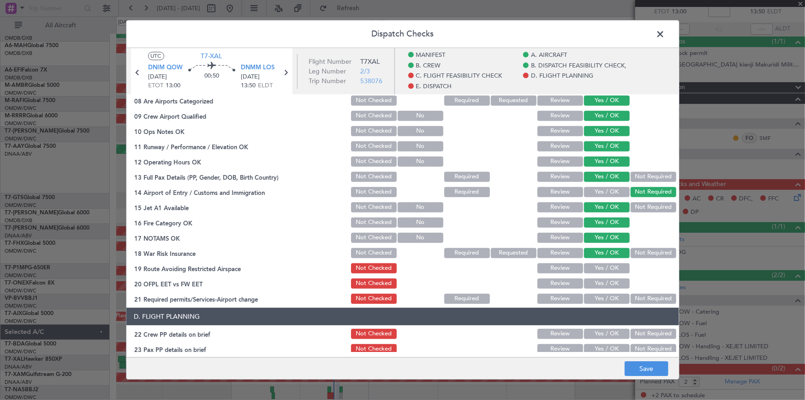
drag, startPoint x: 599, startPoint y: 268, endPoint x: 599, endPoint y: 284, distance: 16.6
click at [599, 268] on button "Yes / OK" at bounding box center [607, 268] width 46 height 10
click at [599, 284] on button "Yes / OK" at bounding box center [607, 283] width 46 height 10
click at [599, 298] on button "Yes / OK" at bounding box center [607, 298] width 46 height 10
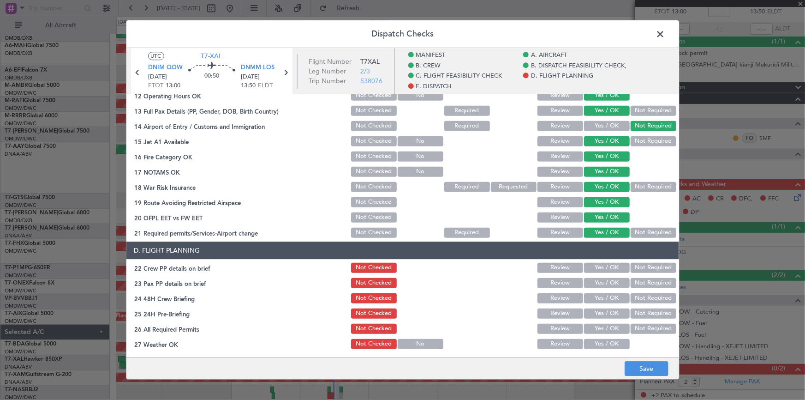
scroll to position [335, 0]
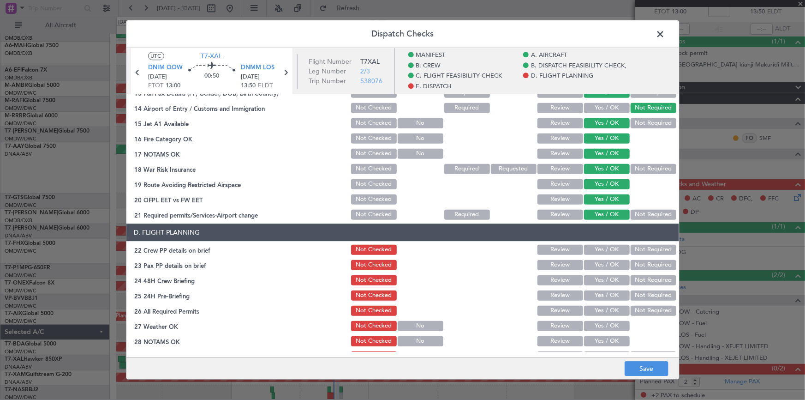
click at [602, 246] on button "Yes / OK" at bounding box center [607, 250] width 46 height 10
click at [600, 269] on section "D. FLIGHT PLANNING 22 Crew PP details on brief Not Checked Review Yes / OK Not …" at bounding box center [402, 315] width 553 height 185
click at [640, 261] on button "Not Required" at bounding box center [654, 265] width 46 height 10
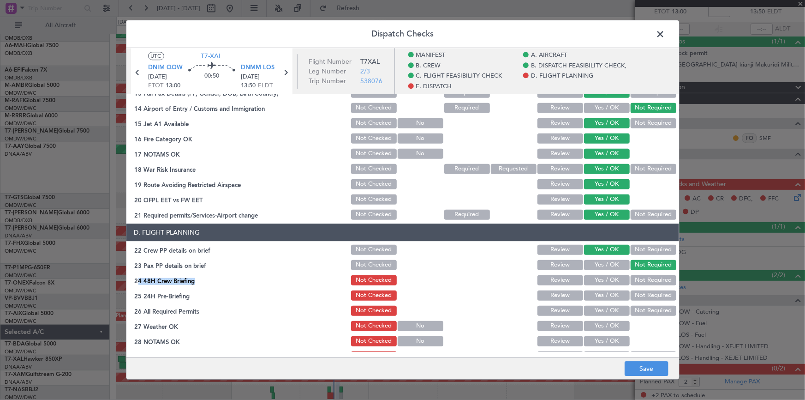
click at [640, 277] on button "Not Required" at bounding box center [654, 280] width 46 height 10
click at [647, 293] on button "Not Required" at bounding box center [654, 295] width 46 height 10
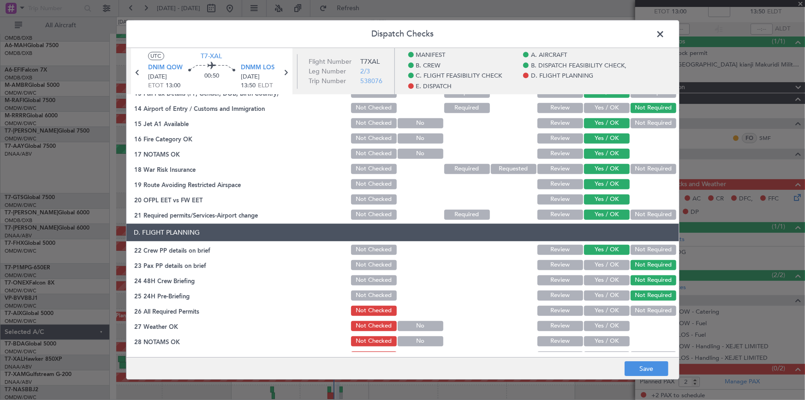
click at [609, 304] on div "Yes / OK" at bounding box center [606, 310] width 47 height 13
click at [606, 306] on button "Yes / OK" at bounding box center [607, 310] width 46 height 10
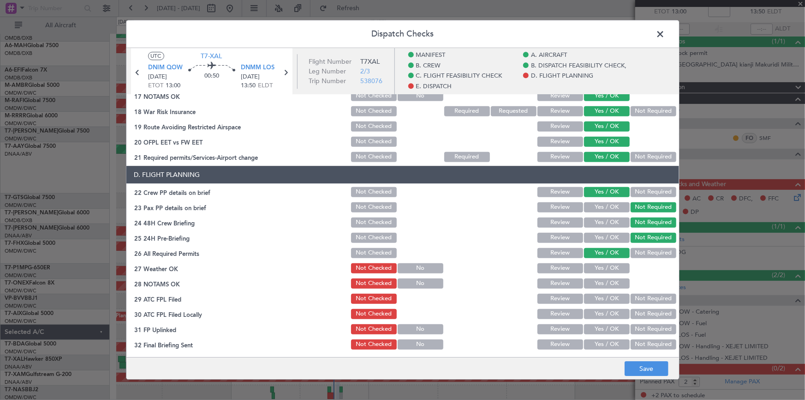
scroll to position [419, 0]
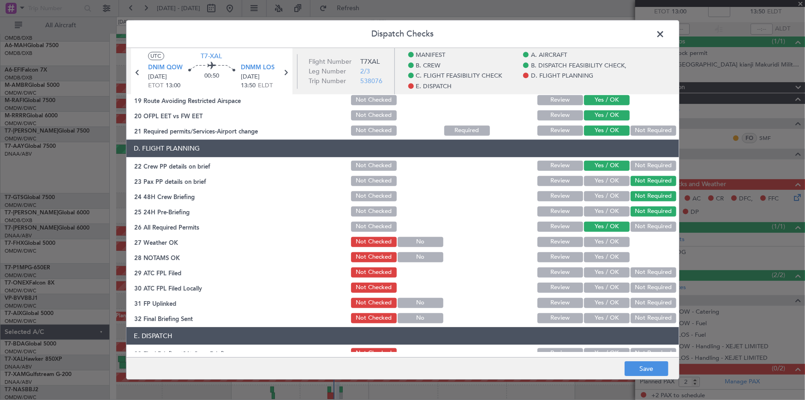
click at [608, 235] on div "Yes / OK" at bounding box center [606, 241] width 47 height 13
click at [605, 241] on button "Yes / OK" at bounding box center [607, 242] width 46 height 10
click at [604, 263] on section "D. FLIGHT PLANNING 22 Crew PP details on brief Not Checked Review Yes / OK Not …" at bounding box center [402, 231] width 553 height 185
click at [607, 259] on button "Yes / OK" at bounding box center [607, 257] width 46 height 10
click at [604, 272] on button "Yes / OK" at bounding box center [607, 272] width 46 height 10
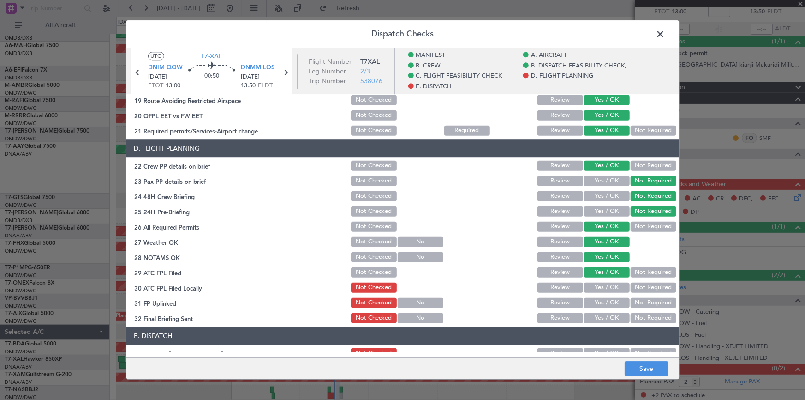
click at [606, 288] on button "Yes / OK" at bounding box center [607, 287] width 46 height 10
click at [605, 300] on button "Yes / OK" at bounding box center [607, 303] width 46 height 10
drag, startPoint x: 600, startPoint y: 318, endPoint x: 602, endPoint y: 314, distance: 4.8
click at [600, 317] on button "Yes / OK" at bounding box center [607, 318] width 46 height 10
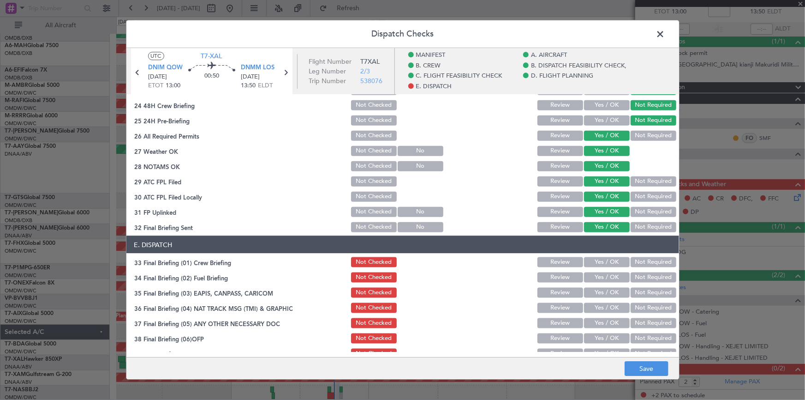
scroll to position [545, 0]
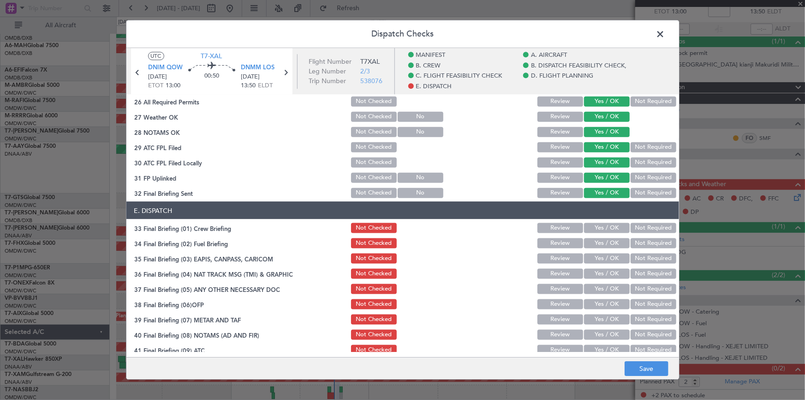
click at [601, 223] on button "Yes / OK" at bounding box center [607, 227] width 46 height 10
click at [643, 243] on button "Not Required" at bounding box center [654, 243] width 46 height 10
click at [643, 253] on button "Not Required" at bounding box center [654, 258] width 46 height 10
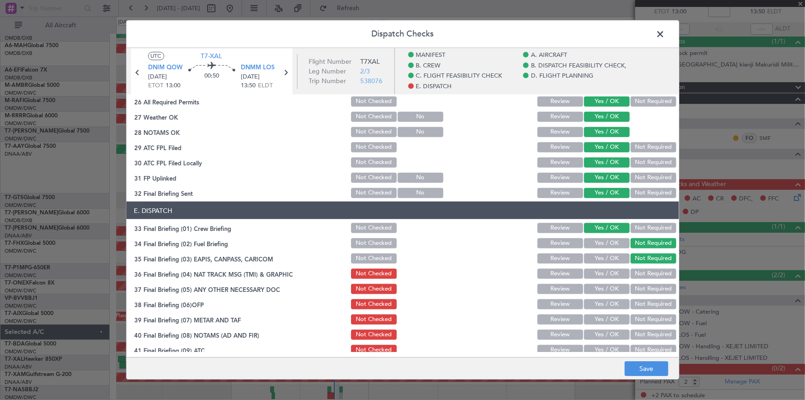
click at [644, 271] on button "Not Required" at bounding box center [654, 273] width 46 height 10
click at [646, 287] on button "Not Required" at bounding box center [654, 288] width 46 height 10
click at [597, 304] on button "Yes / OK" at bounding box center [607, 303] width 46 height 10
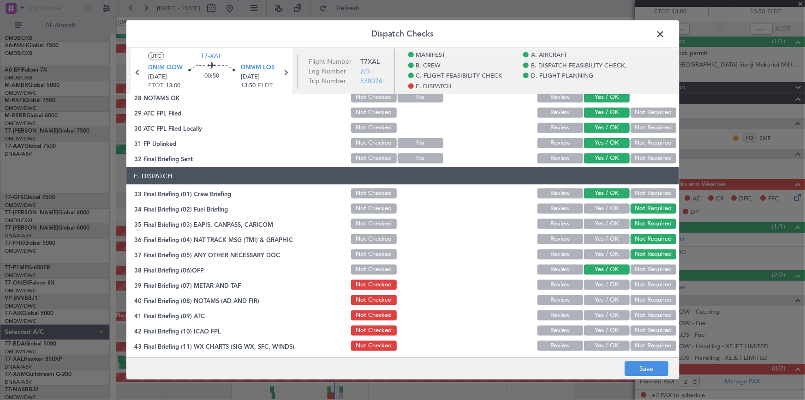
scroll to position [596, 0]
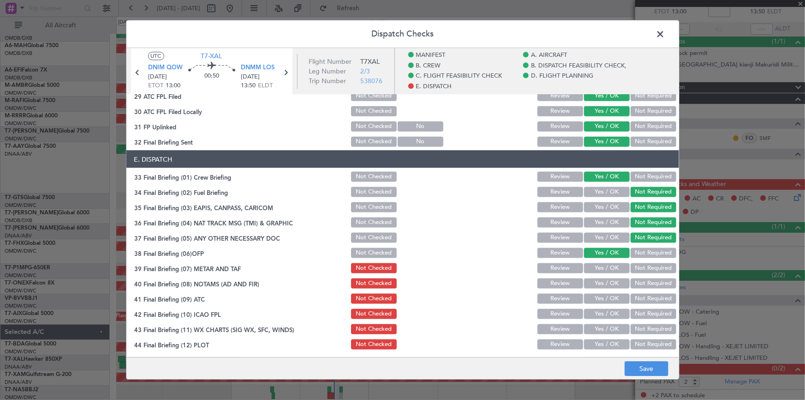
click at [599, 268] on button "Yes / OK" at bounding box center [607, 268] width 46 height 10
drag, startPoint x: 600, startPoint y: 280, endPoint x: 600, endPoint y: 298, distance: 18.0
click at [600, 280] on button "Yes / OK" at bounding box center [607, 283] width 46 height 10
click at [598, 300] on button "Yes / OK" at bounding box center [607, 298] width 46 height 10
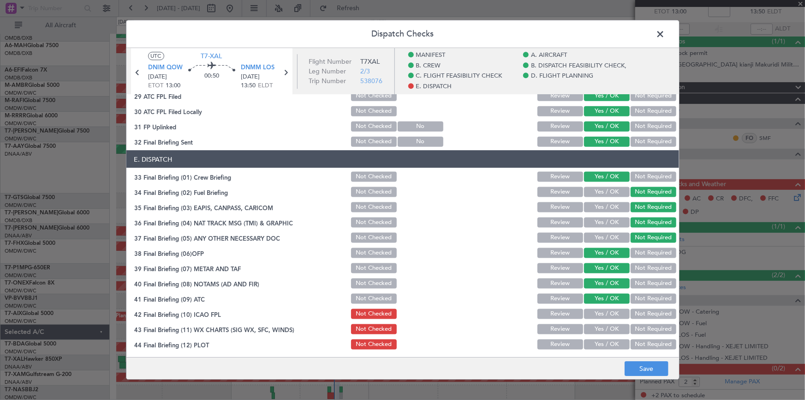
drag, startPoint x: 597, startPoint y: 310, endPoint x: 601, endPoint y: 327, distance: 17.1
click at [597, 312] on button "Yes / OK" at bounding box center [607, 313] width 46 height 10
click at [599, 328] on button "Yes / OK" at bounding box center [607, 328] width 46 height 10
drag, startPoint x: 598, startPoint y: 340, endPoint x: 641, endPoint y: 358, distance: 46.9
click at [602, 341] on button "Yes / OK" at bounding box center [607, 344] width 46 height 10
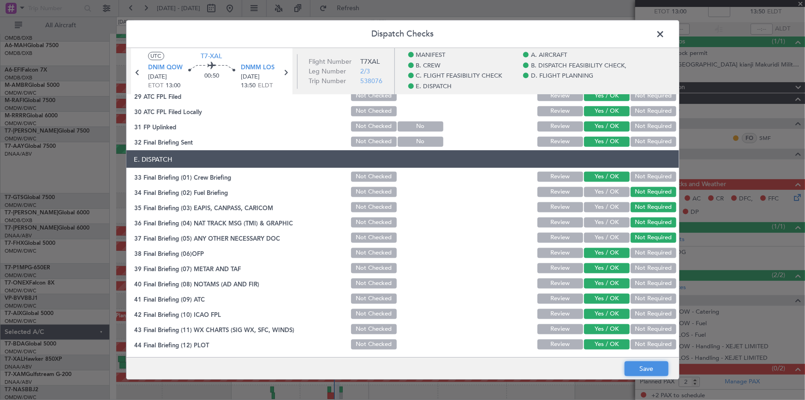
drag, startPoint x: 637, startPoint y: 371, endPoint x: 636, endPoint y: 362, distance: 9.2
click at [636, 370] on button "Save" at bounding box center [647, 368] width 44 height 15
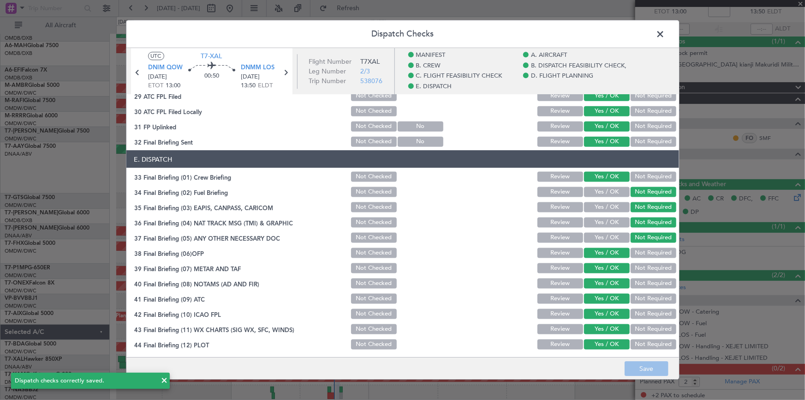
click at [665, 33] on span at bounding box center [665, 36] width 0 height 18
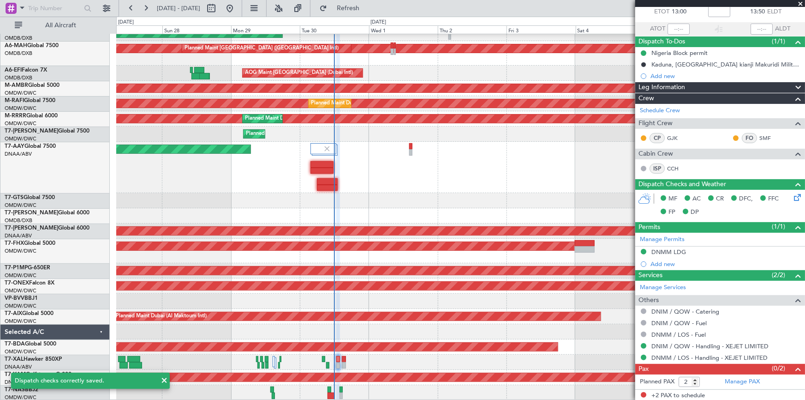
drag, startPoint x: 375, startPoint y: 6, endPoint x: 646, endPoint y: 173, distance: 317.7
click at [368, 9] on span "Refresh" at bounding box center [348, 8] width 39 height 6
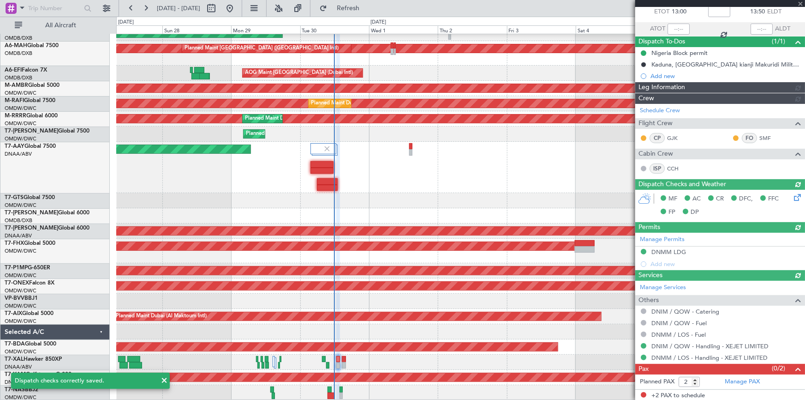
scroll to position [0, 0]
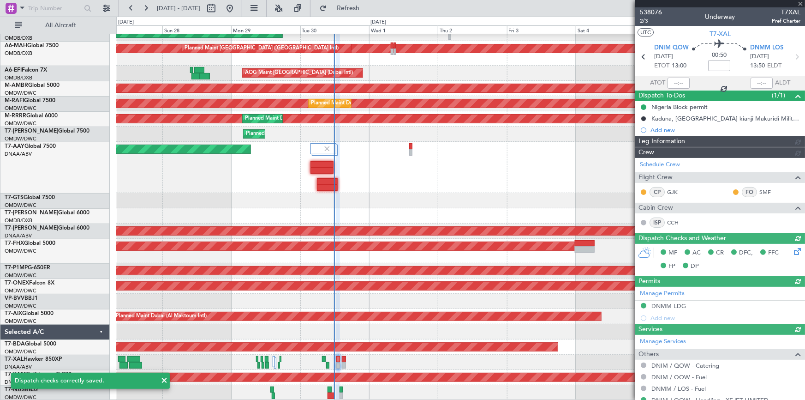
type input "Dherander Fithani (DHF)"
type input "7405"
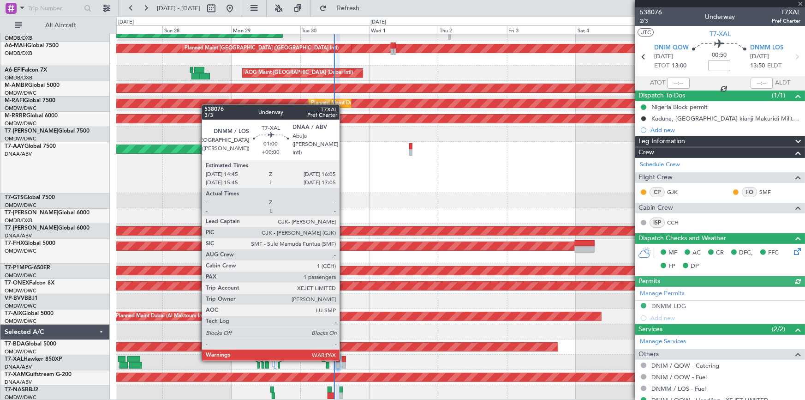
click at [344, 358] on div at bounding box center [344, 359] width 4 height 6
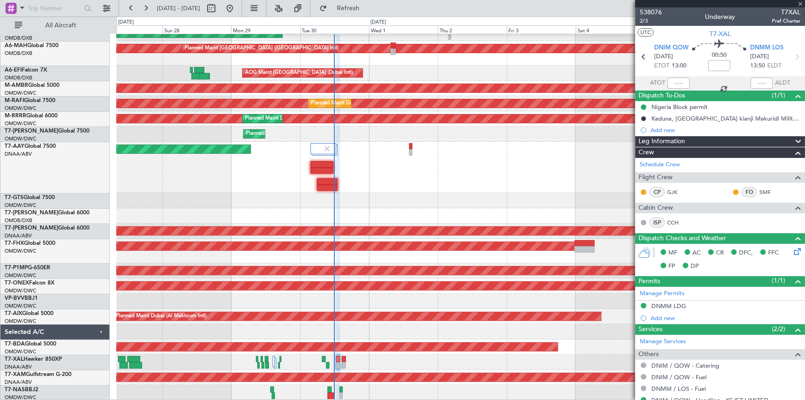
type input "1"
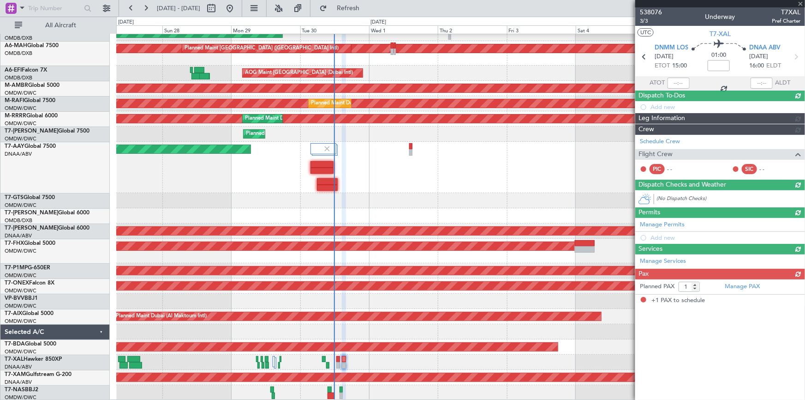
type input "Dherander Fithani (DHF)"
type input "7406"
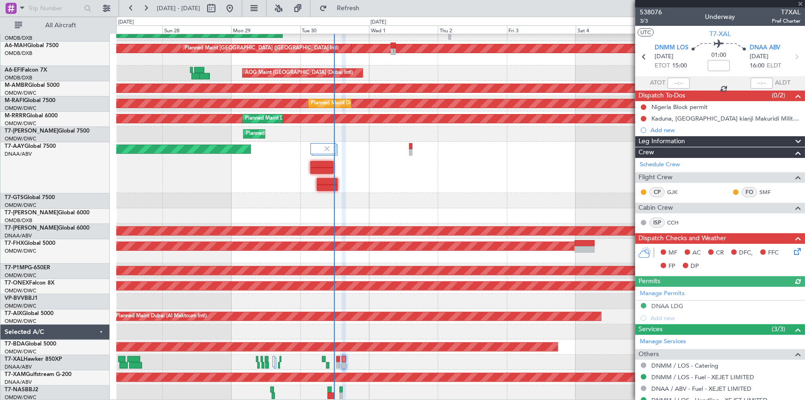
click at [792, 251] on icon at bounding box center [795, 249] width 7 height 7
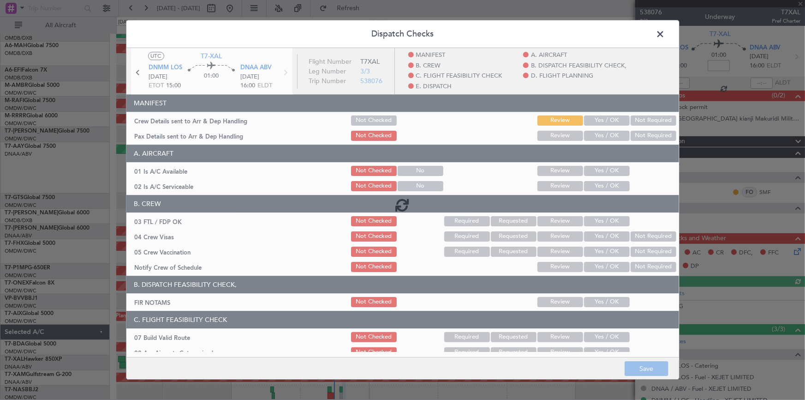
click at [609, 122] on div at bounding box center [402, 204] width 553 height 312
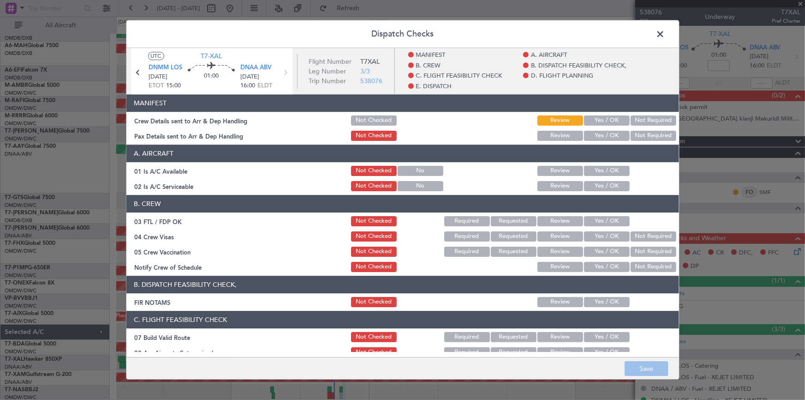
drag, startPoint x: 597, startPoint y: 118, endPoint x: 603, endPoint y: 137, distance: 20.0
click at [597, 118] on button "Yes / OK" at bounding box center [607, 120] width 46 height 10
click at [602, 137] on button "Yes / OK" at bounding box center [607, 136] width 46 height 10
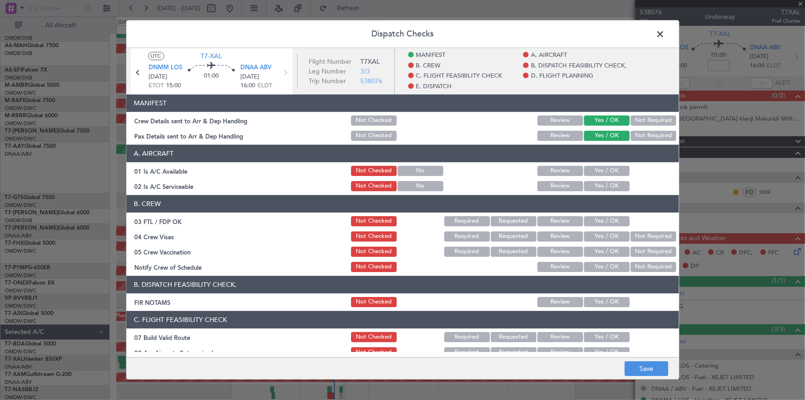
click at [602, 168] on button "Yes / OK" at bounding box center [607, 171] width 46 height 10
drag, startPoint x: 602, startPoint y: 183, endPoint x: 607, endPoint y: 190, distance: 8.7
click at [603, 184] on button "Yes / OK" at bounding box center [607, 186] width 46 height 10
drag, startPoint x: 600, startPoint y: 207, endPoint x: 599, endPoint y: 216, distance: 8.8
click at [600, 208] on header "B. CREW" at bounding box center [402, 204] width 553 height 18
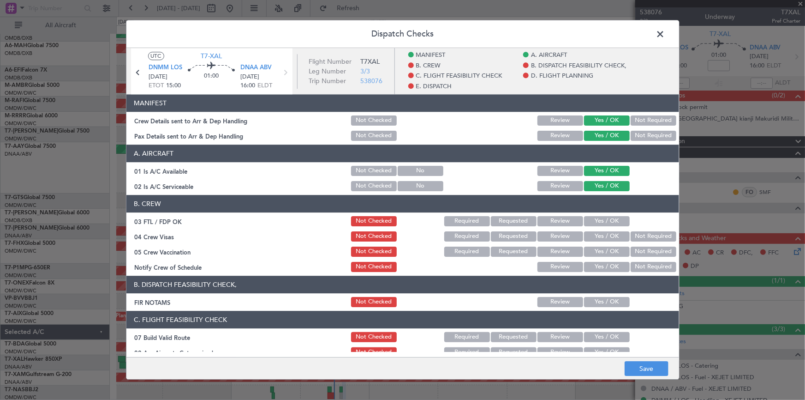
click at [599, 216] on button "Yes / OK" at bounding box center [607, 221] width 46 height 10
click at [594, 235] on button "Yes / OK" at bounding box center [607, 236] width 46 height 10
drag, startPoint x: 597, startPoint y: 248, endPoint x: 605, endPoint y: 263, distance: 17.6
click at [598, 250] on button "Yes / OK" at bounding box center [607, 251] width 46 height 10
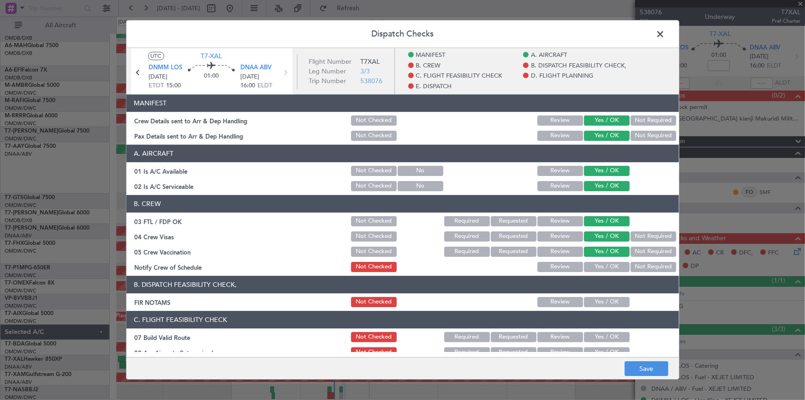
drag, startPoint x: 603, startPoint y: 267, endPoint x: 612, endPoint y: 267, distance: 9.2
click at [603, 266] on button "Yes / OK" at bounding box center [607, 267] width 46 height 10
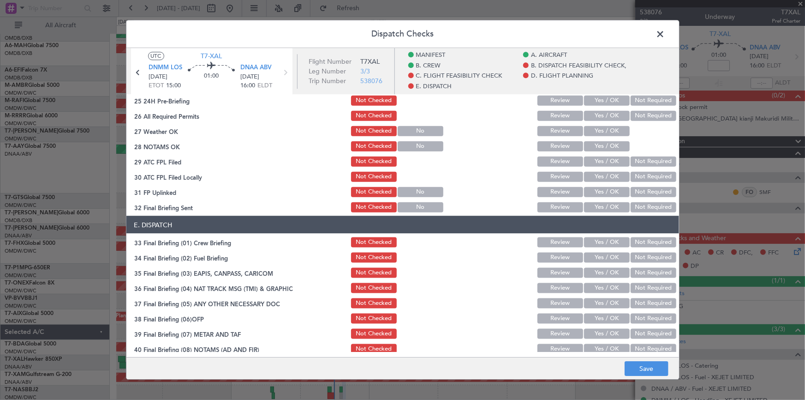
scroll to position [596, 0]
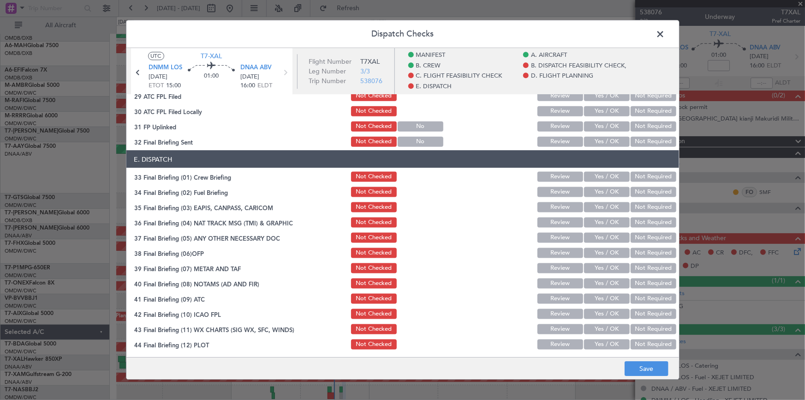
click at [600, 178] on button "Yes / OK" at bounding box center [607, 176] width 46 height 10
drag, startPoint x: 637, startPoint y: 185, endPoint x: 642, endPoint y: 203, distance: 18.4
click at [639, 187] on button "Not Required" at bounding box center [654, 191] width 46 height 10
click at [640, 207] on button "Not Required" at bounding box center [654, 207] width 46 height 10
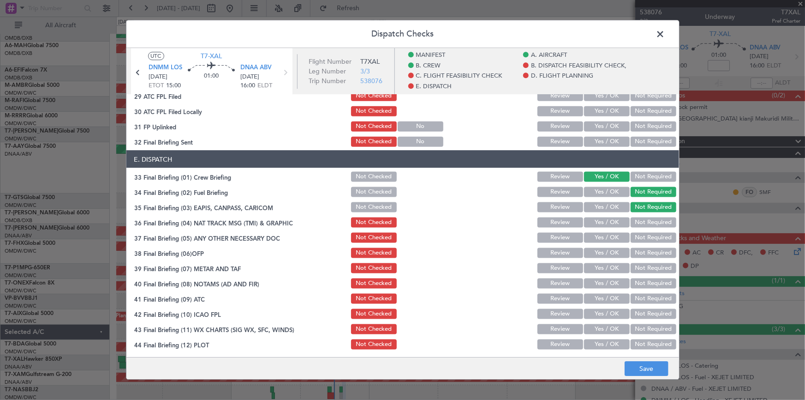
drag, startPoint x: 638, startPoint y: 216, endPoint x: 639, endPoint y: 222, distance: 5.7
click at [638, 217] on button "Not Required" at bounding box center [654, 222] width 46 height 10
click at [639, 232] on button "Not Required" at bounding box center [654, 237] width 46 height 10
click at [599, 254] on button "Yes / OK" at bounding box center [607, 252] width 46 height 10
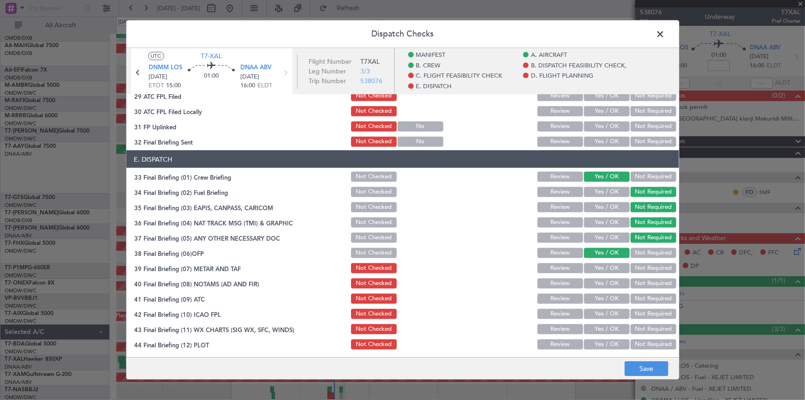
drag, startPoint x: 603, startPoint y: 267, endPoint x: 601, endPoint y: 283, distance: 16.4
click at [603, 267] on button "Yes / OK" at bounding box center [607, 268] width 46 height 10
click at [600, 283] on button "Yes / OK" at bounding box center [607, 283] width 46 height 10
click at [600, 304] on section "E. DISPATCH 33 Final Briefing (01) Crew Briefing Not Checked Review Yes / OK No…" at bounding box center [402, 250] width 553 height 200
drag, startPoint x: 603, startPoint y: 300, endPoint x: 602, endPoint y: 318, distance: 18.0
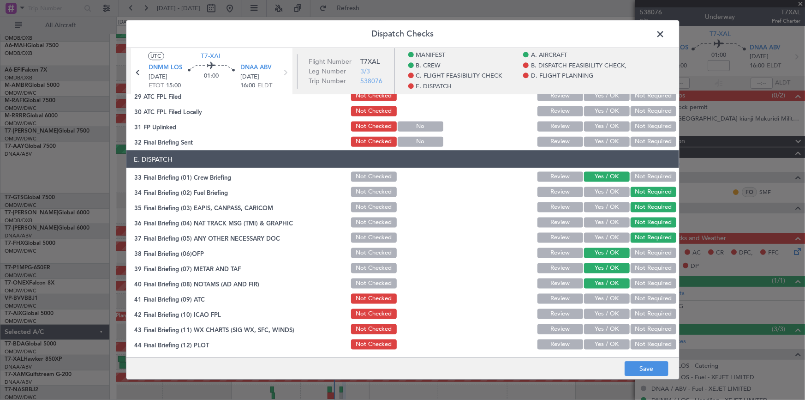
click at [603, 299] on button "Yes / OK" at bounding box center [607, 298] width 46 height 10
click at [602, 314] on button "Yes / OK" at bounding box center [607, 313] width 46 height 10
click at [600, 328] on button "Yes / OK" at bounding box center [607, 328] width 46 height 10
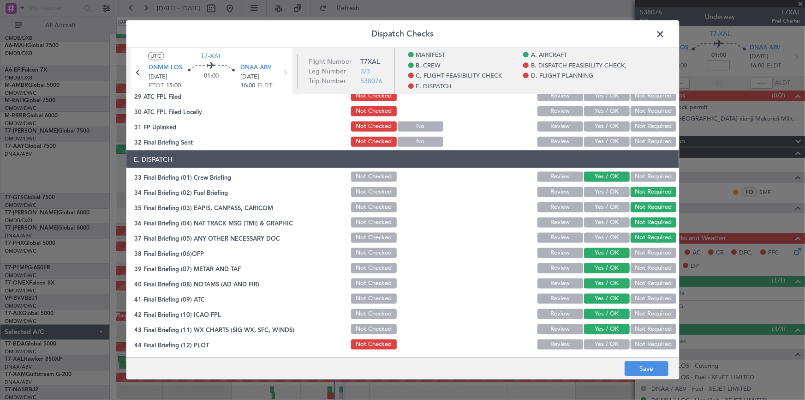
click at [601, 343] on button "Yes / OK" at bounding box center [607, 344] width 46 height 10
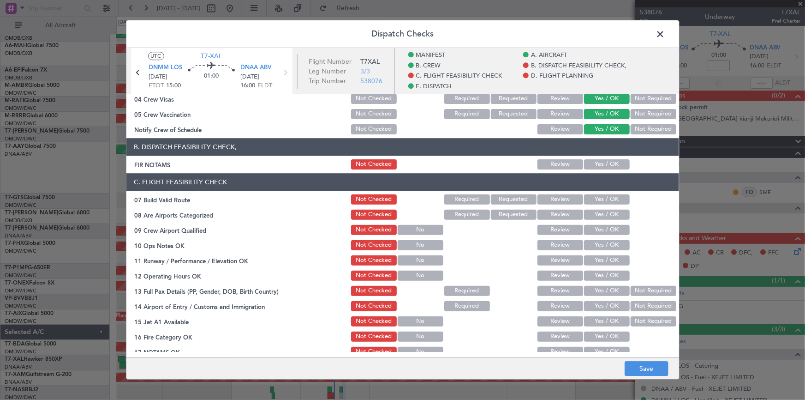
scroll to position [167, 0]
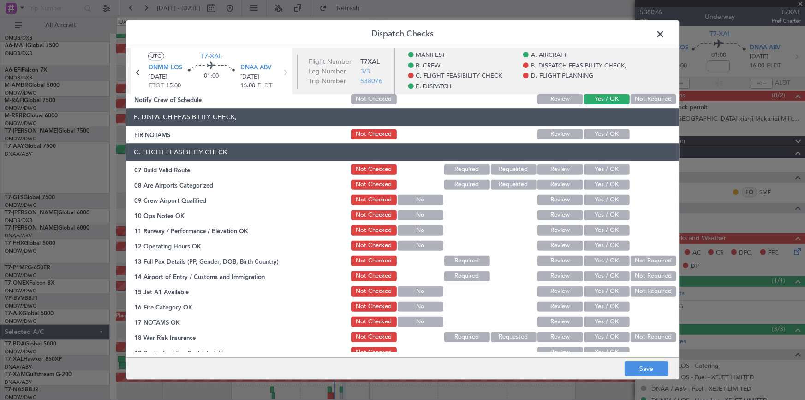
click at [591, 134] on button "Yes / OK" at bounding box center [607, 134] width 46 height 10
click at [591, 170] on button "Yes / OK" at bounding box center [607, 169] width 46 height 10
click at [608, 191] on section "C. FLIGHT FEASIBILITY CHECK 07 Build Valid Route Not Checked Required Requested…" at bounding box center [402, 266] width 553 height 246
drag, startPoint x: 607, startPoint y: 198, endPoint x: 605, endPoint y: 183, distance: 14.9
click at [606, 196] on button "Yes / OK" at bounding box center [607, 200] width 46 height 10
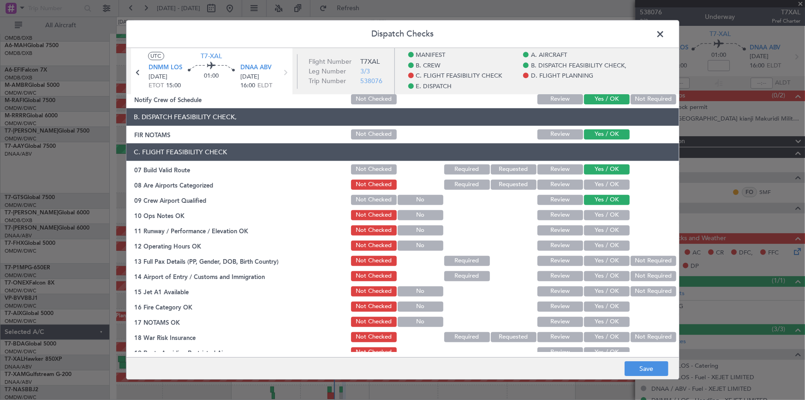
click at [604, 180] on button "Yes / OK" at bounding box center [607, 184] width 46 height 10
click at [595, 212] on button "Yes / OK" at bounding box center [607, 215] width 46 height 10
click at [600, 230] on button "Yes / OK" at bounding box center [607, 230] width 46 height 10
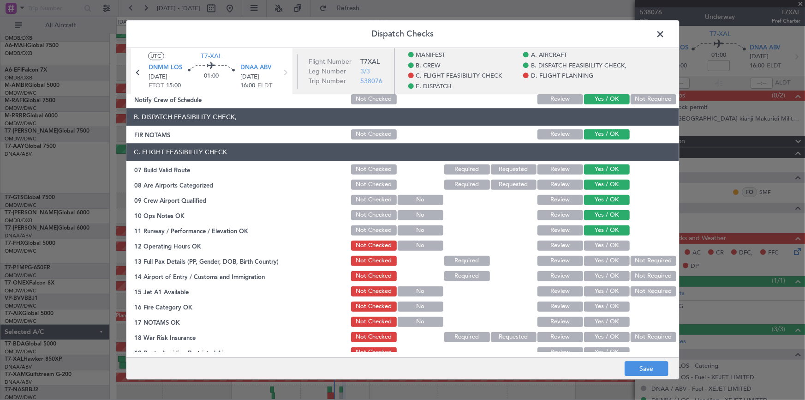
click at [601, 245] on button "Yes / OK" at bounding box center [607, 245] width 46 height 10
click at [610, 261] on button "Yes / OK" at bounding box center [607, 261] width 46 height 10
click at [649, 273] on button "Not Required" at bounding box center [654, 276] width 46 height 10
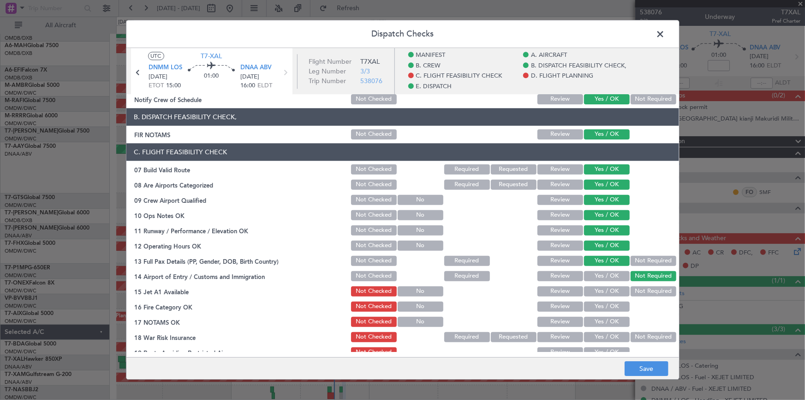
click at [599, 288] on button "Yes / OK" at bounding box center [607, 291] width 46 height 10
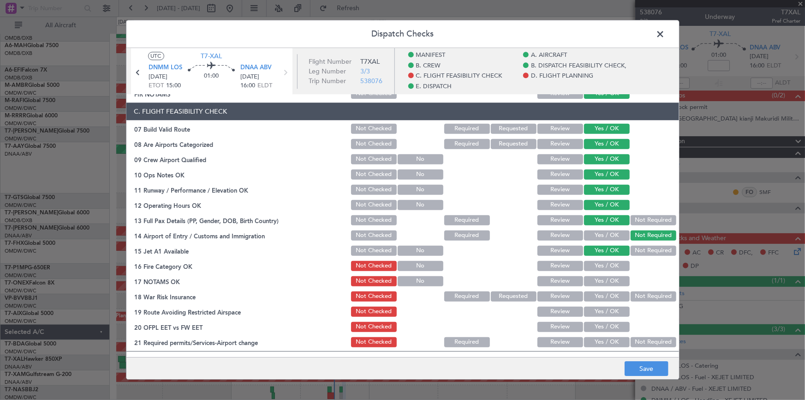
scroll to position [251, 0]
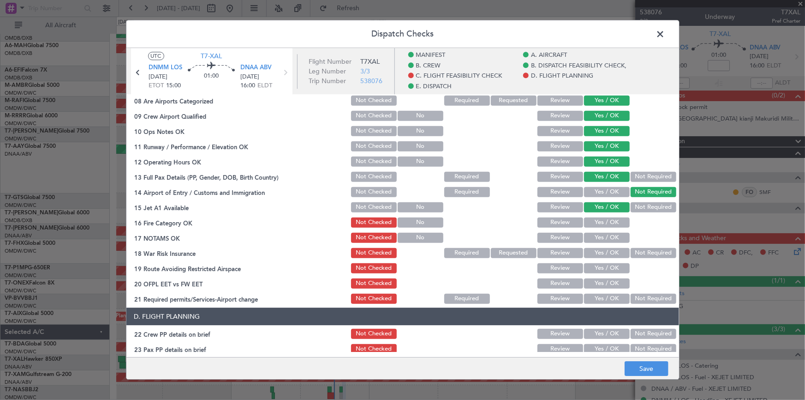
click at [597, 223] on button "Yes / OK" at bounding box center [607, 222] width 46 height 10
click at [595, 237] on button "Yes / OK" at bounding box center [607, 238] width 46 height 10
click at [599, 250] on button "Yes / OK" at bounding box center [607, 253] width 46 height 10
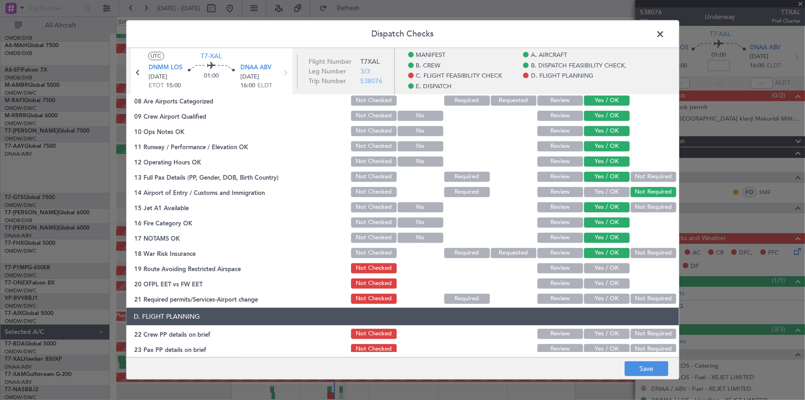
drag, startPoint x: 598, startPoint y: 266, endPoint x: 597, endPoint y: 284, distance: 17.6
click at [599, 266] on button "Yes / OK" at bounding box center [607, 268] width 46 height 10
click at [597, 284] on button "Yes / OK" at bounding box center [607, 283] width 46 height 10
click at [599, 295] on button "Yes / OK" at bounding box center [607, 298] width 46 height 10
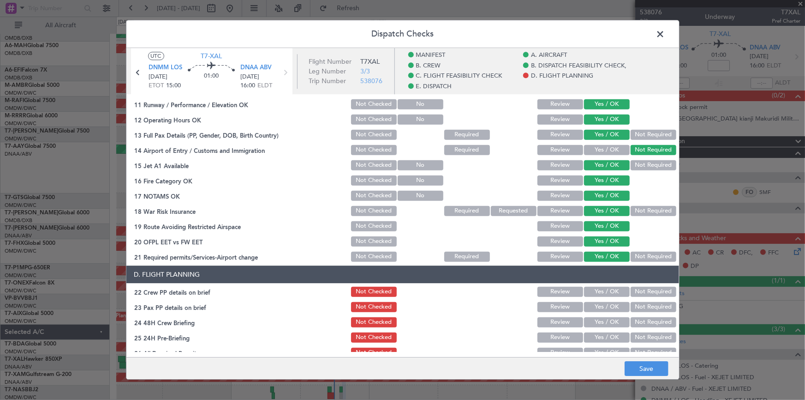
click at [593, 288] on button "Yes / OK" at bounding box center [607, 291] width 46 height 10
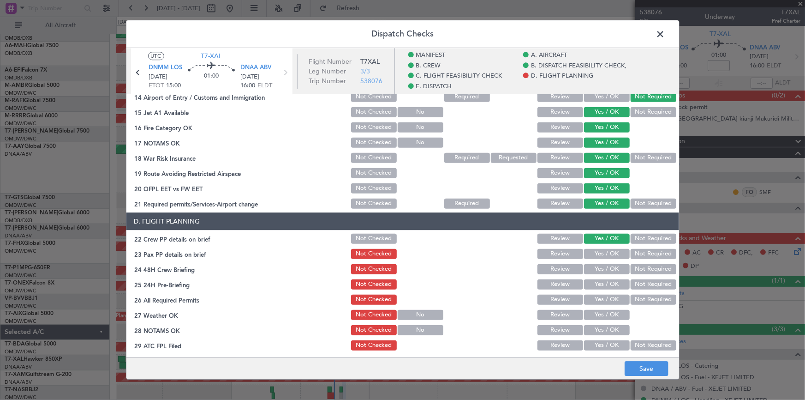
scroll to position [377, 0]
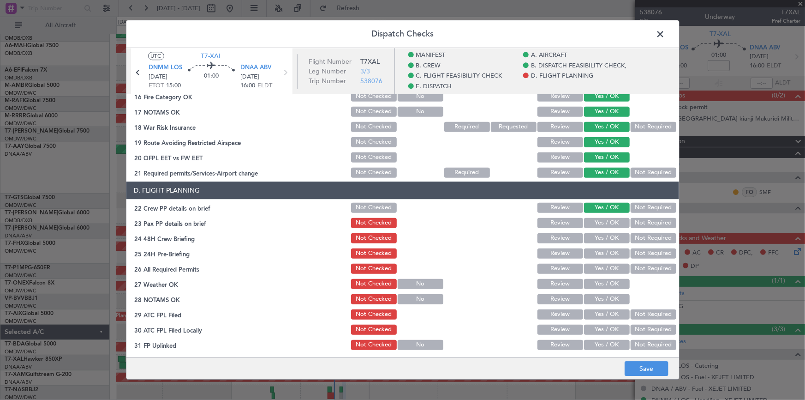
click at [651, 221] on button "Not Required" at bounding box center [654, 223] width 46 height 10
drag, startPoint x: 644, startPoint y: 240, endPoint x: 646, endPoint y: 253, distance: 12.7
click at [644, 240] on button "Not Required" at bounding box center [654, 238] width 46 height 10
click at [646, 252] on button "Not Required" at bounding box center [654, 253] width 46 height 10
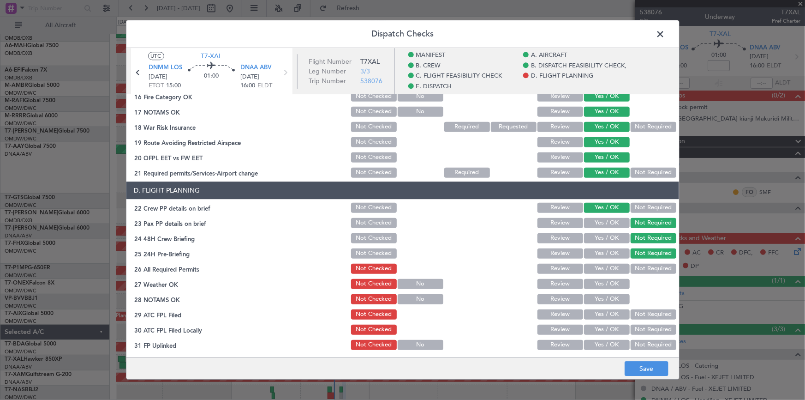
click at [646, 269] on button "Not Required" at bounding box center [654, 268] width 46 height 10
click at [596, 265] on button "Yes / OK" at bounding box center [607, 268] width 46 height 10
drag, startPoint x: 600, startPoint y: 285, endPoint x: 601, endPoint y: 302, distance: 17.1
click at [600, 284] on button "Yes / OK" at bounding box center [607, 284] width 46 height 10
click at [600, 301] on button "Yes / OK" at bounding box center [607, 299] width 46 height 10
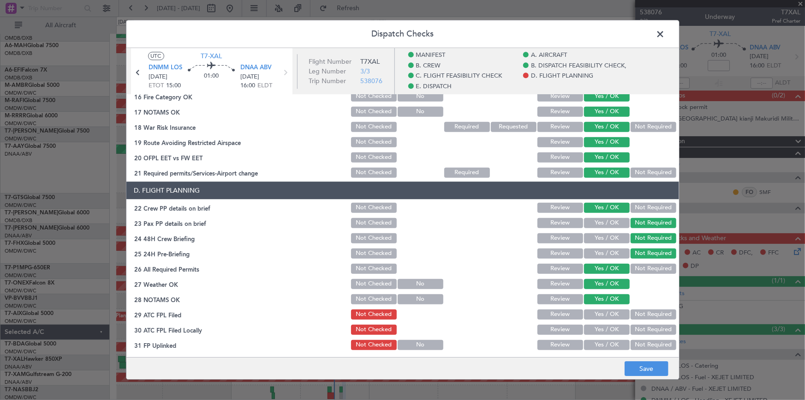
click at [600, 310] on button "Yes / OK" at bounding box center [607, 314] width 46 height 10
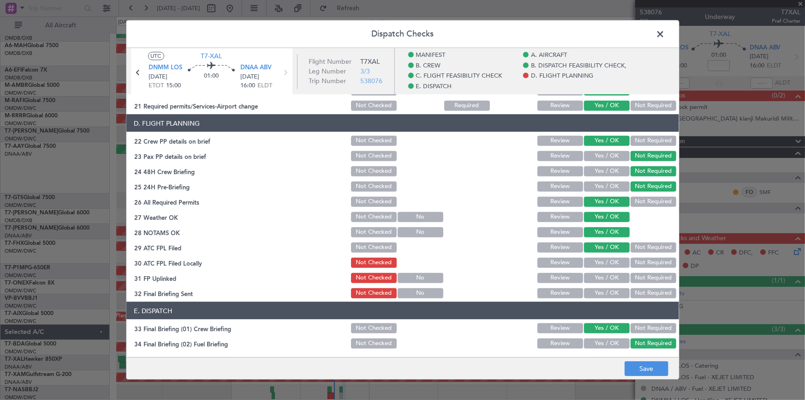
scroll to position [503, 0]
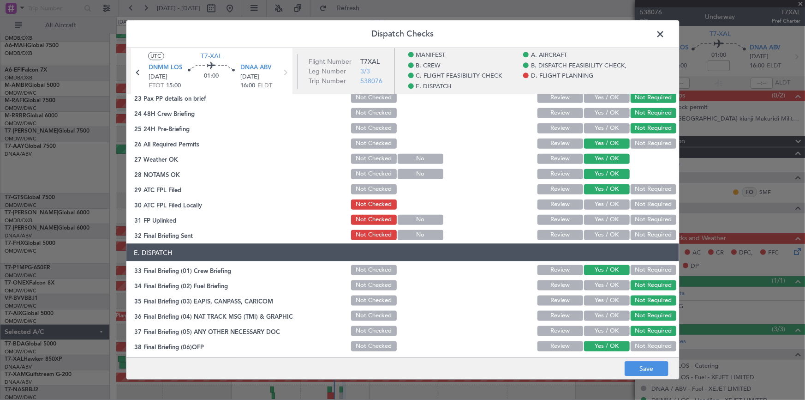
click at [603, 200] on button "Yes / OK" at bounding box center [607, 204] width 46 height 10
click at [601, 216] on button "Yes / OK" at bounding box center [607, 219] width 46 height 10
click at [603, 229] on button "Yes / OK" at bounding box center [607, 234] width 46 height 10
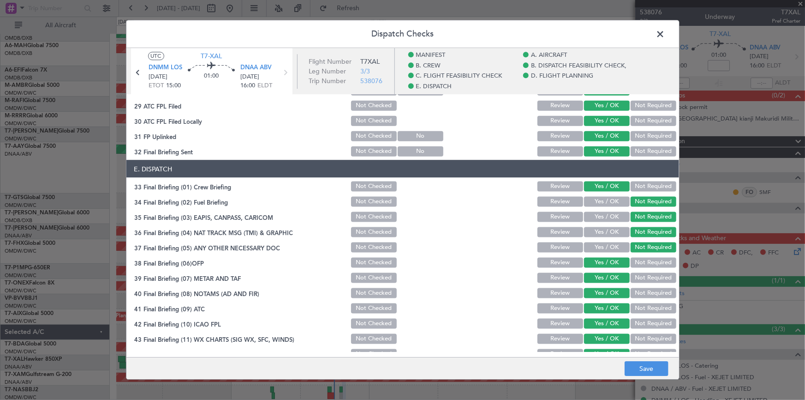
scroll to position [587, 0]
click at [639, 363] on button "Save" at bounding box center [647, 368] width 44 height 15
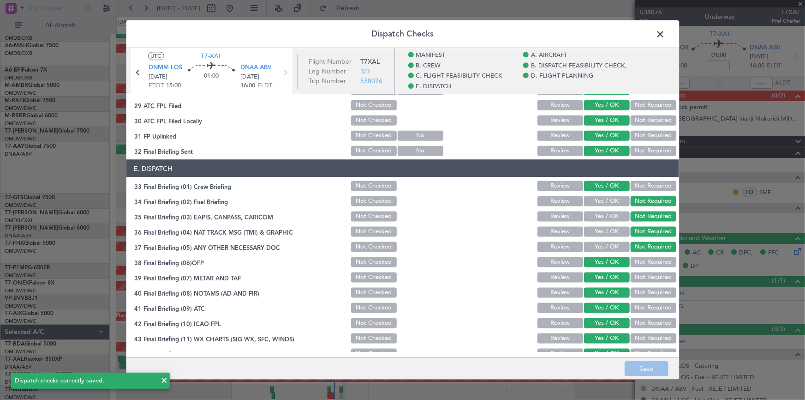
drag, startPoint x: 662, startPoint y: 33, endPoint x: 626, endPoint y: 39, distance: 36.1
click at [665, 33] on span at bounding box center [665, 36] width 0 height 18
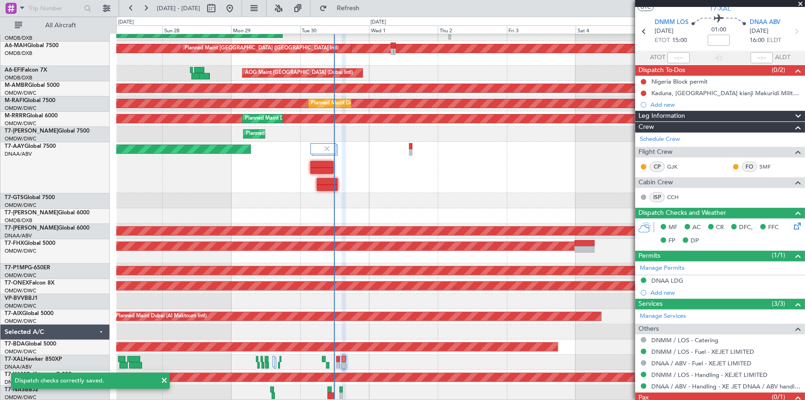
scroll to position [0, 0]
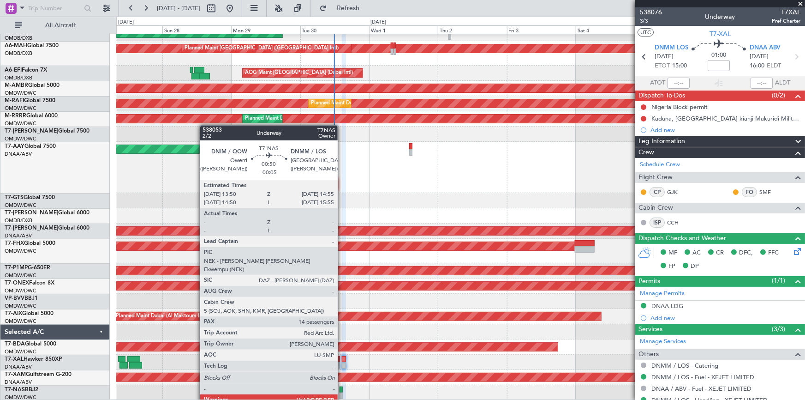
click at [342, 388] on div at bounding box center [341, 389] width 3 height 6
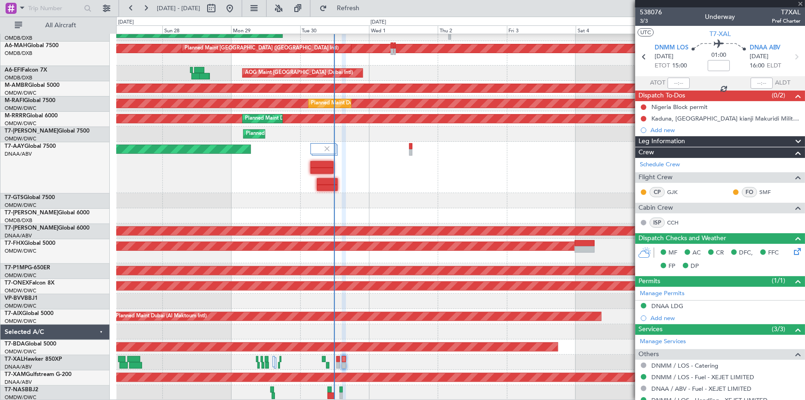
type input "-00:05"
type input "14"
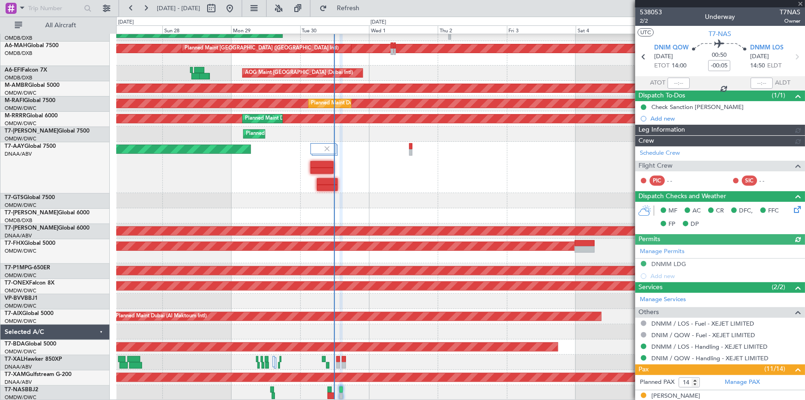
type input "Dherander Fithani (DHF)"
type input "7394"
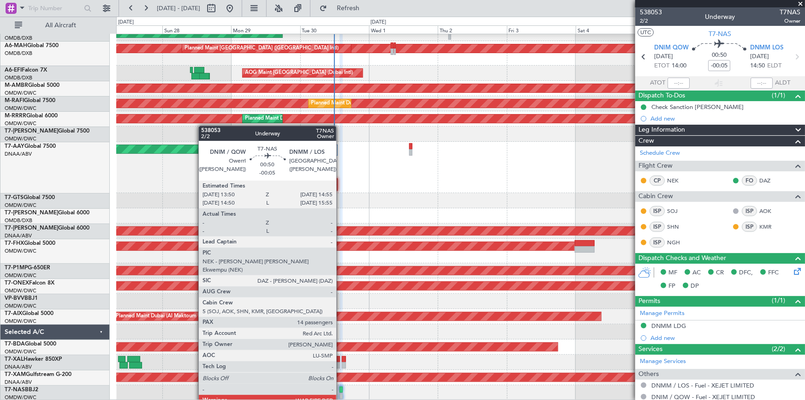
click at [340, 388] on div at bounding box center [341, 389] width 3 height 6
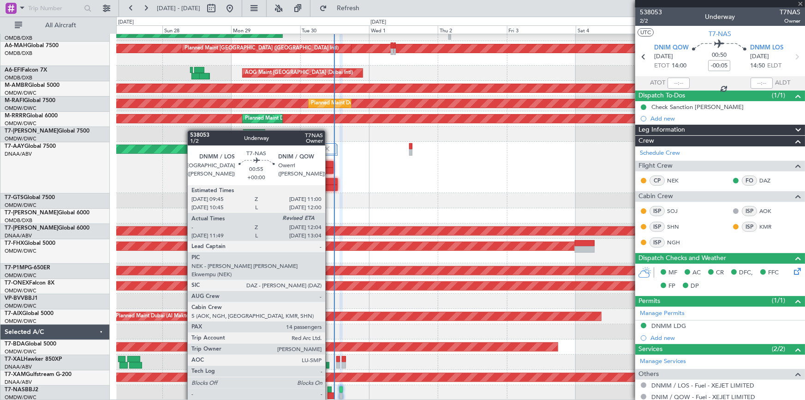
click at [329, 392] on div at bounding box center [331, 395] width 7 height 6
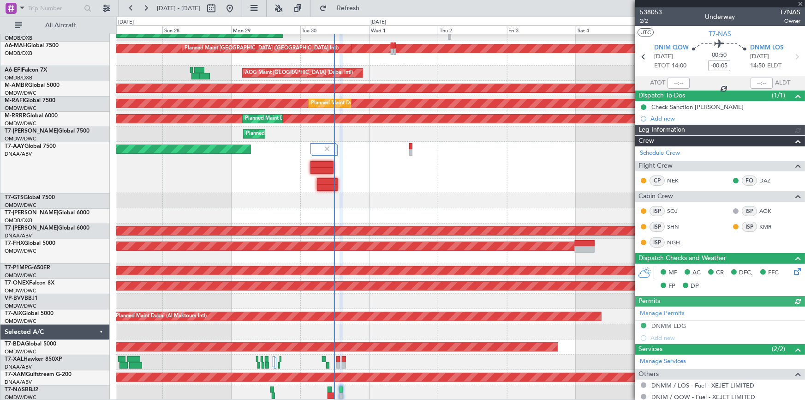
type input "Dherander Fithani (DHF)"
type input "7394"
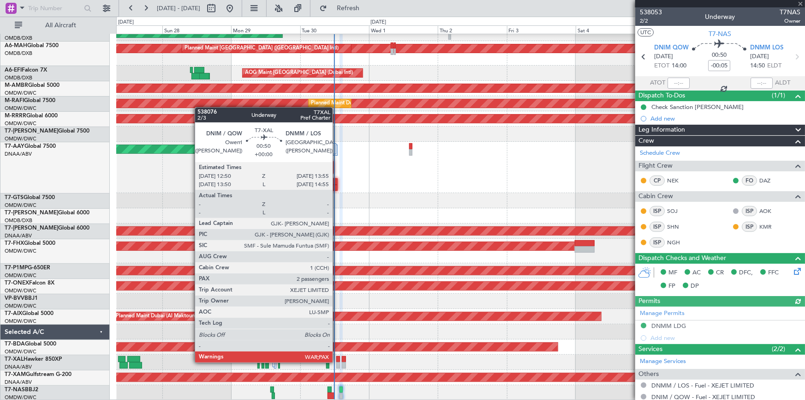
type input "11:04"
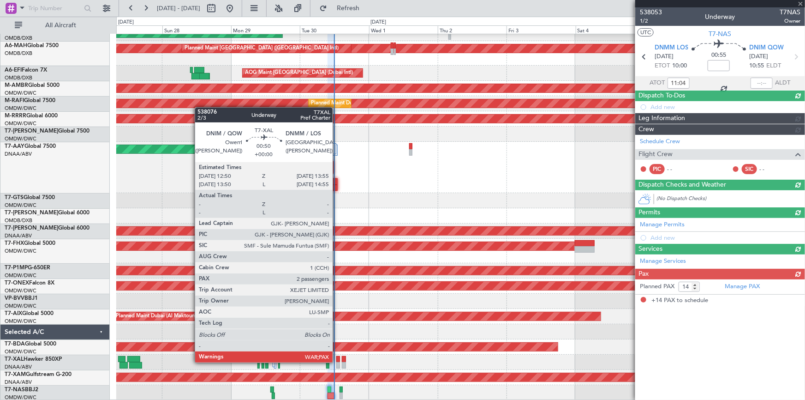
click at [337, 362] on div at bounding box center [337, 365] width 3 height 6
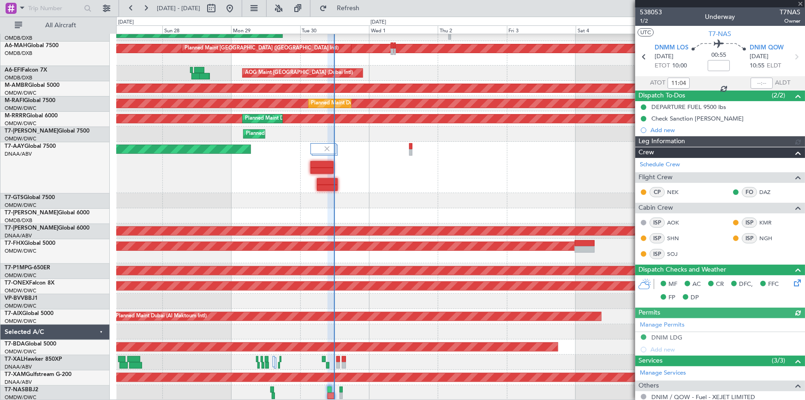
type input "Dherander Fithani (DHF)"
type input "7393"
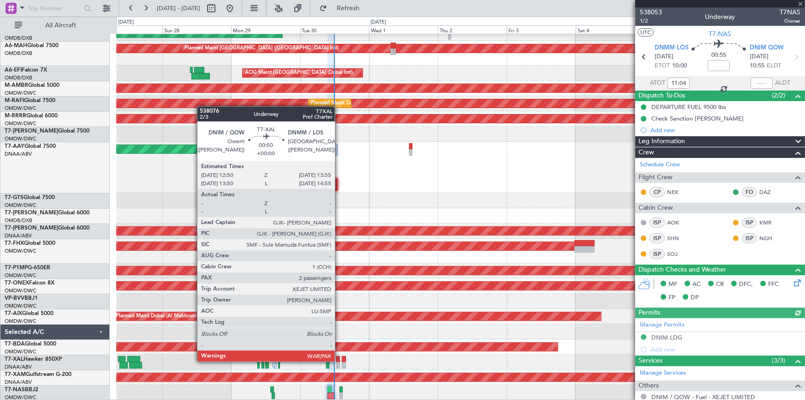
type input "2"
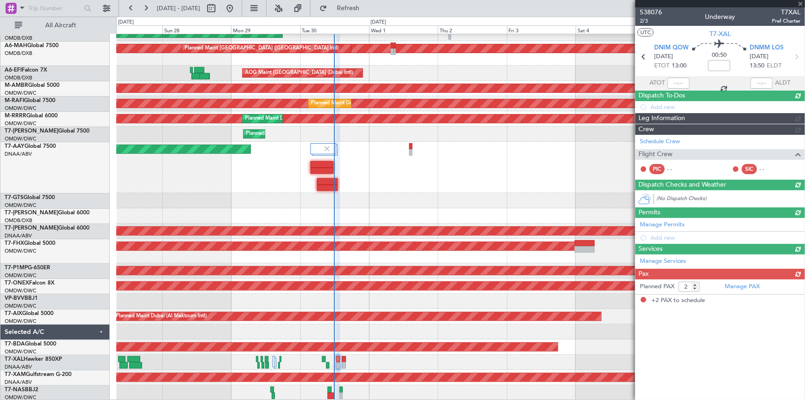
type input "Dherander Fithani (DHF)"
type input "7405"
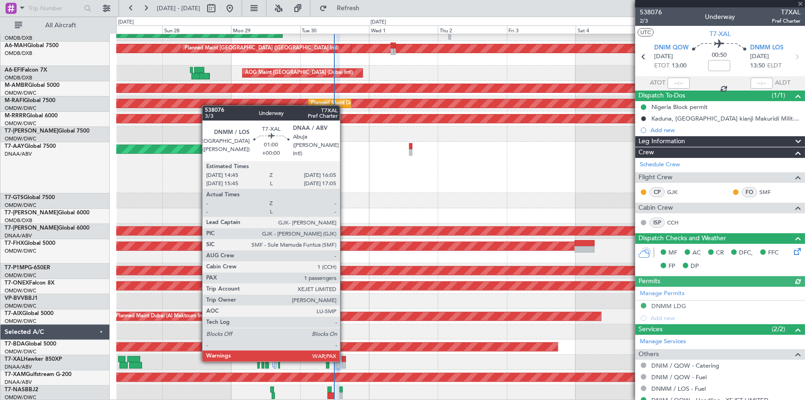
click at [344, 359] on div at bounding box center [344, 359] width 4 height 6
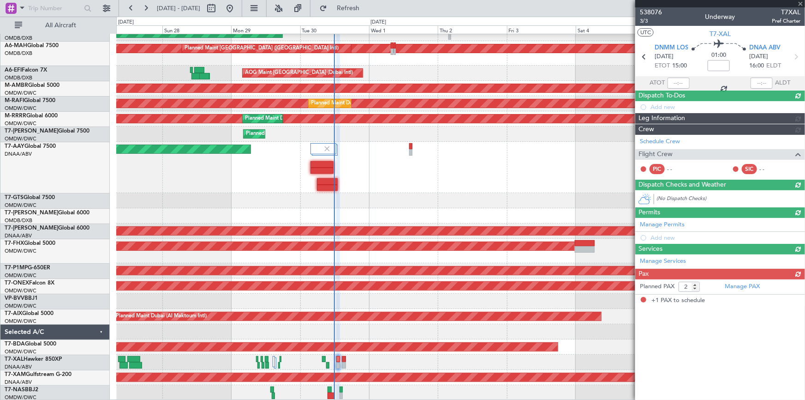
type input "1"
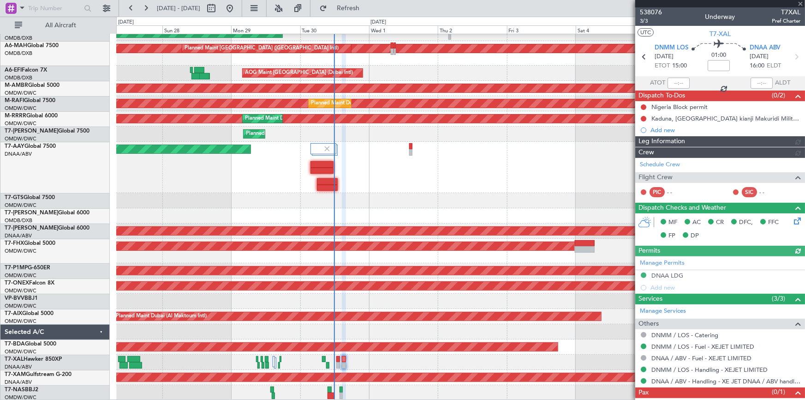
type input "Dherander Fithani (DHF)"
type input "7406"
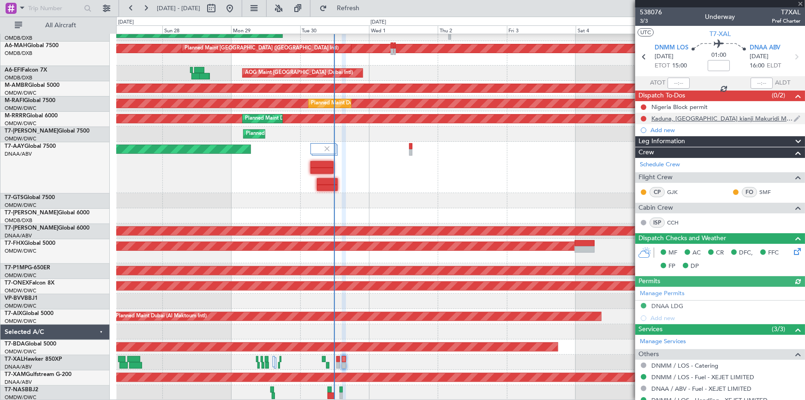
click at [645, 115] on div at bounding box center [643, 118] width 7 height 7
click at [645, 118] on button at bounding box center [644, 119] width 6 height 6
click at [643, 171] on span "Cancelled" at bounding box center [645, 172] width 26 height 9
click at [644, 106] on button at bounding box center [644, 107] width 6 height 6
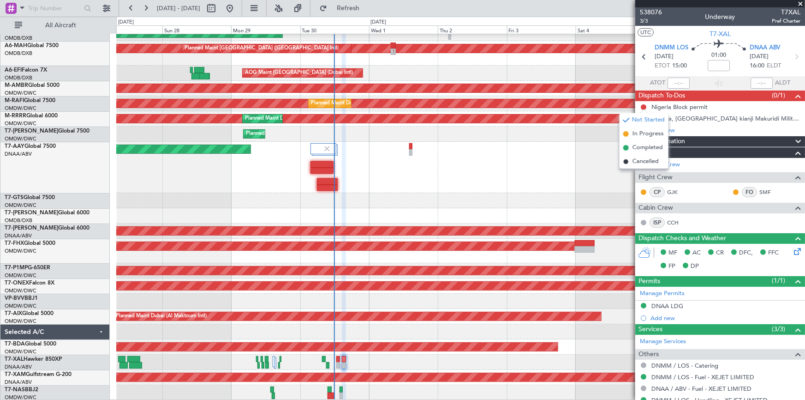
drag, startPoint x: 641, startPoint y: 147, endPoint x: 374, endPoint y: 93, distance: 272.4
click at [639, 146] on span "Completed" at bounding box center [647, 147] width 30 height 9
click at [368, 6] on span "Refresh" at bounding box center [348, 8] width 39 height 6
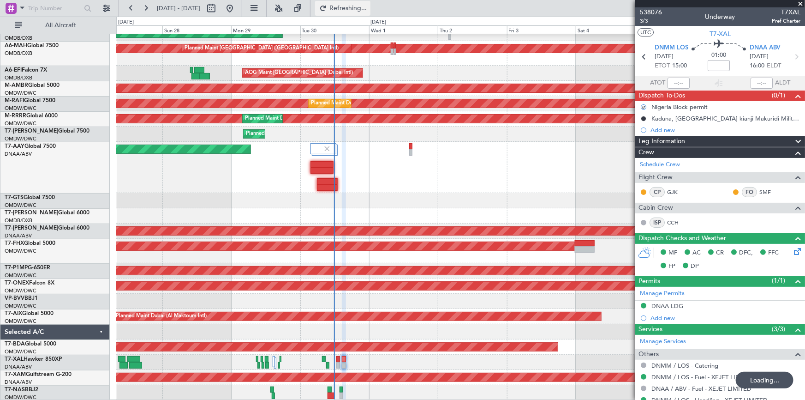
click at [368, 6] on span "Refreshing..." at bounding box center [348, 8] width 39 height 6
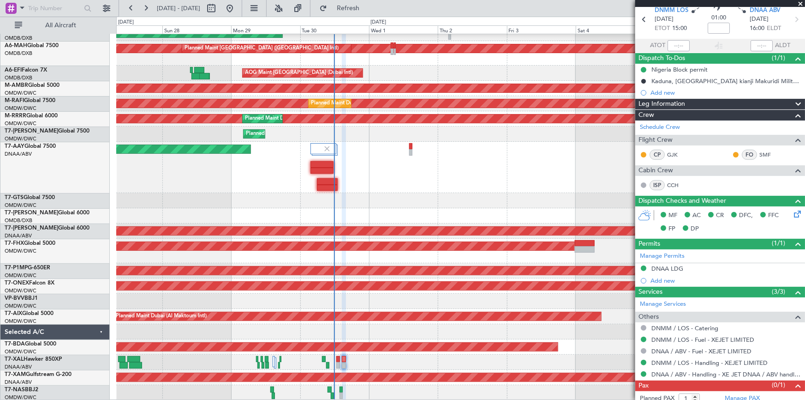
scroll to position [54, 0]
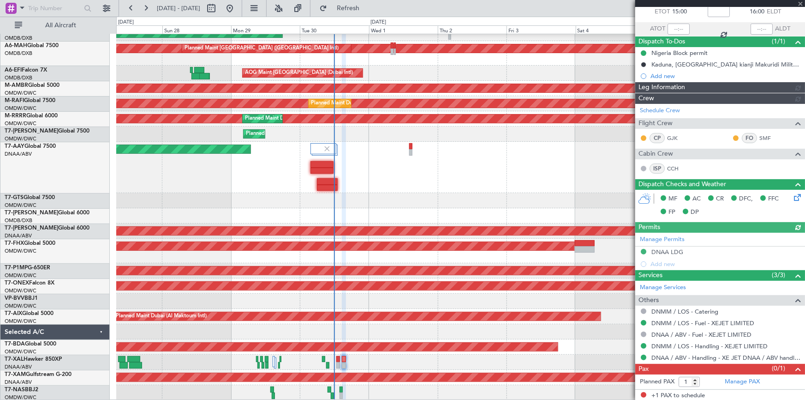
type input "Dherander Fithani (DHF)"
type input "7406"
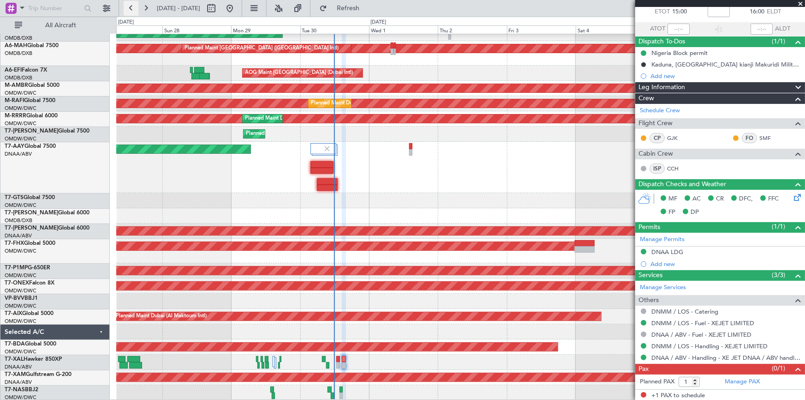
click at [132, 6] on button at bounding box center [131, 8] width 15 height 15
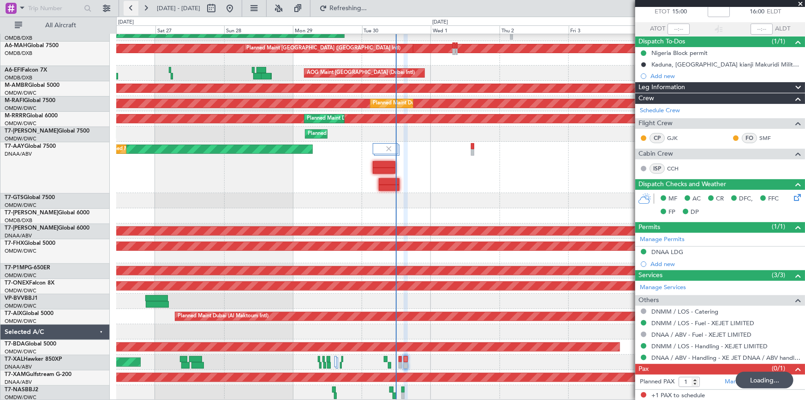
click at [132, 6] on button at bounding box center [131, 8] width 15 height 15
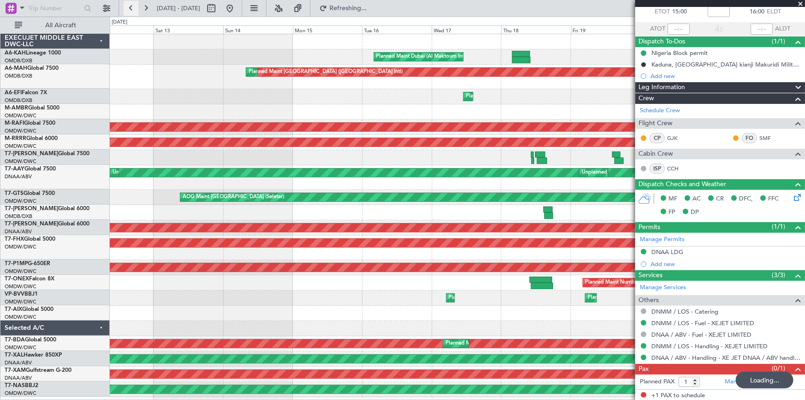
scroll to position [0, 0]
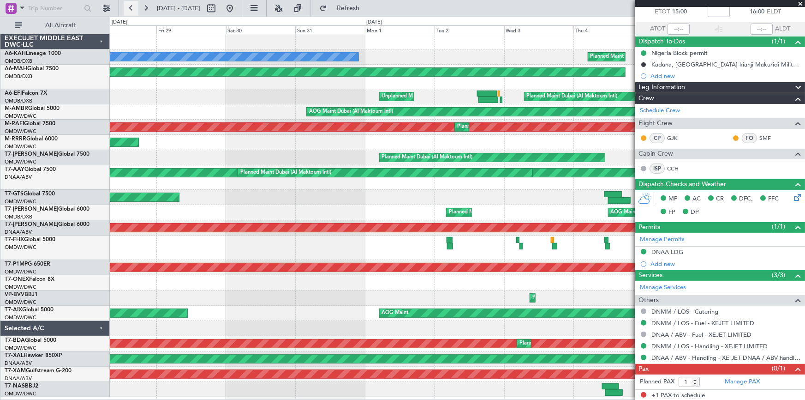
click at [131, 5] on button at bounding box center [131, 8] width 15 height 15
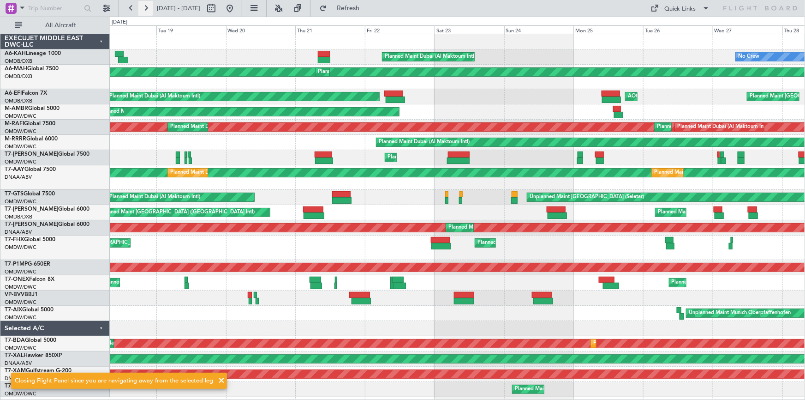
click at [143, 6] on button at bounding box center [145, 8] width 15 height 15
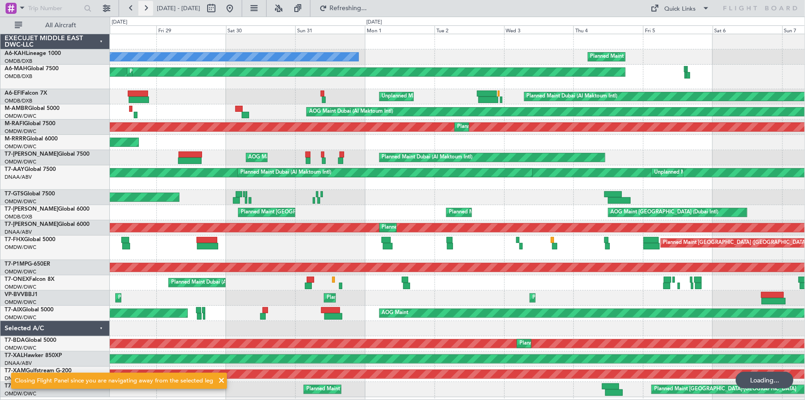
click at [143, 6] on button at bounding box center [145, 8] width 15 height 15
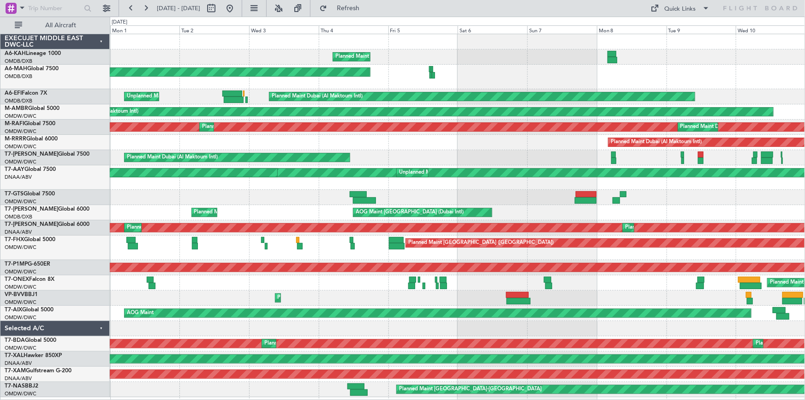
click at [389, 71] on div "Planned Maint Dubai (Al Maktoum Intl) No Crew Planned Maint Dubai (Dubai Intl) …" at bounding box center [457, 215] width 695 height 363
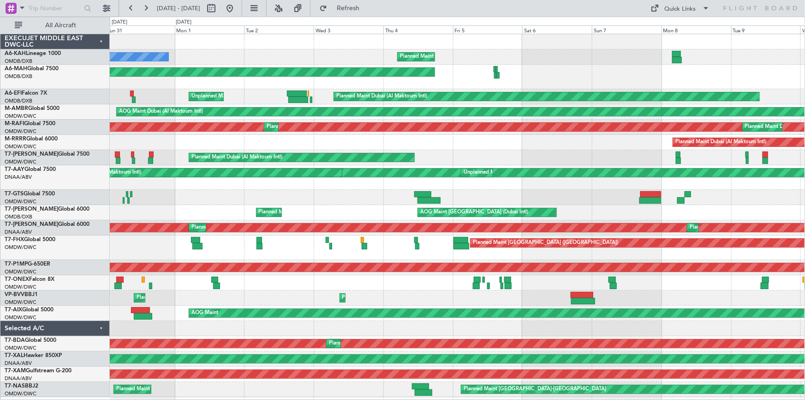
click at [247, 296] on div "Planned Maint Dubai (Al Maktoum Intl) Planned Maint Dubai (Al Maktoum Intl) Pla…" at bounding box center [457, 297] width 695 height 15
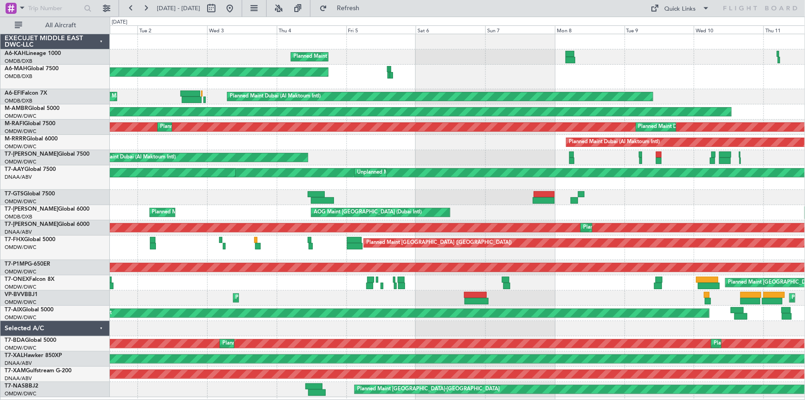
click at [328, 287] on div "Planned Maint Dubai (Al Maktoum Intl) No Crew Planned Maint Dubai (Dubai Intl) …" at bounding box center [457, 215] width 695 height 363
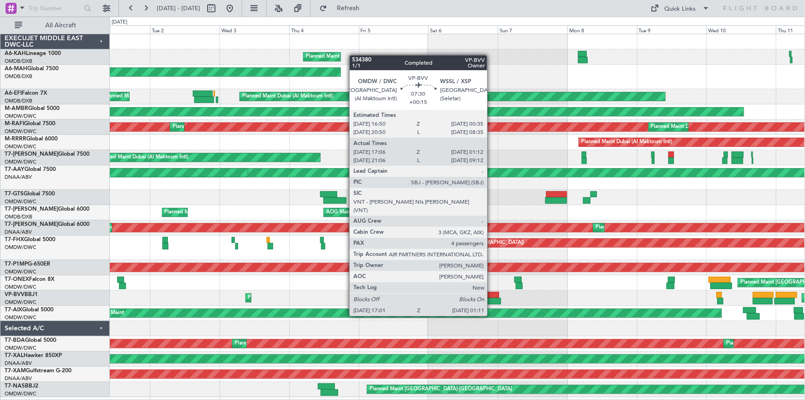
click at [491, 298] on div at bounding box center [489, 301] width 24 height 6
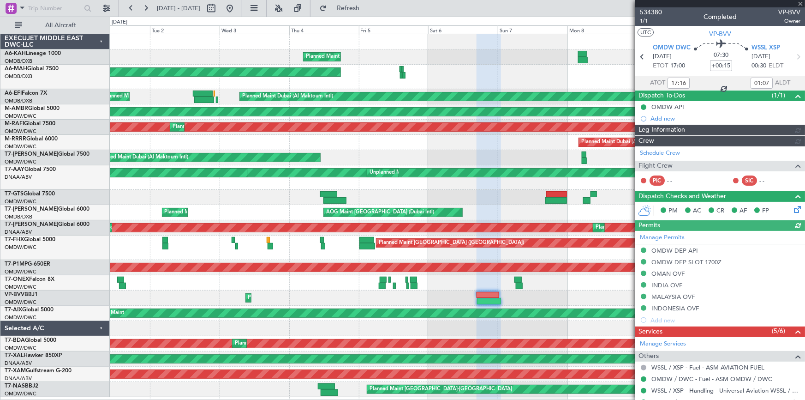
type input "Syed Shakeel (SYS)"
type input "7117"
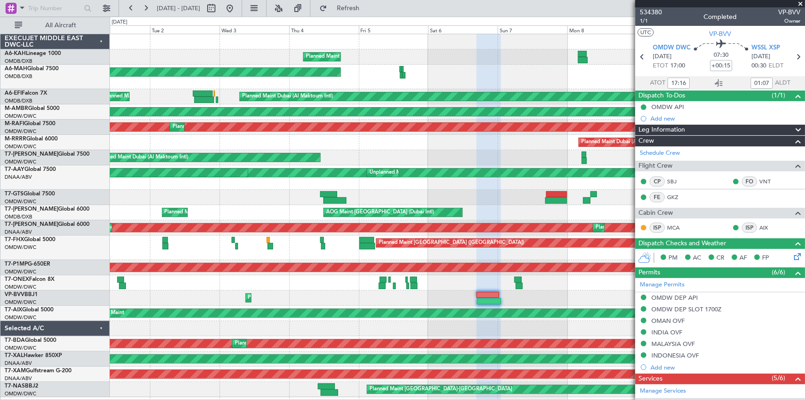
type input "21:16"
type input "09:07"
type input "17:16"
type input "01:07"
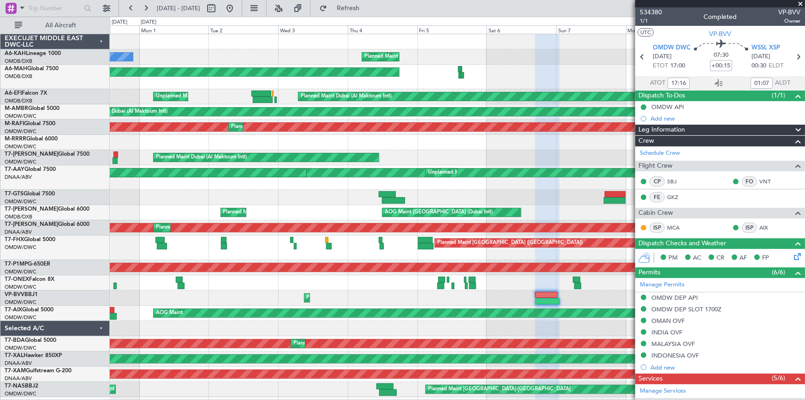
click at [245, 283] on div "Planned Maint Dubai (Al Maktoum Intl) No Crew Planned Maint Dubai (Dubai Intl) …" at bounding box center [457, 215] width 695 height 363
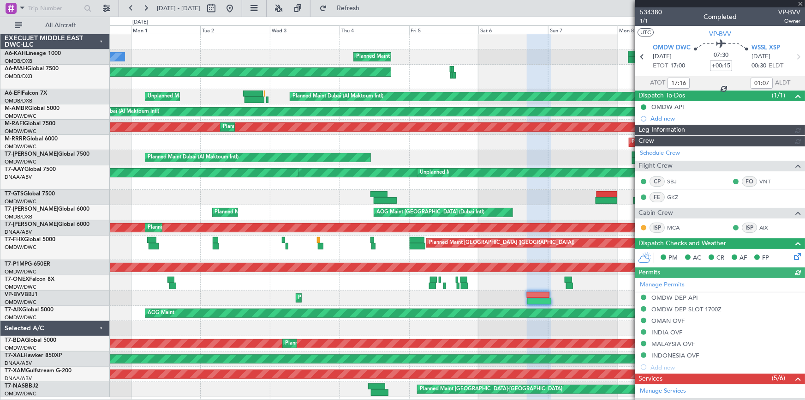
type input "Syed Shakeel (SYS)"
type input "7117"
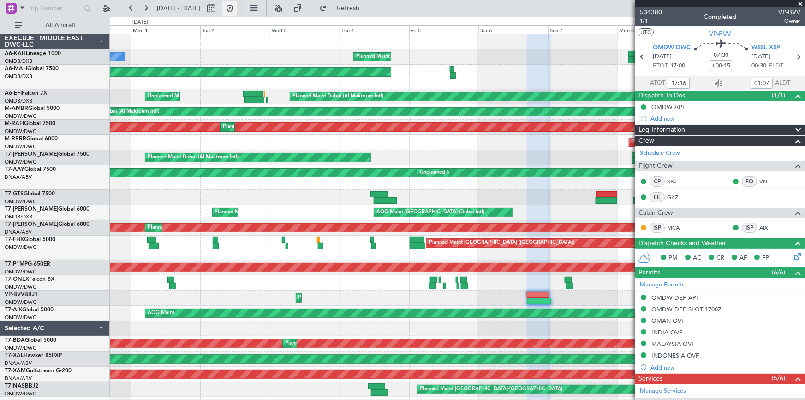
click at [237, 1] on button at bounding box center [229, 8] width 15 height 15
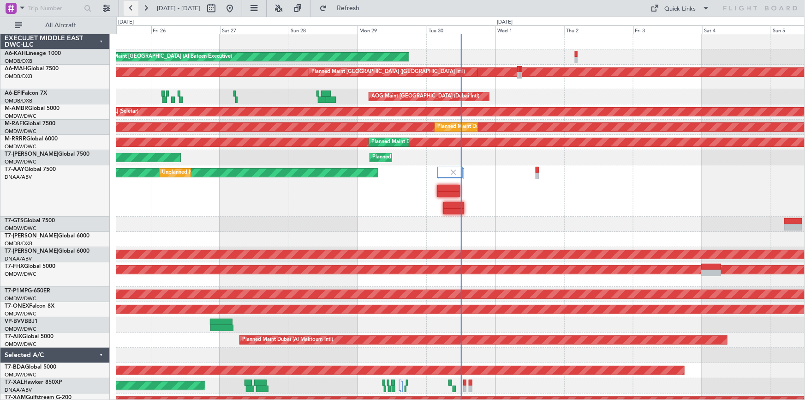
click at [129, 8] on button at bounding box center [131, 8] width 15 height 15
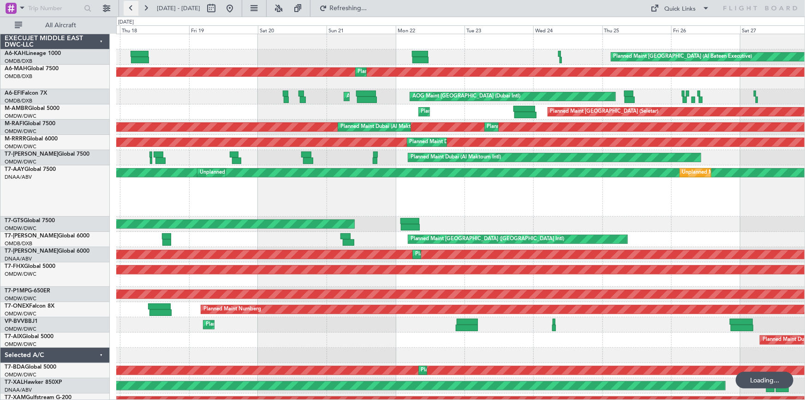
click at [129, 8] on button at bounding box center [131, 8] width 15 height 15
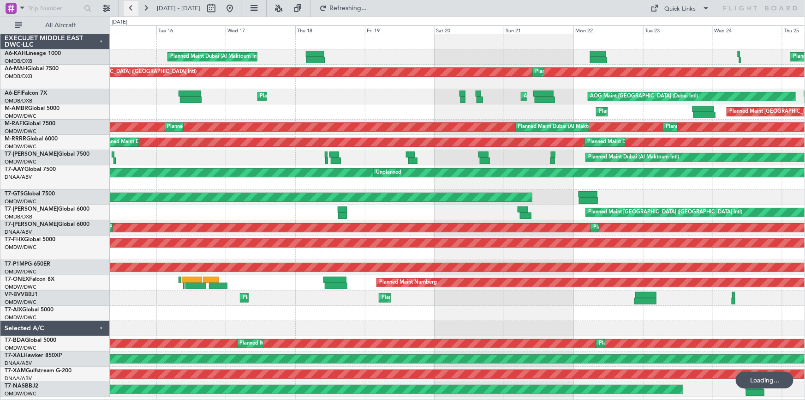
click at [129, 8] on button at bounding box center [131, 8] width 15 height 15
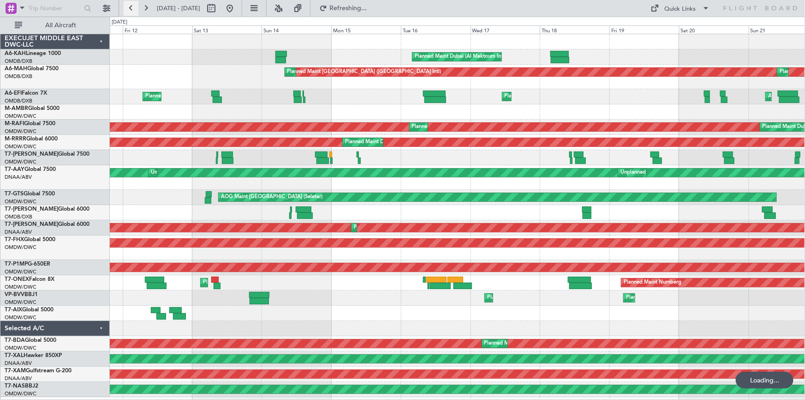
click at [129, 8] on button at bounding box center [131, 8] width 15 height 15
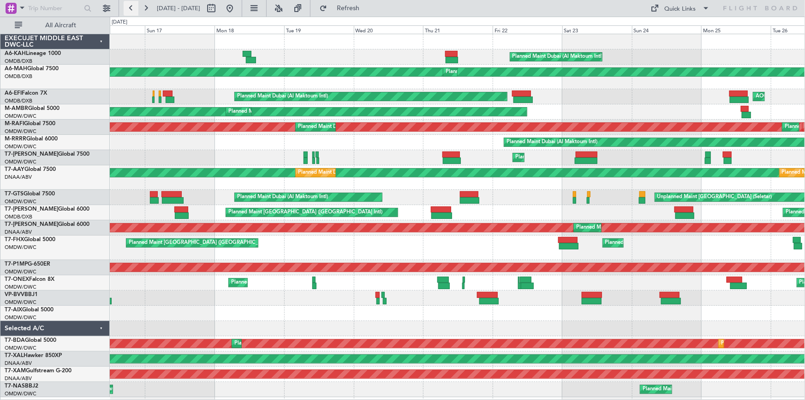
click at [131, 7] on button at bounding box center [131, 8] width 15 height 15
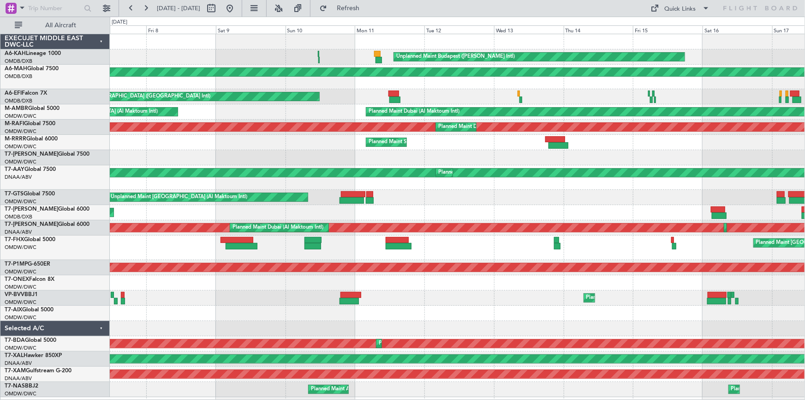
click at [224, 285] on div "Unplanned Maint Budapest (Ferenc Liszt Intl) Planned Maint London (Stansted) Pl…" at bounding box center [457, 215] width 695 height 363
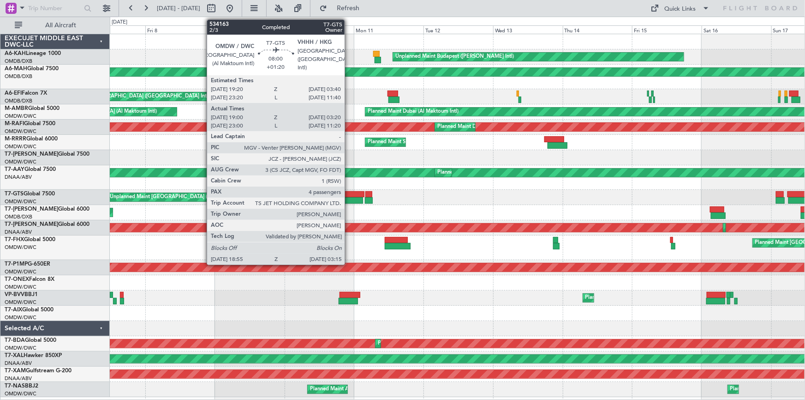
click at [349, 191] on div at bounding box center [352, 194] width 24 height 6
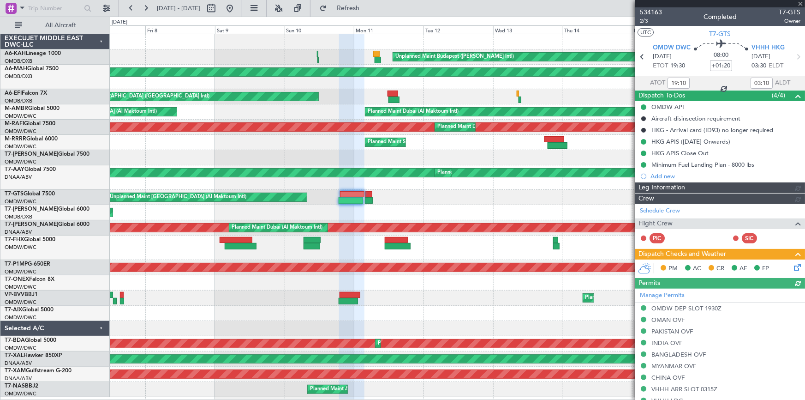
type input "Rohit Roy (ROY)"
type input "6974"
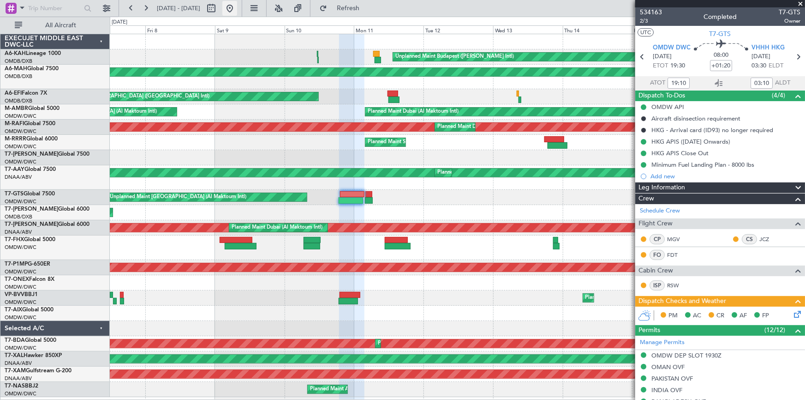
click at [237, 5] on button at bounding box center [229, 8] width 15 height 15
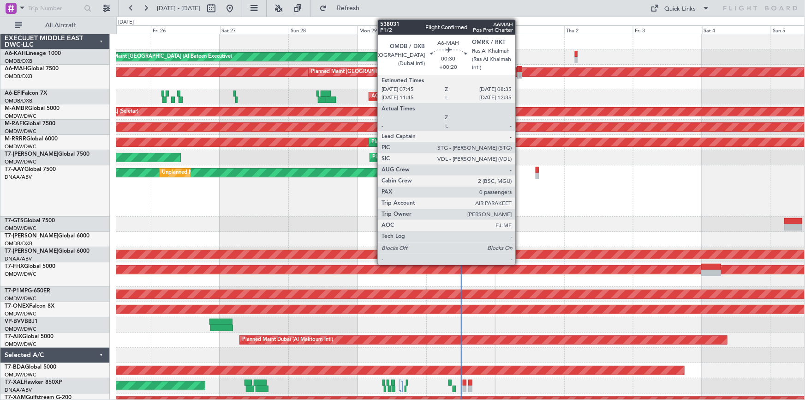
click at [519, 71] on div at bounding box center [518, 69] width 3 height 6
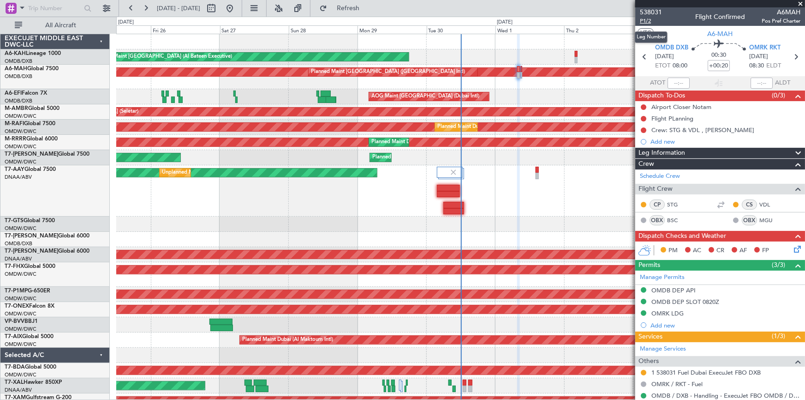
click at [648, 19] on span "P1/2" at bounding box center [651, 21] width 22 height 8
click at [368, 10] on span "Refresh" at bounding box center [348, 8] width 39 height 6
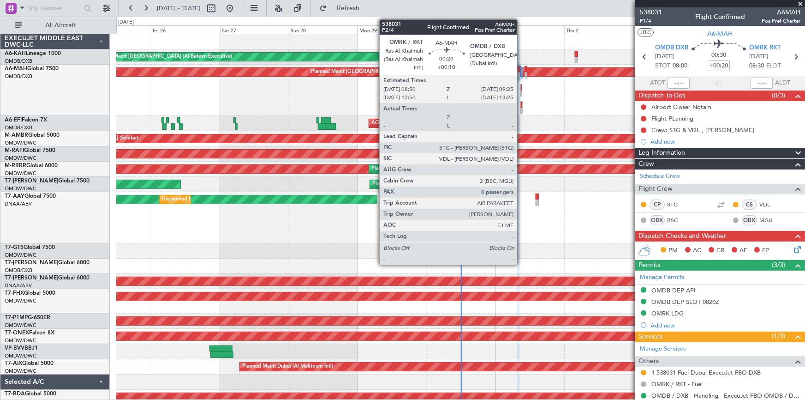
click at [521, 88] on div at bounding box center [521, 87] width 1 height 6
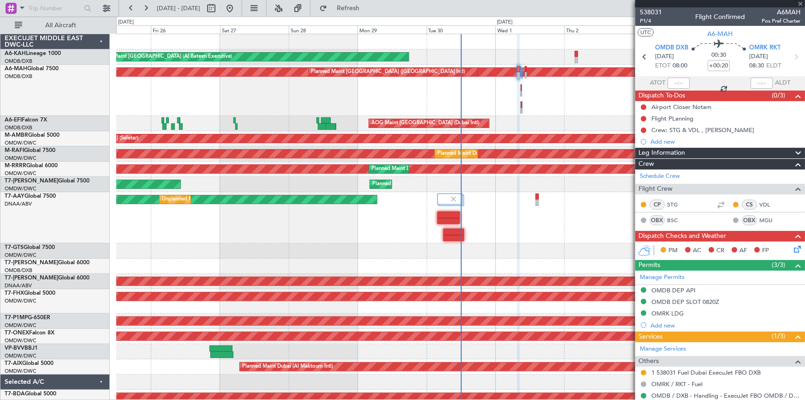
type input "+00:10"
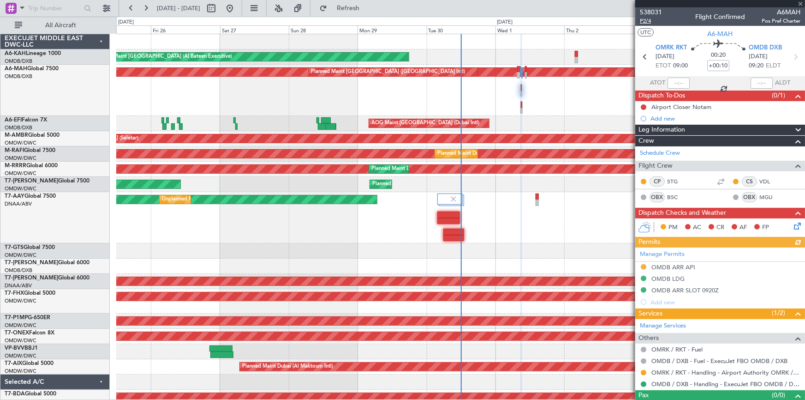
click at [644, 18] on span "P2/4" at bounding box center [651, 21] width 22 height 8
click at [368, 5] on span "Refresh" at bounding box center [348, 8] width 39 height 6
click at [793, 51] on icon at bounding box center [795, 57] width 12 height 12
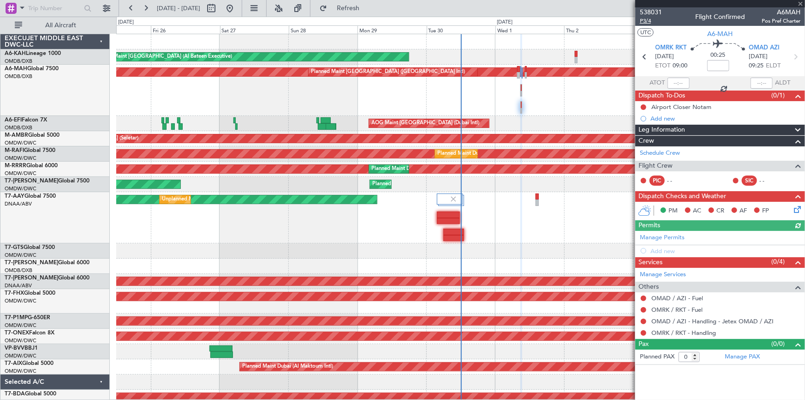
click at [650, 20] on span "P3/4" at bounding box center [651, 21] width 22 height 8
click at [726, 63] on input at bounding box center [718, 65] width 22 height 11
type input "+10"
click at [700, 72] on div "00:25 +10" at bounding box center [718, 57] width 61 height 34
type input "+00:10"
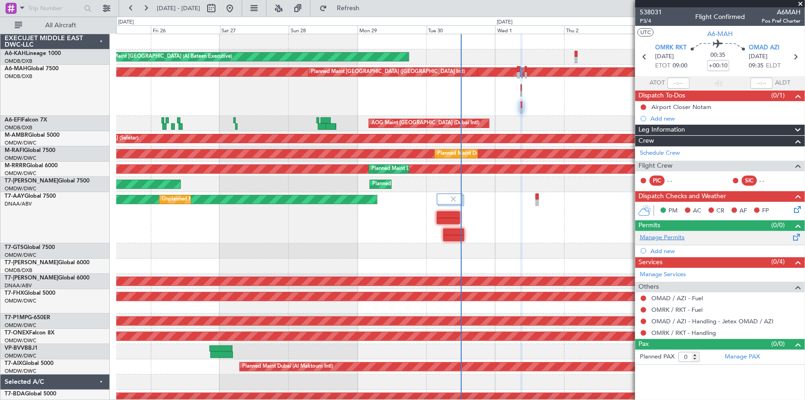
click at [667, 237] on link "Manage Permits" at bounding box center [662, 237] width 45 height 9
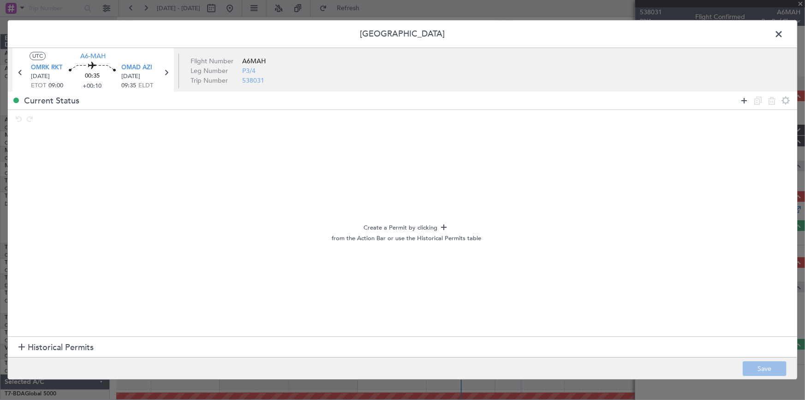
click at [743, 99] on icon at bounding box center [744, 100] width 11 height 11
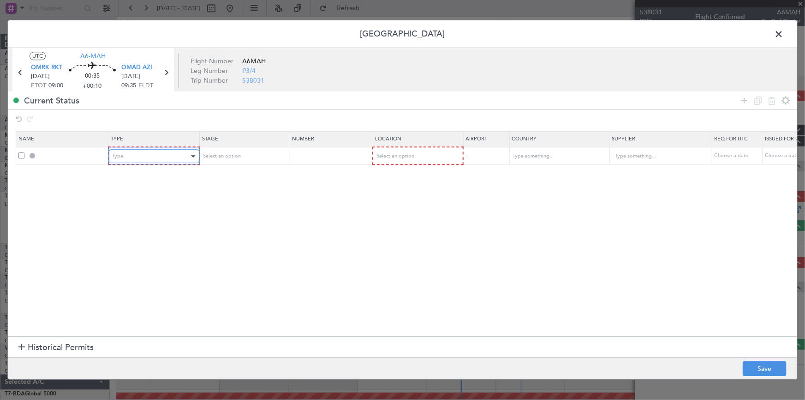
click at [161, 160] on div "Type" at bounding box center [151, 156] width 77 height 14
drag, startPoint x: 776, startPoint y: 37, endPoint x: 794, endPoint y: 59, distance: 28.8
click at [776, 36] on div at bounding box center [402, 200] width 805 height 400
click at [783, 31] on span at bounding box center [783, 36] width 0 height 18
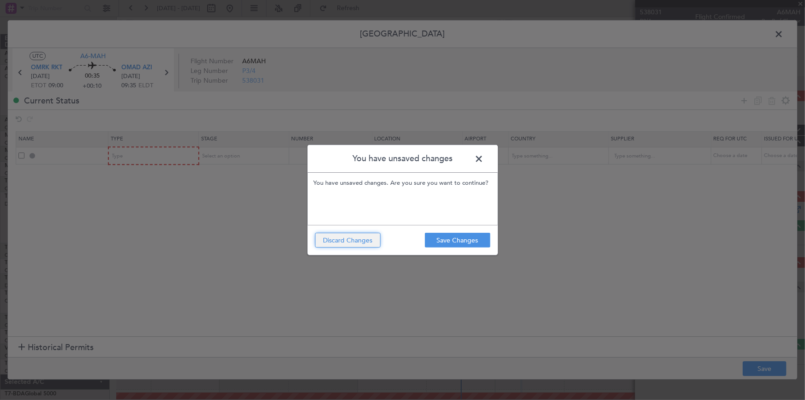
click at [348, 245] on button "Discard Changes" at bounding box center [348, 240] width 66 height 15
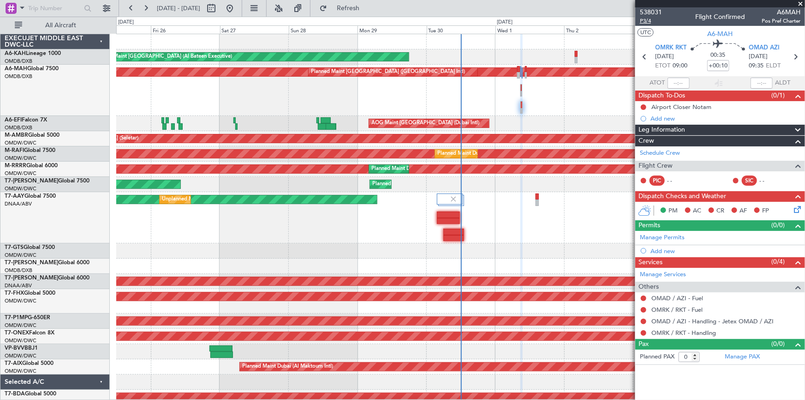
click at [649, 20] on span "P3/4" at bounding box center [651, 21] width 22 height 8
click at [675, 330] on link "OMRK / RKT - Handling" at bounding box center [683, 332] width 65 height 8
click at [368, 11] on span "Refresh" at bounding box center [348, 8] width 39 height 6
click at [665, 236] on link "Manage Permits" at bounding box center [662, 237] width 45 height 9
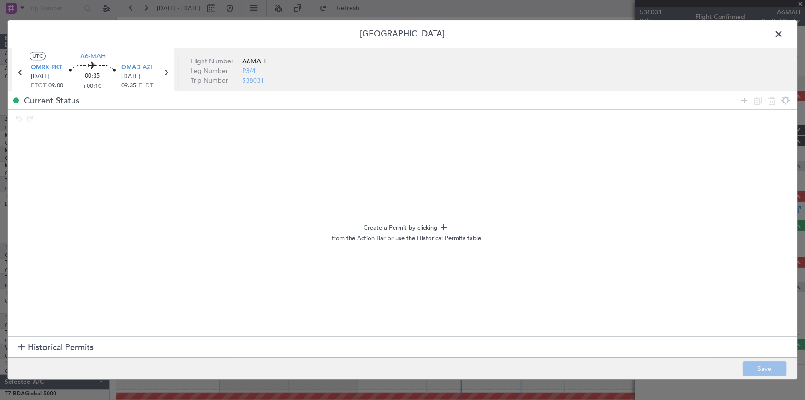
click at [742, 98] on icon at bounding box center [744, 100] width 11 height 11
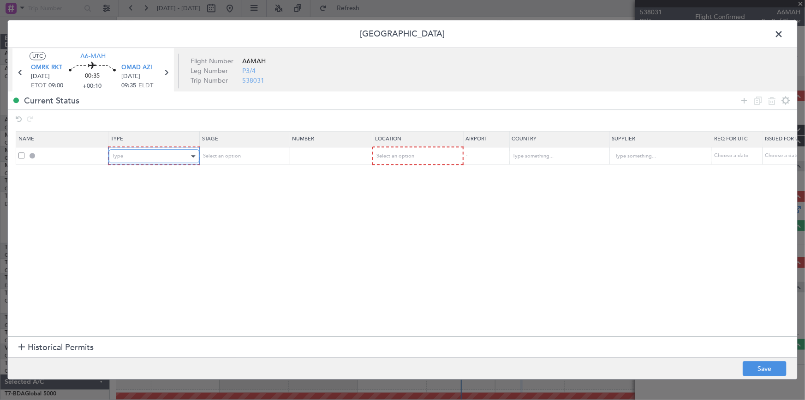
click at [157, 160] on div "Type" at bounding box center [151, 156] width 77 height 14
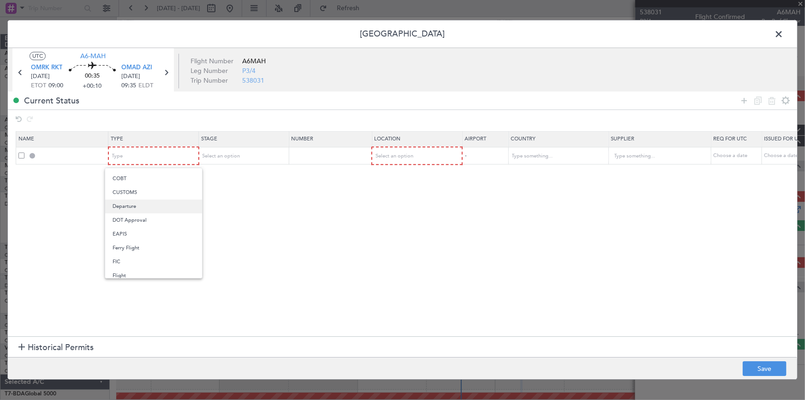
click at [134, 206] on span "Departure" at bounding box center [154, 206] width 82 height 14
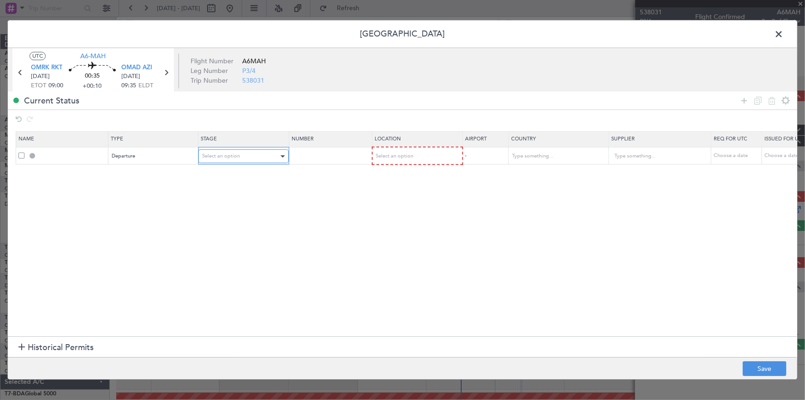
click at [237, 156] on span "Select an option" at bounding box center [221, 156] width 38 height 7
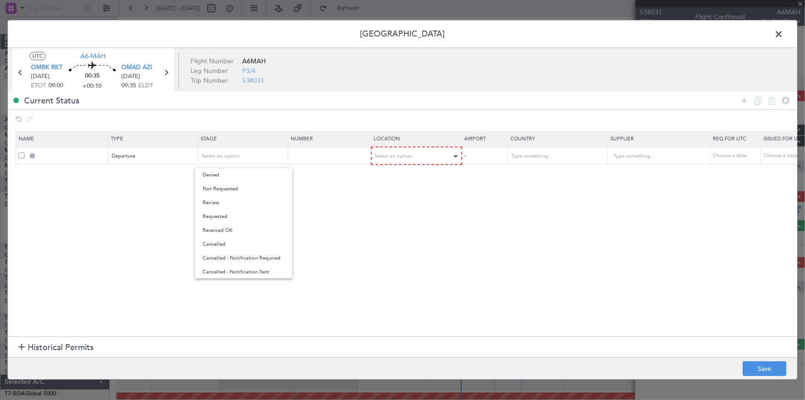
drag, startPoint x: 231, startPoint y: 189, endPoint x: 395, endPoint y: 160, distance: 167.2
click at [236, 188] on span "Not Requested" at bounding box center [244, 189] width 82 height 14
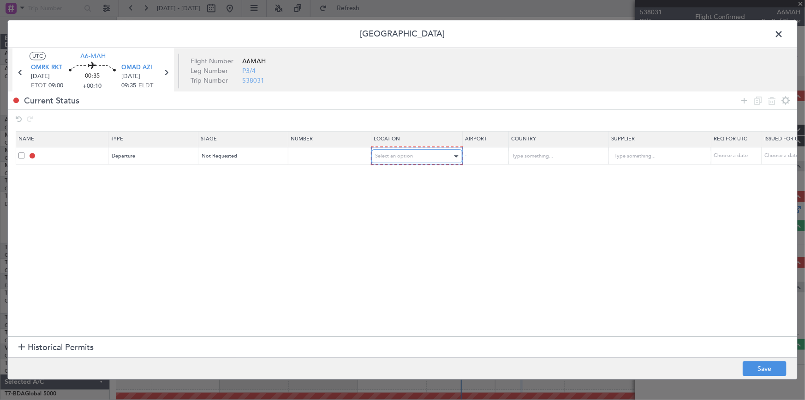
click at [396, 157] on span "Select an option" at bounding box center [395, 156] width 38 height 7
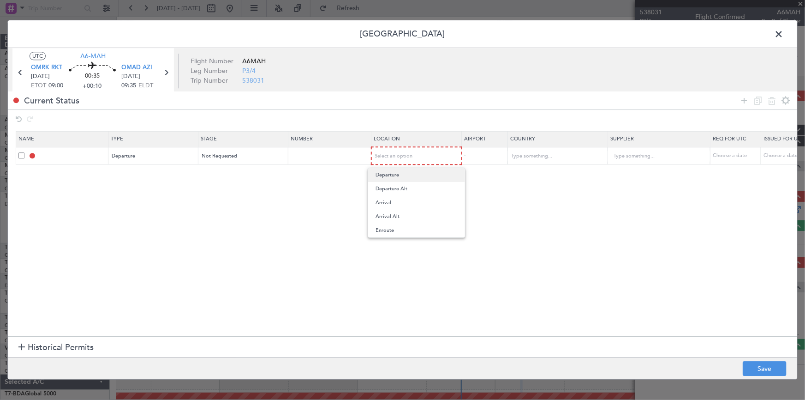
click at [401, 177] on span "Departure" at bounding box center [417, 175] width 82 height 14
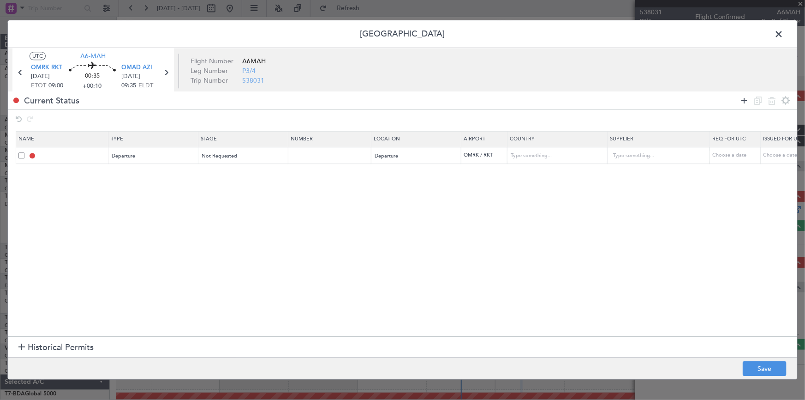
click at [744, 99] on icon at bounding box center [744, 100] width 11 height 11
click at [140, 172] on div "Type" at bounding box center [151, 174] width 77 height 14
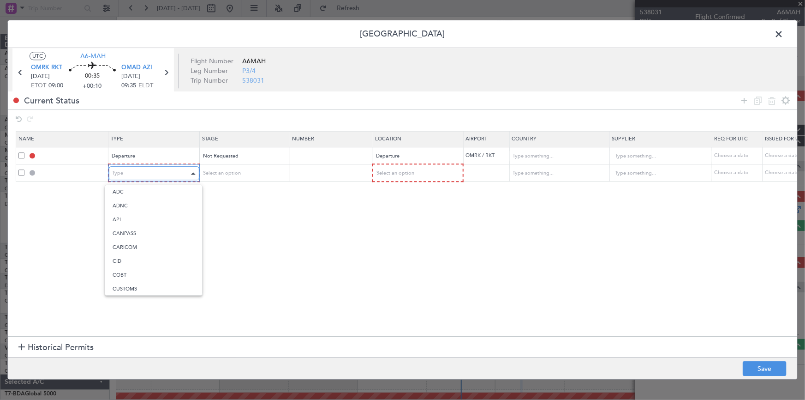
scroll to position [141, 0]
click at [132, 271] on span "Landing" at bounding box center [154, 273] width 82 height 14
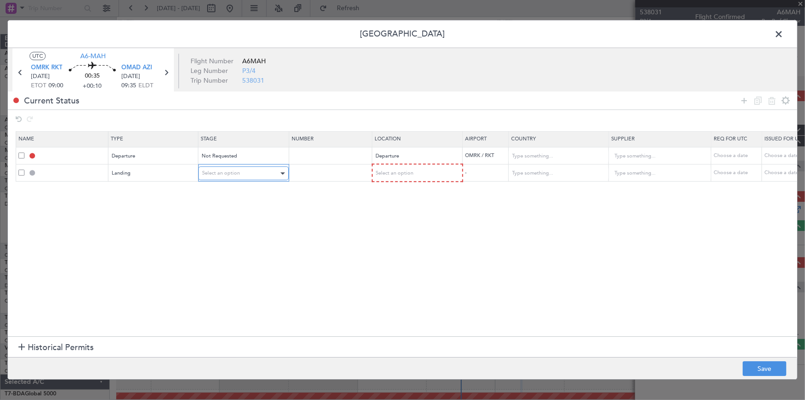
click at [251, 167] on div "Select an option" at bounding box center [240, 174] width 77 height 14
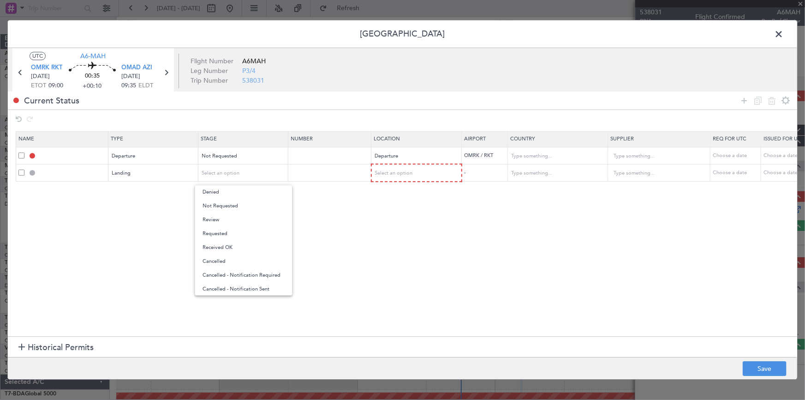
drag, startPoint x: 230, startPoint y: 209, endPoint x: 406, endPoint y: 186, distance: 177.7
click at [235, 209] on span "Not Requested" at bounding box center [244, 206] width 82 height 14
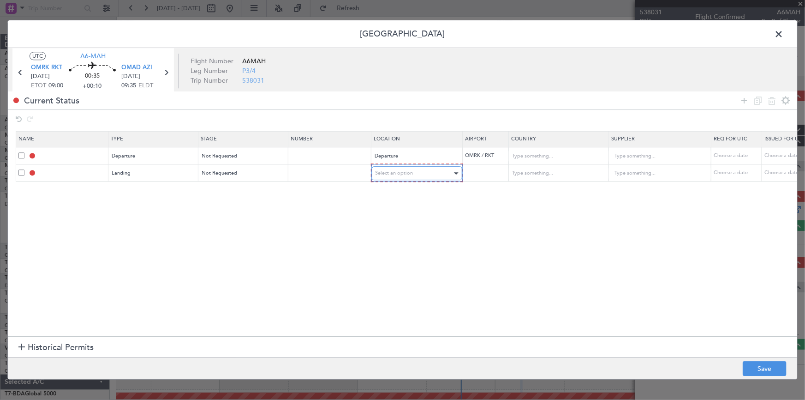
click at [409, 171] on span "Select an option" at bounding box center [395, 173] width 38 height 7
drag, startPoint x: 388, startPoint y: 220, endPoint x: 621, endPoint y: 308, distance: 250.1
click at [390, 222] on span "Arrival" at bounding box center [417, 220] width 82 height 14
click at [759, 369] on button "Save" at bounding box center [765, 368] width 44 height 15
type input "DEPARTURE"
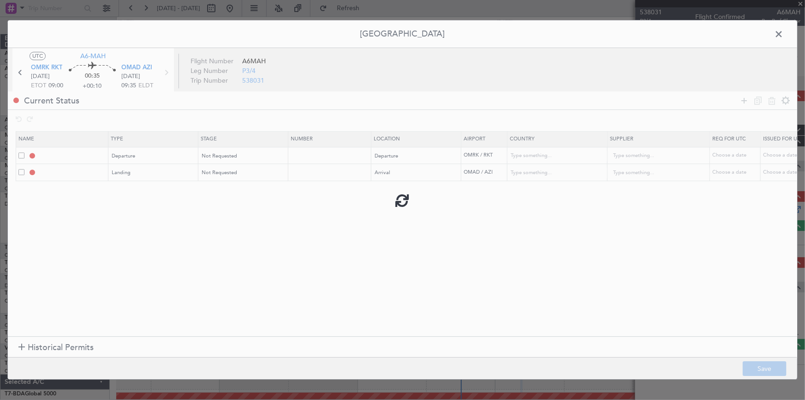
type input "United Arab Emirates"
type input "NNN"
type input "1"
type input "OMAD LDG"
type input "United Arab Emirates"
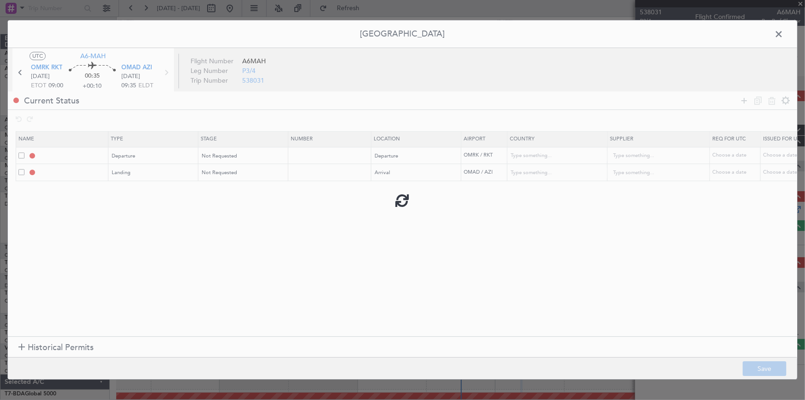
type input "NNN"
type input "1"
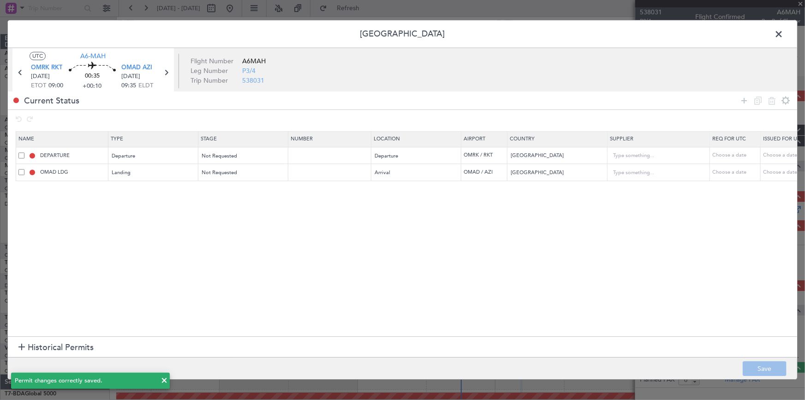
click at [783, 36] on span at bounding box center [783, 36] width 0 height 18
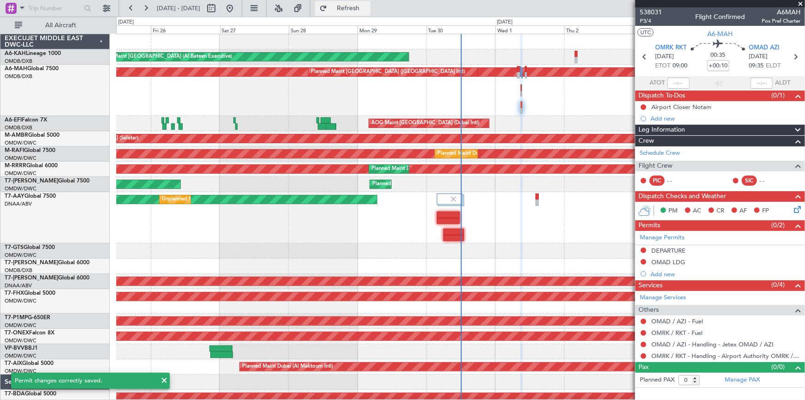
click at [368, 10] on span "Refresh" at bounding box center [348, 8] width 39 height 6
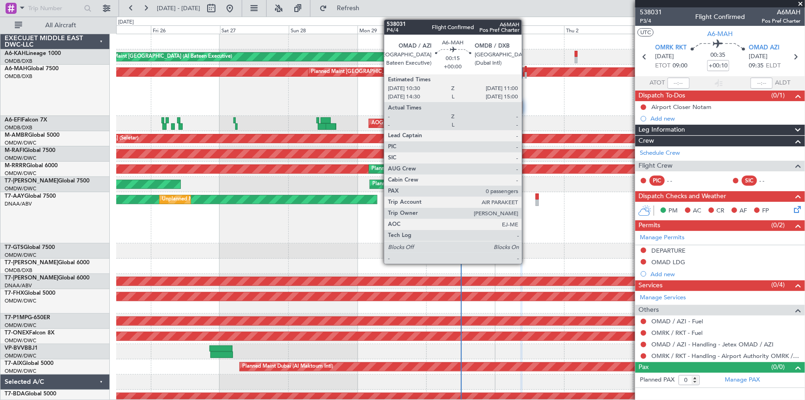
click at [526, 68] on div at bounding box center [526, 69] width 2 height 6
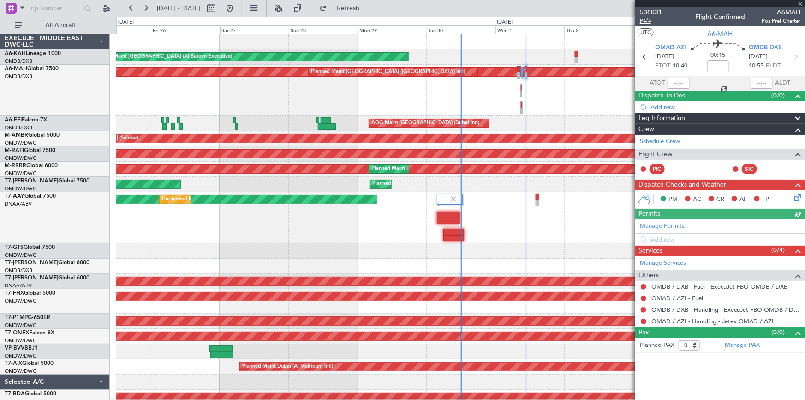
click at [647, 20] on span "P4/4" at bounding box center [651, 21] width 22 height 8
click at [368, 8] on span "Refresh" at bounding box center [348, 8] width 39 height 6
click at [666, 226] on div "Manage Permits Add new" at bounding box center [720, 232] width 170 height 26
click at [655, 224] on div "Manage Permits Add new" at bounding box center [720, 232] width 170 height 26
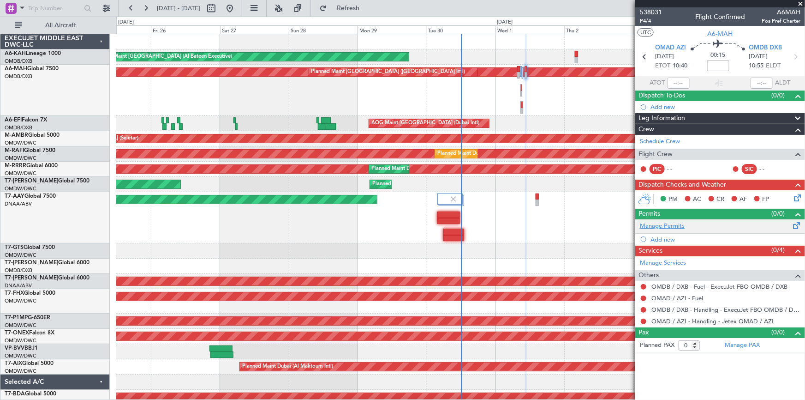
click at [673, 223] on link "Manage Permits" at bounding box center [662, 225] width 45 height 9
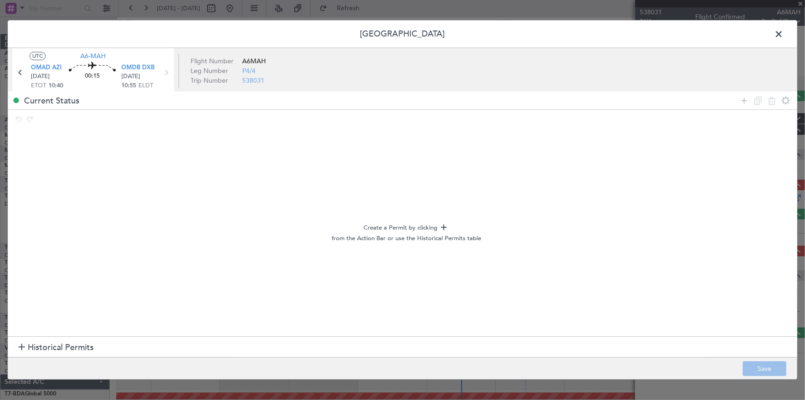
click at [49, 341] on span "Historical Permits" at bounding box center [61, 347] width 66 height 12
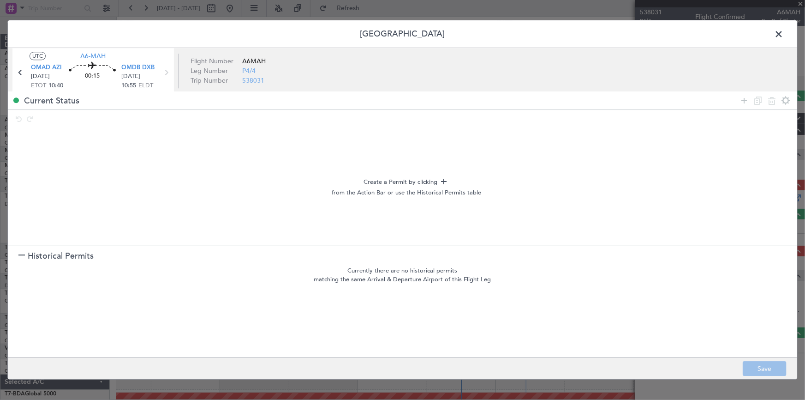
drag, startPoint x: 742, startPoint y: 98, endPoint x: 607, endPoint y: 124, distance: 137.1
click at [742, 99] on icon at bounding box center [744, 100] width 11 height 11
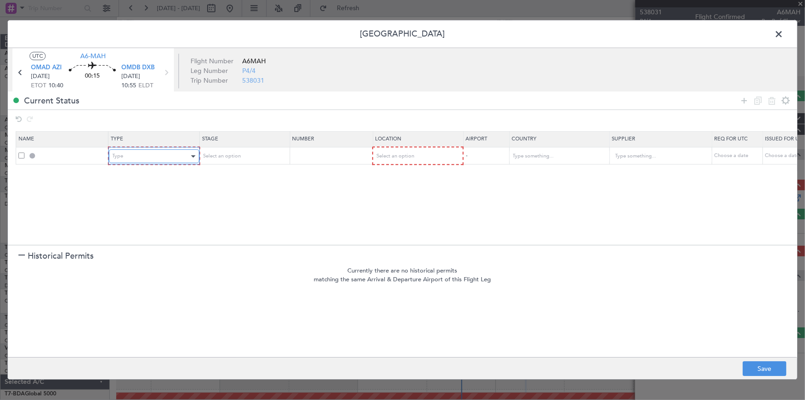
click at [180, 159] on div "Type" at bounding box center [151, 156] width 77 height 14
drag, startPoint x: 127, startPoint y: 268, endPoint x: 329, endPoint y: 188, distance: 217.3
click at [127, 268] on span "Departure" at bounding box center [154, 267] width 82 height 14
click at [415, 154] on div "Select an option" at bounding box center [414, 156] width 77 height 14
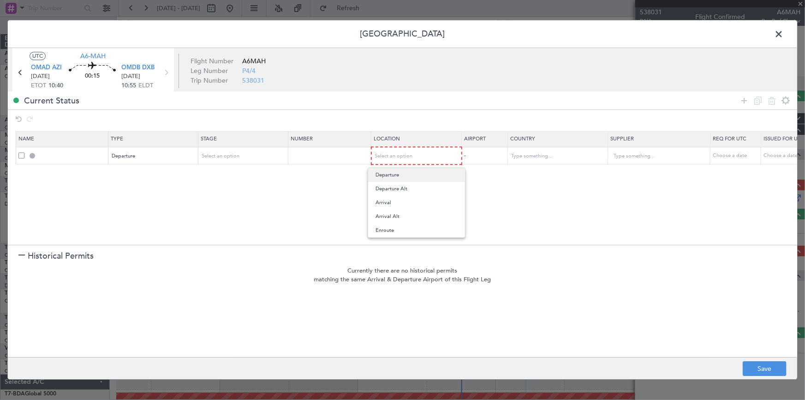
click at [397, 175] on span "Departure" at bounding box center [417, 175] width 82 height 14
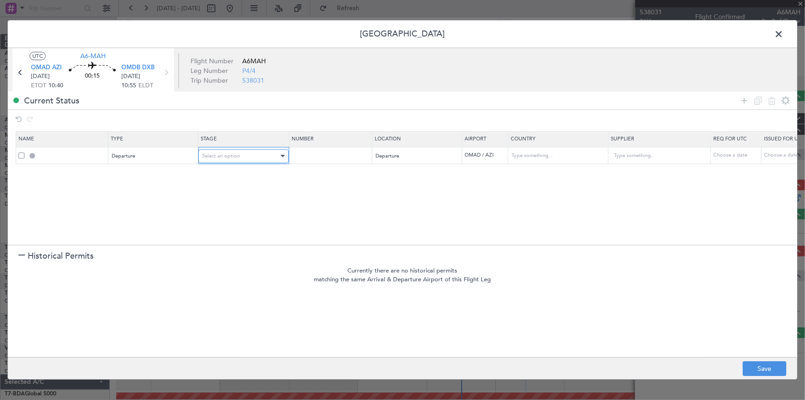
click at [239, 157] on span "Select an option" at bounding box center [221, 155] width 38 height 7
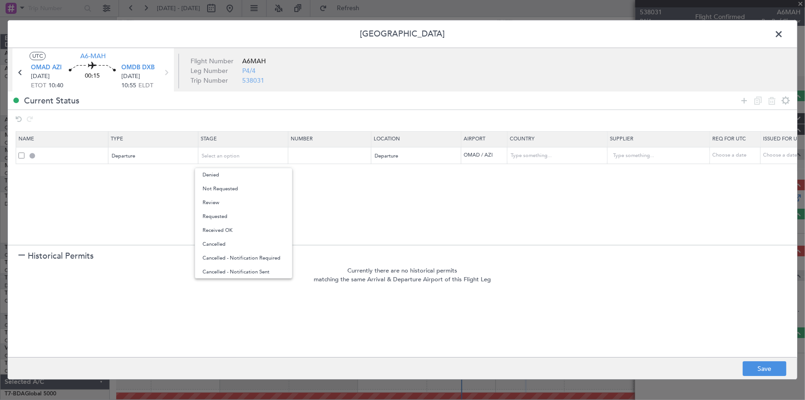
drag, startPoint x: 389, startPoint y: 203, endPoint x: 438, endPoint y: 193, distance: 49.9
click at [418, 198] on div at bounding box center [402, 200] width 805 height 400
click at [743, 102] on icon at bounding box center [744, 100] width 11 height 11
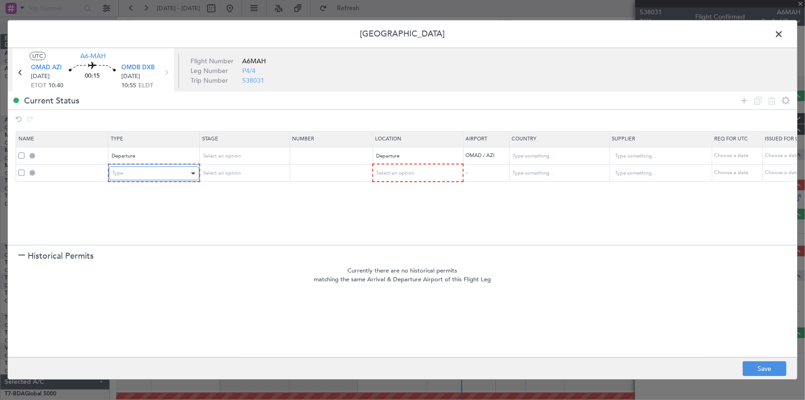
click at [138, 172] on div "Type" at bounding box center [151, 174] width 77 height 14
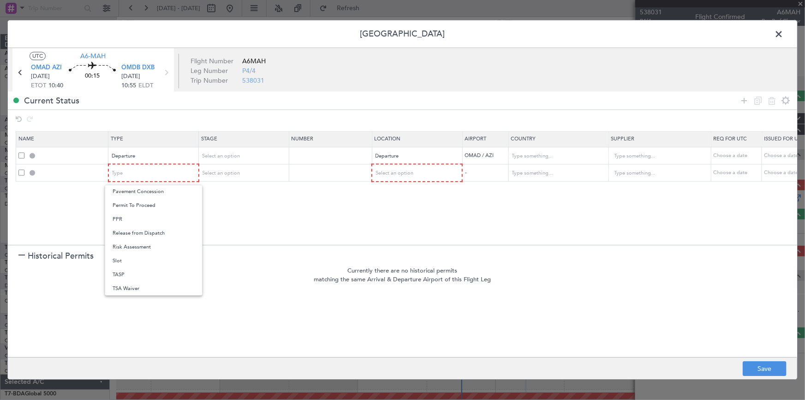
click at [136, 261] on span "Slot" at bounding box center [154, 261] width 82 height 14
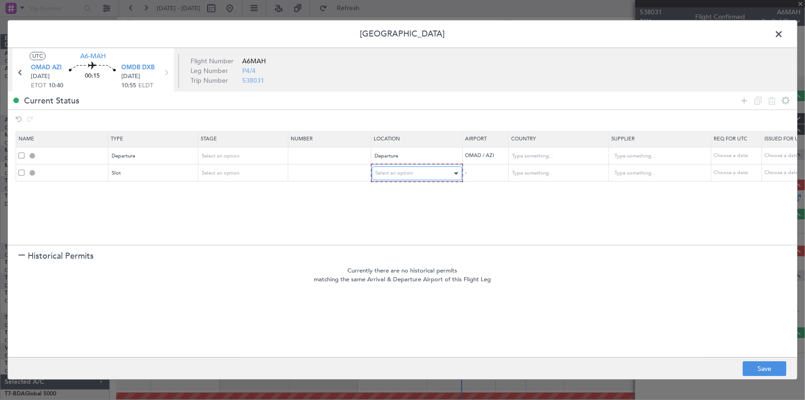
click at [405, 171] on span "Select an option" at bounding box center [395, 173] width 38 height 7
drag, startPoint x: 394, startPoint y: 218, endPoint x: 549, endPoint y: 183, distance: 159.0
click at [394, 219] on span "Arrival" at bounding box center [417, 220] width 82 height 14
drag, startPoint x: 743, startPoint y: 97, endPoint x: 553, endPoint y: 143, distance: 195.9
click at [742, 100] on icon at bounding box center [744, 100] width 11 height 11
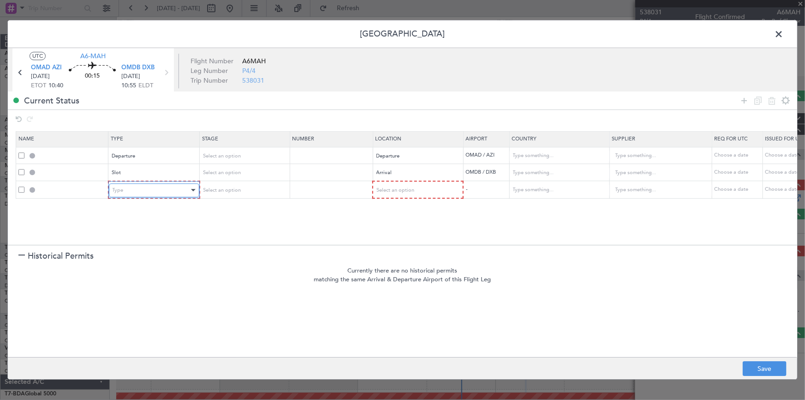
click at [133, 189] on div "Type" at bounding box center [151, 190] width 77 height 14
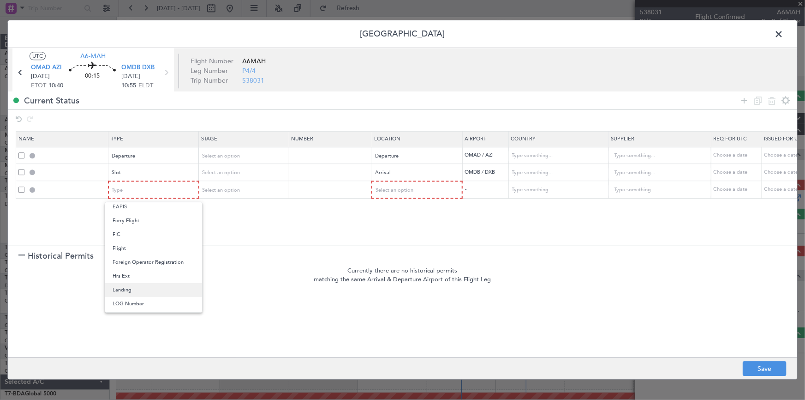
click at [127, 291] on span "Landing" at bounding box center [154, 290] width 82 height 14
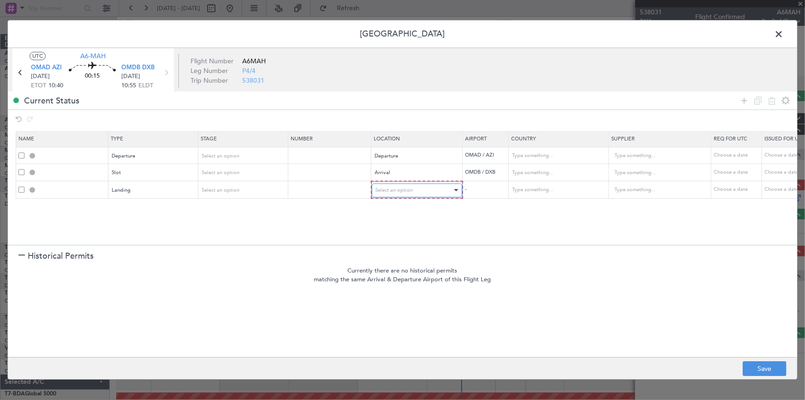
click at [406, 194] on div "Select an option" at bounding box center [414, 190] width 77 height 14
drag, startPoint x: 394, startPoint y: 236, endPoint x: 410, endPoint y: 236, distance: 15.2
click at [401, 236] on span "Arrival" at bounding box center [417, 237] width 82 height 14
click at [771, 366] on button "Save" at bounding box center [765, 368] width 44 height 15
type input "DEPARTURE"
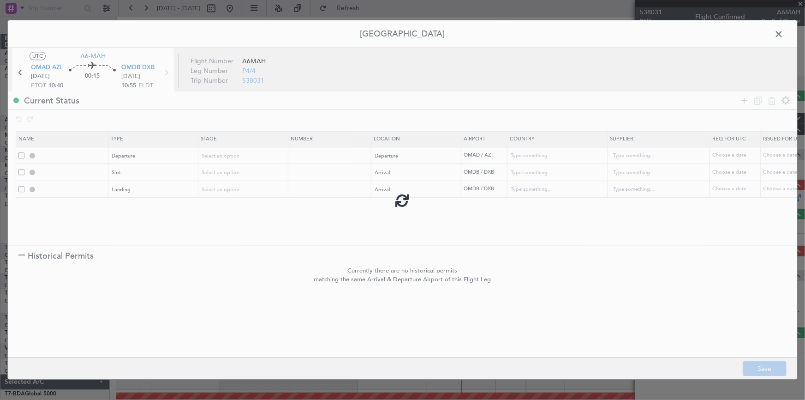
type input "United Arab Emirates"
type input "NNN"
type input "1"
type input "OMDB ARR SLOT"
type input "United Arab Emirates"
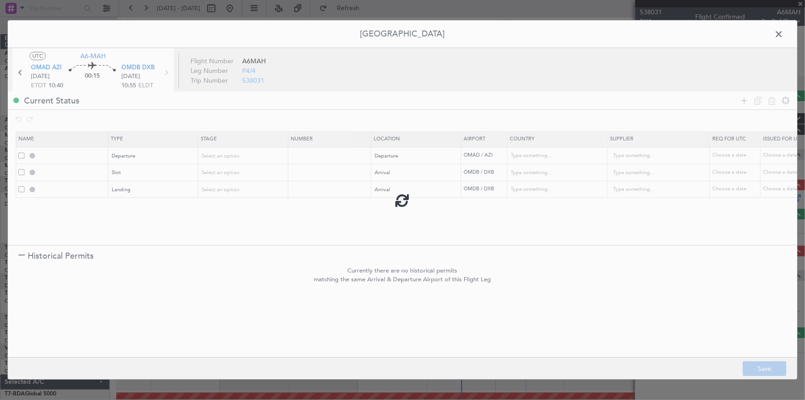
type input "NNN"
type input "1"
type input "OMDB LDG"
type input "United Arab Emirates"
type input "NNN"
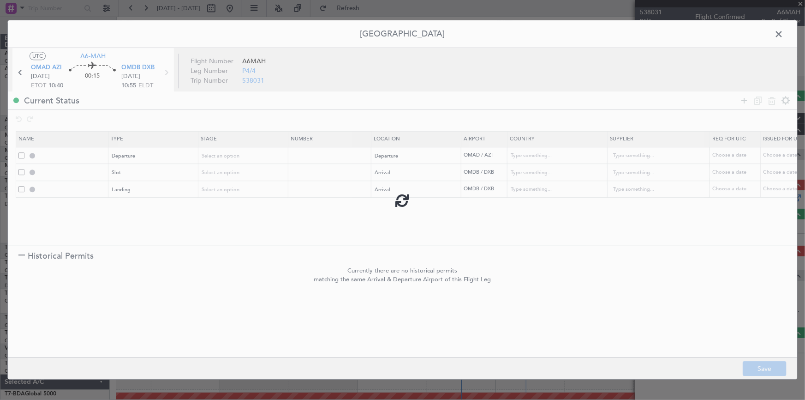
type input "1"
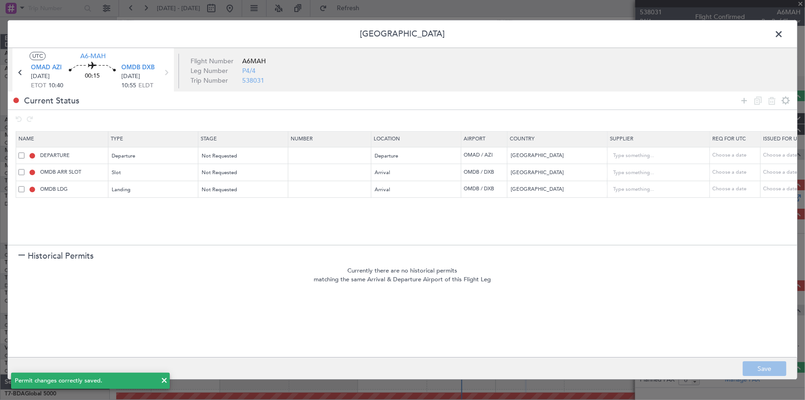
click at [783, 35] on span at bounding box center [783, 36] width 0 height 18
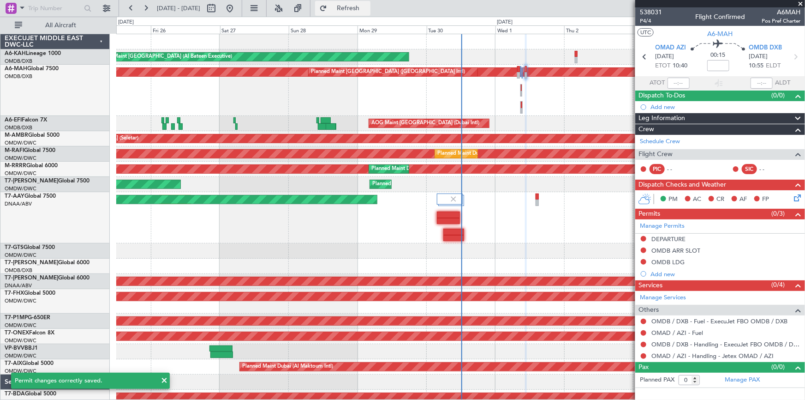
click at [358, 8] on span "Refresh" at bounding box center [348, 8] width 39 height 6
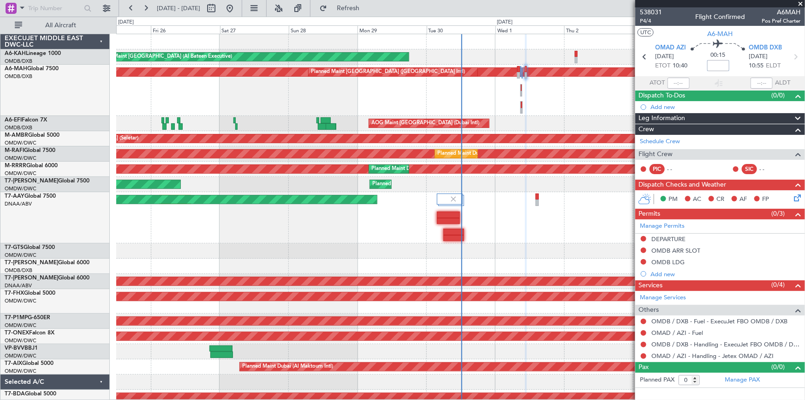
click at [715, 66] on input at bounding box center [718, 65] width 22 height 11
type input "+15"
click at [700, 78] on section "ATOT ALDT" at bounding box center [720, 83] width 170 height 14
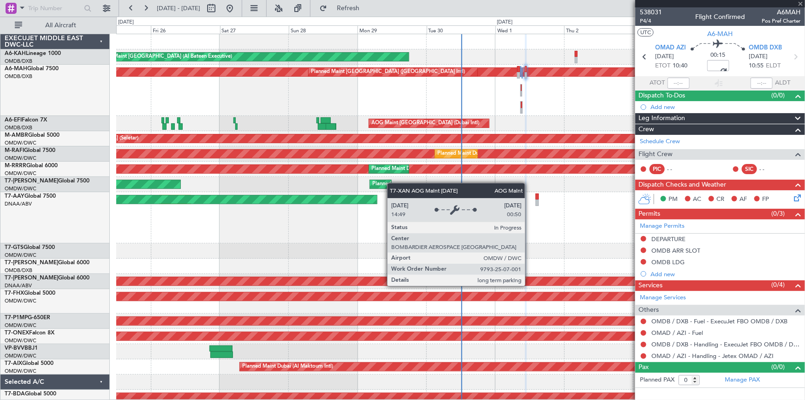
drag, startPoint x: 679, startPoint y: 343, endPoint x: 543, endPoint y: 280, distance: 149.0
click at [529, 276] on fb-app "25 Sep 2025 - 05 Oct 2025 Refresh Quick Links All Aircraft Planned Maint Abu Dh…" at bounding box center [402, 203] width 805 height 393
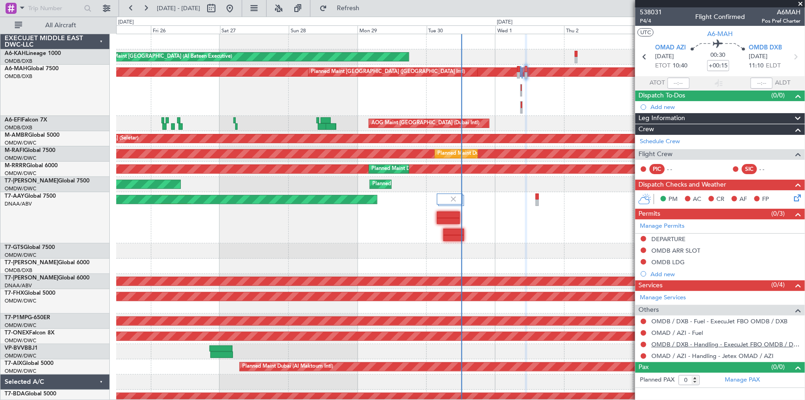
click at [739, 346] on link "OMDB / DXB - Handling - ExecuJet FBO OMDB / DXB" at bounding box center [725, 344] width 149 height 8
click at [644, 342] on button at bounding box center [644, 344] width 6 height 6
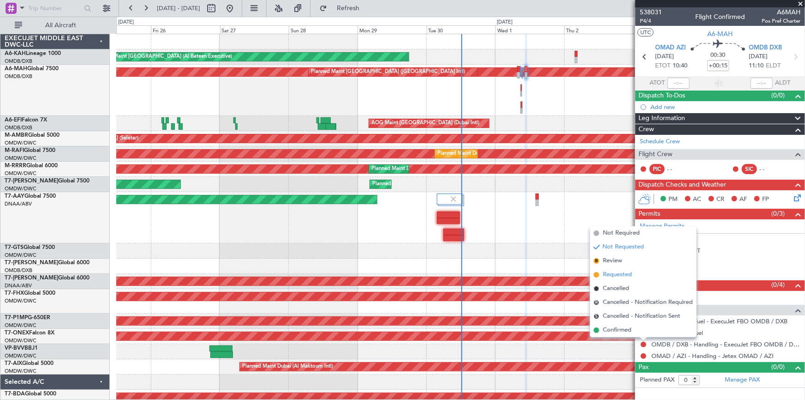
click at [618, 274] on span "Requested" at bounding box center [617, 274] width 29 height 9
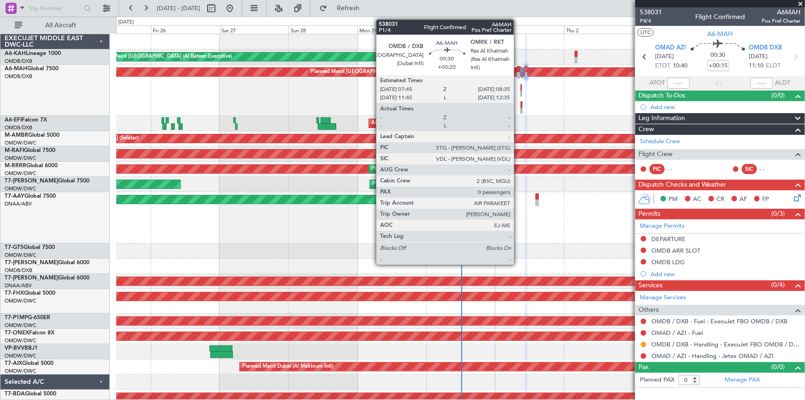
click at [518, 69] on div at bounding box center [518, 69] width 3 height 6
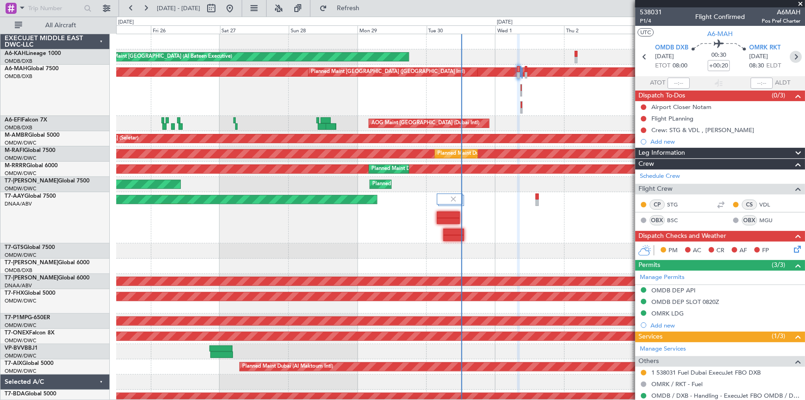
click at [792, 57] on icon at bounding box center [796, 57] width 12 height 12
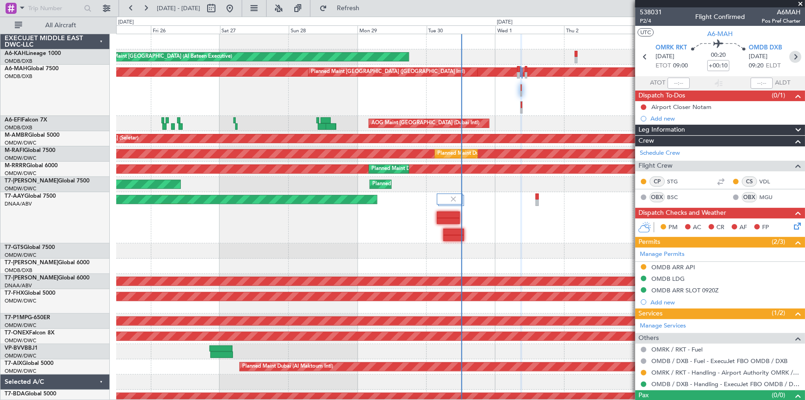
click at [792, 57] on icon at bounding box center [795, 57] width 12 height 12
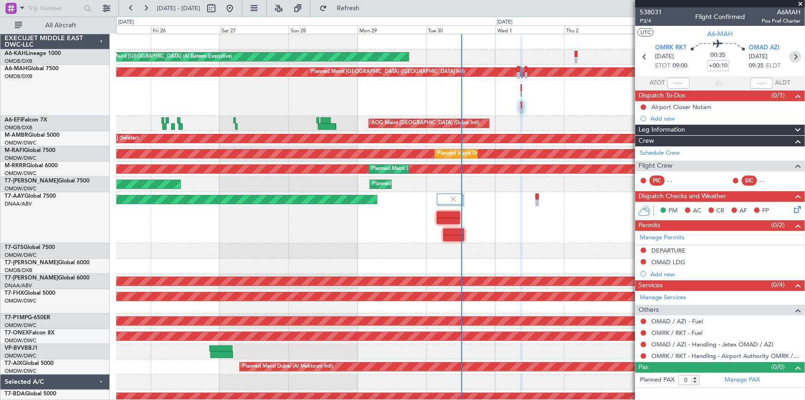
click at [792, 57] on icon at bounding box center [795, 57] width 12 height 12
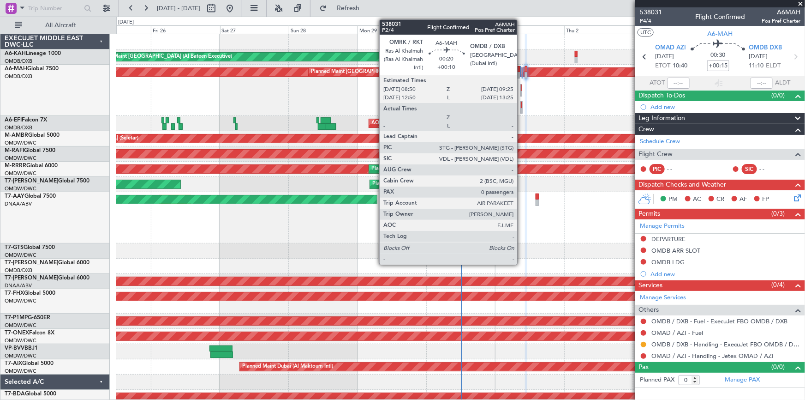
click at [521, 88] on div at bounding box center [521, 90] width 2 height 12
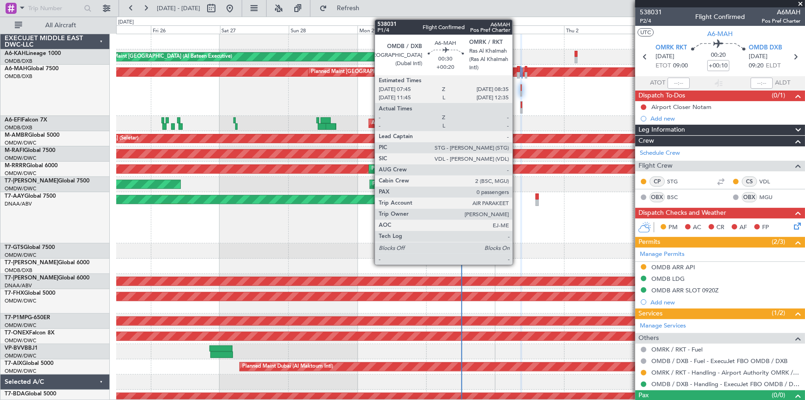
click at [517, 69] on div at bounding box center [518, 69] width 3 height 6
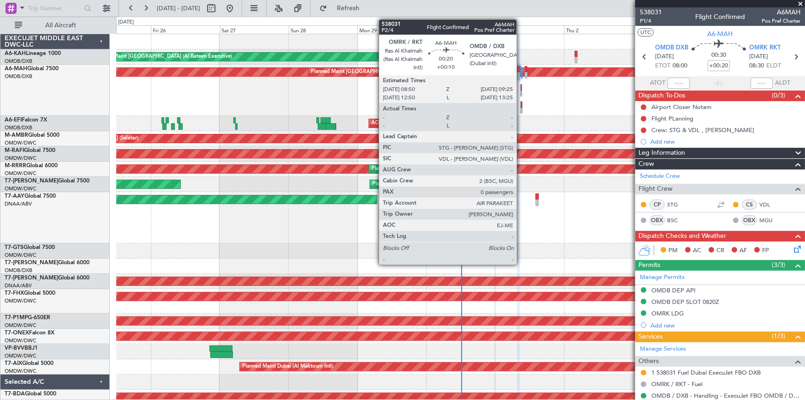
click at [521, 86] on div at bounding box center [521, 87] width 1 height 6
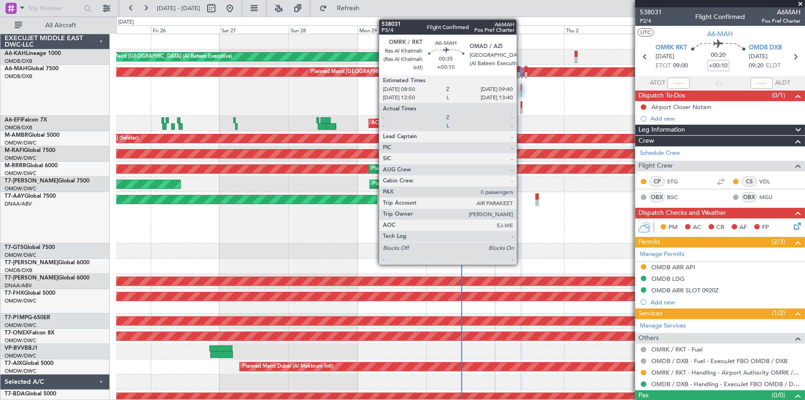
click at [521, 102] on div at bounding box center [522, 104] width 2 height 6
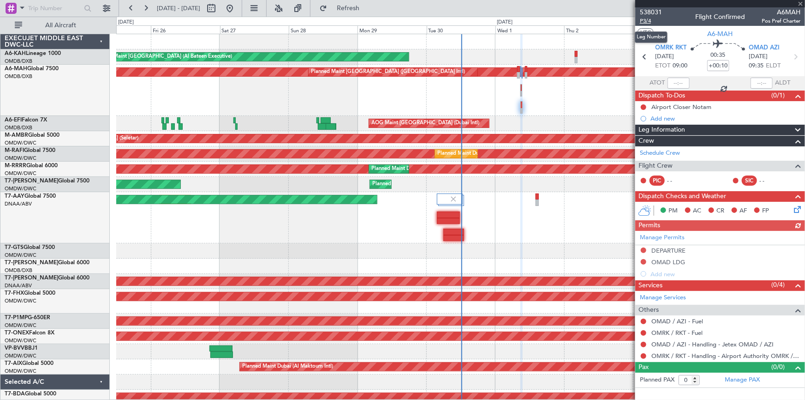
click at [645, 20] on span "P3/4" at bounding box center [651, 21] width 22 height 8
click at [797, 58] on icon at bounding box center [795, 57] width 12 height 12
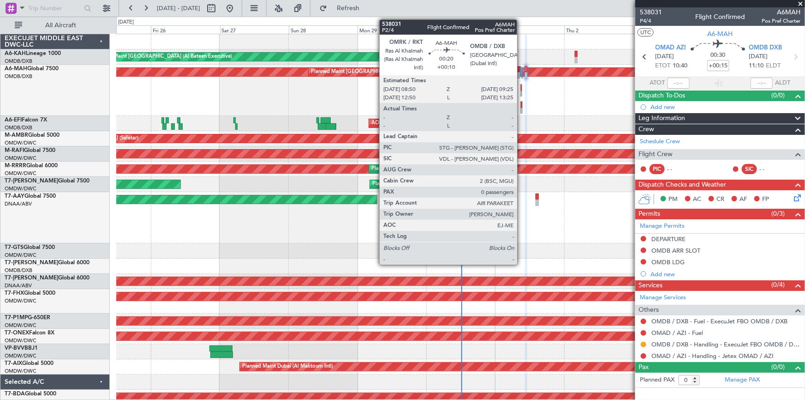
click at [521, 87] on div at bounding box center [521, 90] width 2 height 12
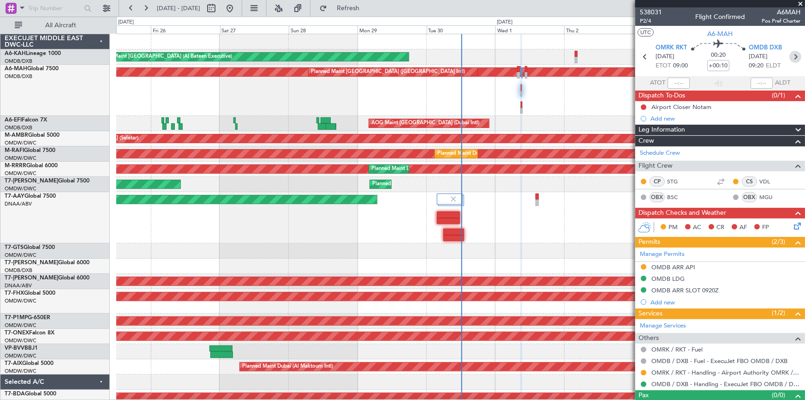
click at [791, 56] on icon at bounding box center [795, 57] width 12 height 12
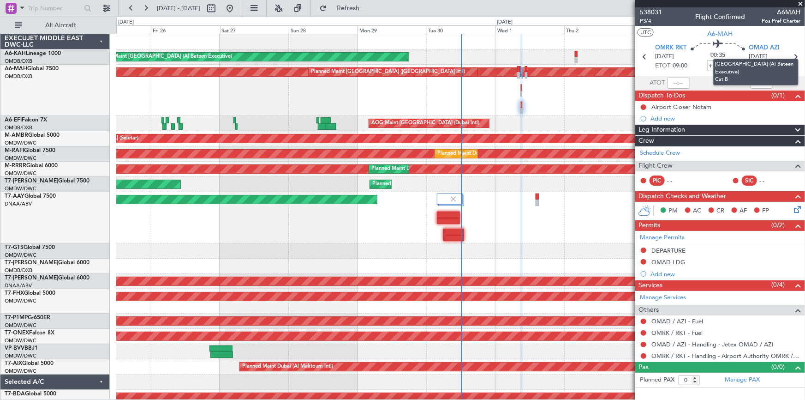
click at [793, 57] on mat-tooltip-component "Abu Dhabi (Al Bateen Executive) Cat B" at bounding box center [756, 72] width 98 height 40
click at [796, 58] on icon at bounding box center [795, 57] width 12 height 12
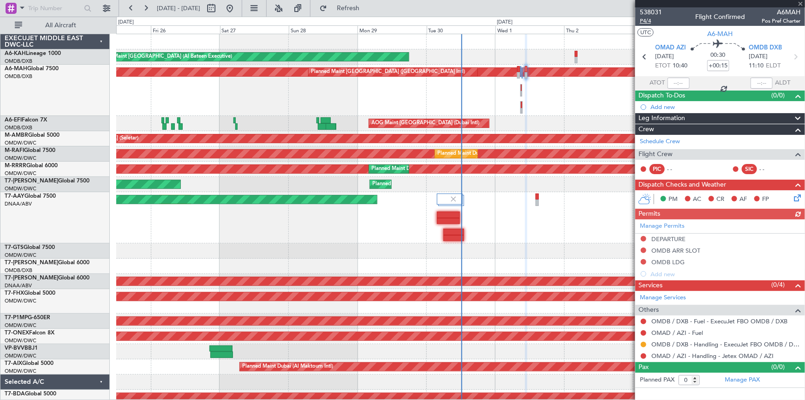
click at [649, 23] on span "P4/4" at bounding box center [651, 21] width 22 height 8
click at [645, 321] on button at bounding box center [644, 321] width 6 height 6
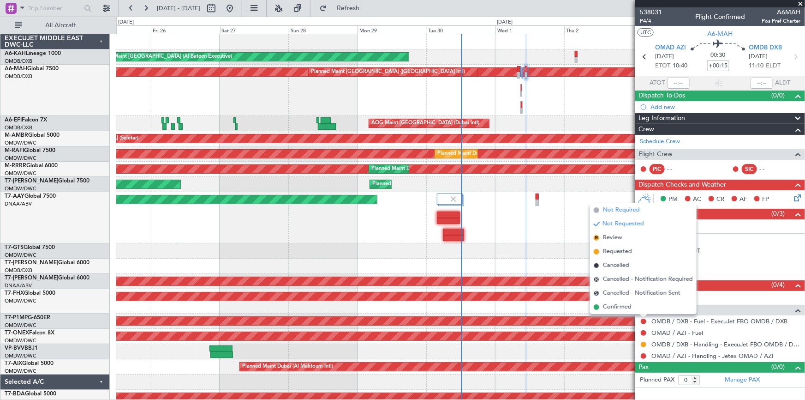
click at [626, 208] on span "Not Required" at bounding box center [621, 209] width 37 height 9
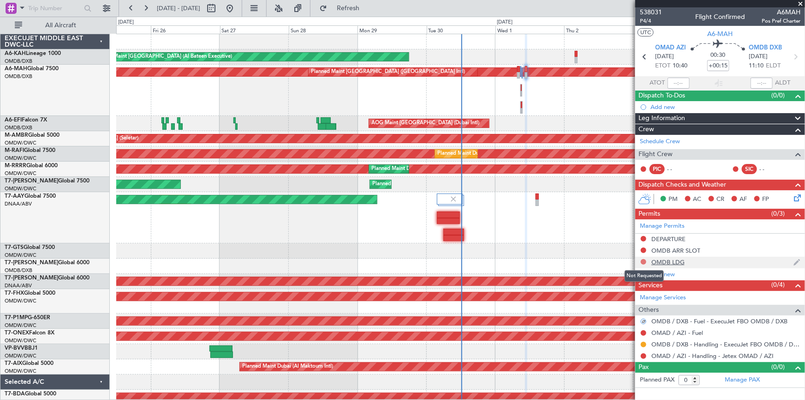
click at [643, 259] on button at bounding box center [644, 262] width 6 height 6
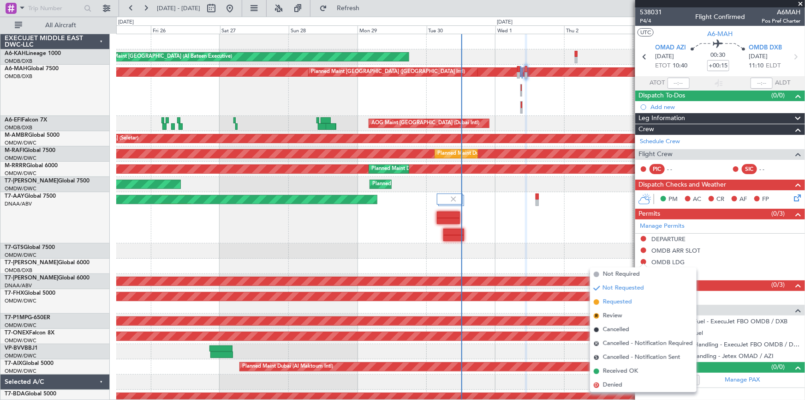
click at [621, 301] on span "Requested" at bounding box center [617, 301] width 29 height 9
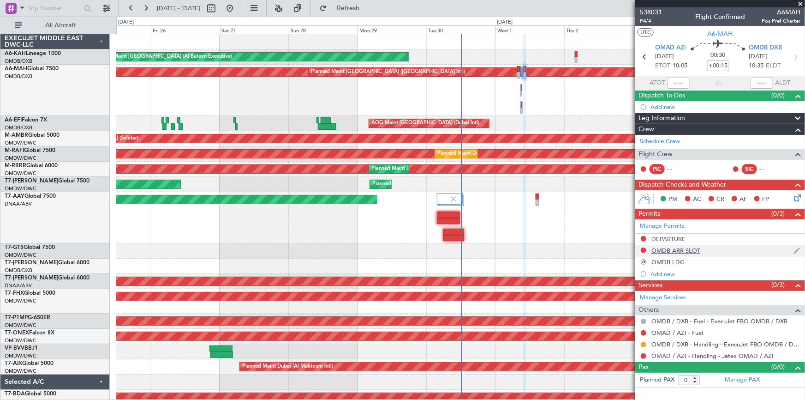
click at [640, 248] on div at bounding box center [643, 249] width 7 height 7
click at [645, 248] on button at bounding box center [644, 250] width 6 height 6
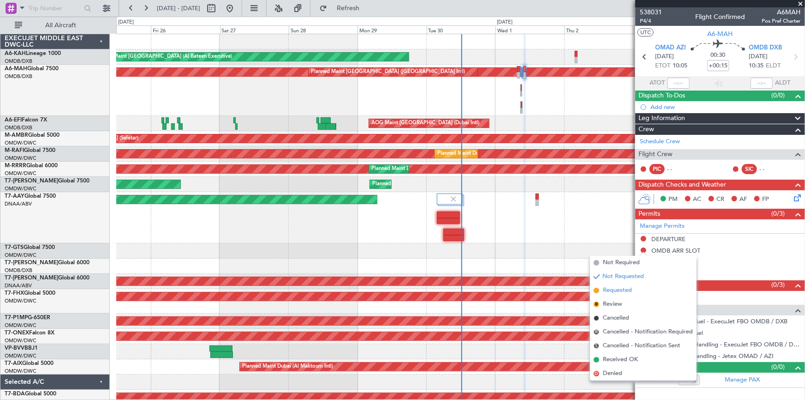
click at [621, 290] on span "Requested" at bounding box center [617, 290] width 29 height 9
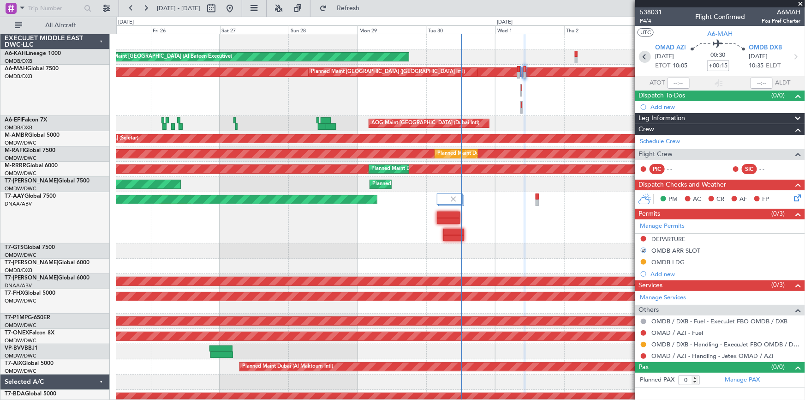
click at [644, 56] on icon at bounding box center [645, 57] width 12 height 12
type input "+00:10"
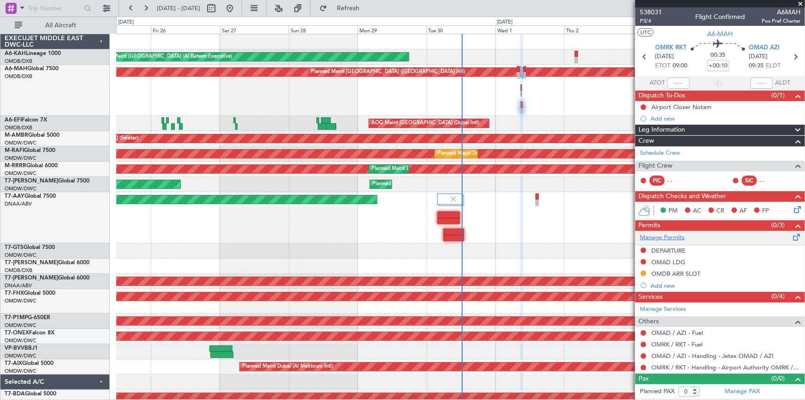
click at [669, 233] on link "Manage Permits" at bounding box center [662, 237] width 45 height 9
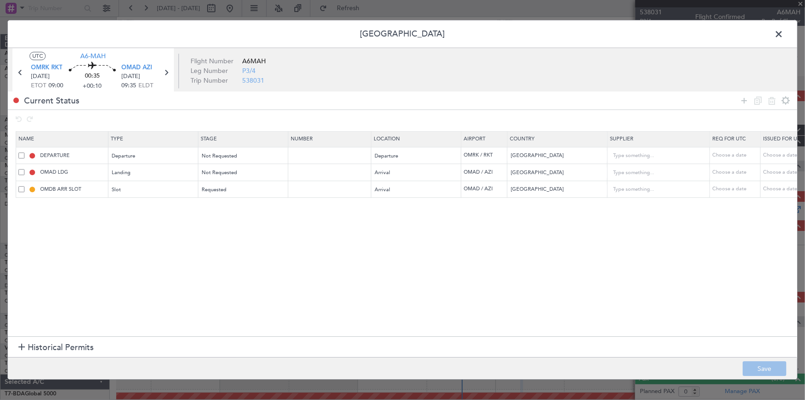
click at [20, 190] on span at bounding box center [21, 189] width 6 height 6
click at [25, 186] on input "checkbox" at bounding box center [25, 186] width 0 height 0
click at [775, 102] on icon at bounding box center [771, 100] width 11 height 11
click at [767, 366] on button "Save" at bounding box center [765, 368] width 44 height 15
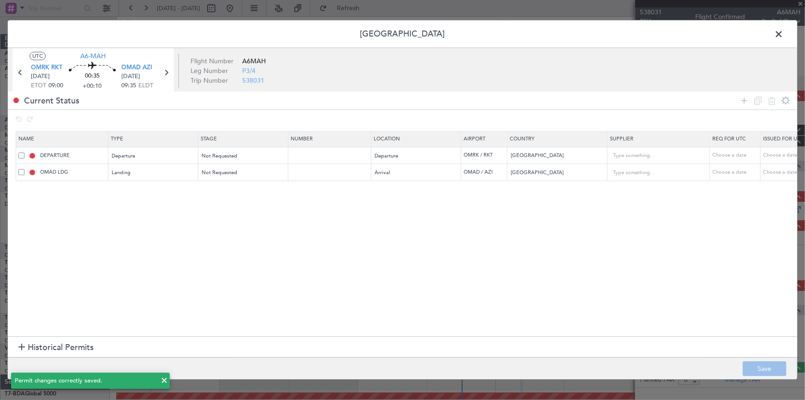
click at [783, 36] on span at bounding box center [783, 36] width 0 height 18
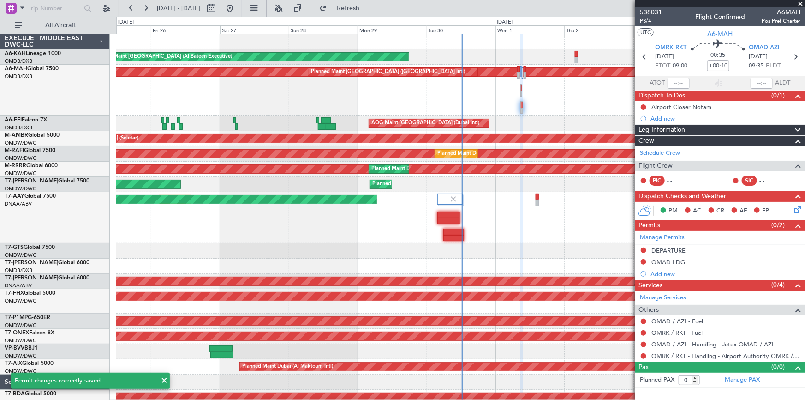
drag, startPoint x: 388, startPoint y: 5, endPoint x: 412, endPoint y: 17, distance: 27.2
click at [368, 5] on span "Refresh" at bounding box center [348, 8] width 39 height 6
click at [644, 355] on button at bounding box center [644, 356] width 6 height 6
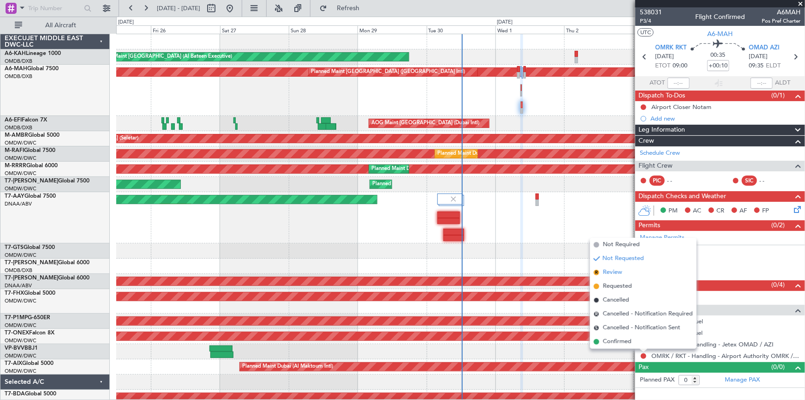
click at [615, 272] on span "Review" at bounding box center [612, 272] width 19 height 9
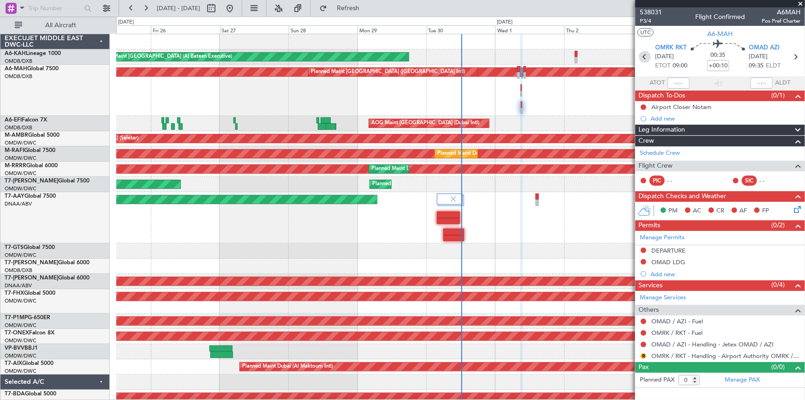
click at [642, 58] on icon at bounding box center [645, 57] width 12 height 12
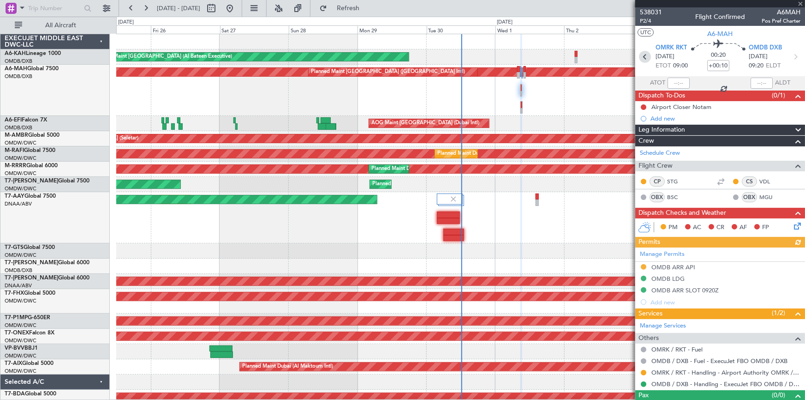
click at [641, 55] on icon at bounding box center [645, 57] width 12 height 12
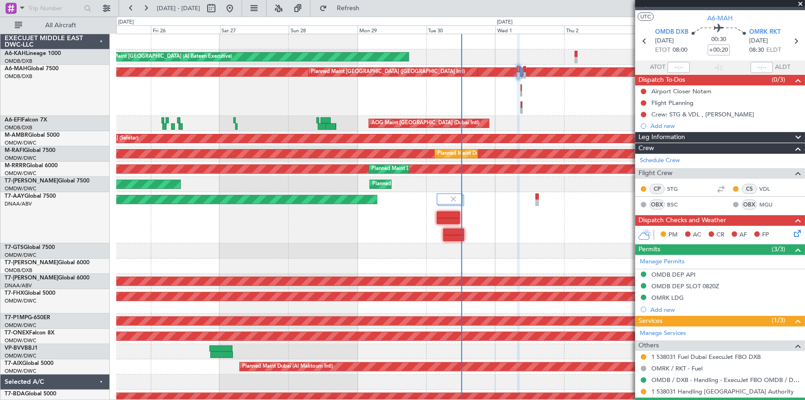
scroll to position [38, 0]
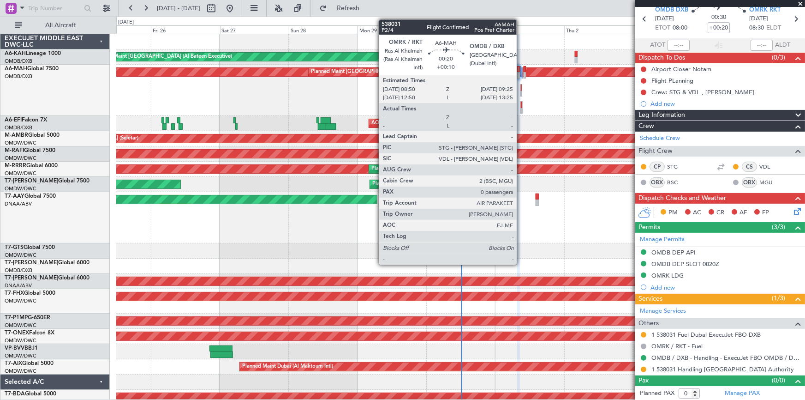
click at [521, 86] on div at bounding box center [521, 87] width 1 height 6
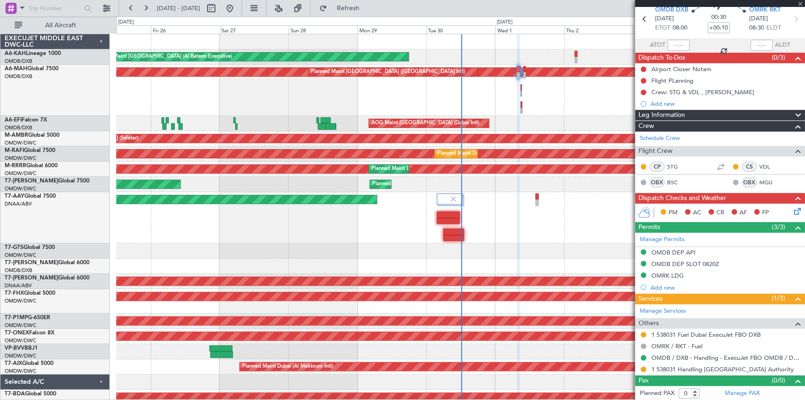
scroll to position [0, 0]
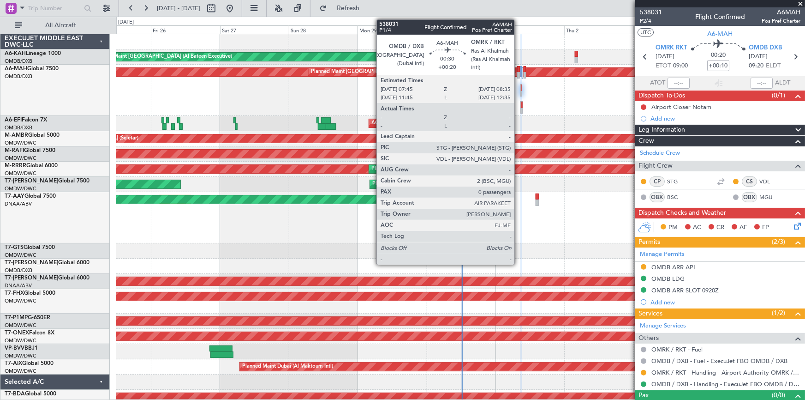
click at [519, 67] on div at bounding box center [518, 69] width 3 height 6
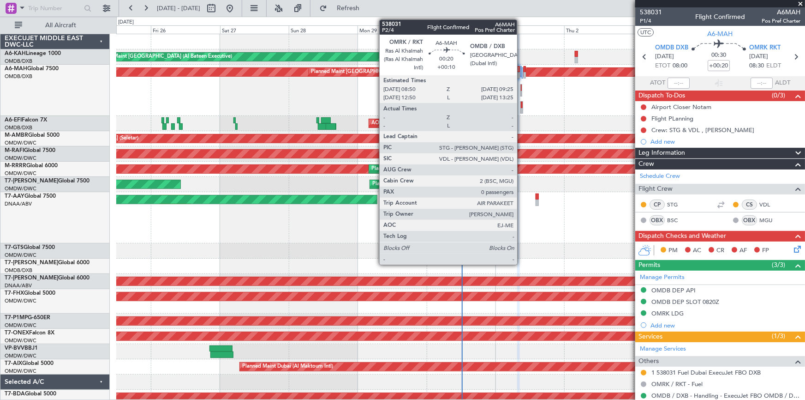
click at [521, 87] on div at bounding box center [521, 87] width 1 height 6
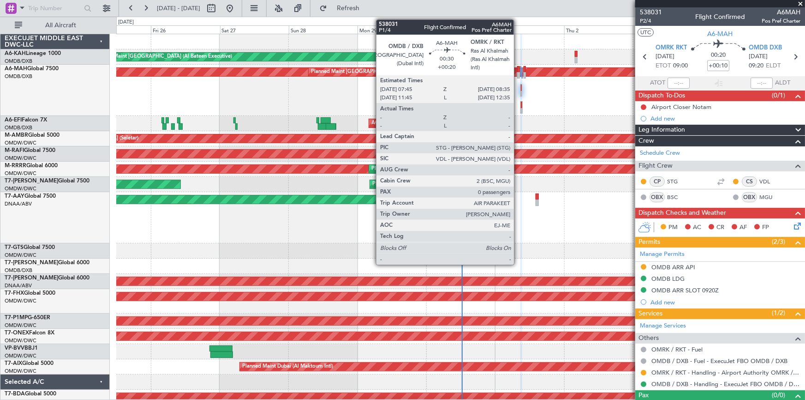
click at [518, 68] on div at bounding box center [518, 69] width 3 height 6
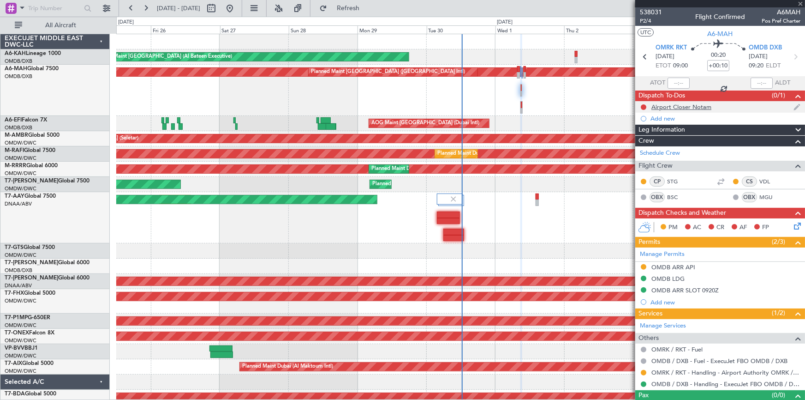
type input "+00:20"
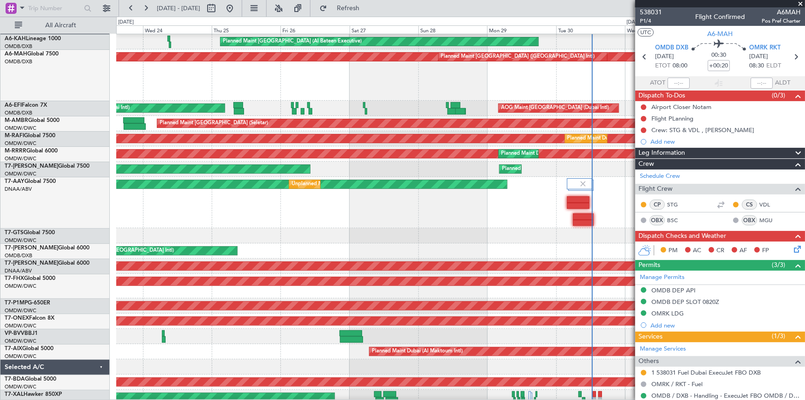
click at [418, 234] on div "AOG Maint [GEOGRAPHIC_DATA] (Seletar)" at bounding box center [460, 235] width 689 height 15
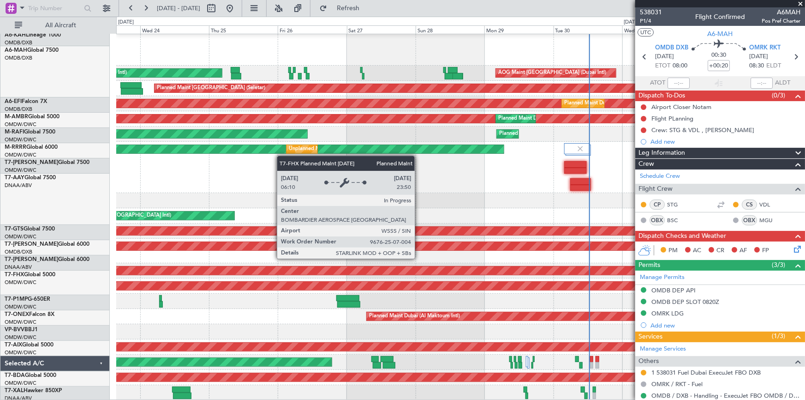
scroll to position [50, 0]
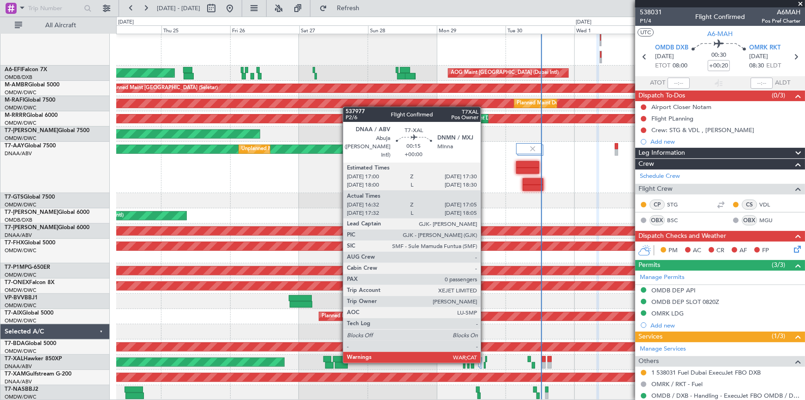
click at [485, 361] on div at bounding box center [486, 359] width 2 height 6
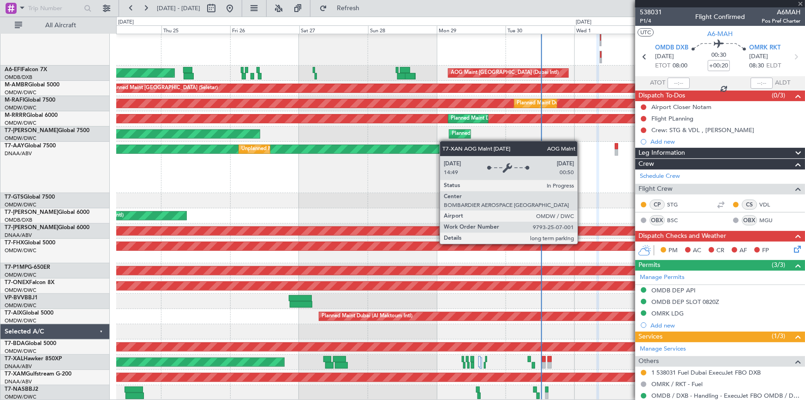
type input "16:42"
type input "17:00"
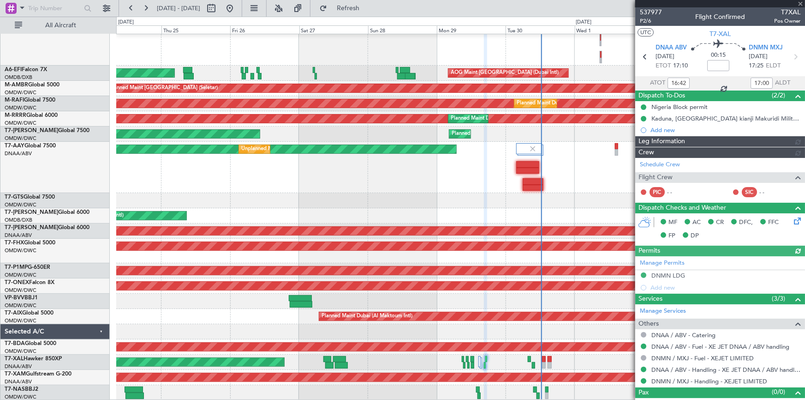
type input "[PERSON_NAME] (ANI)"
type input "7391"
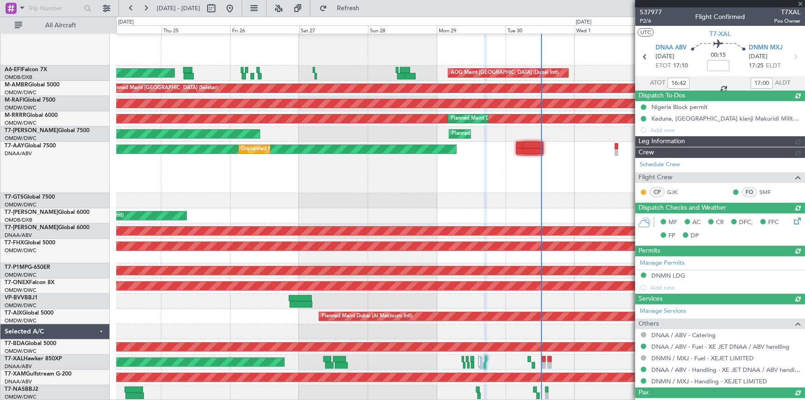
scroll to position [23, 0]
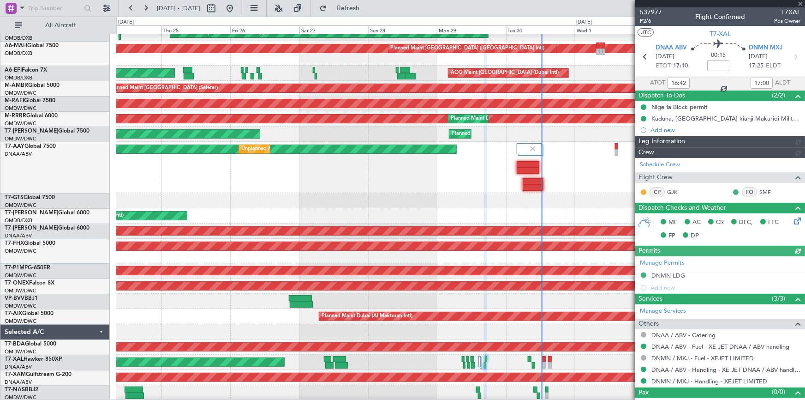
type input "[PERSON_NAME] (ANI)"
type input "7391"
click at [700, 221] on span "AC" at bounding box center [696, 222] width 8 height 9
